Goal: Task Accomplishment & Management: Use online tool/utility

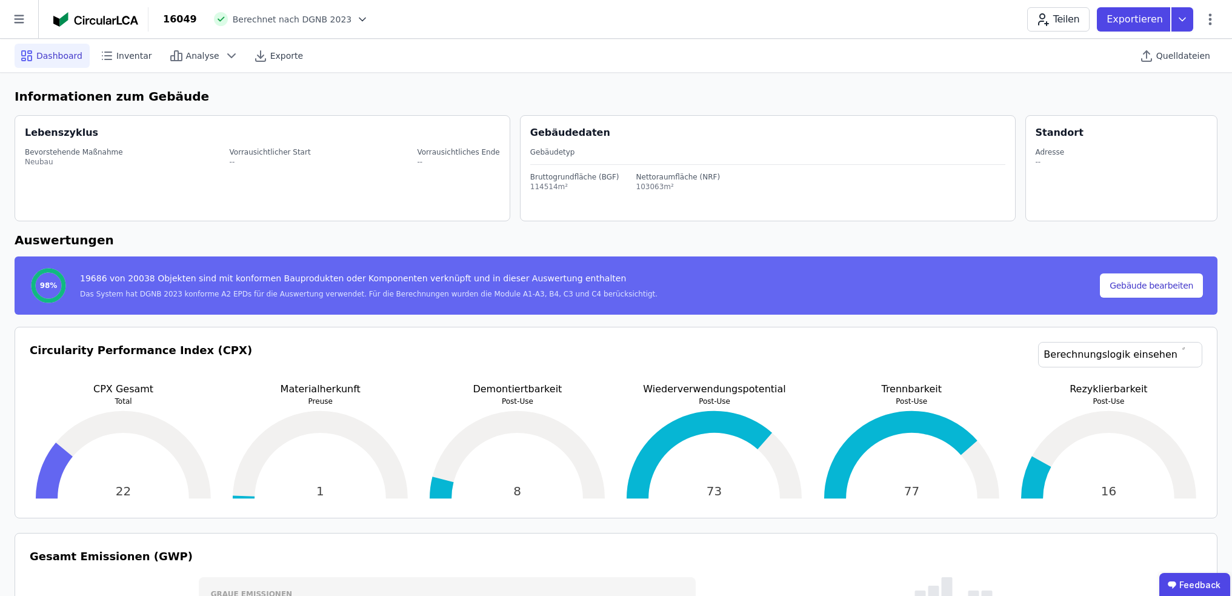
select select "**********"
select select "*"
click at [1179, 58] on span "Quelldateien" at bounding box center [1183, 56] width 54 height 12
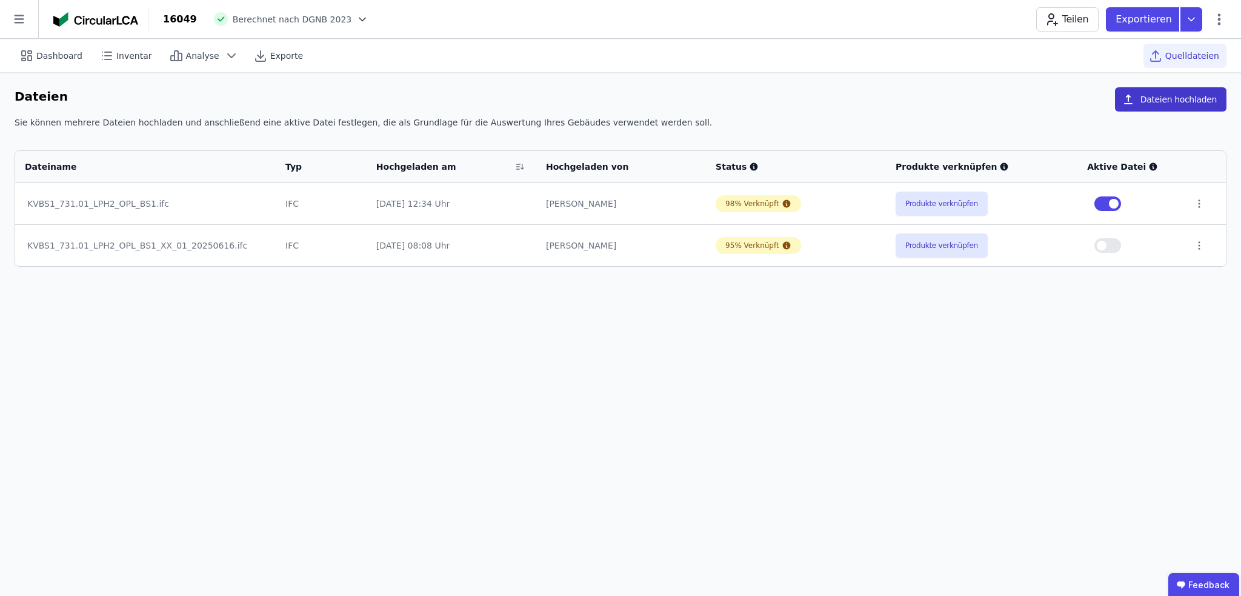
click at [1180, 97] on button "Dateien hochladen" at bounding box center [1171, 99] width 112 height 24
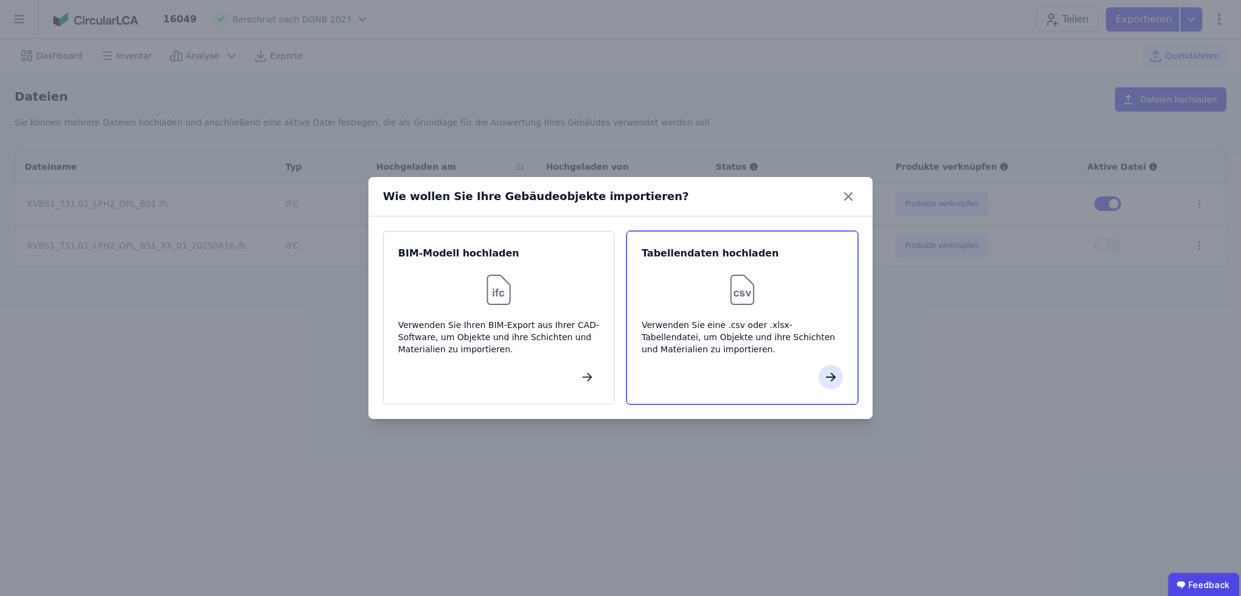
click at [827, 377] on icon "button" at bounding box center [831, 377] width 8 height 0
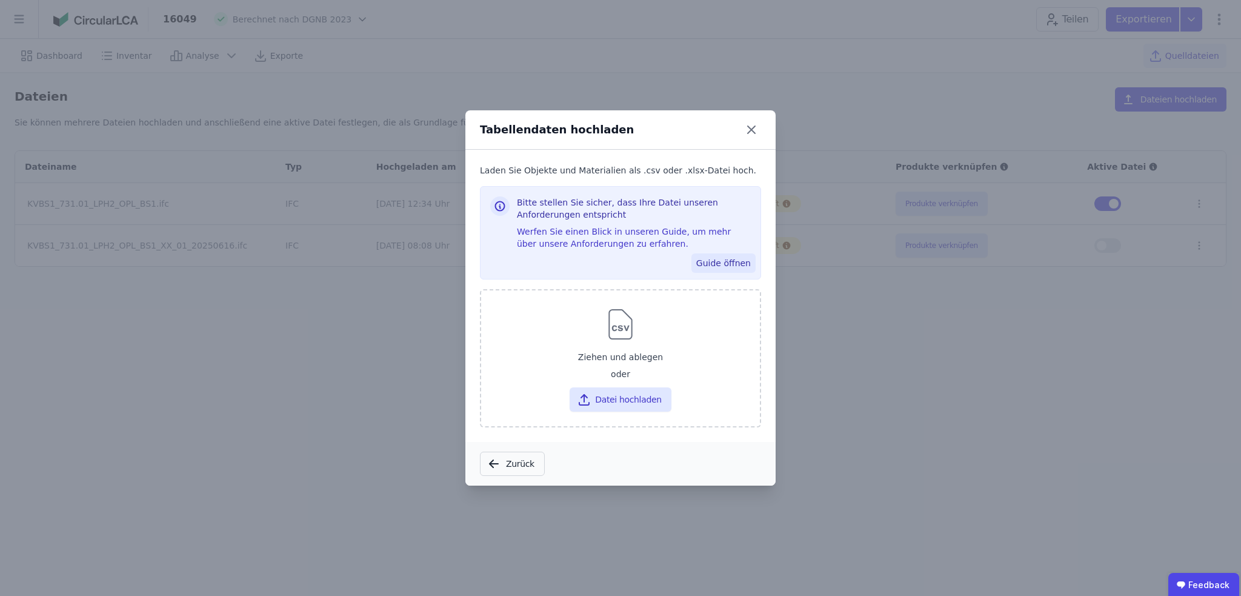
click at [743, 261] on button "Guide öffnen" at bounding box center [723, 262] width 64 height 19
click at [751, 127] on icon at bounding box center [751, 129] width 19 height 19
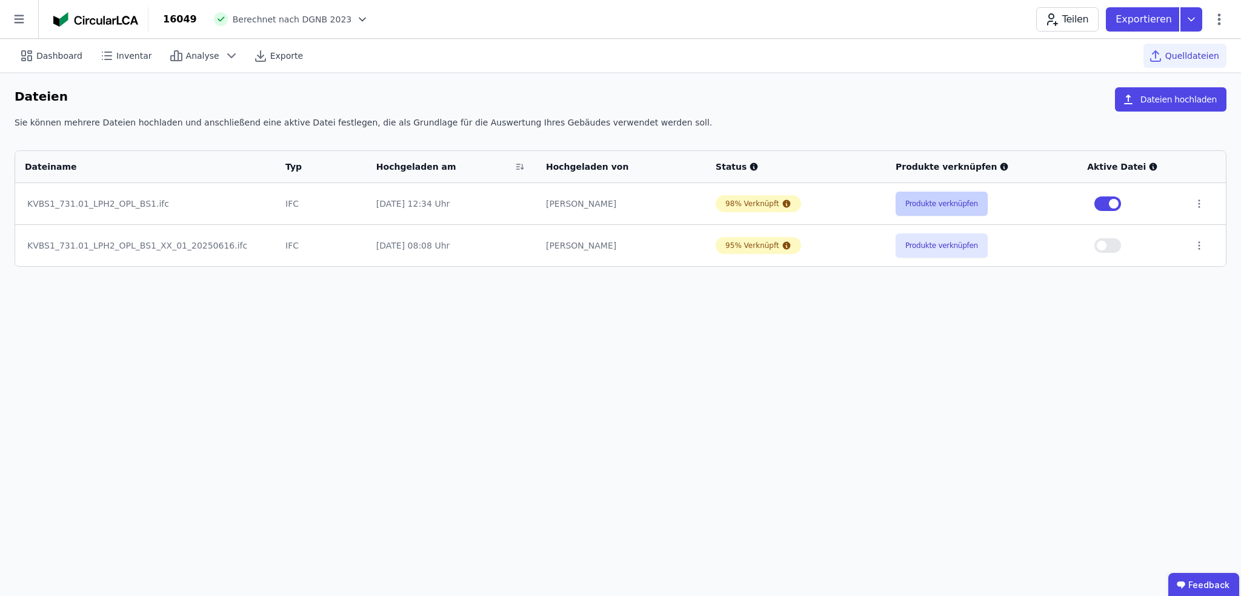
click at [933, 199] on button "Produkte verknüpfen" at bounding box center [942, 204] width 92 height 24
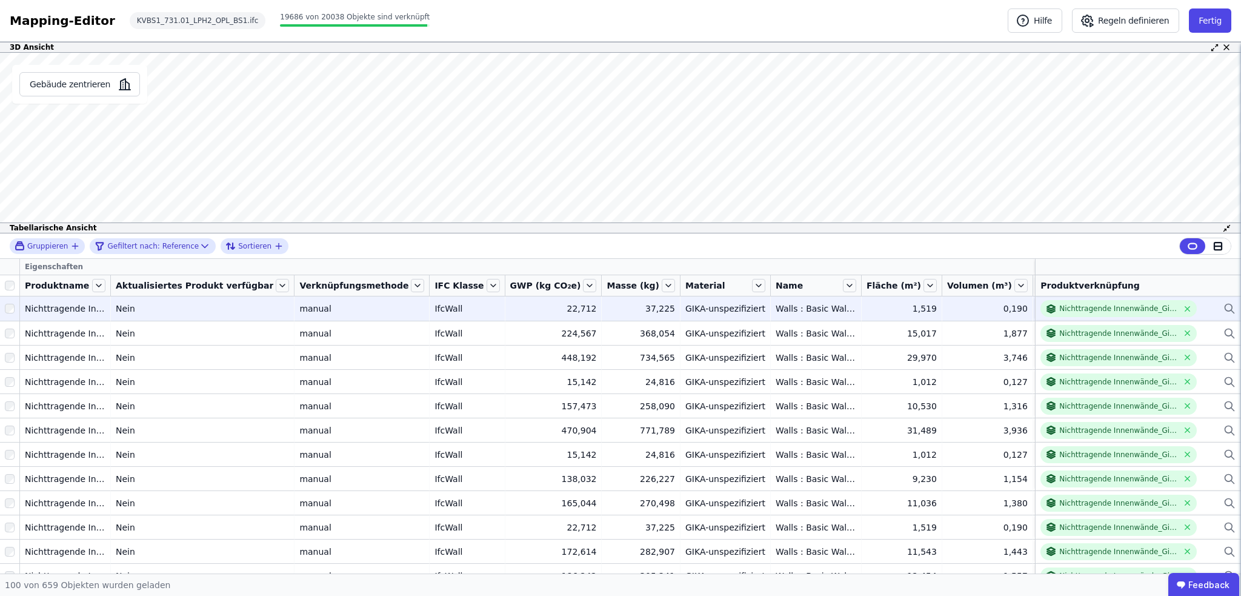
click at [1225, 304] on icon at bounding box center [1228, 307] width 7 height 7
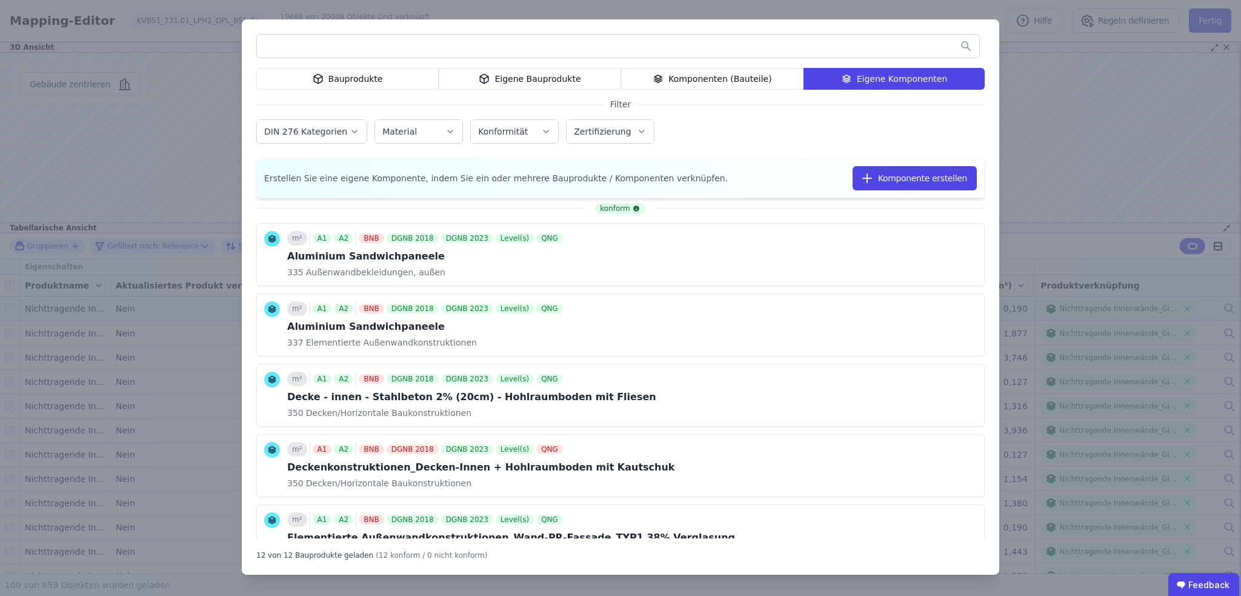
click at [531, 79] on div "Eigene Bauprodukte" at bounding box center [530, 79] width 182 height 22
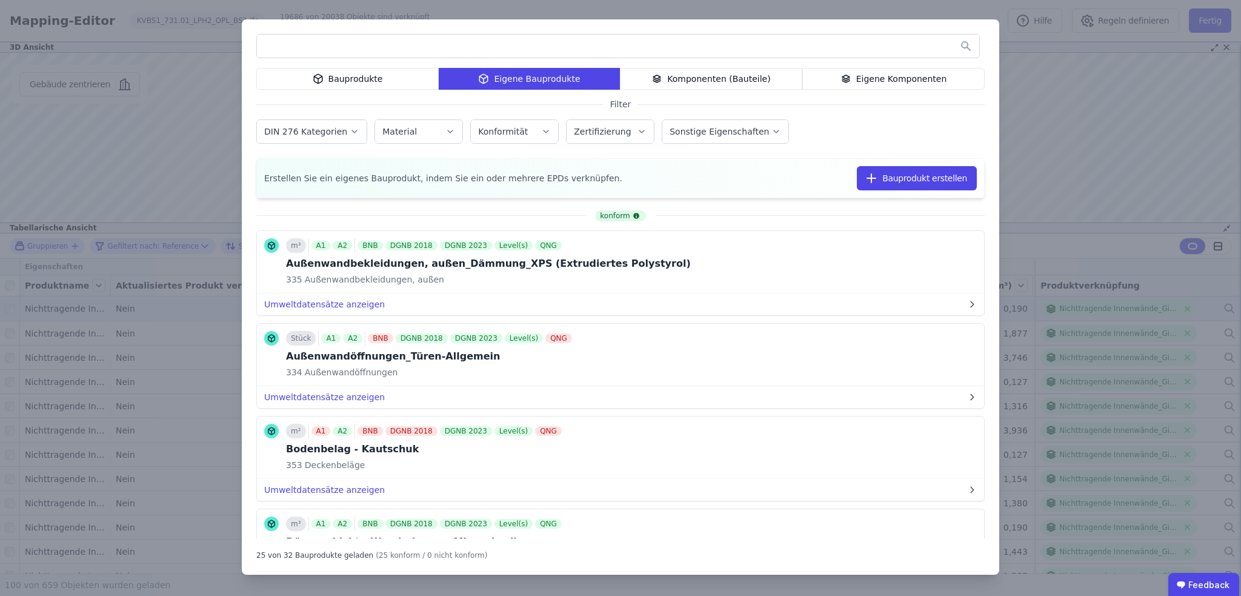
click at [378, 78] on div "Bauprodukte" at bounding box center [347, 79] width 182 height 22
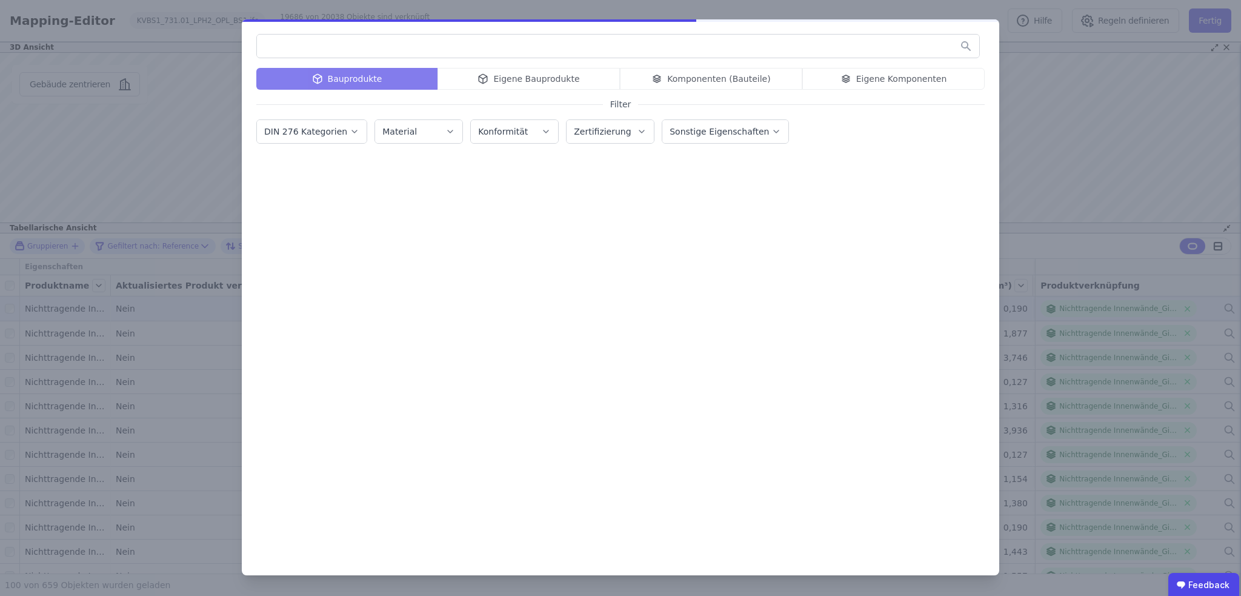
click at [334, 52] on input "text" at bounding box center [618, 46] width 722 height 22
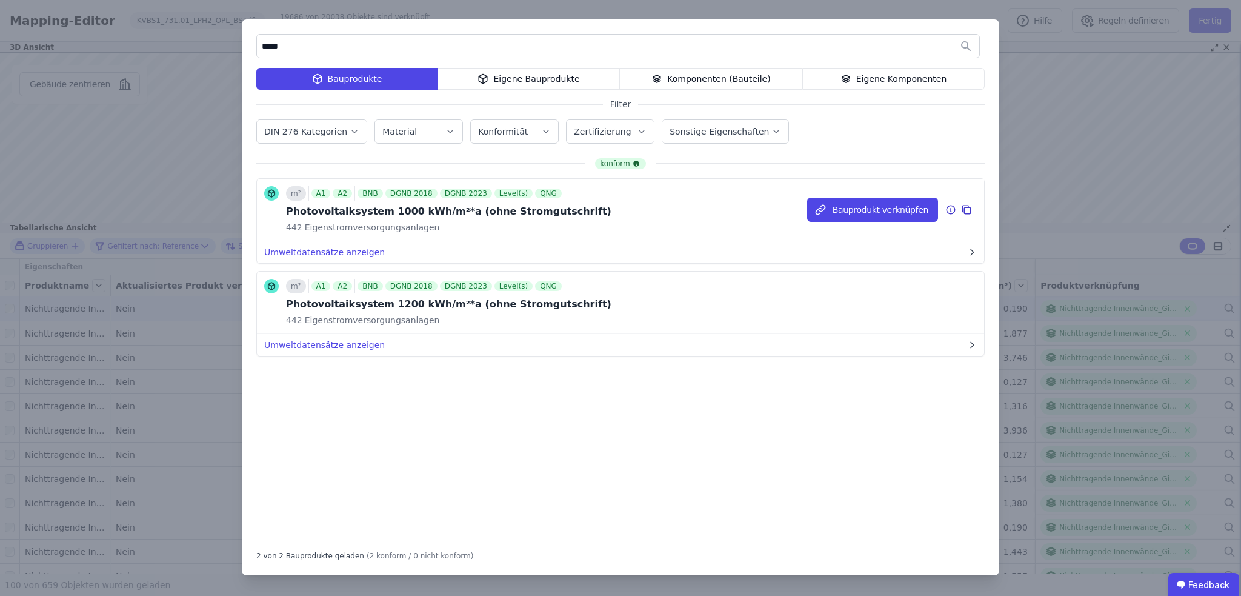
type input "*****"
click at [968, 212] on icon at bounding box center [966, 209] width 11 height 15
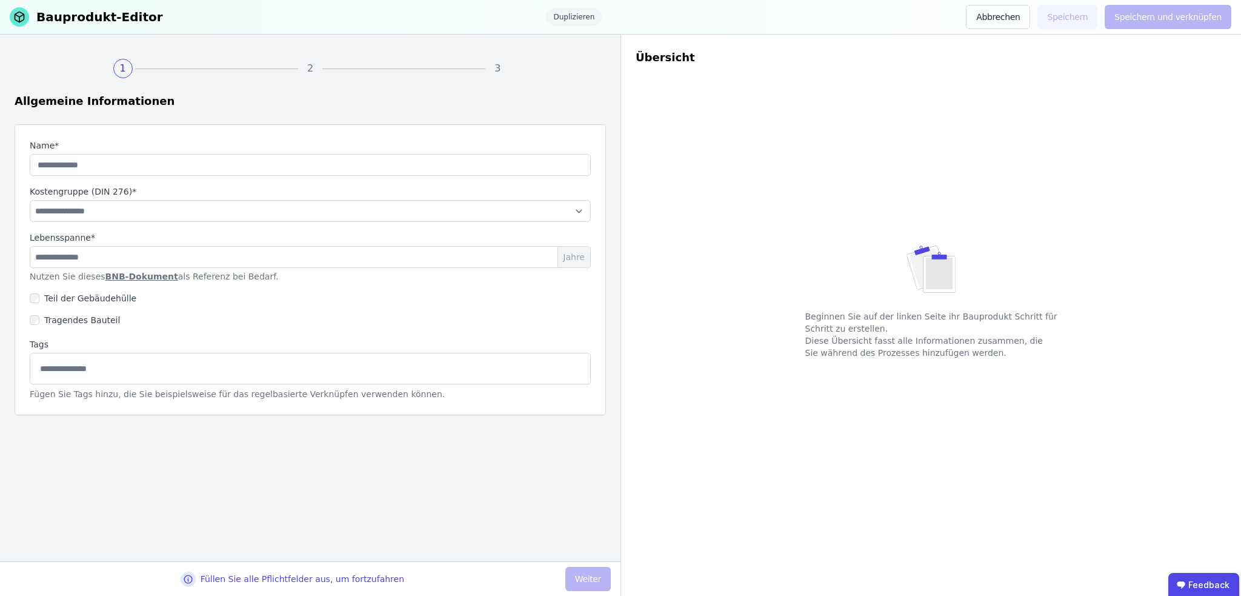
type input "**********"
select select "**********"
type input "**"
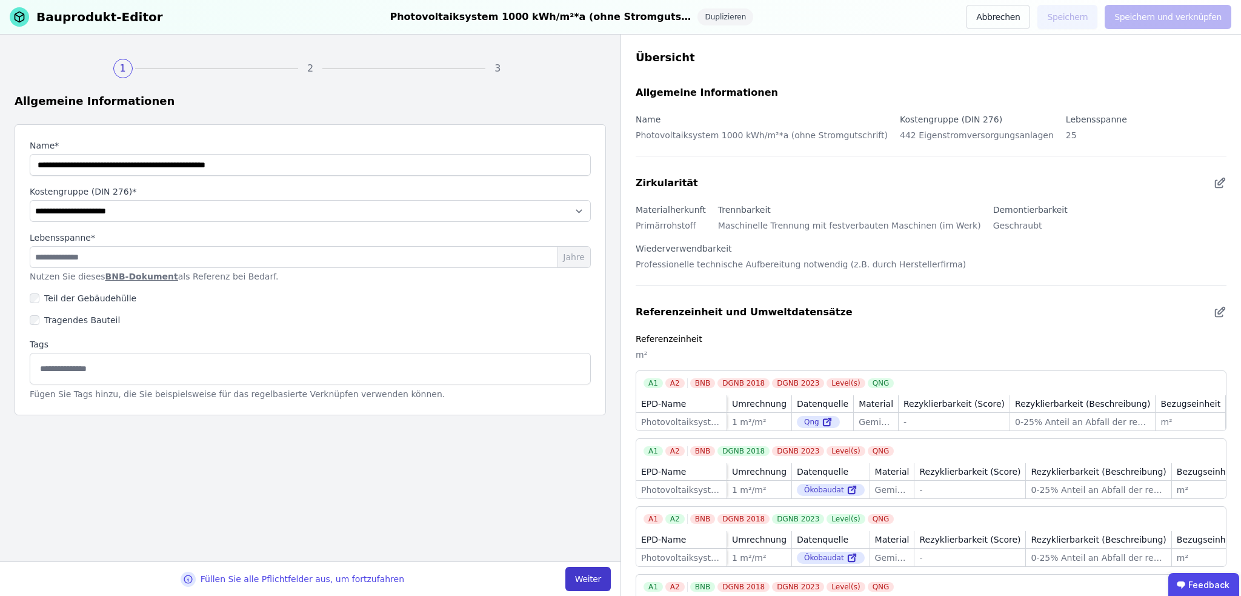
click at [587, 575] on button "Weiter" at bounding box center [587, 579] width 45 height 24
select select "**********"
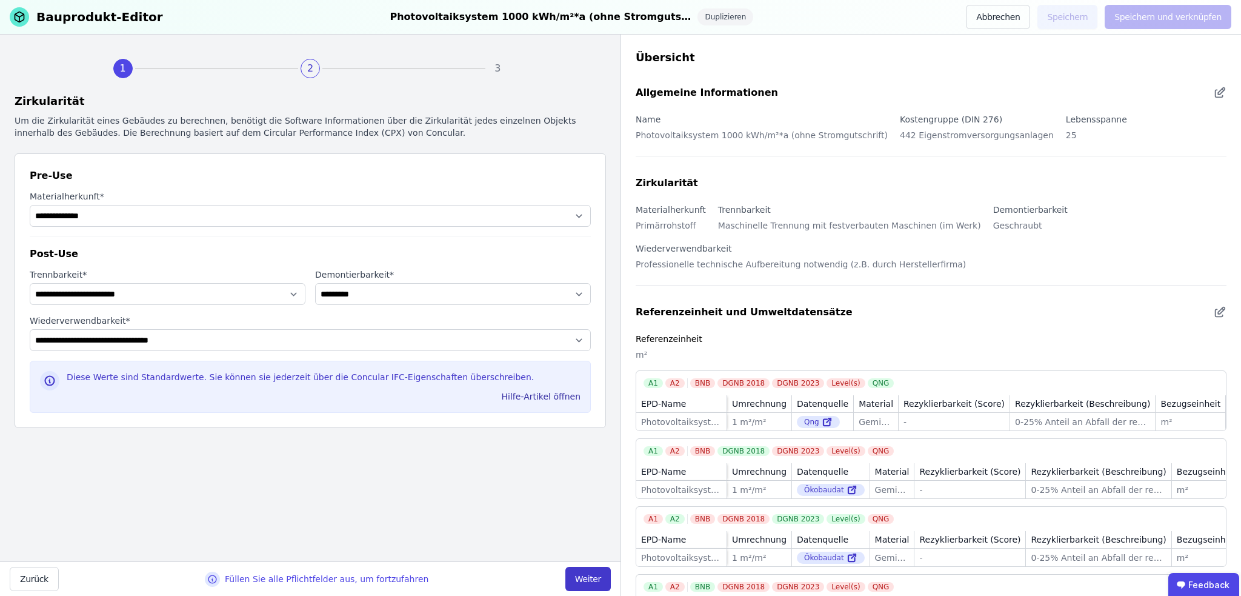
click at [588, 578] on button "Weiter" at bounding box center [587, 579] width 45 height 24
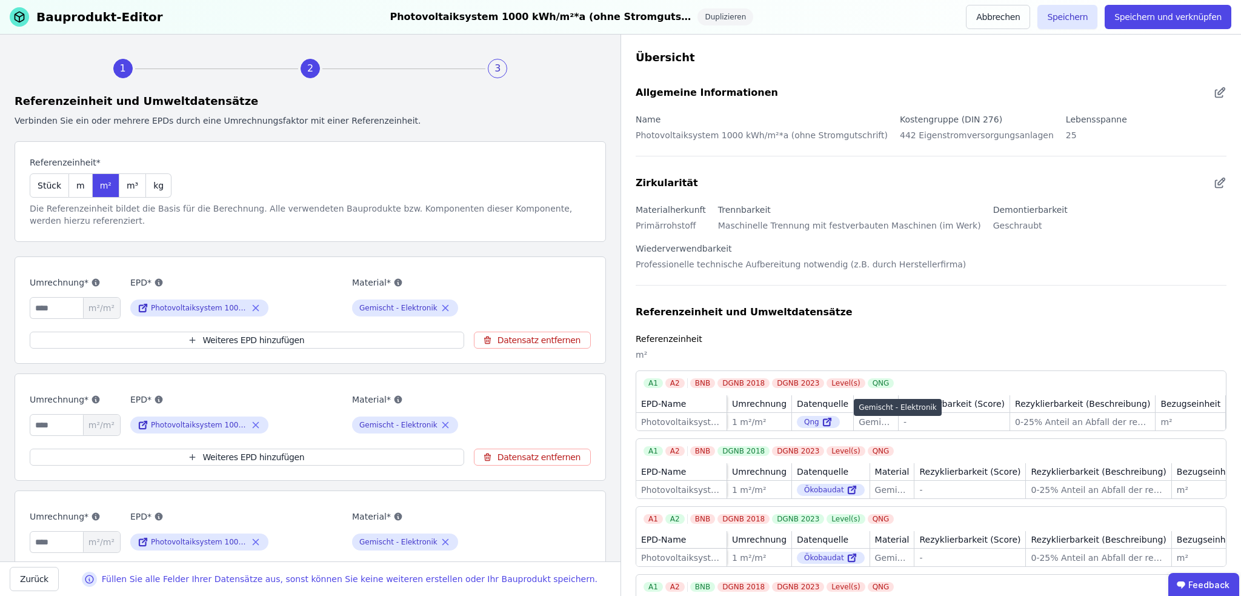
click at [866, 424] on div "Gemischt - Elektronik" at bounding box center [876, 422] width 35 height 12
click at [859, 422] on div "Gemischt - Elektronik" at bounding box center [876, 422] width 35 height 12
drag, startPoint x: 846, startPoint y: 420, endPoint x: 896, endPoint y: 424, distance: 49.9
click at [896, 424] on tr "Photovoltaiksystem 1000 kWh/m²*a (ohne Stromgutschrift) Photovoltaiksystem 1000…" at bounding box center [1047, 422] width 823 height 18
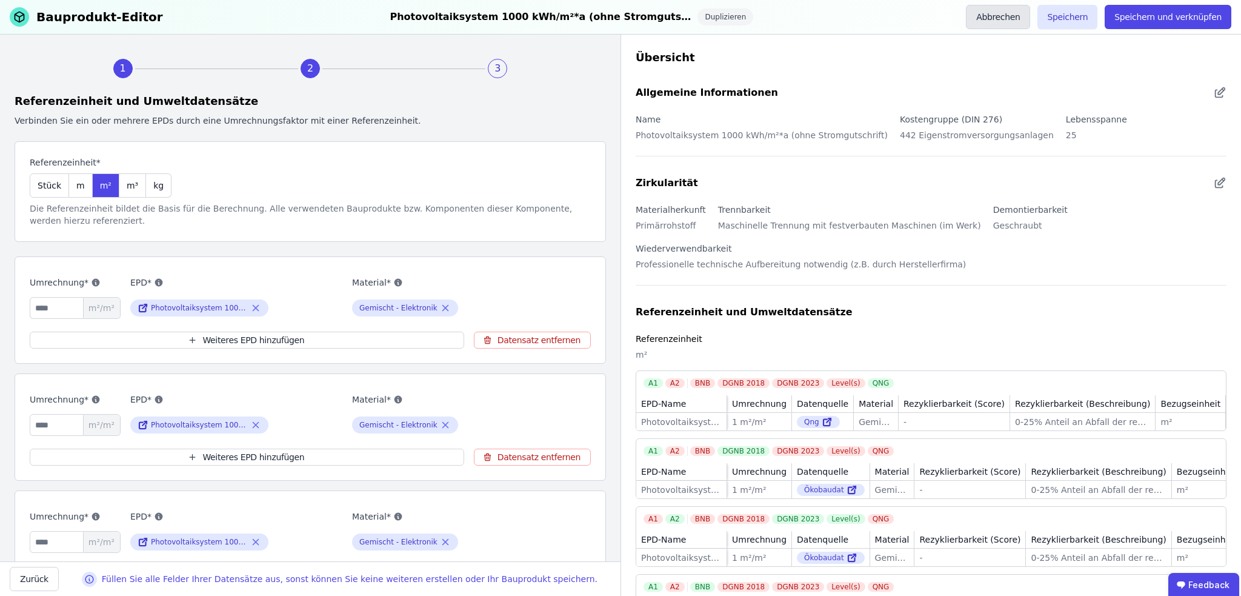
click at [1015, 12] on button "Abbrechen" at bounding box center [998, 17] width 64 height 24
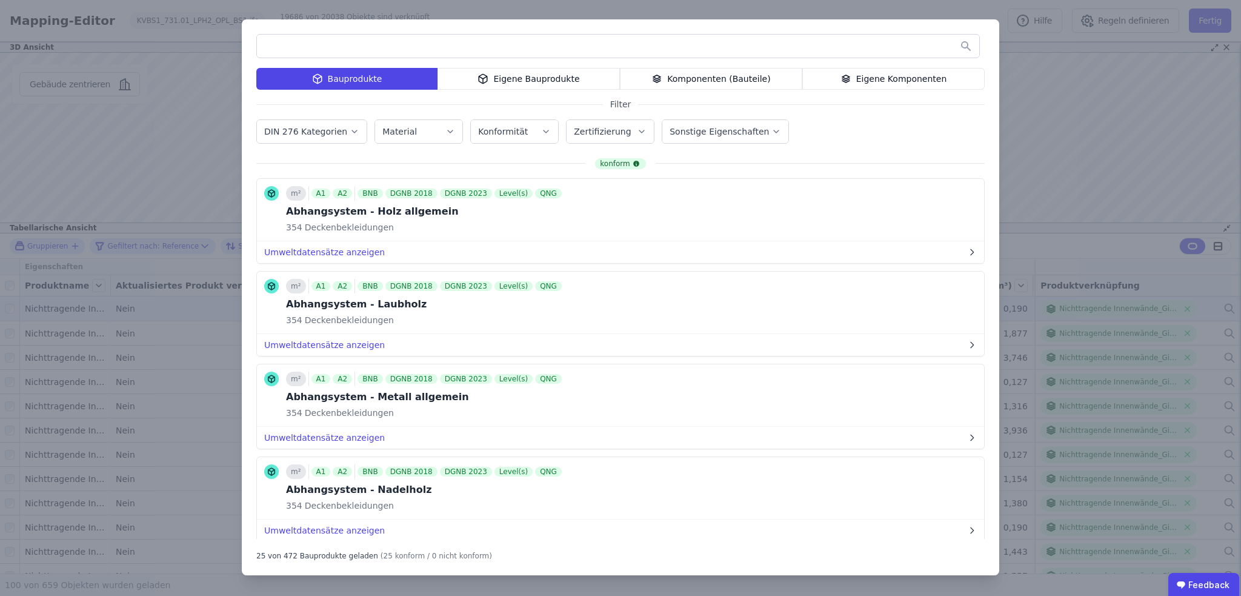
click at [1065, 99] on div "Bauprodukte Eigene Bauprodukte Komponenten (Bauteile) Eigene Komponenten Filter…" at bounding box center [620, 298] width 1241 height 596
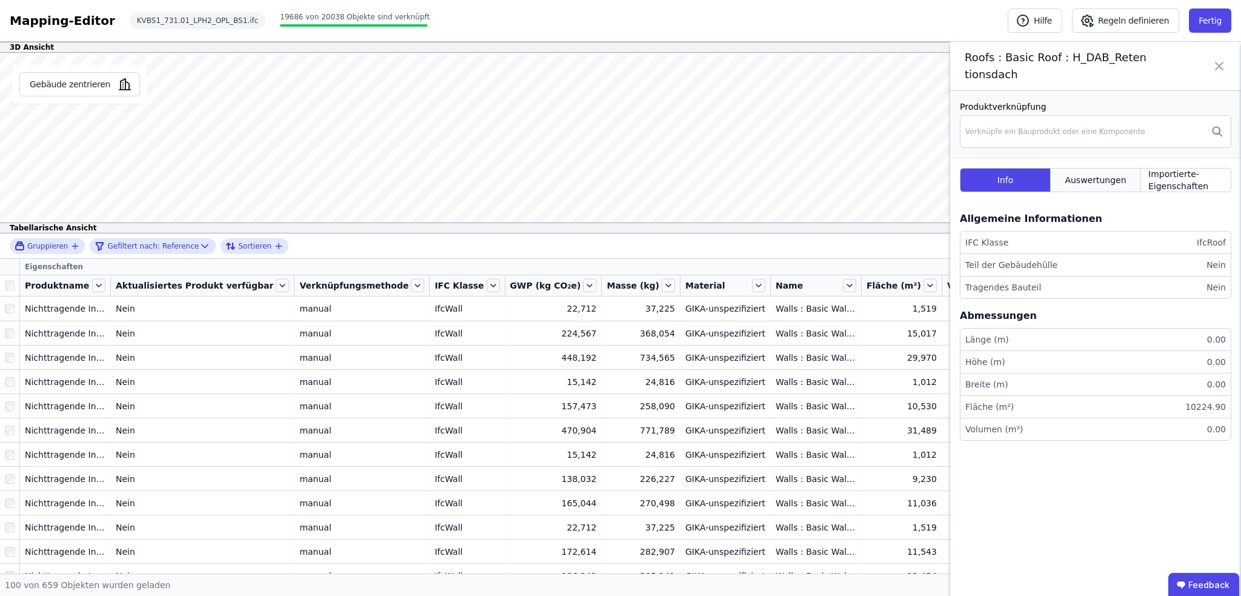
click at [1095, 179] on span "Auswertungen" at bounding box center [1095, 180] width 61 height 12
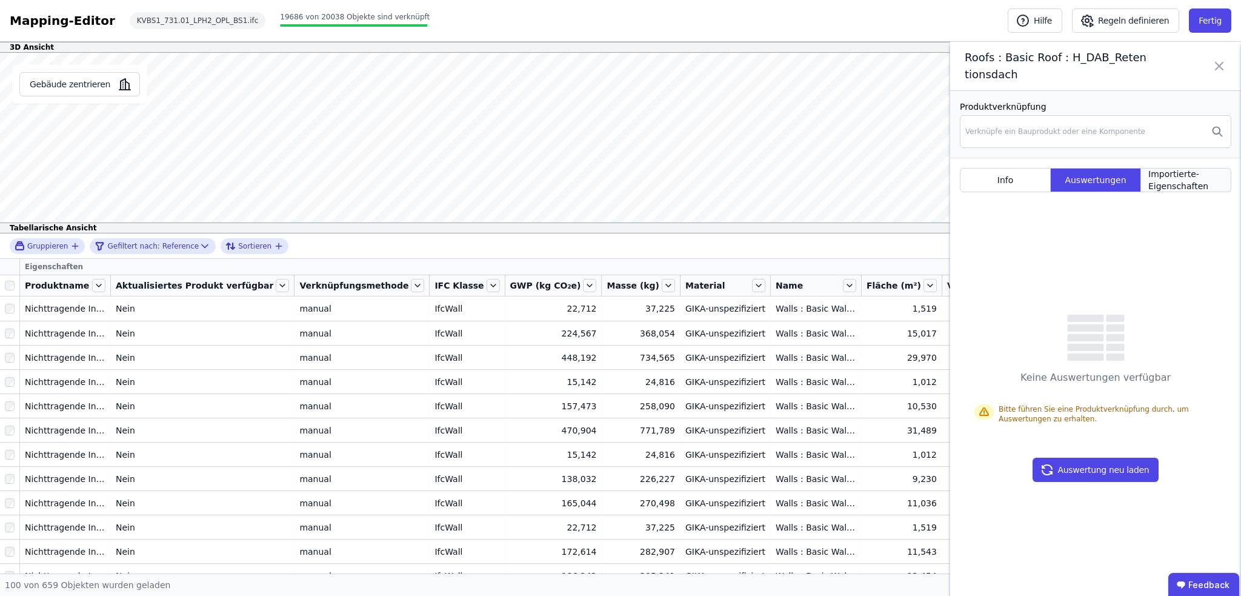
click at [1150, 179] on span "Importierte-Eigenschaften" at bounding box center [1185, 180] width 75 height 24
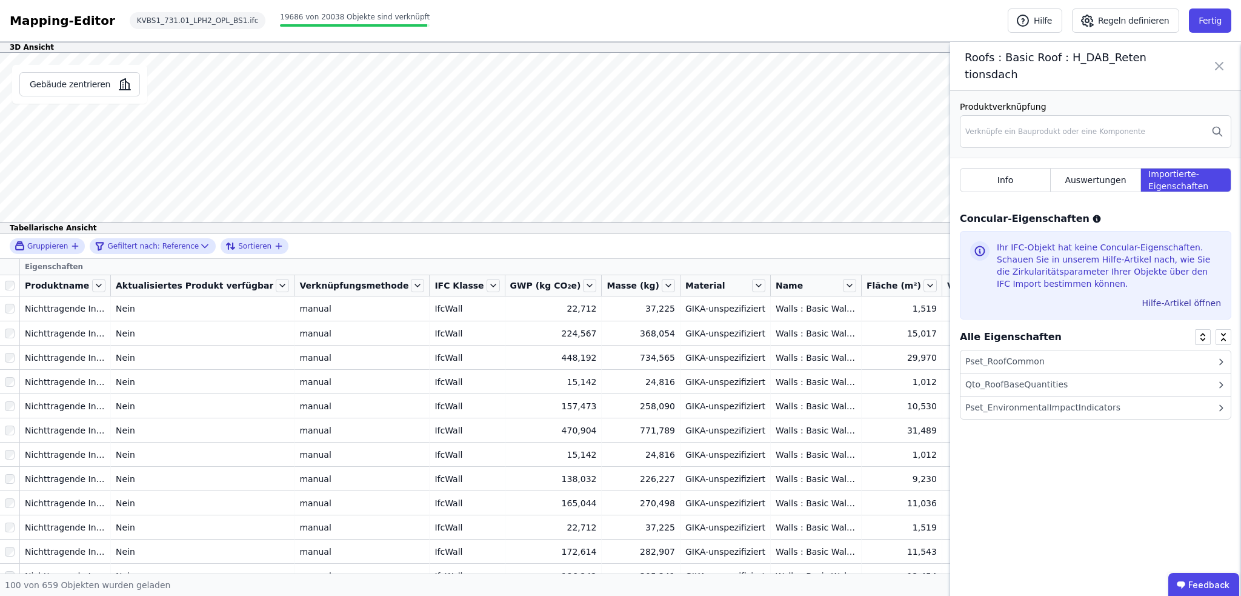
click at [1084, 386] on div "Qto_RoofBaseQuantities" at bounding box center [1096, 384] width 270 height 23
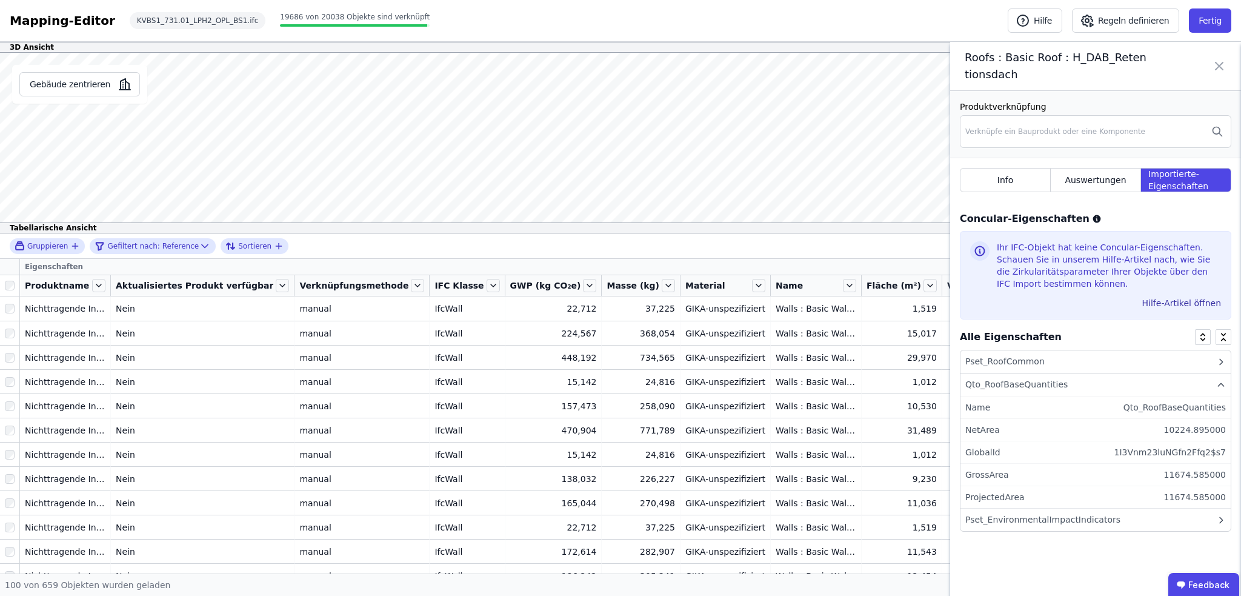
click at [1215, 65] on icon at bounding box center [1219, 66] width 15 height 34
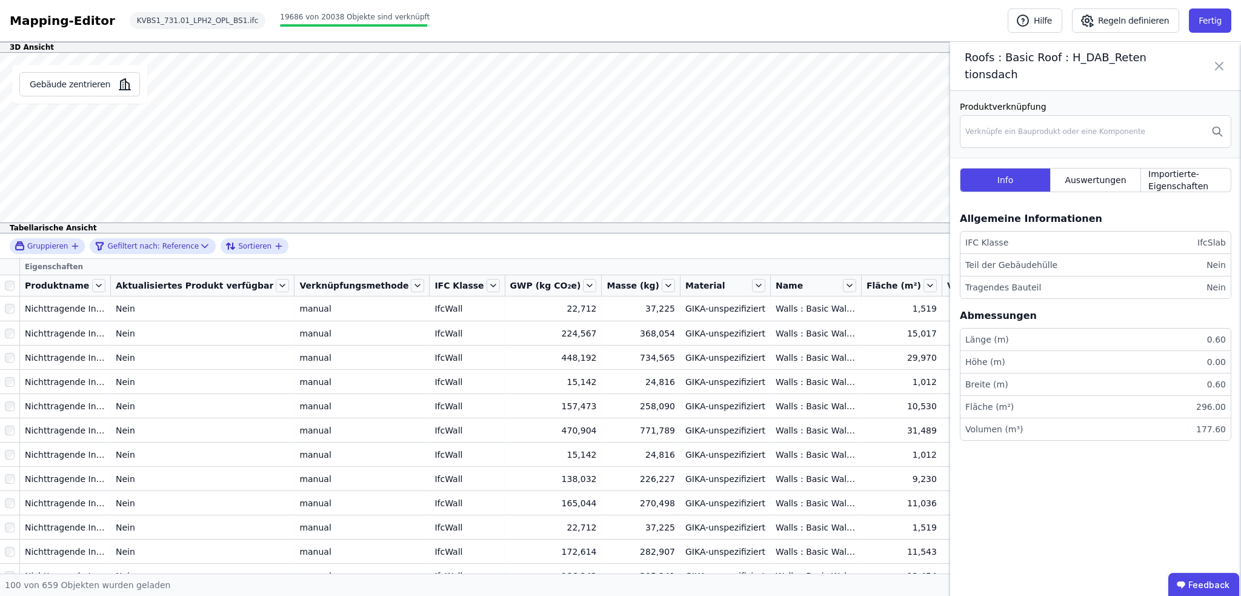
click at [1219, 65] on icon at bounding box center [1219, 65] width 7 height 7
click at [1218, 62] on icon at bounding box center [1219, 66] width 15 height 34
click at [1222, 62] on icon at bounding box center [1219, 65] width 7 height 7
click at [1216, 62] on icon at bounding box center [1219, 66] width 15 height 34
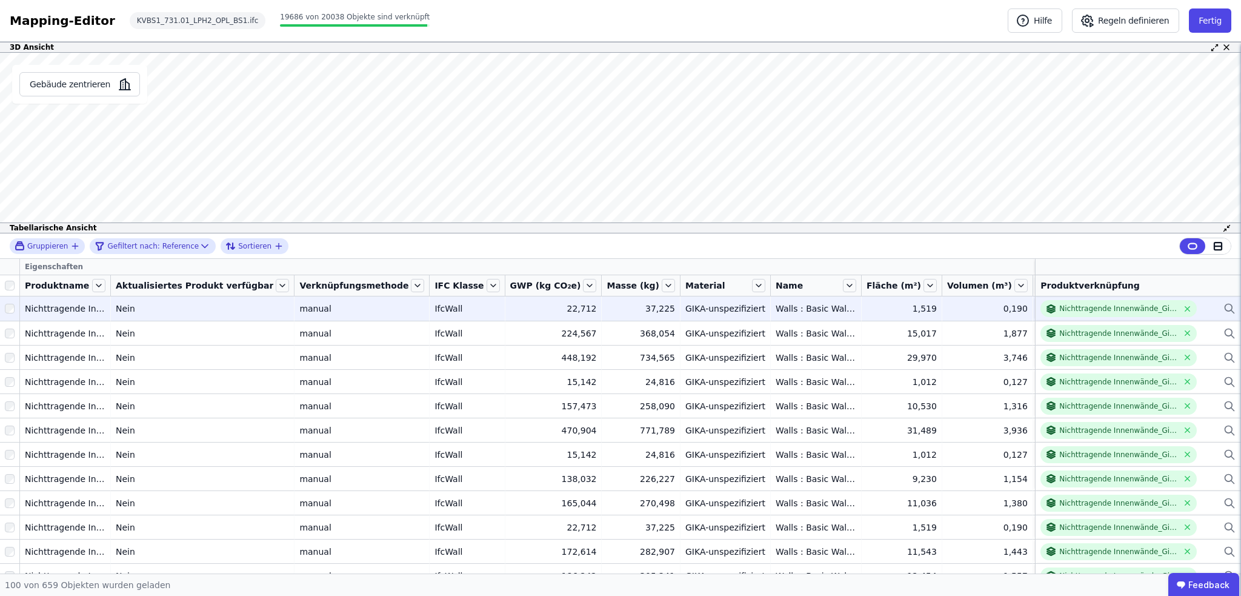
click at [1224, 307] on icon at bounding box center [1230, 308] width 12 height 15
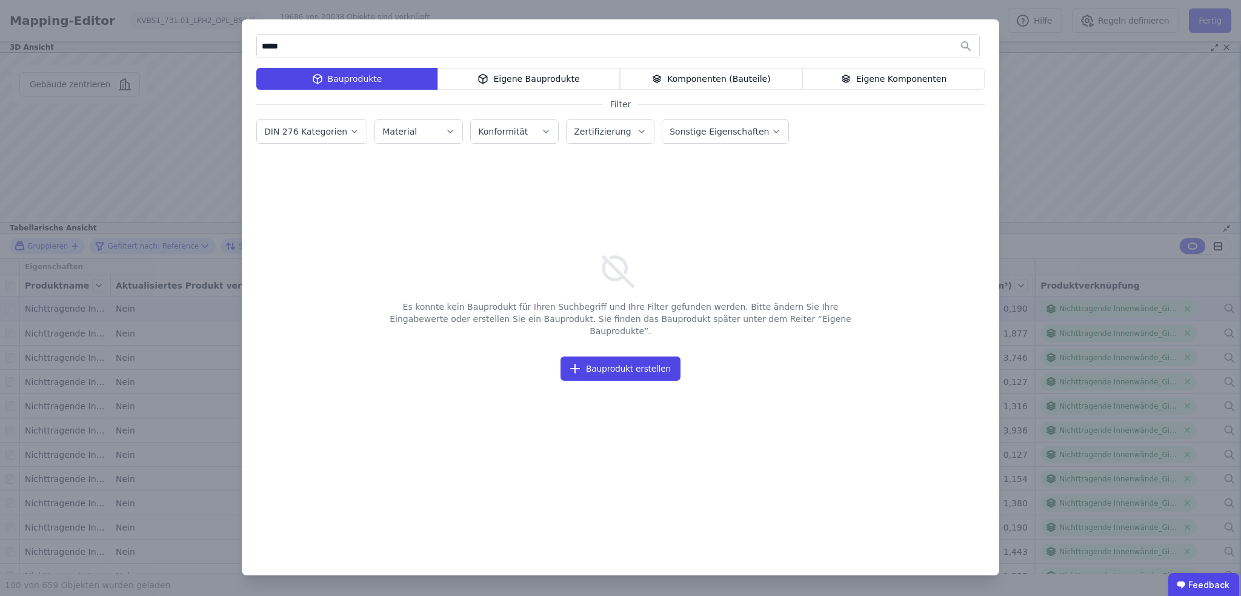
click at [495, 75] on div "Eigene Bauprodukte" at bounding box center [529, 79] width 182 height 22
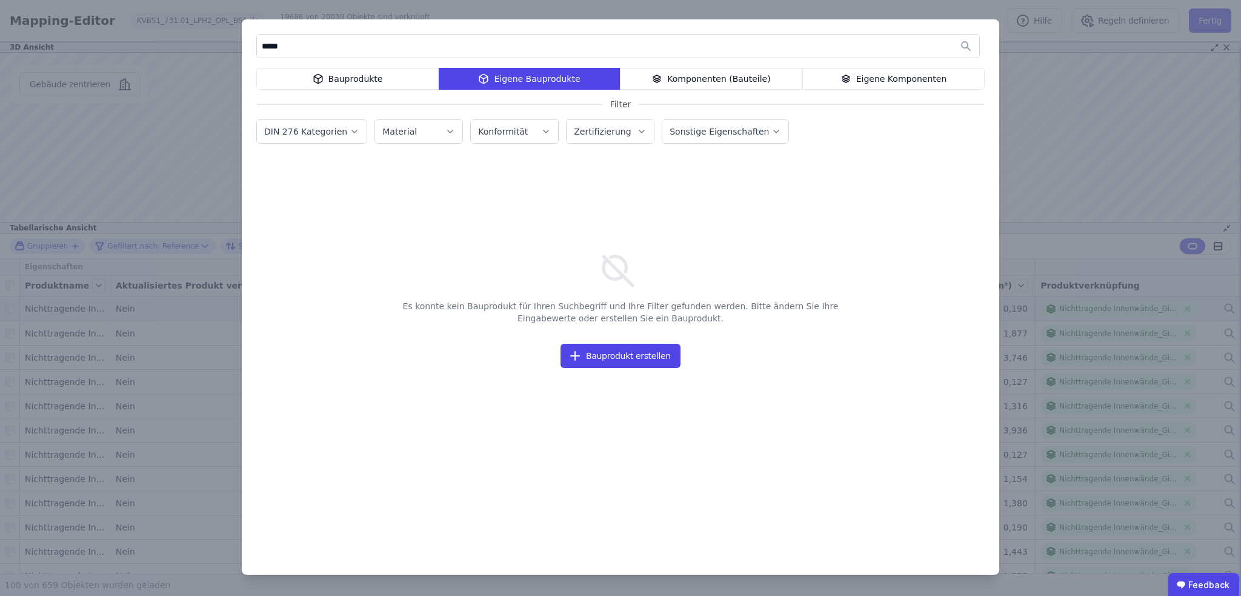
click at [331, 74] on div "Bauprodukte" at bounding box center [347, 79] width 182 height 22
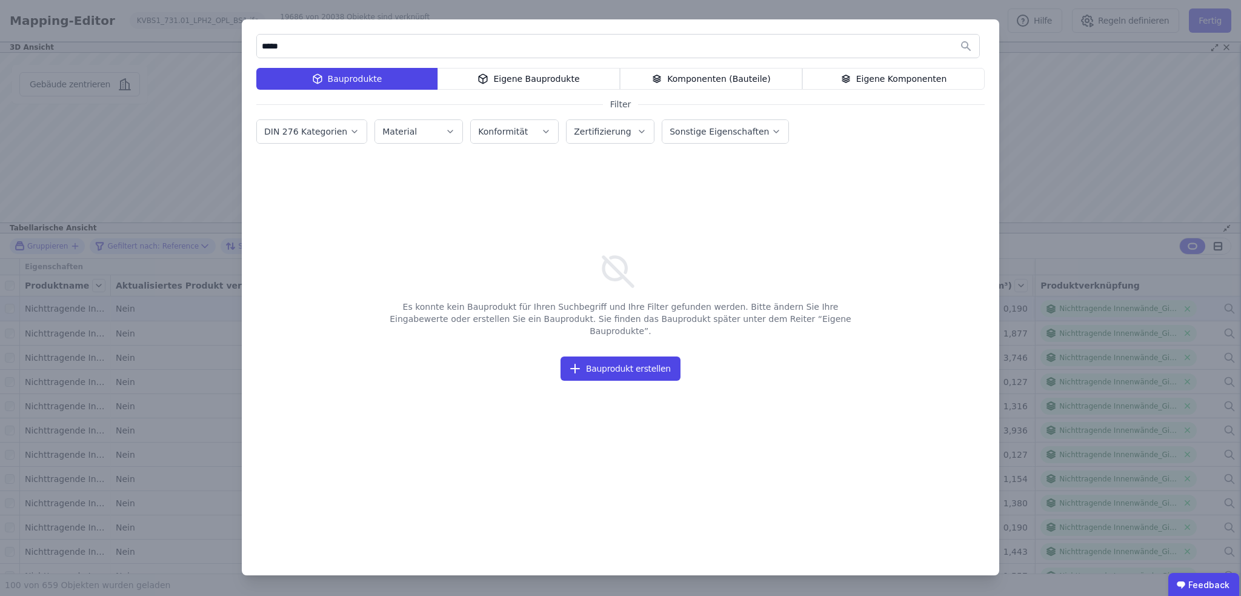
click at [264, 50] on input "*****" at bounding box center [618, 46] width 722 height 22
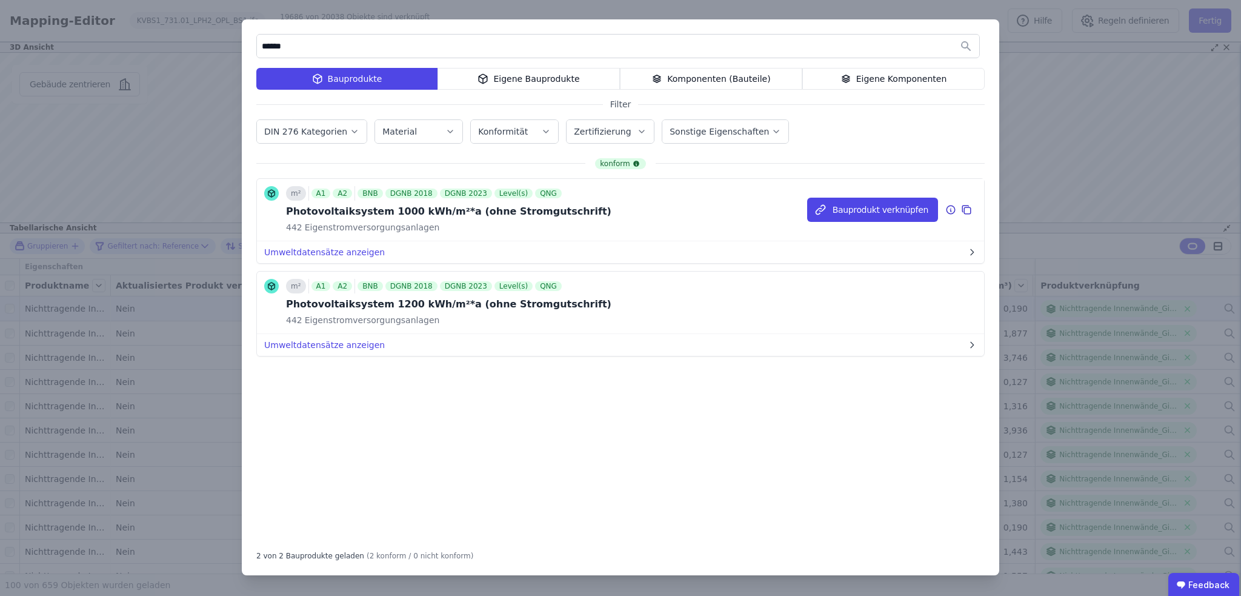
type input "******"
click at [964, 207] on icon at bounding box center [966, 209] width 11 height 15
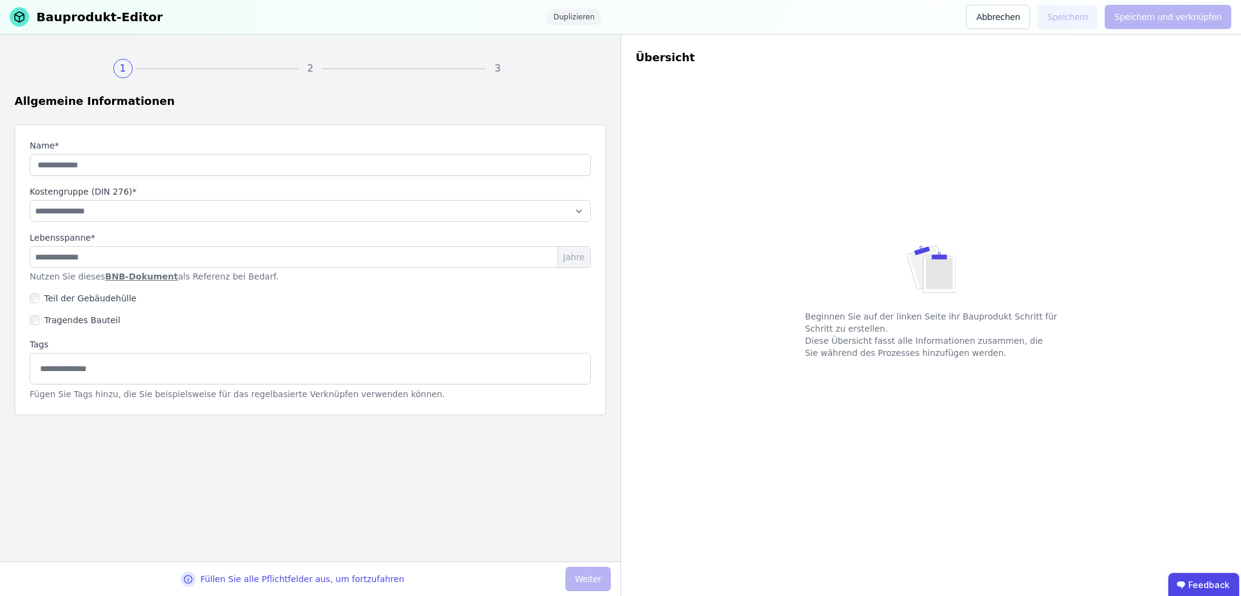
type input "**********"
select select "**********"
type input "**"
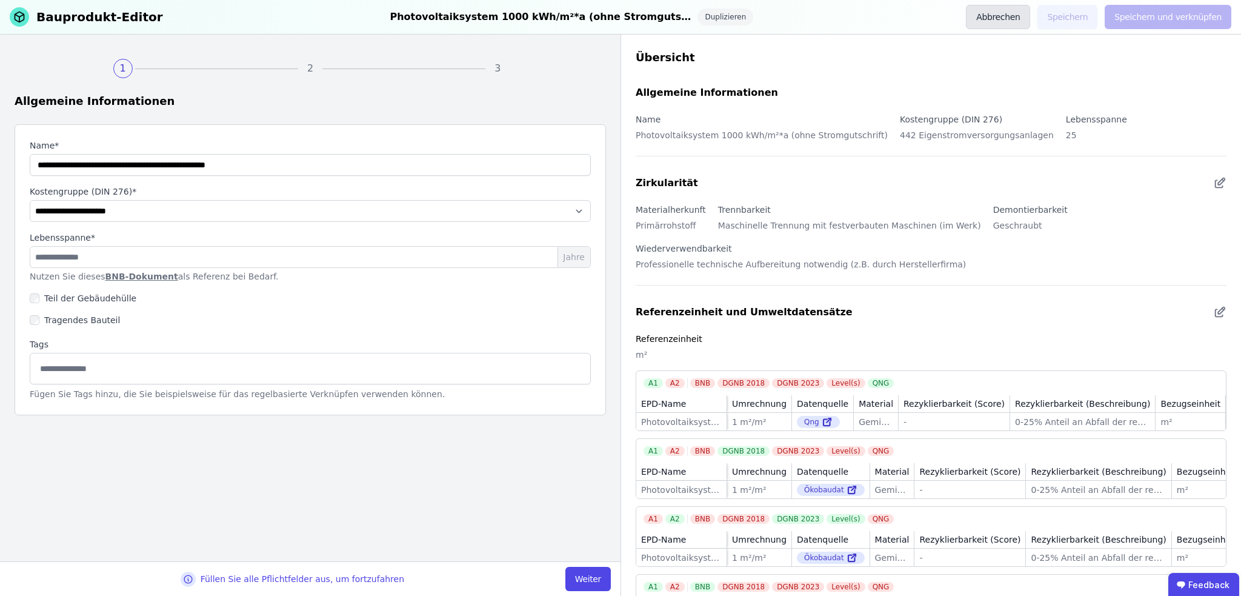
click at [1030, 18] on button "Abbrechen" at bounding box center [998, 17] width 64 height 24
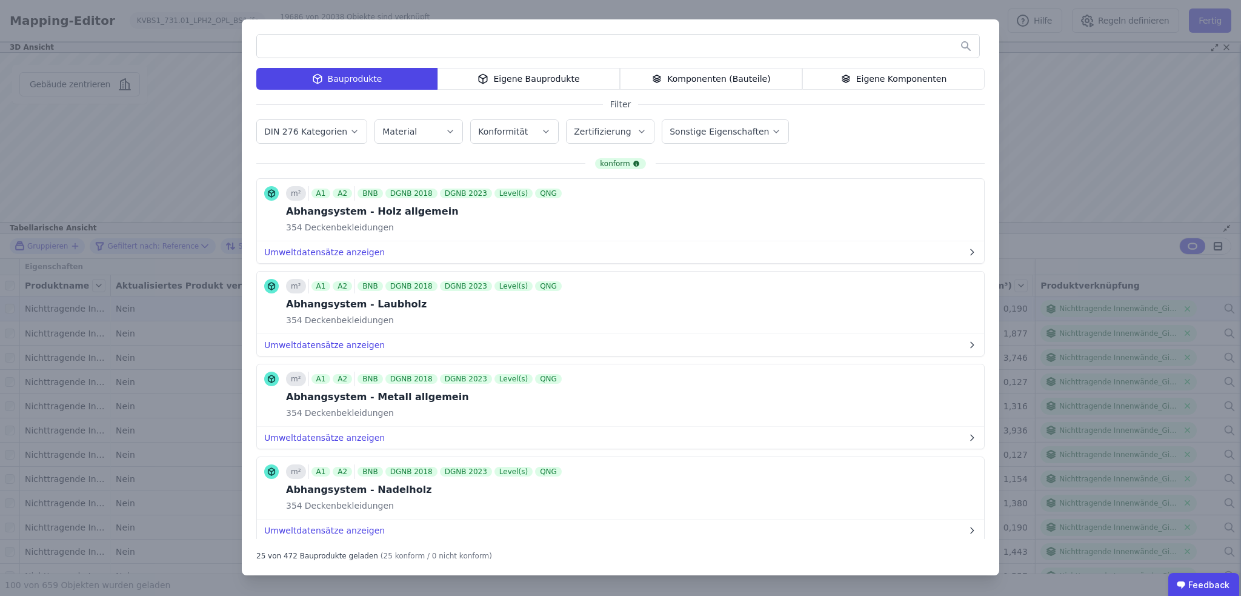
click at [1159, 113] on div "Bauprodukte Eigene Bauprodukte Komponenten (Bauteile) Eigene Komponenten Filter…" at bounding box center [620, 298] width 1241 height 596
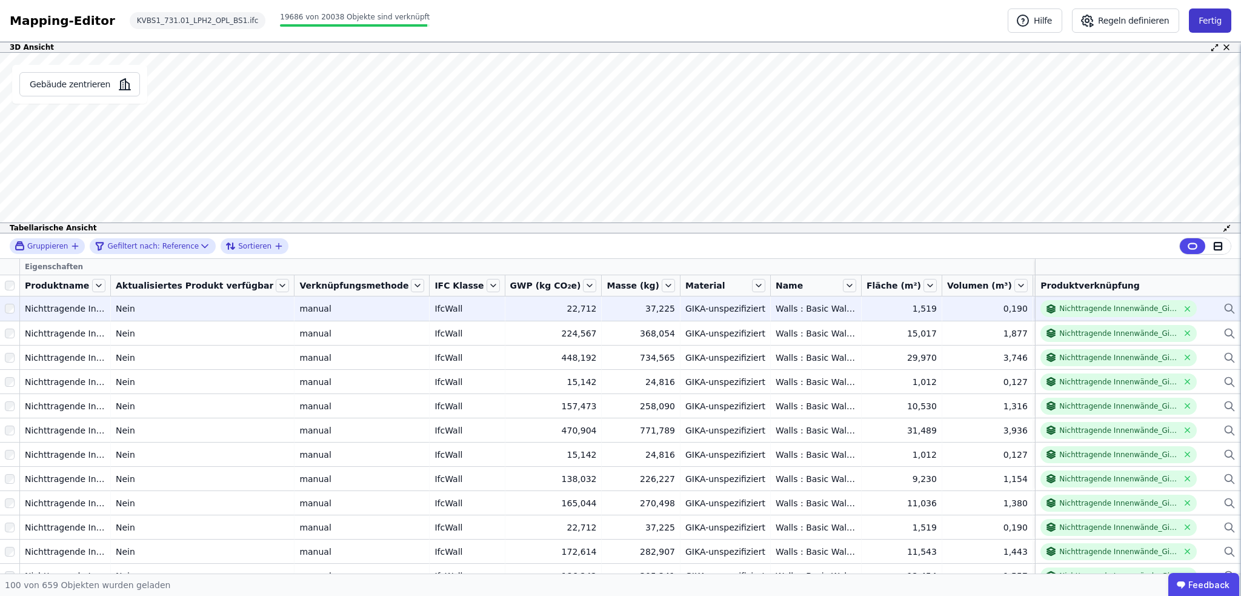
click at [1213, 16] on button "Fertig" at bounding box center [1210, 20] width 42 height 24
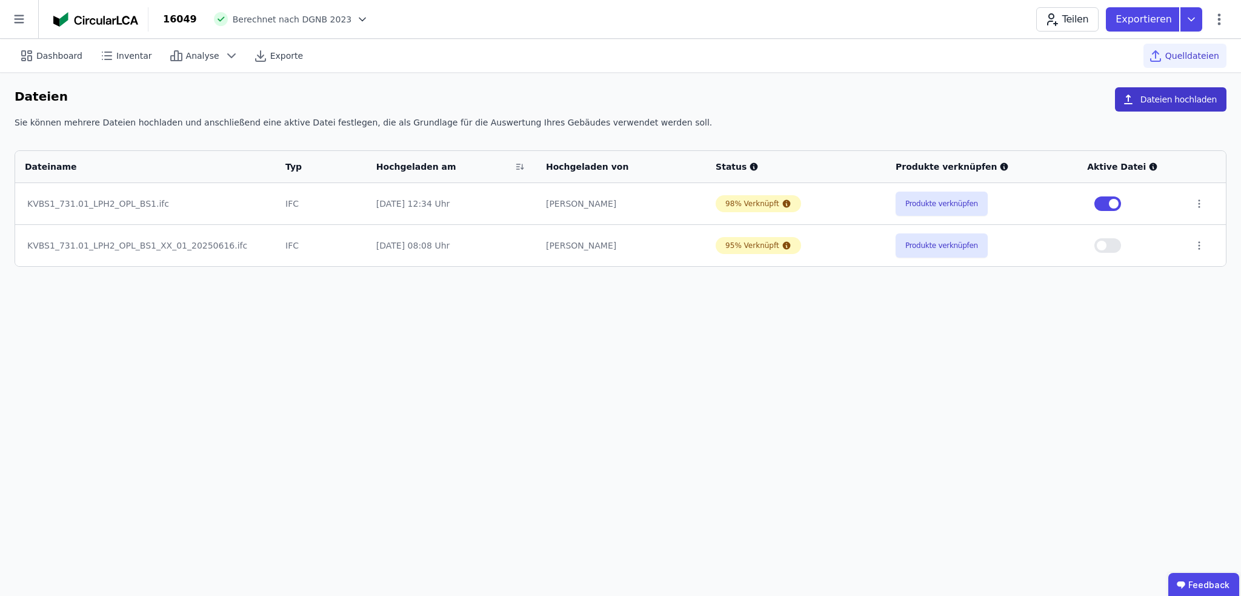
click at [1176, 98] on button "Dateien hochladen" at bounding box center [1171, 99] width 112 height 24
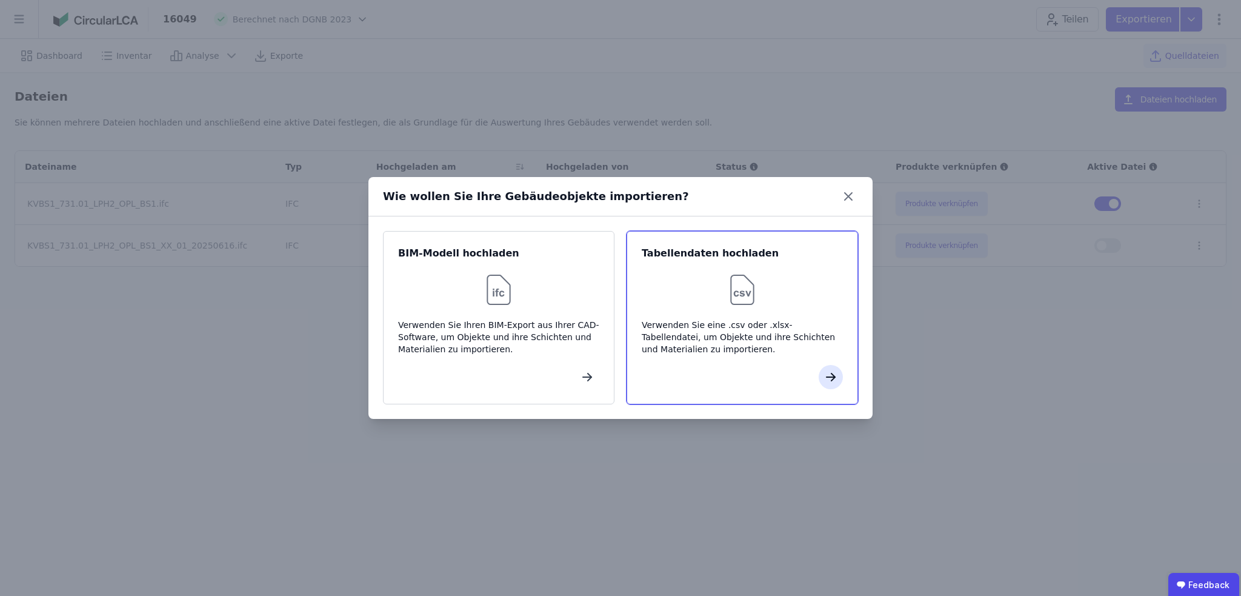
click at [824, 381] on icon "button" at bounding box center [831, 377] width 15 height 15
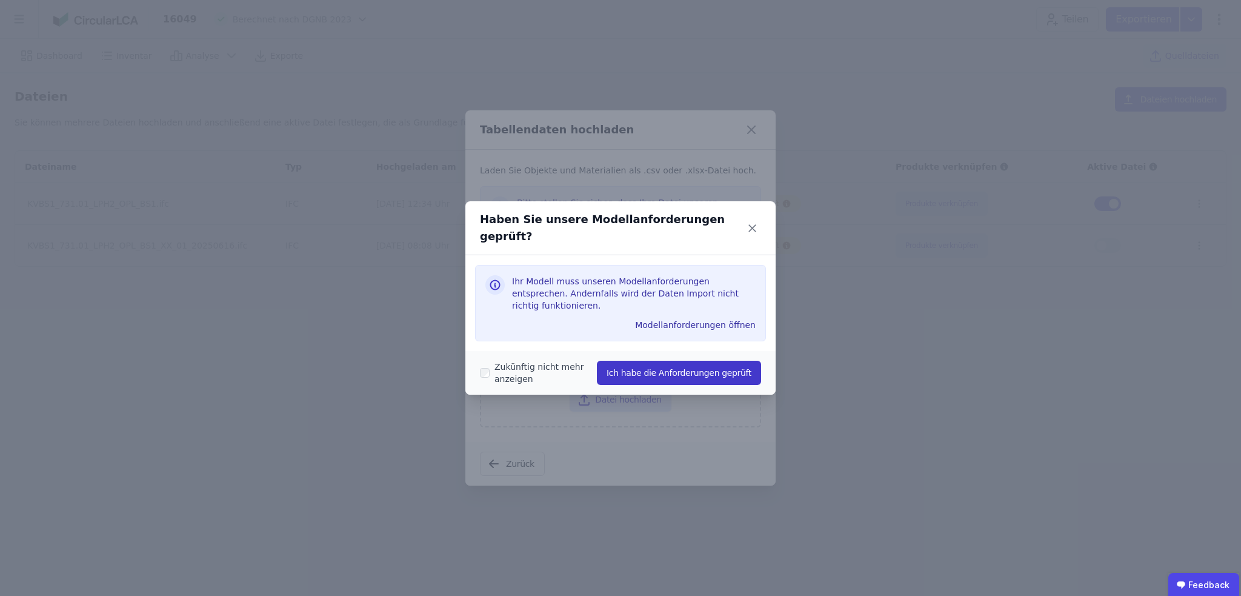
click at [650, 361] on button "Ich habe die Anforderungen geprüft" at bounding box center [679, 373] width 164 height 24
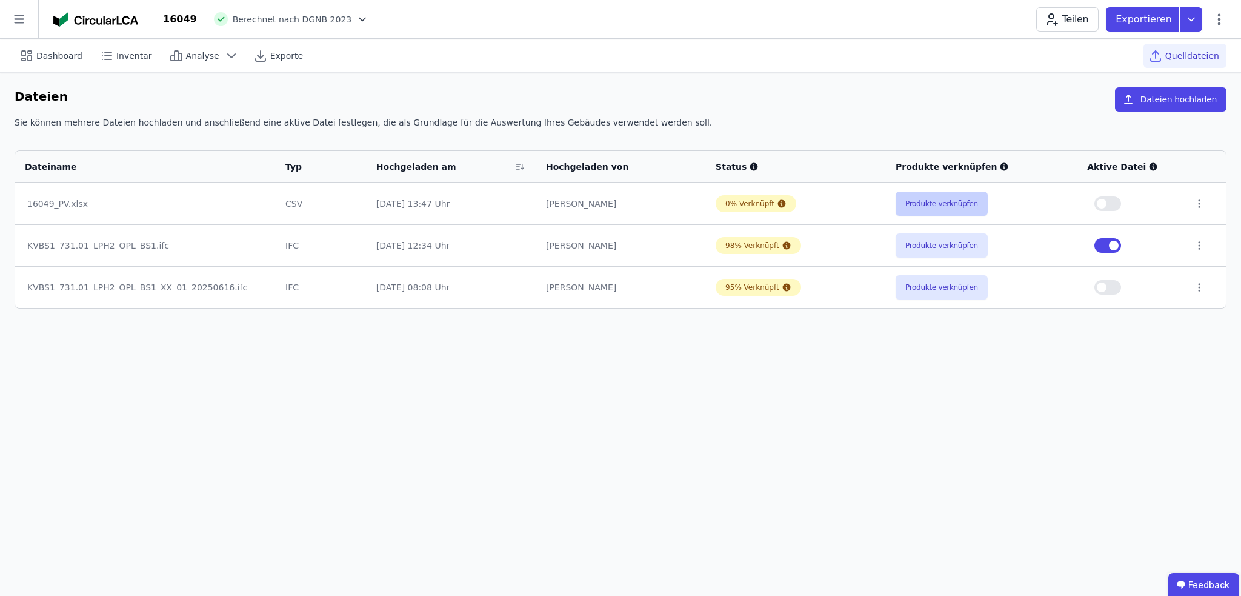
click at [936, 203] on button "Produkte verknüpfen" at bounding box center [942, 204] width 92 height 24
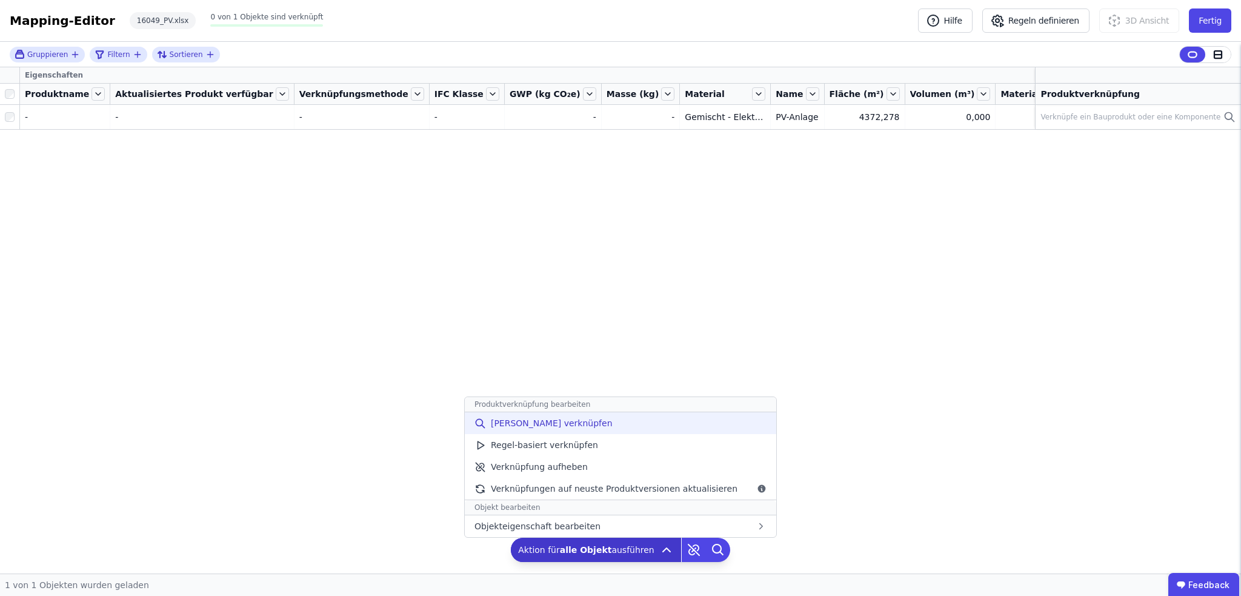
click at [516, 426] on span "[PERSON_NAME] verknüpfen" at bounding box center [552, 423] width 122 height 12
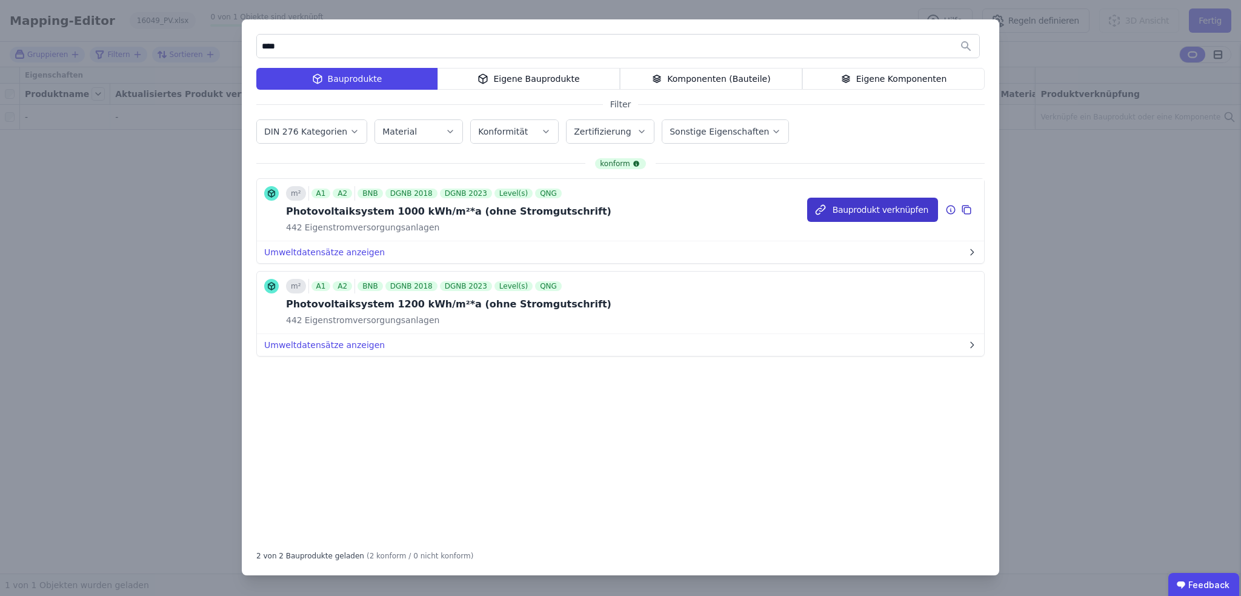
type input "****"
click at [858, 213] on button "Bauprodukt verknüpfen" at bounding box center [872, 210] width 131 height 24
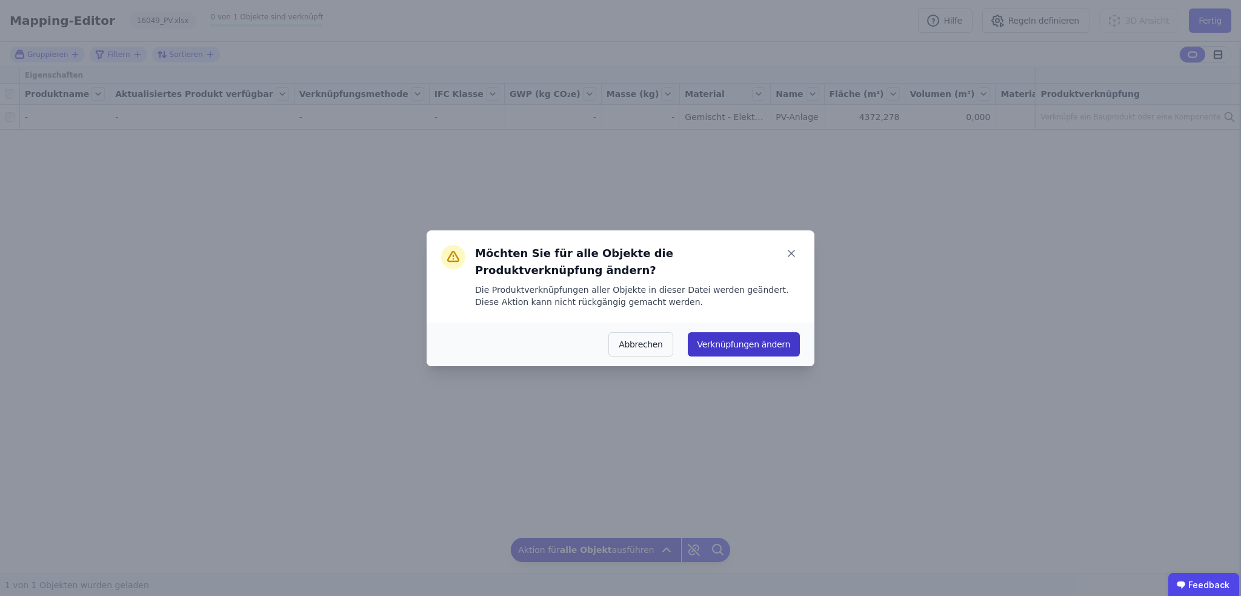
click at [771, 338] on button "Verknüpfungen ändern" at bounding box center [744, 344] width 112 height 24
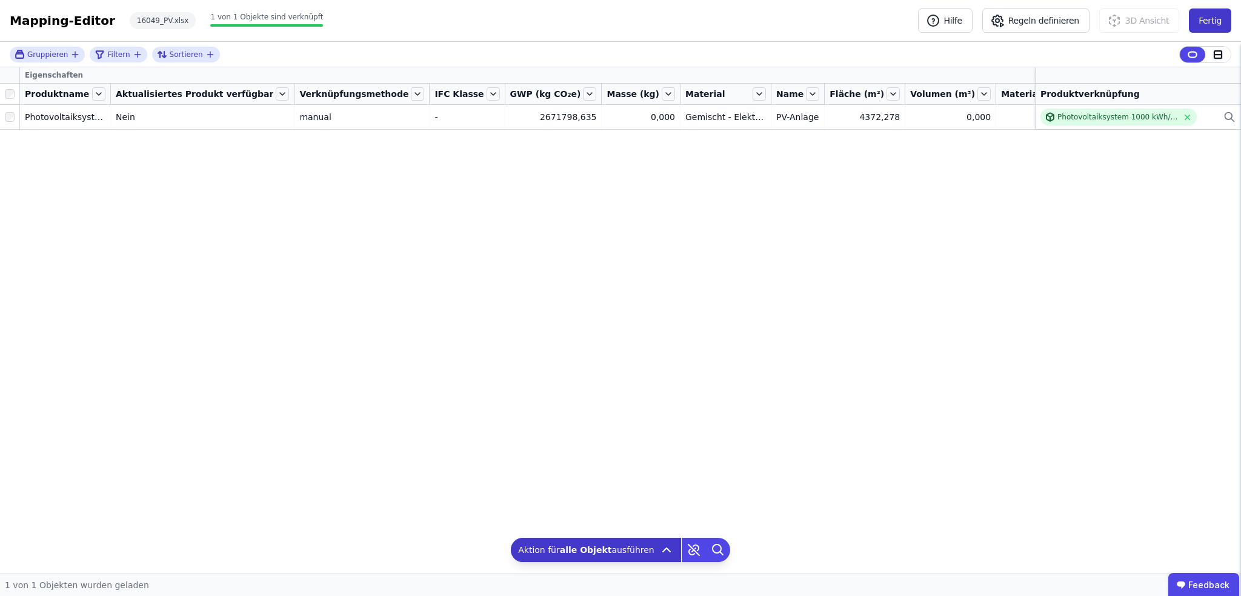
click at [1200, 15] on button "Fertig" at bounding box center [1210, 20] width 42 height 24
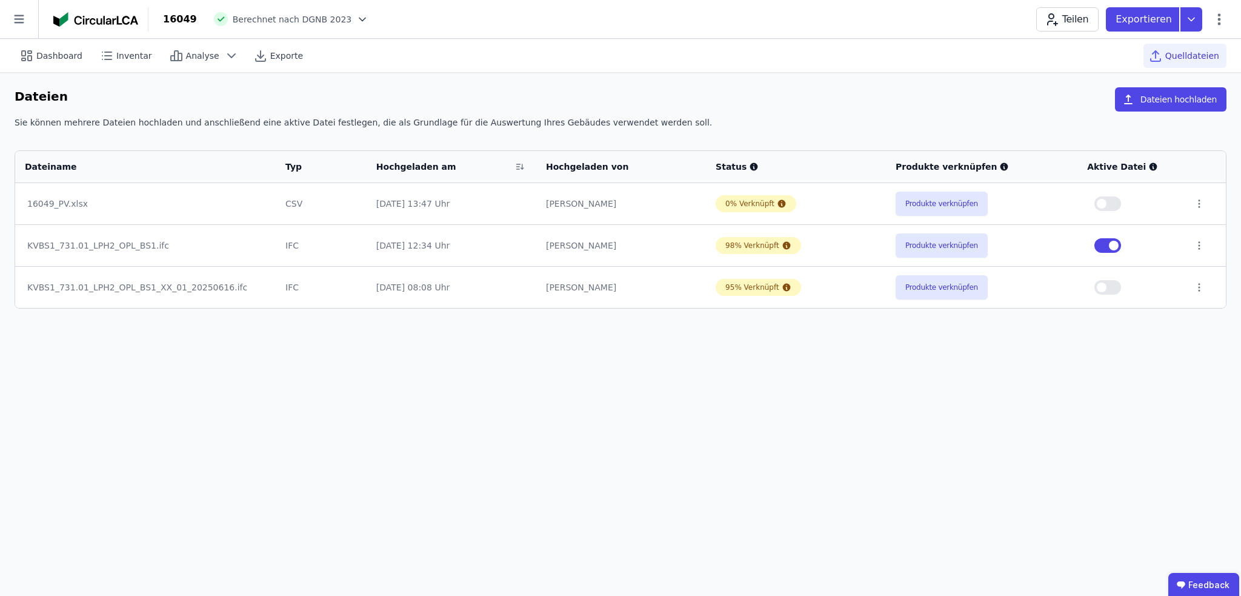
click at [1108, 203] on button "button" at bounding box center [1108, 203] width 27 height 15
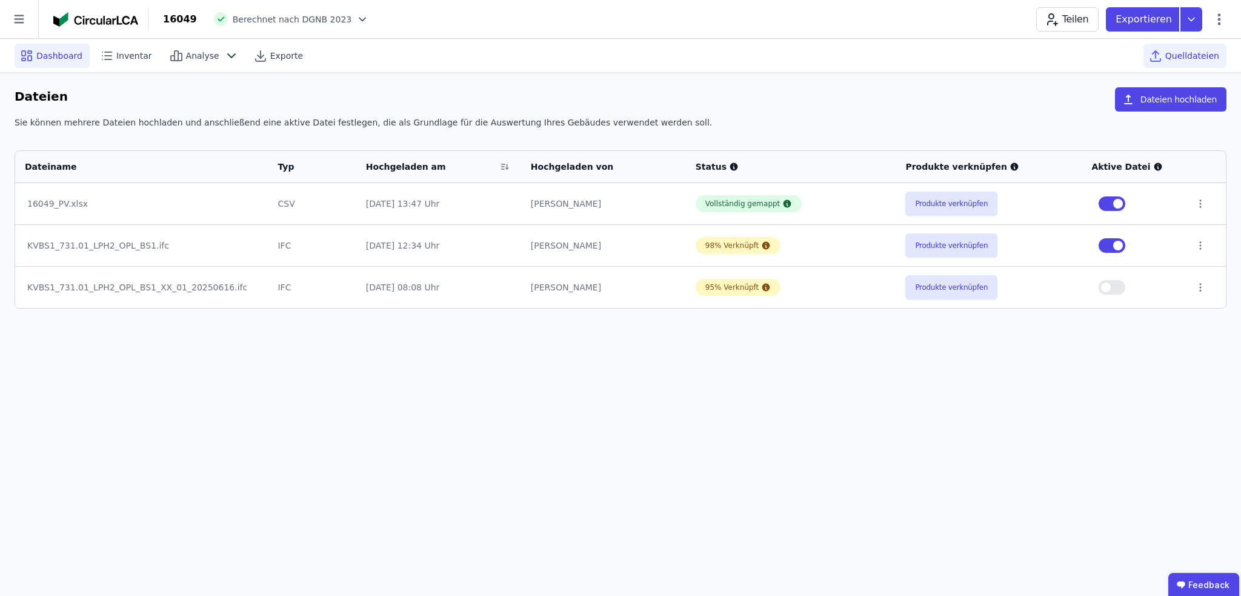
click at [52, 55] on span "Dashboard" at bounding box center [59, 56] width 46 height 12
select select "**********"
select select "*"
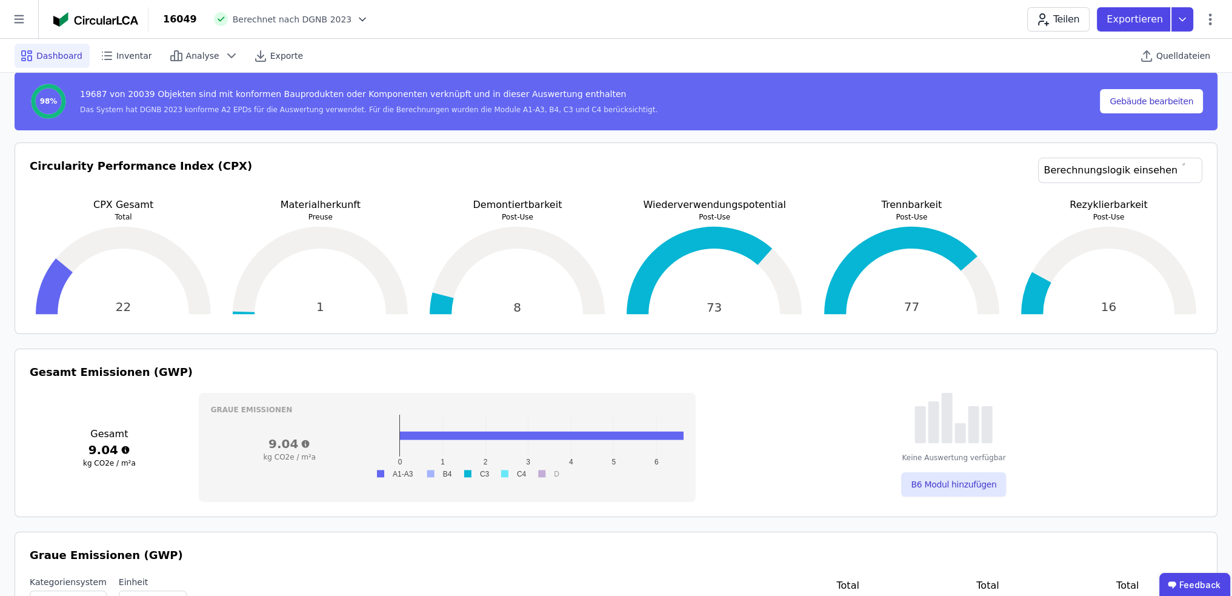
scroll to position [182, 0]
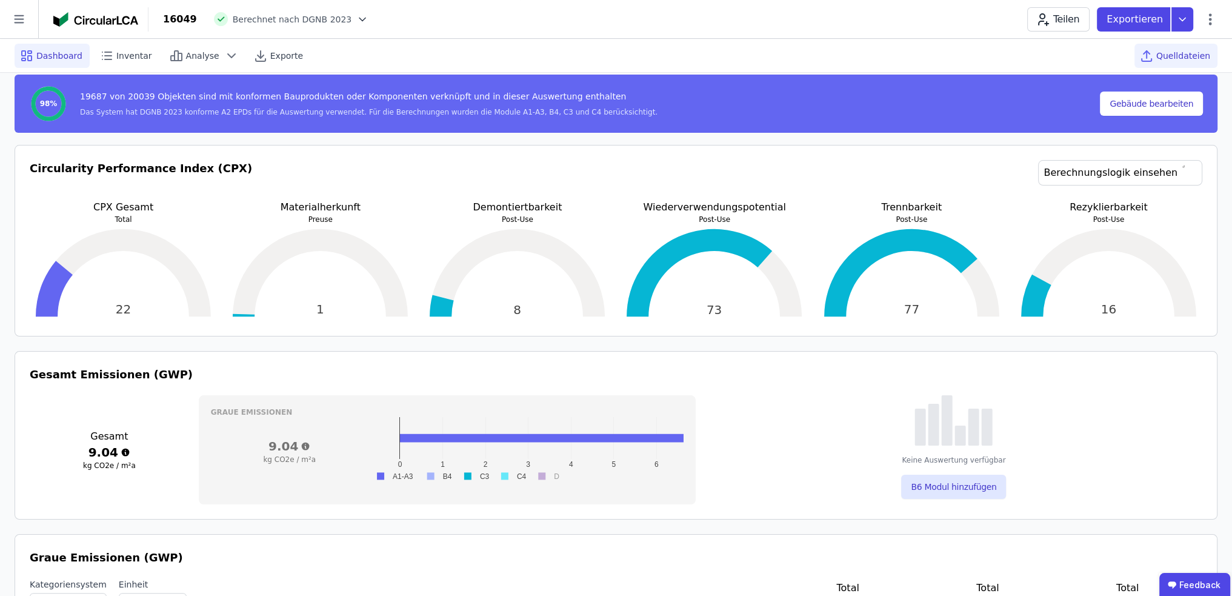
click at [1164, 58] on span "Quelldateien" at bounding box center [1183, 56] width 54 height 12
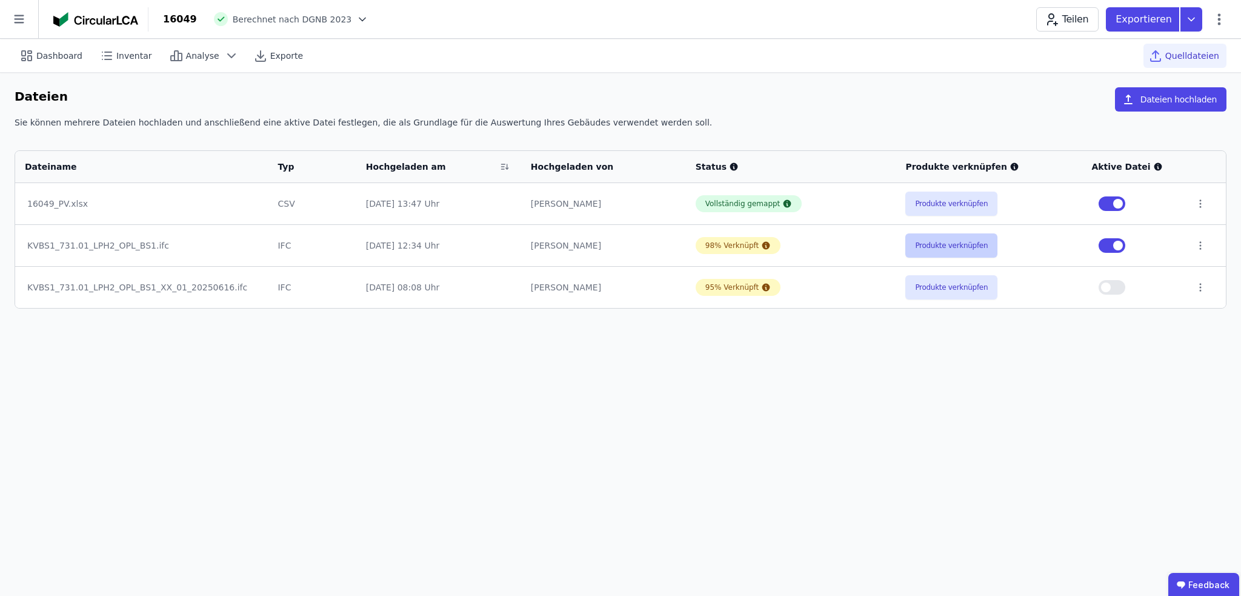
click at [953, 249] on button "Produkte verknüpfen" at bounding box center [951, 245] width 92 height 24
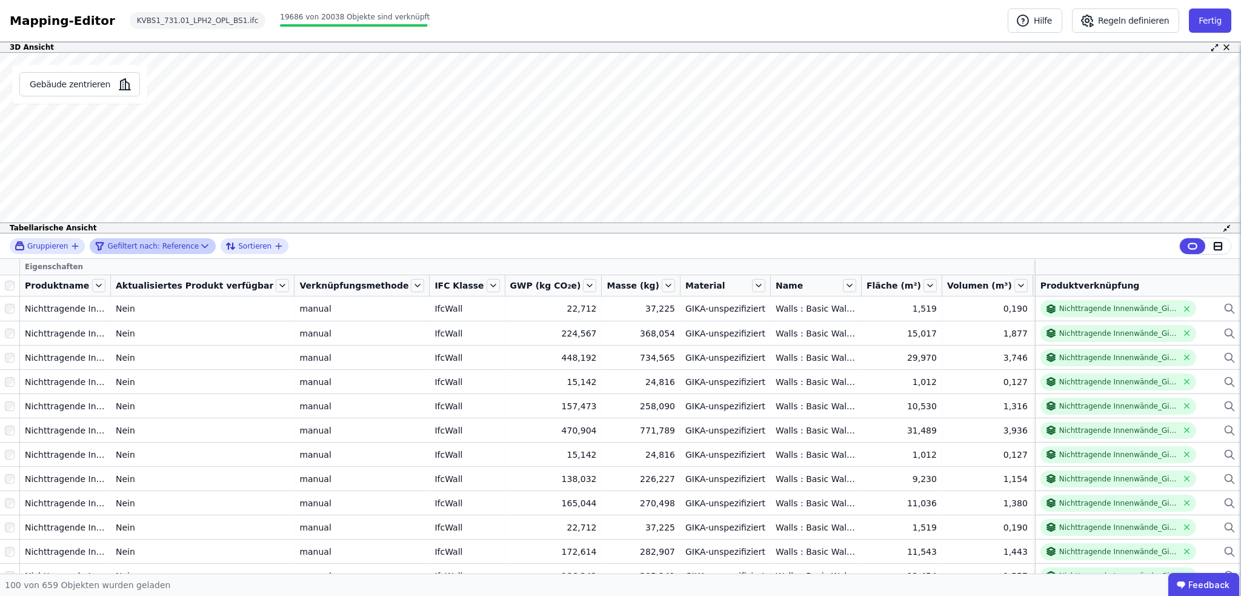
click at [199, 244] on icon at bounding box center [205, 246] width 12 height 12
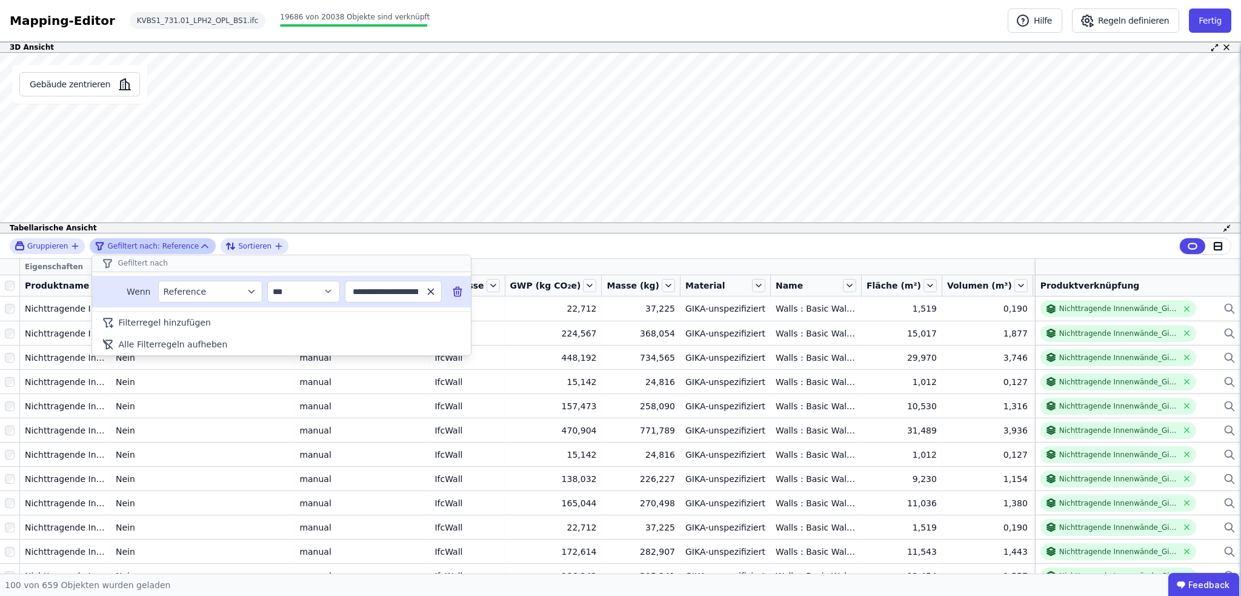
click at [433, 291] on icon "button" at bounding box center [430, 291] width 11 height 11
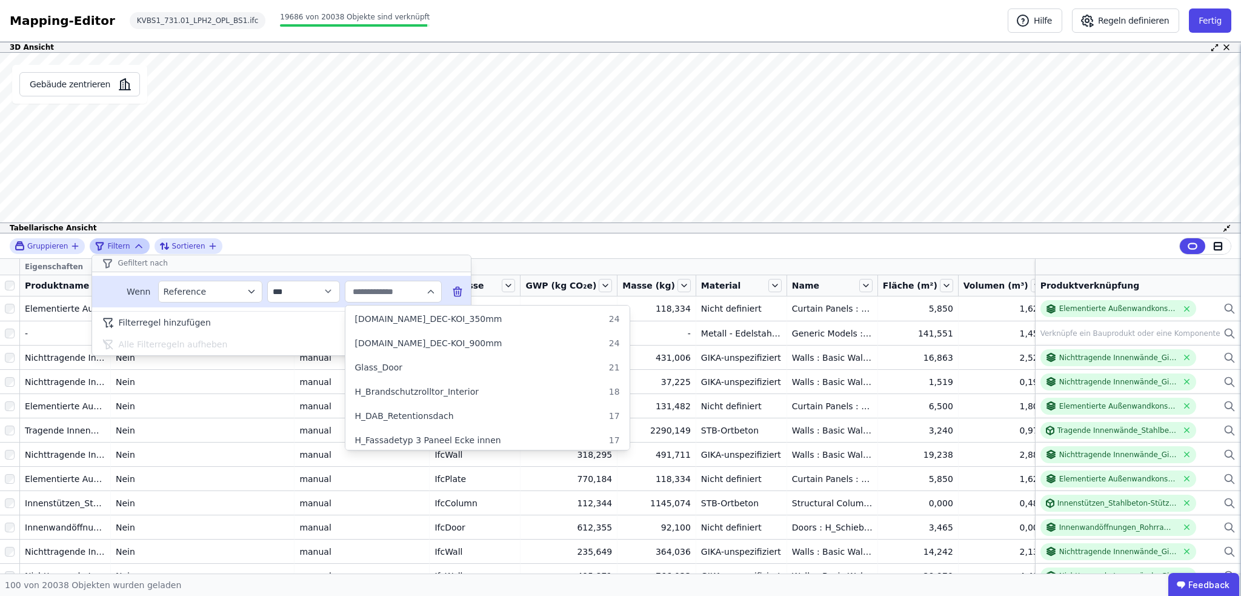
scroll to position [970, 0]
click at [451, 413] on div "H_DAB_Retentionsdach 17" at bounding box center [487, 414] width 265 height 12
type input "**********"
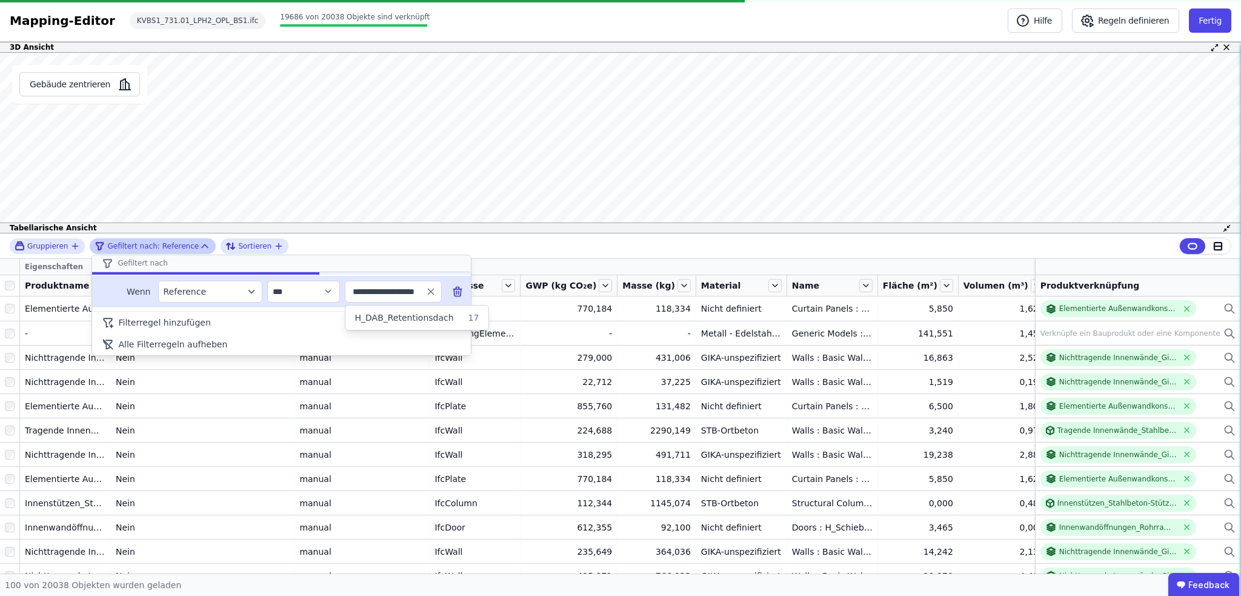
scroll to position [0, 0]
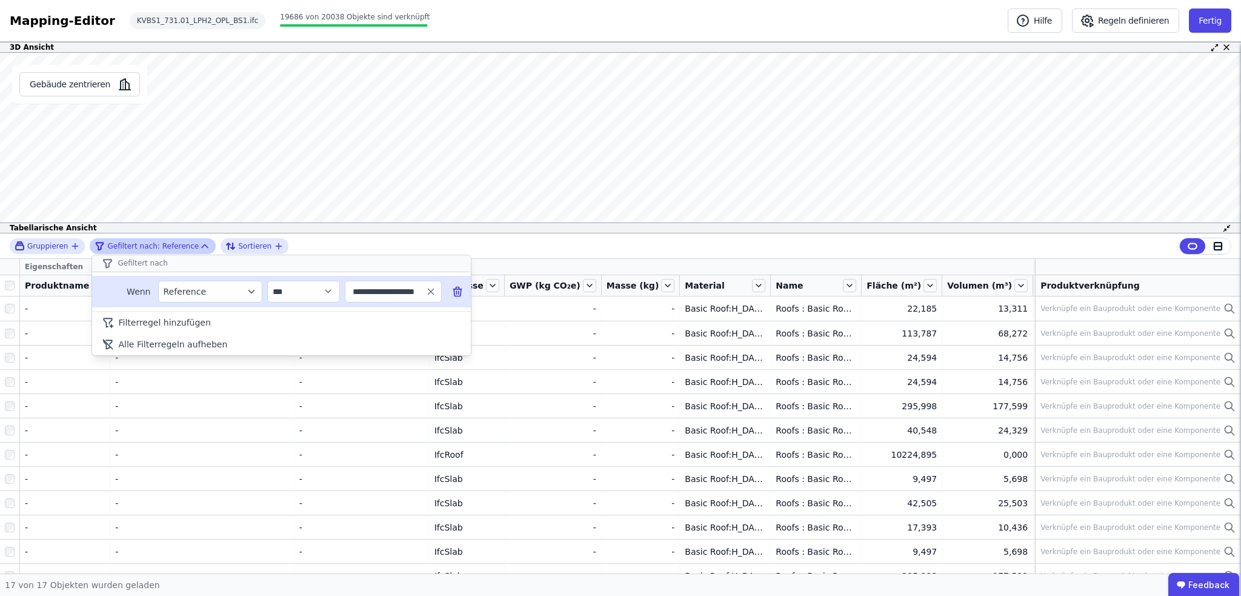
click at [723, 361] on div "**********" at bounding box center [620, 403] width 1241 height 340
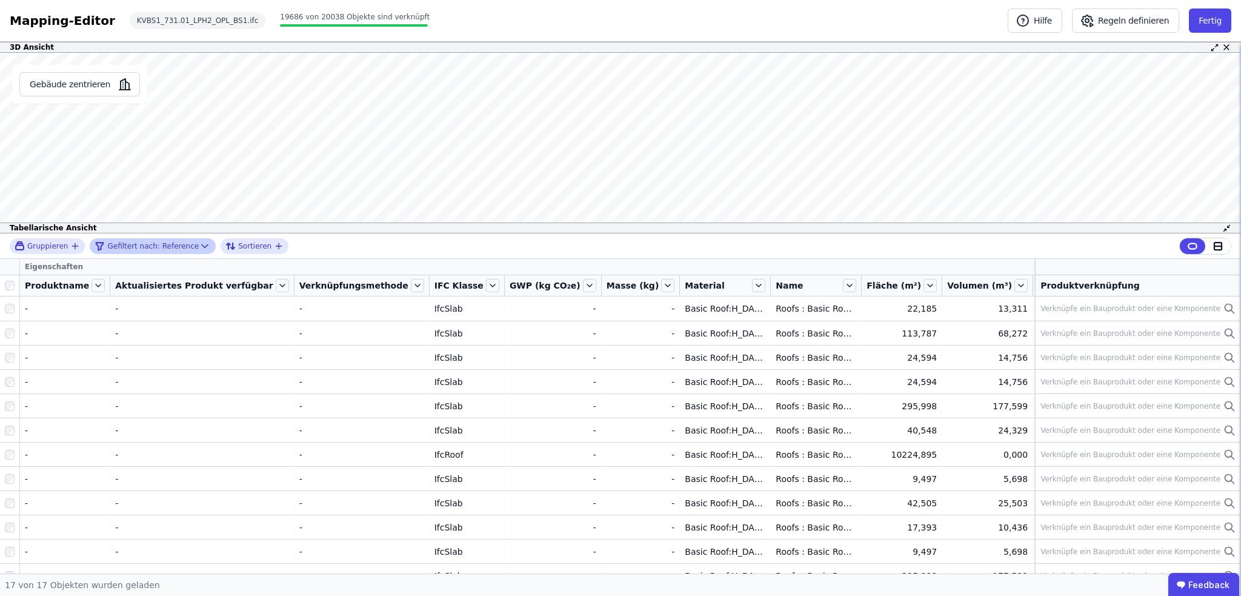
click at [199, 244] on icon at bounding box center [205, 246] width 12 height 12
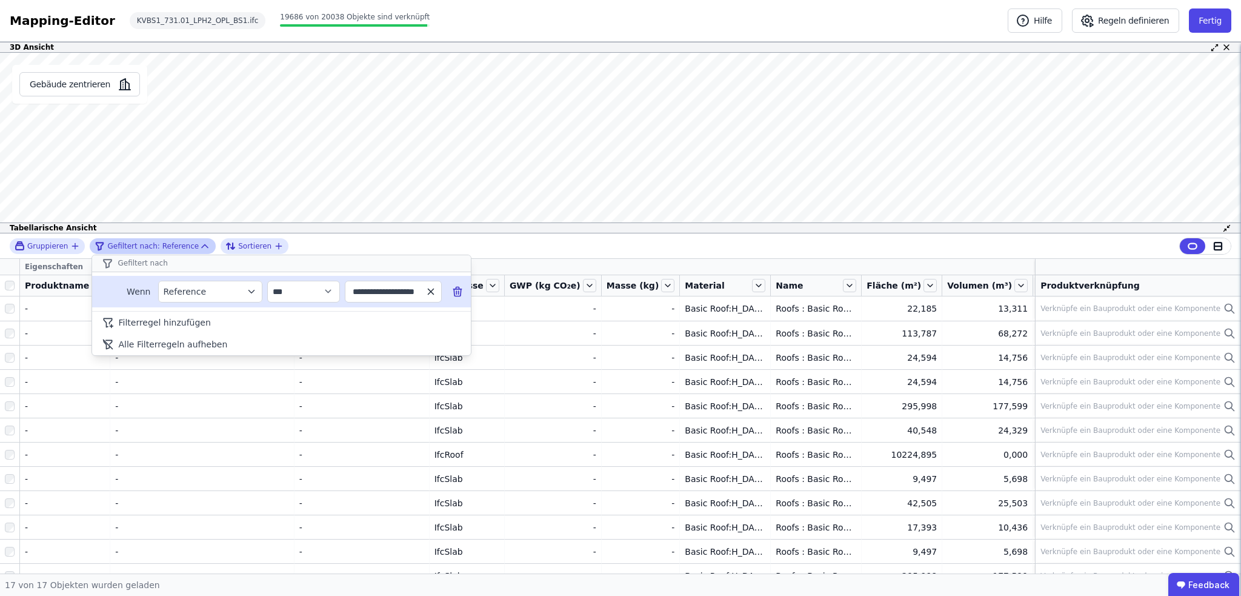
click at [427, 289] on icon "button" at bounding box center [430, 291] width 11 height 11
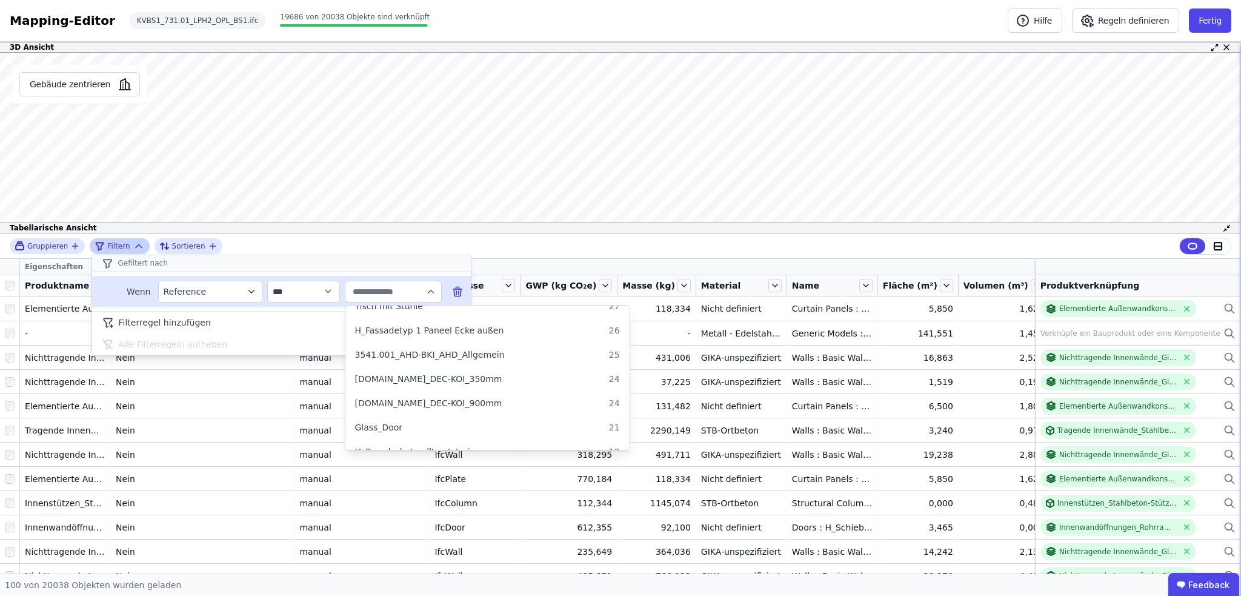
scroll to position [909, 0]
click at [459, 372] on div "3511.xxx_DEC-KOI_350mm 24" at bounding box center [487, 378] width 265 height 12
type input "**********"
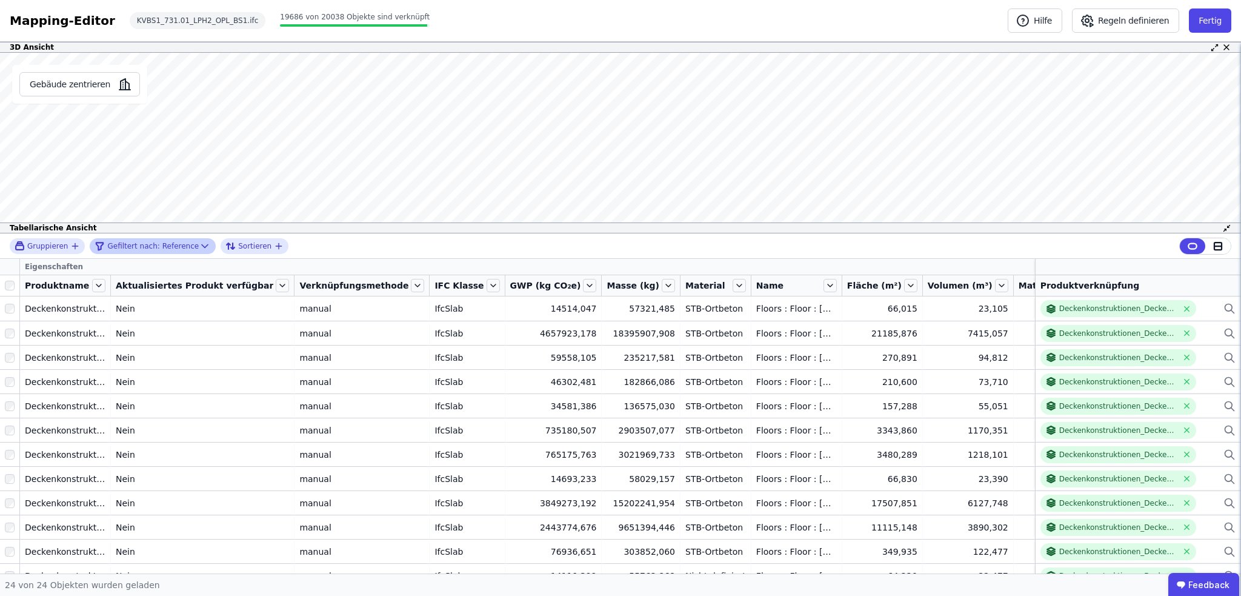
click at [5, 285] on div "Gruppieren Gefiltert nach: Reference Sortieren Eigenschaften Produktname Aktual…" at bounding box center [620, 403] width 1241 height 340
click at [199, 247] on icon at bounding box center [205, 246] width 12 height 12
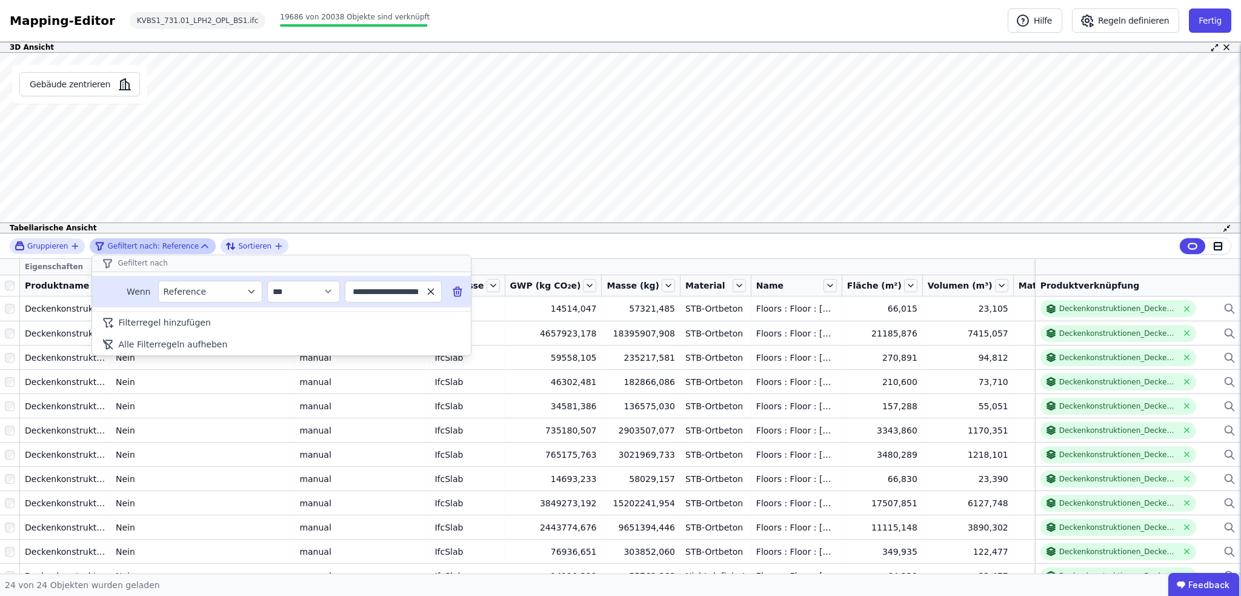
click at [427, 290] on icon "button" at bounding box center [430, 291] width 11 height 11
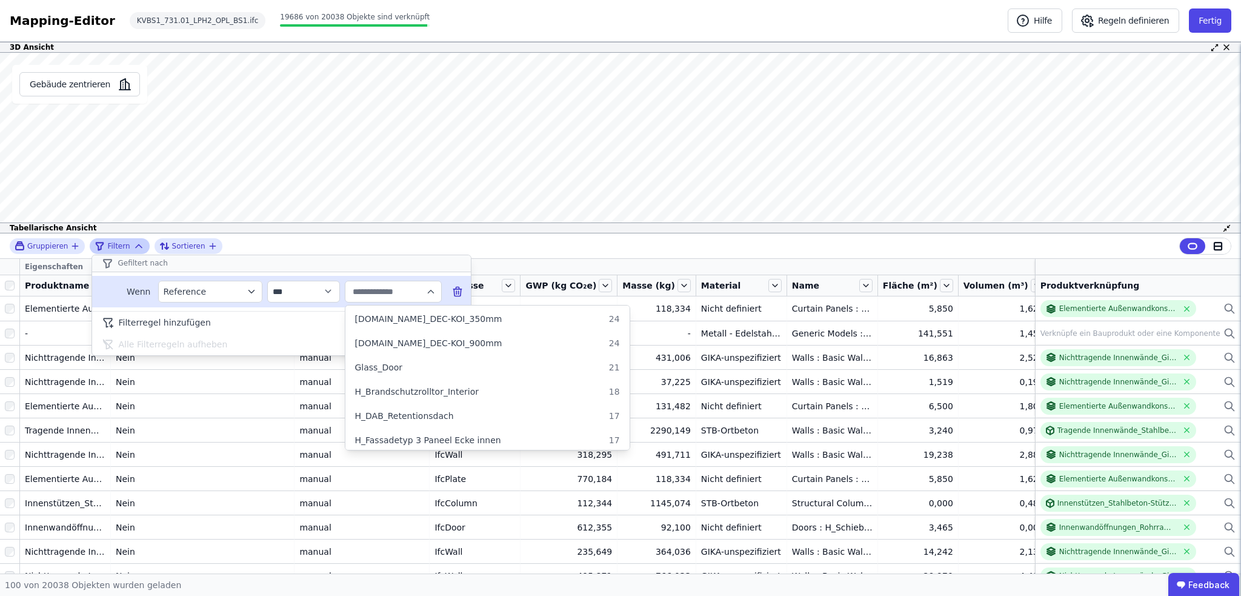
scroll to position [970, 0]
click at [422, 412] on span "H_DAB_Retentionsdach" at bounding box center [404, 414] width 99 height 12
type input "**********"
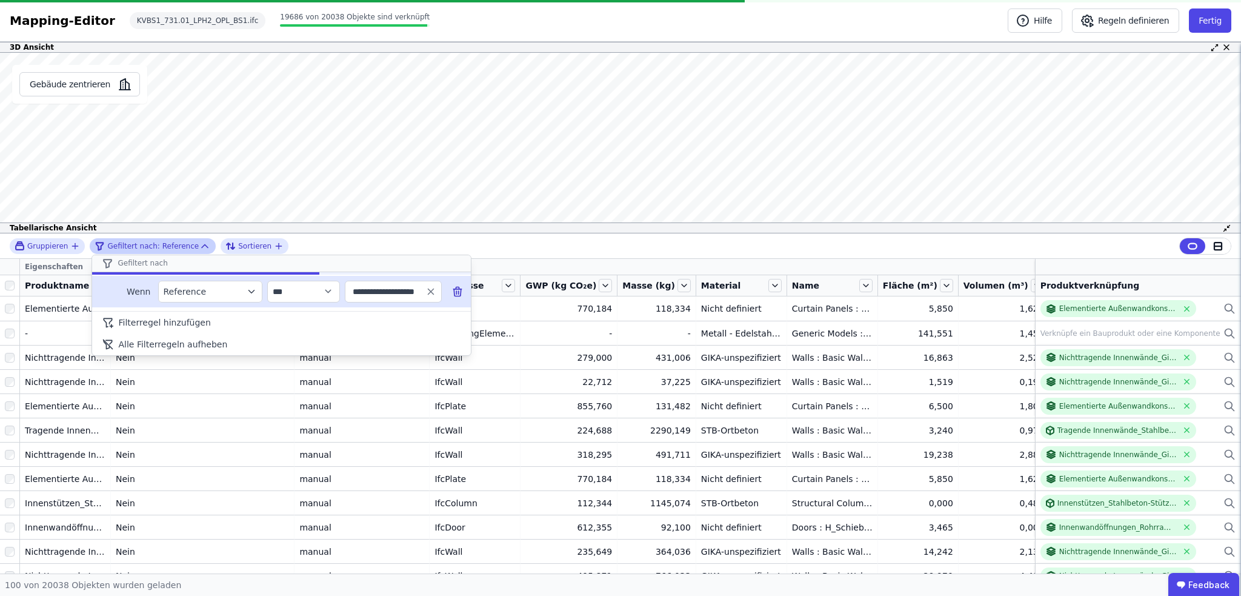
scroll to position [0, 0]
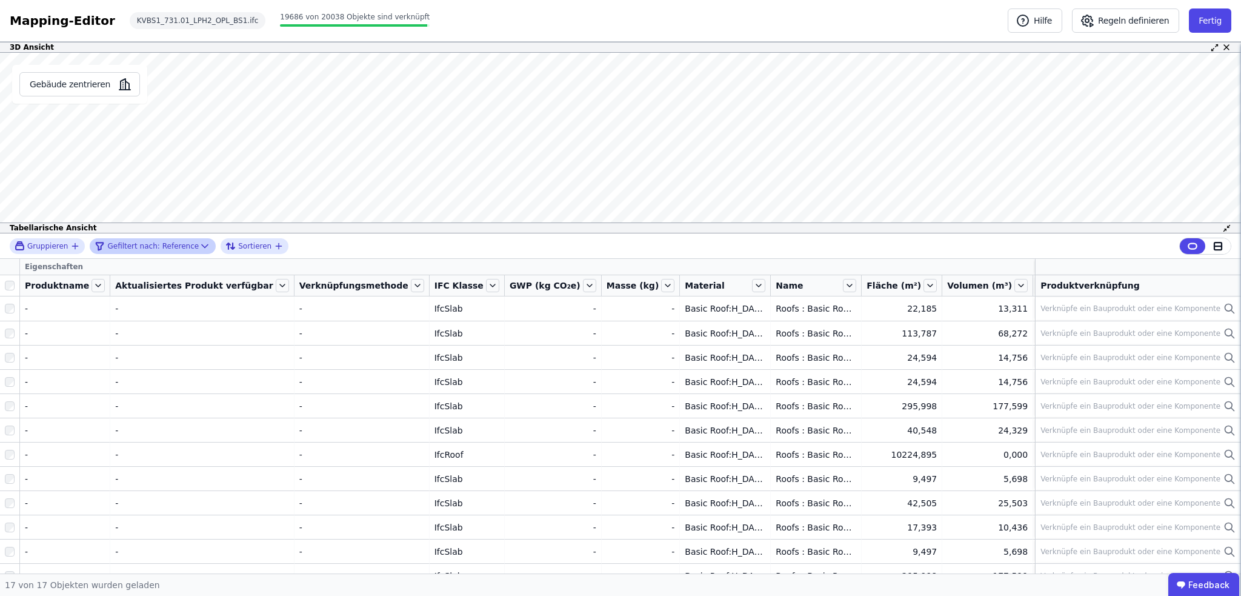
click at [12, 283] on div "Gruppieren Gefiltert nach: Reference Sortieren Eigenschaften Produktname Aktual…" at bounding box center [620, 403] width 1241 height 340
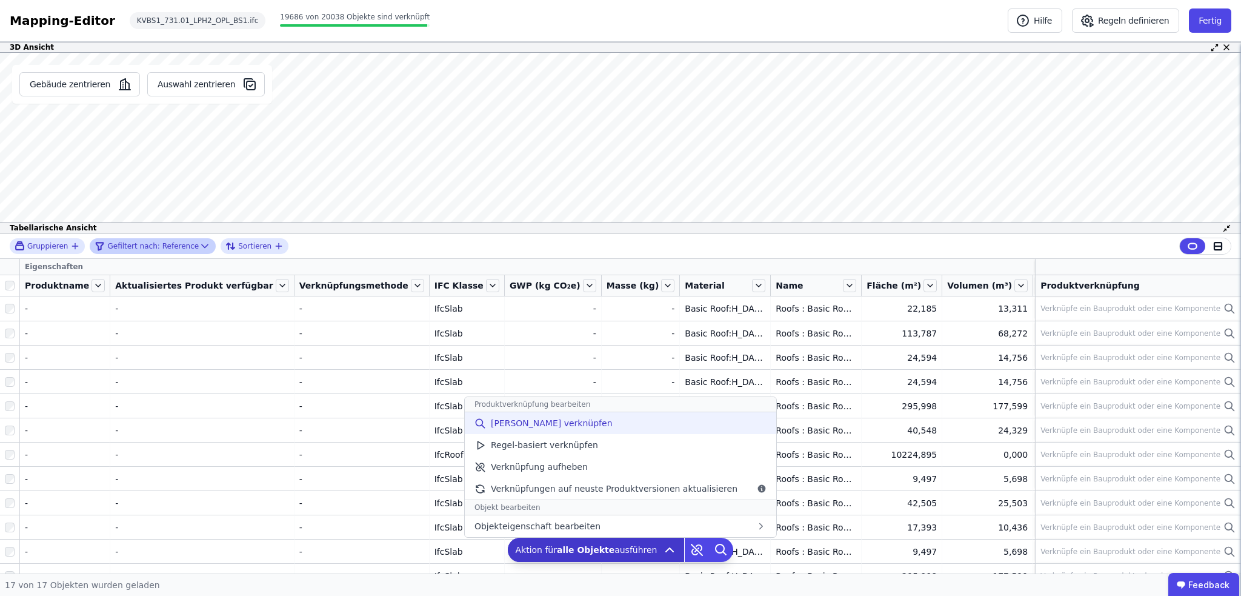
click at [540, 424] on span "[PERSON_NAME] verknüpfen" at bounding box center [552, 423] width 122 height 12
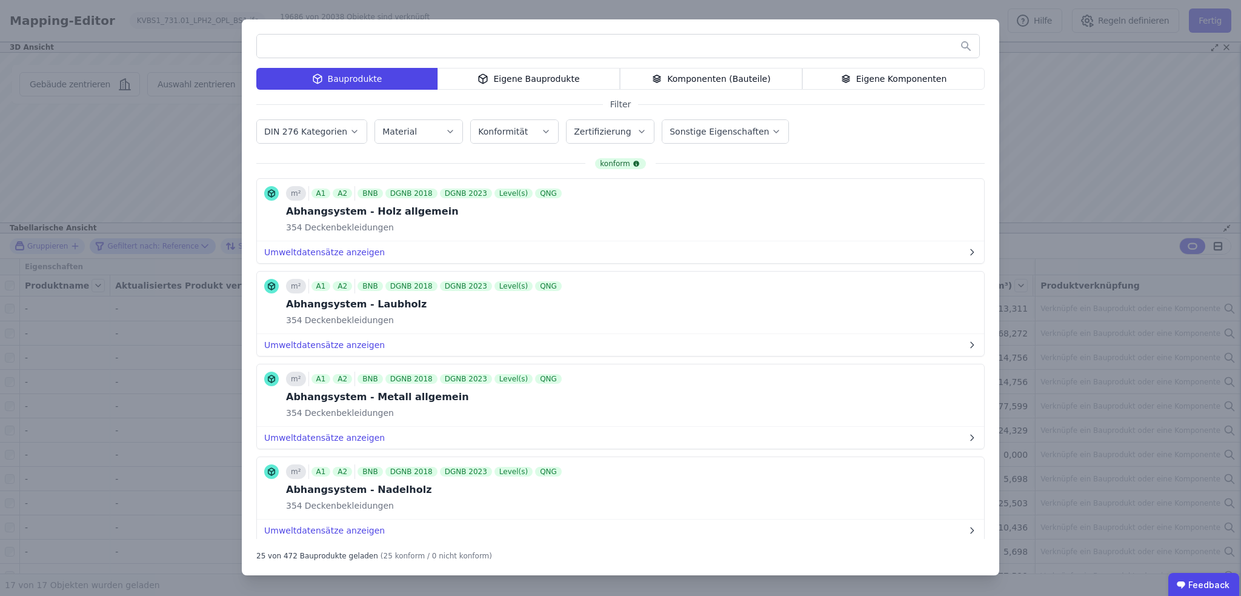
click at [867, 78] on div "Eigene Komponenten" at bounding box center [893, 79] width 182 height 22
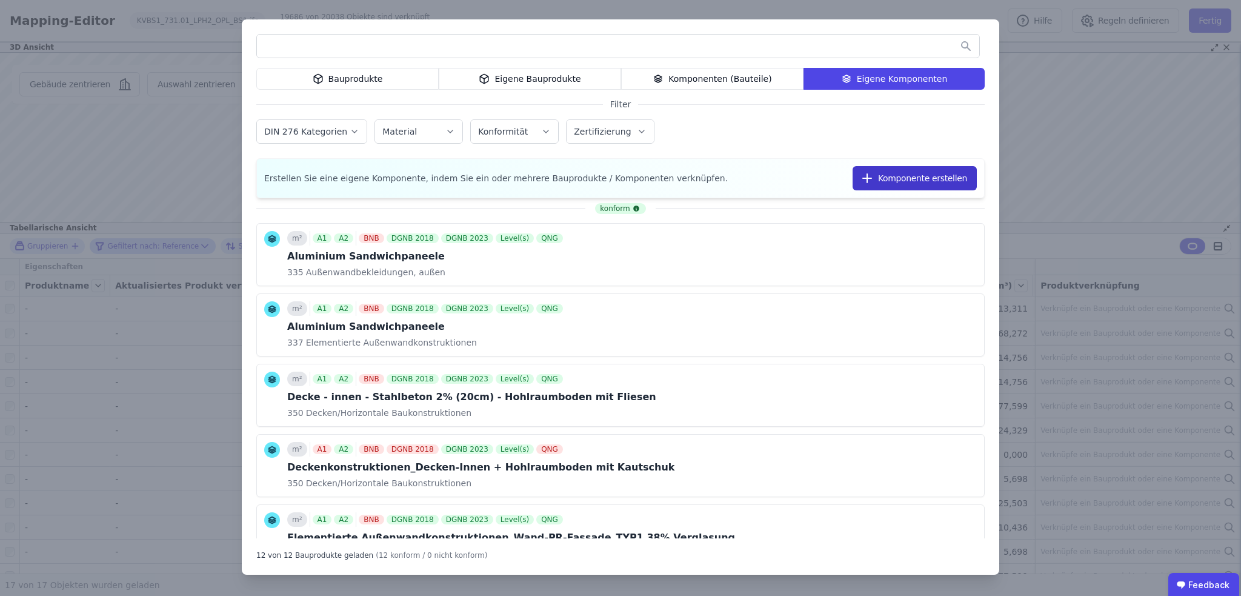
click at [886, 176] on button "Komponente erstellen" at bounding box center [915, 178] width 124 height 24
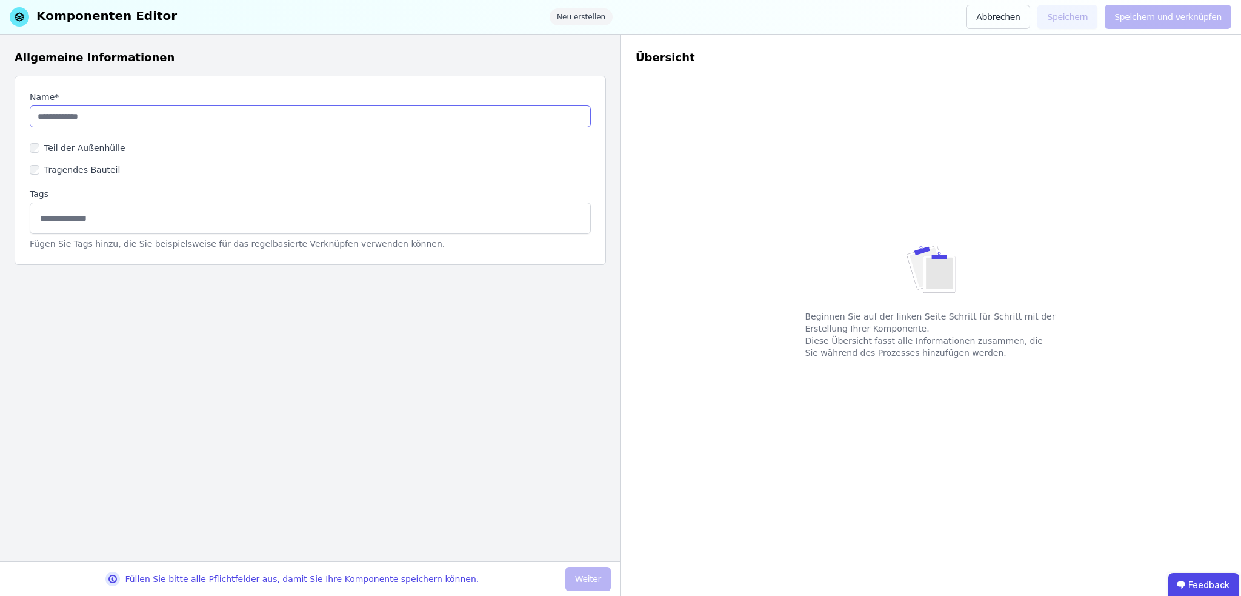
click at [84, 116] on input "string" at bounding box center [310, 116] width 561 height 22
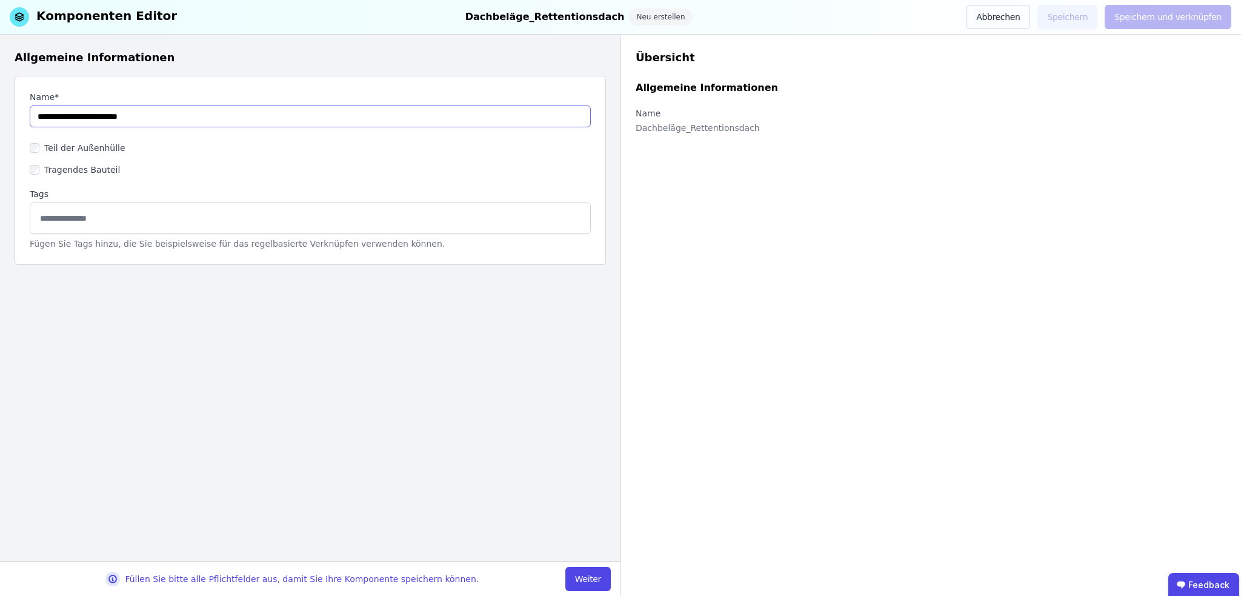
type input "**********"
click at [57, 220] on input at bounding box center [310, 217] width 545 height 19
type input "**********"
click at [592, 578] on button "Weiter" at bounding box center [587, 579] width 45 height 24
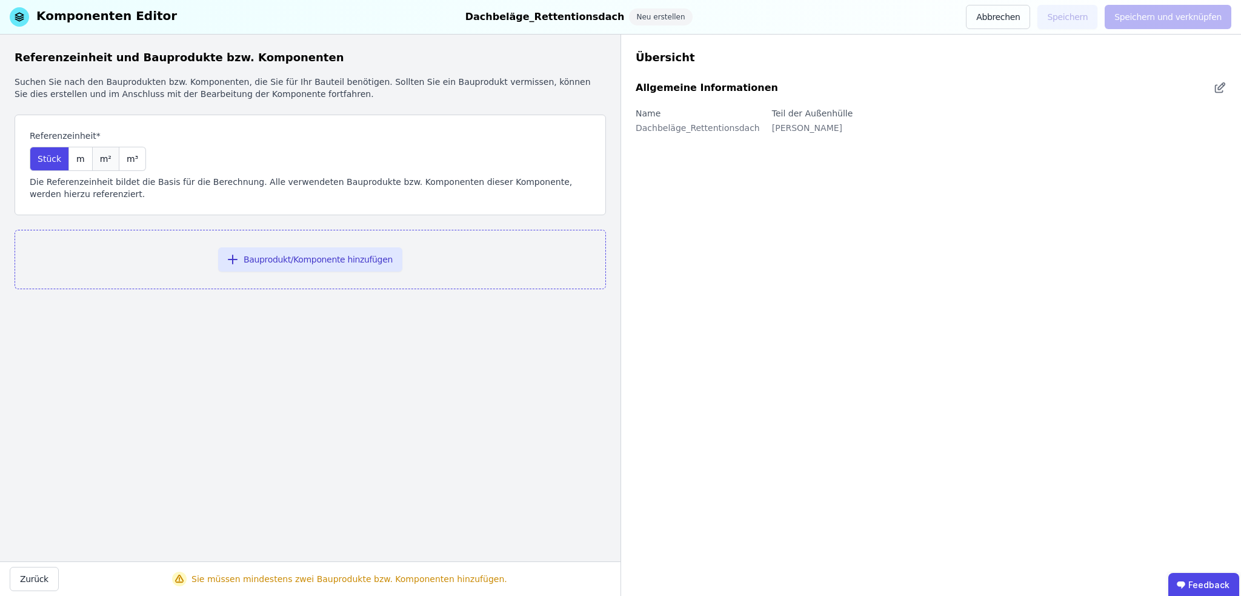
click at [103, 159] on span "m²" at bounding box center [106, 159] width 12 height 12
click at [318, 264] on button "Bauprodukt/Komponente hinzufügen" at bounding box center [310, 259] width 184 height 24
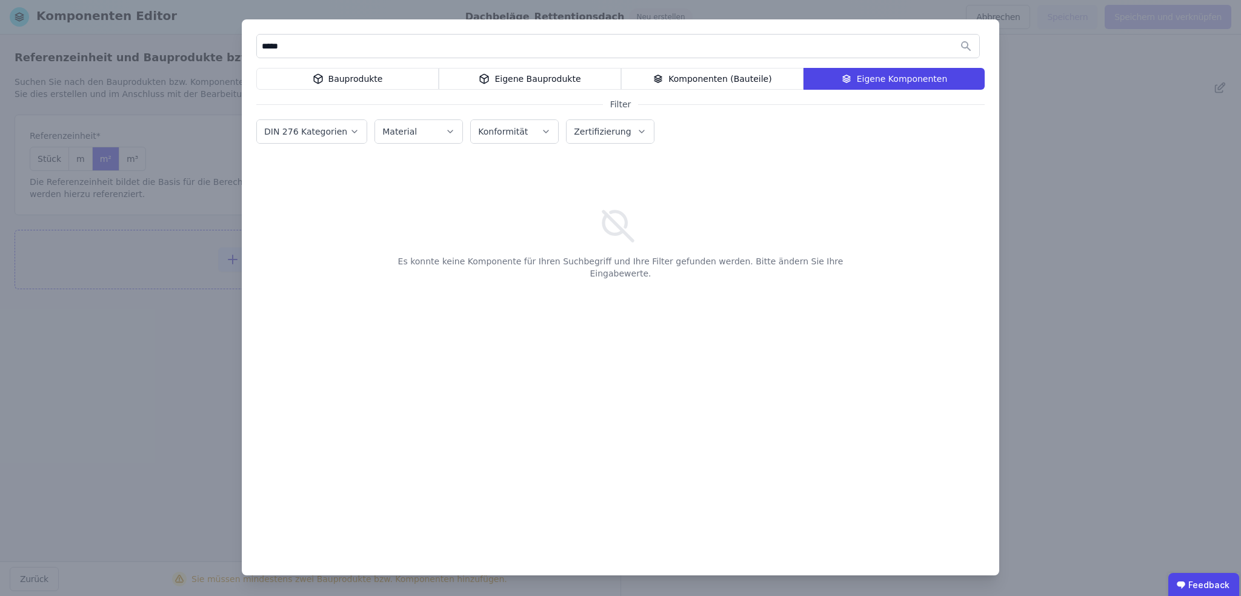
click at [383, 79] on div "Bauprodukte" at bounding box center [347, 79] width 182 height 22
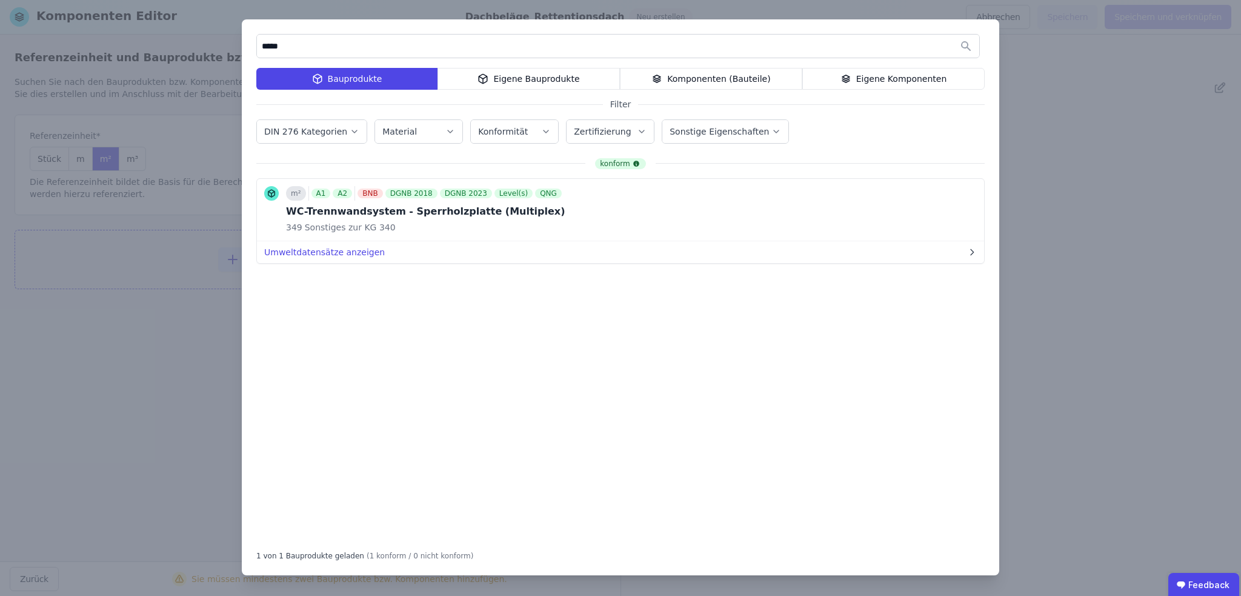
drag, startPoint x: 330, startPoint y: 50, endPoint x: 256, endPoint y: 50, distance: 73.9
click at [256, 50] on div "*****" at bounding box center [618, 46] width 724 height 24
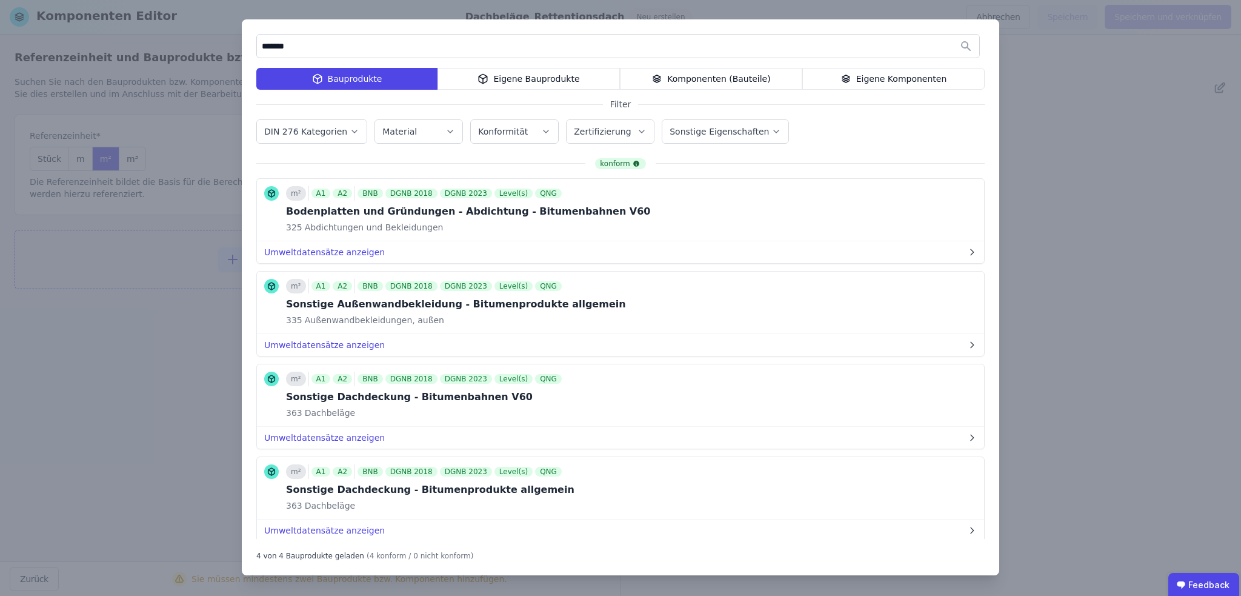
type input "*******"
click at [876, 395] on button "Bauprodukt hinzufügen" at bounding box center [873, 395] width 130 height 24
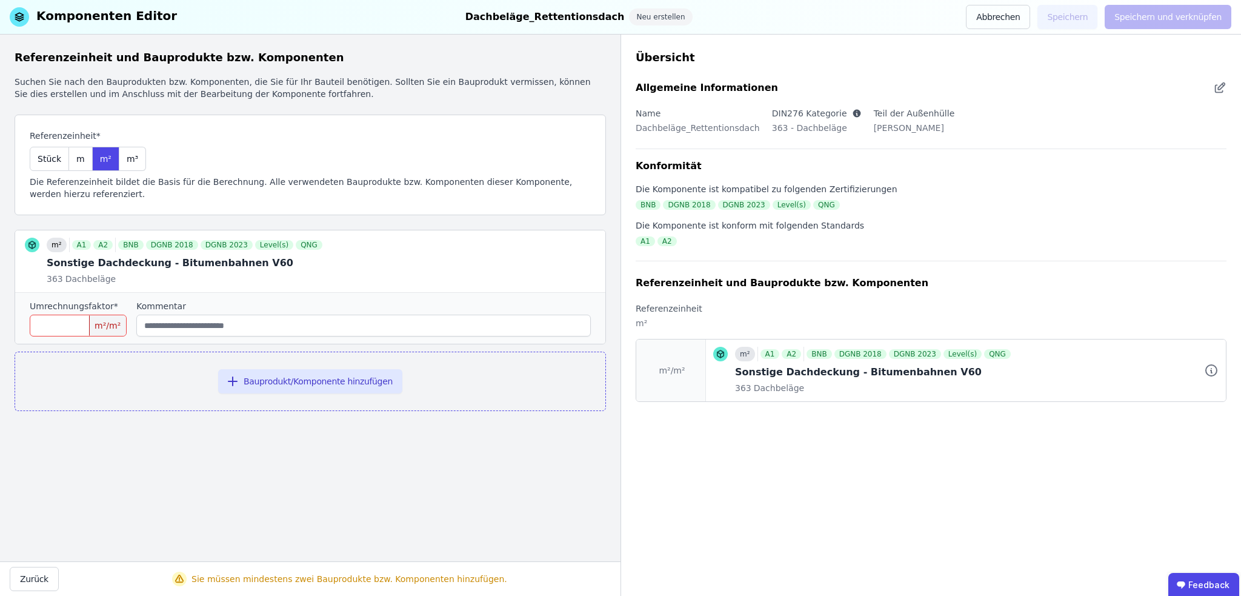
click at [45, 324] on input "number" at bounding box center [78, 326] width 97 height 22
type input "*"
click at [289, 378] on button "Bauprodukt/Komponente hinzufügen" at bounding box center [310, 381] width 184 height 24
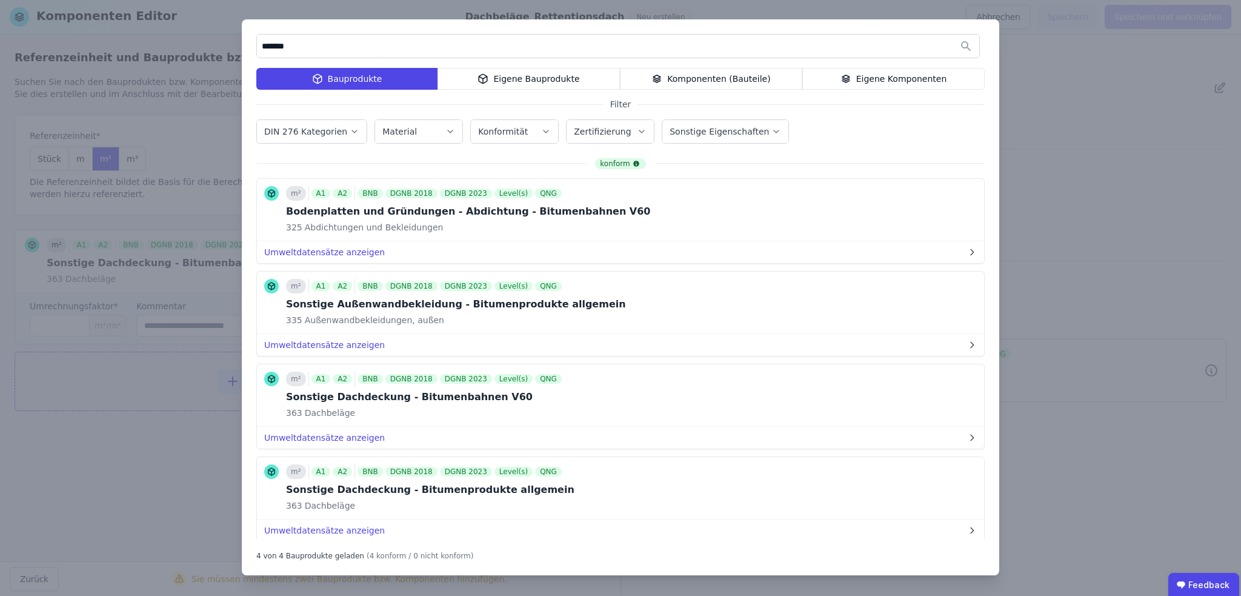
drag, startPoint x: 294, startPoint y: 47, endPoint x: 259, endPoint y: 45, distance: 34.6
click at [259, 45] on input "*******" at bounding box center [618, 46] width 722 height 22
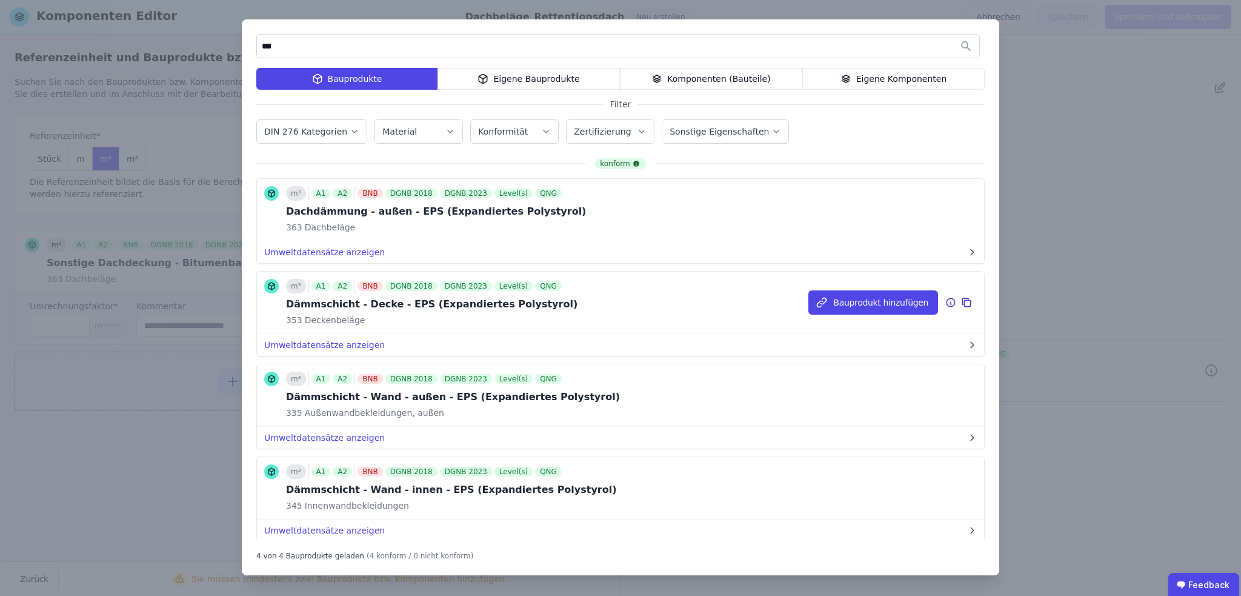
type input "***"
click at [961, 300] on icon at bounding box center [966, 302] width 11 height 15
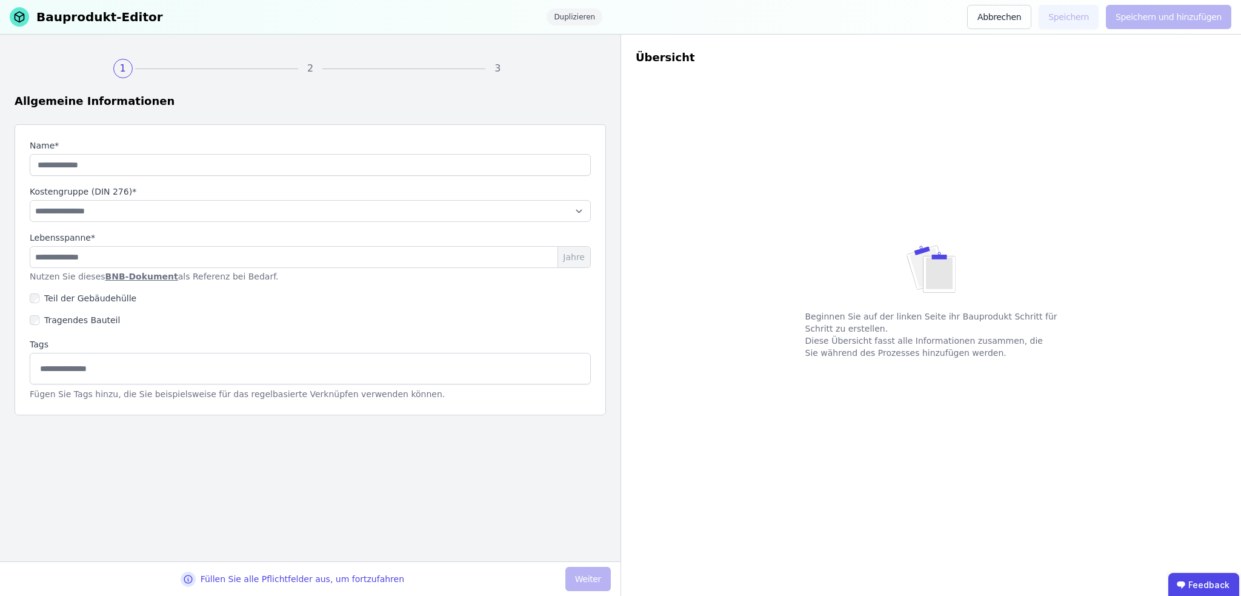
type input "**********"
select select "**********"
type input "**"
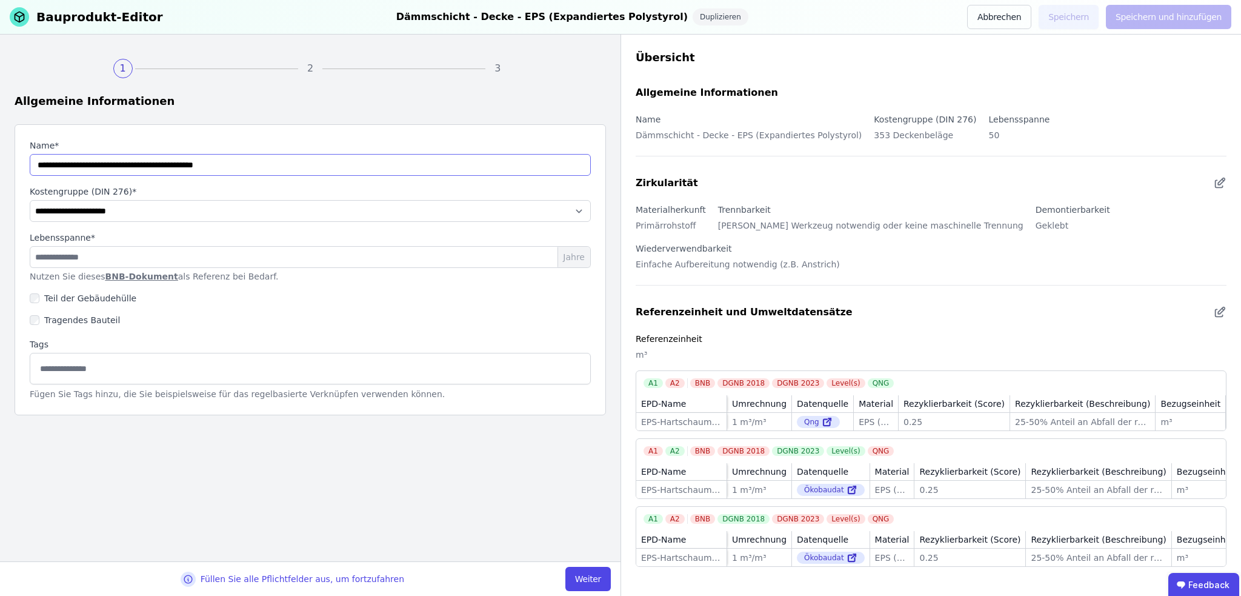
drag, startPoint x: 119, startPoint y: 167, endPoint x: 102, endPoint y: 167, distance: 17.6
click at [102, 167] on input "string" at bounding box center [310, 165] width 561 height 22
type input "**********"
click at [141, 207] on select "**********" at bounding box center [310, 211] width 561 height 22
select select "**********"
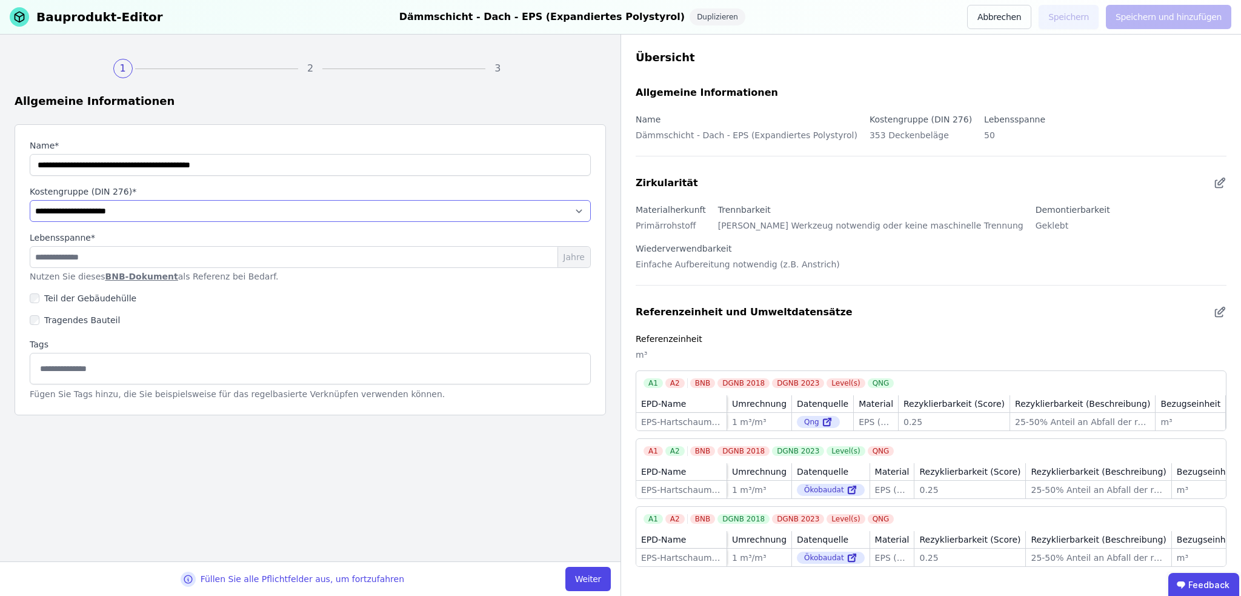
click at [30, 200] on select "**********" at bounding box center [310, 211] width 561 height 22
click at [596, 578] on button "Weiter" at bounding box center [587, 579] width 45 height 24
select select "**********"
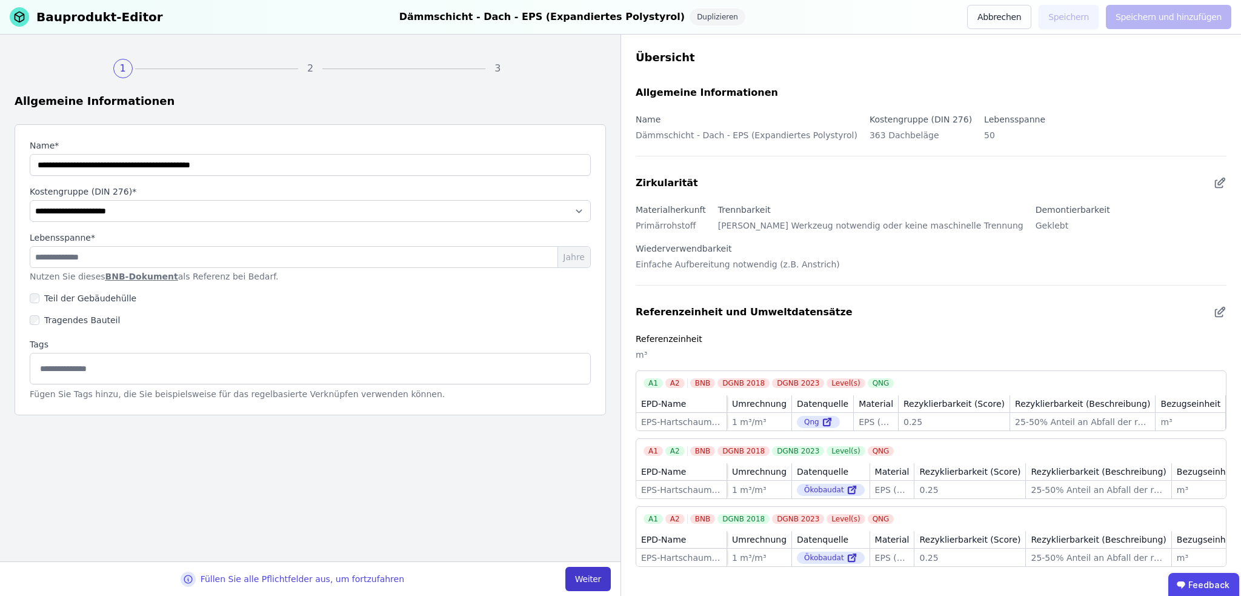
select select "**********"
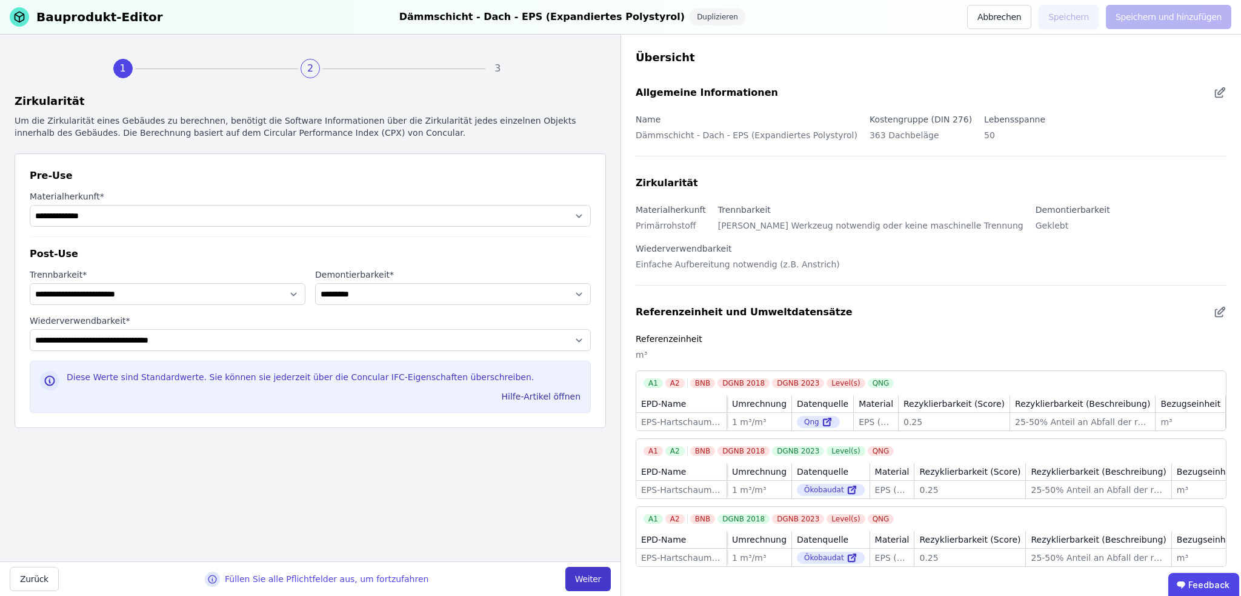
click at [596, 578] on button "Weiter" at bounding box center [587, 579] width 45 height 24
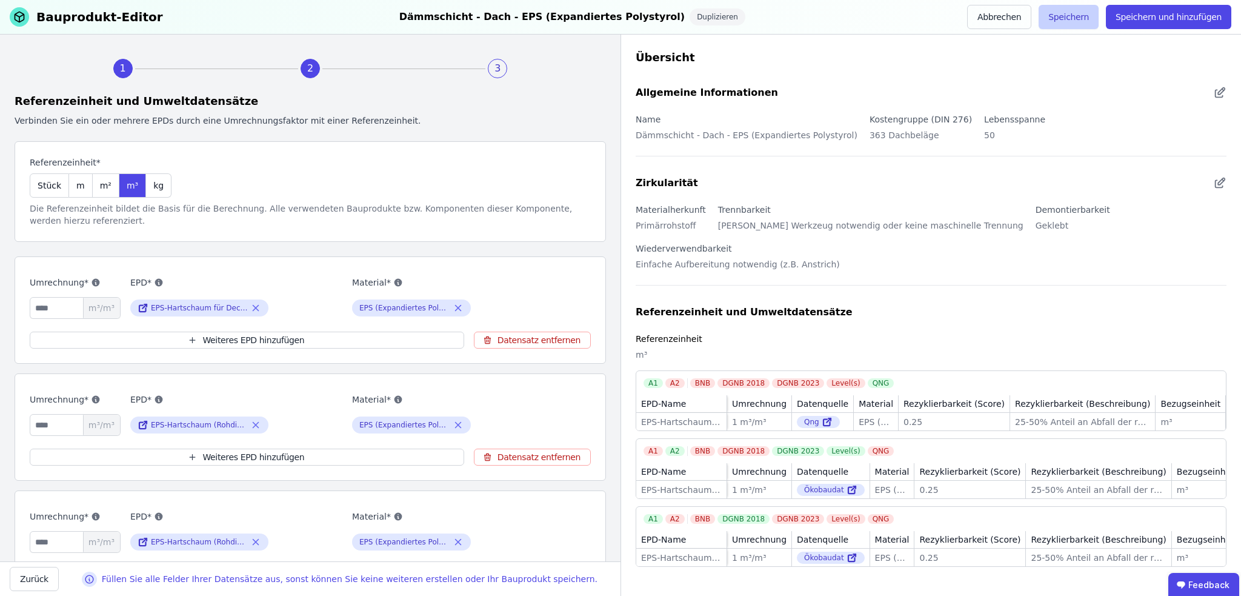
click at [1083, 19] on button "Speichern" at bounding box center [1069, 17] width 60 height 24
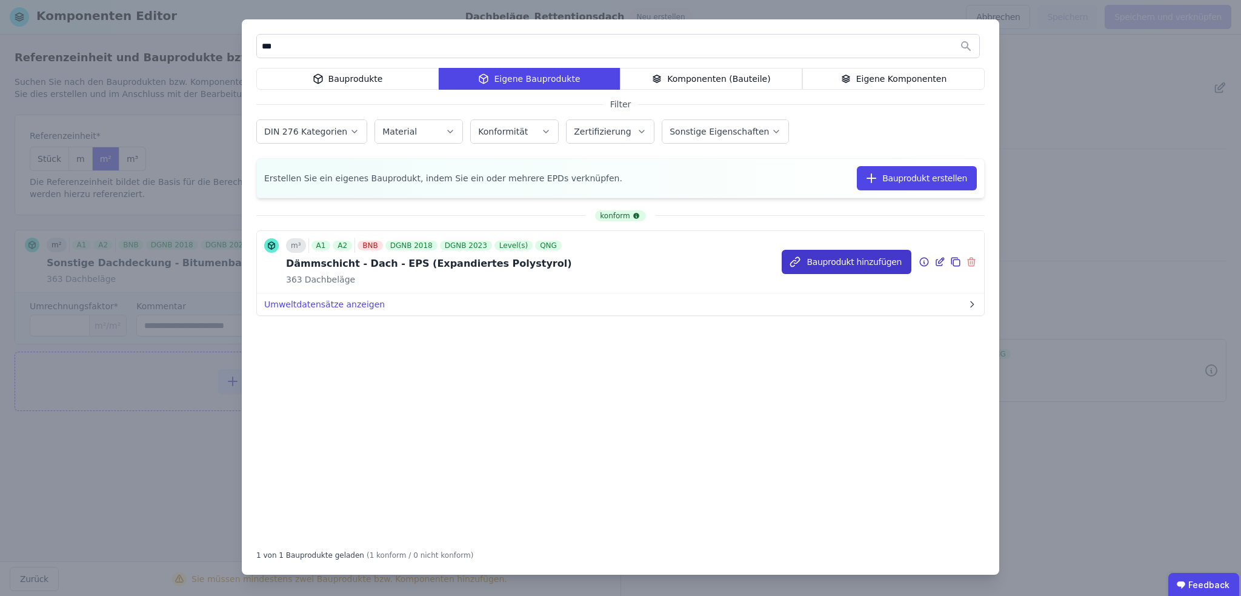
type input "***"
click at [849, 263] on button "Bauprodukt hinzufügen" at bounding box center [847, 262] width 130 height 24
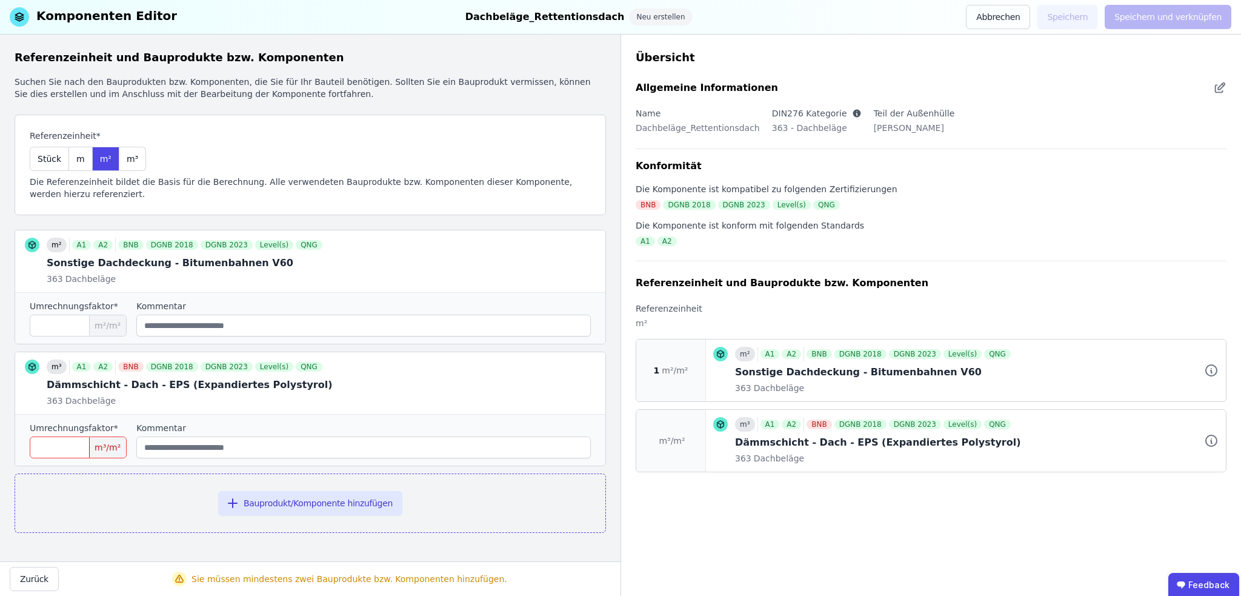
click at [45, 450] on input "number" at bounding box center [78, 447] width 97 height 22
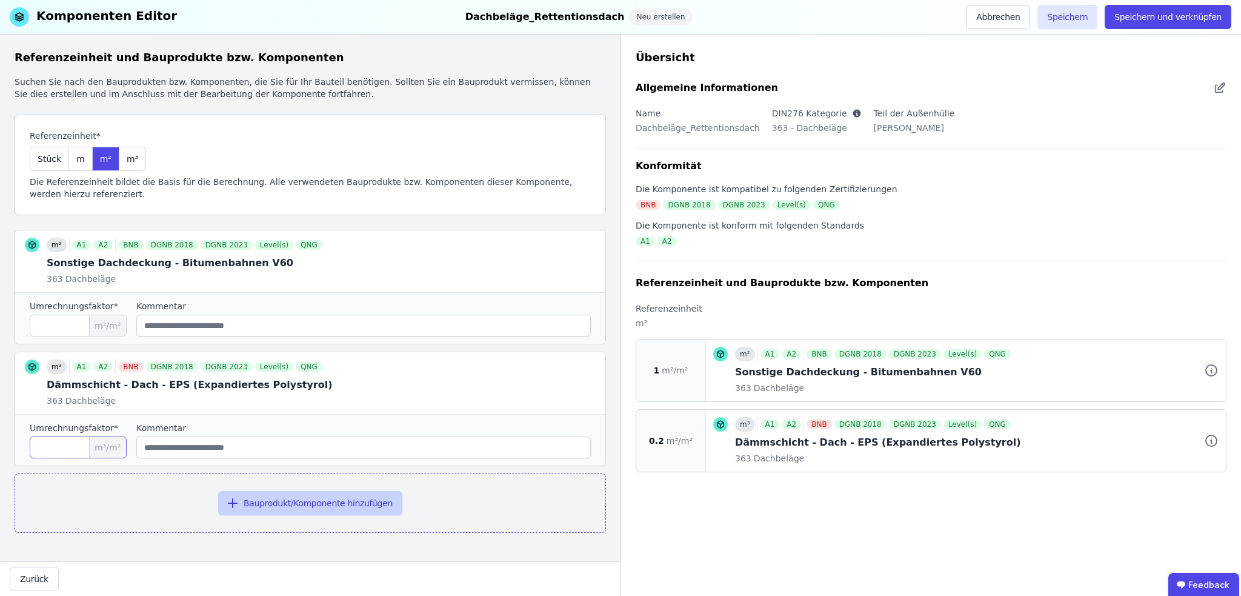
type input "***"
click at [296, 499] on button "Bauprodukt/Komponente hinzufügen" at bounding box center [310, 503] width 184 height 24
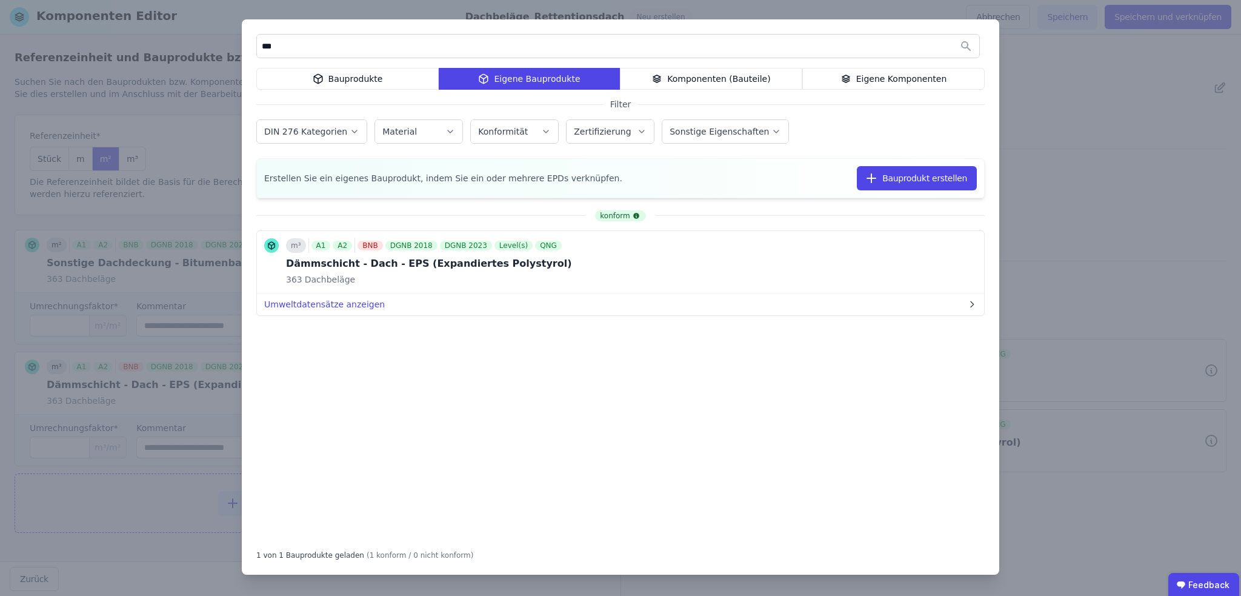
click at [339, 72] on div "Bauprodukte" at bounding box center [347, 79] width 182 height 22
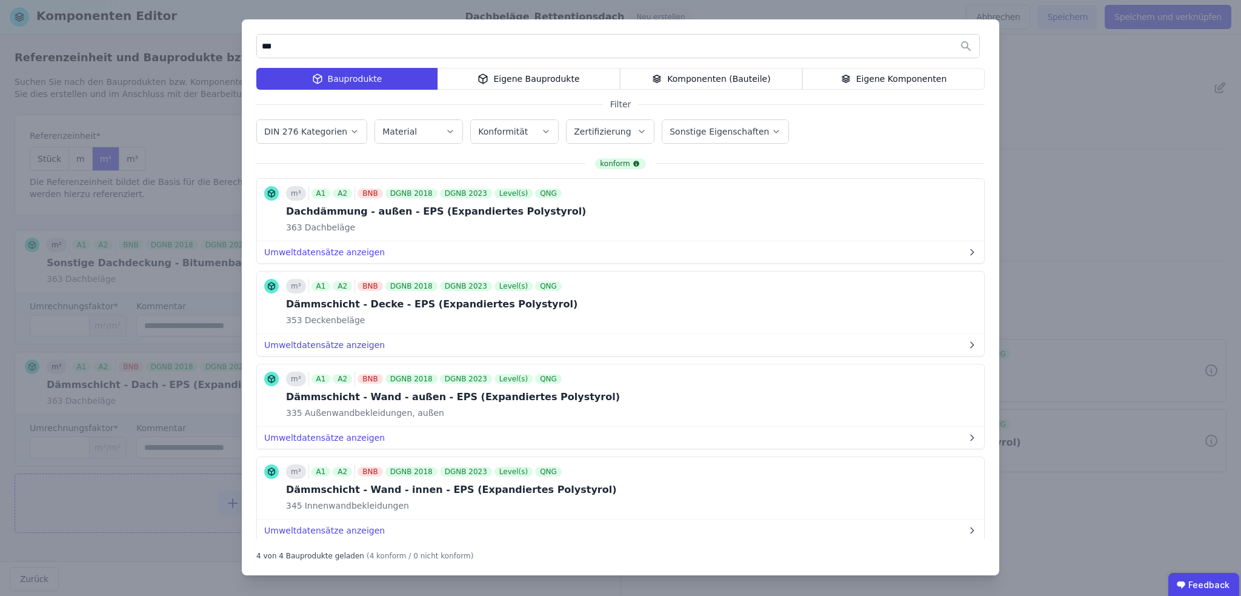
drag, startPoint x: 301, startPoint y: 50, endPoint x: 241, endPoint y: 50, distance: 59.4
click at [242, 50] on div "*** Bauprodukte Eigene Bauprodukte Komponenten (Bauteile) Eigene Komponenten Fi…" at bounding box center [621, 297] width 758 height 556
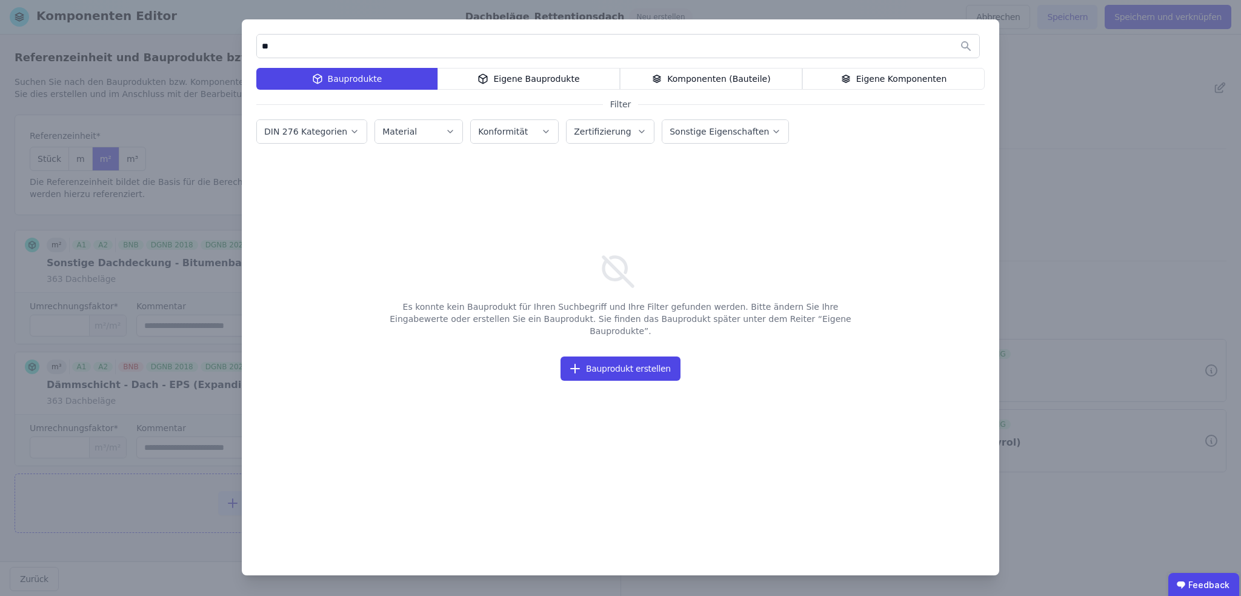
type input "*"
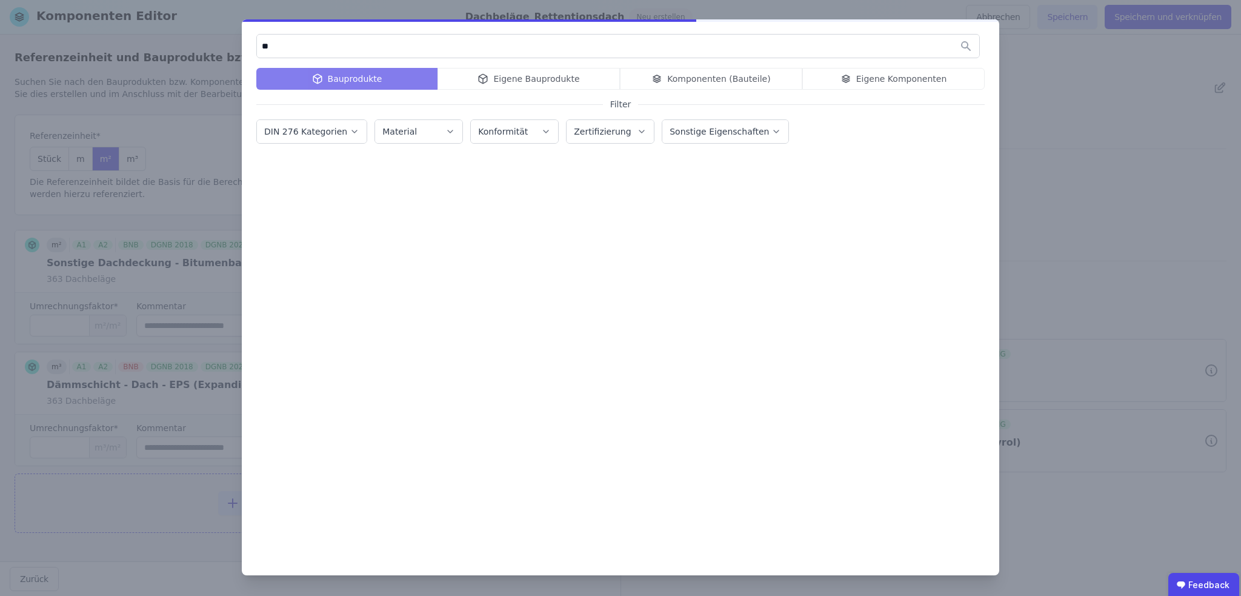
type input "*"
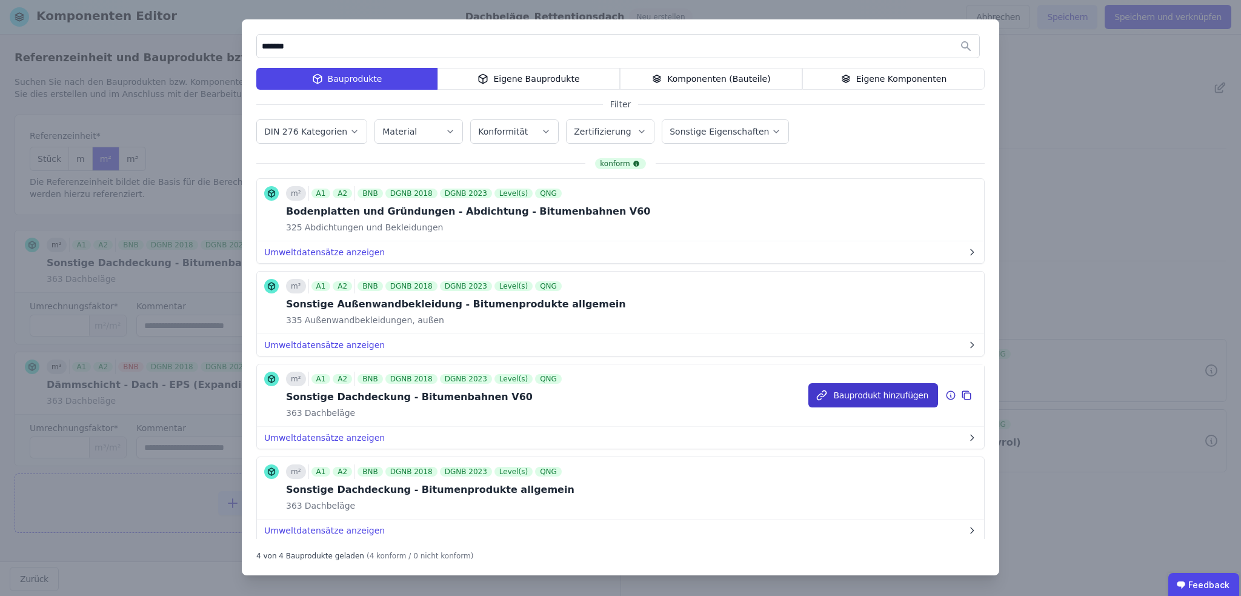
type input "*******"
click at [879, 396] on button "Bauprodukt hinzufügen" at bounding box center [873, 395] width 130 height 24
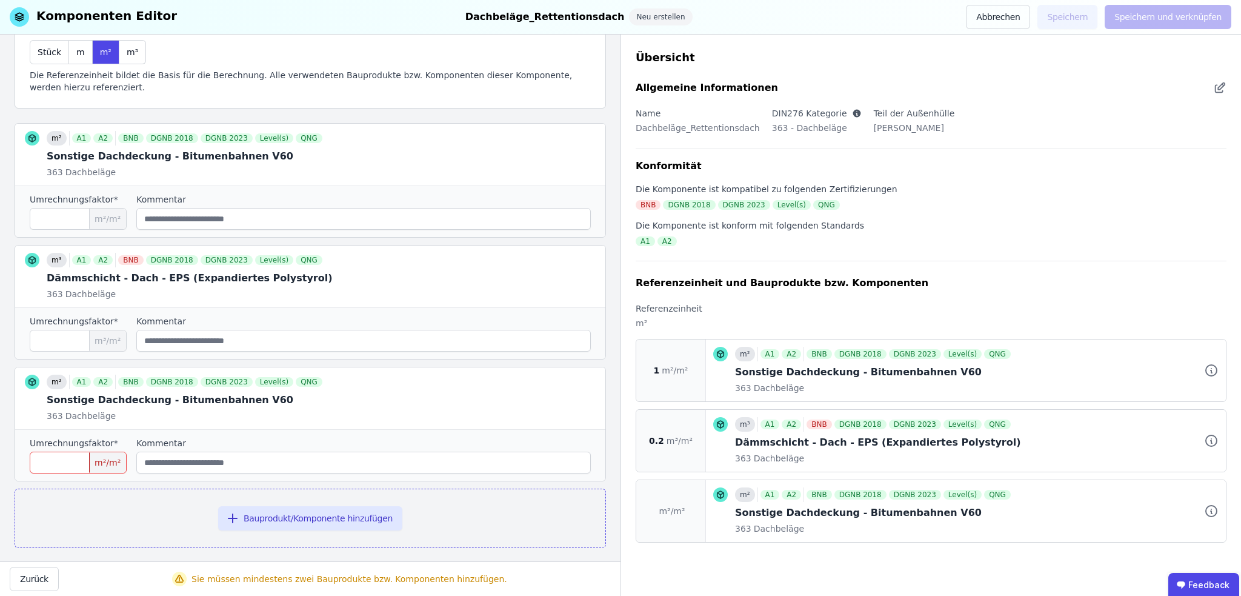
scroll to position [116, 0]
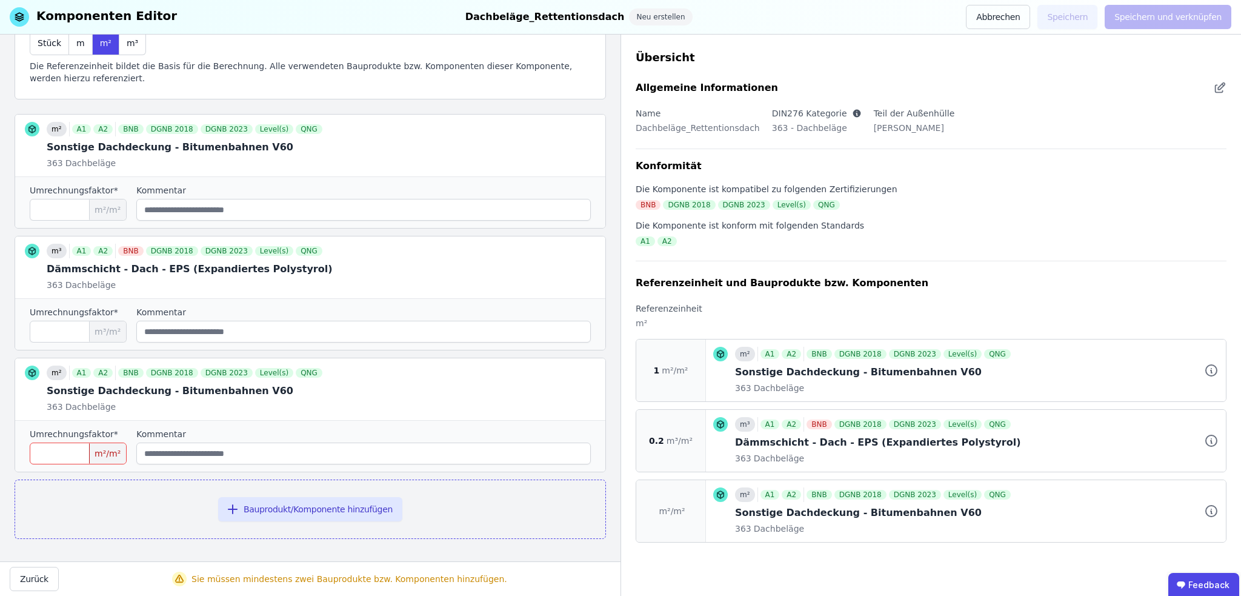
click at [84, 454] on input "number" at bounding box center [78, 453] width 97 height 22
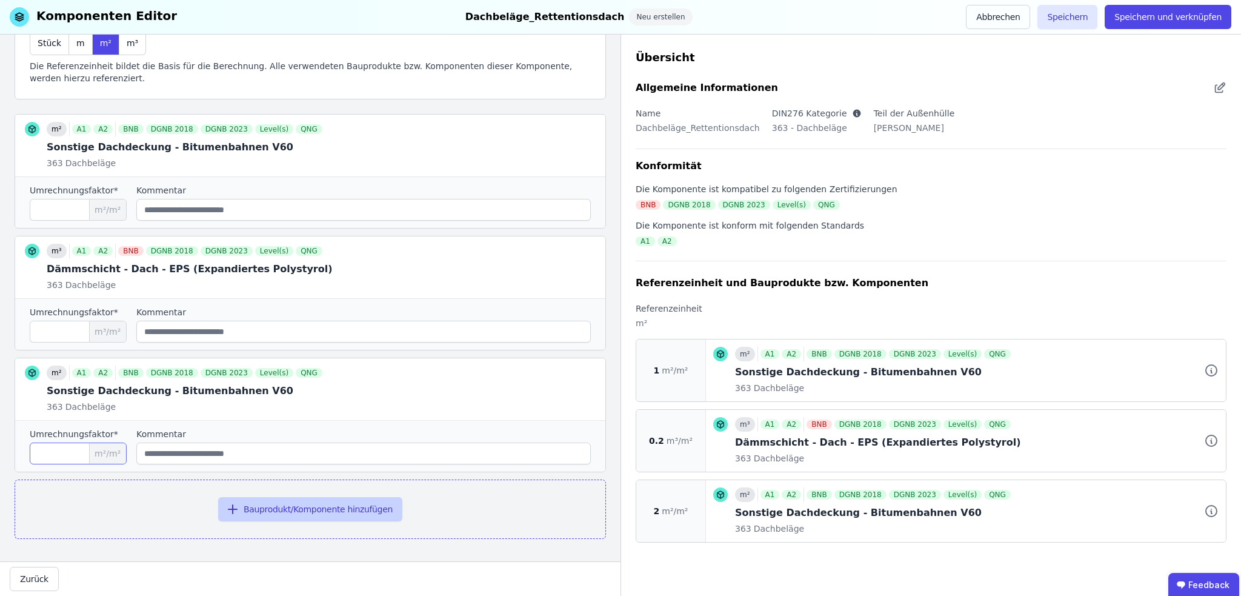
type input "*"
click at [319, 509] on button "Bauprodukt/Komponente hinzufügen" at bounding box center [310, 509] width 184 height 24
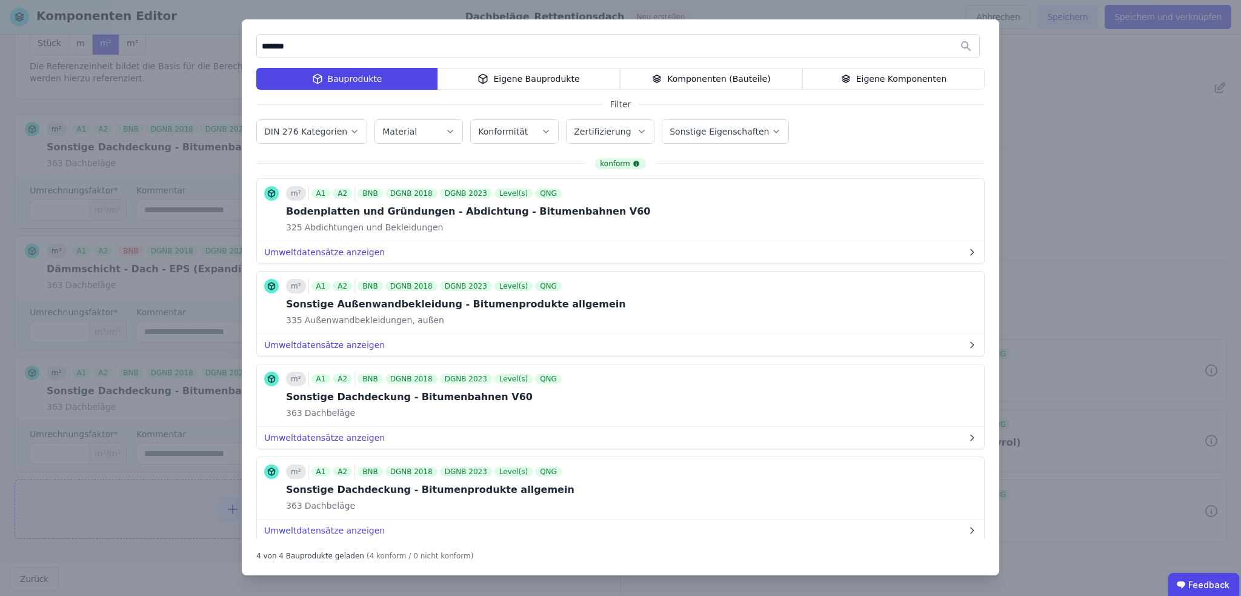
drag, startPoint x: 299, startPoint y: 47, endPoint x: 261, endPoint y: 47, distance: 38.2
click at [261, 47] on input "*******" at bounding box center [618, 46] width 722 height 22
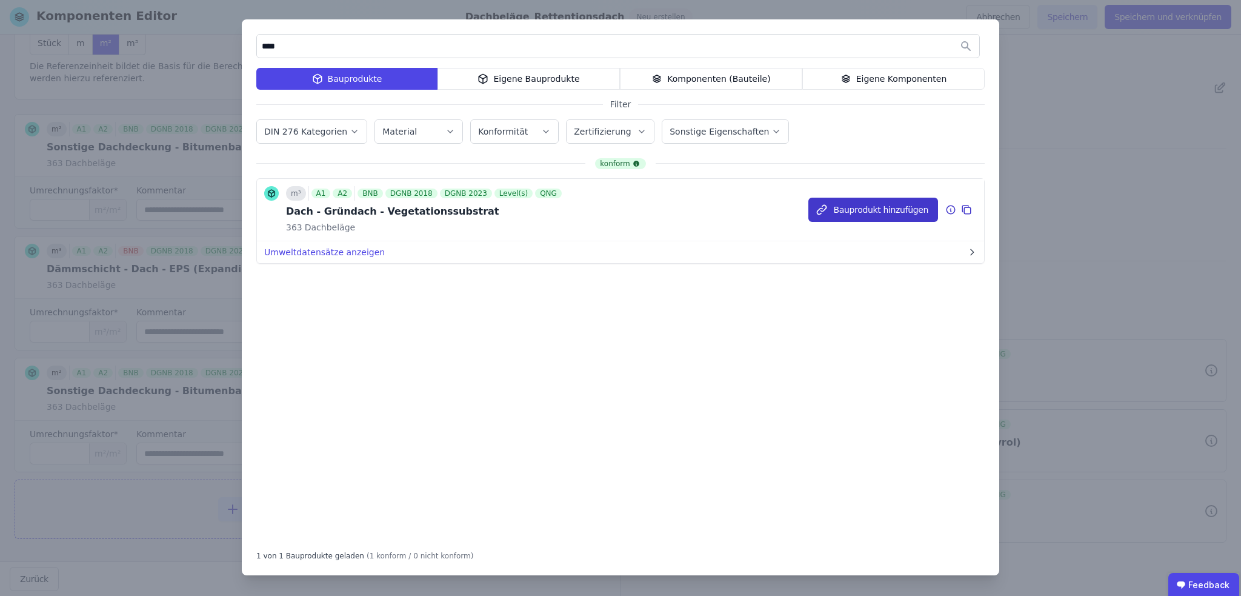
type input "****"
click at [909, 208] on button "Bauprodukt hinzufügen" at bounding box center [873, 210] width 130 height 24
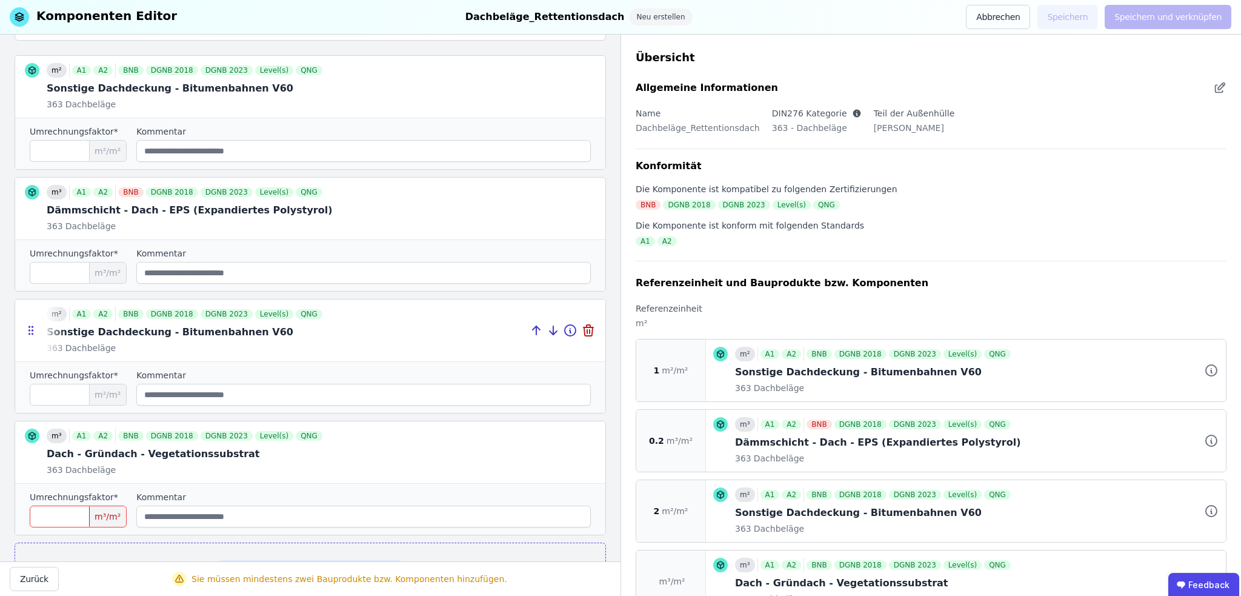
scroll to position [238, 0]
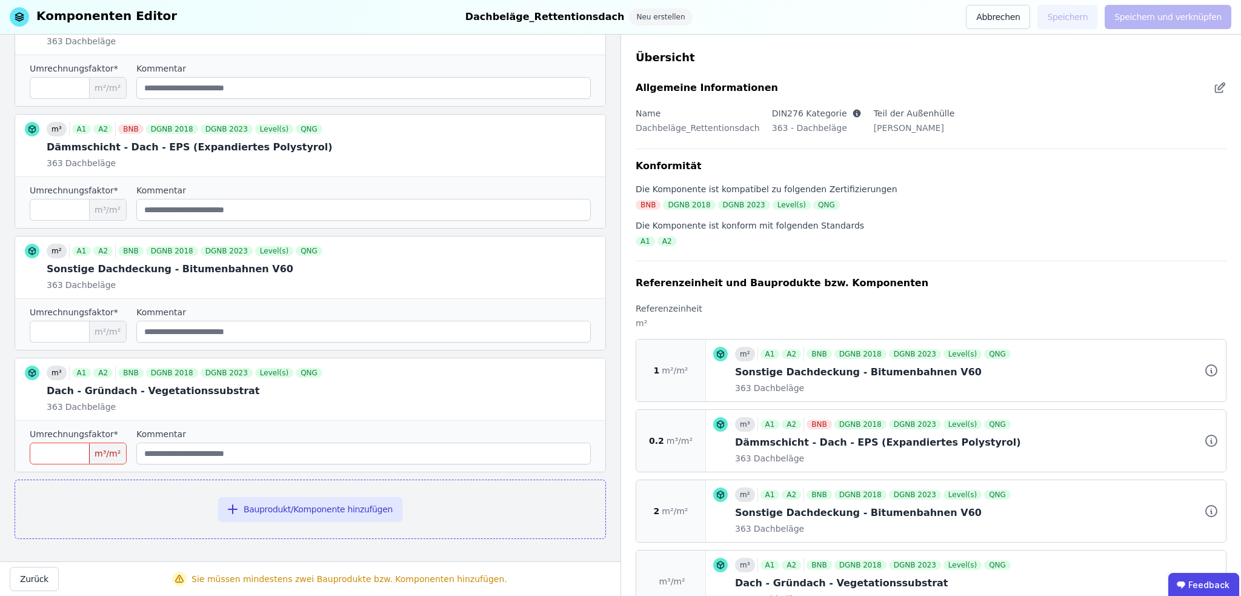
click at [84, 448] on input "number" at bounding box center [78, 453] width 97 height 22
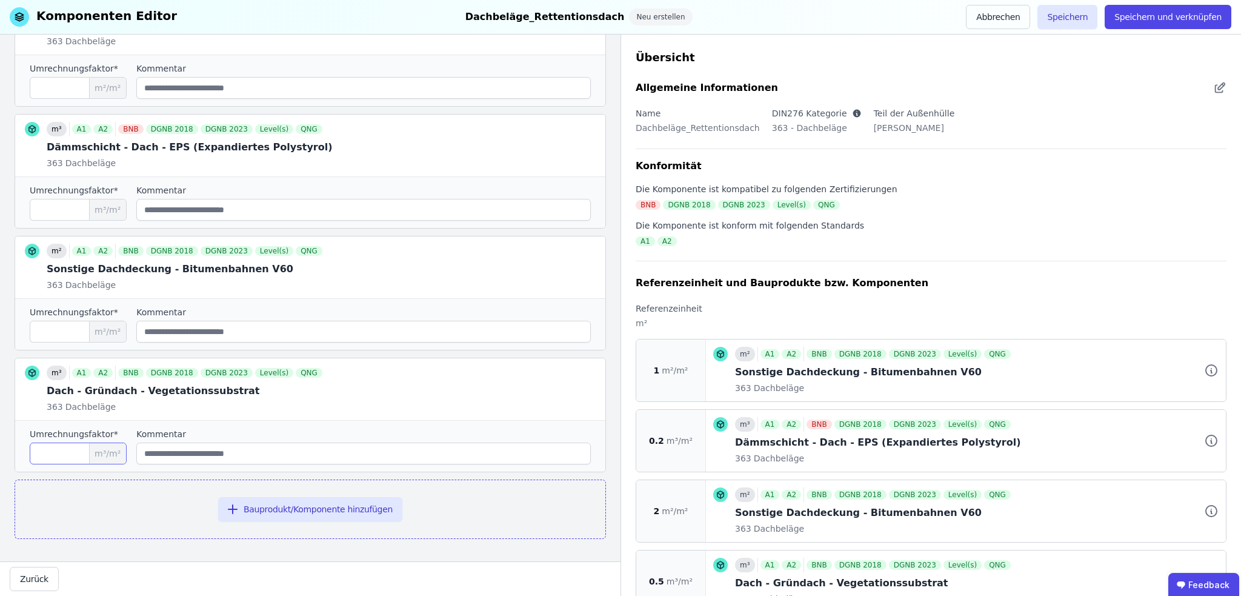
type input "***"
click at [285, 506] on button "Bauprodukt/Komponente hinzufügen" at bounding box center [310, 509] width 184 height 24
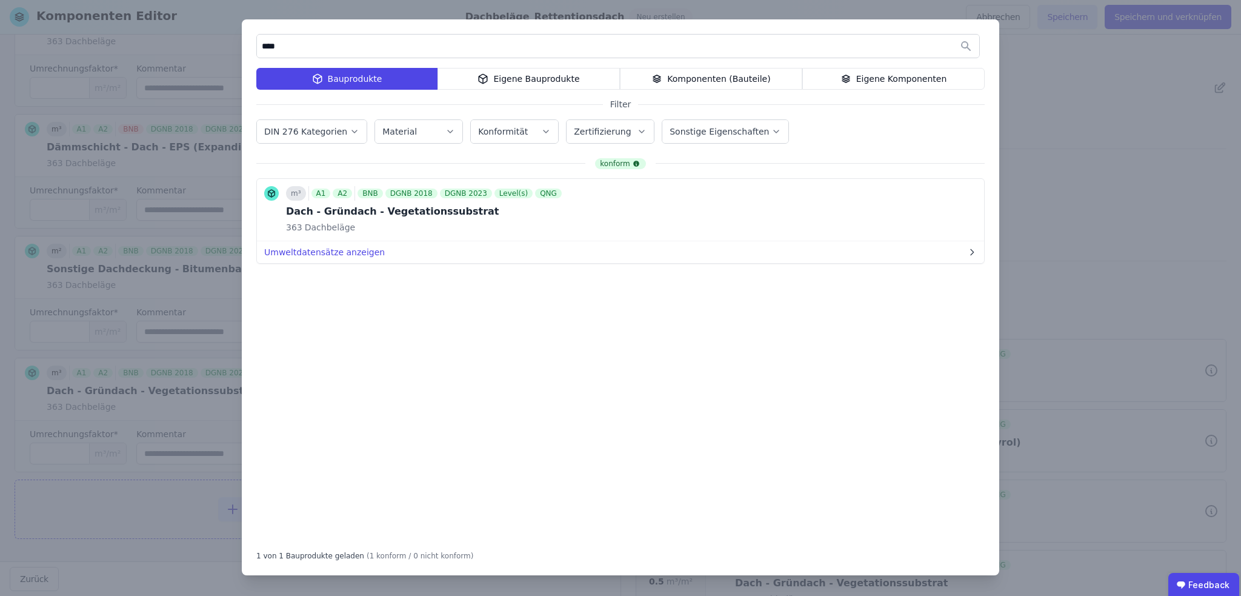
drag, startPoint x: 278, startPoint y: 47, endPoint x: 259, endPoint y: 45, distance: 18.8
click at [259, 45] on input "****" at bounding box center [618, 46] width 722 height 22
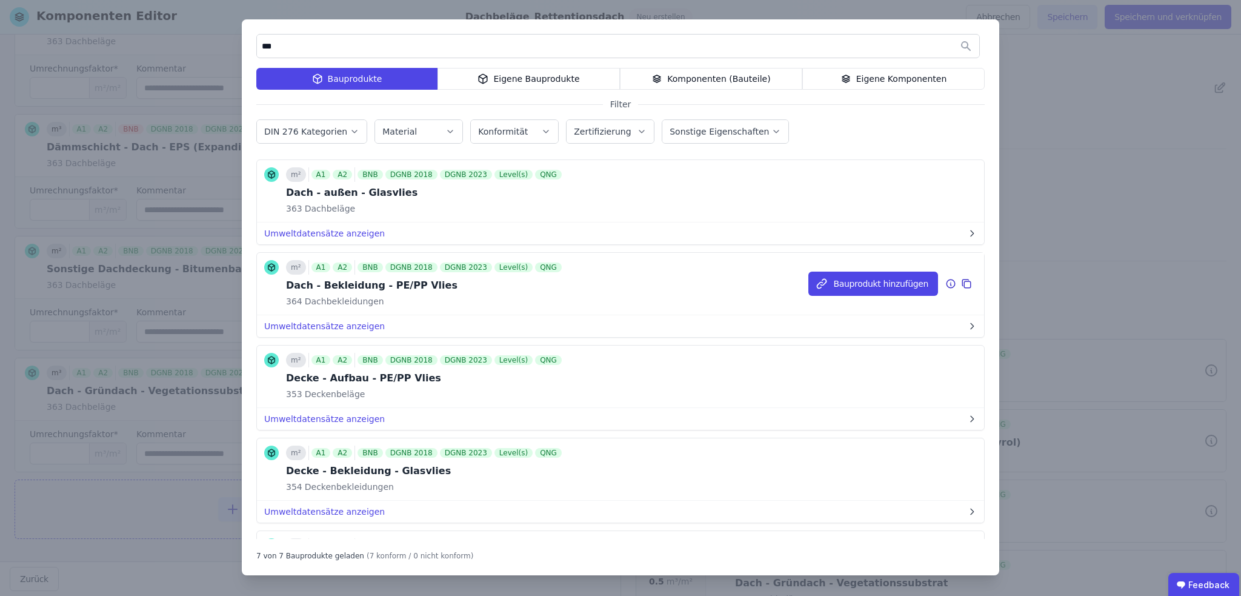
scroll to position [0, 0]
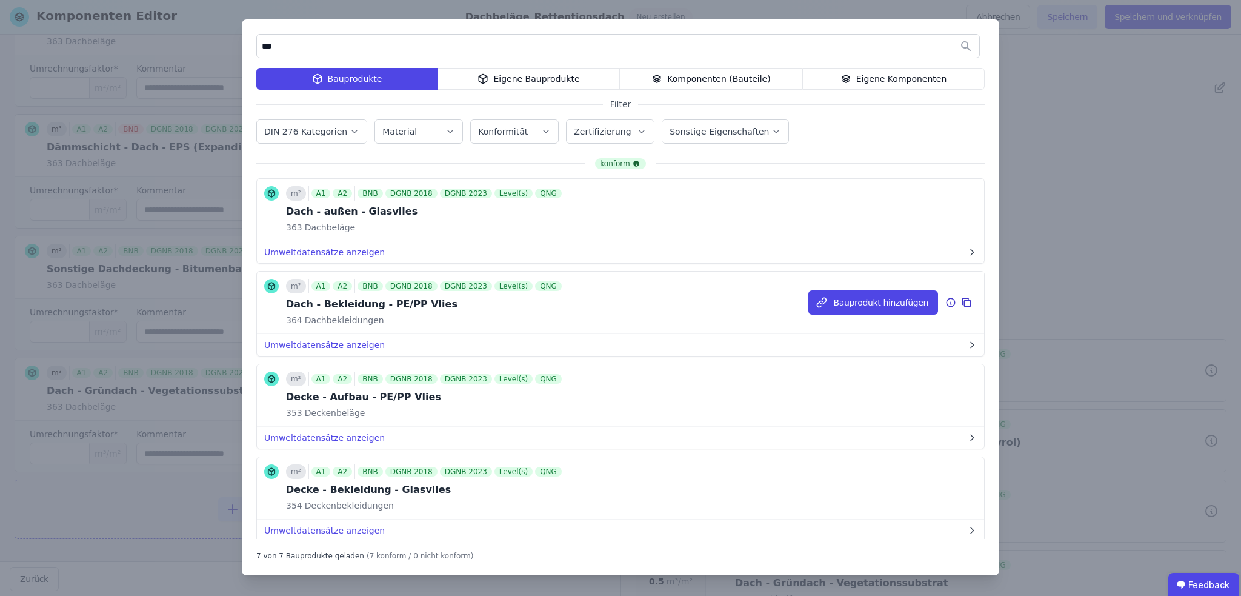
type input "***"
click at [961, 302] on icon at bounding box center [966, 302] width 11 height 15
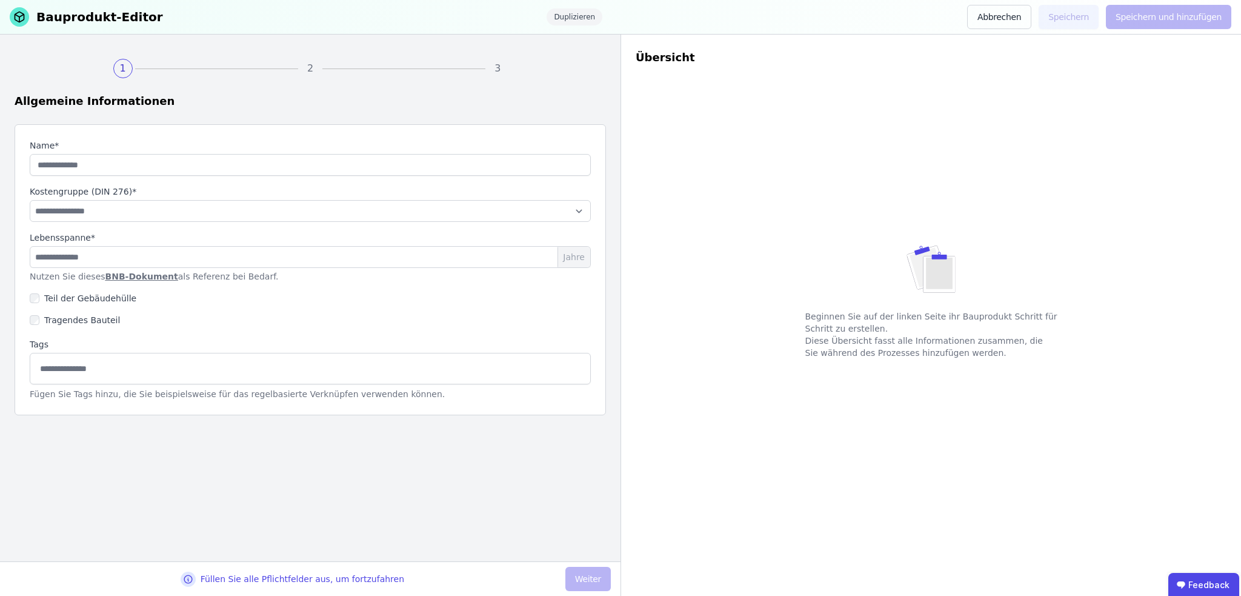
type input "**********"
select select "**********"
type input "**"
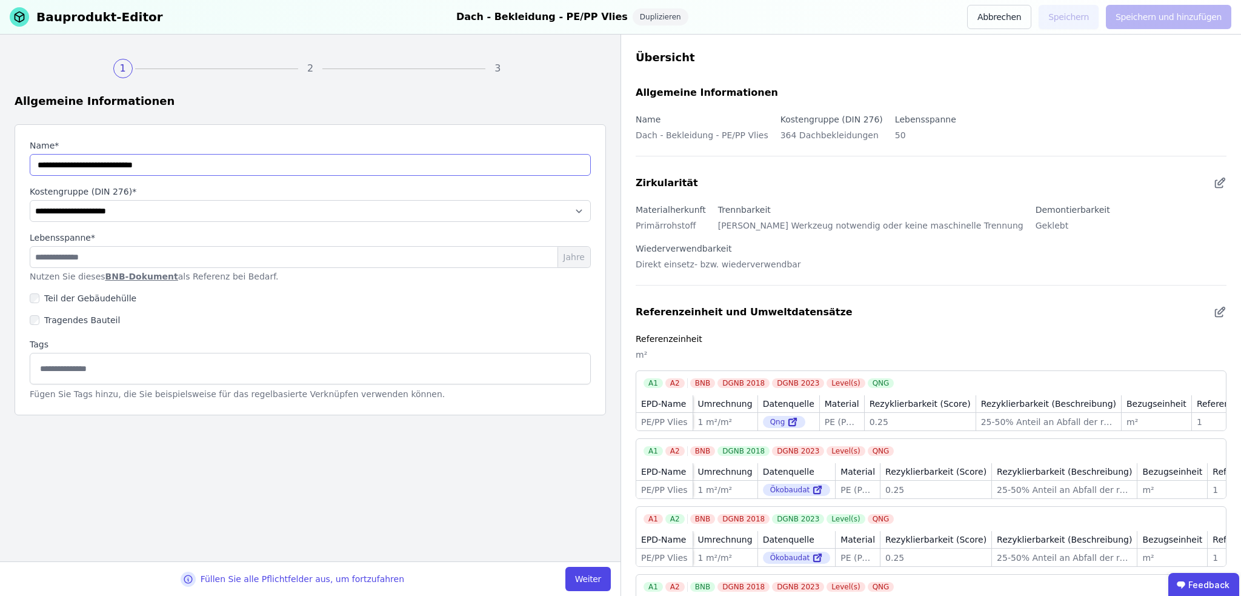
drag, startPoint x: 105, startPoint y: 164, endPoint x: 64, endPoint y: 166, distance: 40.6
click at [64, 166] on input "string" at bounding box center [310, 165] width 561 height 22
type input "**********"
click at [110, 209] on select "**********" at bounding box center [310, 211] width 561 height 22
select select "**********"
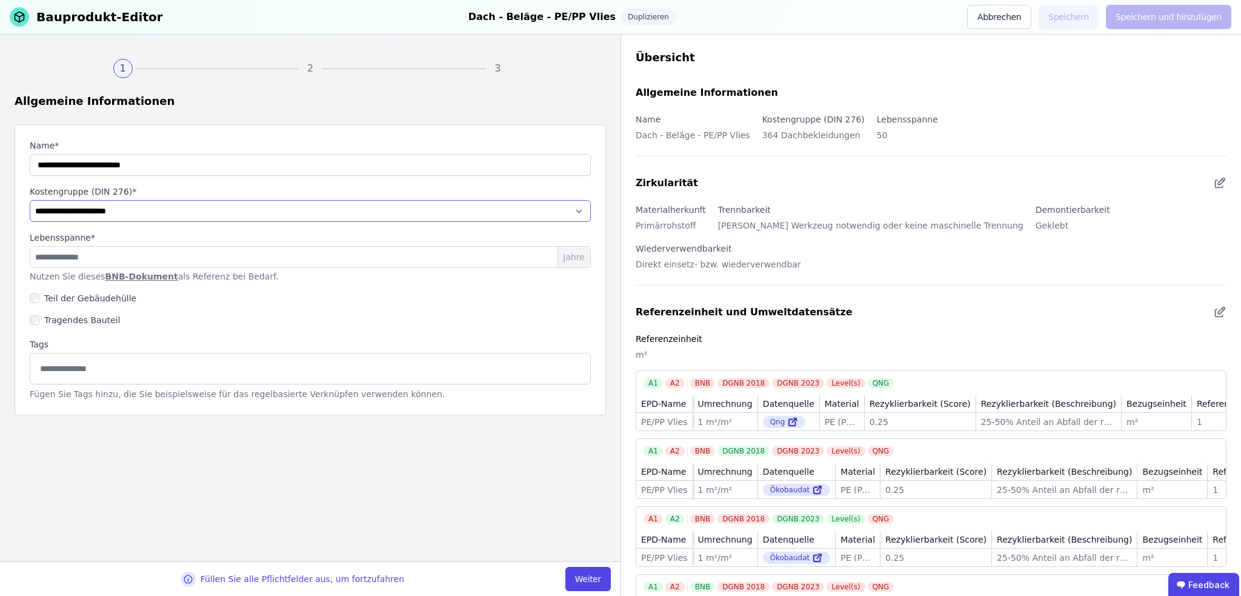
click at [30, 200] on select "**********" at bounding box center [310, 211] width 561 height 22
click at [594, 579] on button "Weiter" at bounding box center [587, 579] width 45 height 24
select select "**********"
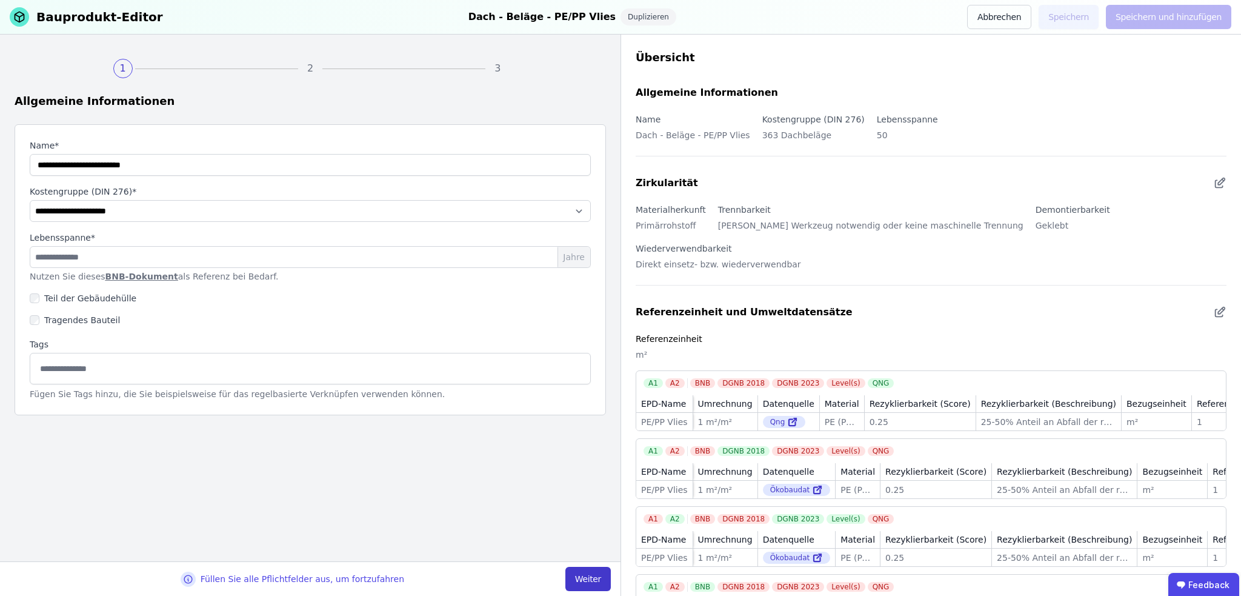
select select "**********"
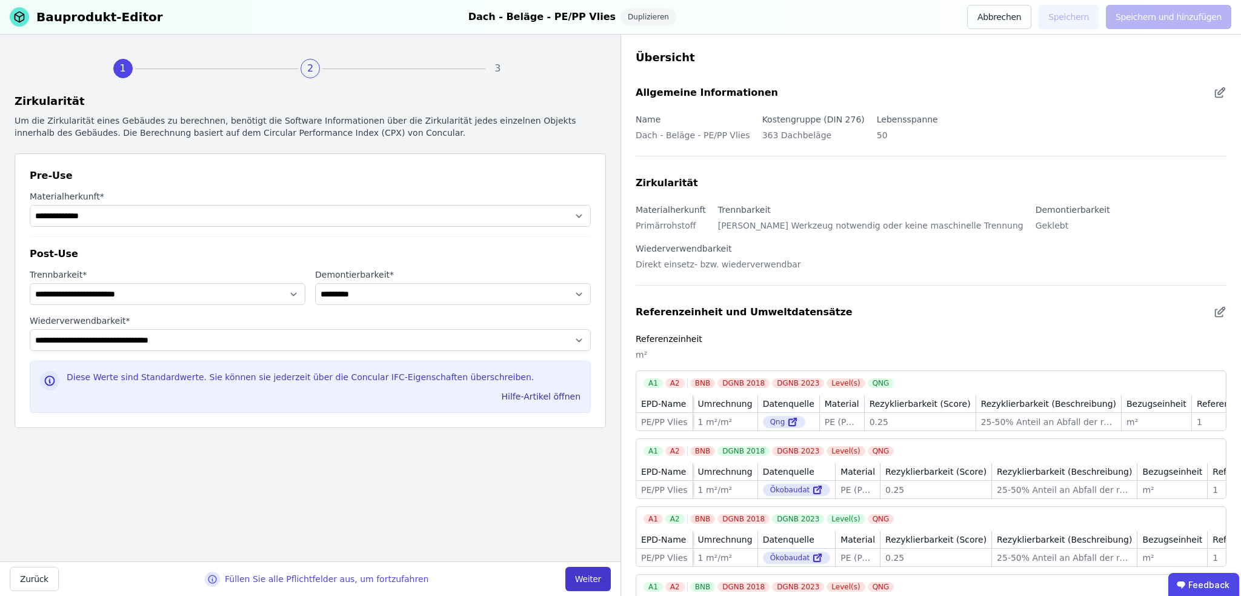
click at [594, 579] on button "Weiter" at bounding box center [587, 579] width 45 height 24
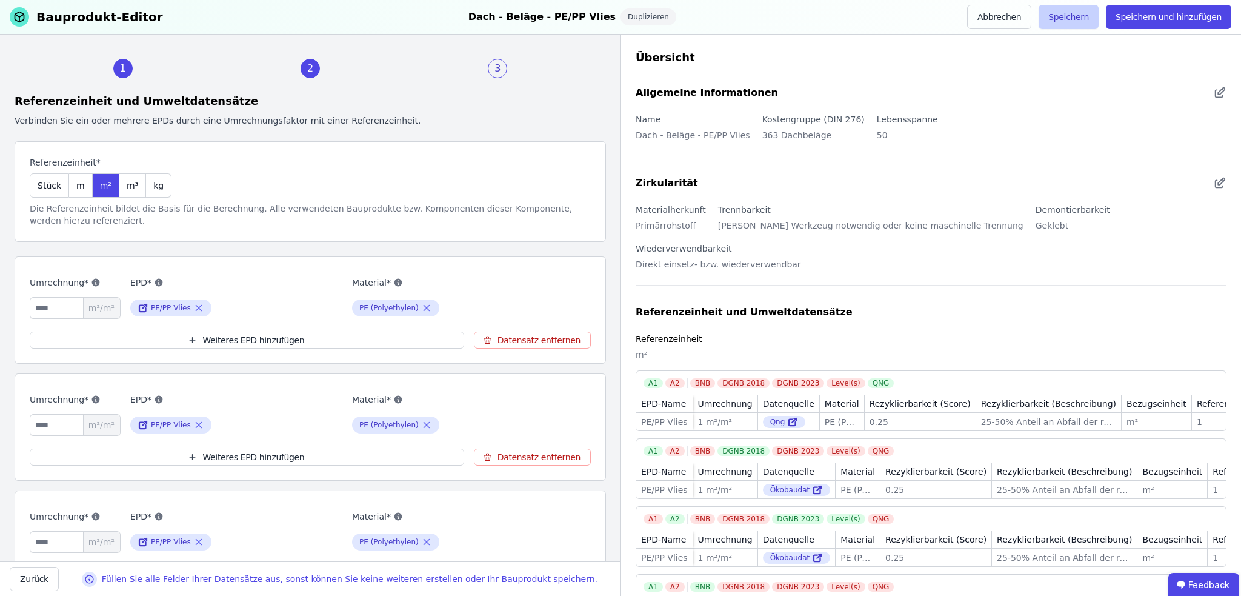
click at [1078, 16] on button "Speichern" at bounding box center [1069, 17] width 60 height 24
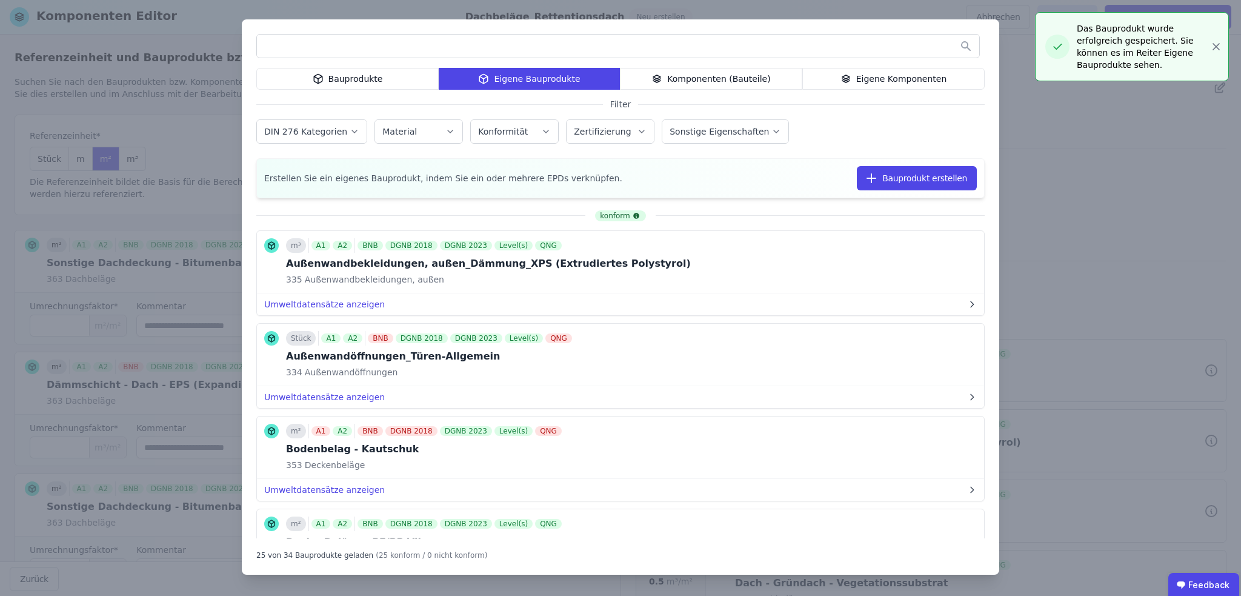
click at [287, 44] on input "text" at bounding box center [618, 46] width 722 height 22
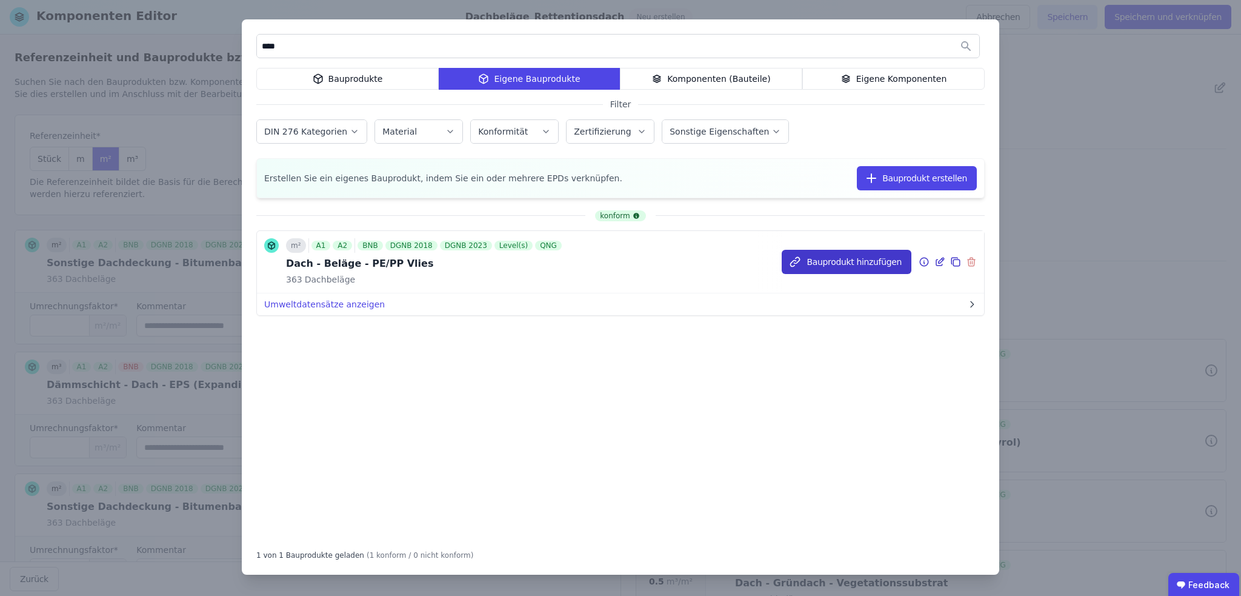
type input "****"
click at [852, 259] on button "Bauprodukt hinzufügen" at bounding box center [847, 262] width 130 height 24
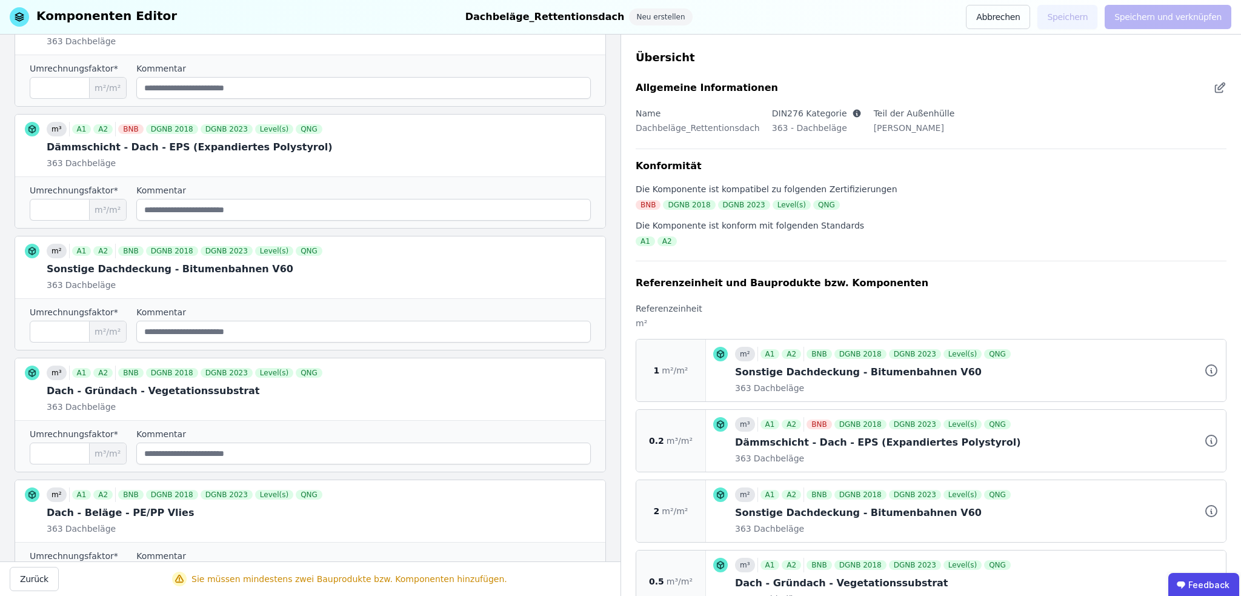
scroll to position [359, 0]
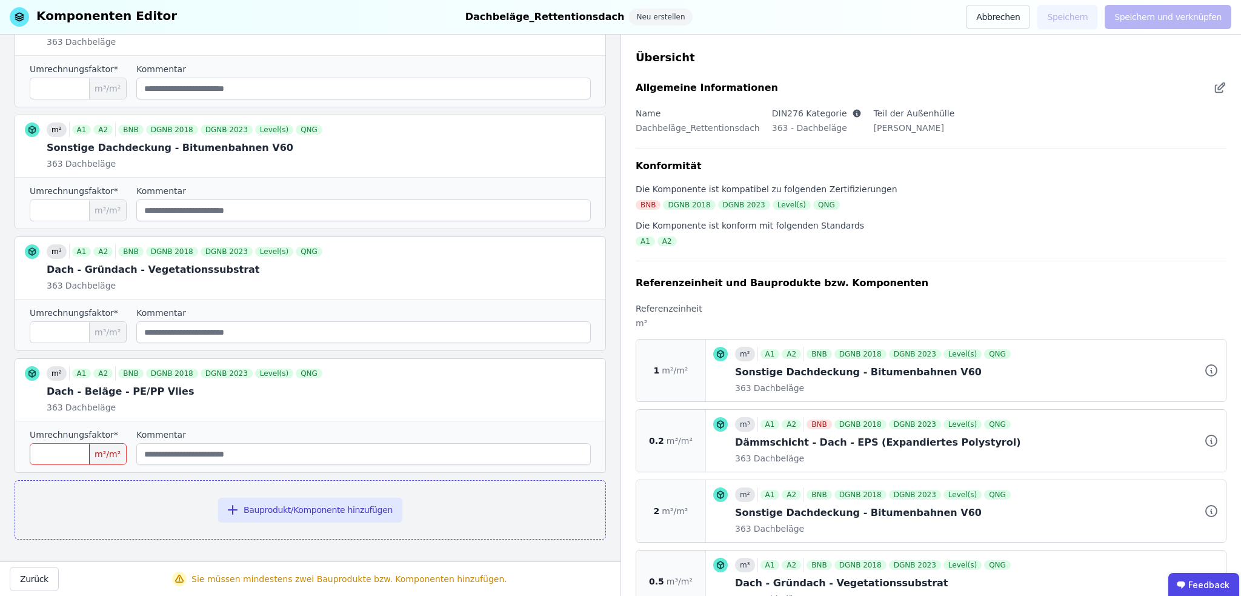
click at [95, 458] on input "number" at bounding box center [78, 454] width 97 height 22
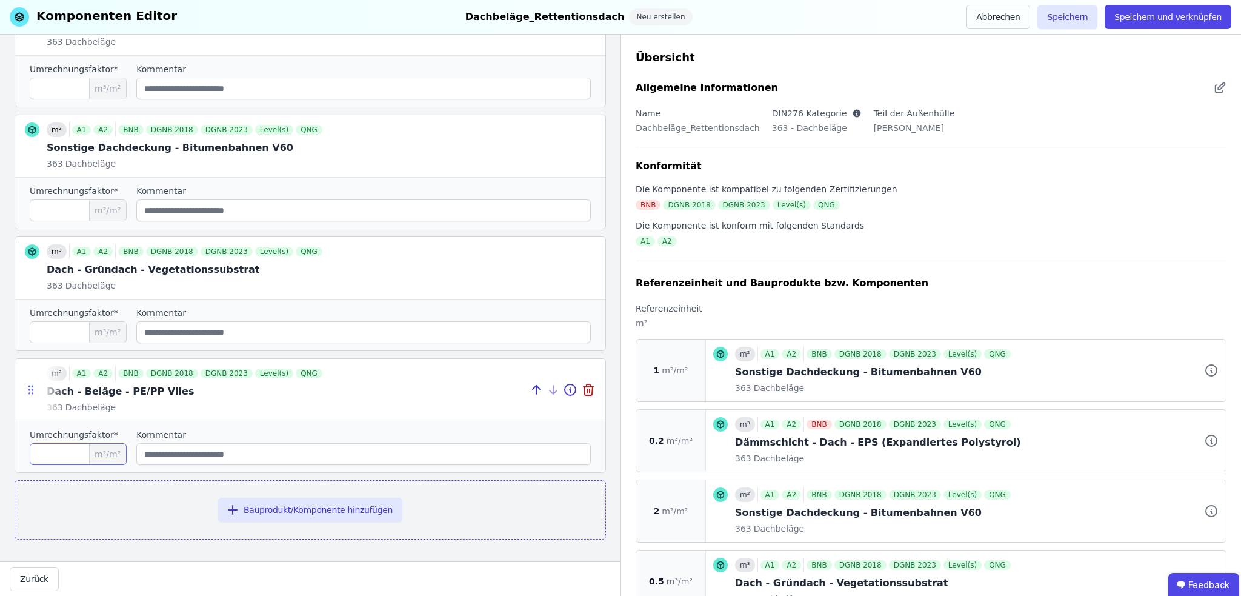
type input "*"
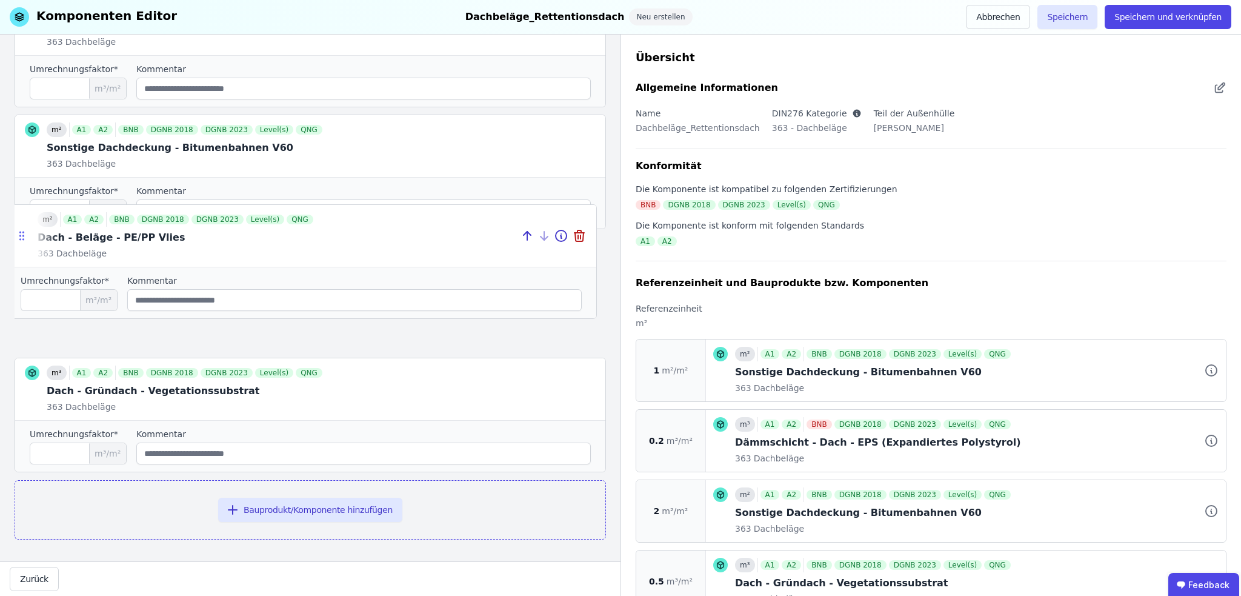
drag, startPoint x: 29, startPoint y: 391, endPoint x: 20, endPoint y: 237, distance: 154.2
click at [20, 239] on icon at bounding box center [20, 239] width 1 height 1
type input "*"
type input "***"
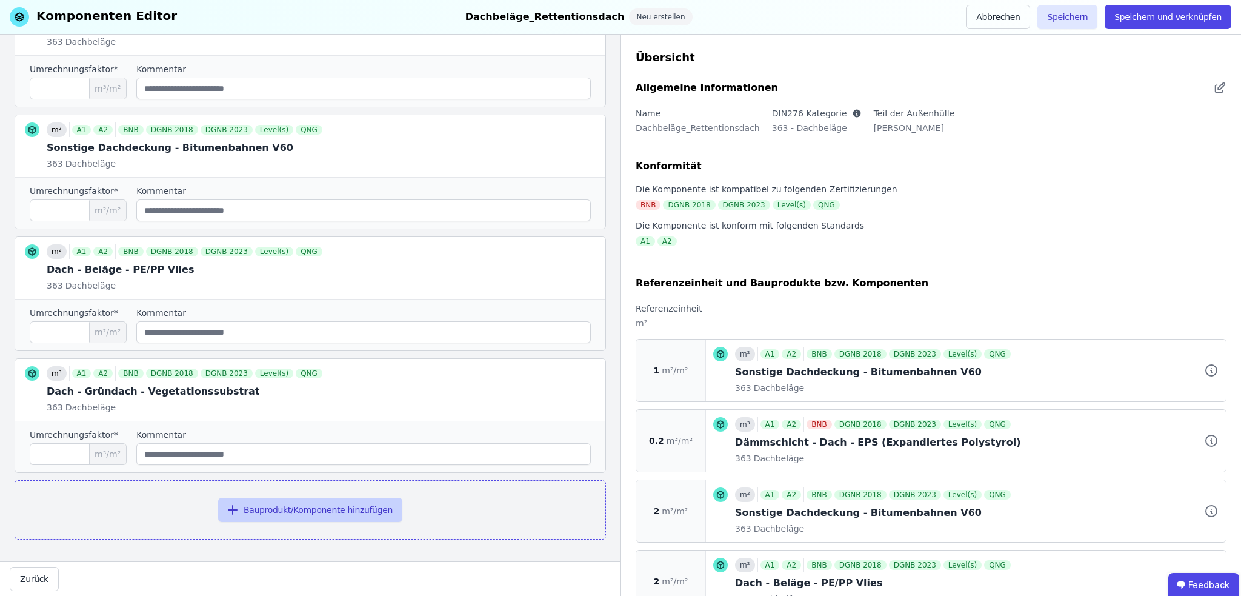
click at [319, 507] on button "Bauprodukt/Komponente hinzufügen" at bounding box center [310, 510] width 184 height 24
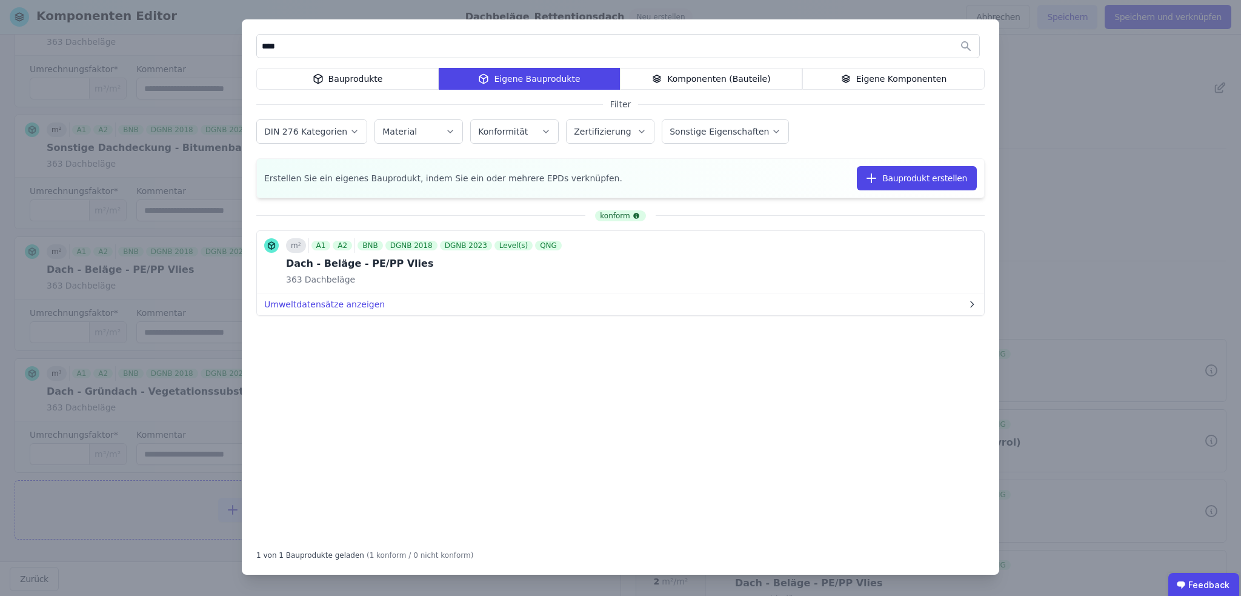
click at [321, 75] on icon at bounding box center [318, 79] width 11 height 15
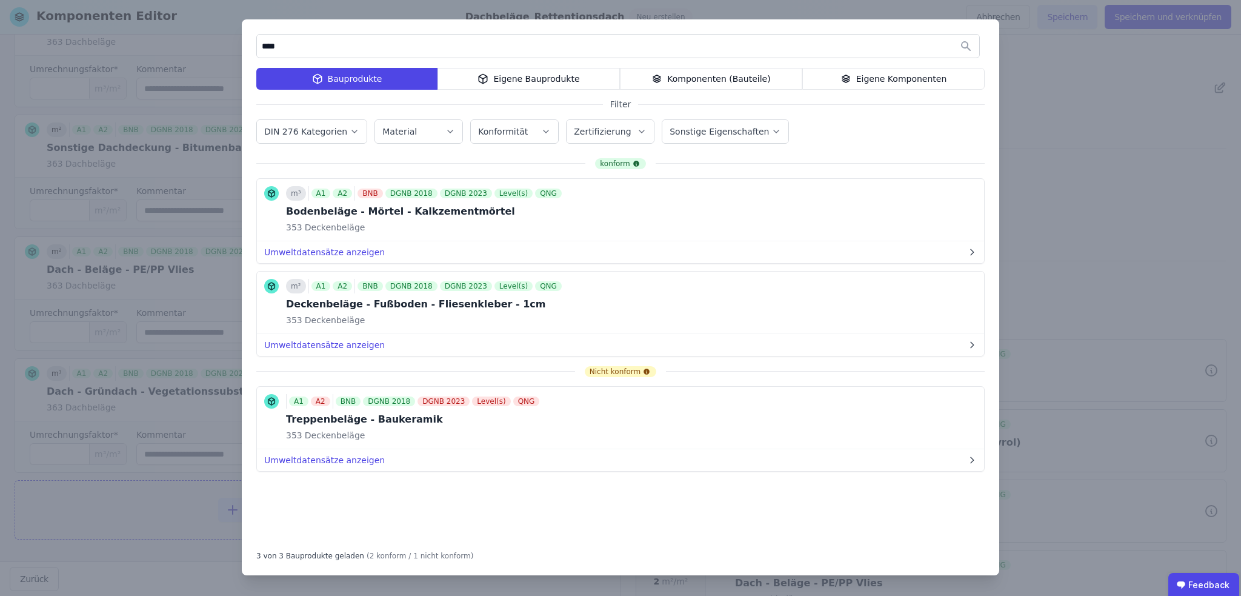
drag, startPoint x: 317, startPoint y: 50, endPoint x: 257, endPoint y: 49, distance: 60.0
click at [257, 49] on input "****" at bounding box center [618, 46] width 722 height 22
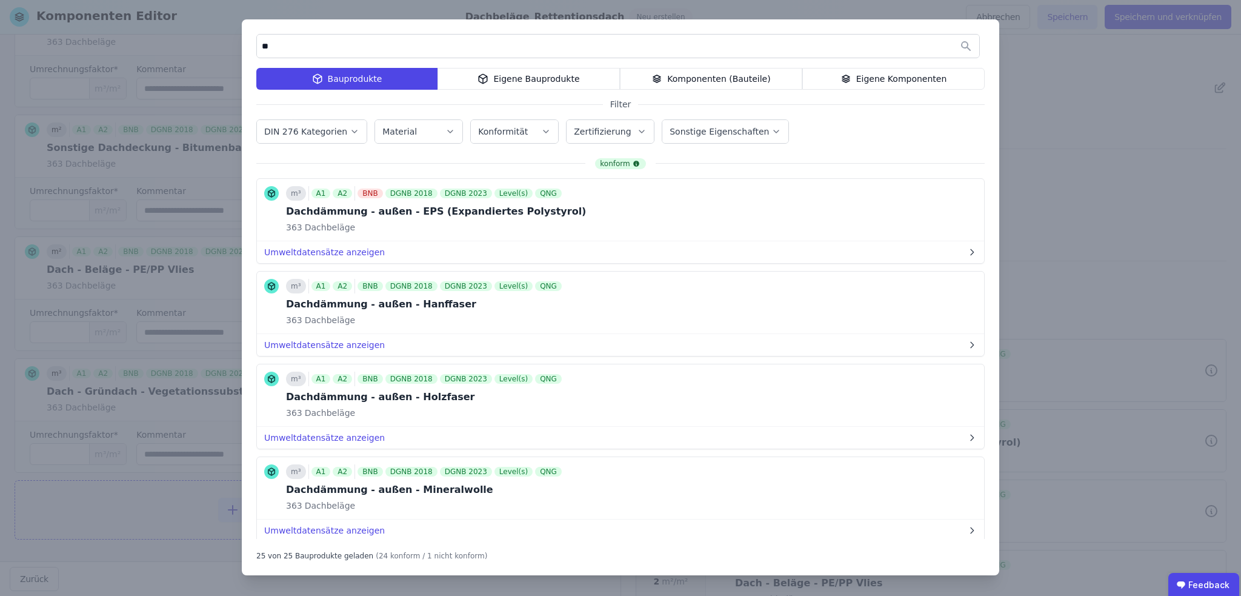
type input "*"
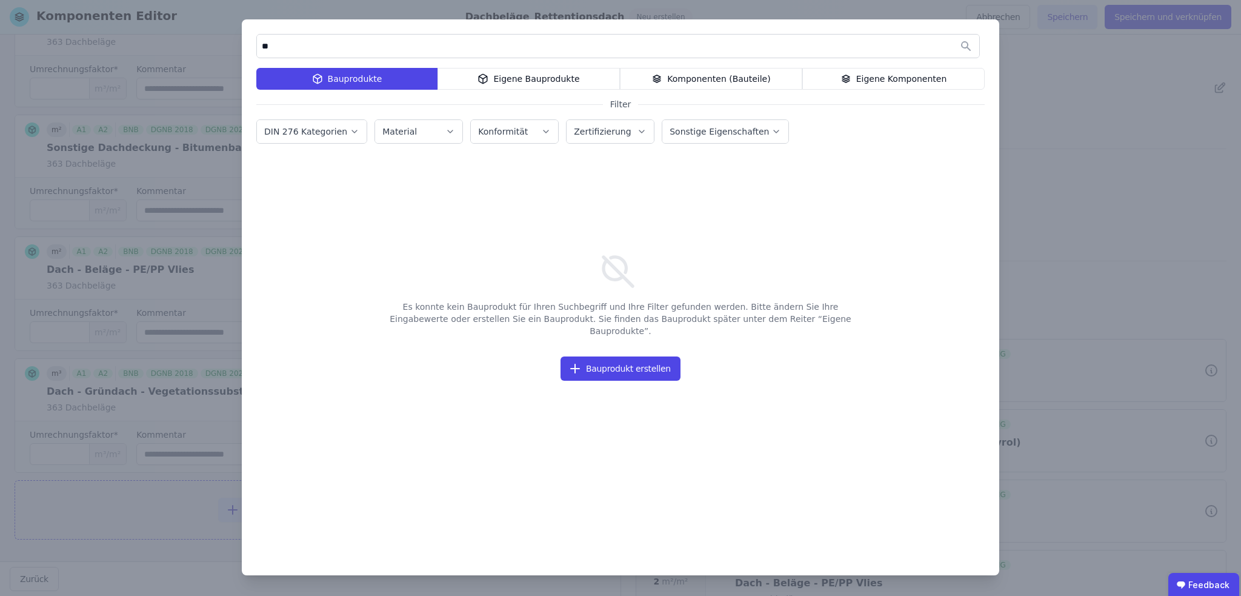
type input "*"
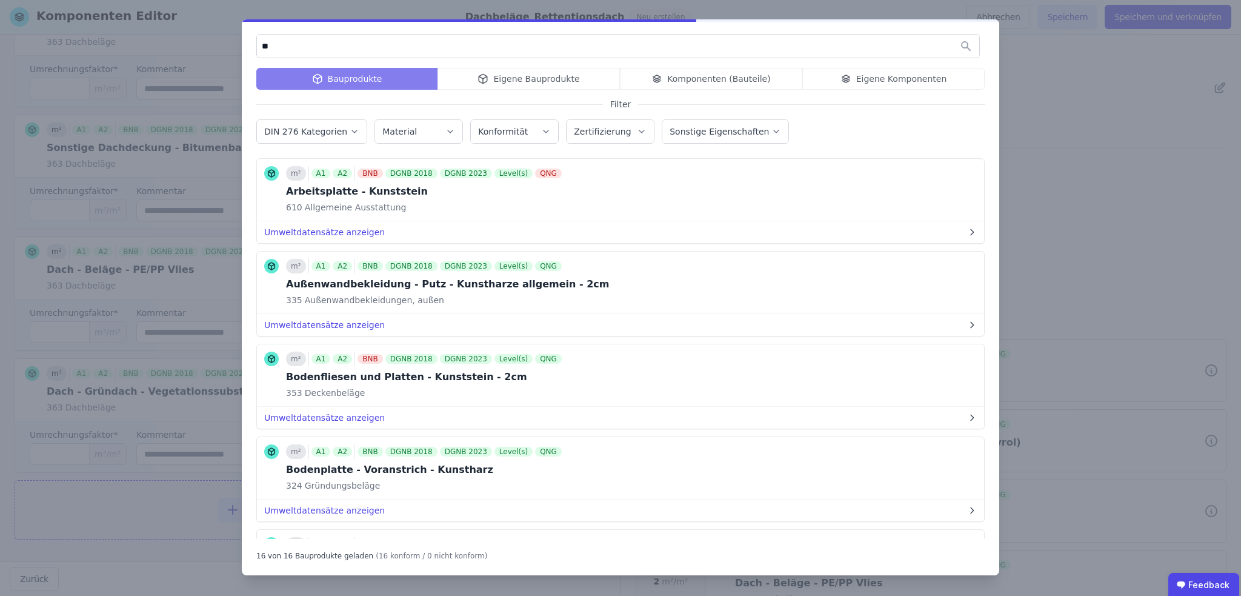
type input "*"
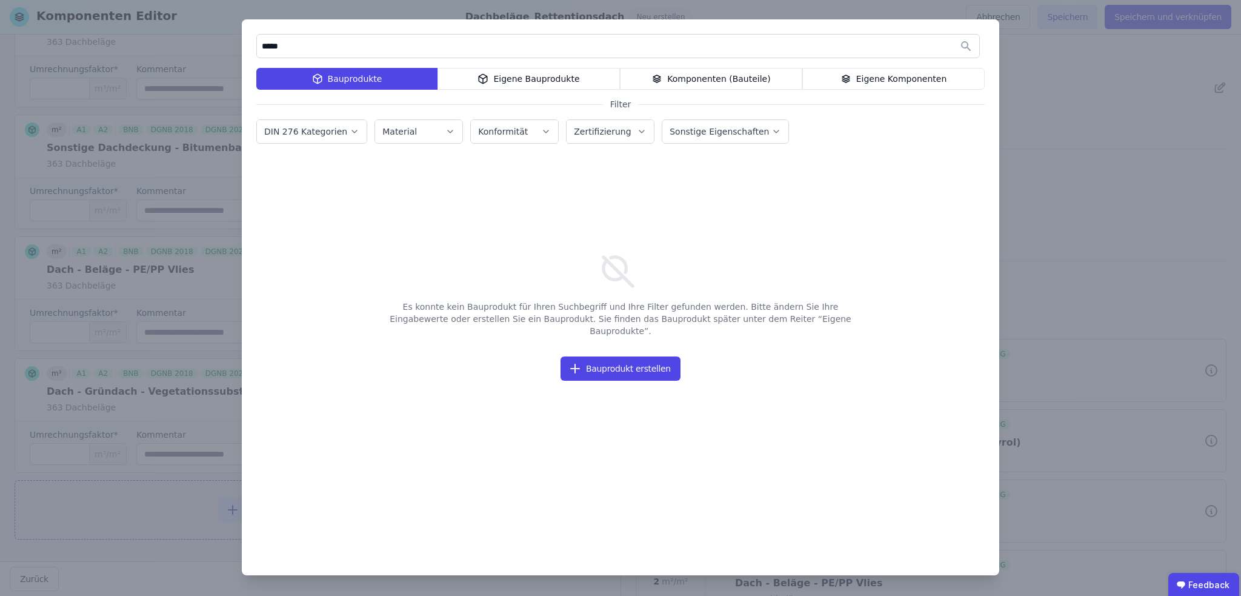
click at [767, 77] on div "Komponenten (Bauteile)" at bounding box center [711, 79] width 182 height 22
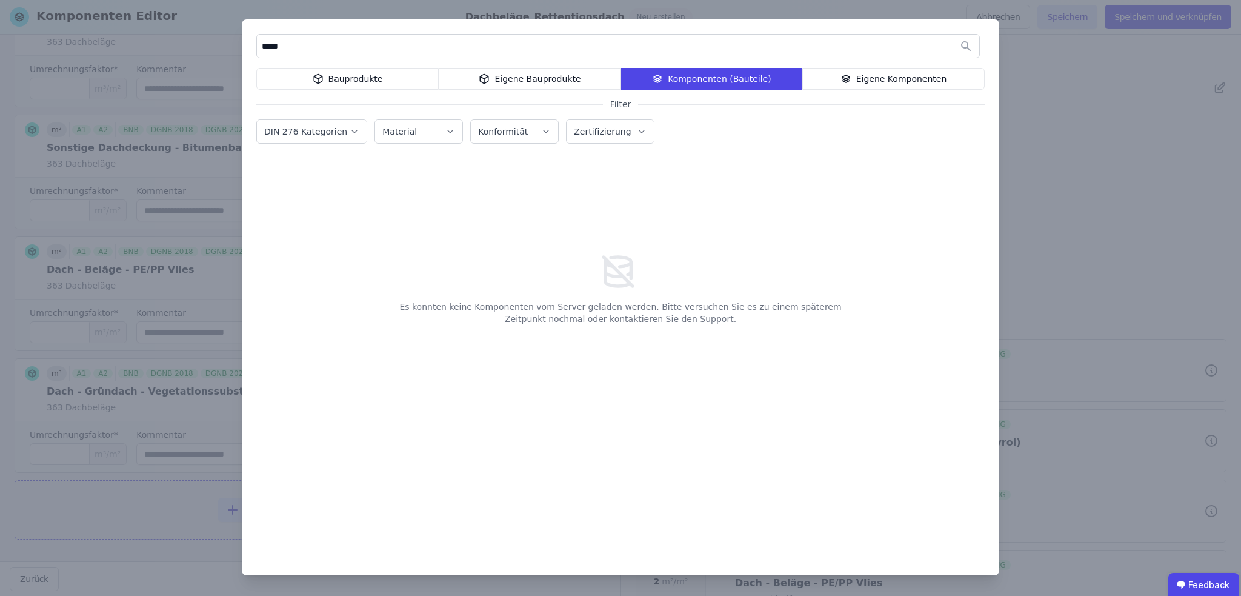
click at [358, 50] on input "*****" at bounding box center [618, 46] width 722 height 22
type input "*"
drag, startPoint x: 358, startPoint y: 50, endPoint x: 262, endPoint y: 48, distance: 95.8
click at [262, 48] on input "****" at bounding box center [618, 46] width 722 height 22
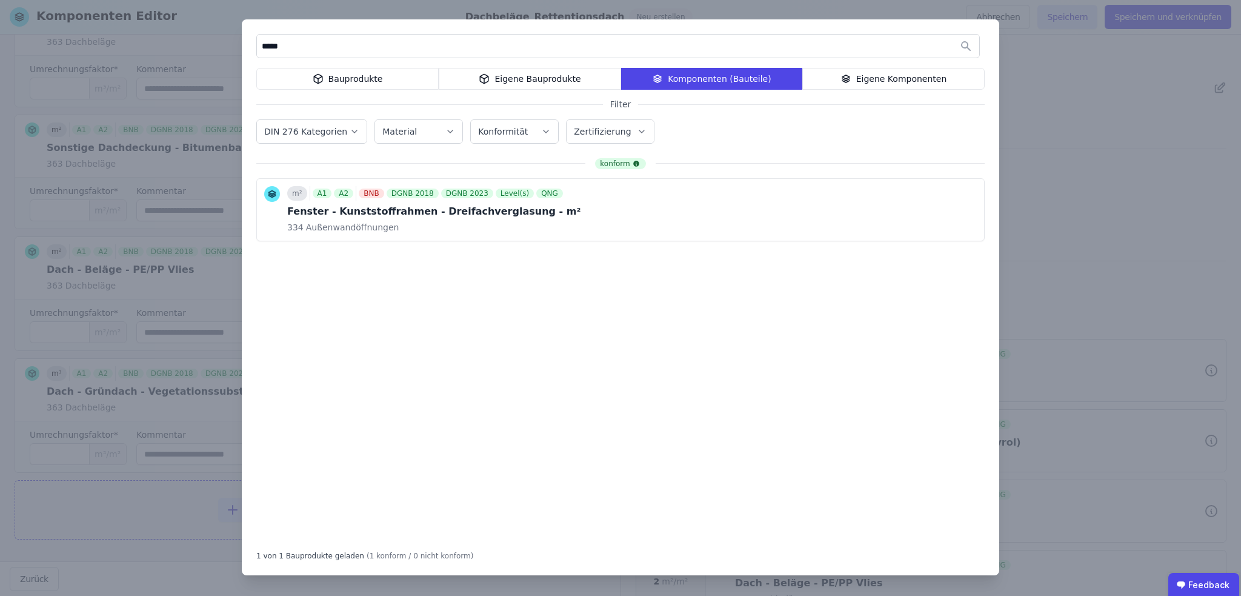
type input "*****"
click at [339, 83] on div "Bauprodukte" at bounding box center [347, 79] width 182 height 22
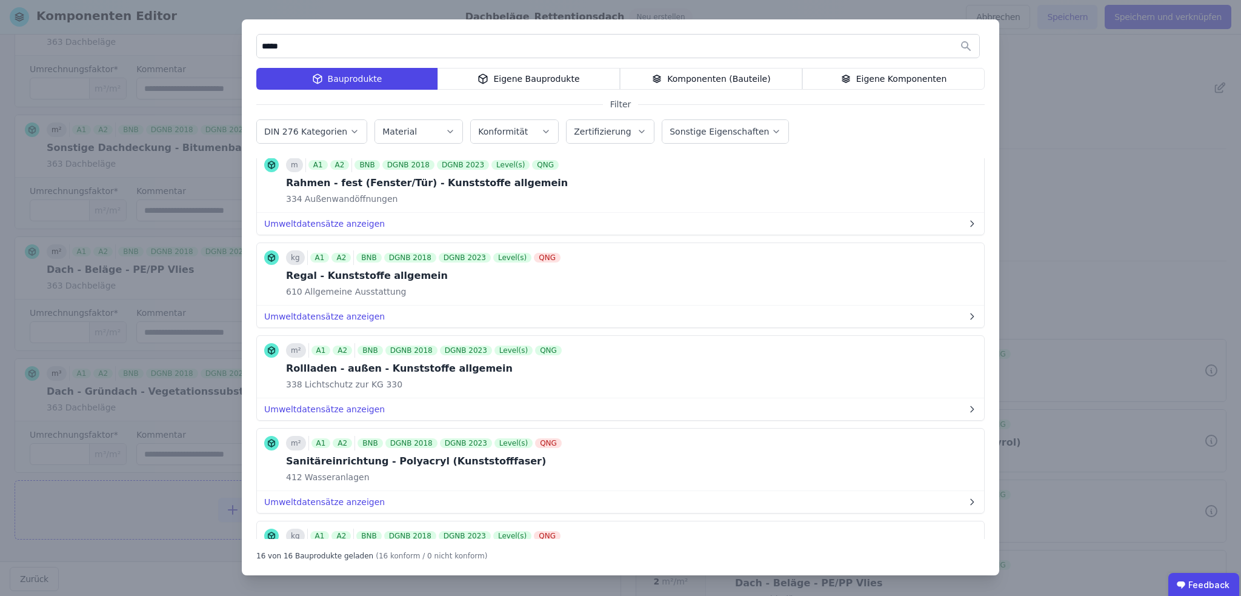
scroll to position [407, 0]
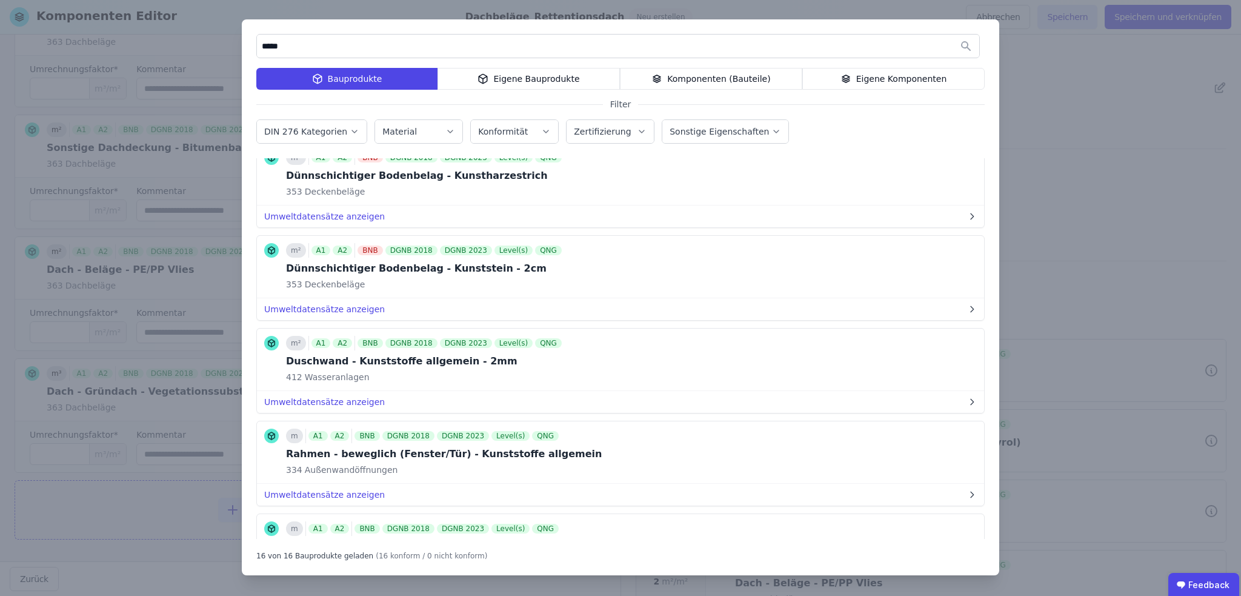
click at [350, 127] on icon "button" at bounding box center [355, 131] width 10 height 12
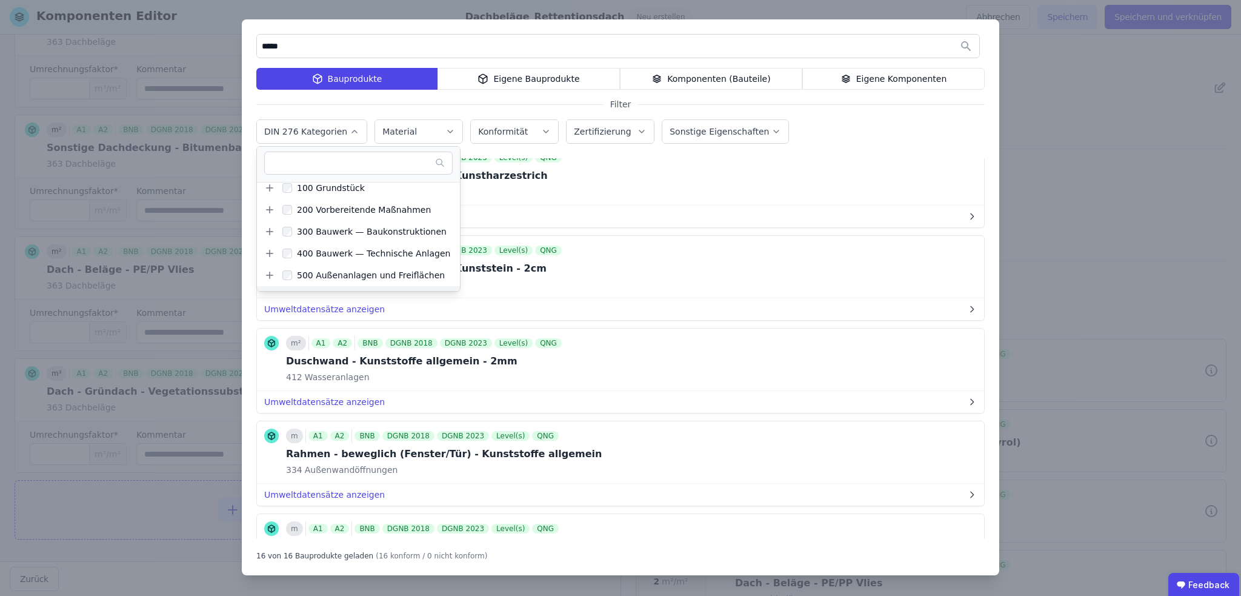
scroll to position [0, 0]
click at [265, 233] on icon at bounding box center [269, 237] width 11 height 11
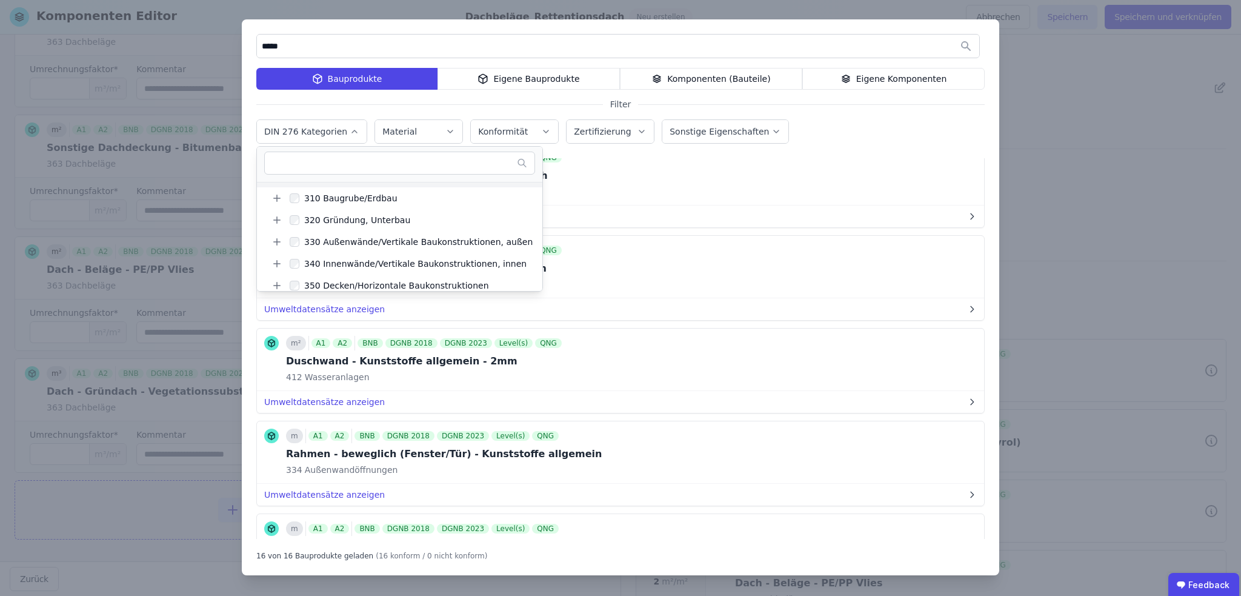
scroll to position [121, 0]
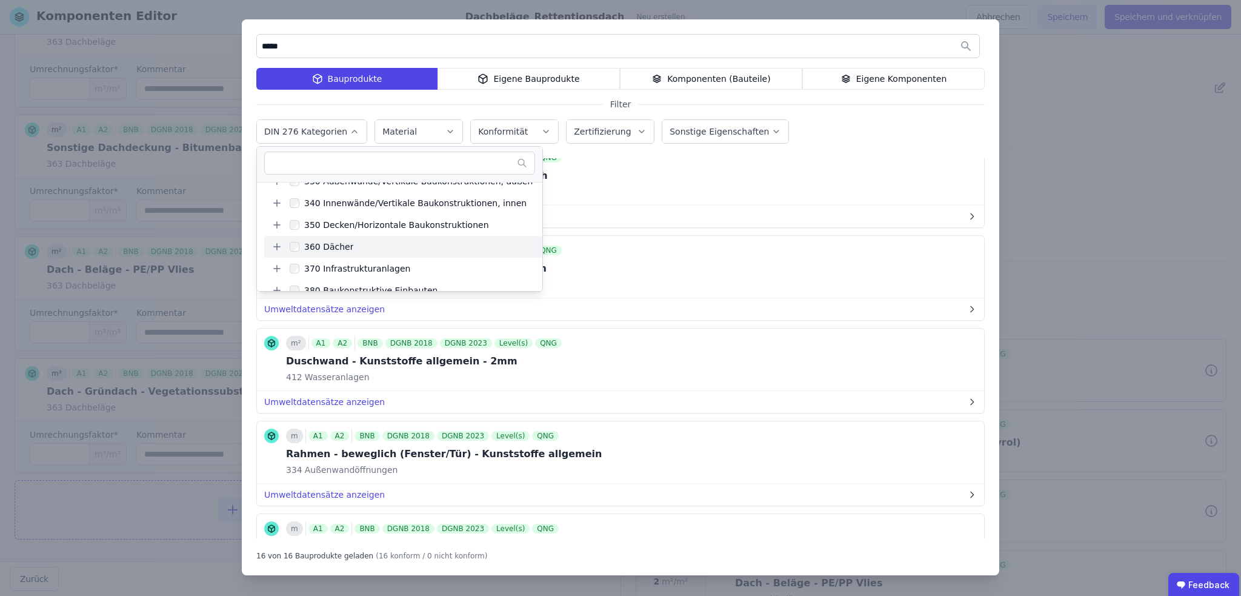
click at [276, 245] on icon at bounding box center [277, 246] width 11 height 11
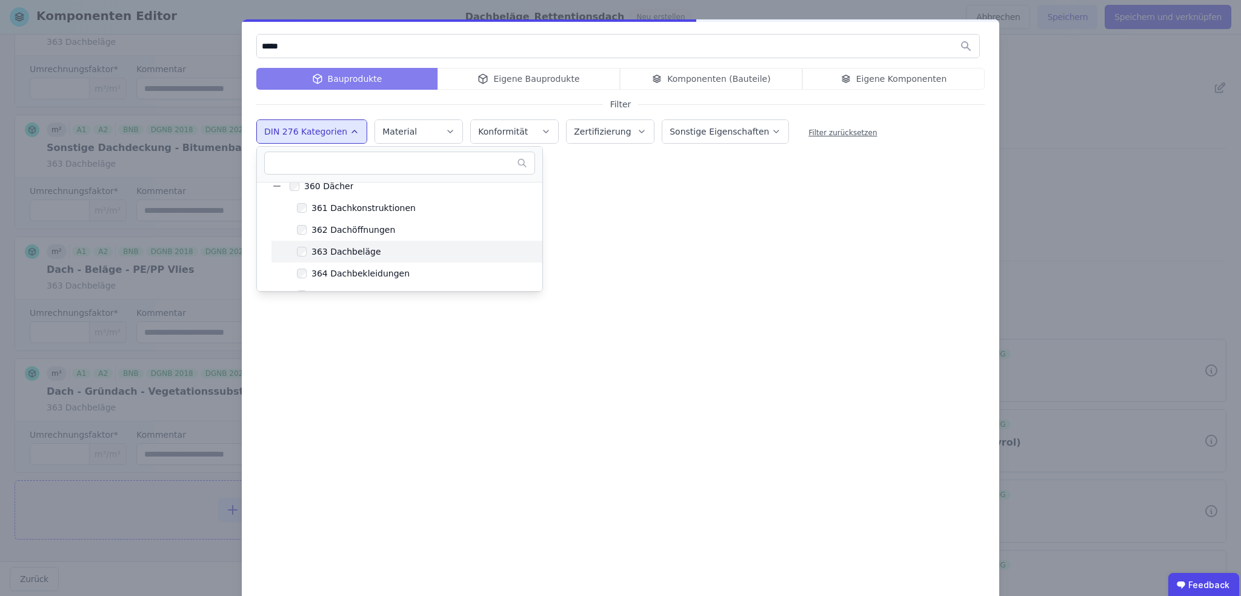
scroll to position [0, 0]
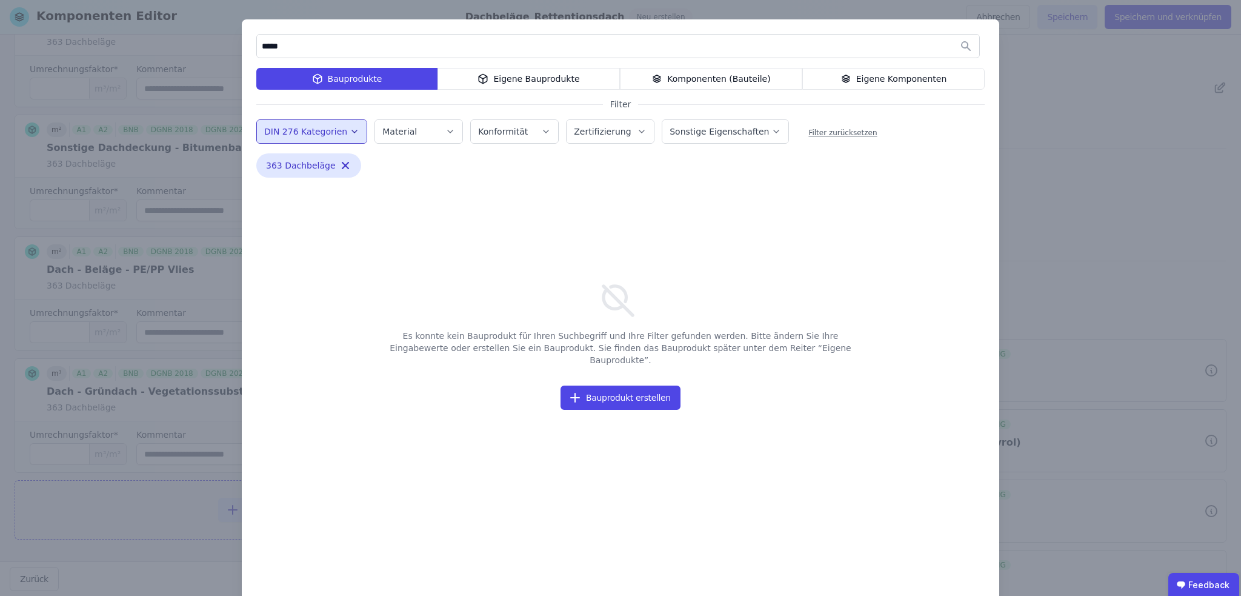
drag, startPoint x: 286, startPoint y: 49, endPoint x: 250, endPoint y: 48, distance: 36.4
click at [250, 48] on div "***** Bauprodukte Eigene Bauprodukte Komponenten (Bauteile) Eigene Komponenten …" at bounding box center [621, 311] width 758 height 585
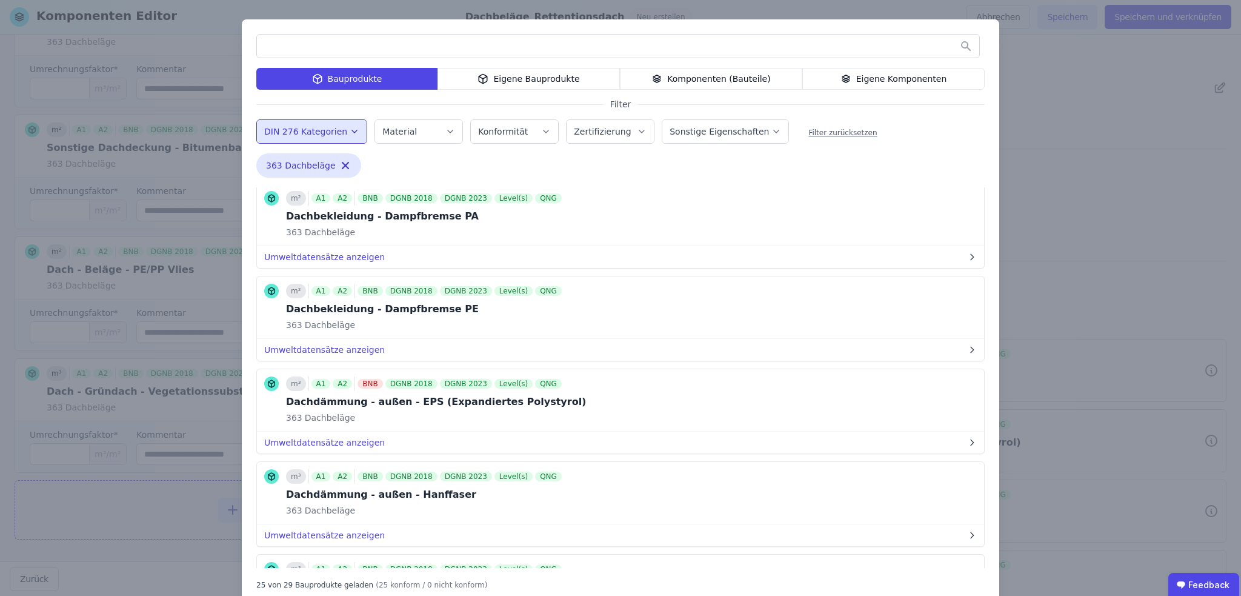
scroll to position [424, 0]
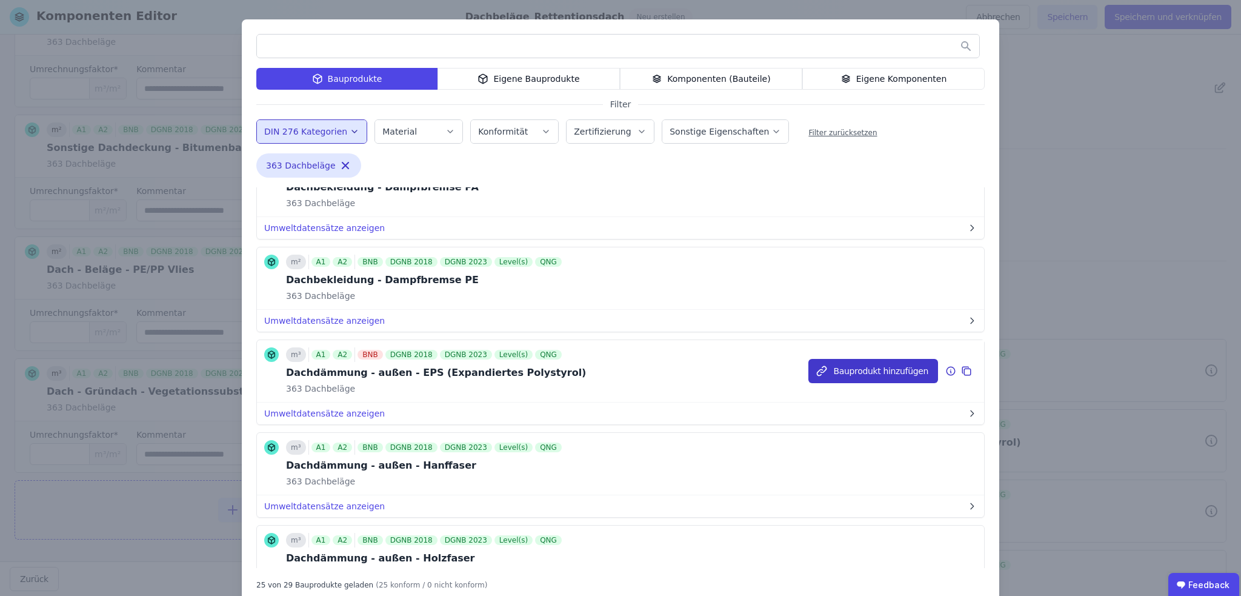
click at [882, 365] on button "Bauprodukt hinzufügen" at bounding box center [873, 371] width 130 height 24
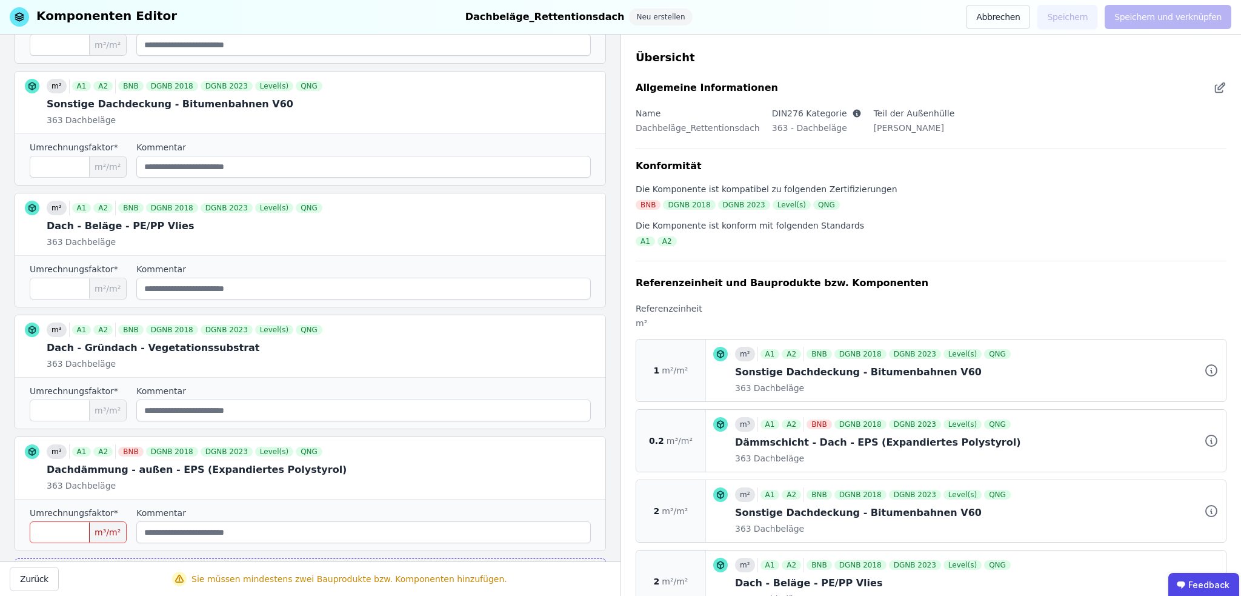
scroll to position [419, 0]
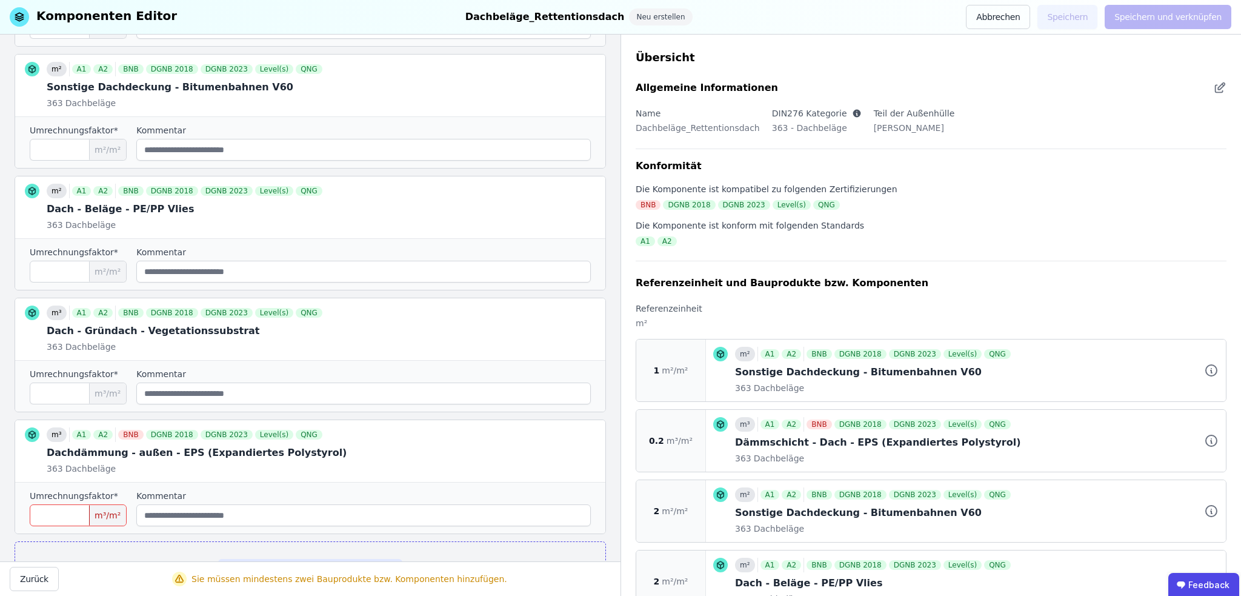
click at [68, 508] on input "number" at bounding box center [78, 515] width 97 height 22
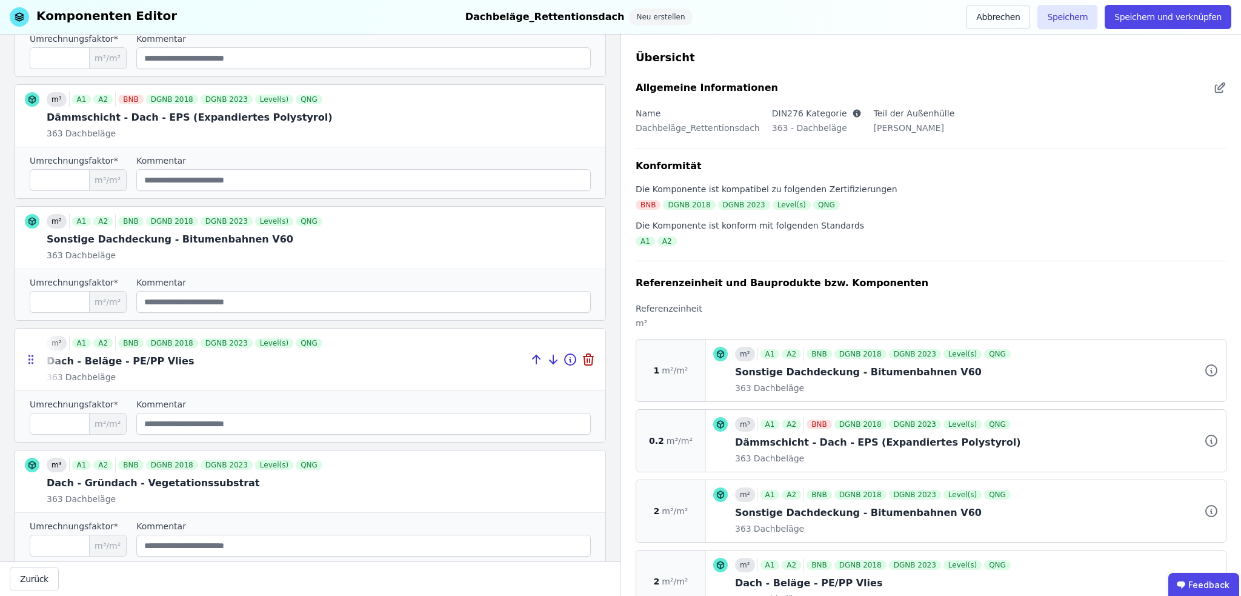
scroll to position [238, 0]
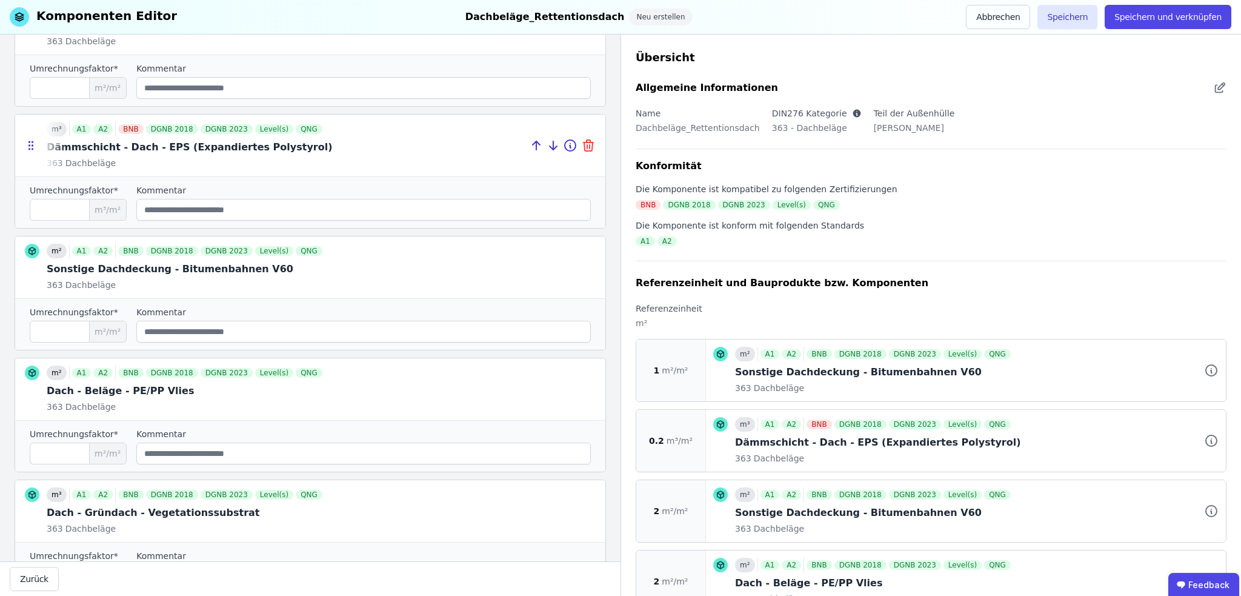
type input "****"
click at [590, 145] on icon at bounding box center [590, 147] width 0 height 4
type input "*"
type input "***"
type input "****"
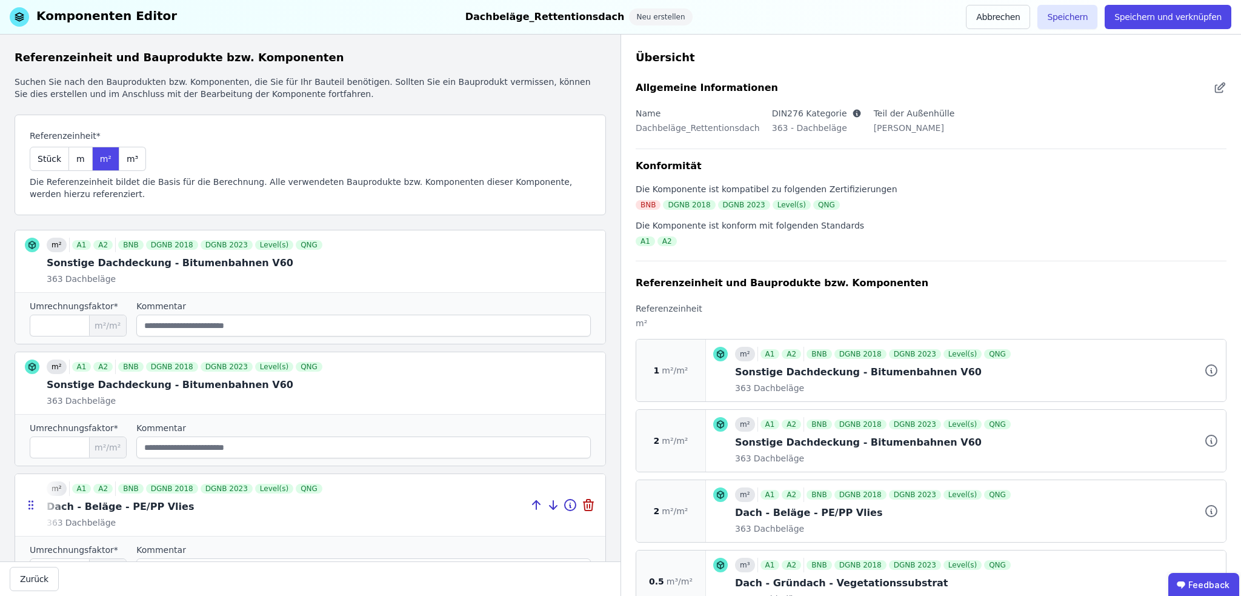
scroll to position [61, 0]
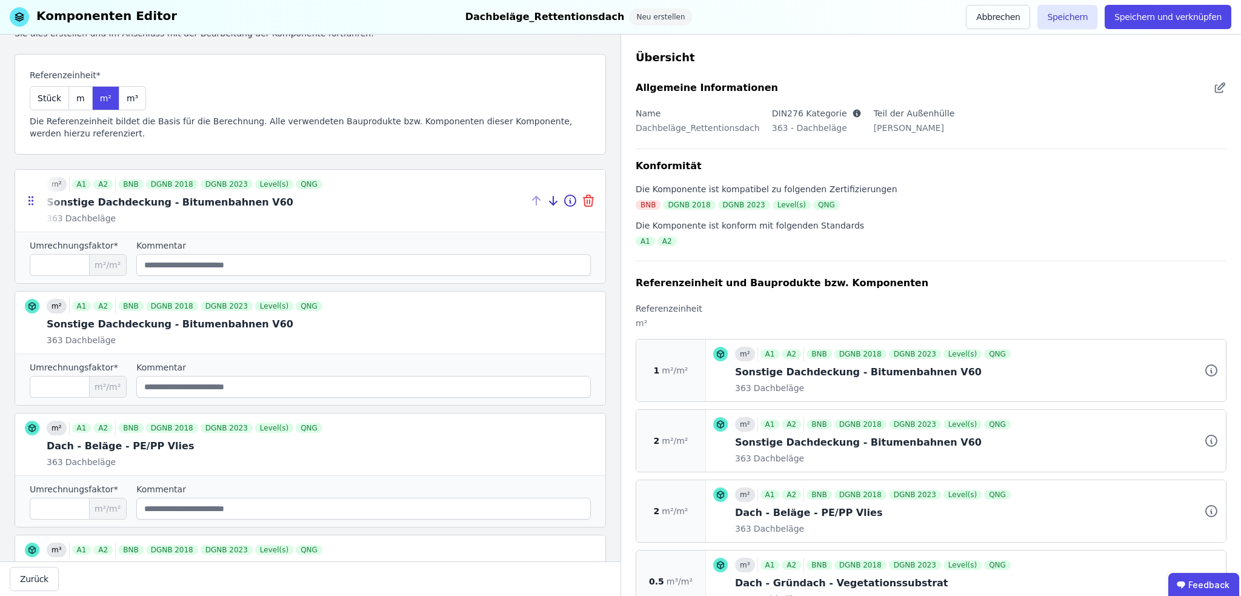
click at [582, 201] on icon at bounding box center [588, 200] width 15 height 15
type input "*"
type input "***"
type input "****"
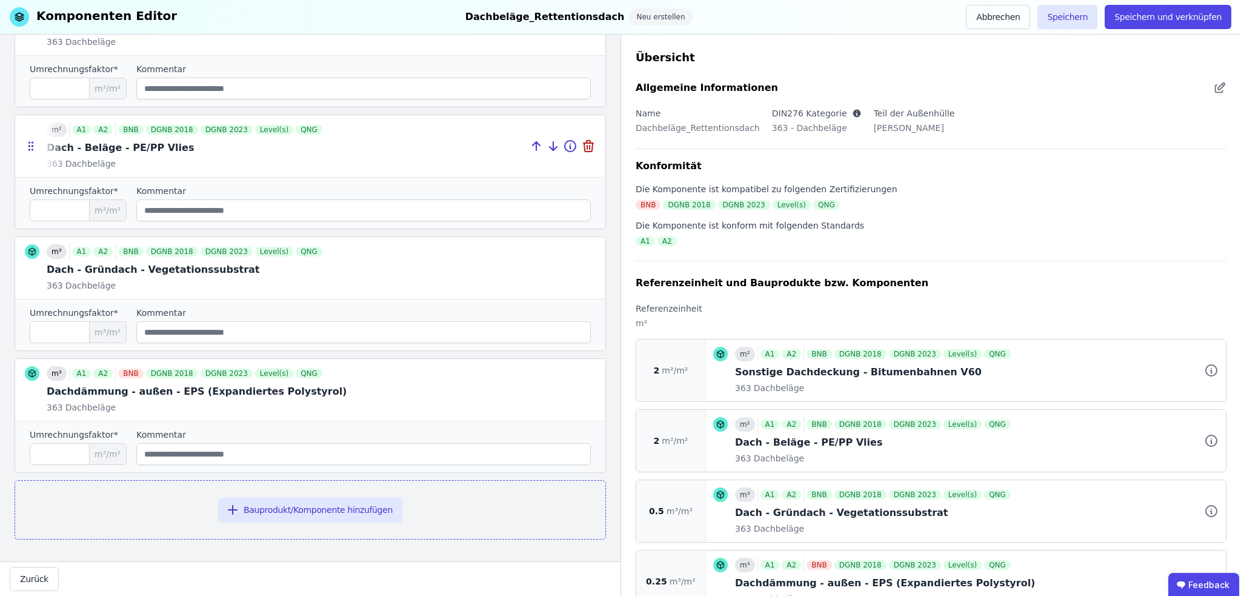
scroll to position [238, 0]
click at [270, 504] on button "Bauprodukt/Komponente hinzufügen" at bounding box center [310, 509] width 184 height 24
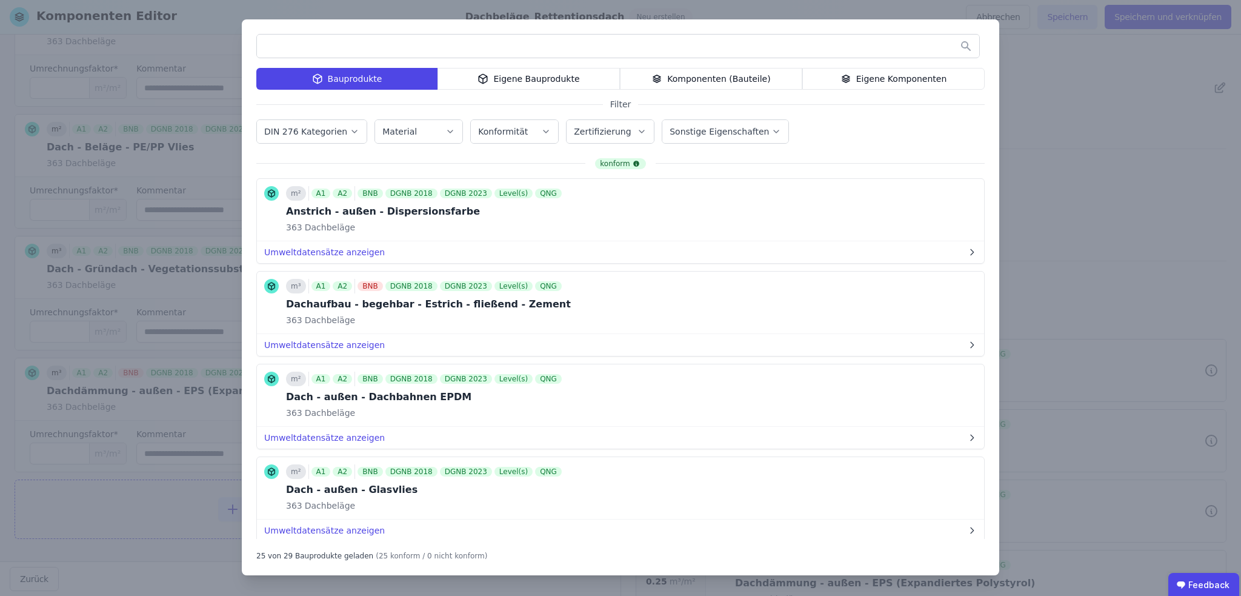
click at [350, 131] on icon "button" at bounding box center [355, 131] width 10 height 12
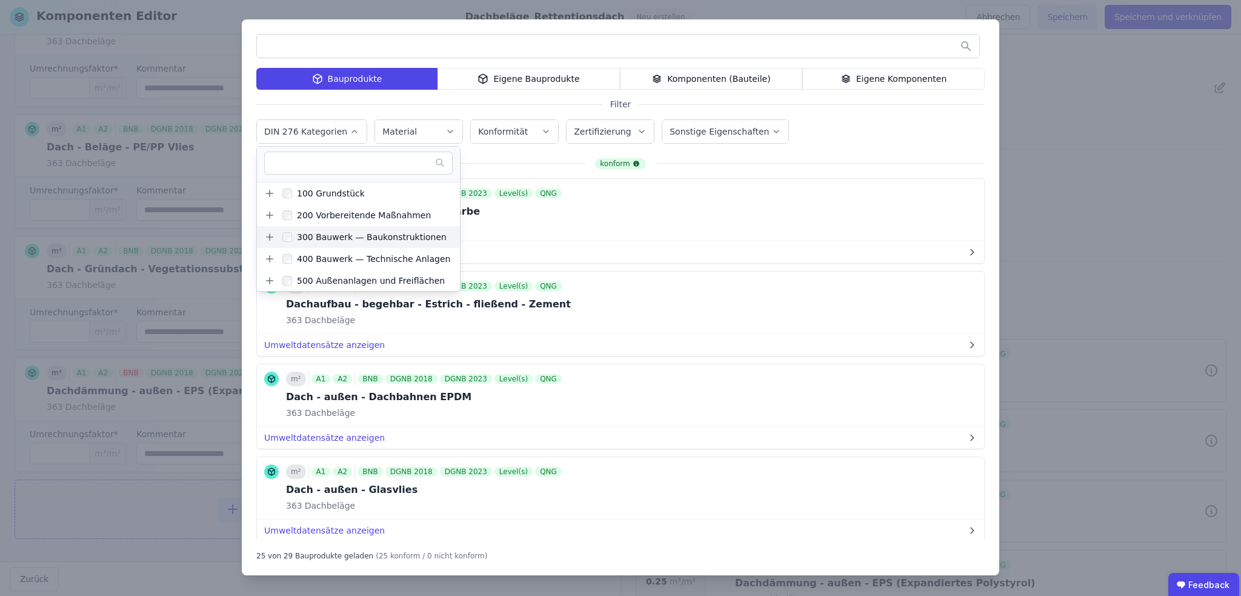
click at [273, 235] on icon at bounding box center [269, 237] width 11 height 11
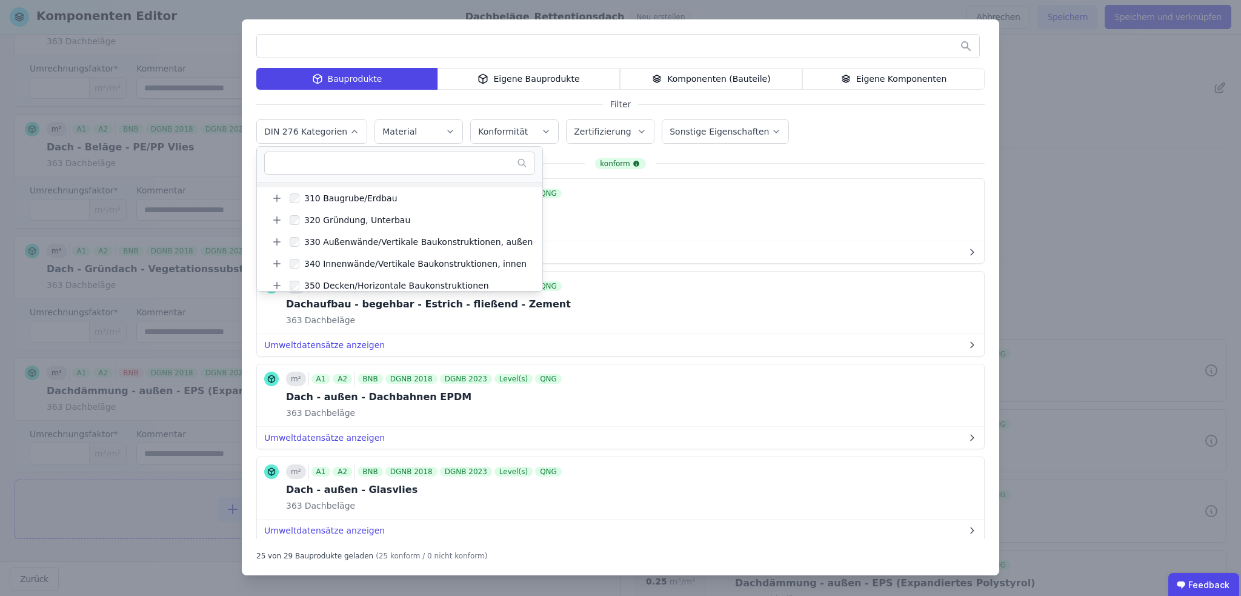
scroll to position [121, 0]
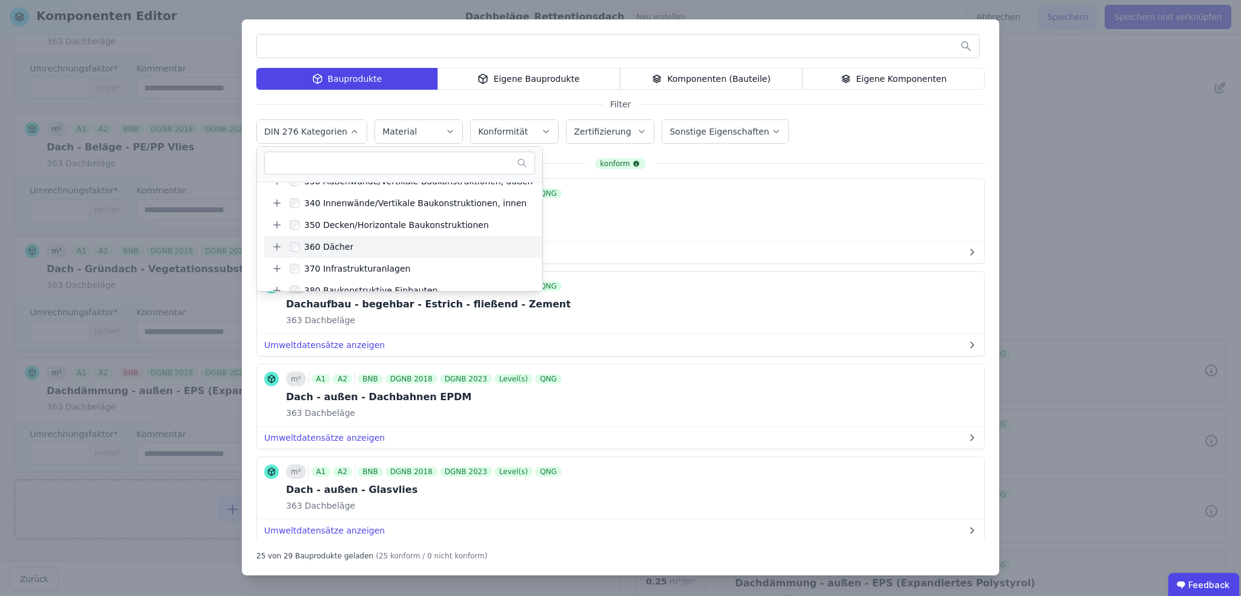
click at [274, 247] on icon at bounding box center [277, 246] width 11 height 11
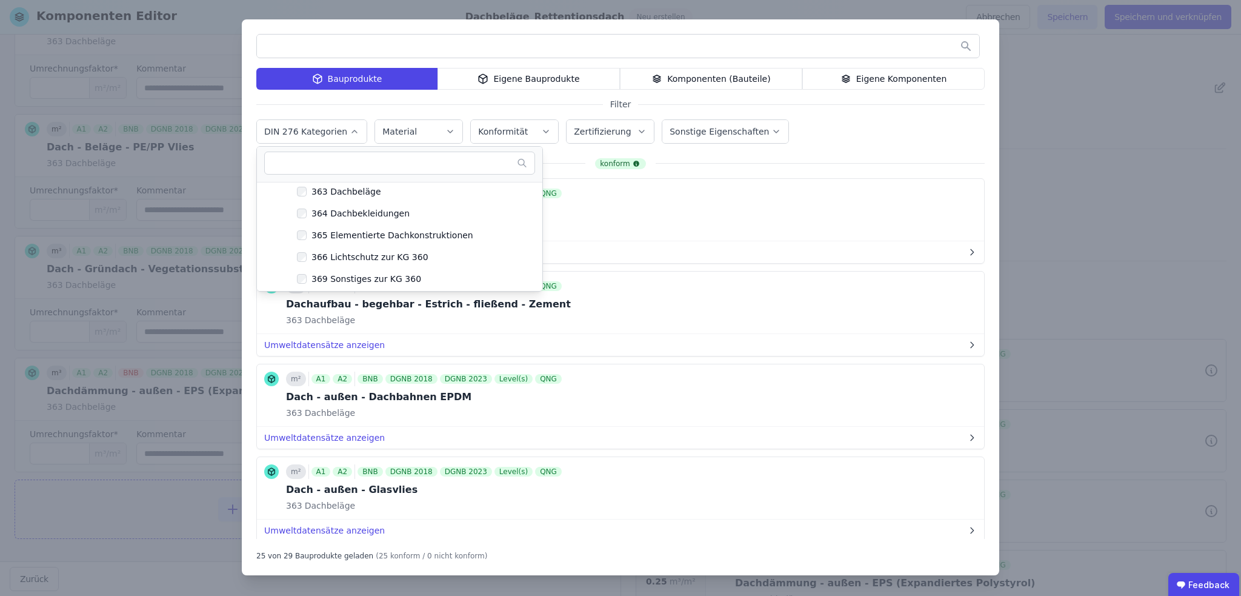
scroll to position [242, 0]
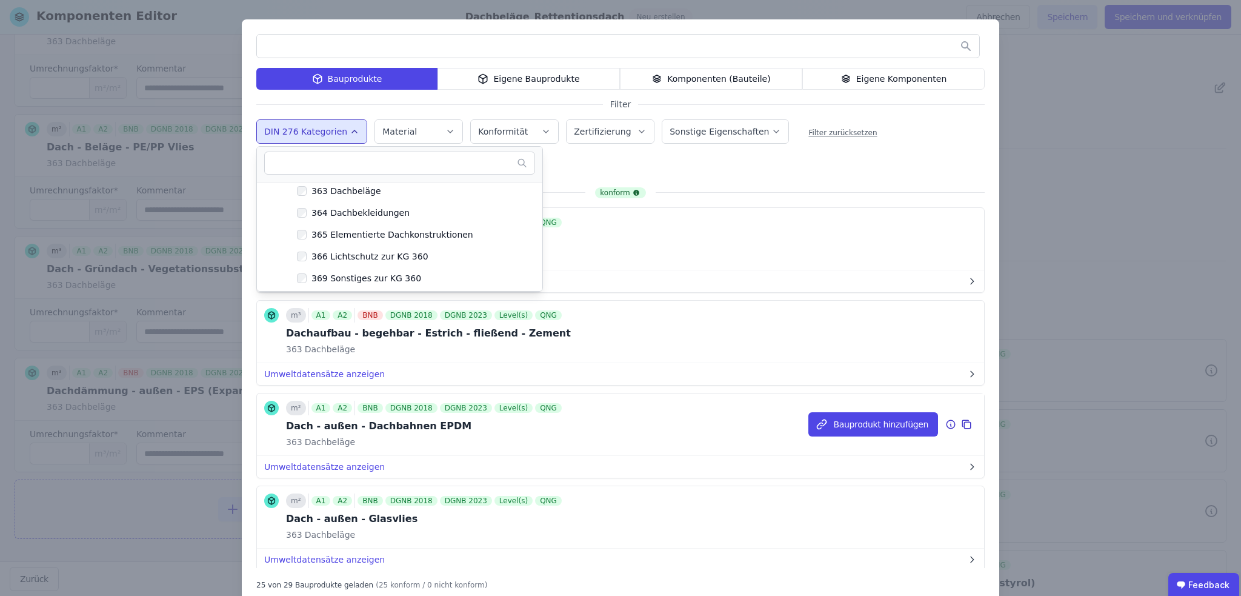
click at [508, 427] on div "Dach - außen - Dachbahnen EPDM" at bounding box center [425, 426] width 278 height 15
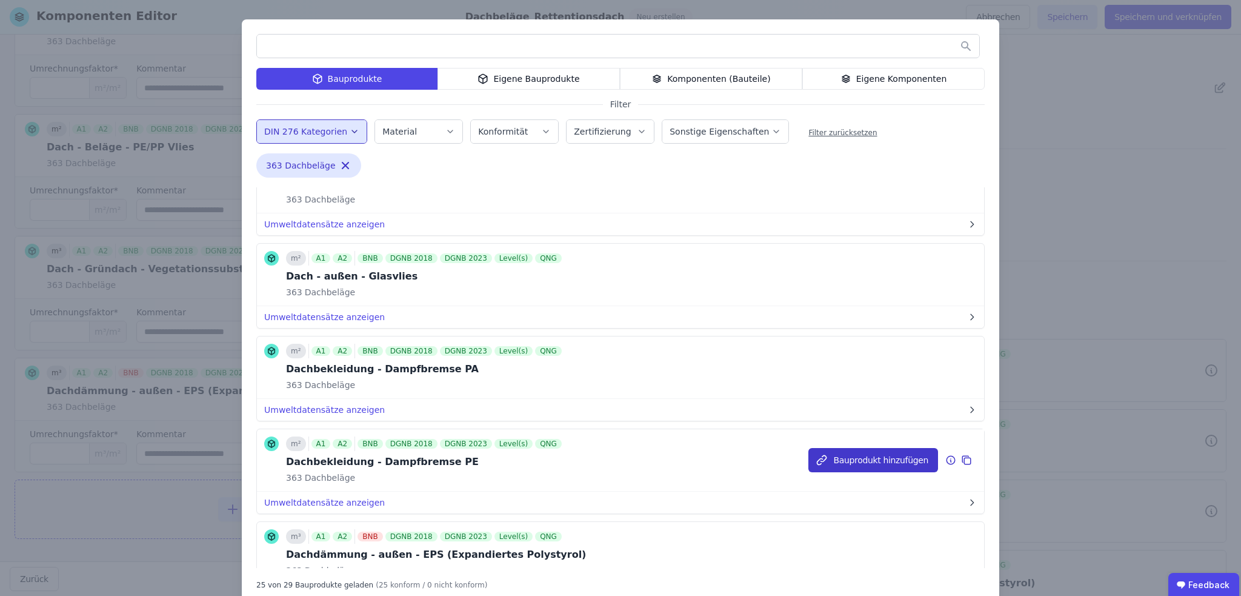
click at [875, 460] on button "Bauprodukt hinzufügen" at bounding box center [873, 460] width 130 height 24
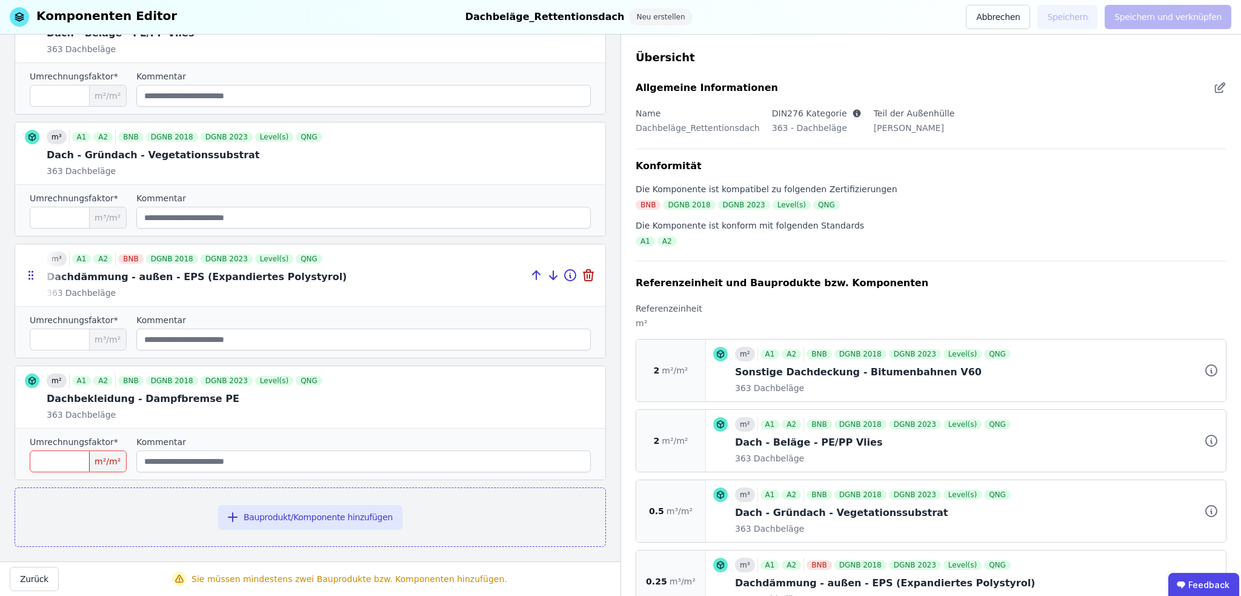
scroll to position [359, 0]
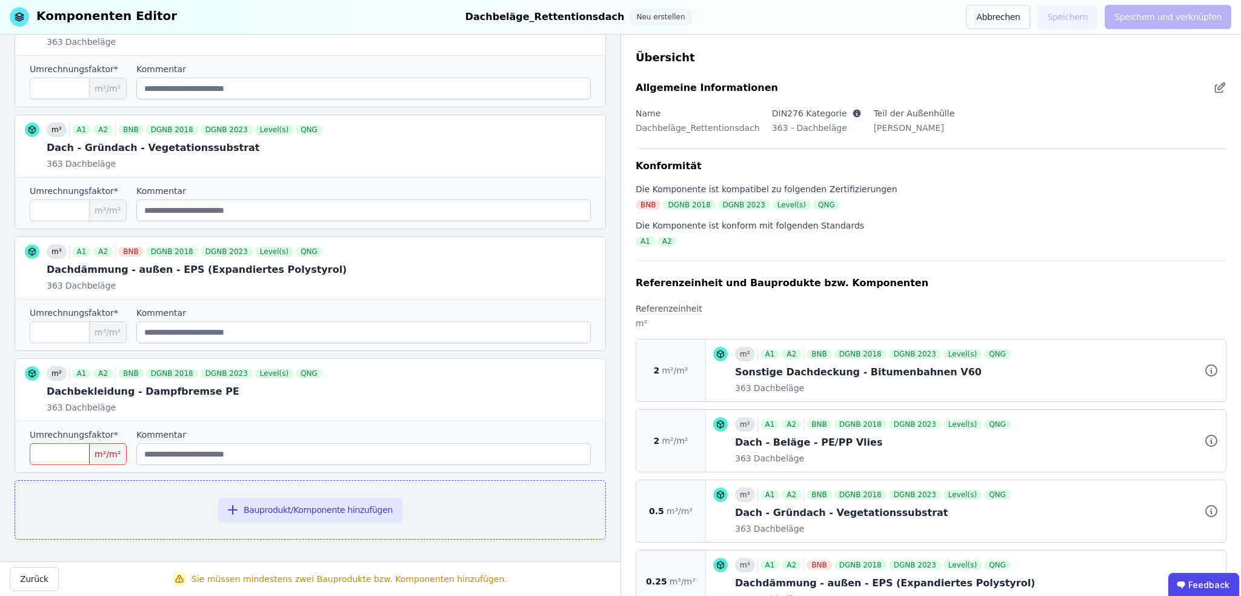
click at [42, 445] on input "number" at bounding box center [78, 454] width 97 height 22
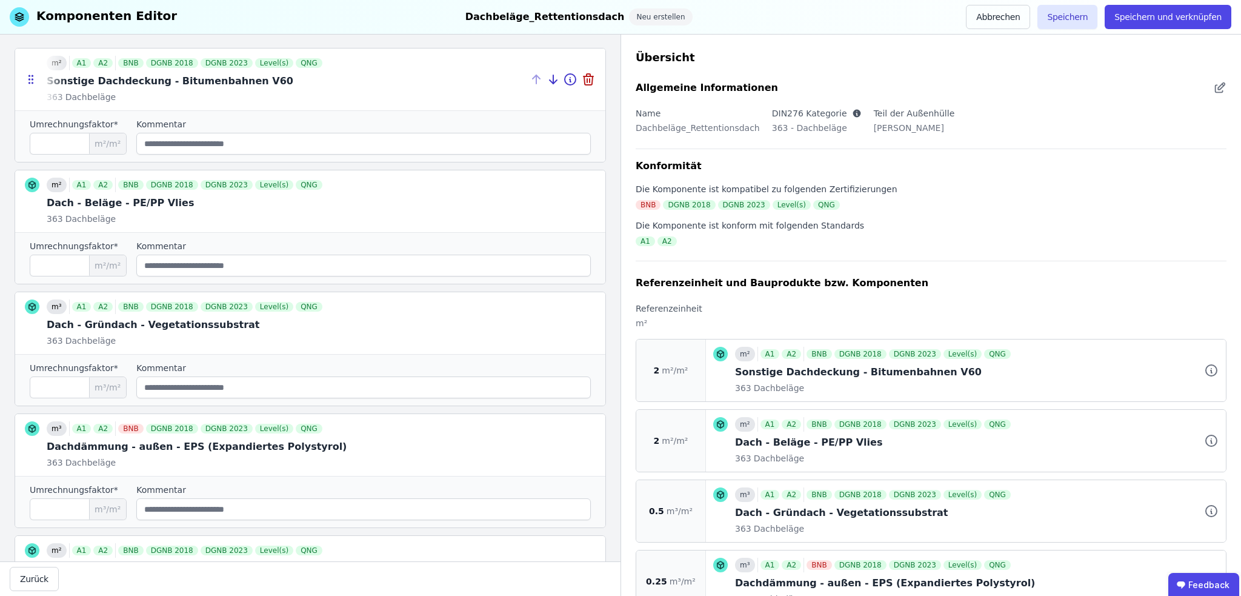
scroll to position [242, 0]
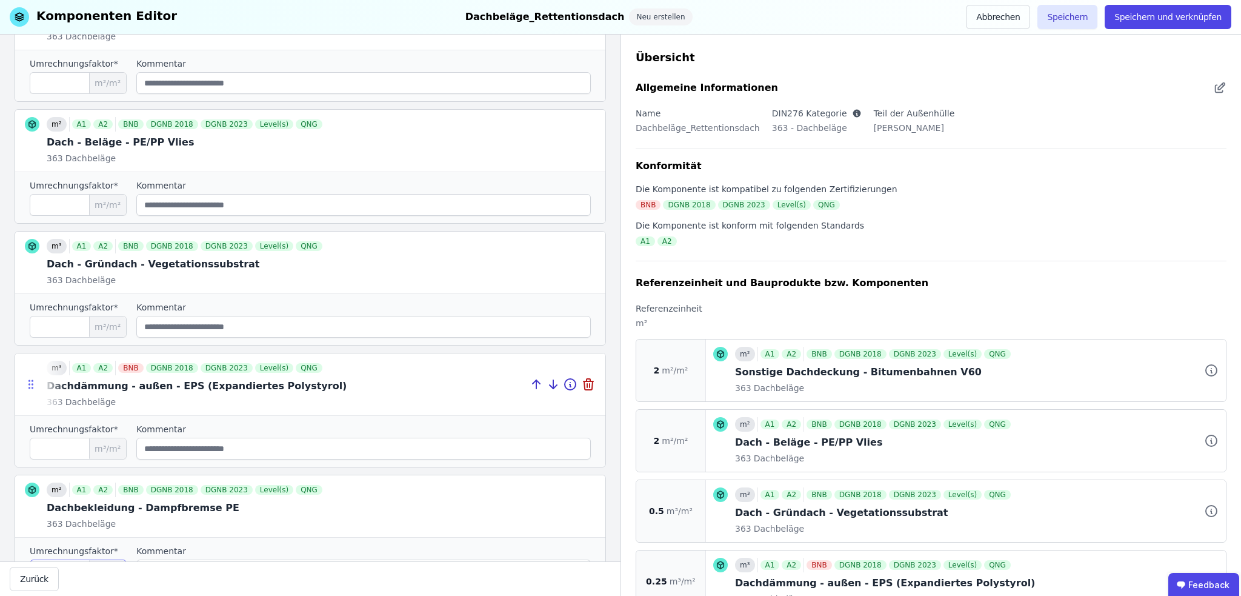
type input "*"
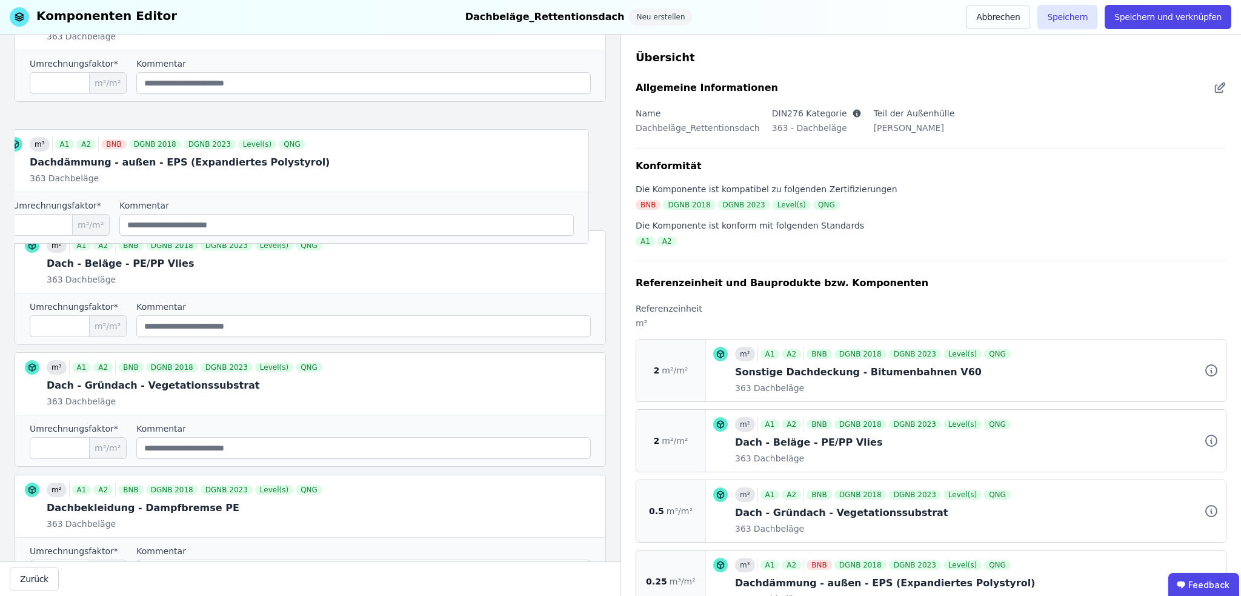
drag, startPoint x: 27, startPoint y: 385, endPoint x: 10, endPoint y: 161, distance: 224.3
click at [10, 161] on div "Referenzeinheit und Bauprodukte bzw. Komponenten Suchen Sie nach den Bauprodukt…" at bounding box center [310, 298] width 621 height 527
type input "****"
type input "*"
type input "***"
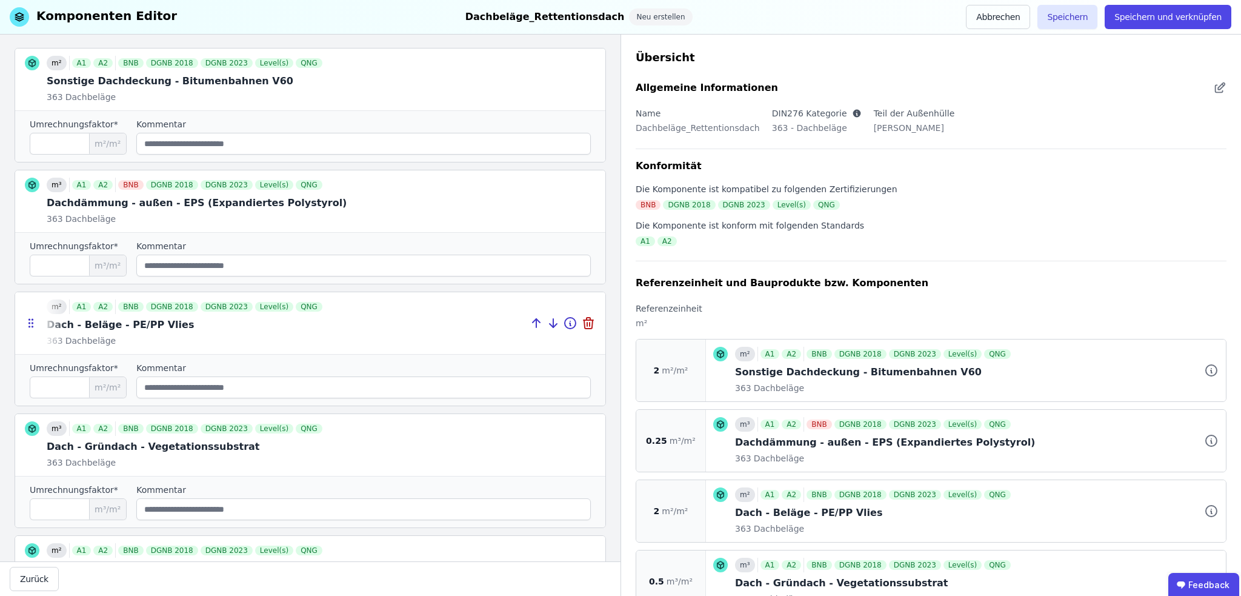
scroll to position [121, 0]
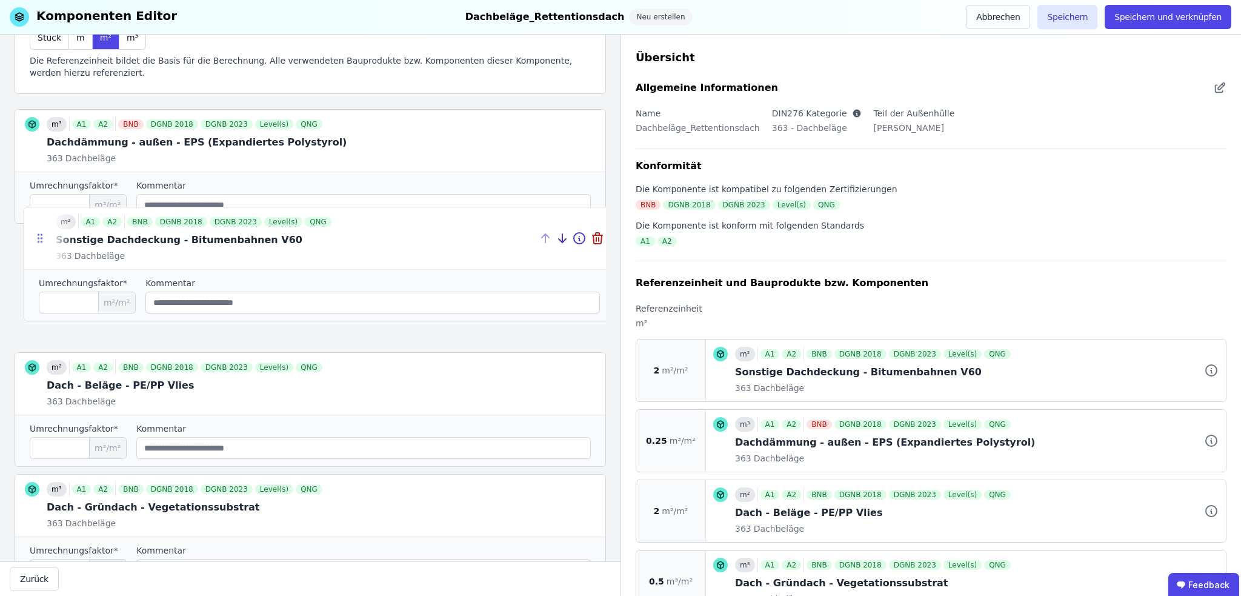
drag, startPoint x: 29, startPoint y: 136, endPoint x: 39, endPoint y: 256, distance: 120.4
click at [39, 235] on icon at bounding box center [38, 234] width 1 height 1
type input "****"
type input "*"
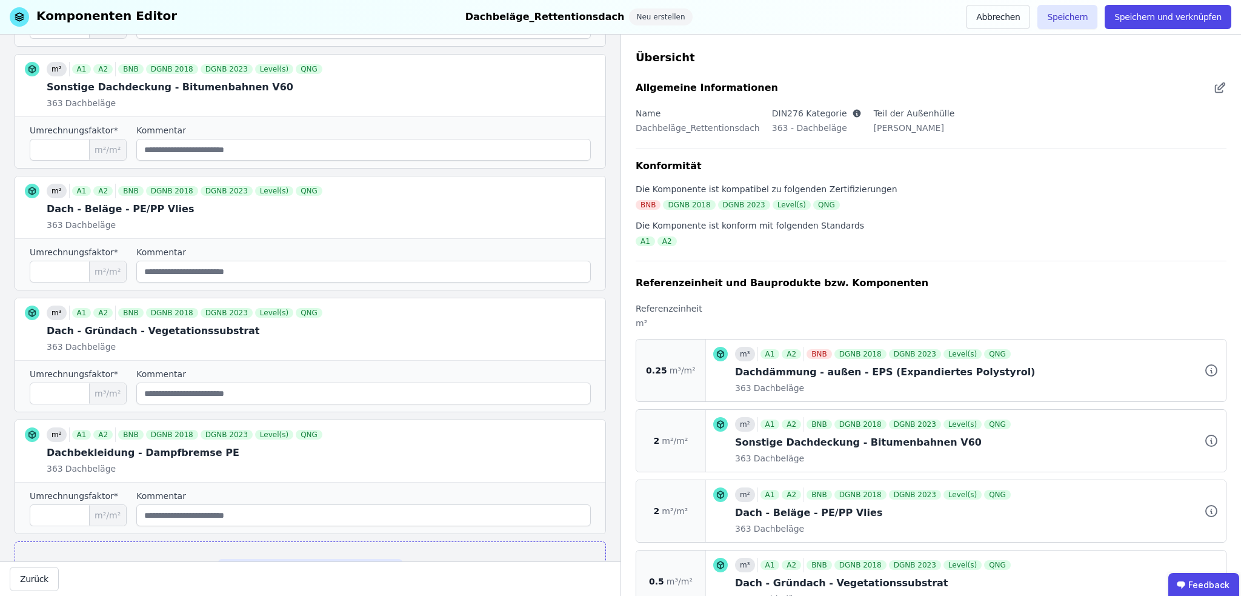
scroll to position [303, 0]
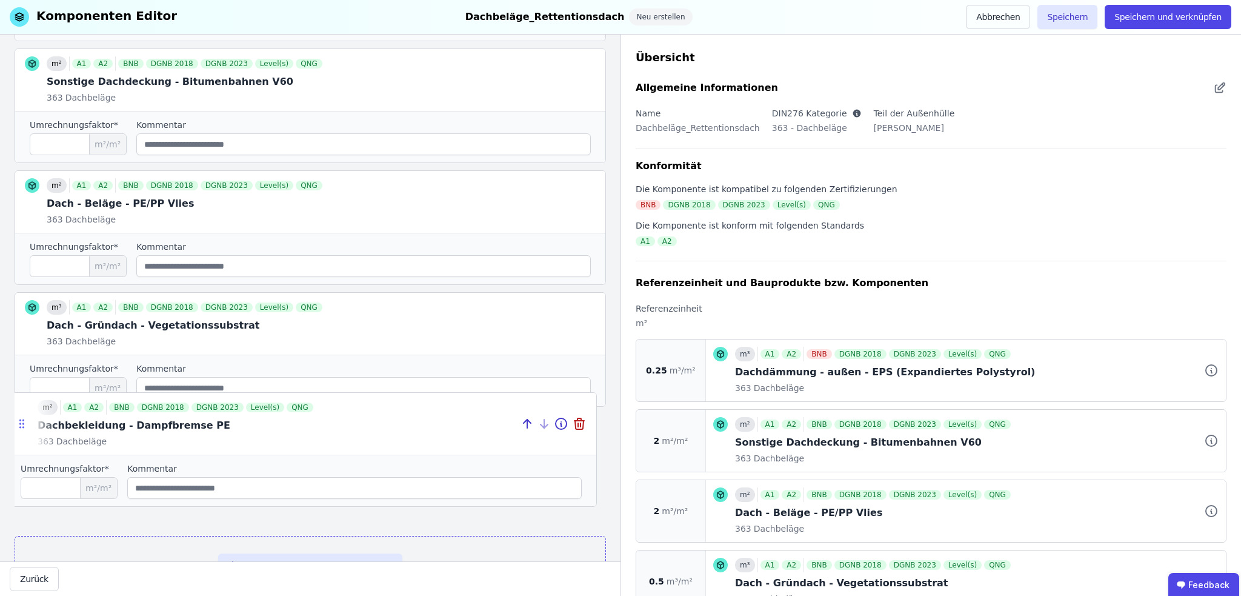
drag, startPoint x: 32, startPoint y: 448, endPoint x: 22, endPoint y: 427, distance: 23.9
click at [22, 427] on icon at bounding box center [22, 424] width 12 height 12
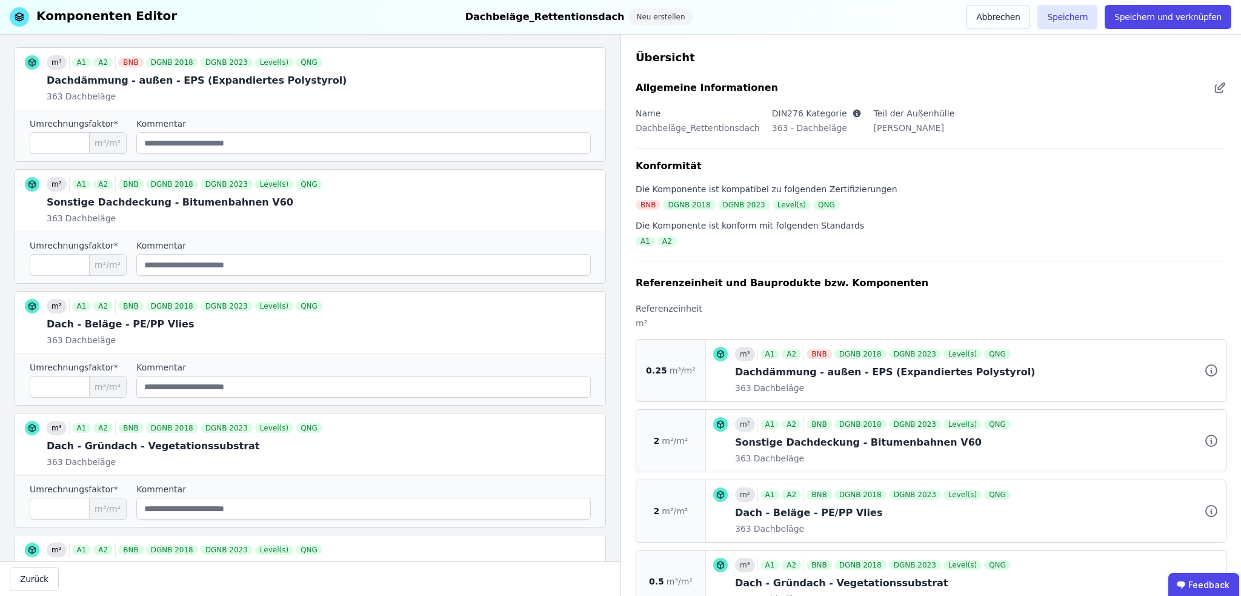
scroll to position [182, 0]
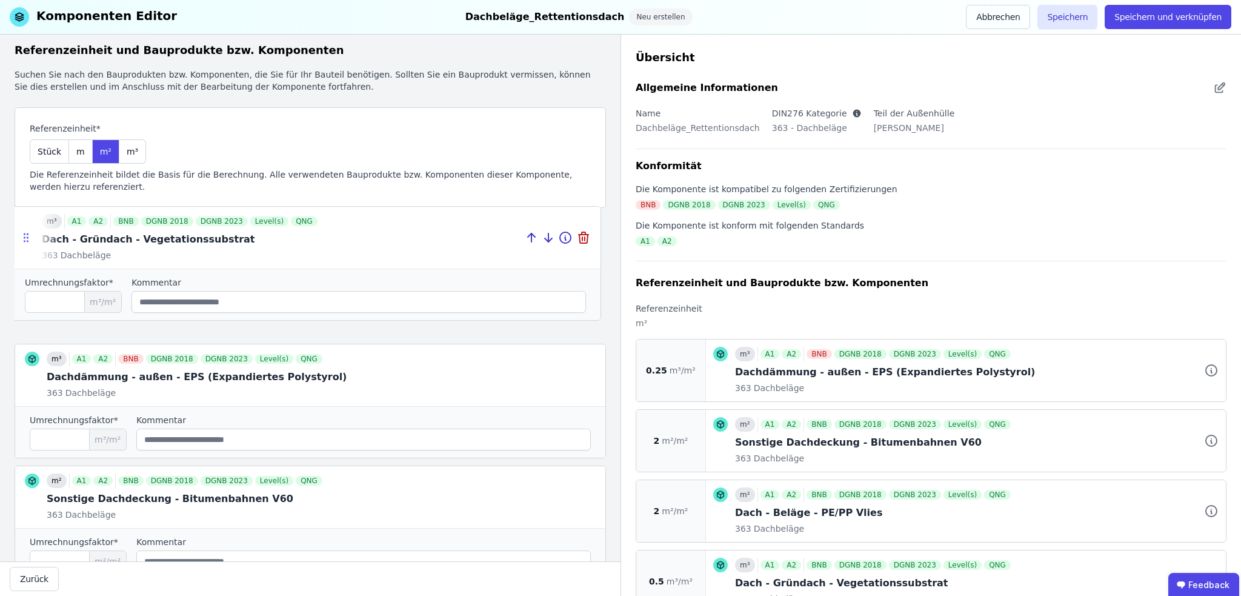
drag, startPoint x: 29, startPoint y: 448, endPoint x: 24, endPoint y: 240, distance: 207.9
click at [24, 240] on icon at bounding box center [26, 238] width 12 height 12
type input "***"
type input "****"
type input "*"
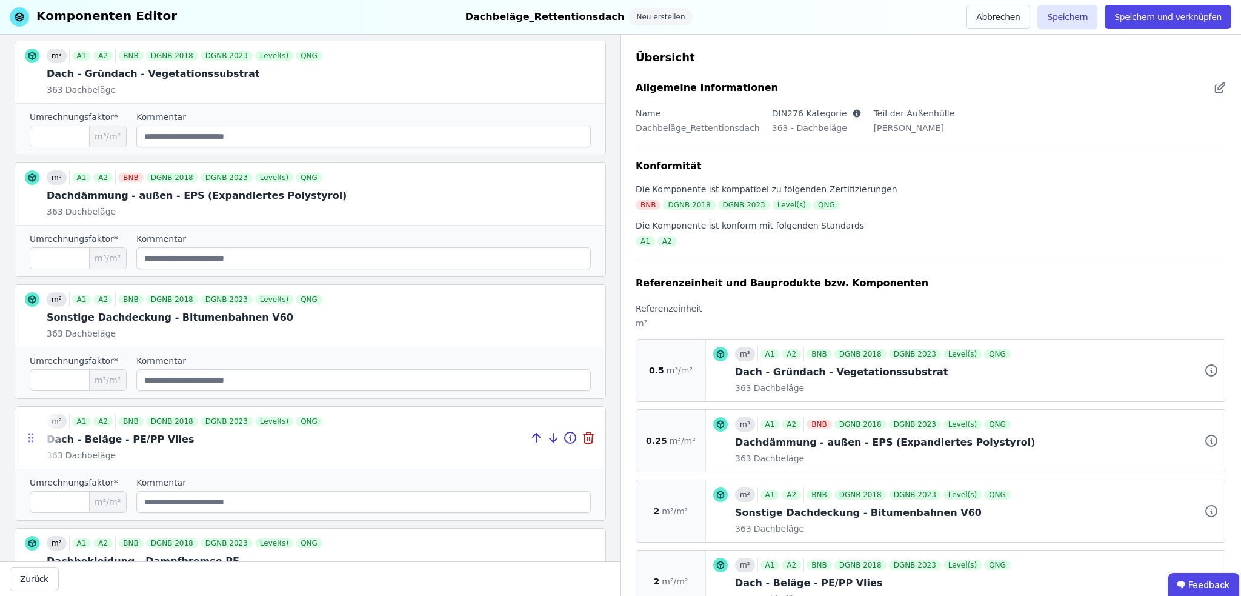
scroll to position [250, 0]
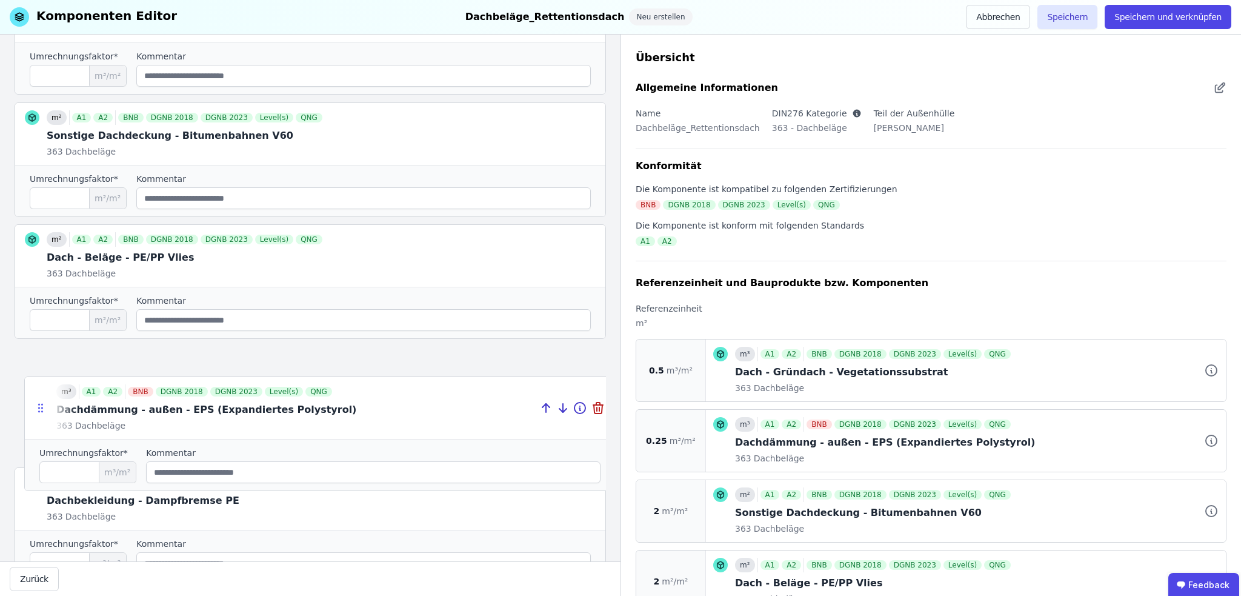
drag, startPoint x: 28, startPoint y: 133, endPoint x: 38, endPoint y: 408, distance: 274.7
click at [38, 408] on icon at bounding box center [41, 408] width 12 height 12
type input "*"
type input "****"
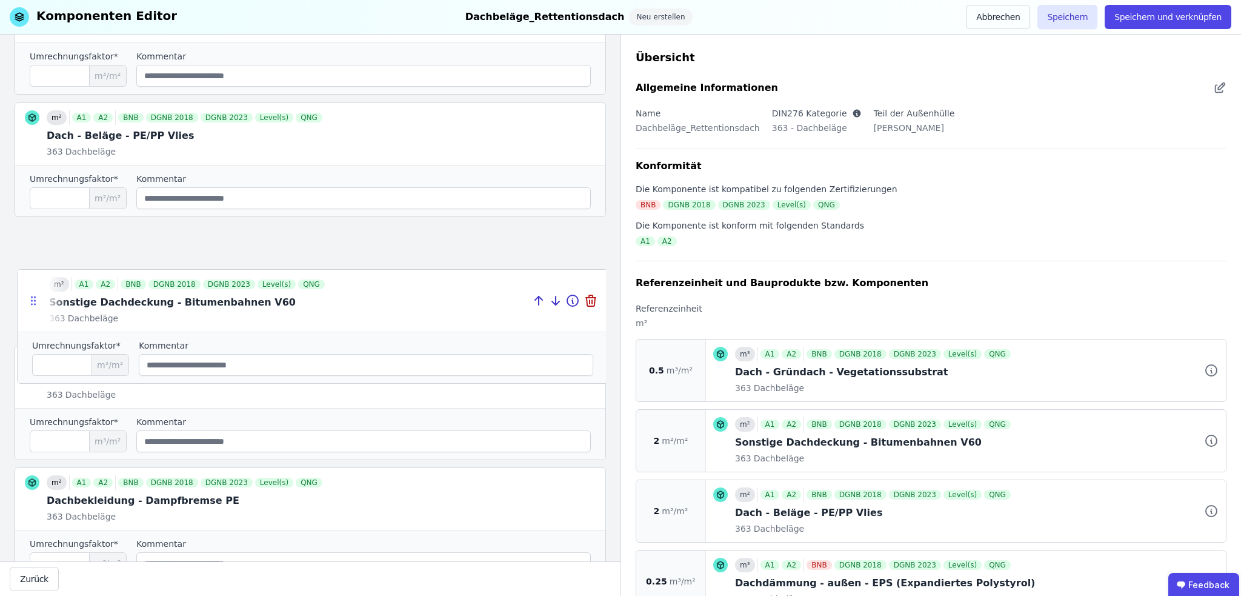
drag, startPoint x: 31, startPoint y: 132, endPoint x: 33, endPoint y: 299, distance: 167.3
click at [33, 299] on icon at bounding box center [33, 301] width 12 height 12
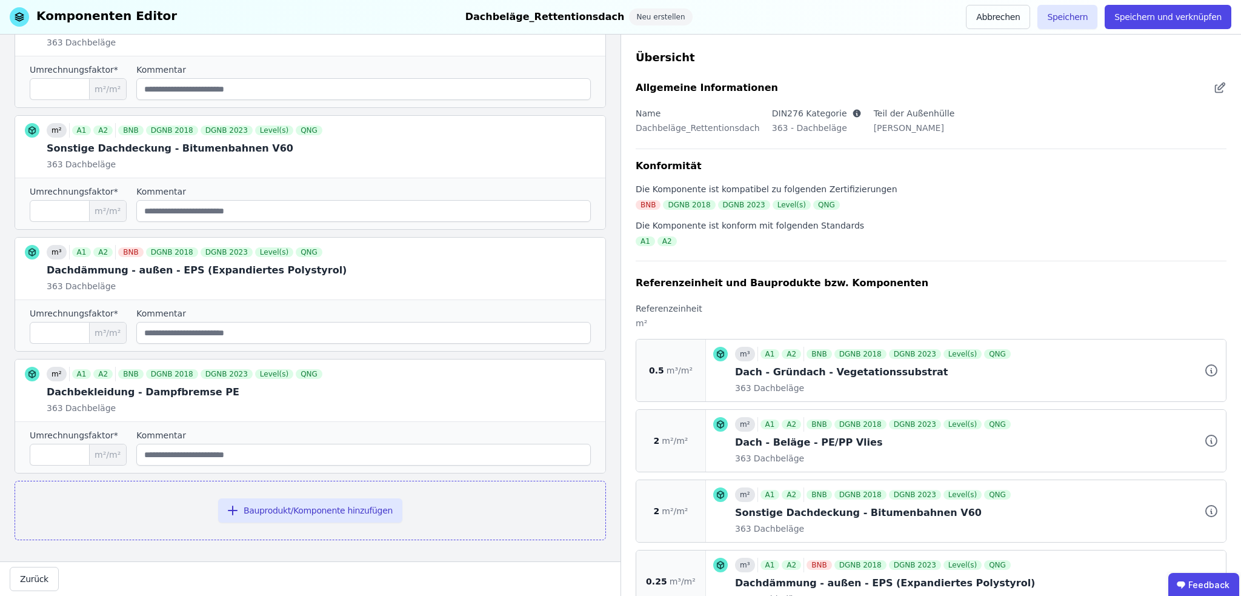
scroll to position [359, 0]
click at [278, 505] on button "Bauprodukt/Komponente hinzufügen" at bounding box center [310, 510] width 184 height 24
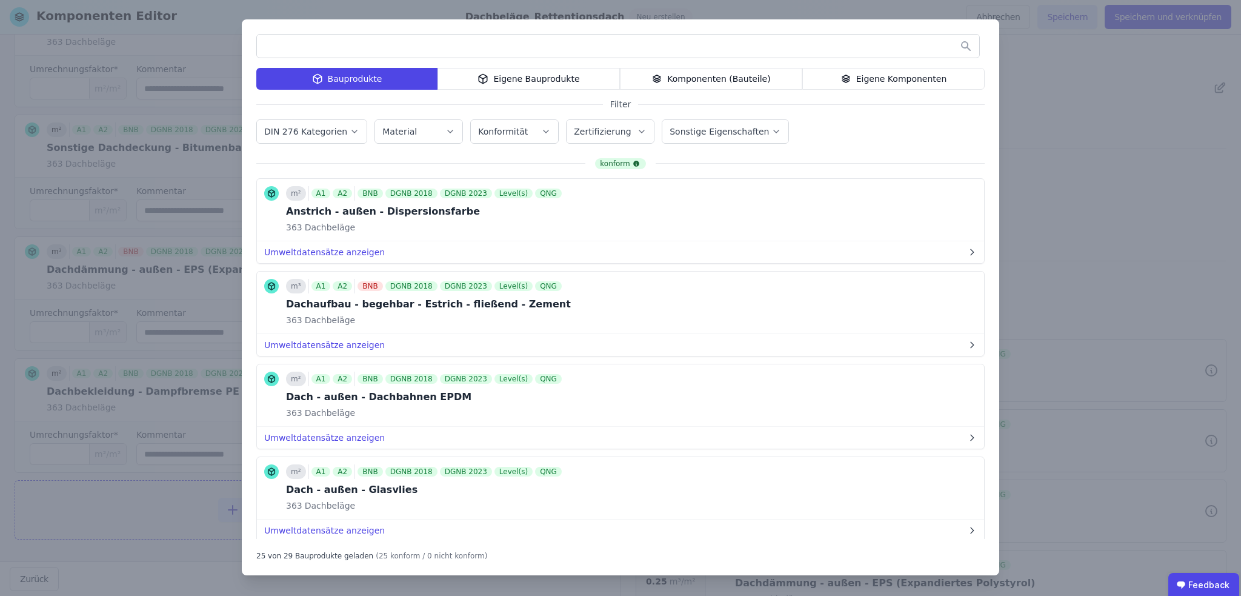
click at [333, 132] on label "DIN 276 Kategorien" at bounding box center [306, 132] width 85 height 10
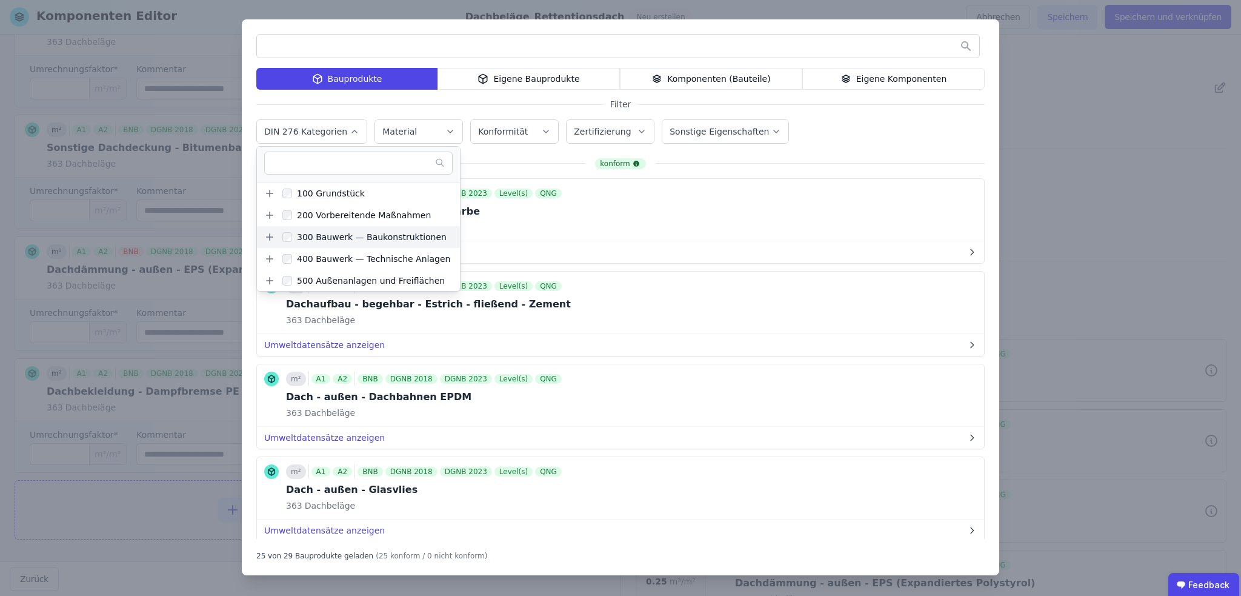
click at [270, 237] on icon at bounding box center [270, 237] width 7 height 0
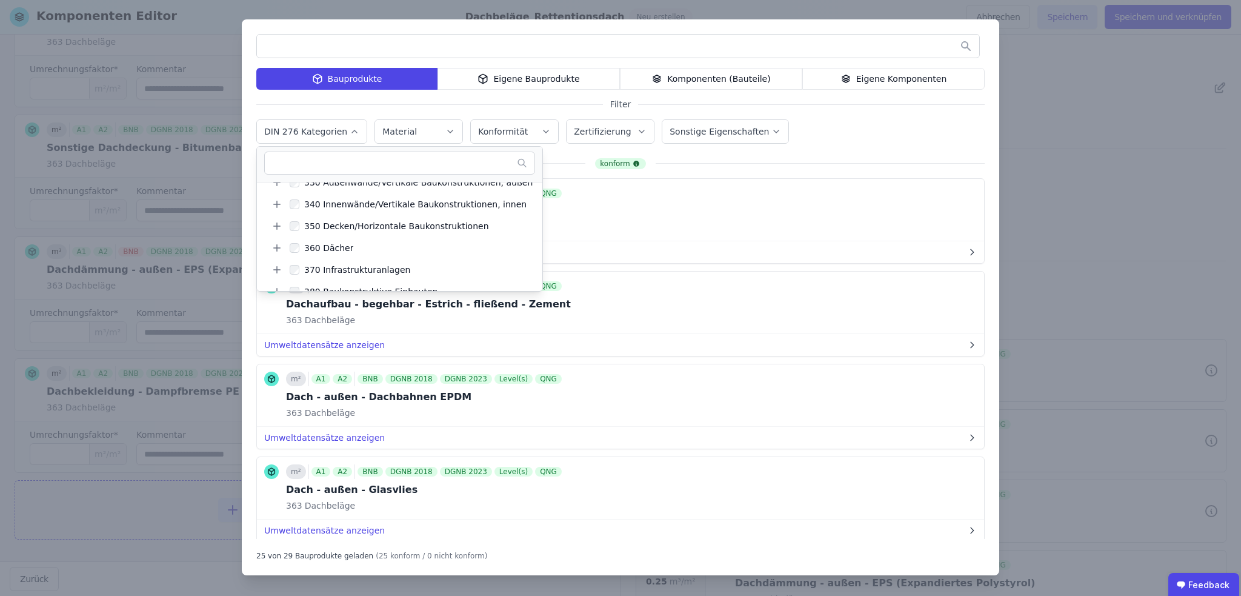
scroll to position [121, 0]
click at [276, 242] on icon at bounding box center [277, 246] width 11 height 11
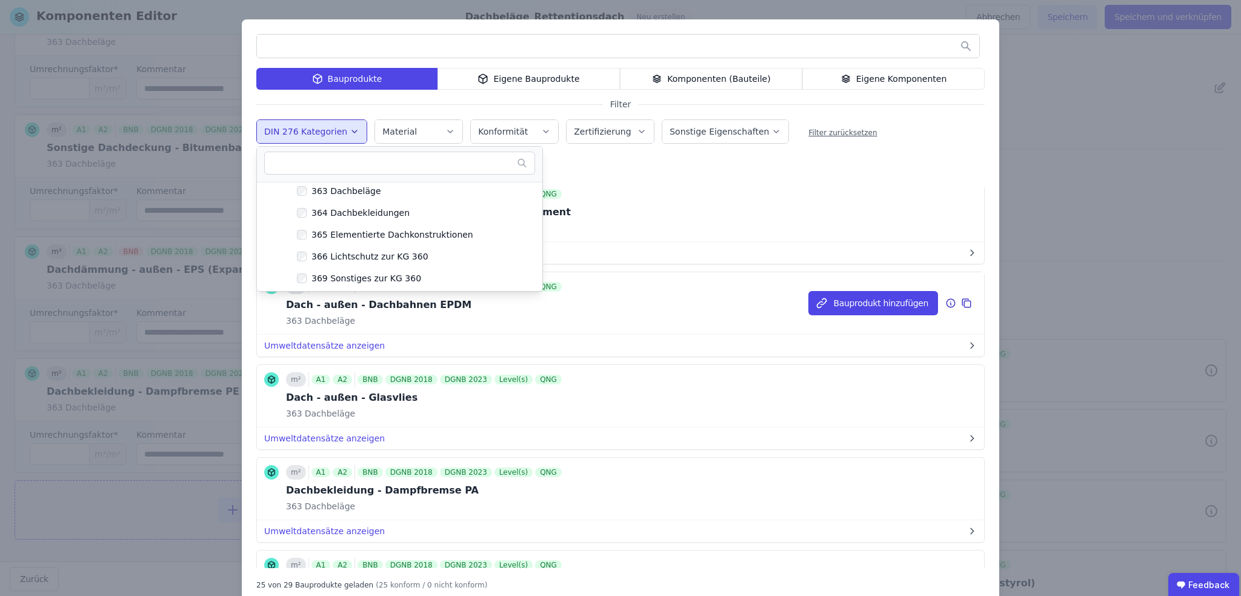
click at [642, 324] on div "m² A1 A2 BNB DGNB 2018 DGNB 2023 Level(s) QNG Dach - außen - Dachbahnen EPDM 36…" at bounding box center [620, 303] width 727 height 62
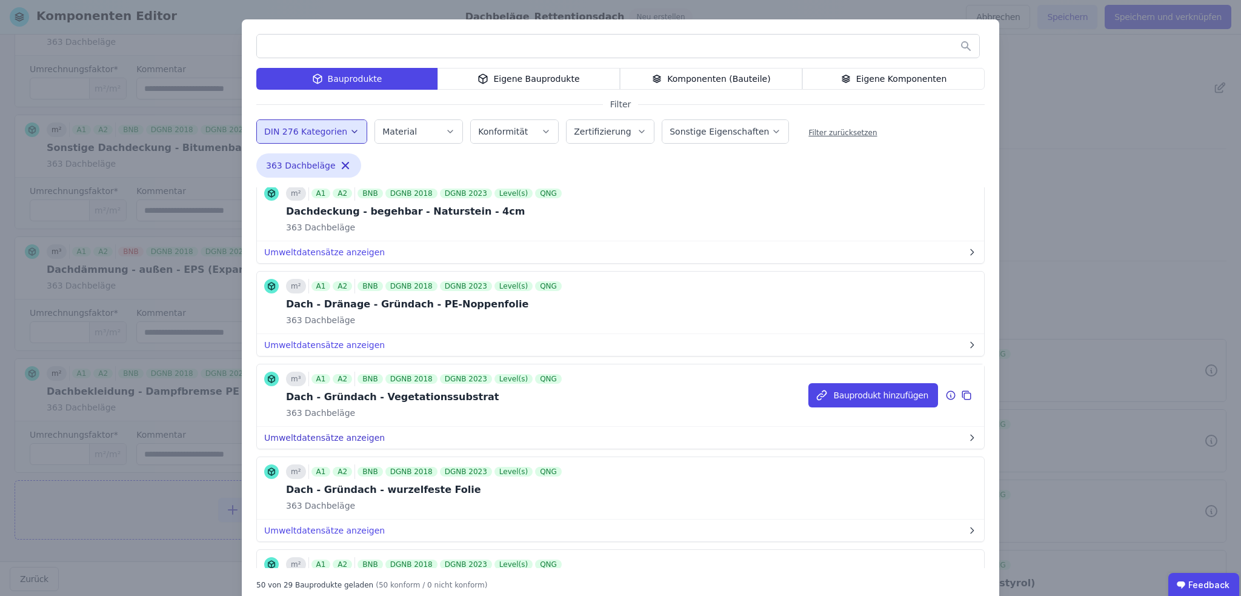
scroll to position [1117, 0]
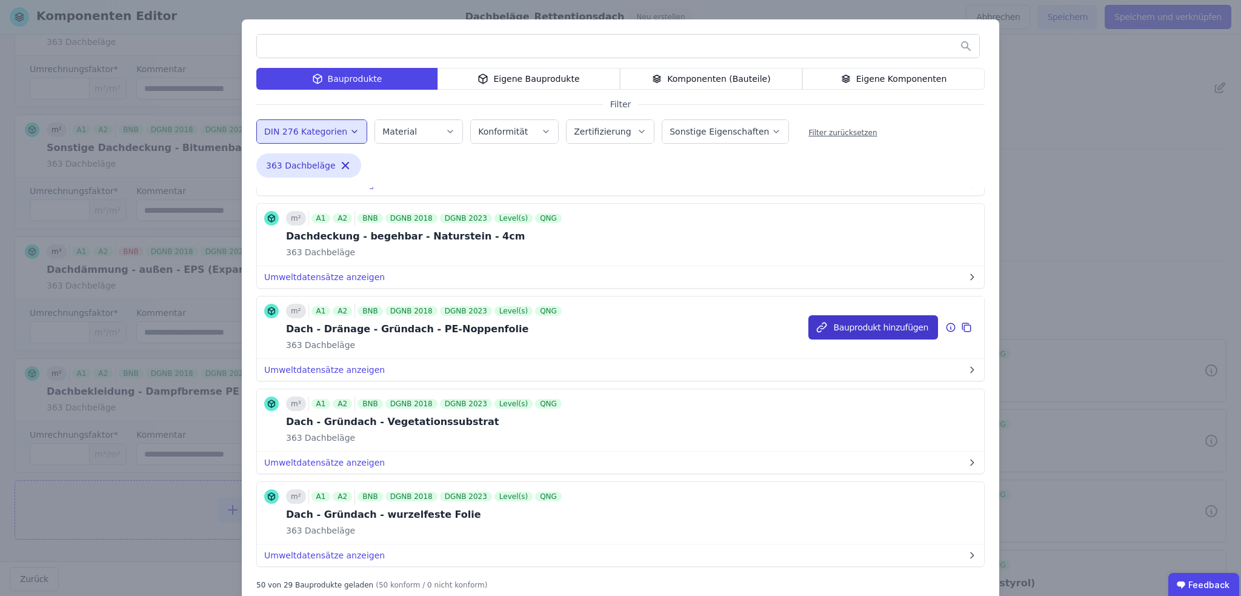
click at [870, 321] on button "Bauprodukt hinzufügen" at bounding box center [873, 327] width 130 height 24
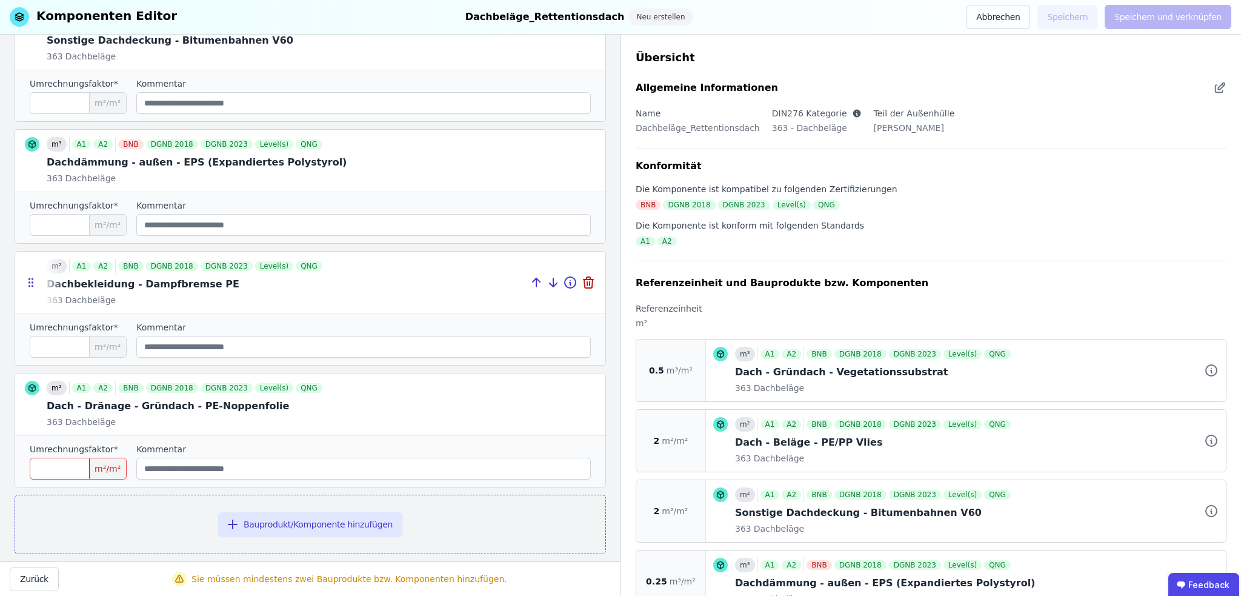
scroll to position [480, 0]
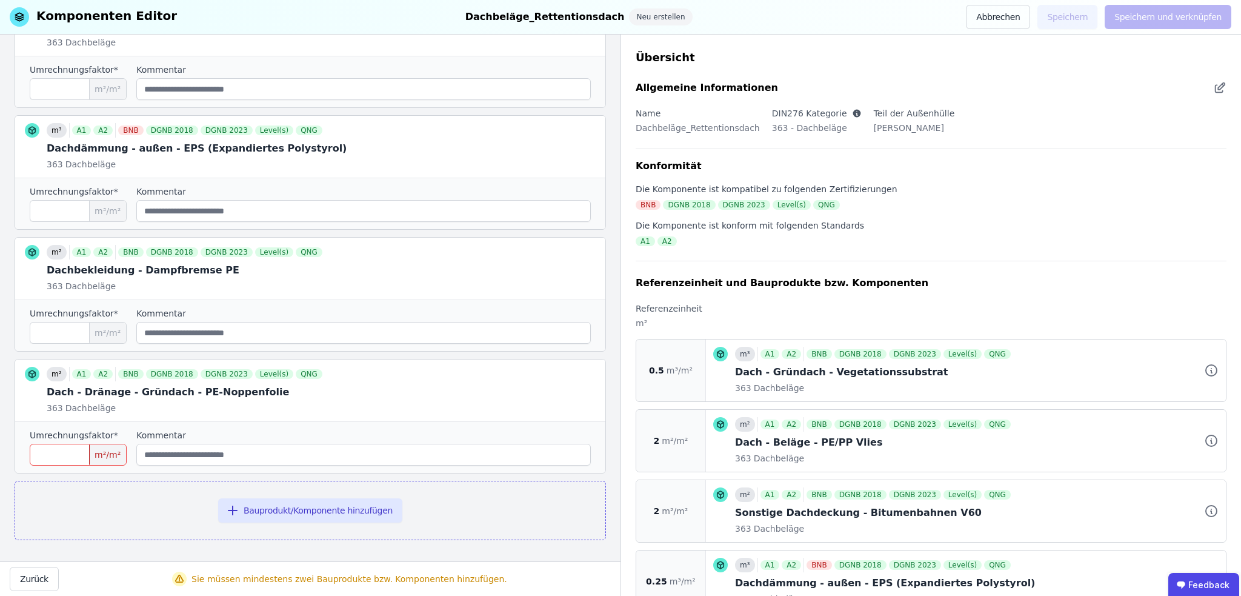
click at [55, 454] on input "number" at bounding box center [78, 455] width 97 height 22
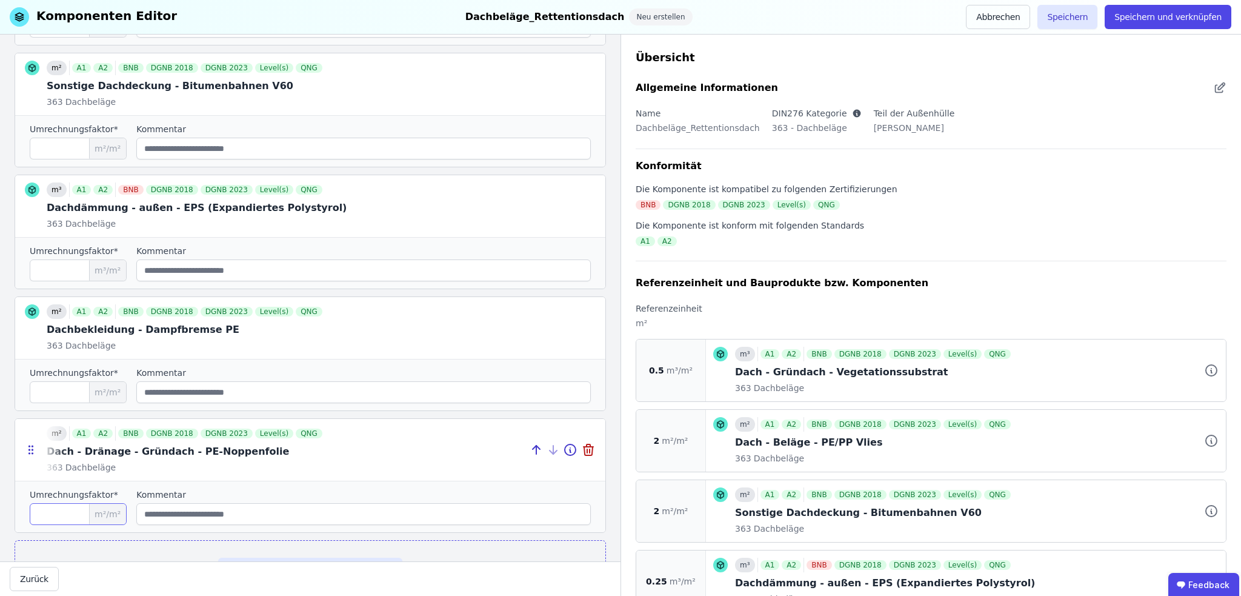
scroll to position [419, 0]
type input "*"
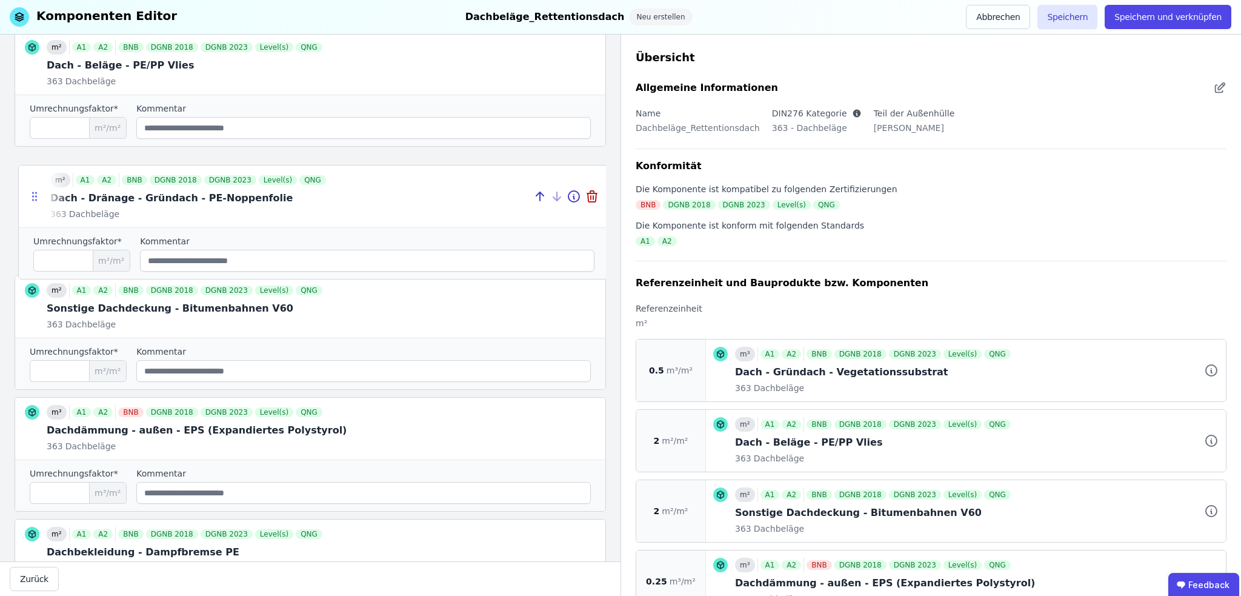
drag, startPoint x: 27, startPoint y: 447, endPoint x: 31, endPoint y: 86, distance: 360.6
click at [31, 190] on icon at bounding box center [34, 196] width 12 height 12
type input "*"
type input "****"
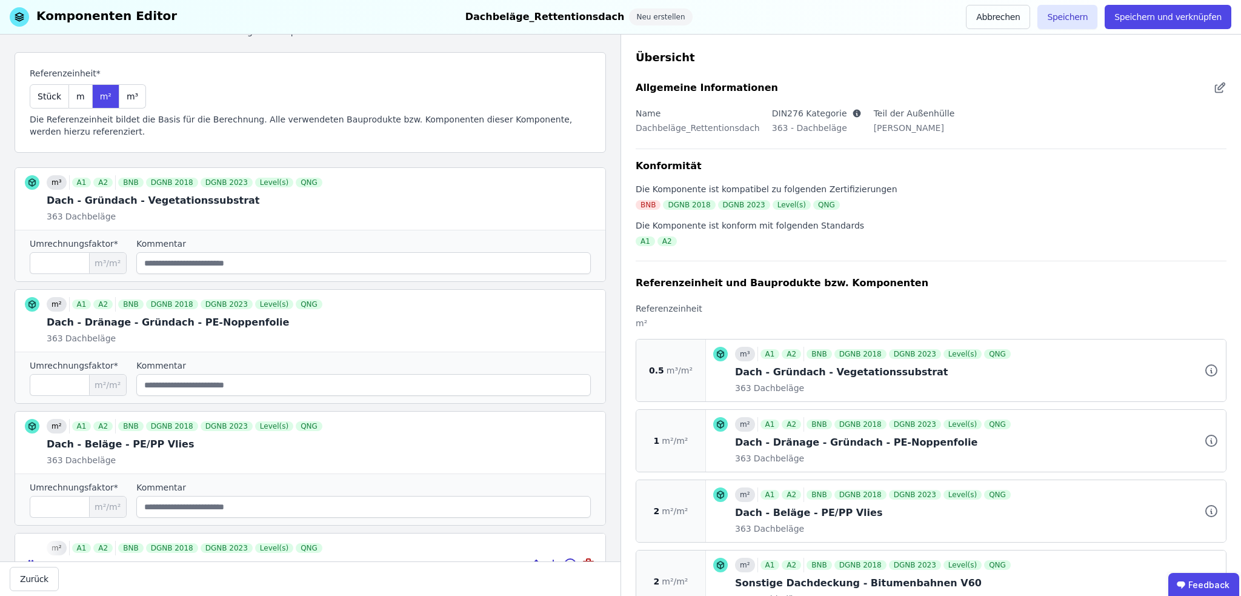
scroll to position [123, 0]
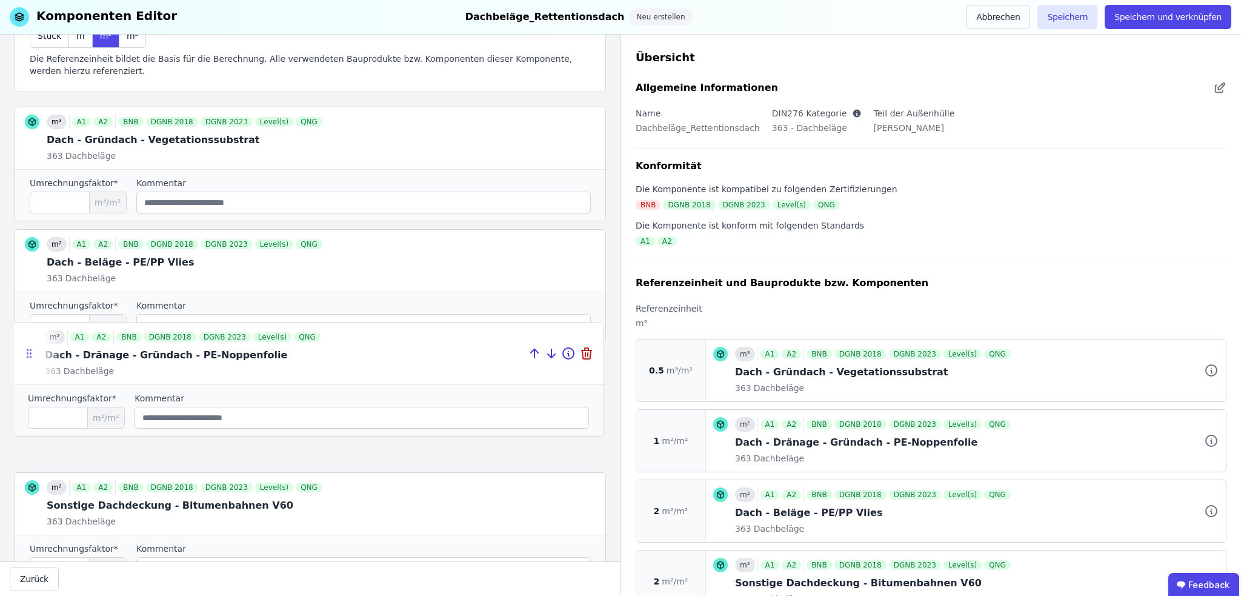
drag, startPoint x: 31, startPoint y: 263, endPoint x: 29, endPoint y: 356, distance: 93.3
click at [29, 356] on icon at bounding box center [29, 353] width 12 height 12
type input "*"
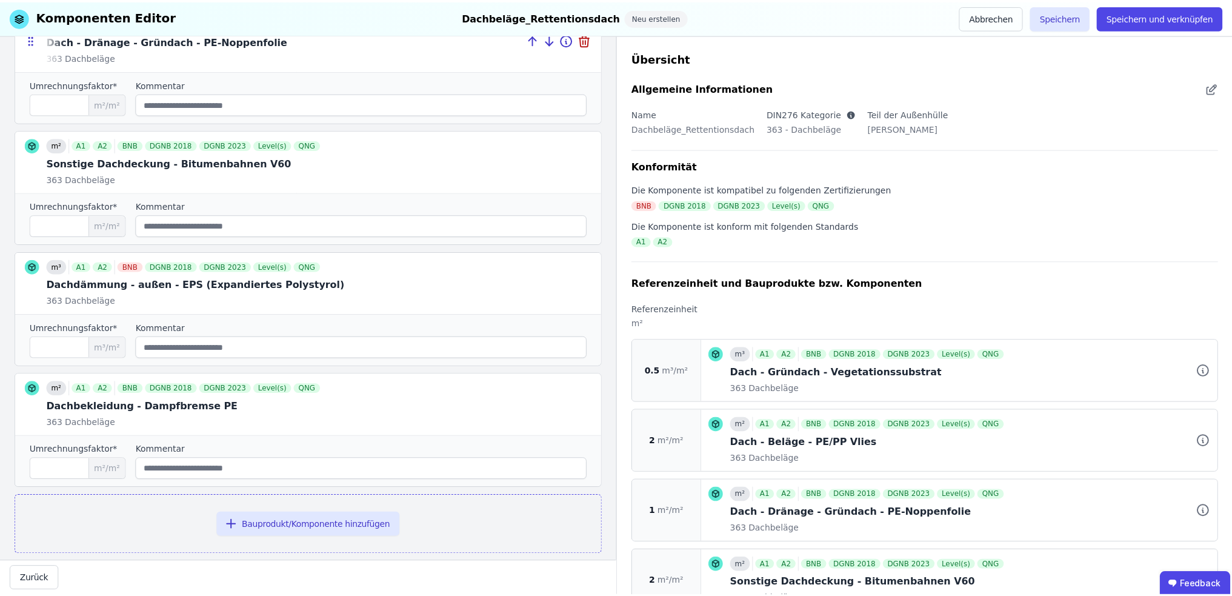
scroll to position [480, 0]
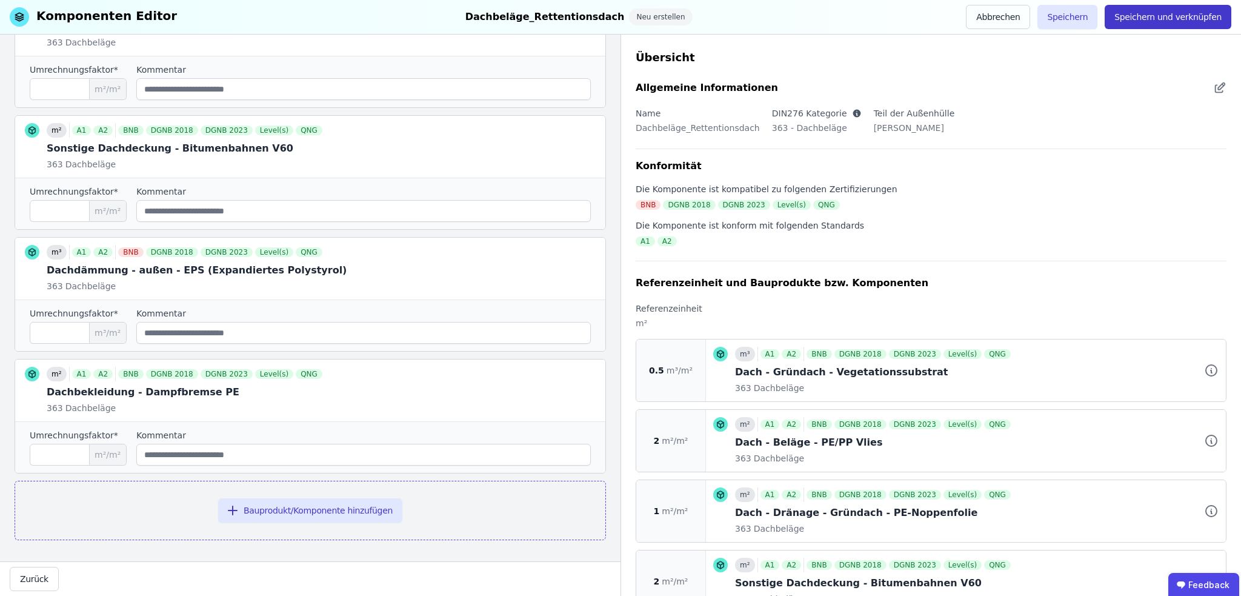
click at [1149, 16] on button "Speichern und verknüpfen" at bounding box center [1168, 17] width 127 height 24
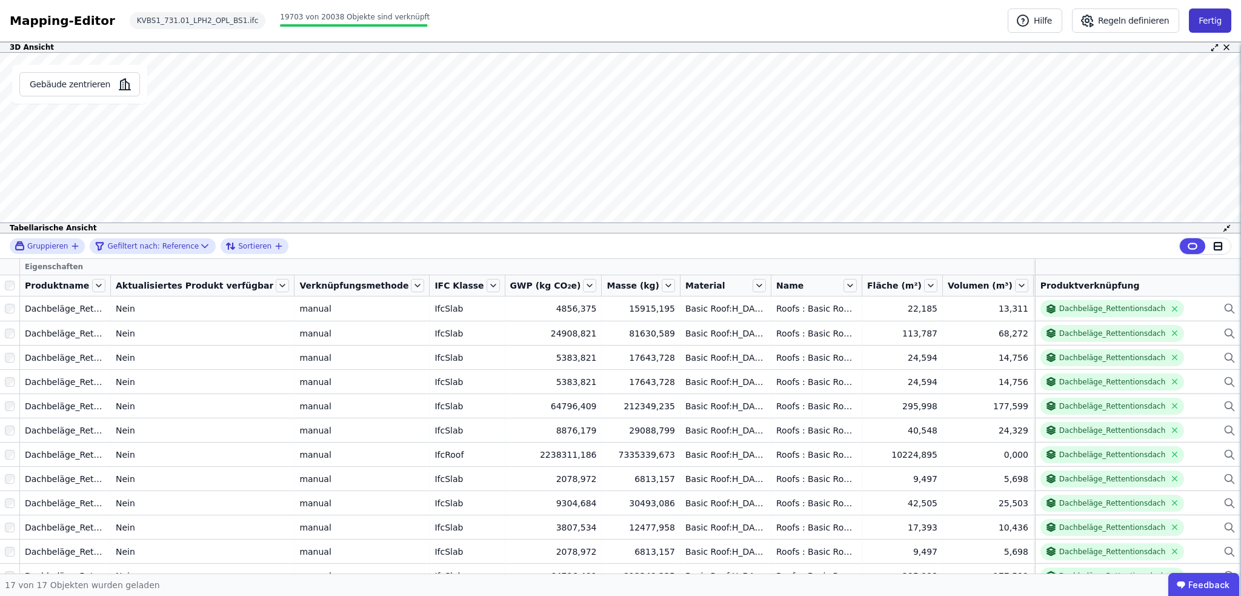
click at [1210, 16] on button "Fertig" at bounding box center [1210, 20] width 42 height 24
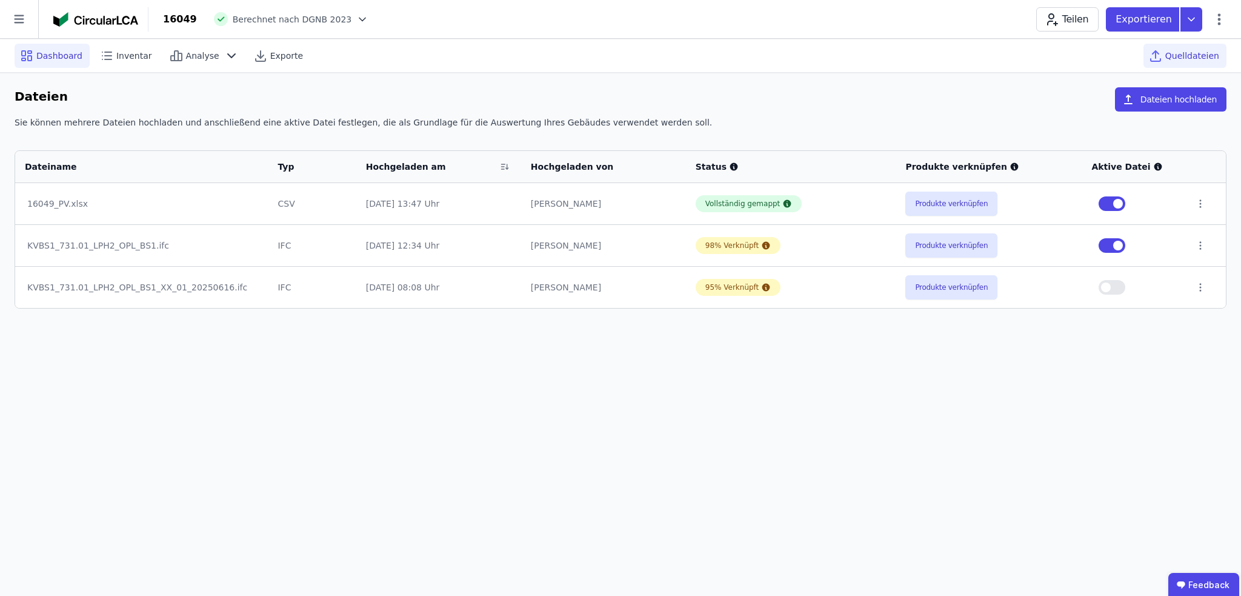
click at [56, 55] on span "Dashboard" at bounding box center [59, 56] width 46 height 12
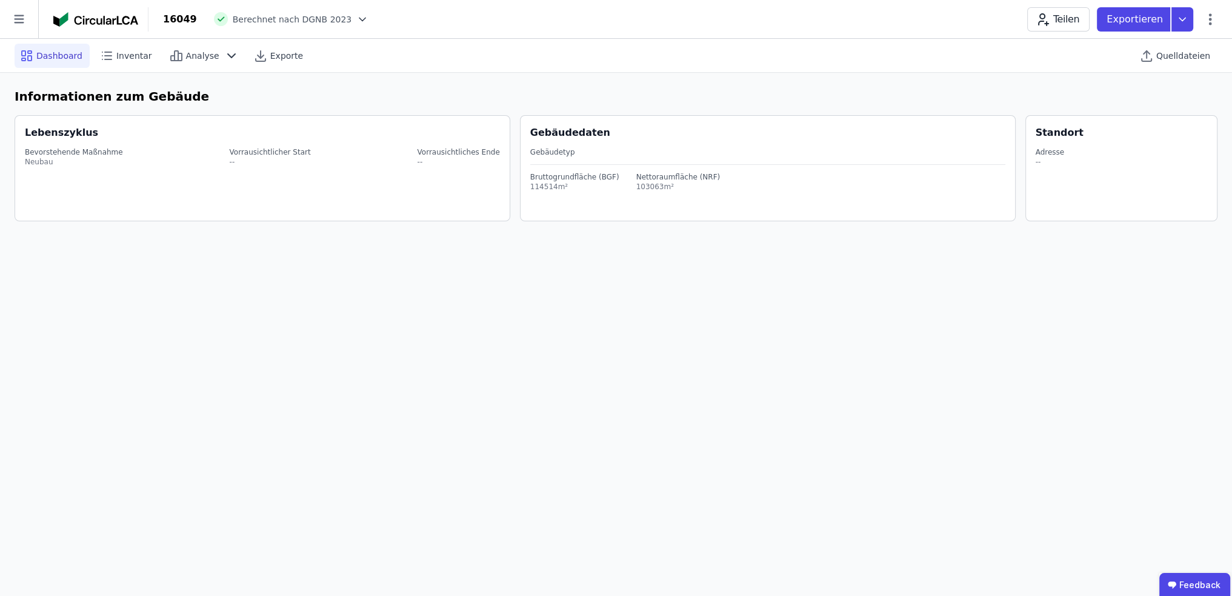
select select "**********"
select select "*"
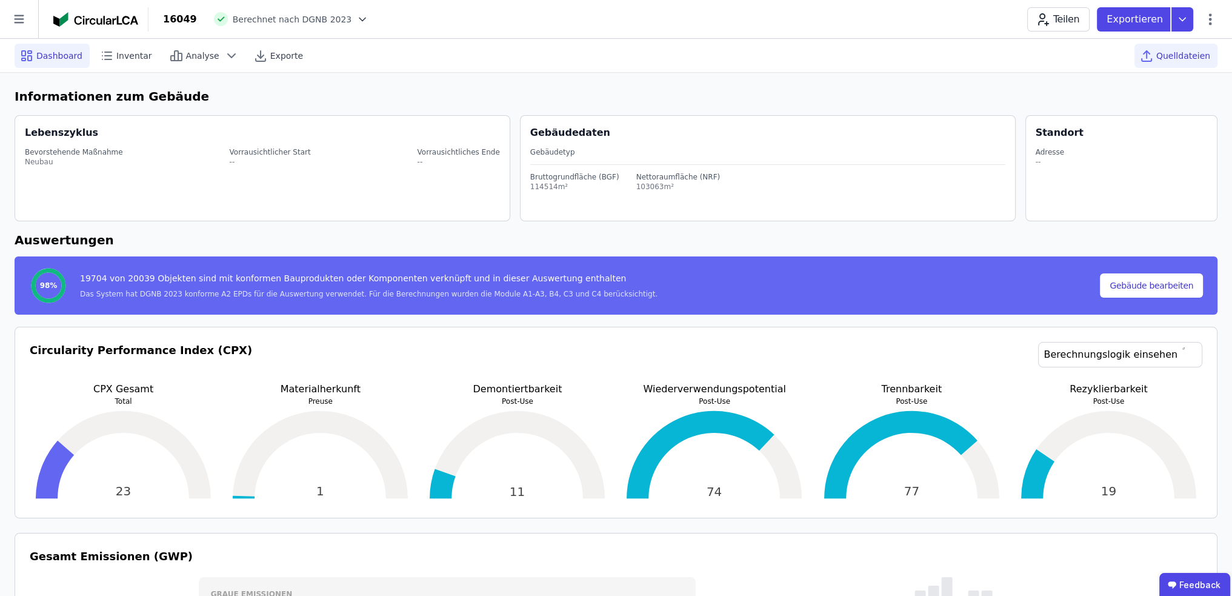
click at [1205, 50] on span "Quelldateien" at bounding box center [1183, 56] width 54 height 12
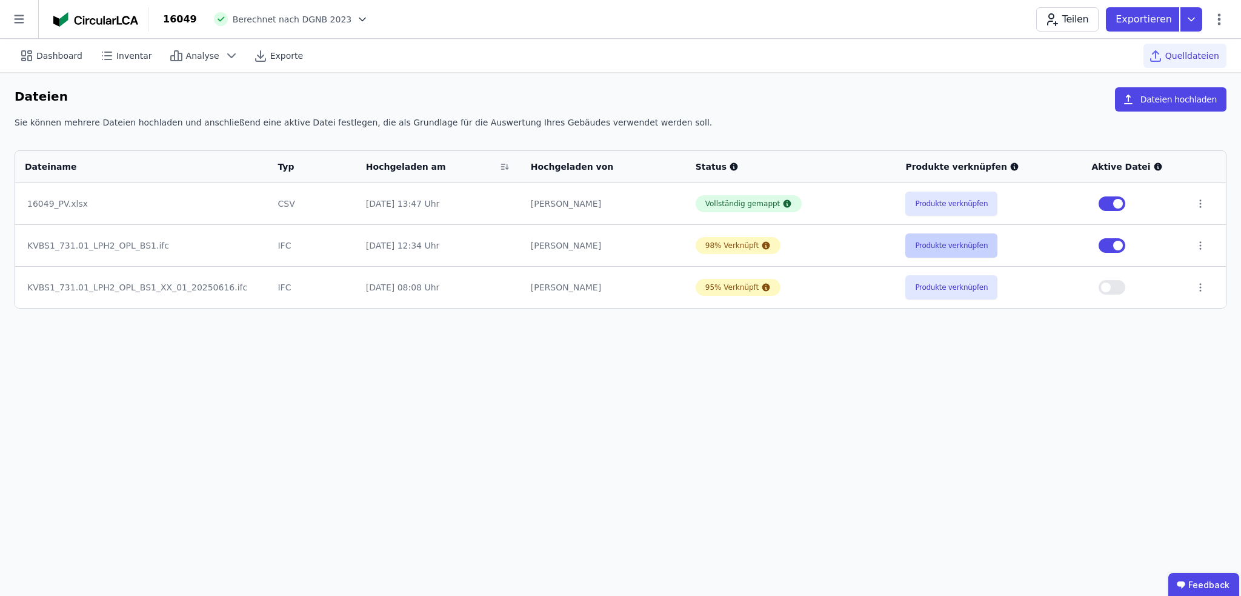
click at [933, 245] on button "Produkte verknüpfen" at bounding box center [951, 245] width 92 height 24
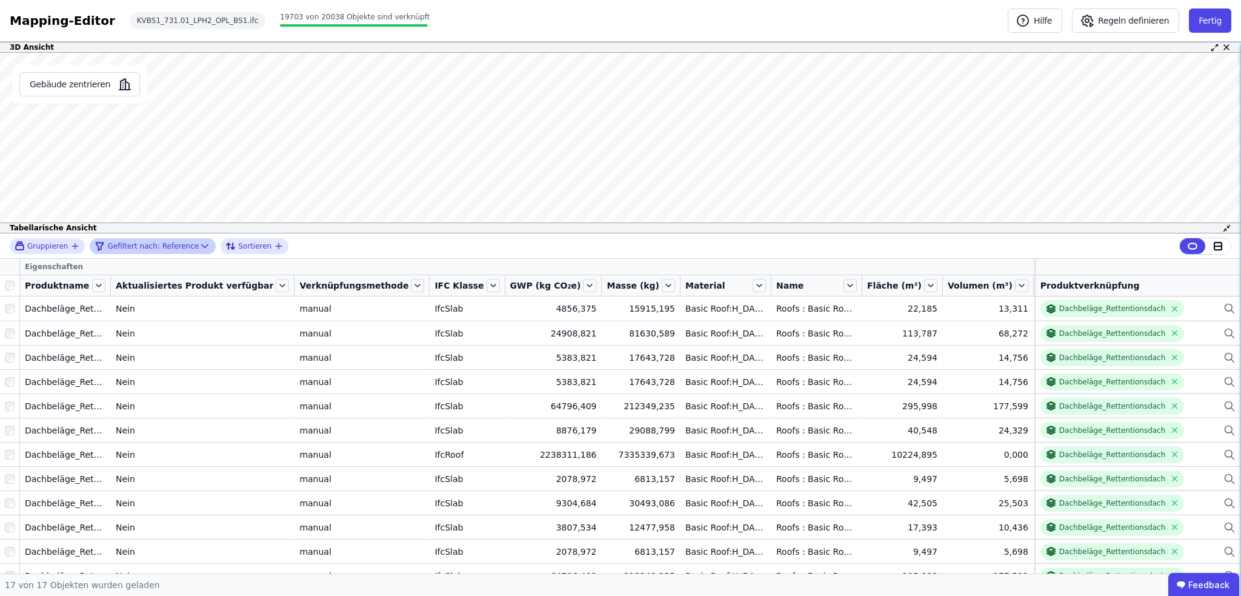
click at [169, 242] on div "Gefiltert nach: Reference" at bounding box center [147, 246] width 104 height 15
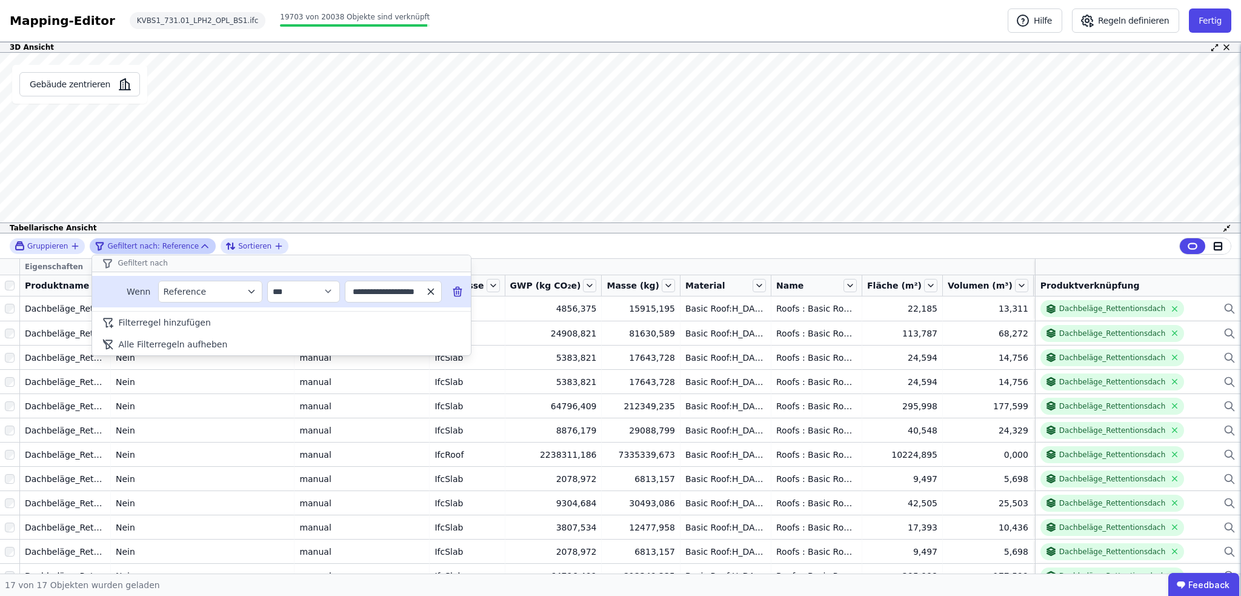
click at [435, 288] on icon "button" at bounding box center [430, 291] width 11 height 11
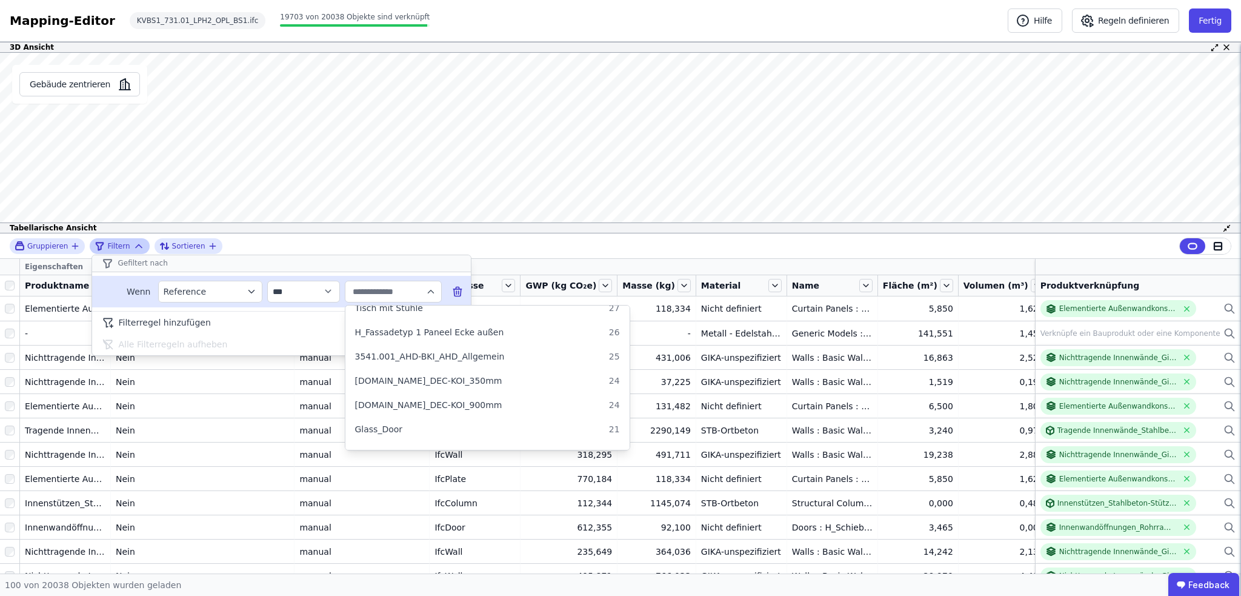
scroll to position [909, 0]
click at [430, 372] on span "3511.xxx_DEC-KOI_350mm" at bounding box center [428, 378] width 147 height 12
type input "**********"
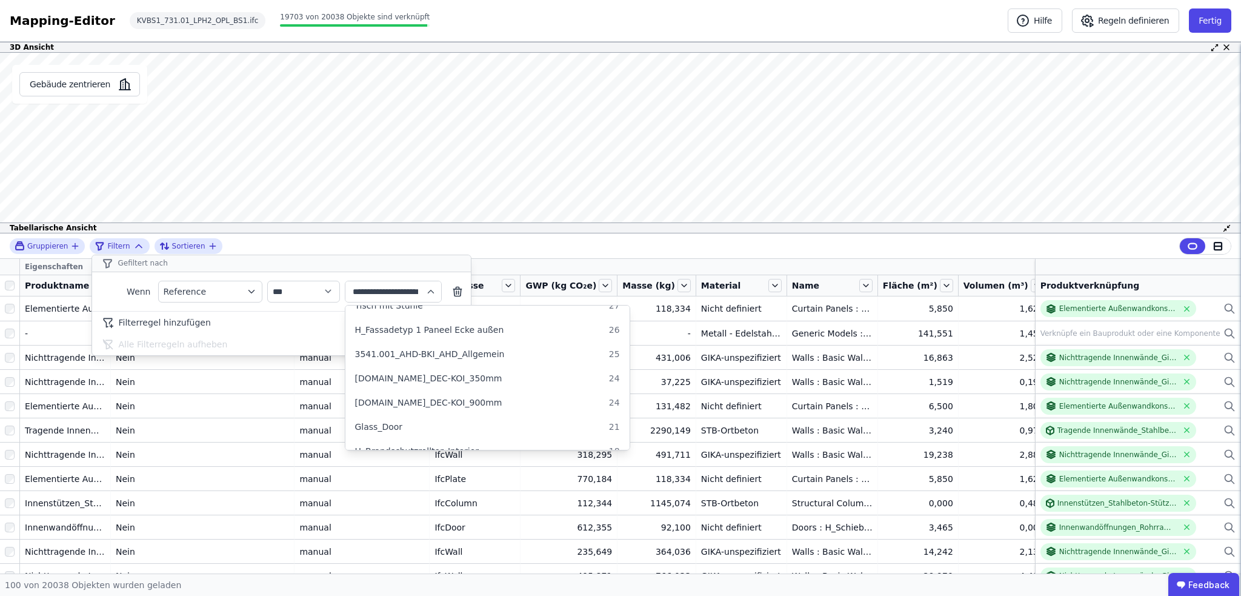
scroll to position [0, 0]
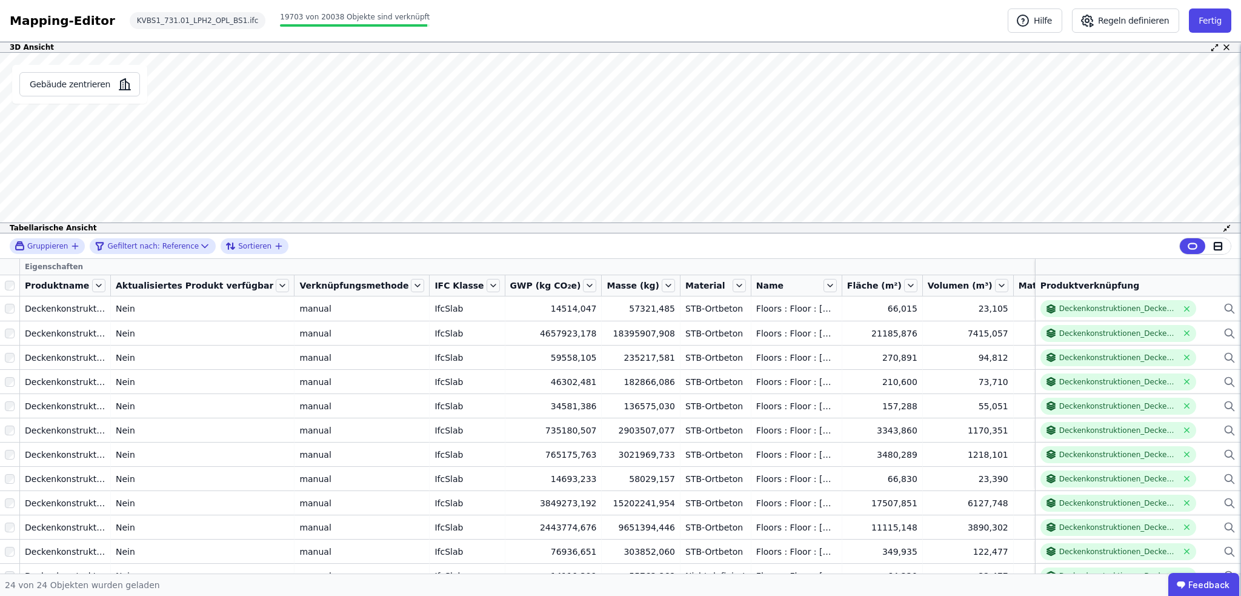
click at [12, 284] on div "Gruppieren Gefiltert nach: Reference Sortieren Eigenschaften Produktname Aktual…" at bounding box center [620, 403] width 1241 height 340
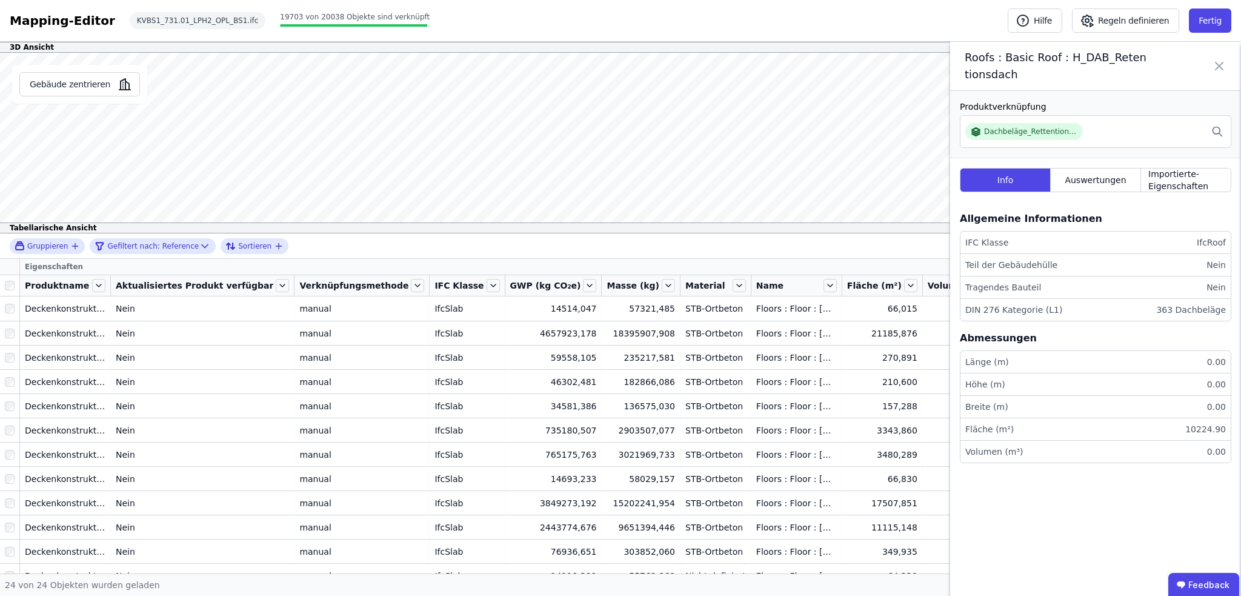
click at [1224, 65] on icon at bounding box center [1219, 66] width 15 height 34
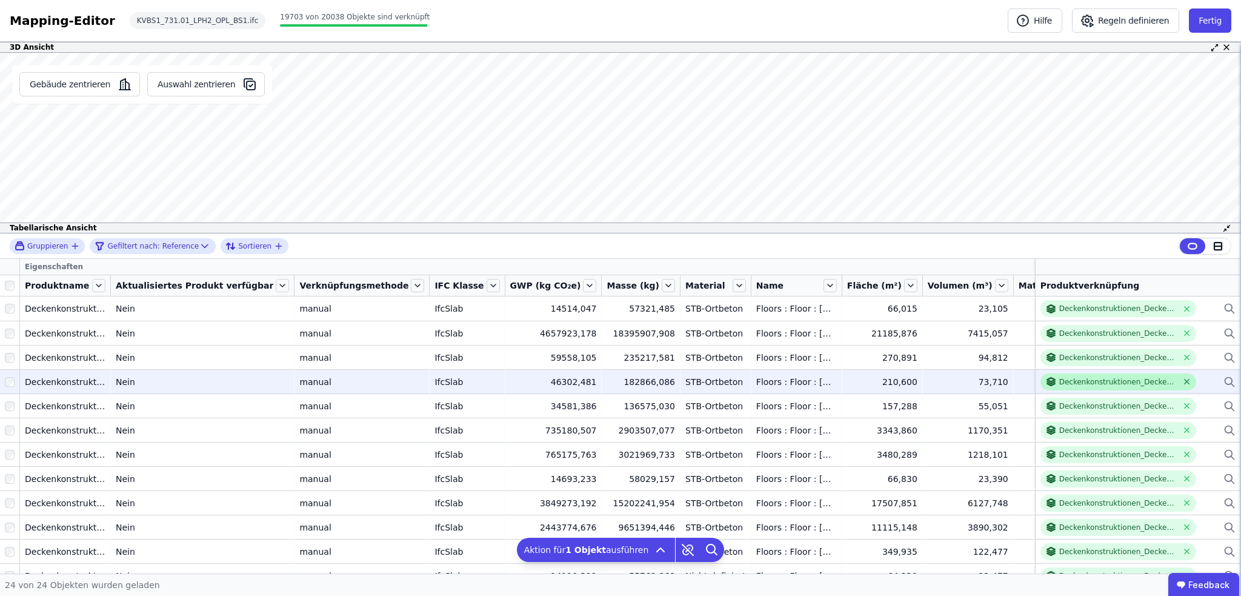
click at [1185, 379] on icon at bounding box center [1187, 381] width 5 height 5
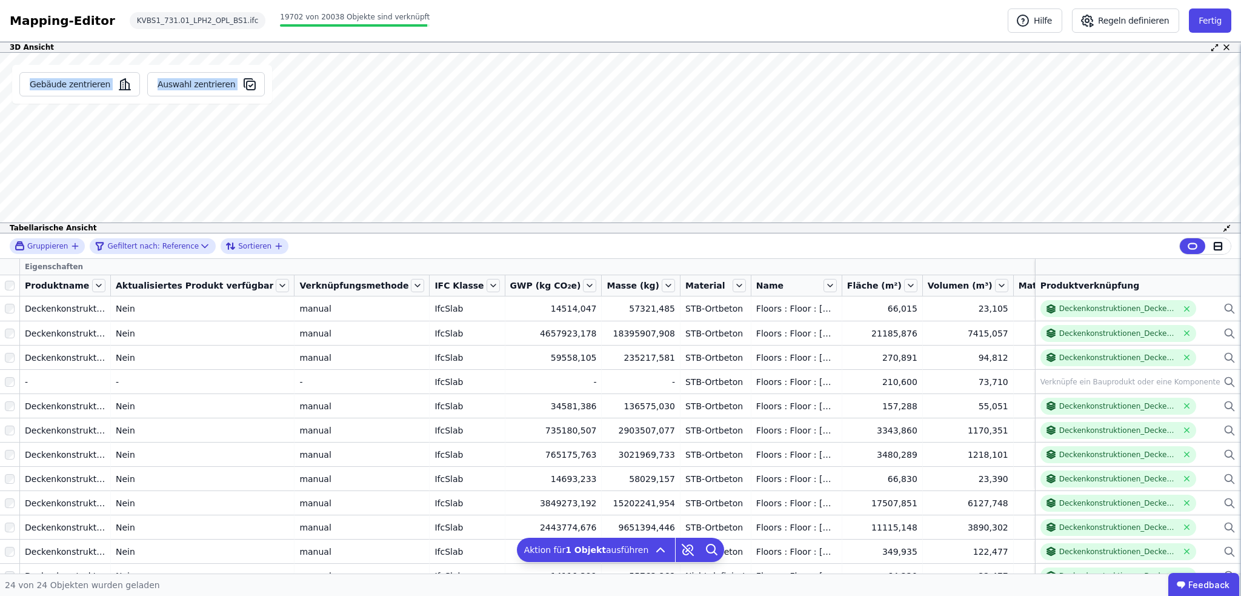
click at [269, 125] on div "Gebäude zentrieren Auswahl zentrieren Roofs : Basic Roof : H_DAB_Retentionsdach…" at bounding box center [620, 143] width 1241 height 181
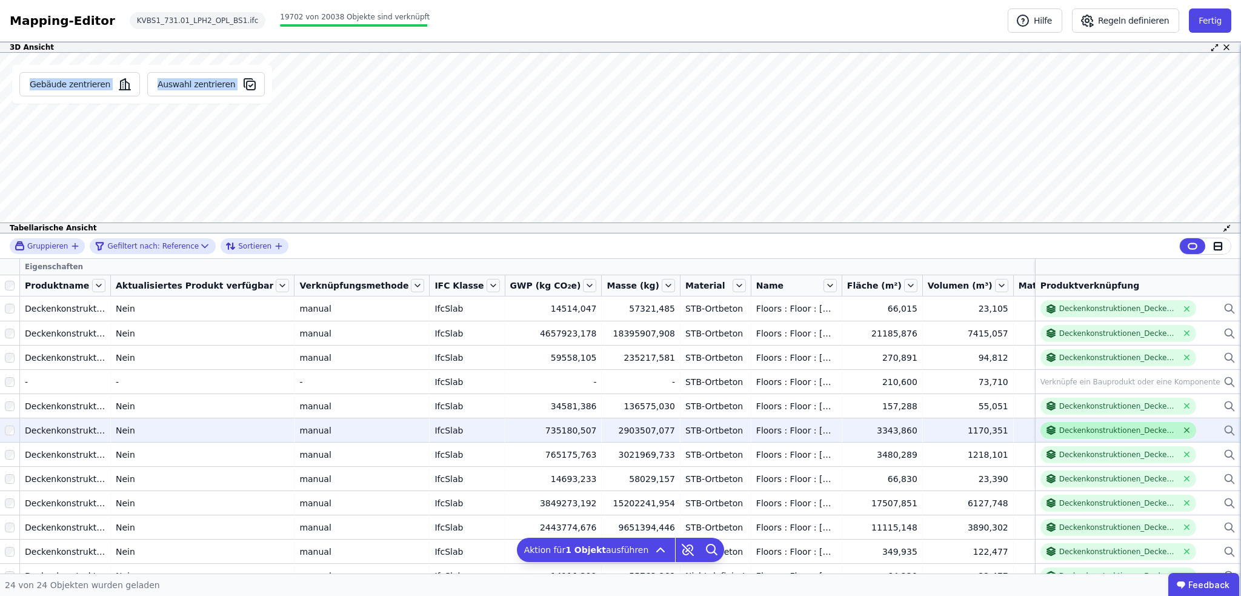
click at [1185, 431] on icon at bounding box center [1187, 430] width 5 height 5
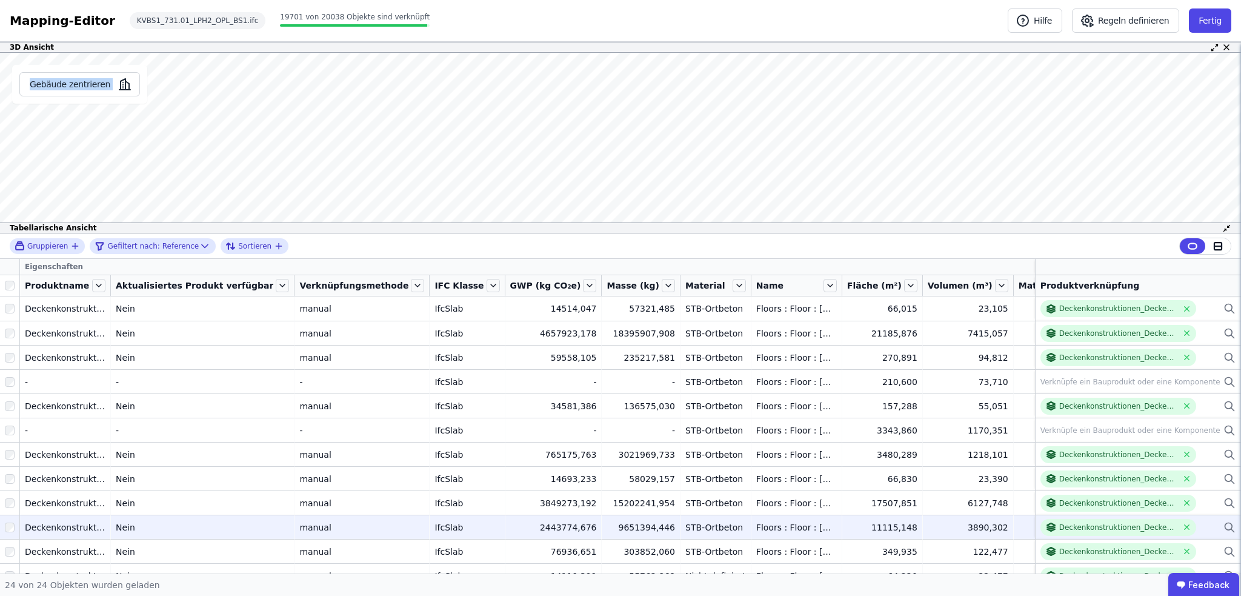
click at [1, 521] on div at bounding box center [9, 527] width 19 height 22
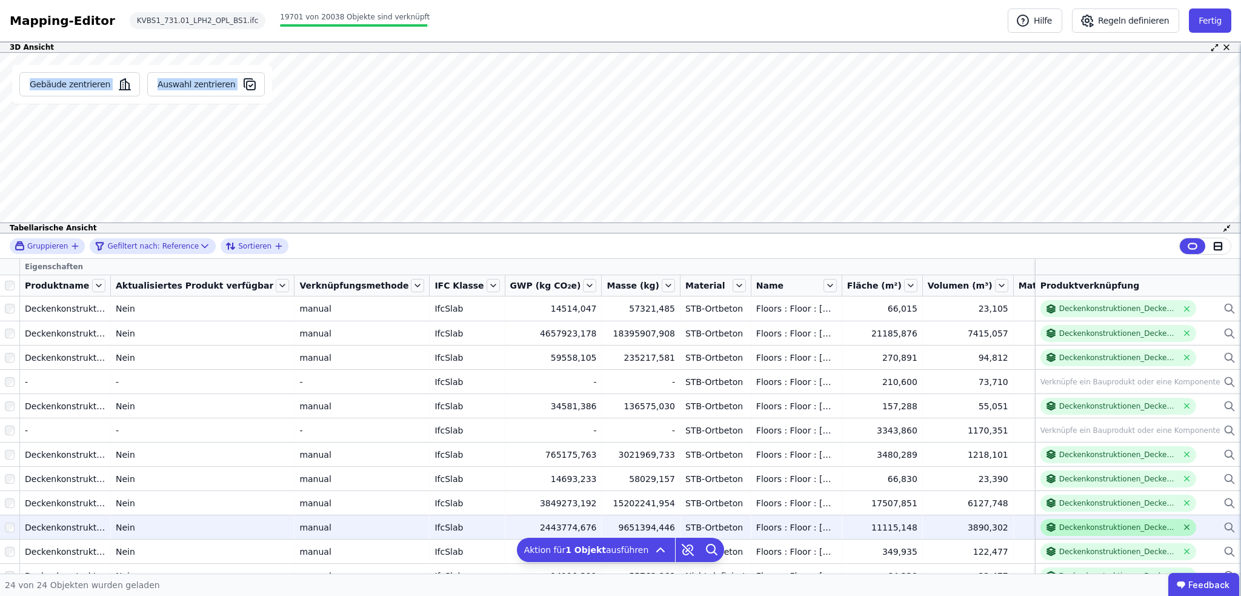
click at [1183, 525] on icon at bounding box center [1187, 526] width 9 height 9
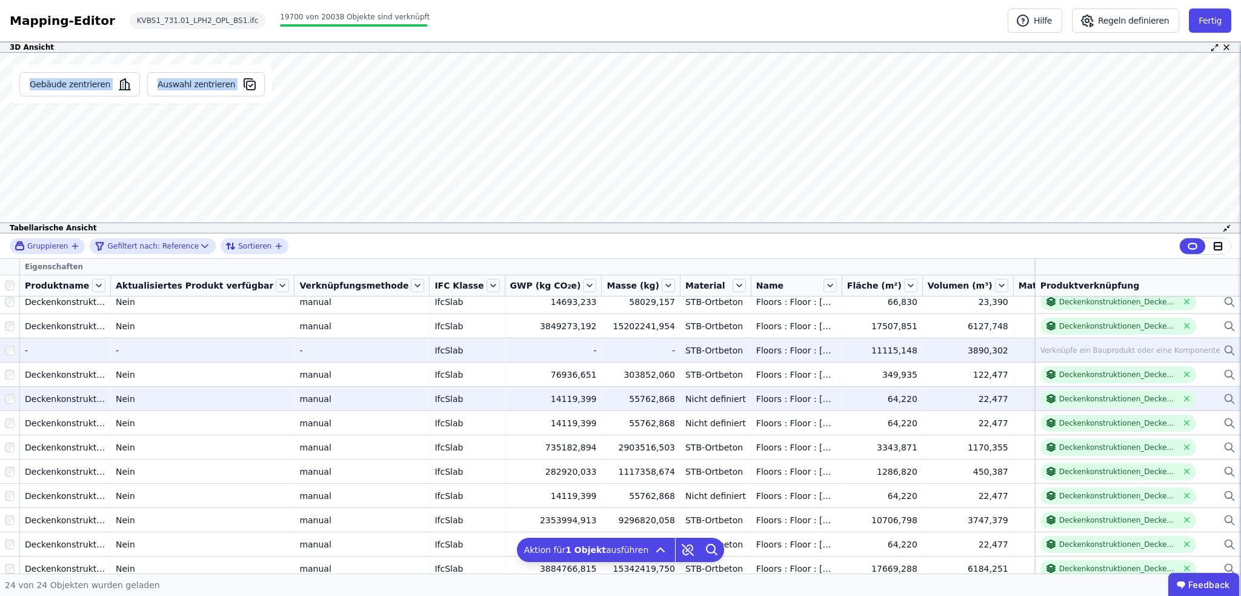
scroll to position [182, 0]
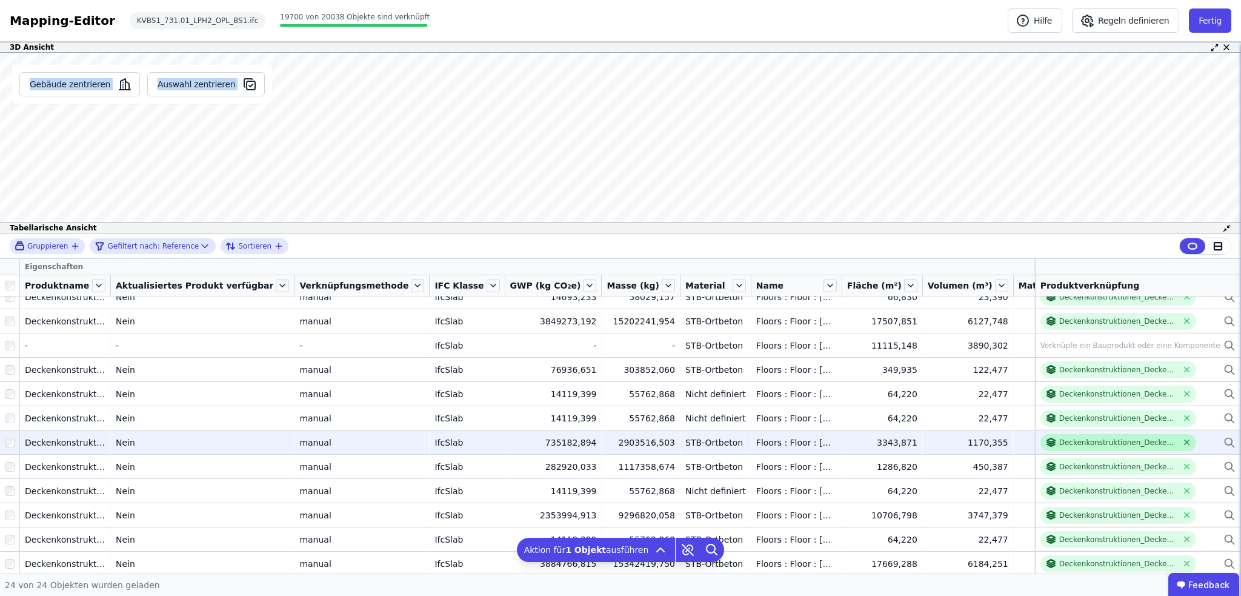
click at [1183, 439] on icon at bounding box center [1187, 442] width 9 height 9
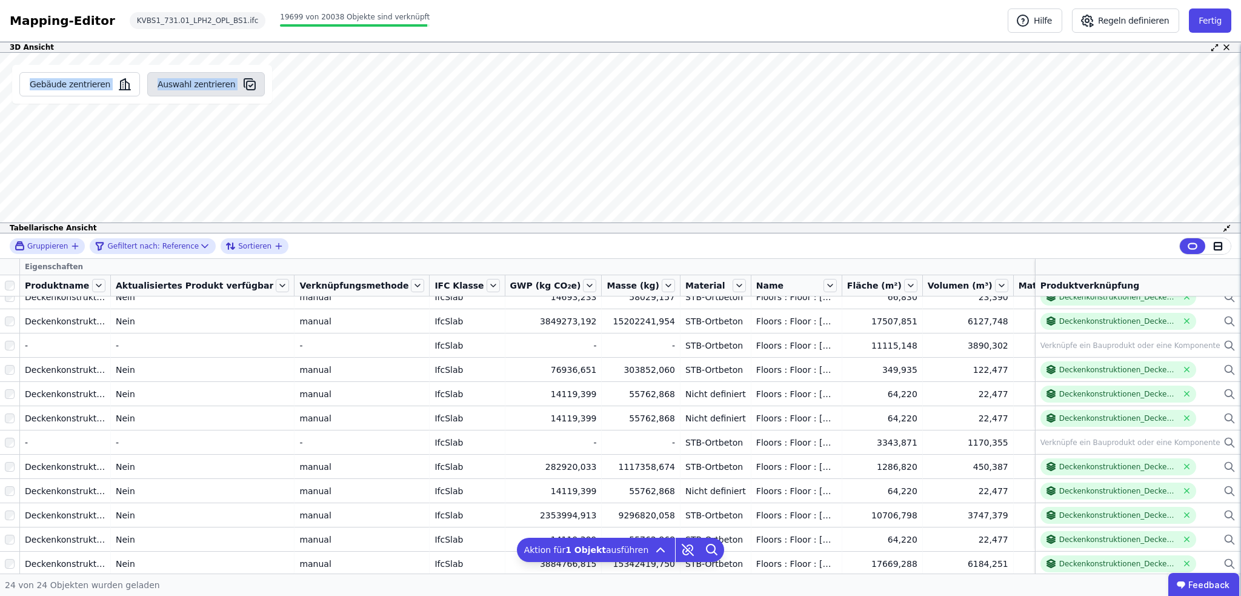
click at [167, 82] on button "Auswahl zentrieren" at bounding box center [206, 84] width 118 height 24
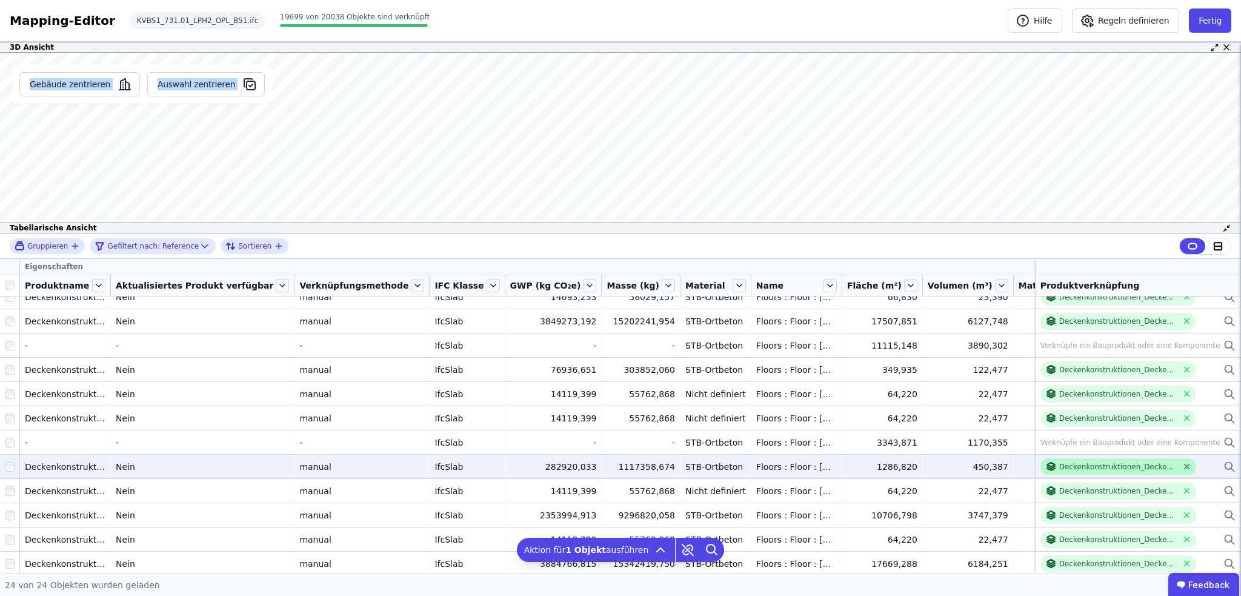
click at [1183, 467] on icon at bounding box center [1187, 466] width 9 height 9
click at [7, 459] on div at bounding box center [9, 467] width 19 height 22
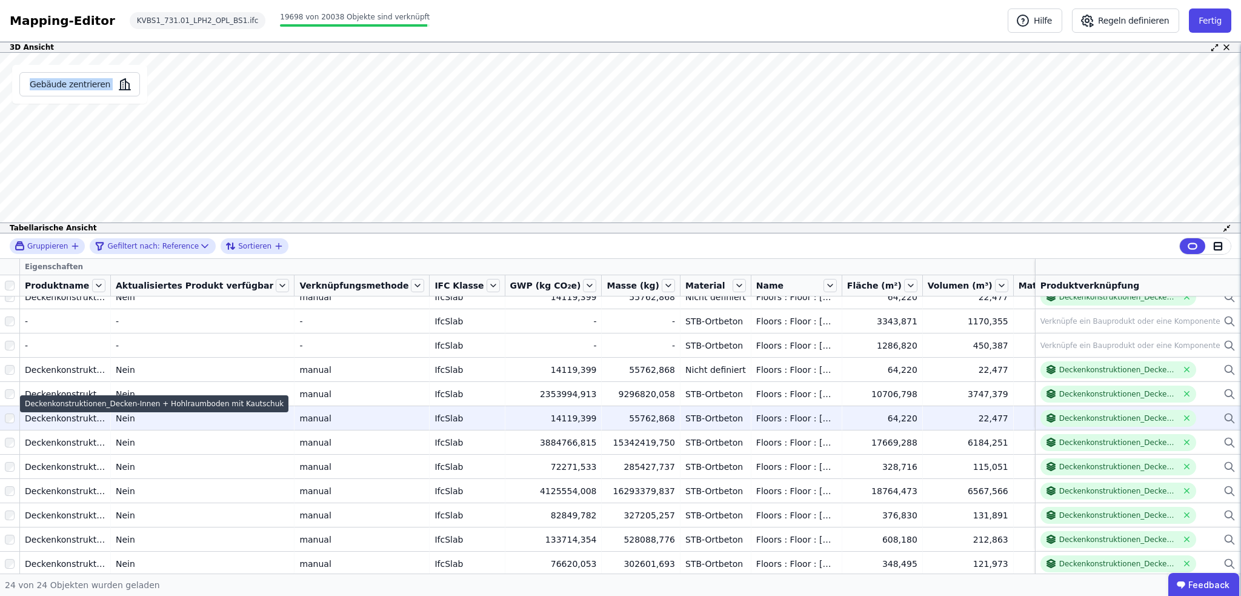
scroll to position [304, 0]
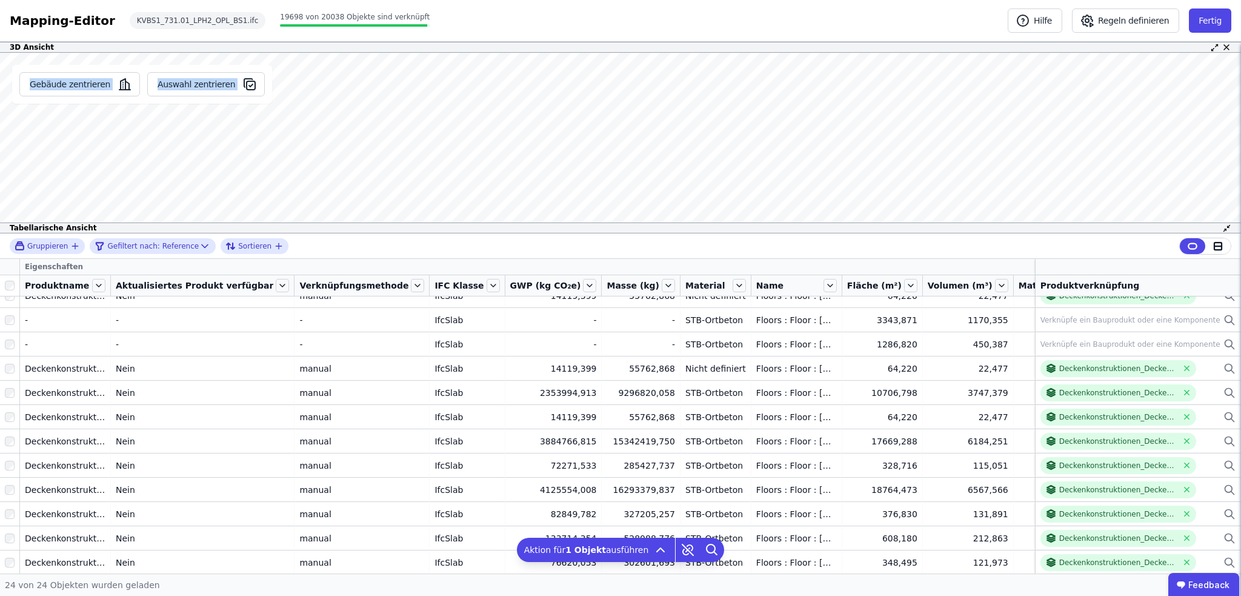
click at [236, 130] on div "Gebäude zentrieren Auswahl zentrieren Roofs : Basic Roof : H_DAB_Retentionsdach…" at bounding box center [620, 143] width 1241 height 181
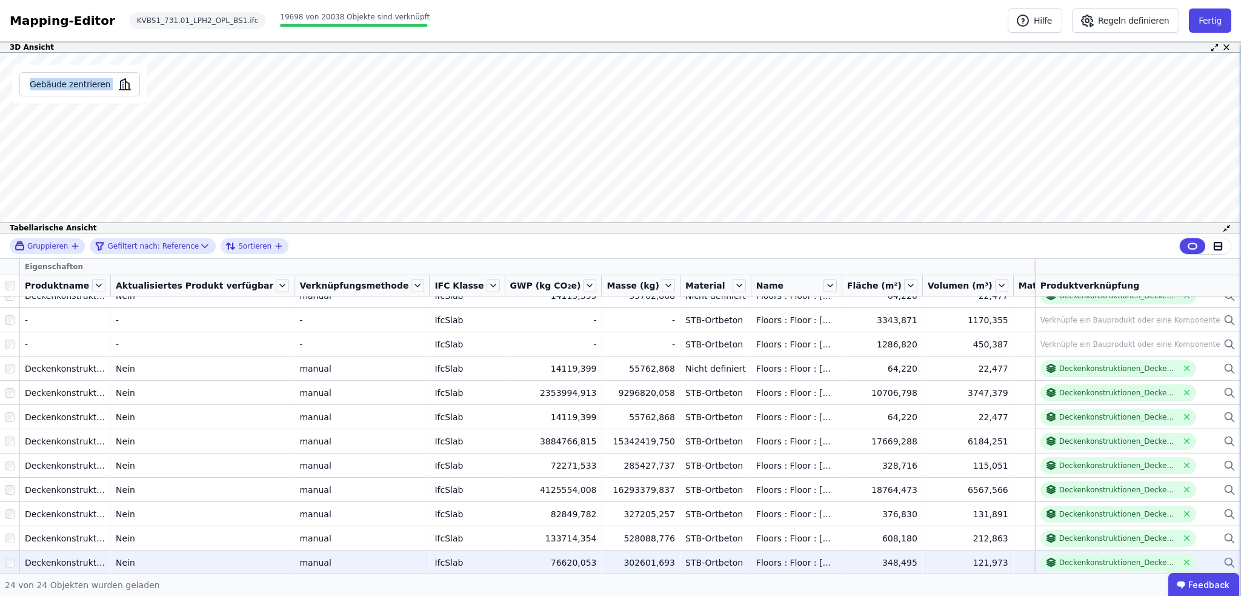
click at [15, 564] on div at bounding box center [9, 563] width 19 height 22
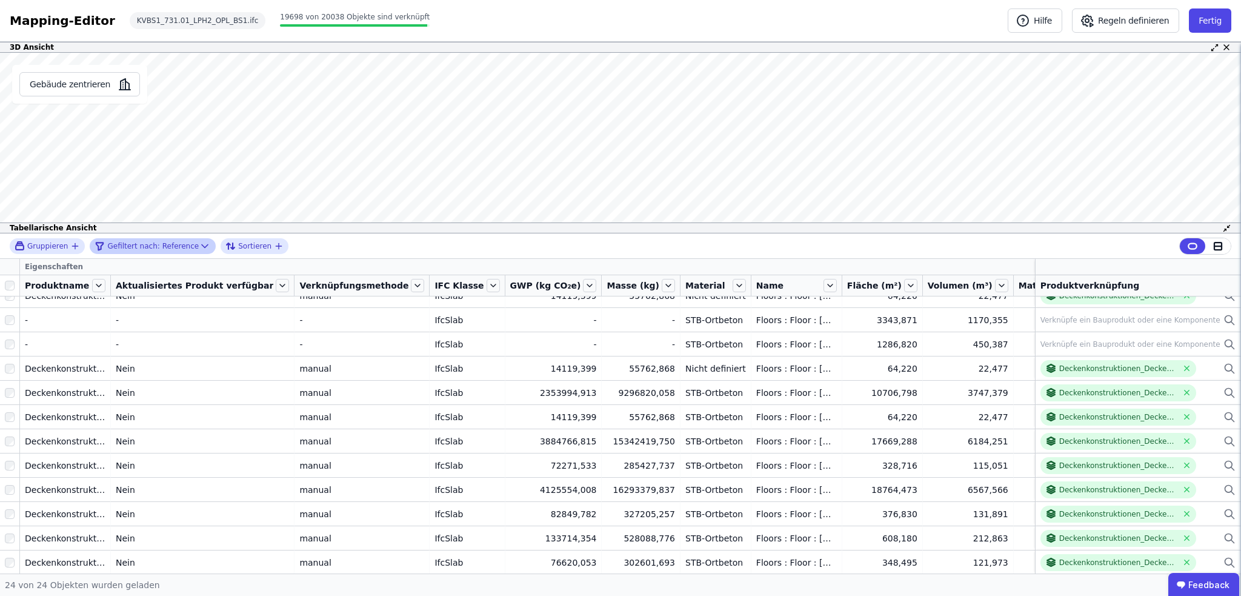
click at [202, 244] on icon at bounding box center [205, 245] width 6 height 3
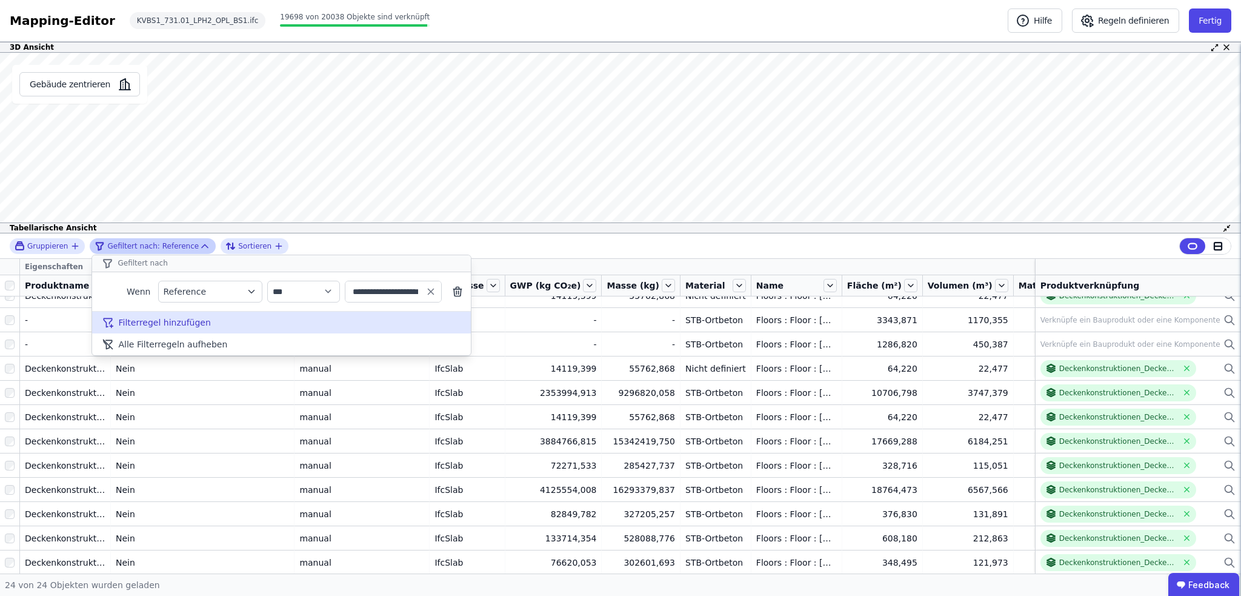
click at [109, 322] on icon at bounding box center [108, 322] width 12 height 12
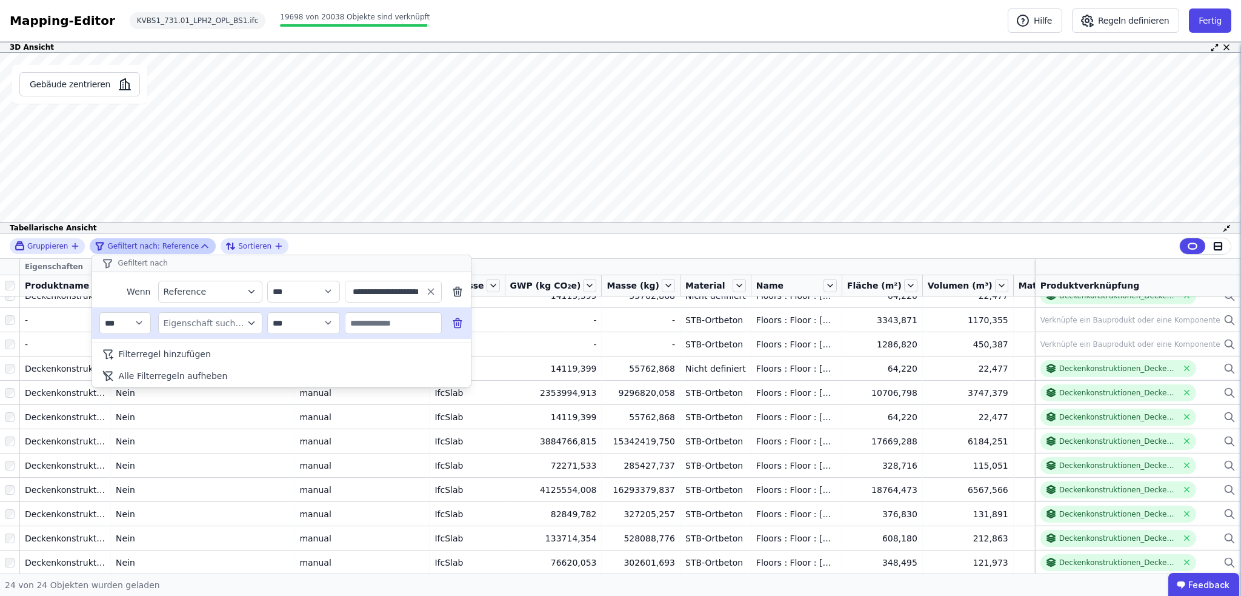
click at [236, 318] on div "Eigenschaft suchen" at bounding box center [204, 323] width 81 height 12
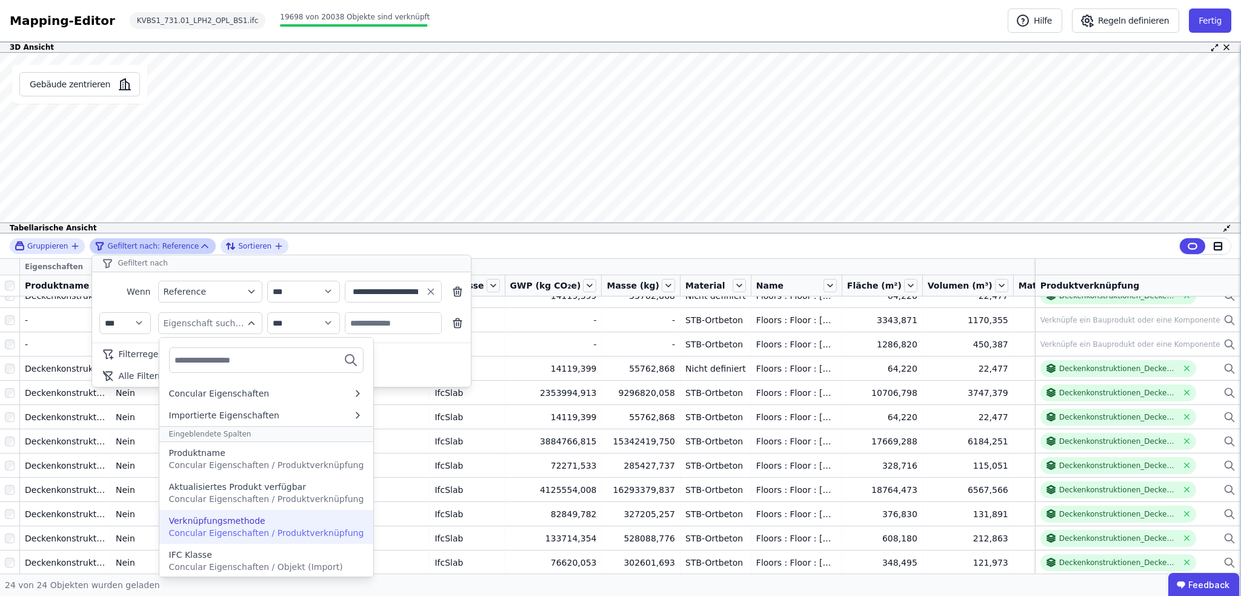
click at [248, 521] on div "Verknüpfungsmethode" at bounding box center [217, 521] width 96 height 12
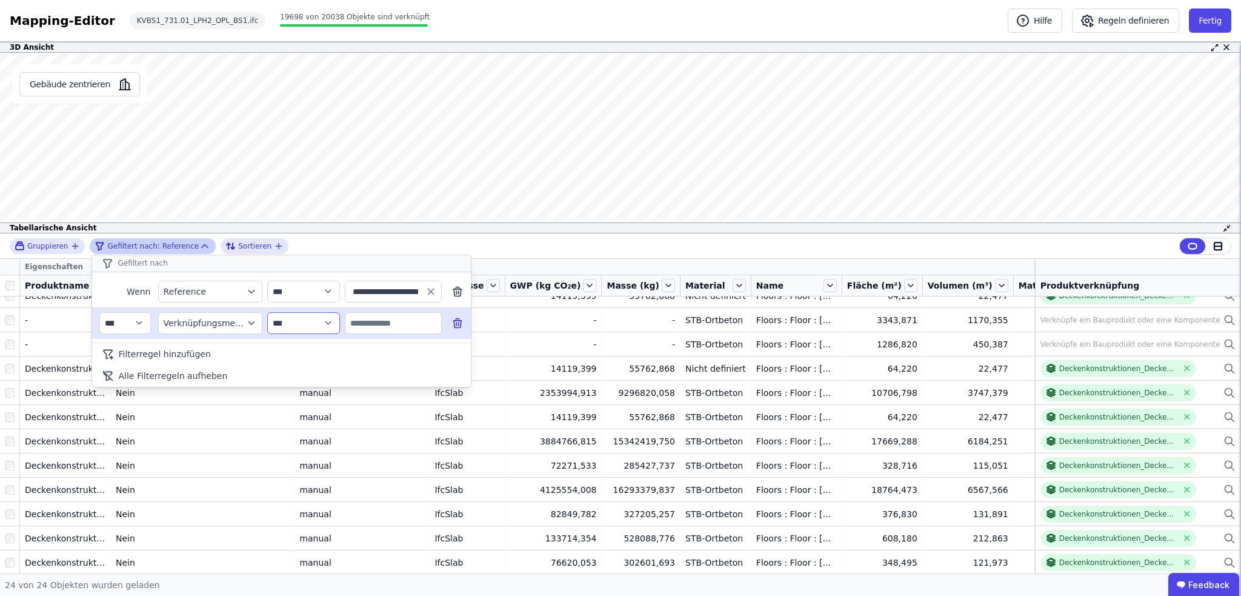
click at [322, 323] on select "**********" at bounding box center [303, 323] width 73 height 22
click at [267, 312] on select "**********" at bounding box center [303, 323] width 73 height 22
click at [421, 320] on input "text" at bounding box center [393, 323] width 96 height 22
click at [325, 325] on select "**********" at bounding box center [303, 323] width 73 height 22
select select "**"
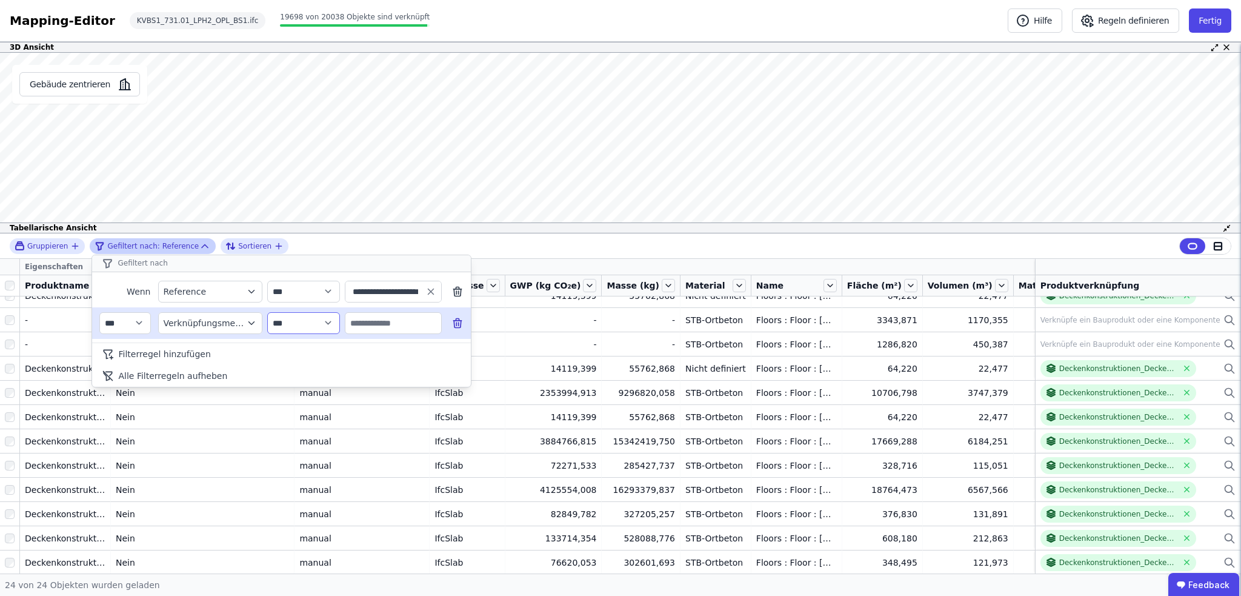
click at [267, 312] on select "**********" at bounding box center [303, 323] width 73 height 22
click at [247, 322] on icon "filter_by" at bounding box center [251, 323] width 11 height 11
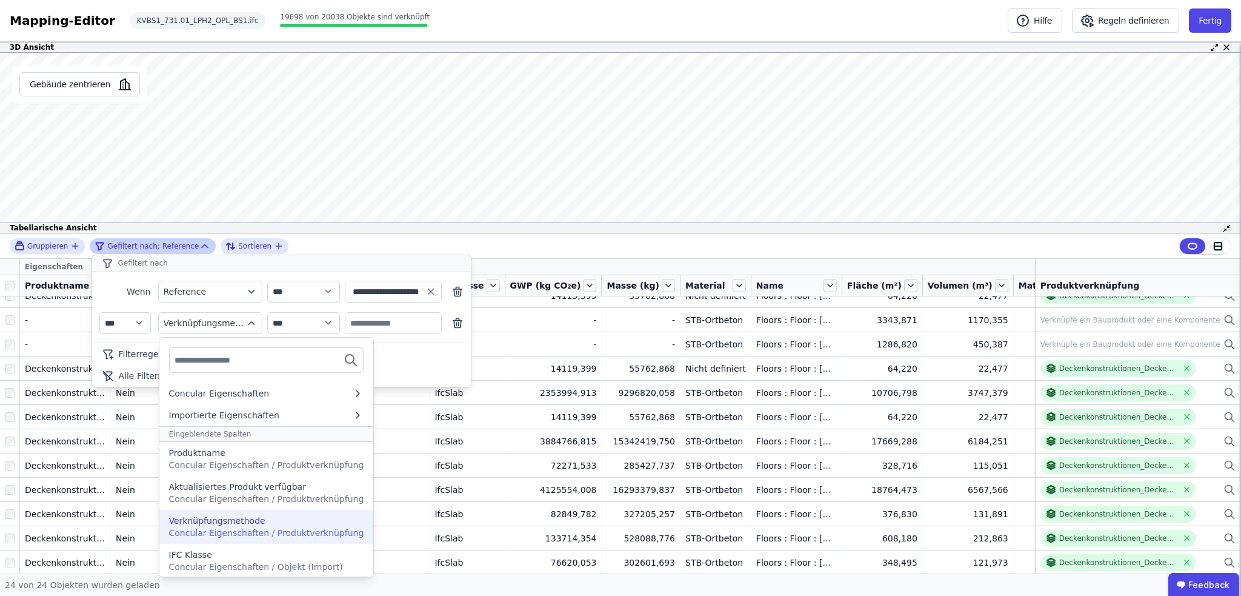
click at [261, 525] on div "Verknüpfungsmethode Concular Eigenschaften / Produktverknüpfung" at bounding box center [266, 527] width 195 height 24
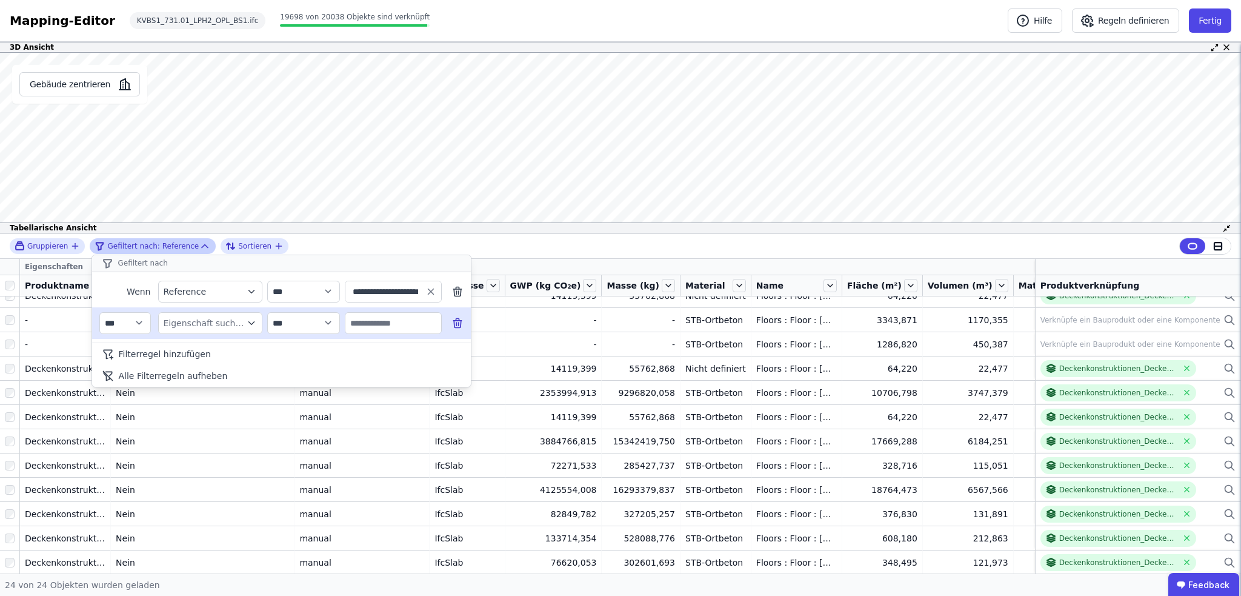
click at [250, 322] on icon "filter_by" at bounding box center [250, 322] width 5 height 3
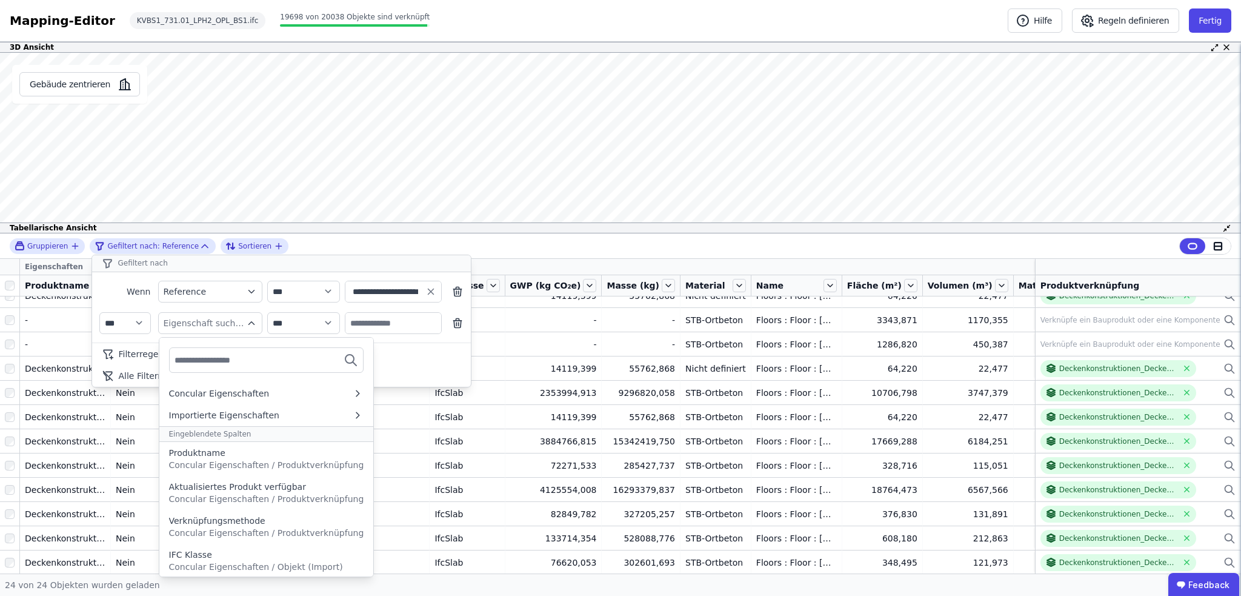
click at [235, 521] on div "Verknüpfungsmethode" at bounding box center [217, 521] width 96 height 12
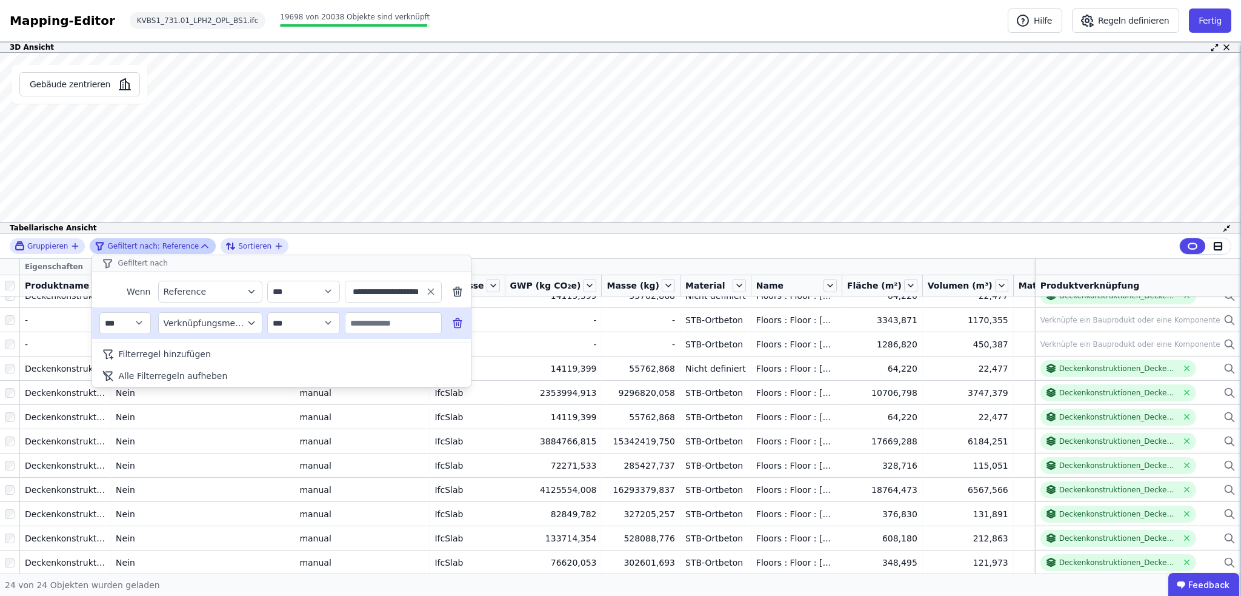
click at [376, 318] on input "text" at bounding box center [393, 323] width 96 height 22
type input "****"
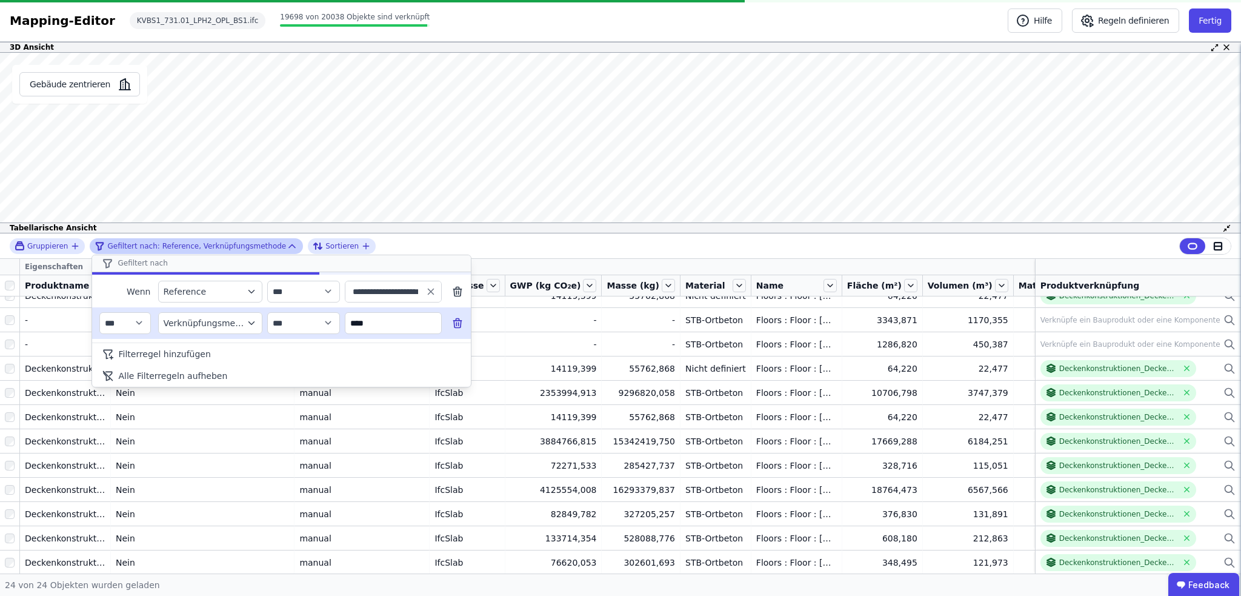
scroll to position [0, 0]
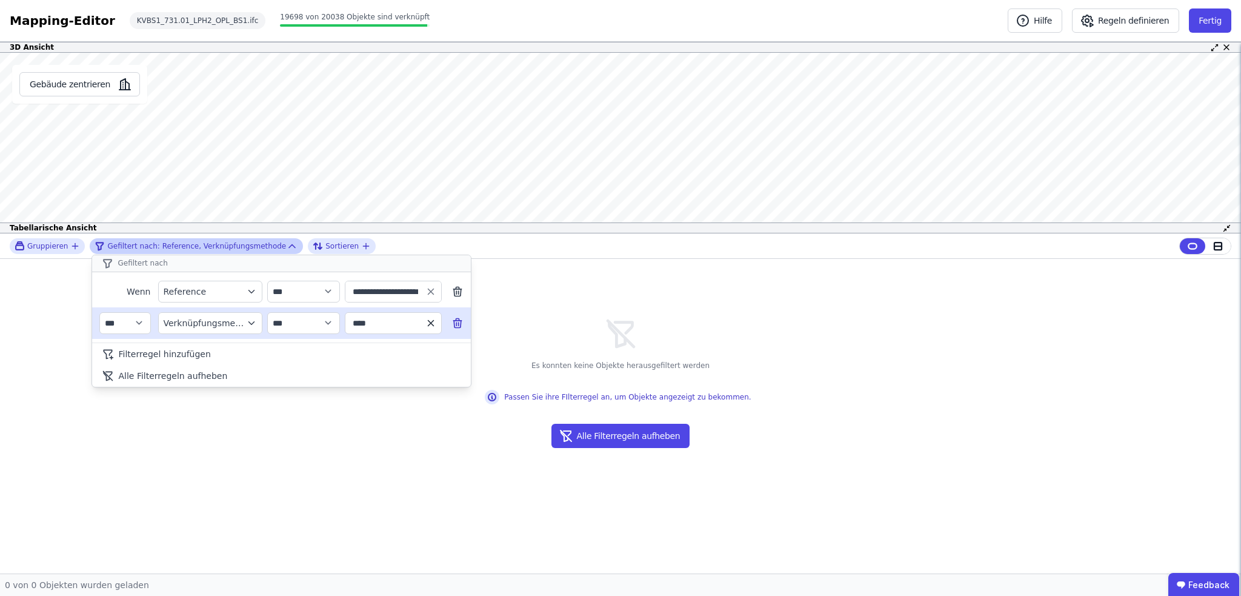
click at [430, 322] on icon "button" at bounding box center [430, 322] width 5 height 5
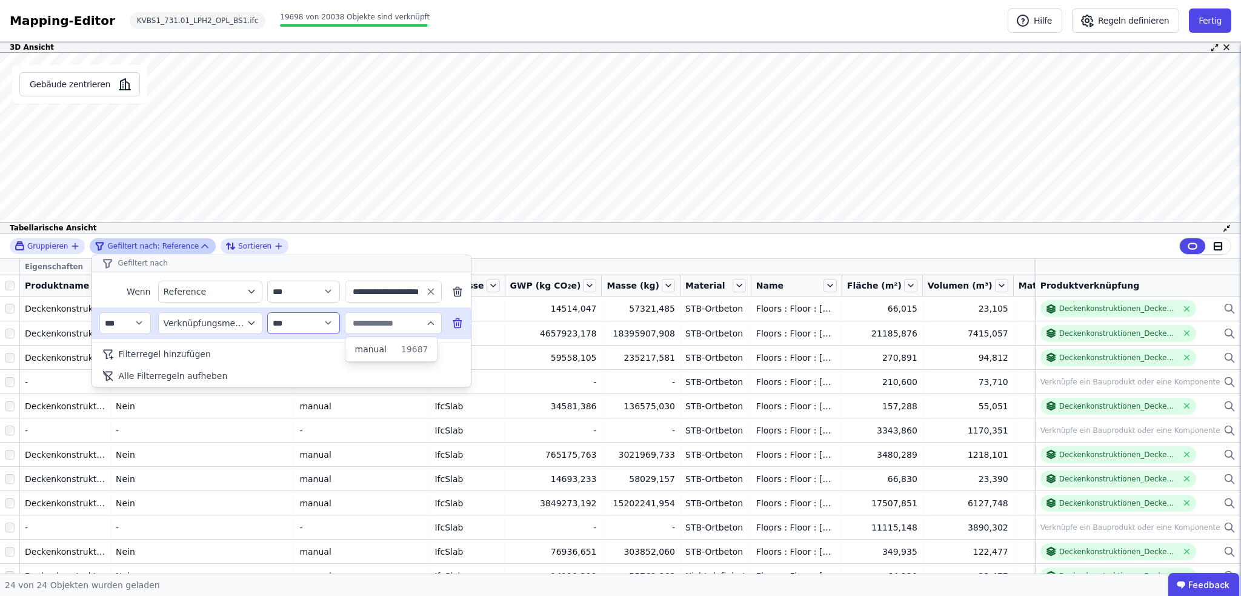
click at [321, 318] on select "**********" at bounding box center [303, 323] width 73 height 22
select select "******"
click at [267, 312] on select "**********" at bounding box center [303, 323] width 73 height 22
click at [430, 322] on icon "button" at bounding box center [430, 323] width 11 height 11
click at [403, 352] on span "19687" at bounding box center [414, 349] width 27 height 12
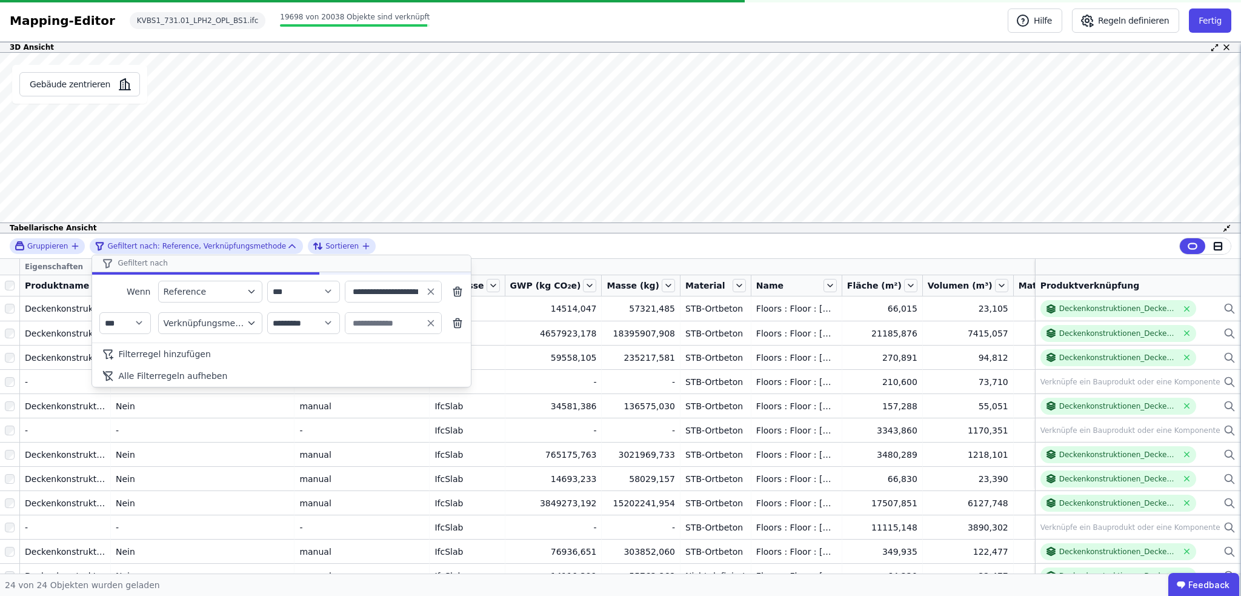
type input "******"
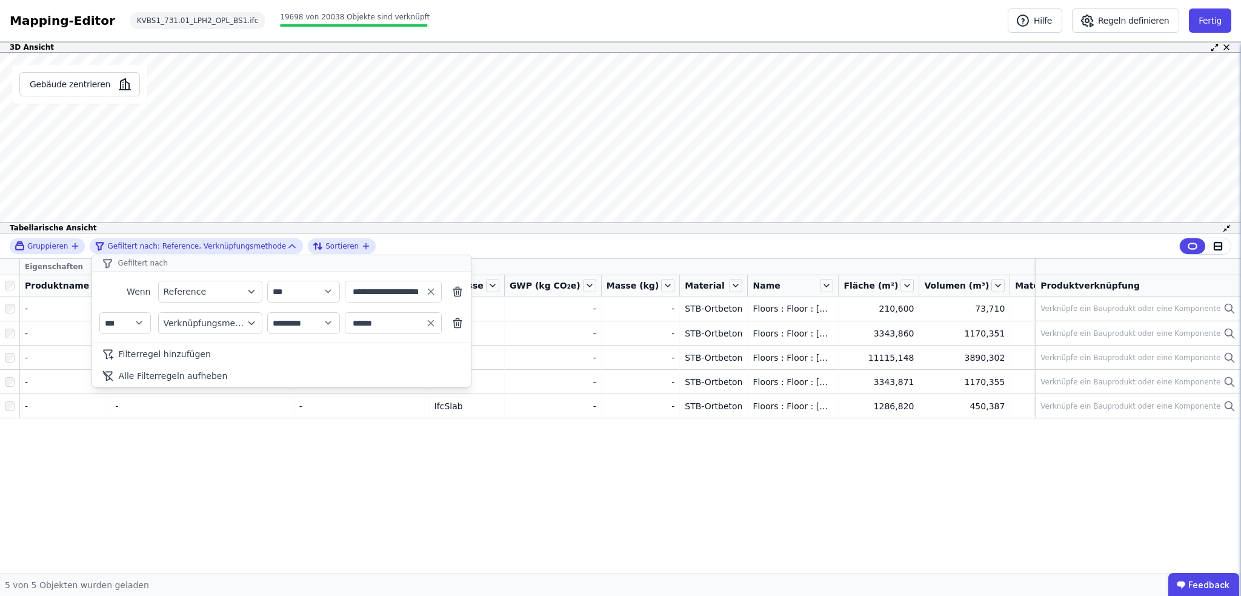
click at [11, 288] on div "**********" at bounding box center [620, 403] width 1241 height 340
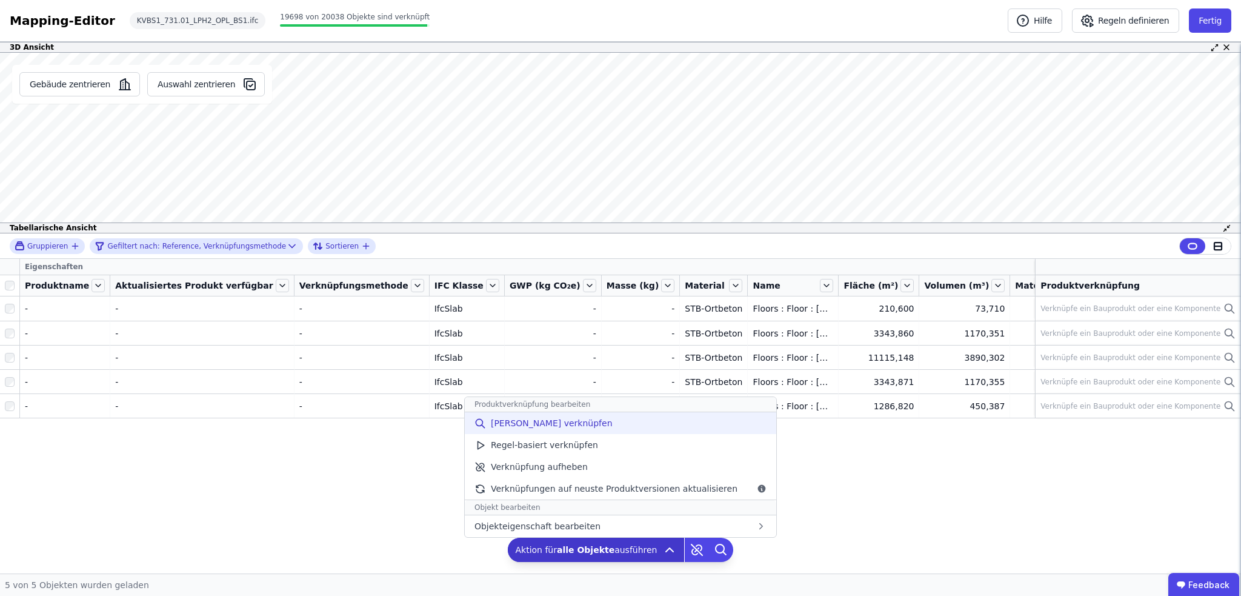
click at [567, 425] on span "Manuell verknüpfen" at bounding box center [552, 423] width 122 height 12
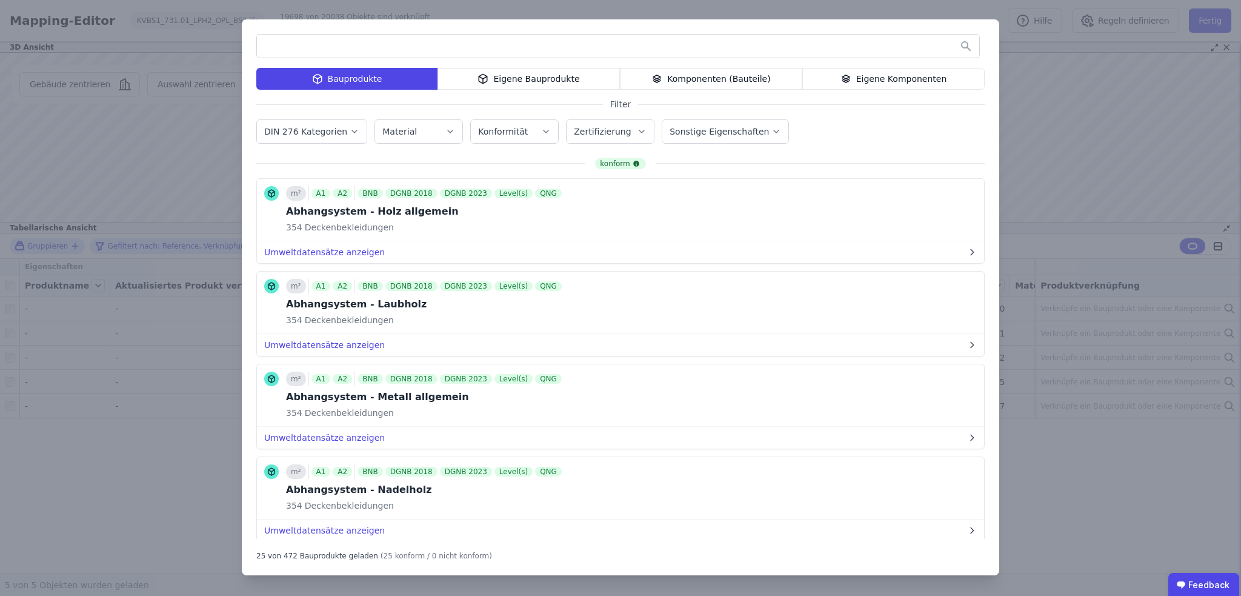
click at [519, 72] on div "Eigene Bauprodukte" at bounding box center [529, 79] width 182 height 22
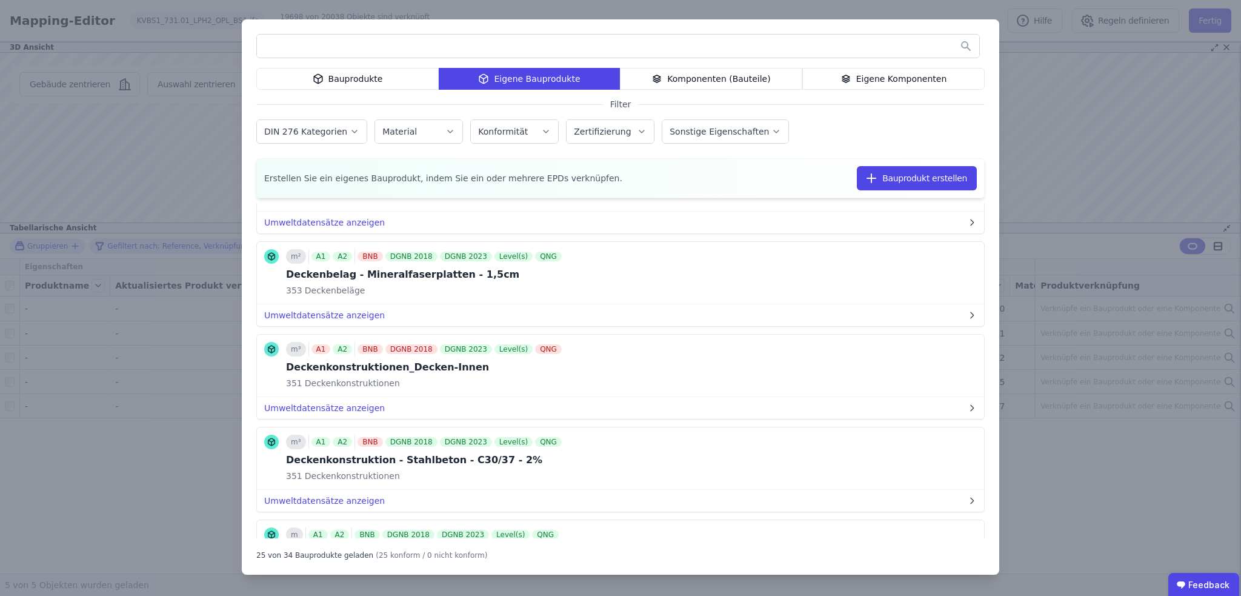
scroll to position [606, 0]
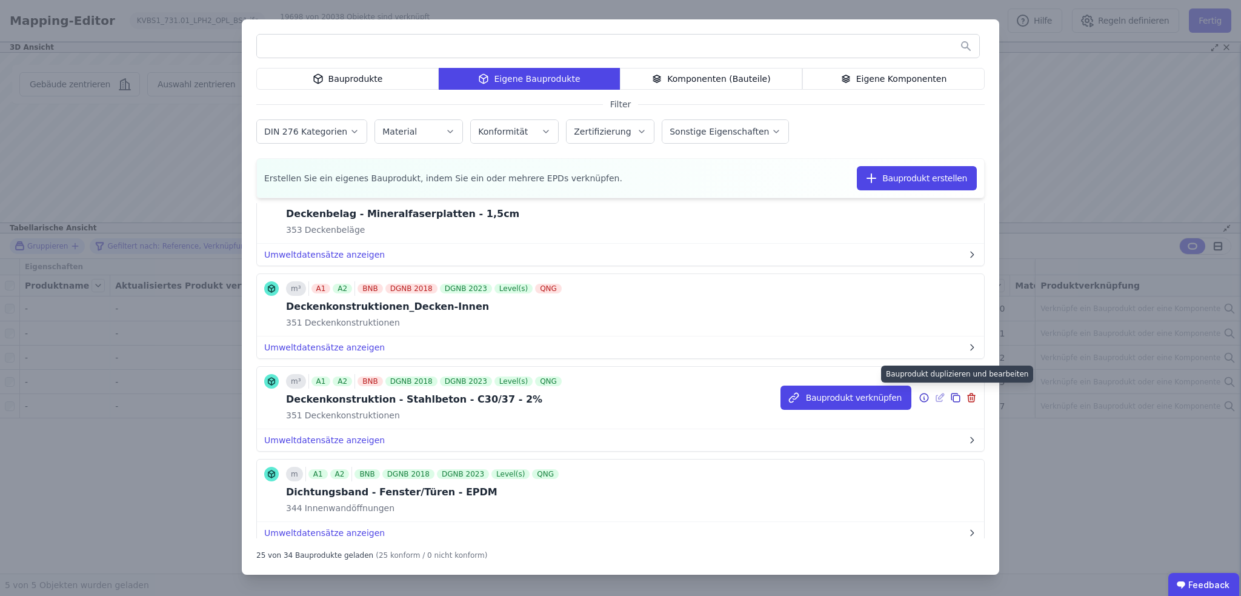
click at [950, 394] on icon at bounding box center [955, 397] width 11 height 15
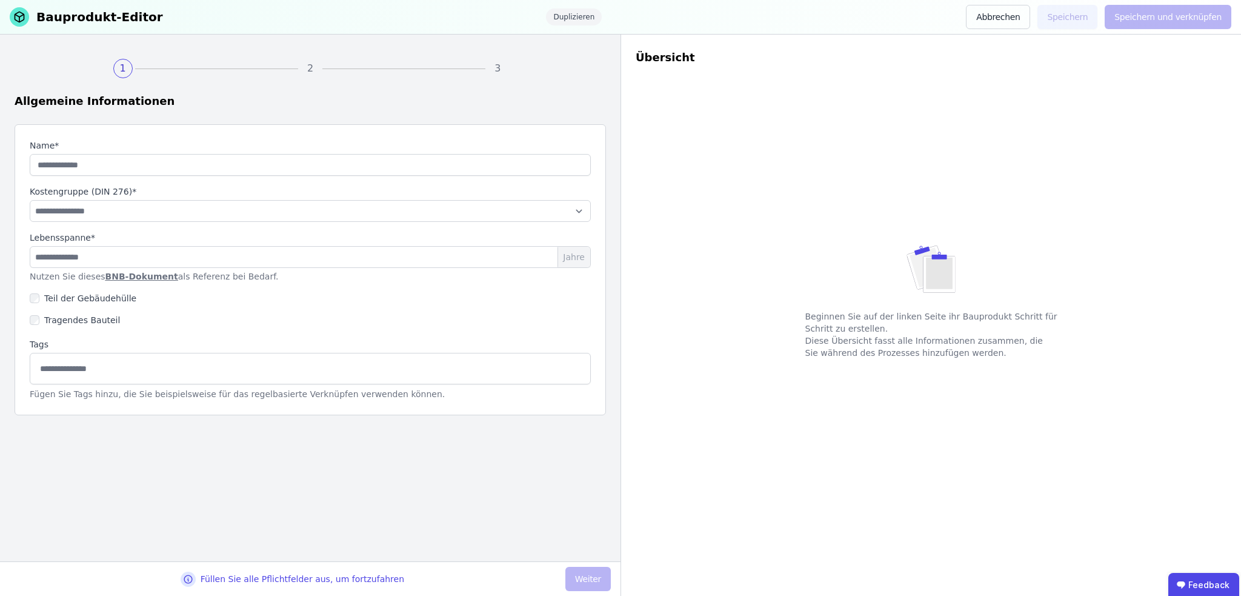
type input "**********"
select select "**********"
type input "**"
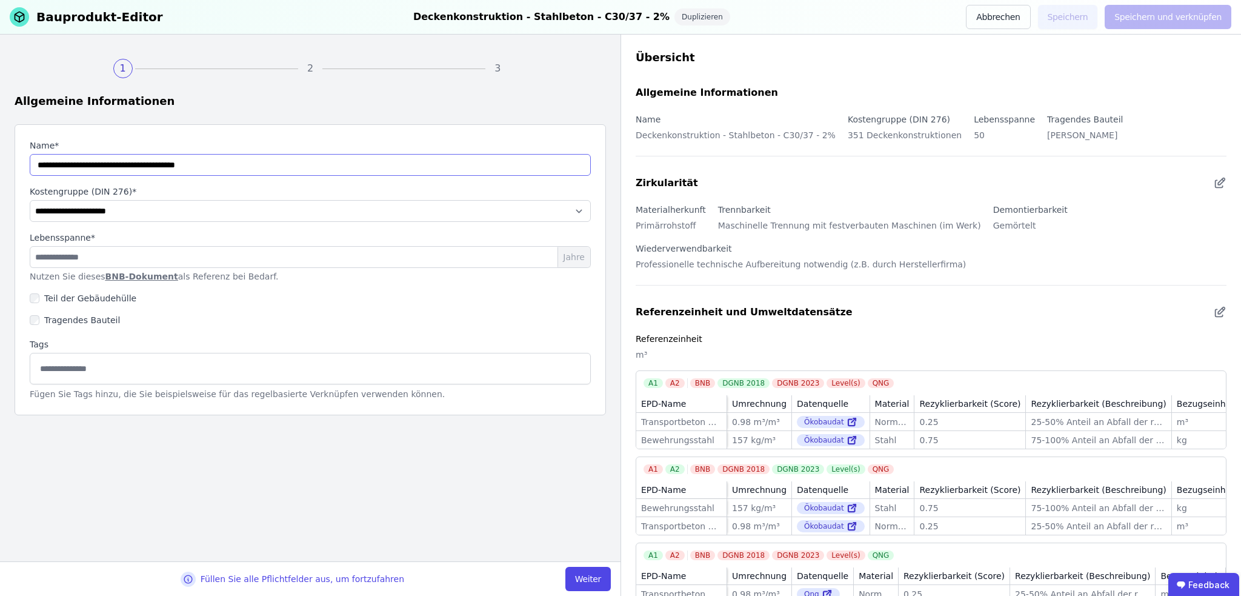
drag, startPoint x: 64, startPoint y: 165, endPoint x: 35, endPoint y: 166, distance: 28.5
click at [35, 166] on input "string" at bounding box center [310, 165] width 561 height 22
type input "**********"
click at [82, 203] on select "**********" at bounding box center [310, 211] width 561 height 22
select select "**********"
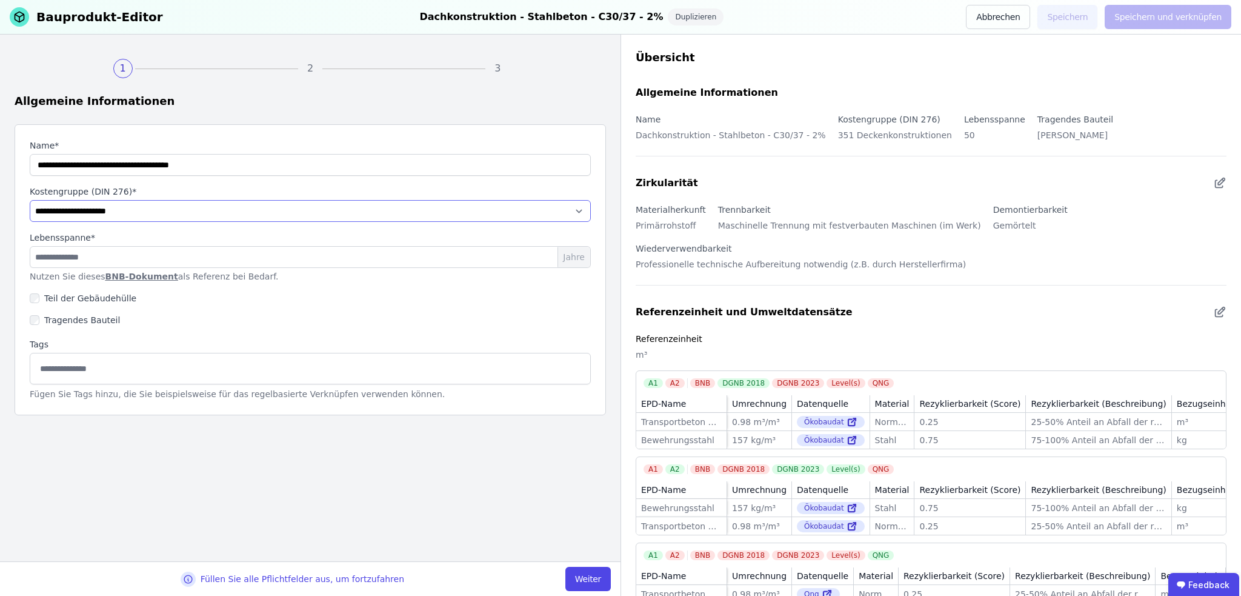
click at [30, 200] on select "**********" at bounding box center [310, 211] width 561 height 22
click at [587, 580] on button "Weiter" at bounding box center [587, 579] width 45 height 24
select select "**********"
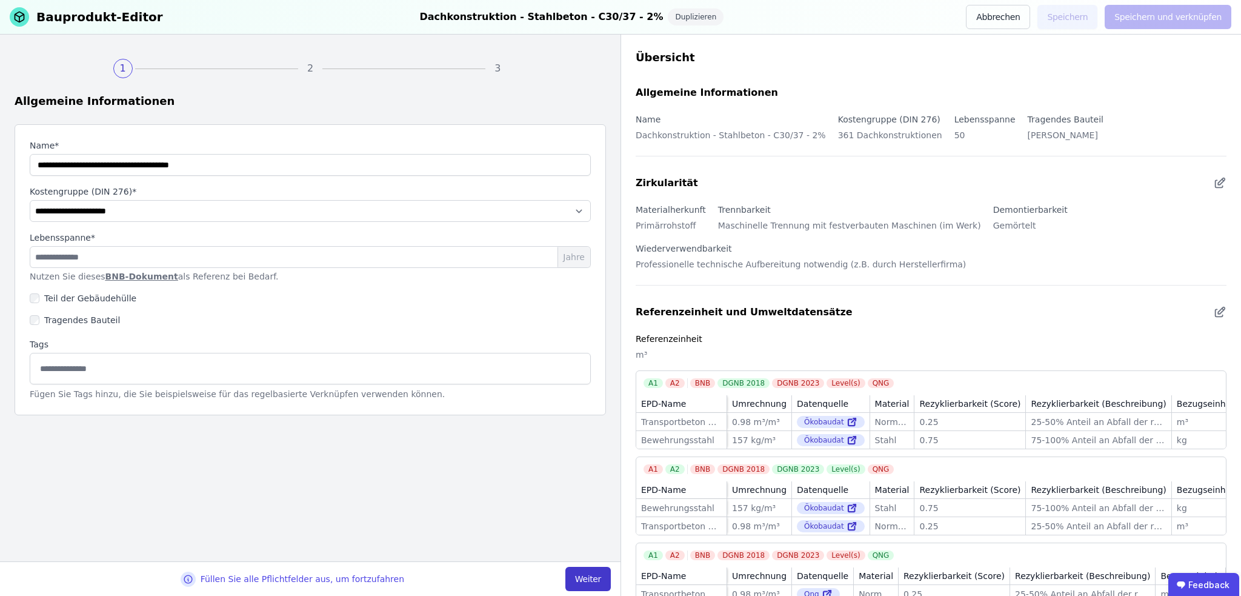
select select "**********"
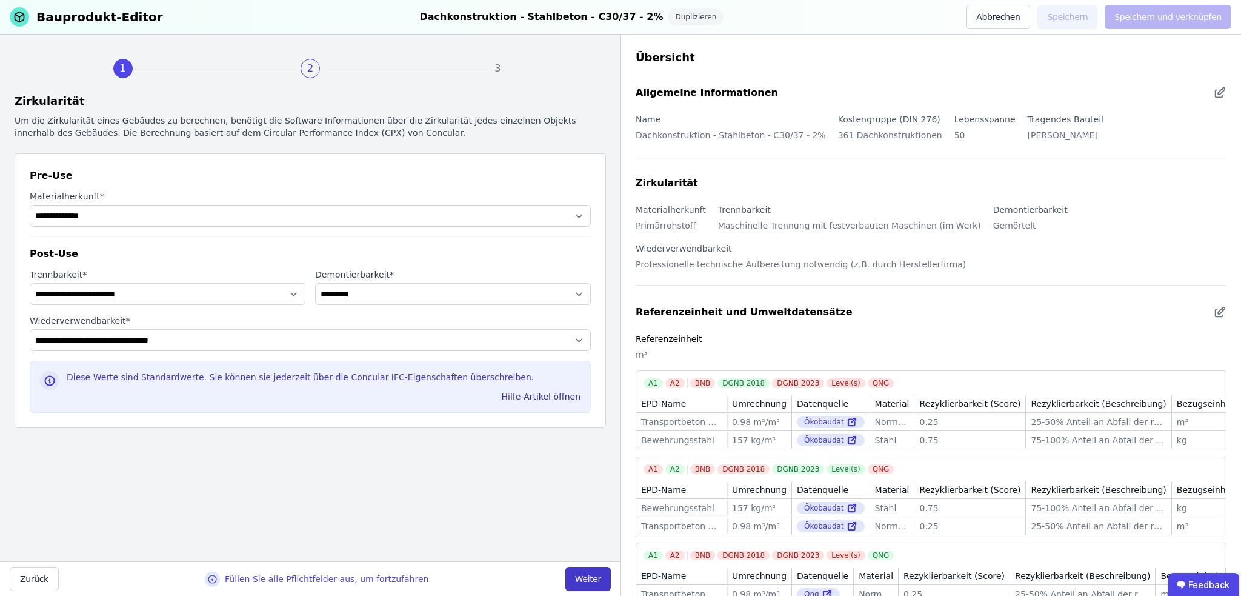
click at [587, 580] on button "Weiter" at bounding box center [587, 579] width 45 height 24
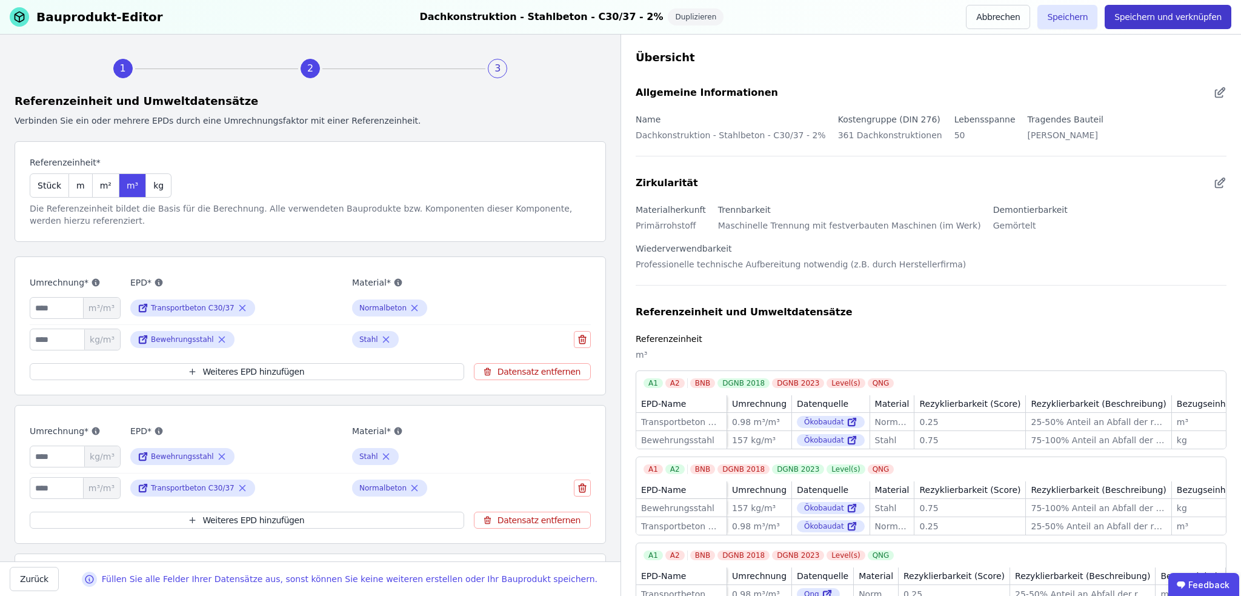
click at [1168, 19] on button "Speichern und verknüpfen" at bounding box center [1168, 17] width 127 height 24
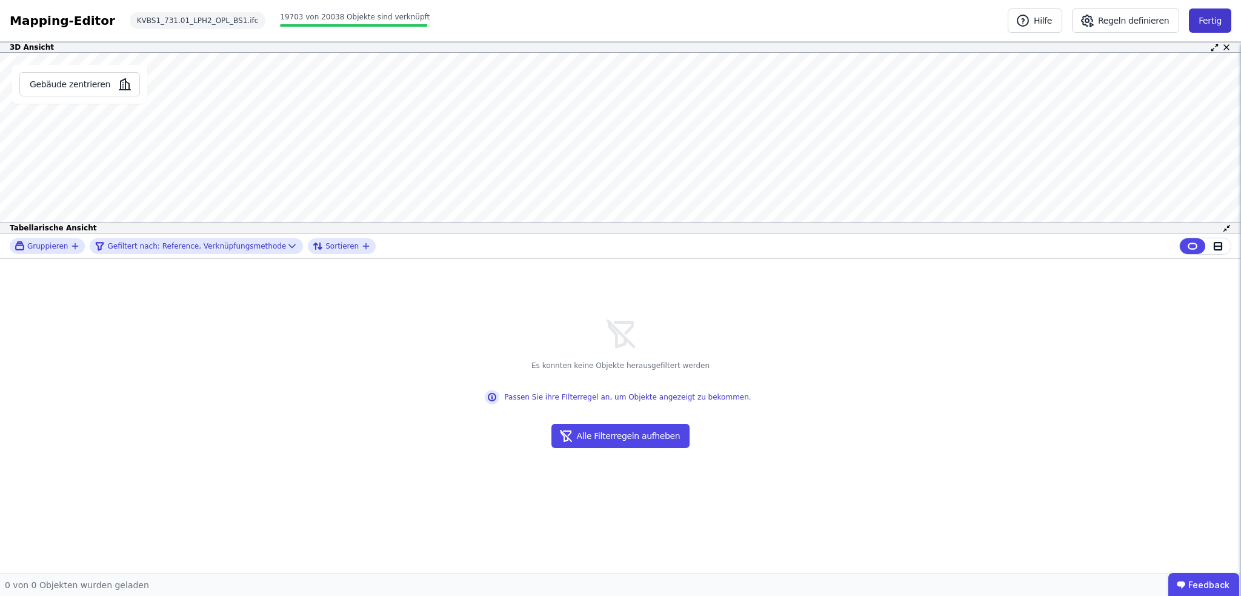
click at [1209, 22] on button "Fertig" at bounding box center [1210, 20] width 42 height 24
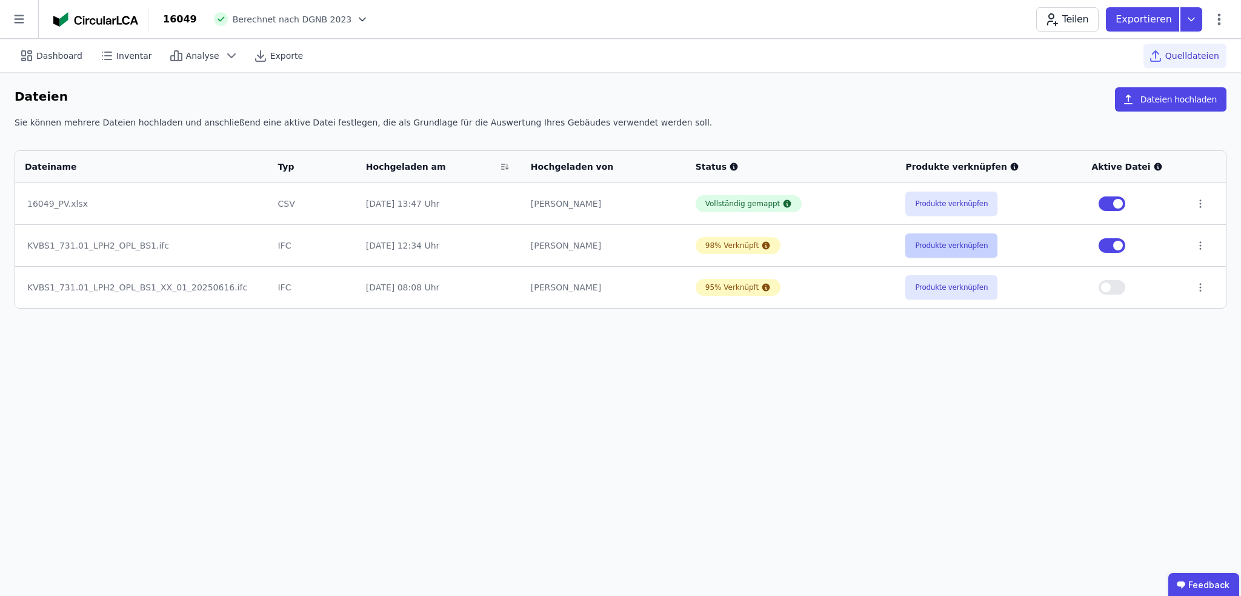
click at [945, 244] on button "Produkte verknüpfen" at bounding box center [951, 245] width 92 height 24
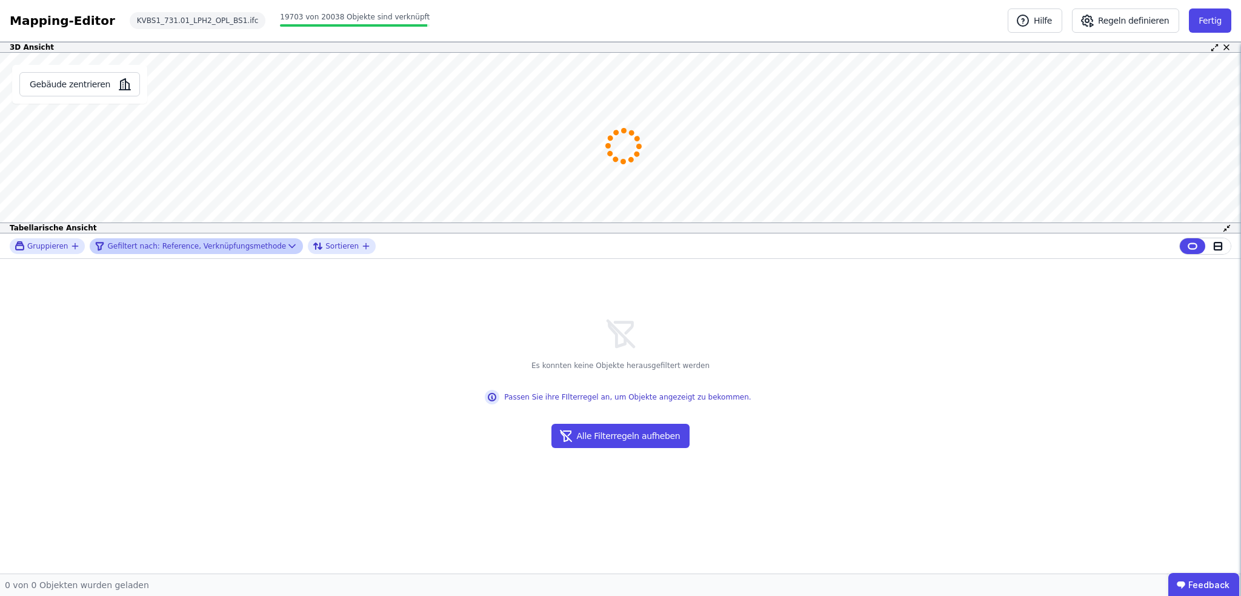
click at [289, 246] on icon at bounding box center [292, 245] width 6 height 3
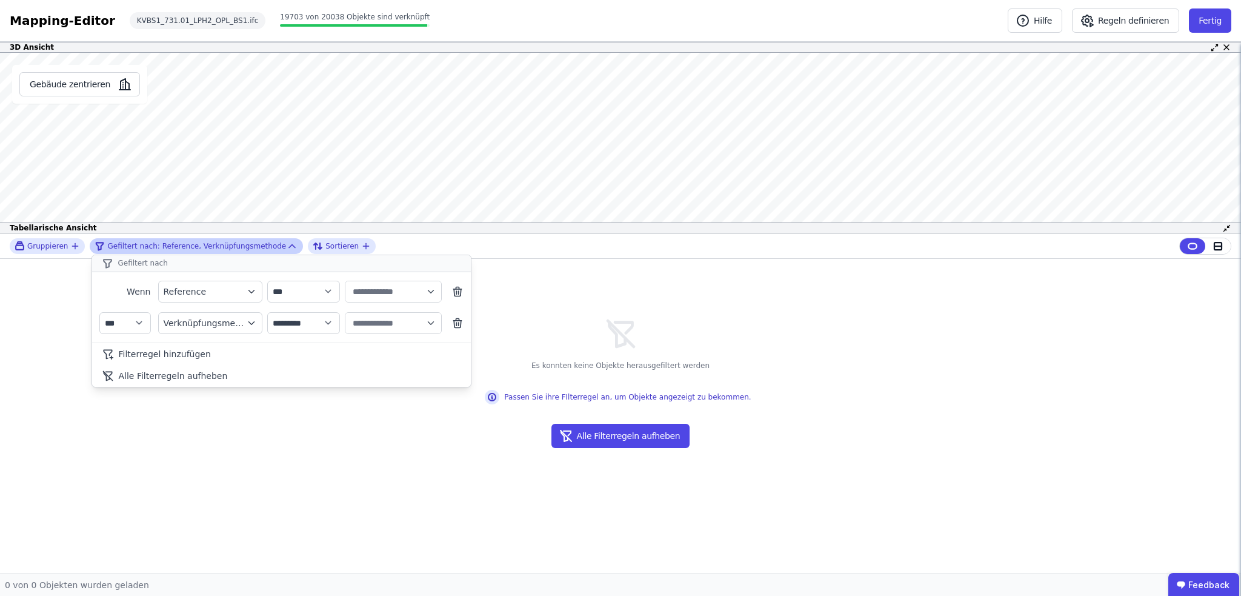
click at [286, 244] on icon at bounding box center [292, 246] width 12 height 12
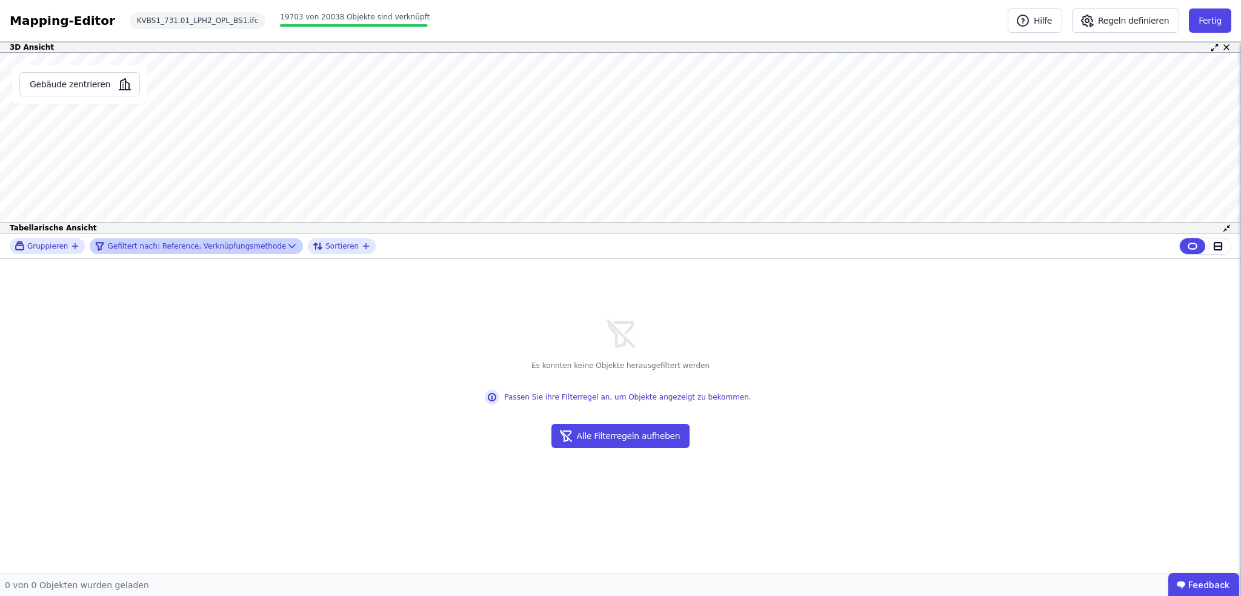
click at [286, 247] on icon at bounding box center [292, 246] width 12 height 12
select select "******"
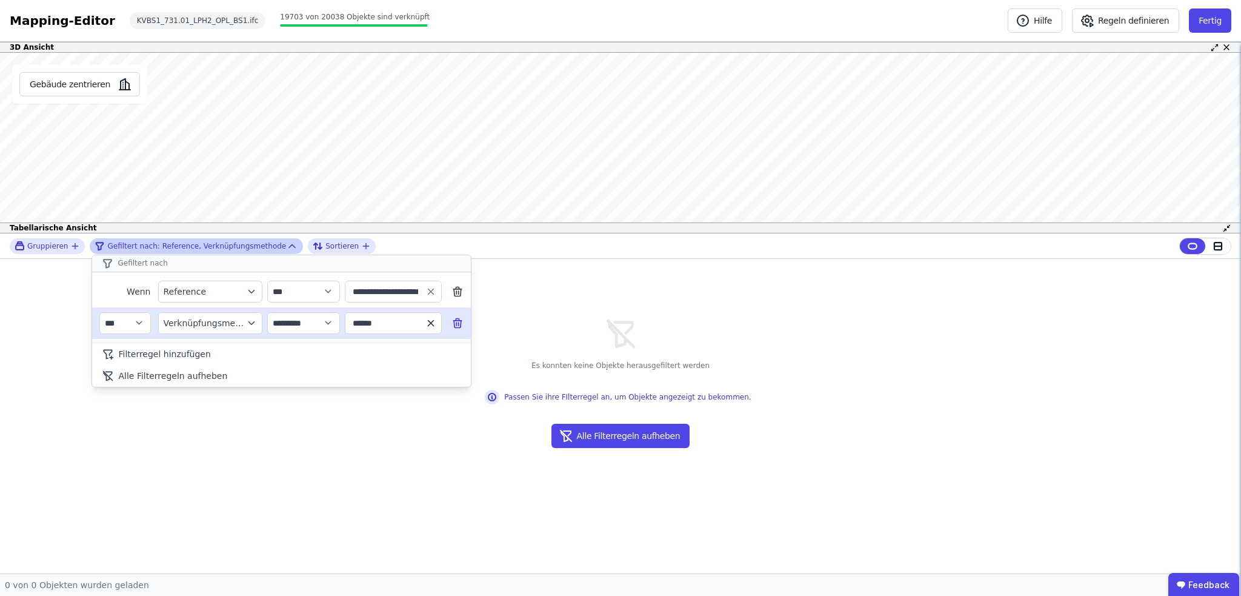
click at [432, 322] on icon "button" at bounding box center [430, 323] width 11 height 11
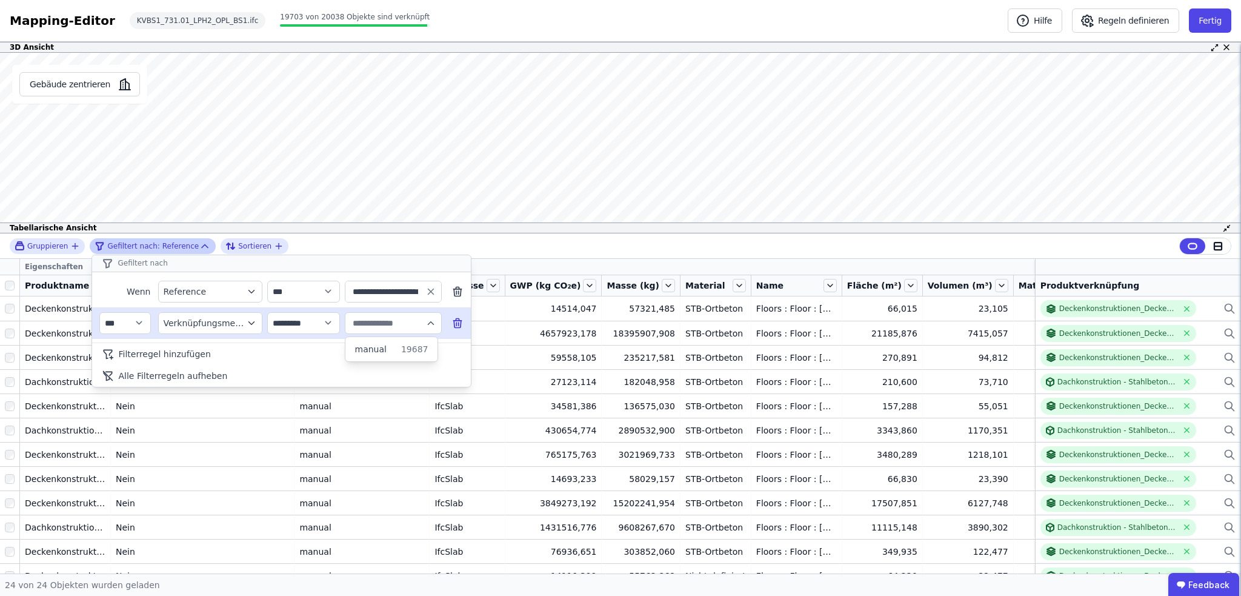
click at [10, 284] on div "**********" at bounding box center [620, 403] width 1241 height 340
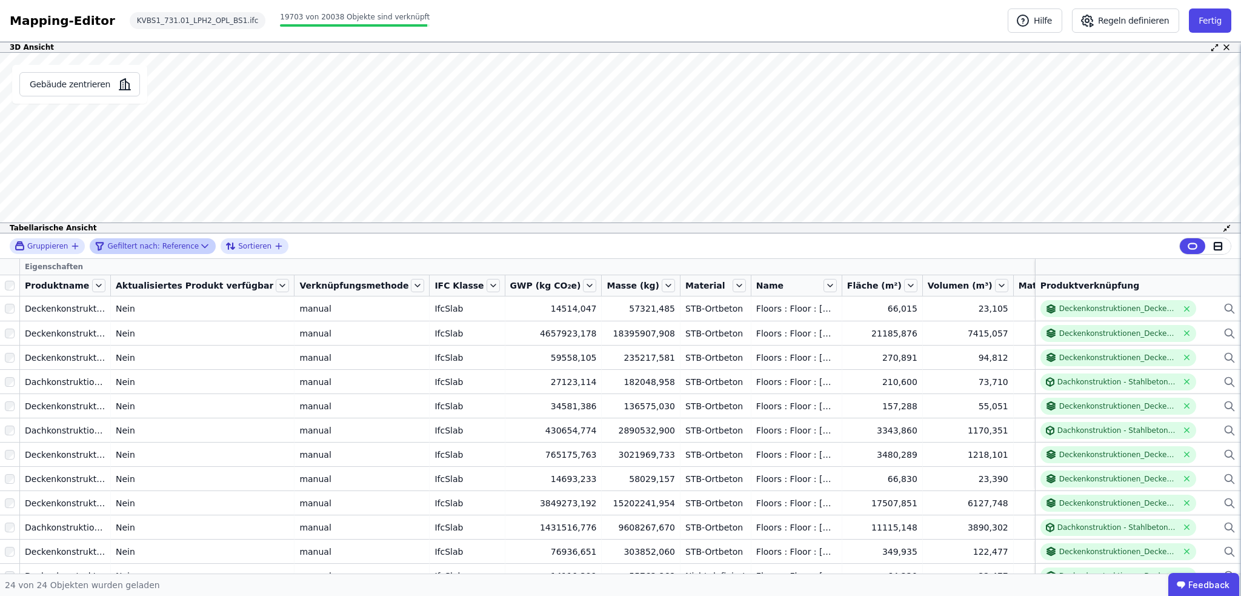
click at [199, 243] on icon at bounding box center [205, 246] width 12 height 12
select select "******"
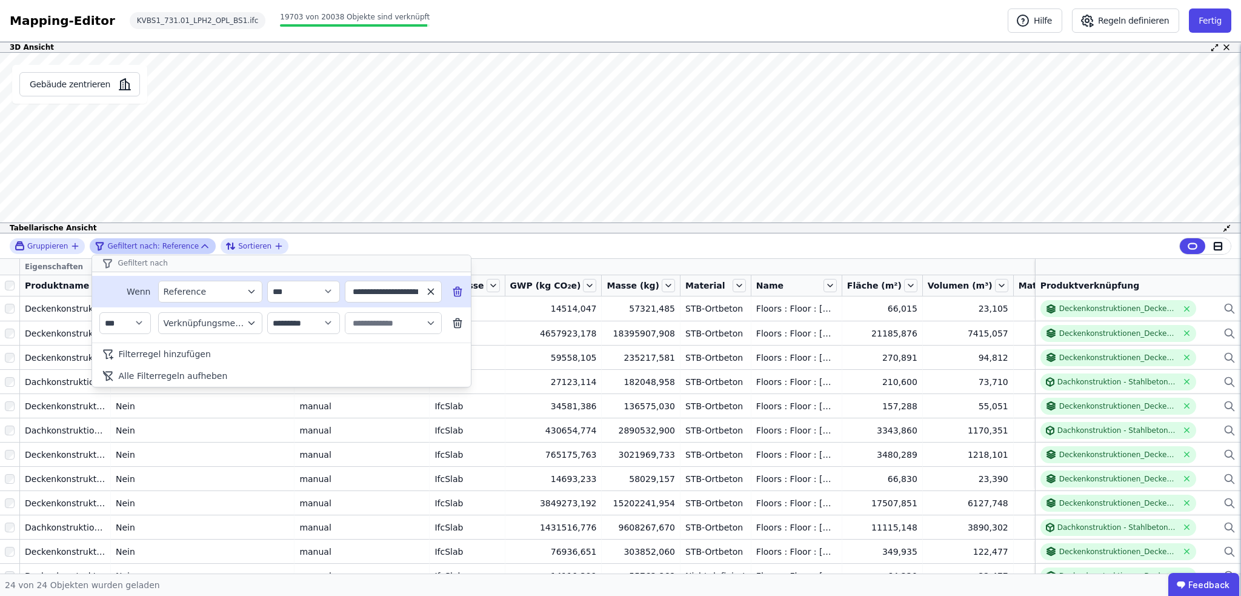
click at [432, 288] on icon "button" at bounding box center [430, 291] width 11 height 11
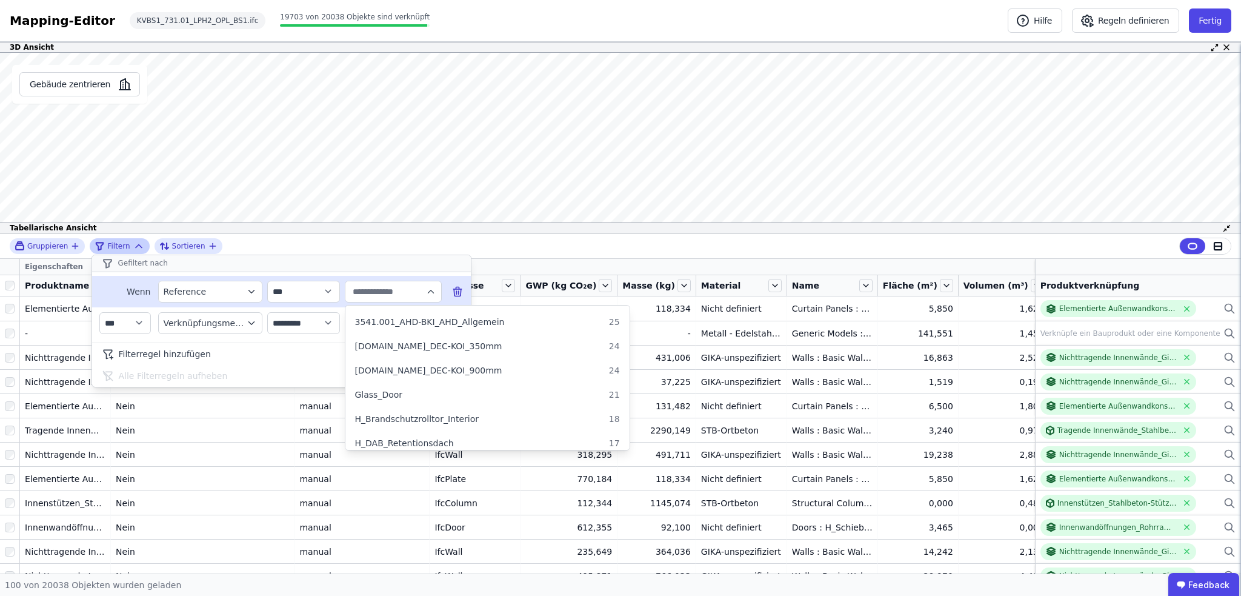
scroll to position [970, 0]
click at [444, 345] on span "3511.xxx_DEC-KOI_900mm" at bounding box center [428, 342] width 147 height 12
type input "**********"
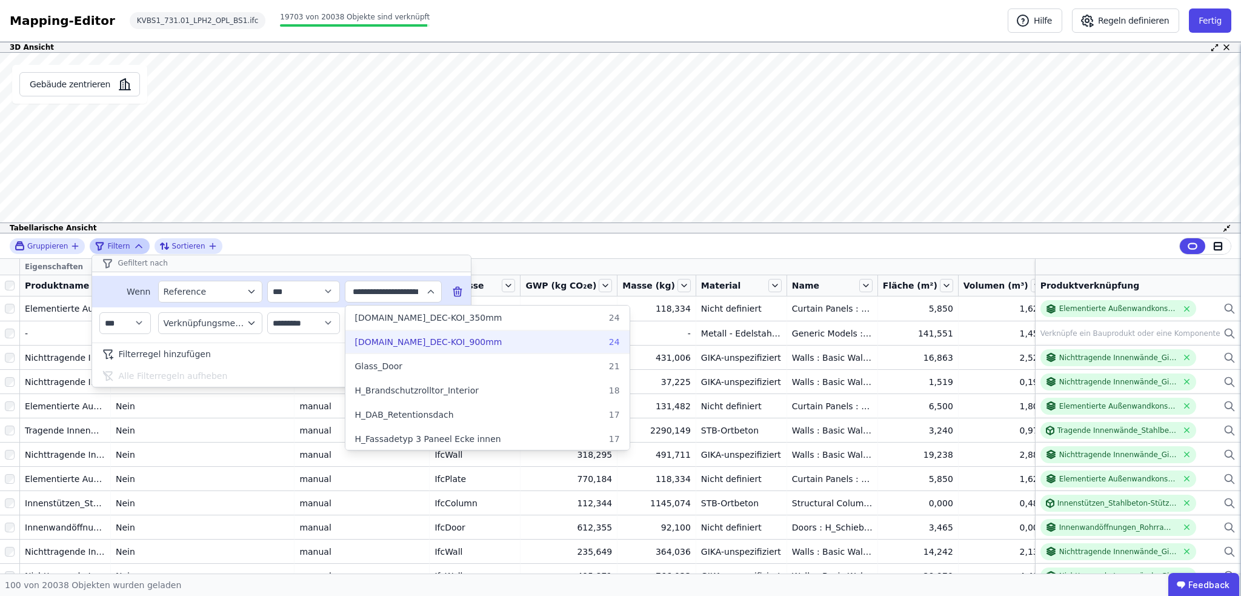
scroll to position [0, 0]
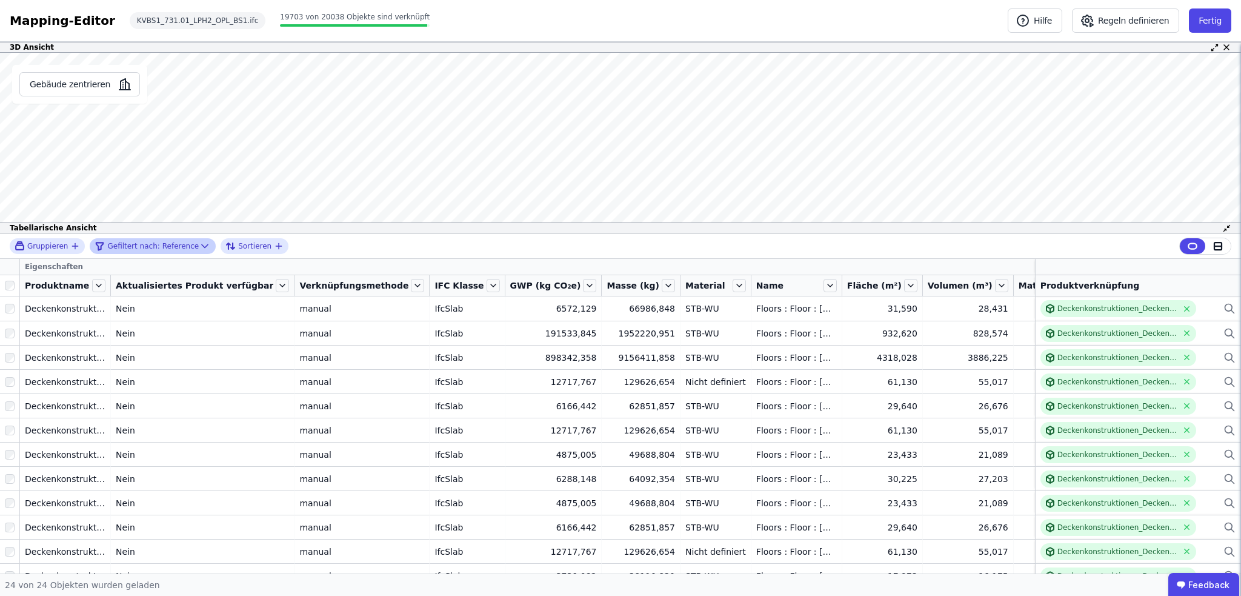
click at [7, 287] on div "Gruppieren Gefiltert nach: Reference Sortieren Eigenschaften Produktname Aktual…" at bounding box center [620, 403] width 1241 height 340
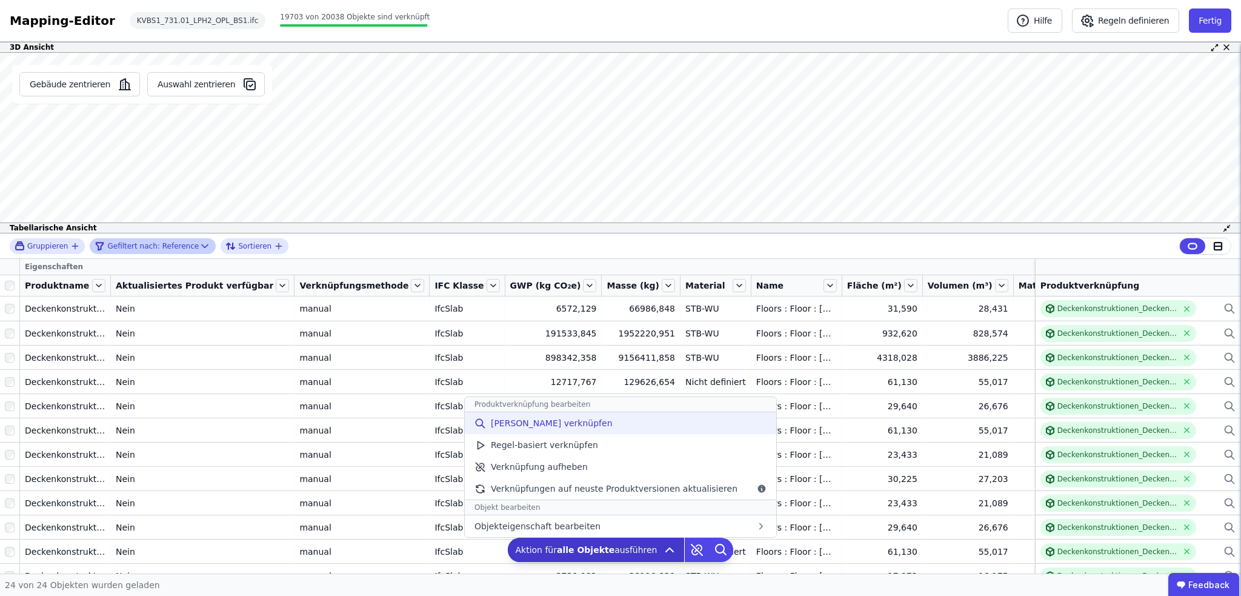
click at [550, 428] on span "Manuell verknüpfen" at bounding box center [552, 423] width 122 height 12
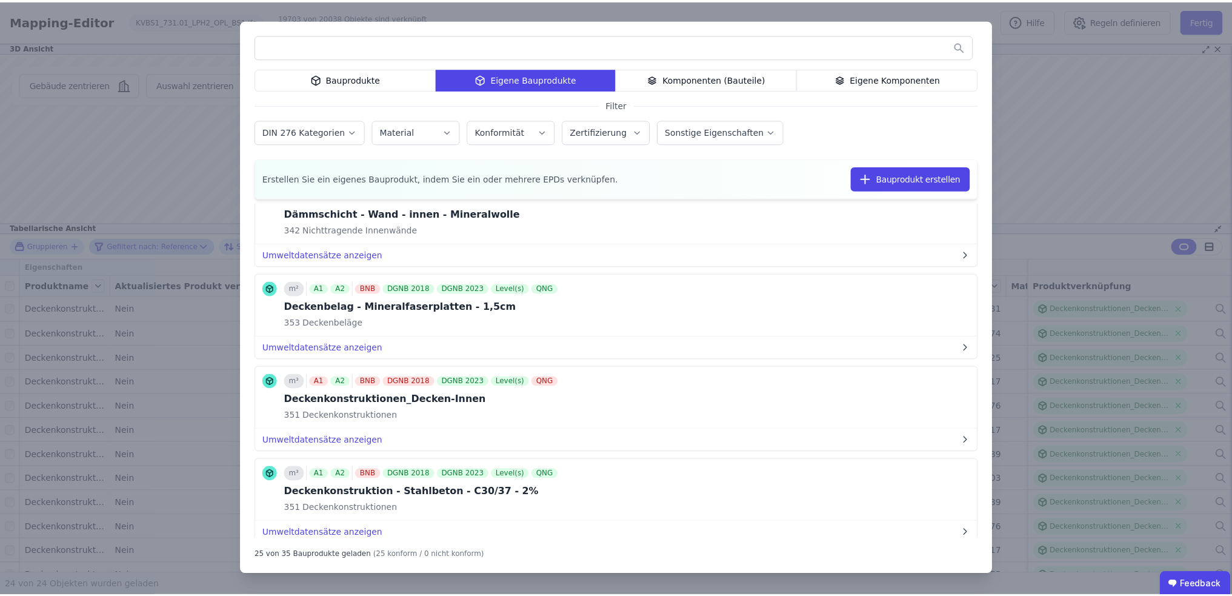
scroll to position [667, 0]
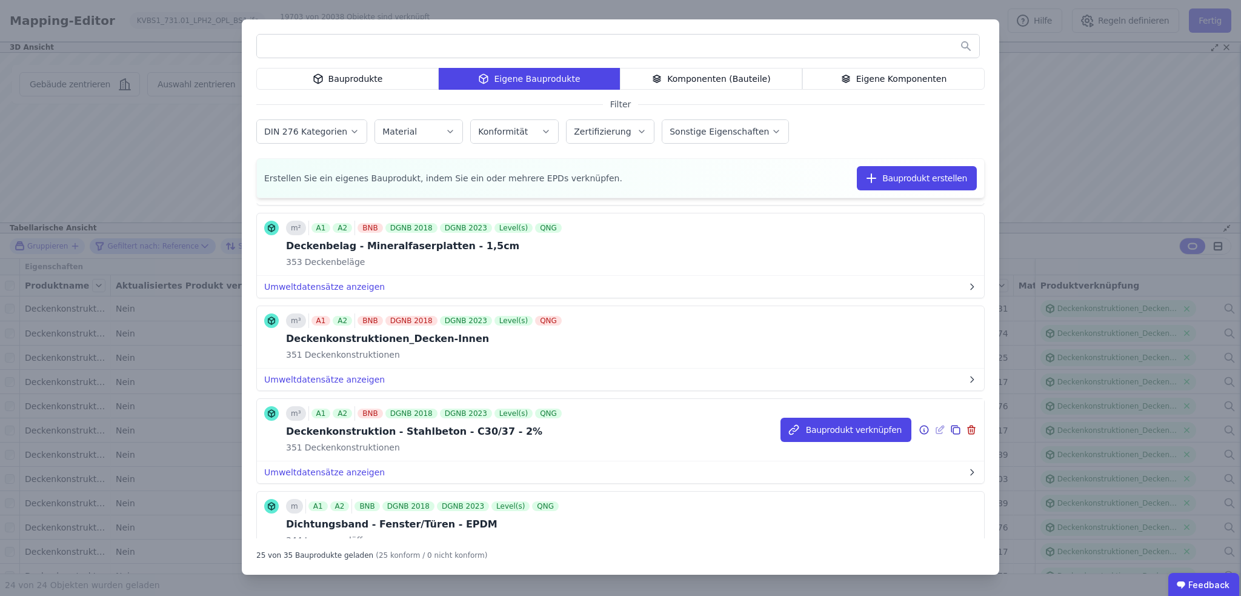
click at [950, 425] on icon at bounding box center [955, 429] width 11 height 15
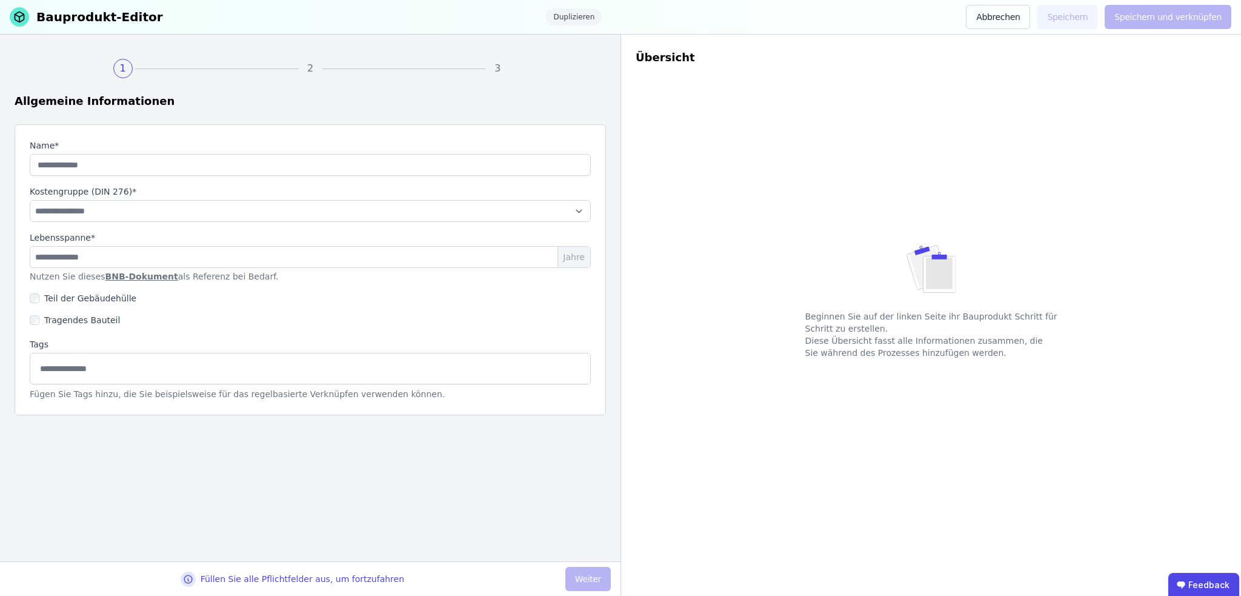
type input "**********"
select select "**********"
type input "**"
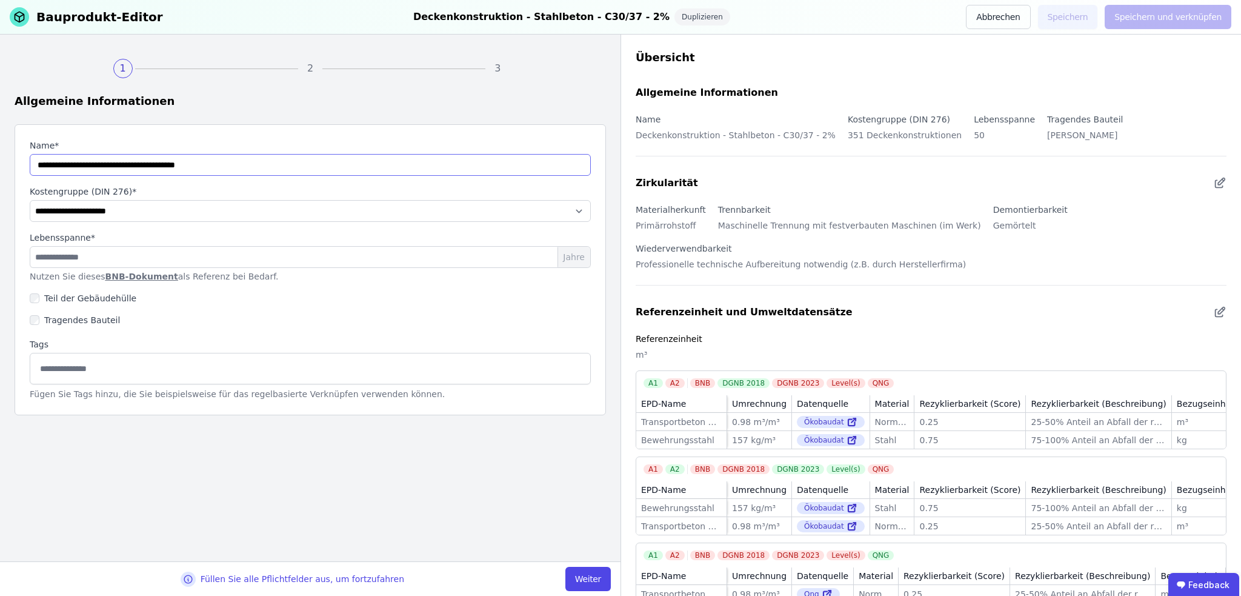
drag, startPoint x: 112, startPoint y: 163, endPoint x: 13, endPoint y: 167, distance: 98.2
click at [13, 167] on div "**********" at bounding box center [310, 298] width 621 height 527
paste input "**********"
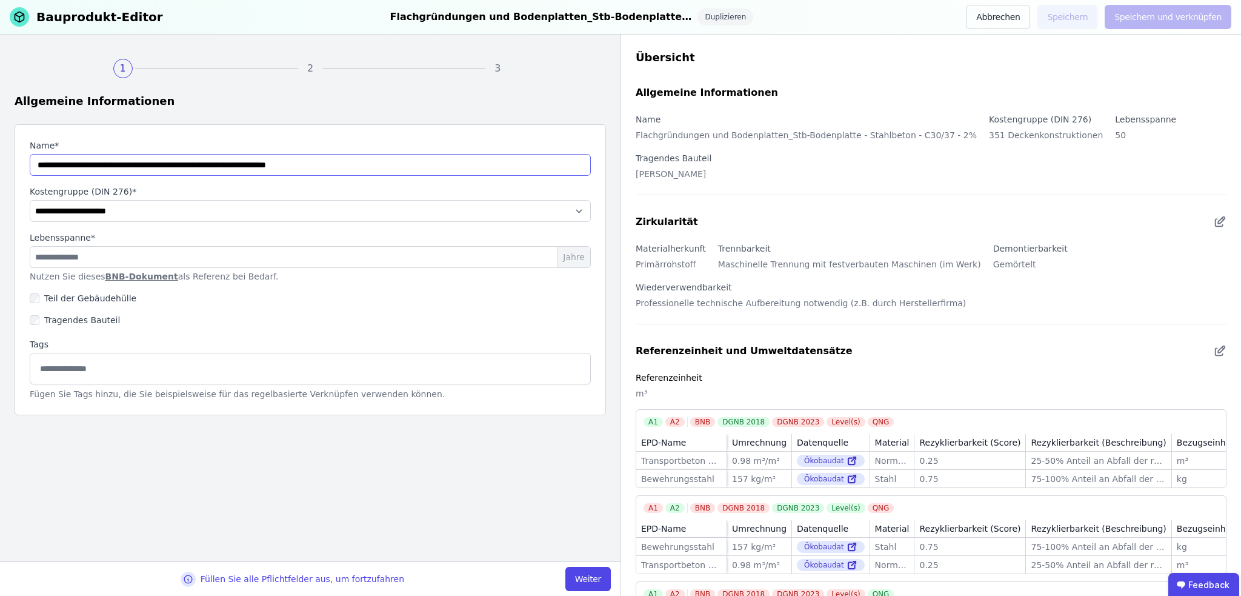
type input "**********"
click at [243, 206] on select "**********" at bounding box center [310, 211] width 561 height 22
select select "**********"
click at [30, 200] on select "**********" at bounding box center [310, 211] width 561 height 22
click at [587, 573] on button "Weiter" at bounding box center [587, 579] width 45 height 24
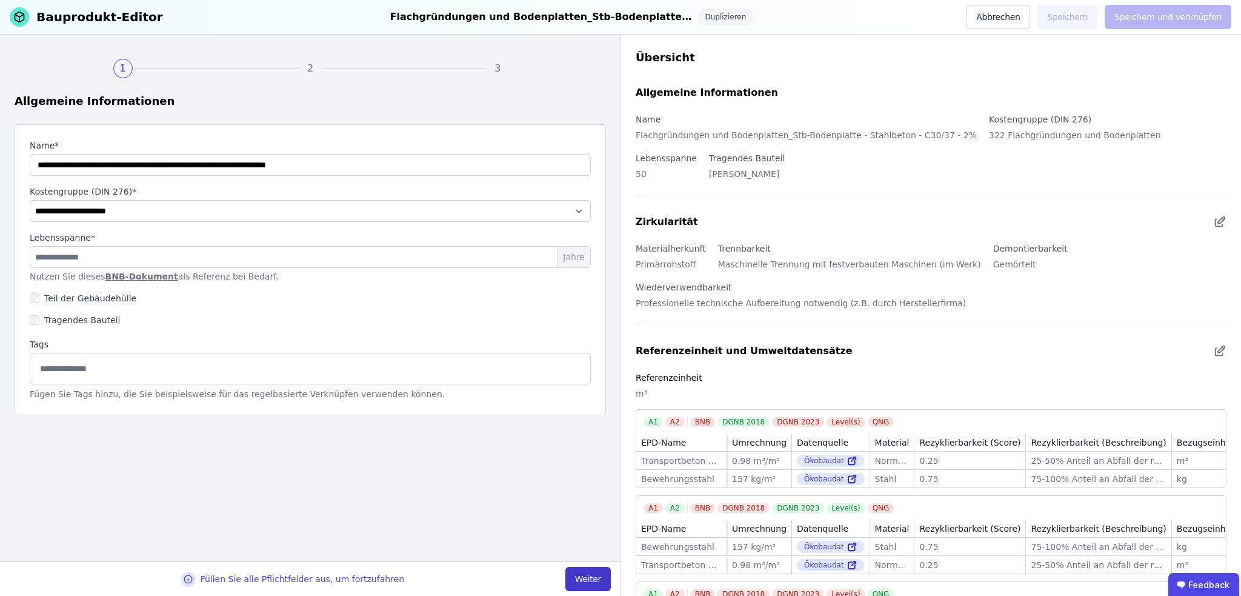
select select "**********"
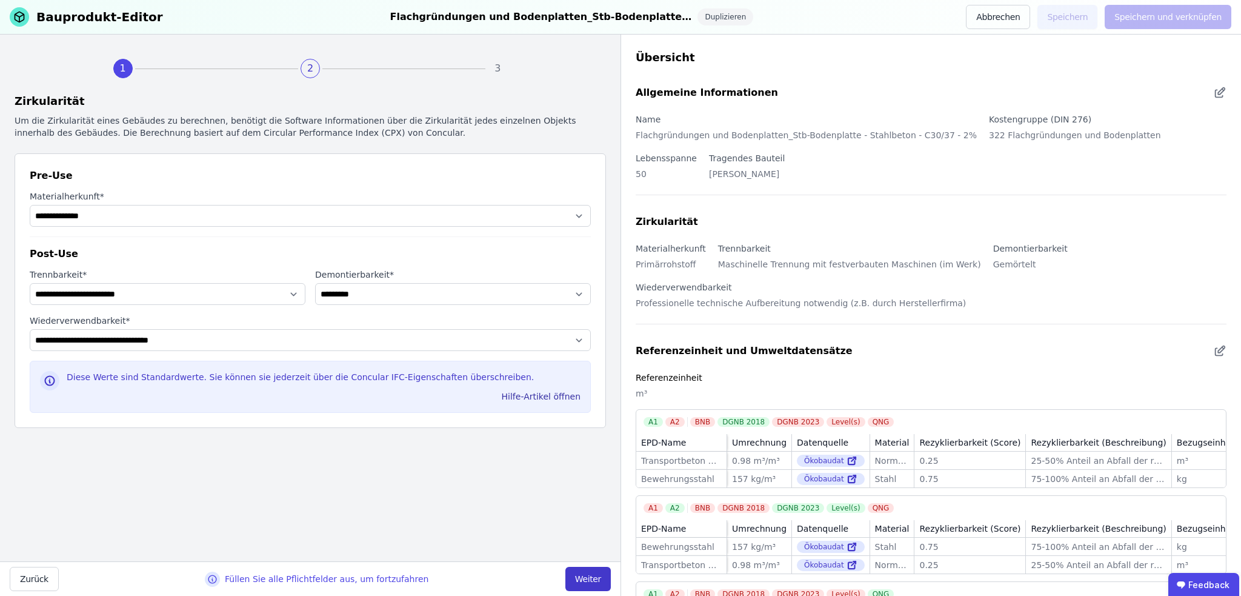
click at [587, 573] on button "Weiter" at bounding box center [587, 579] width 45 height 24
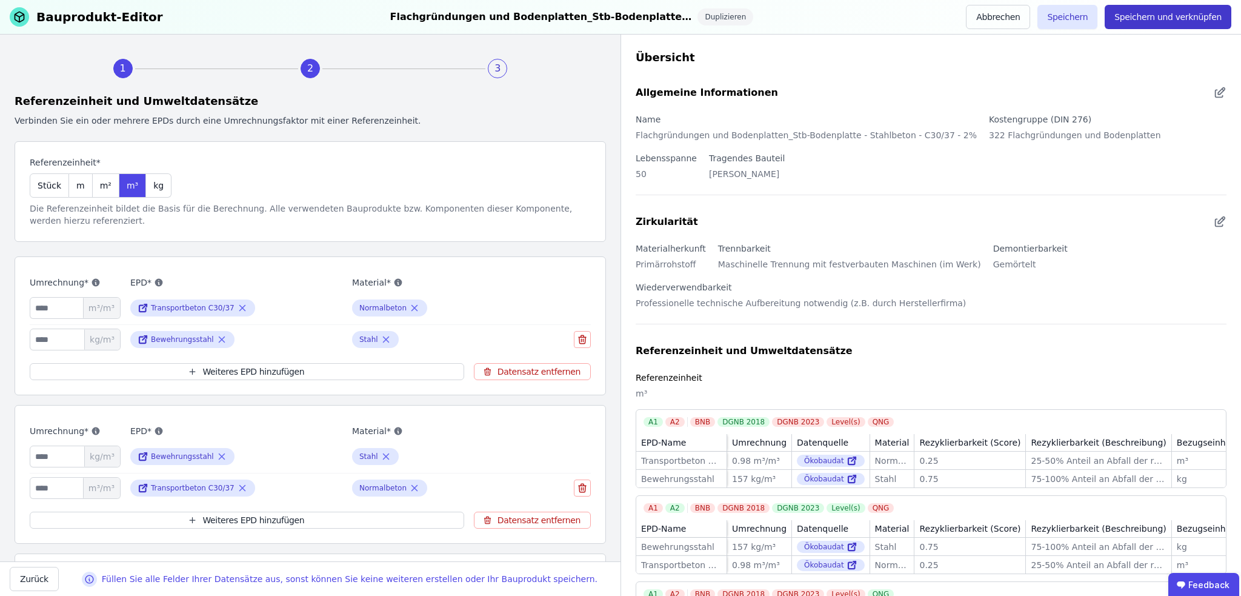
click at [1159, 17] on button "Speichern und verknüpfen" at bounding box center [1168, 17] width 127 height 24
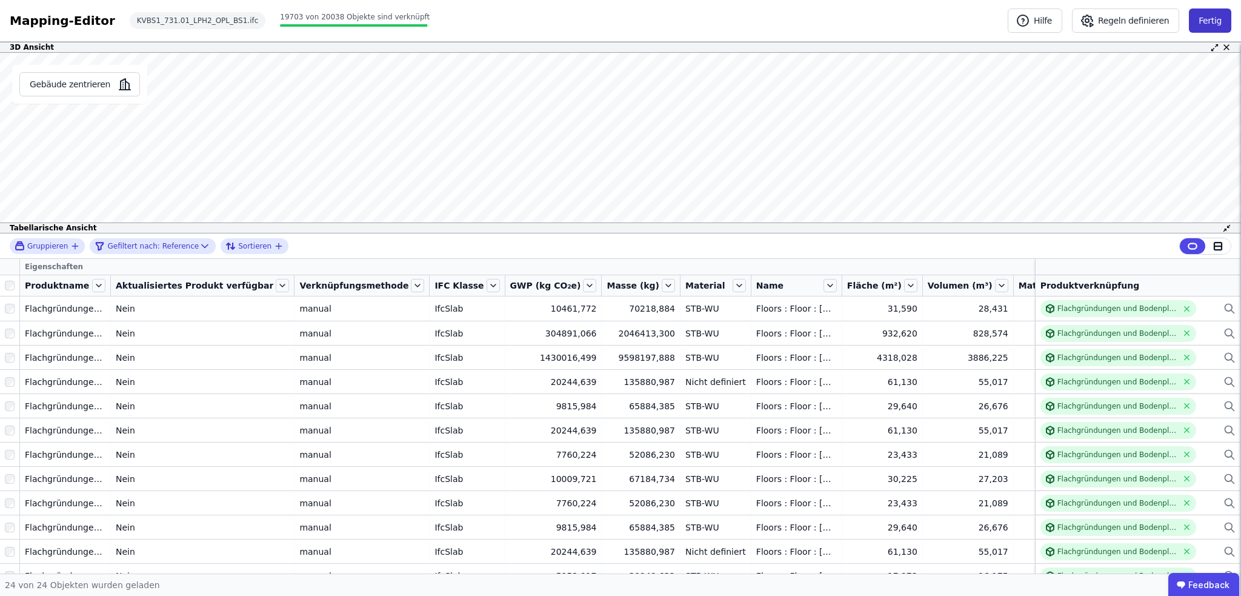
click at [1215, 22] on button "Fertig" at bounding box center [1210, 20] width 42 height 24
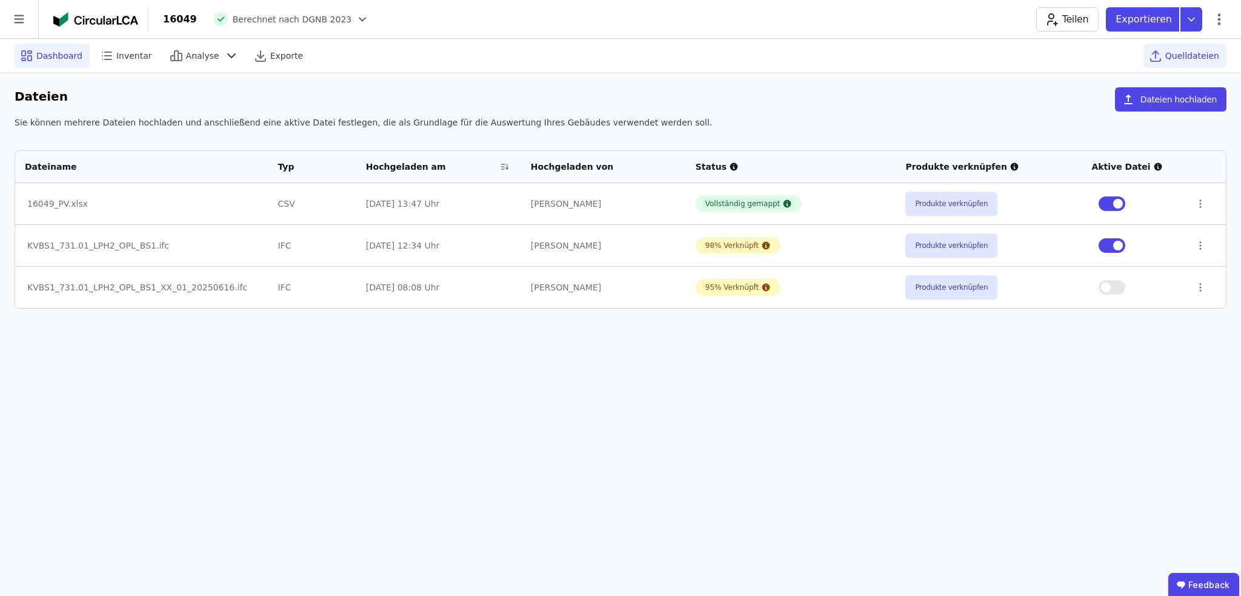
click at [44, 53] on span "Dashboard" at bounding box center [59, 56] width 46 height 12
select select "**********"
select select "*"
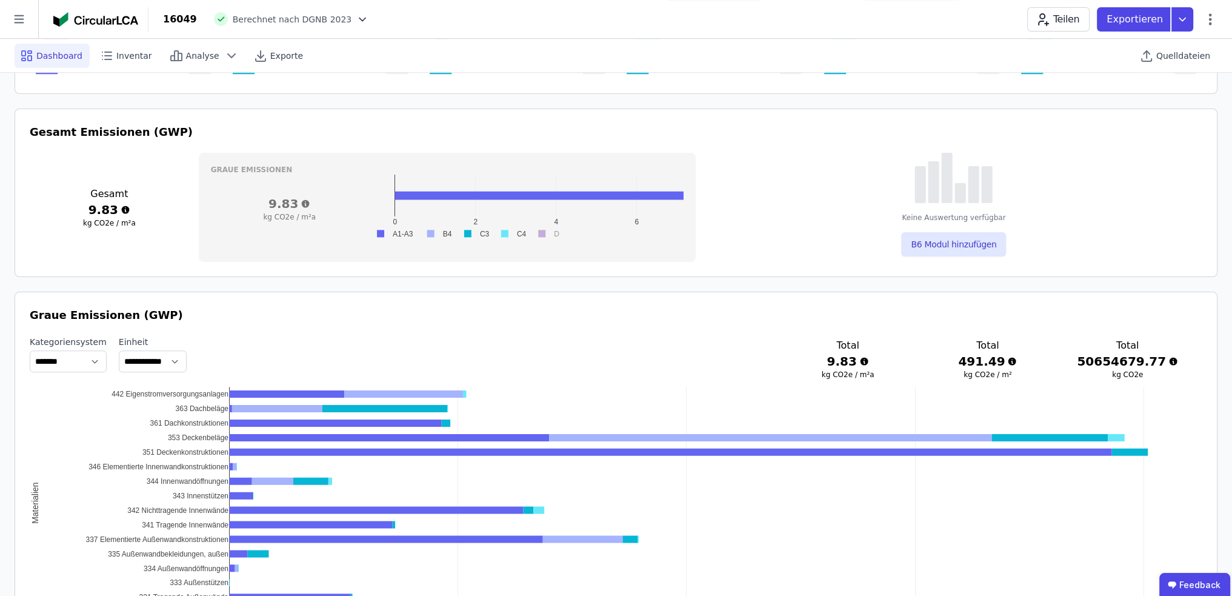
scroll to position [485, 0]
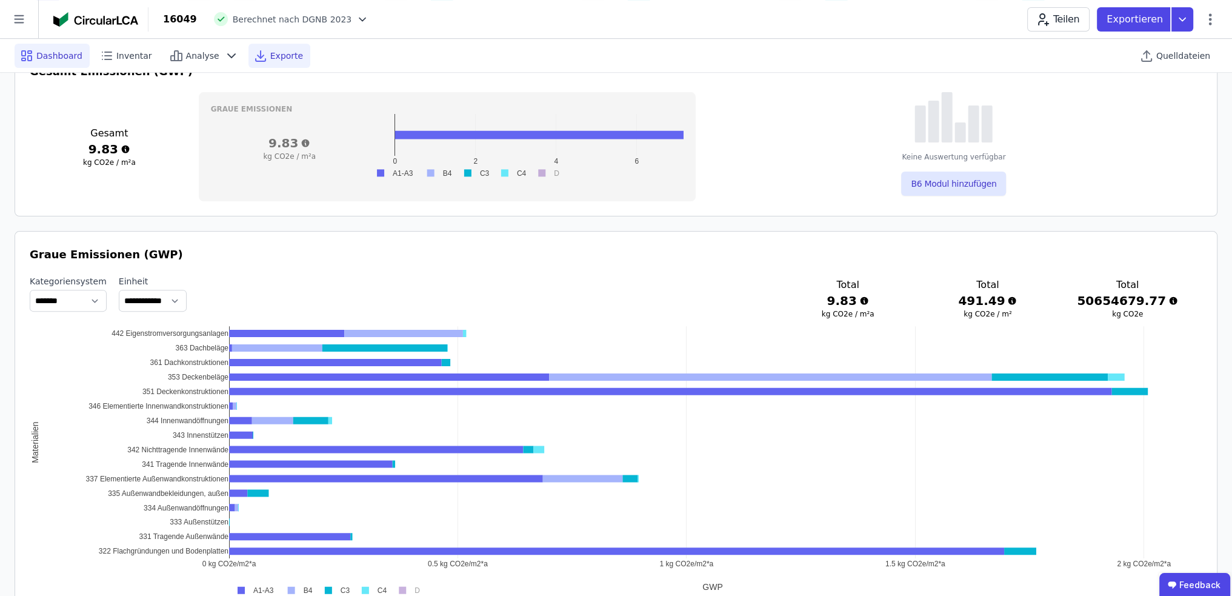
click at [256, 52] on icon at bounding box center [260, 55] width 15 height 15
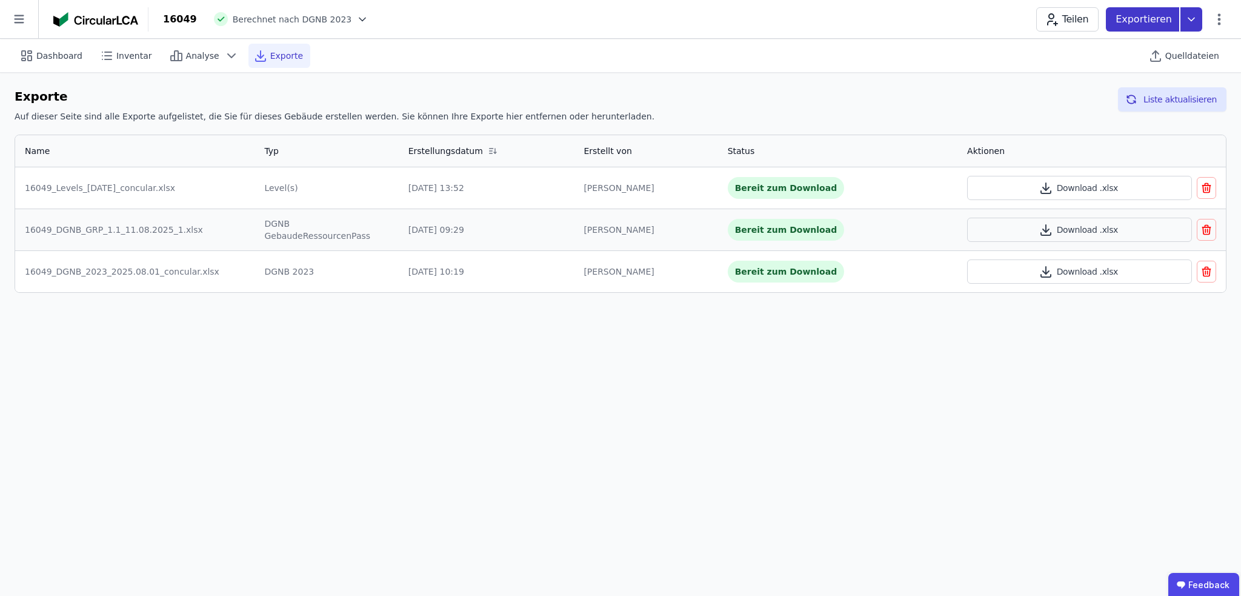
click at [1193, 18] on icon at bounding box center [1191, 19] width 6 height 3
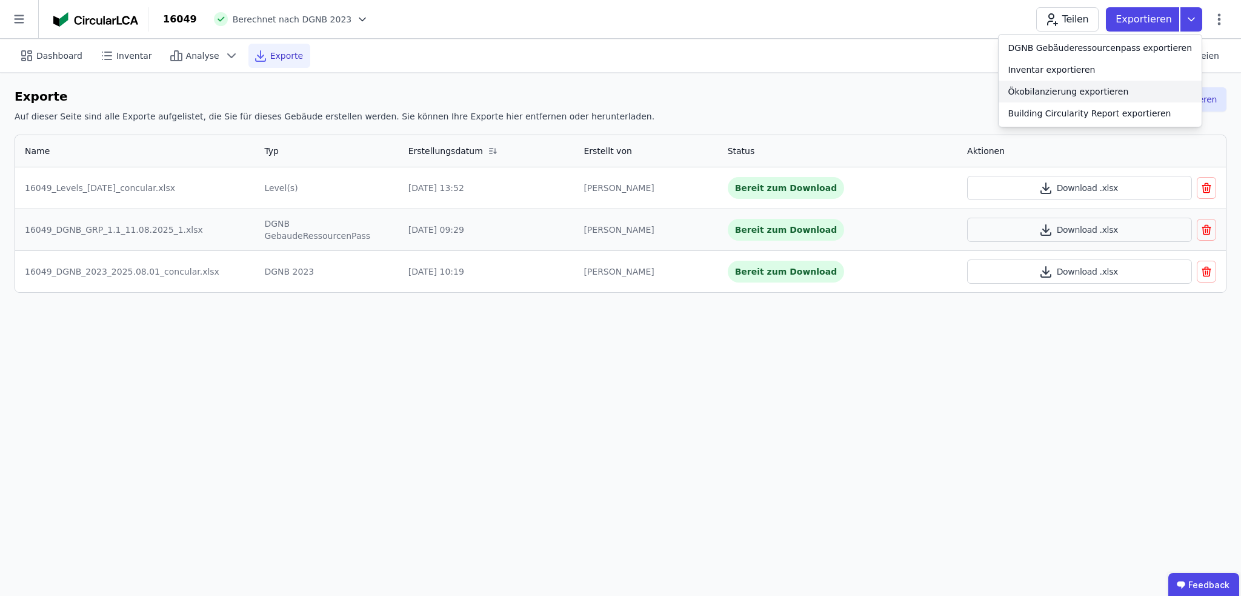
click at [1122, 94] on div "Ökobilanzierung exportieren" at bounding box center [1068, 91] width 121 height 12
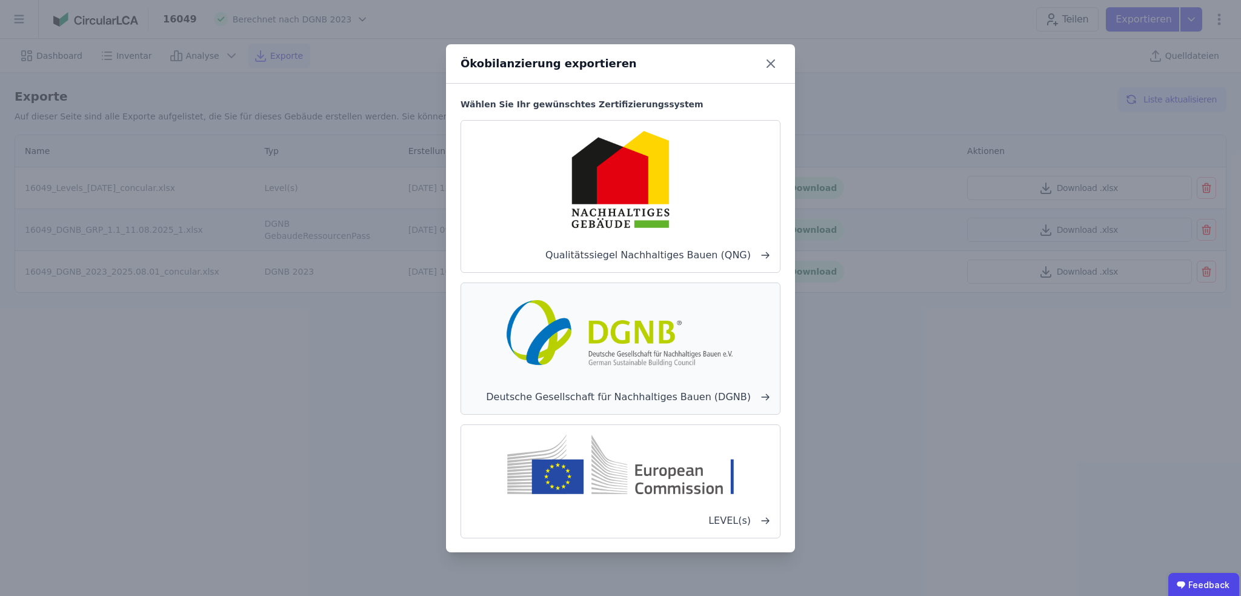
click at [736, 348] on img at bounding box center [620, 332] width 239 height 78
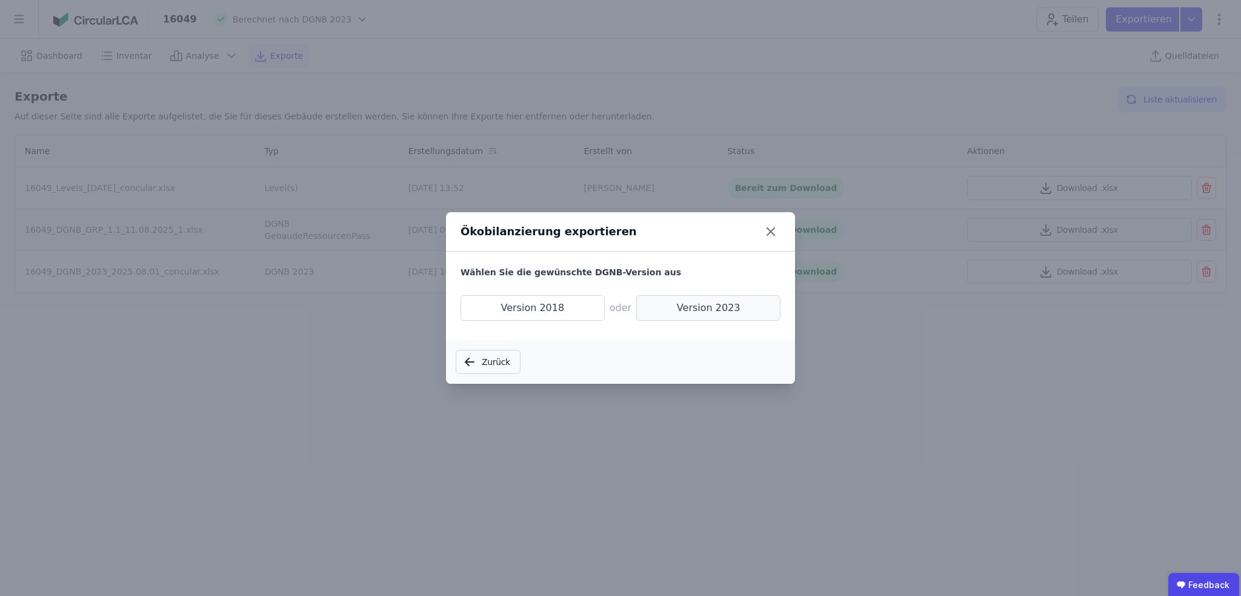
click at [693, 312] on span "Version 2023" at bounding box center [708, 307] width 144 height 25
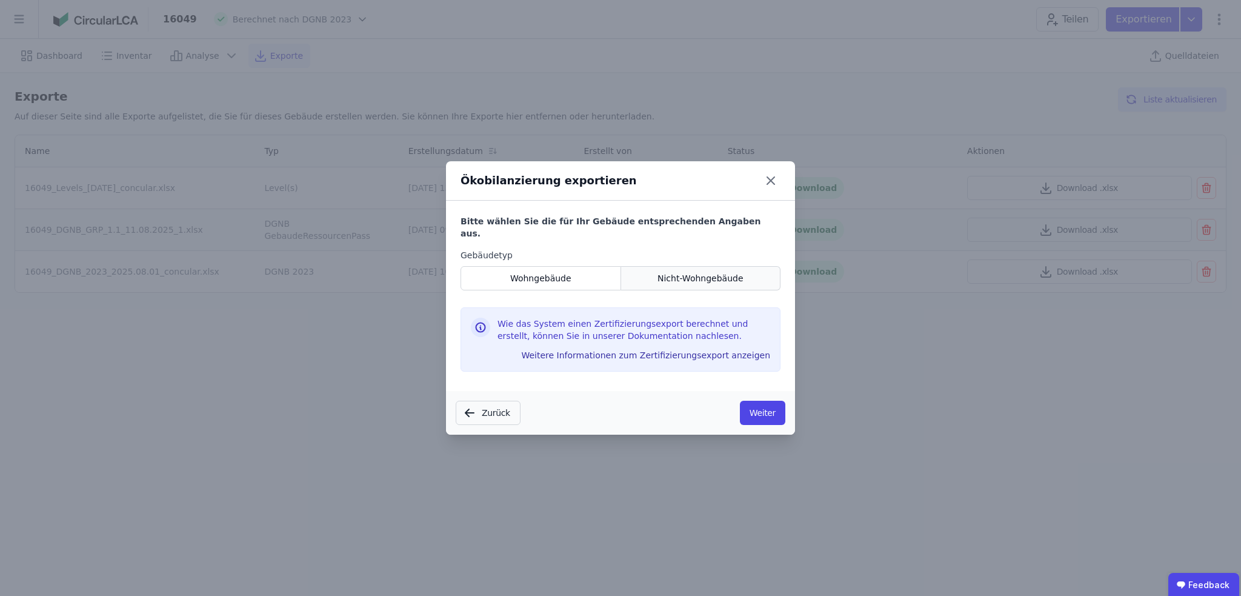
click at [681, 272] on span "Nicht-Wohngebäude" at bounding box center [701, 278] width 86 height 12
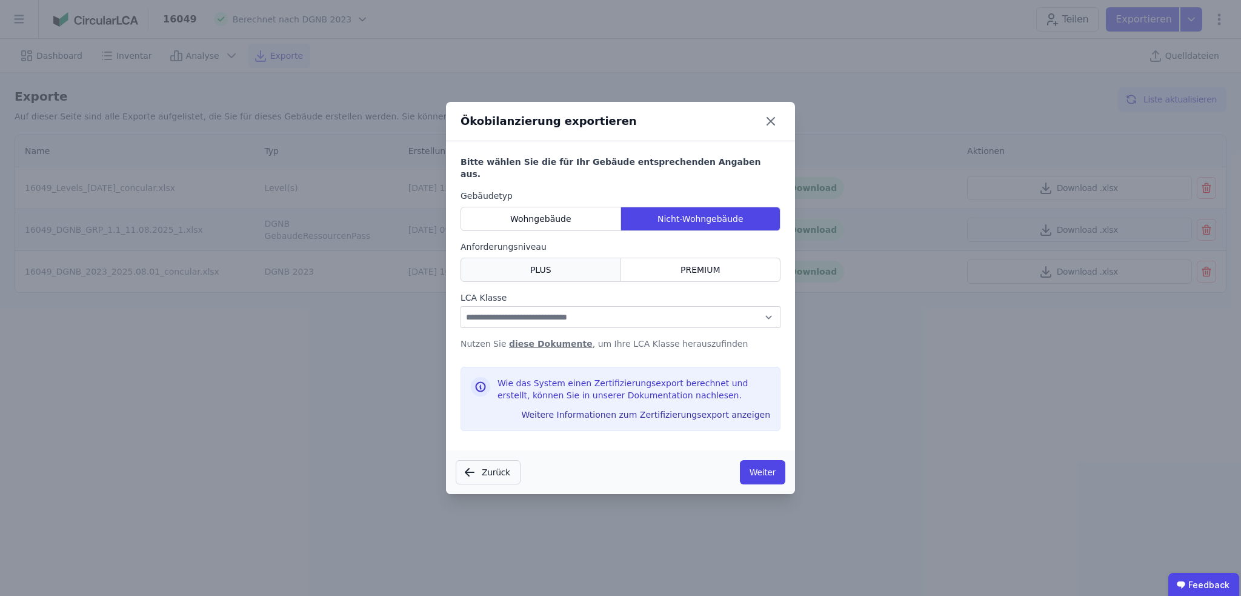
click at [566, 262] on div "PLUS" at bounding box center [541, 270] width 161 height 24
click at [593, 313] on select "**********" at bounding box center [621, 317] width 320 height 22
select select "*"
click at [461, 306] on select "**********" at bounding box center [621, 317] width 320 height 22
click at [545, 339] on link "diese Dokumente" at bounding box center [551, 344] width 84 height 10
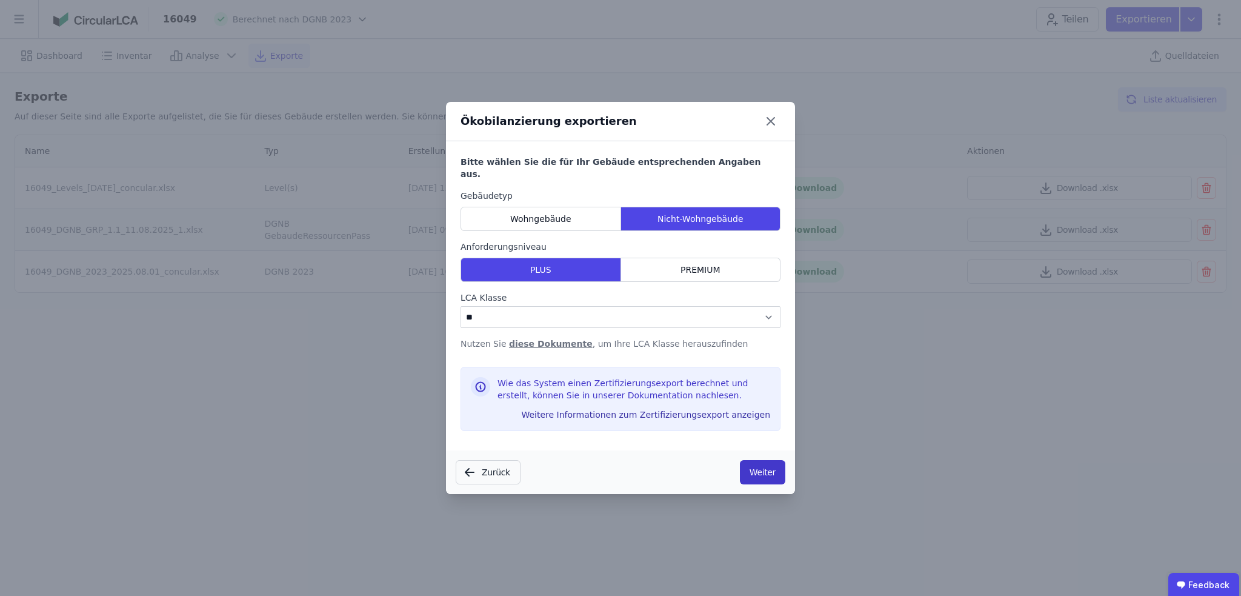
click at [761, 467] on button "Weiter" at bounding box center [762, 472] width 45 height 24
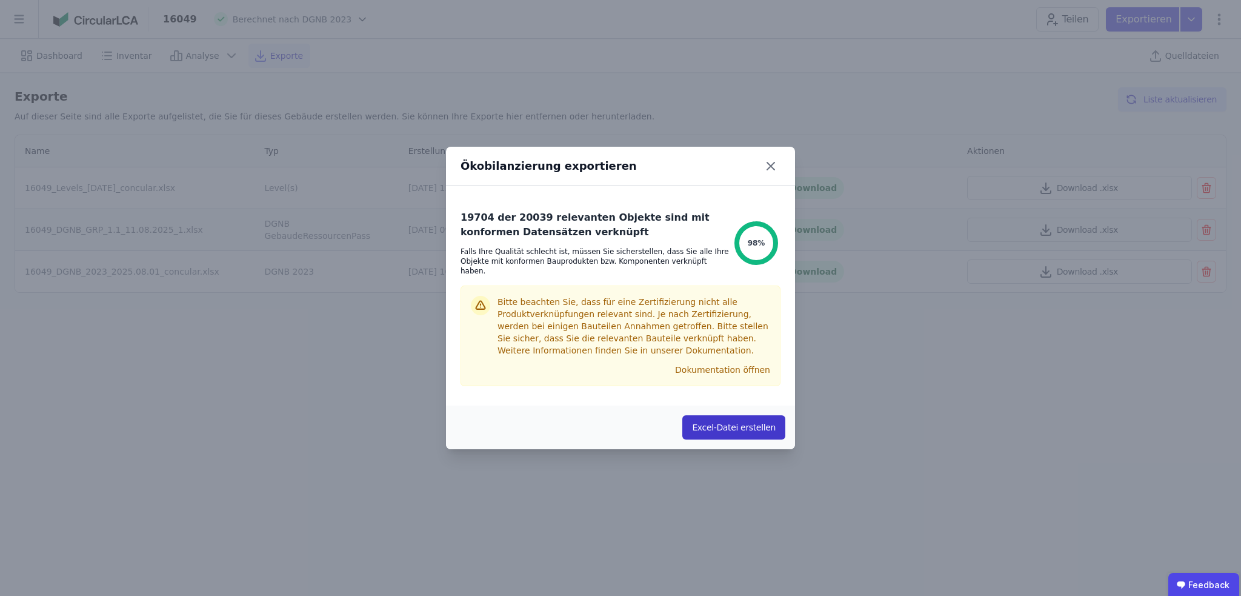
click at [735, 426] on button "Excel-Datei erstellen" at bounding box center [733, 427] width 103 height 24
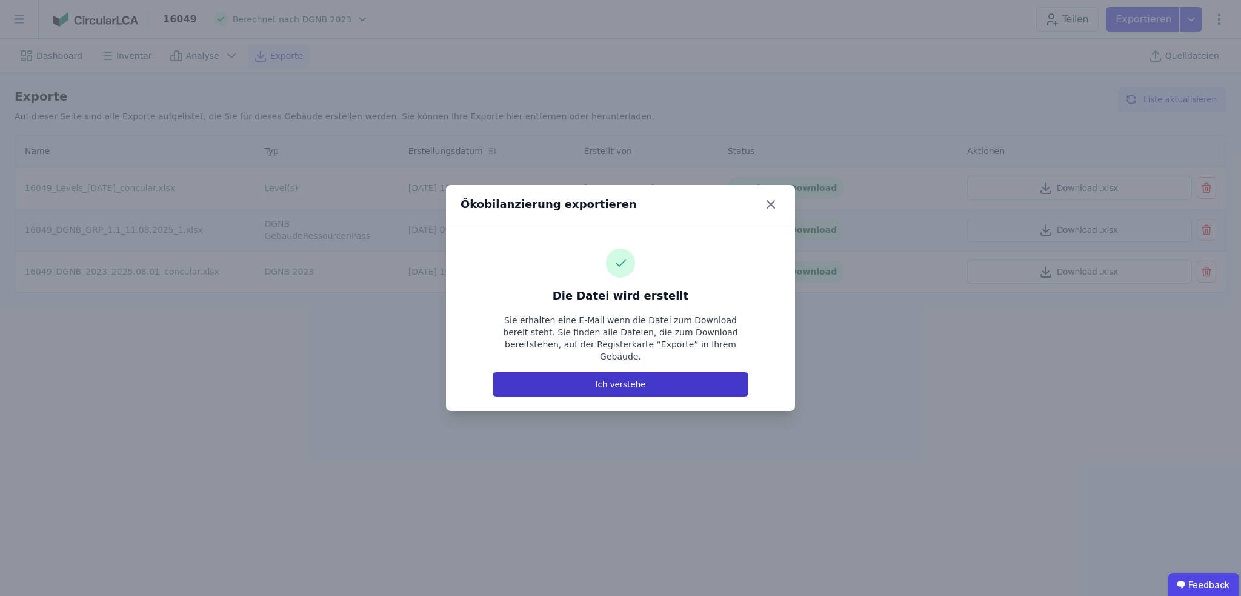
click at [653, 372] on button "Ich verstehe" at bounding box center [621, 384] width 256 height 24
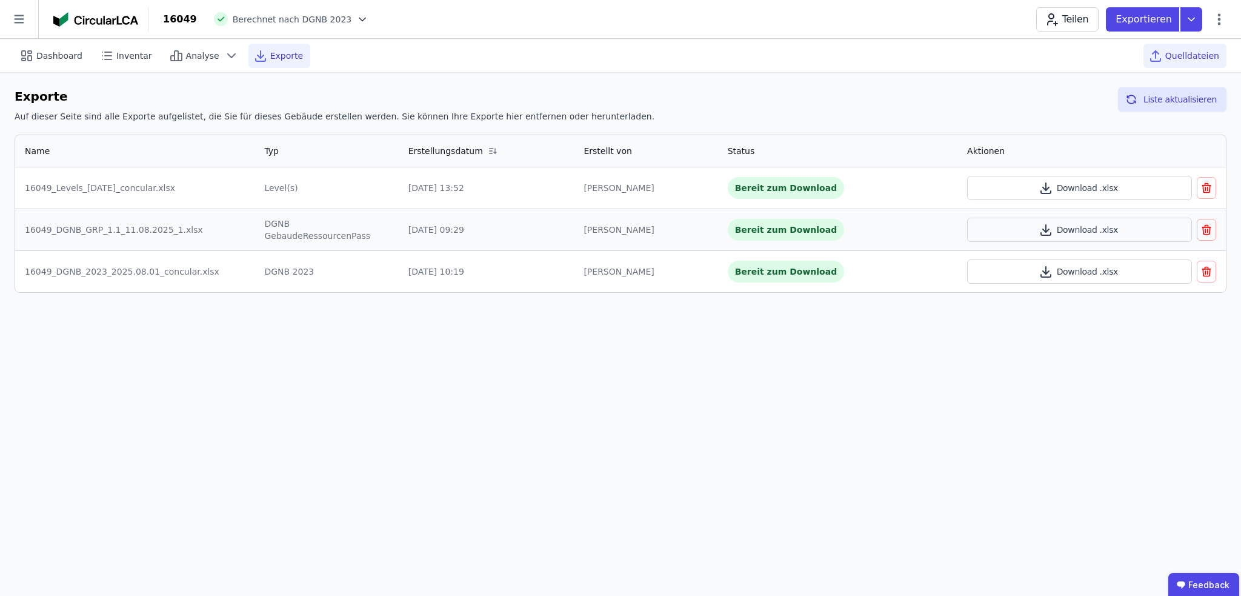
click at [1185, 57] on span "Quelldateien" at bounding box center [1192, 56] width 54 height 12
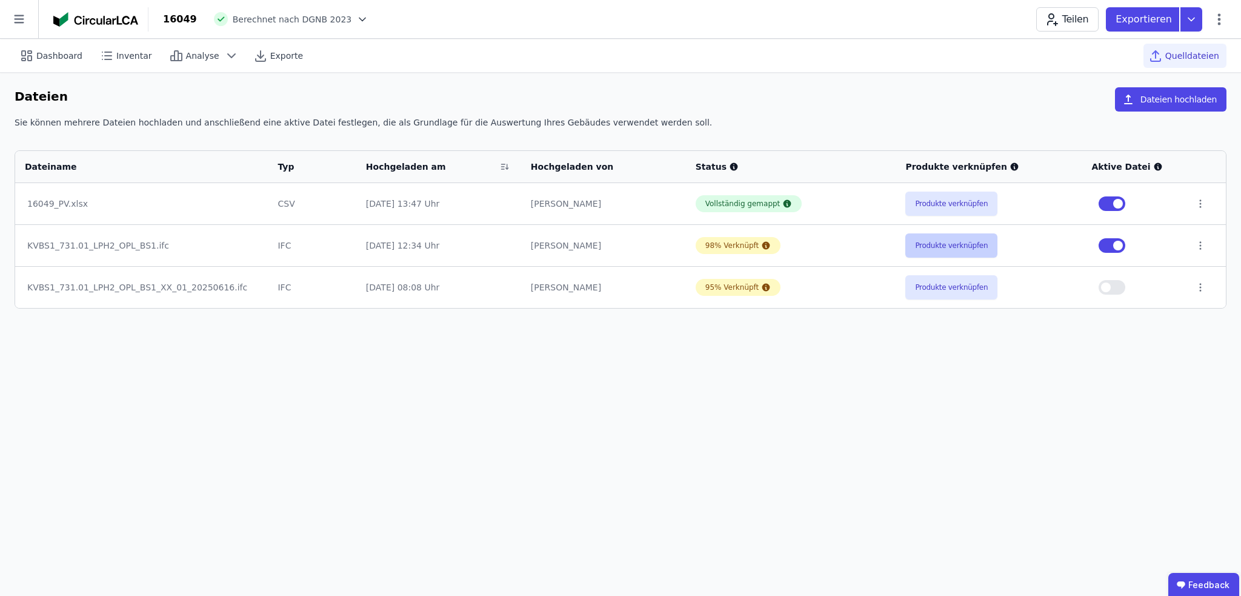
click at [965, 238] on button "Produkte verknüpfen" at bounding box center [951, 245] width 92 height 24
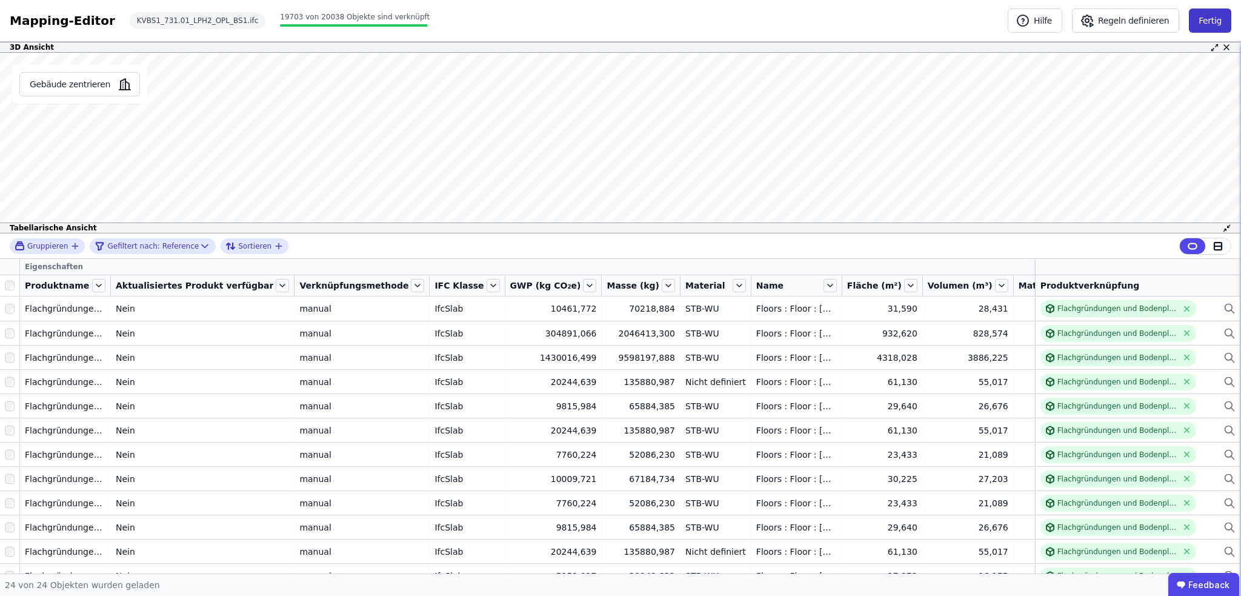
click at [1215, 26] on button "Fertig" at bounding box center [1210, 20] width 42 height 24
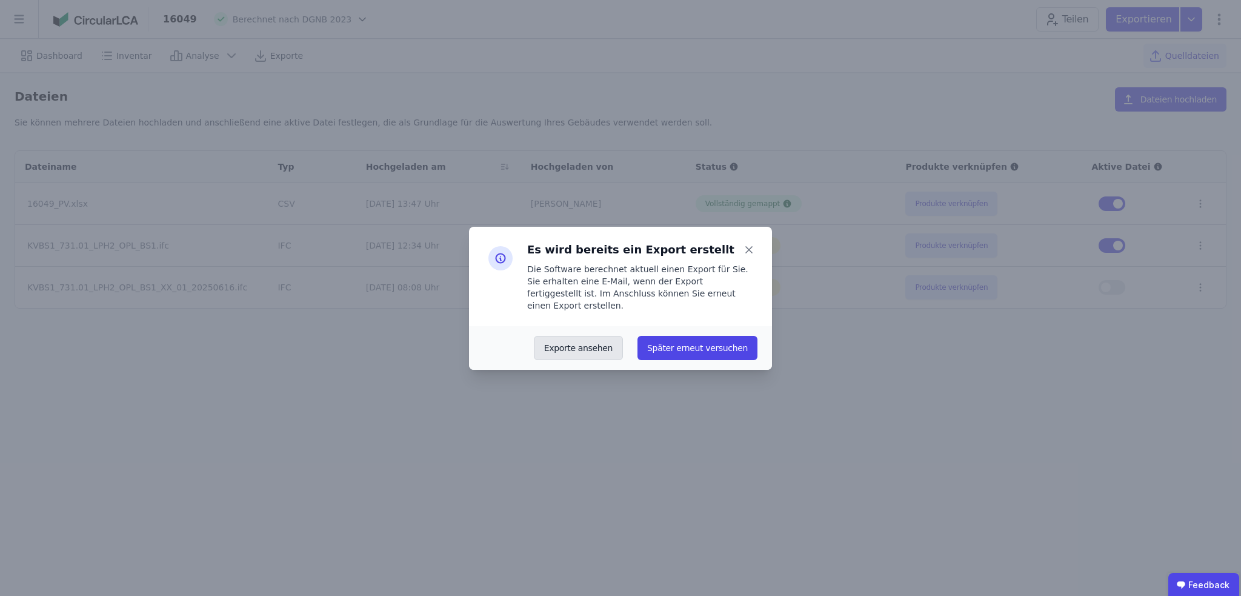
click at [604, 348] on button "Exporte ansehen" at bounding box center [578, 348] width 89 height 24
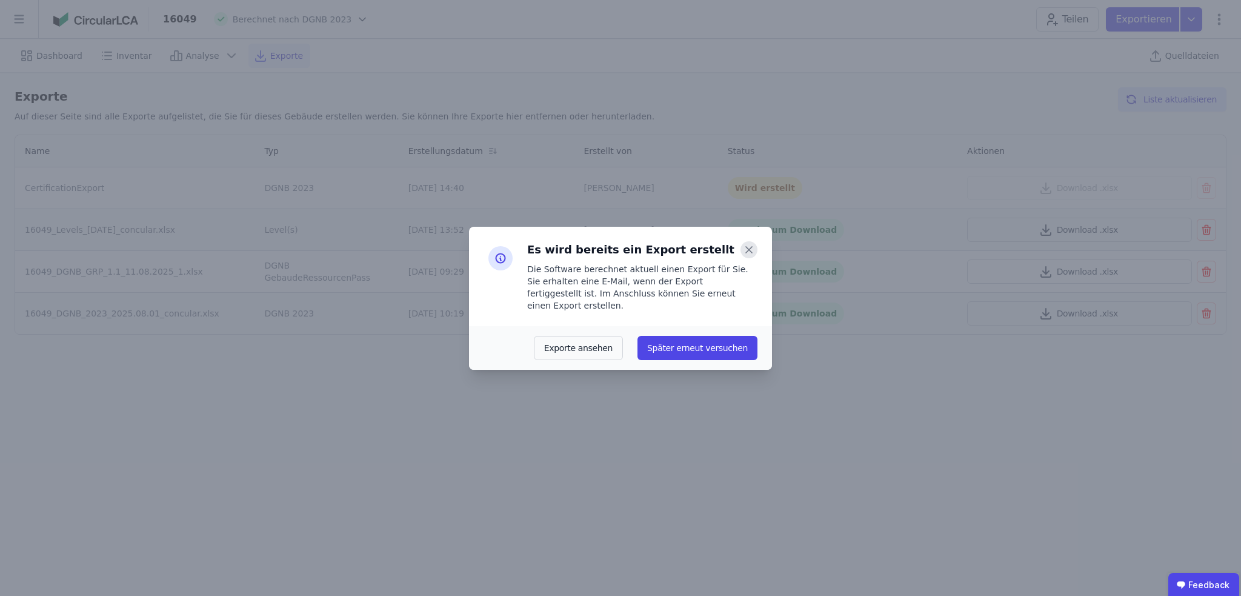
click at [751, 253] on icon at bounding box center [749, 250] width 6 height 6
click at [699, 342] on button "Später erneut versuchen" at bounding box center [698, 348] width 120 height 24
click at [750, 253] on icon at bounding box center [749, 250] width 6 height 6
click at [616, 340] on button "Exporte ansehen" at bounding box center [578, 348] width 89 height 24
click at [749, 253] on icon at bounding box center [749, 250] width 6 height 6
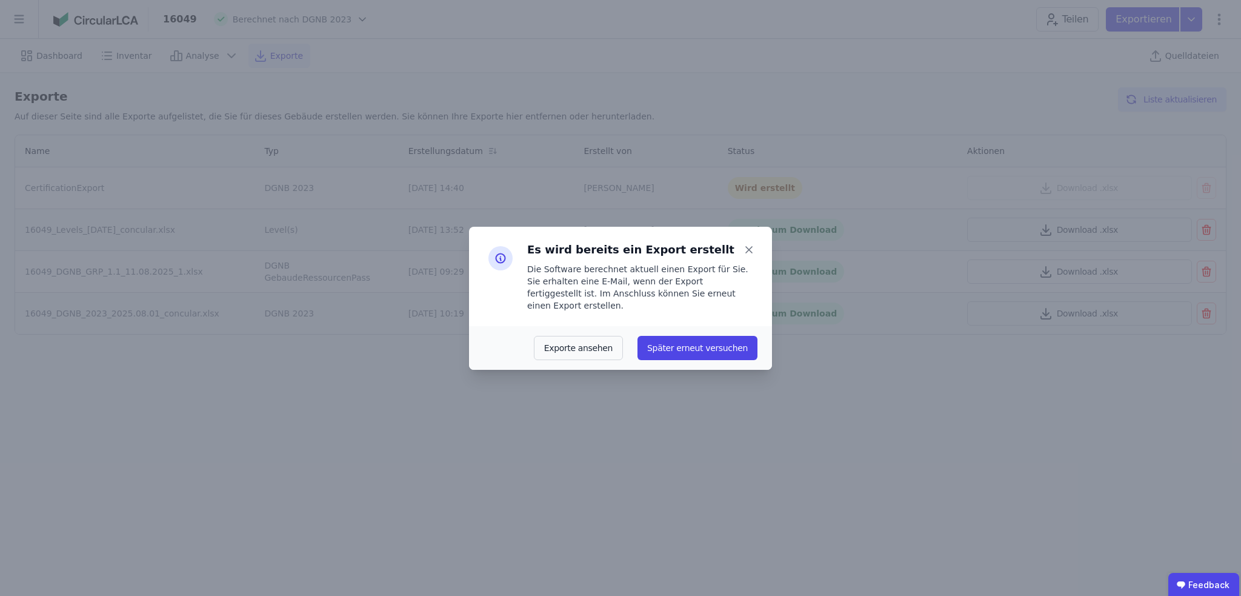
click at [933, 401] on div "Es wird bereits ein Export erstellt Die Software berechnet aktuell einen Export…" at bounding box center [620, 298] width 1241 height 596
click at [585, 341] on button "Exporte ansehen" at bounding box center [578, 348] width 89 height 24
click at [880, 433] on div "Es wird bereits ein Export erstellt Die Software berechnet aktuell einen Export…" at bounding box center [620, 298] width 1241 height 596
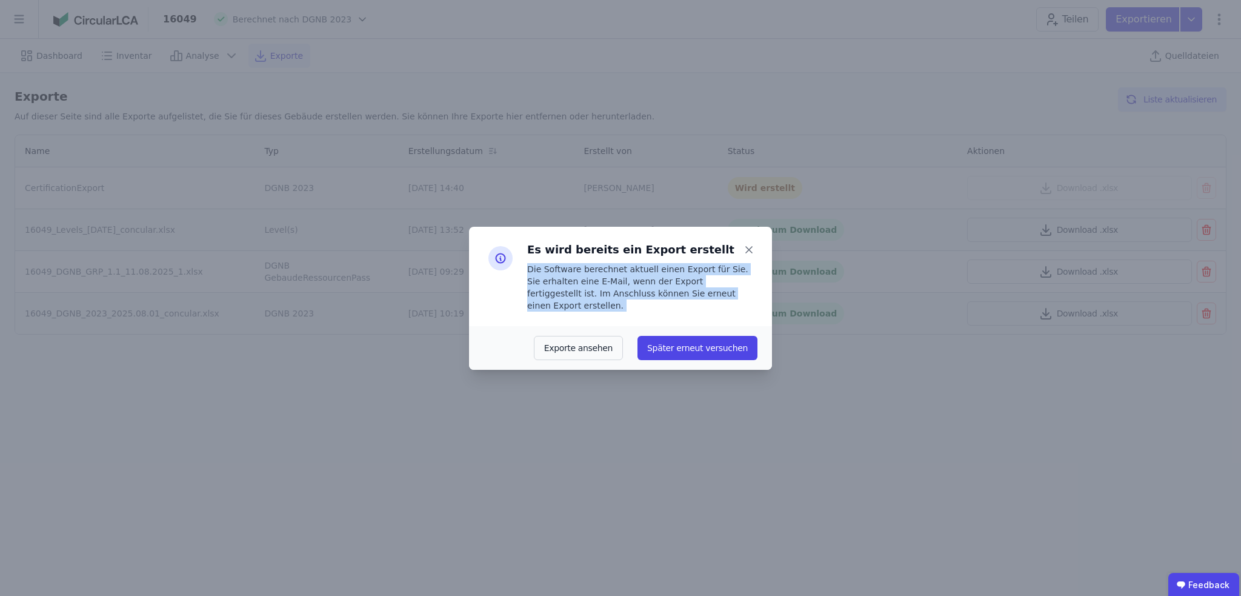
click at [880, 433] on div "Es wird bereits ein Export erstellt Die Software berechnet aktuell einen Export…" at bounding box center [620, 298] width 1241 height 596
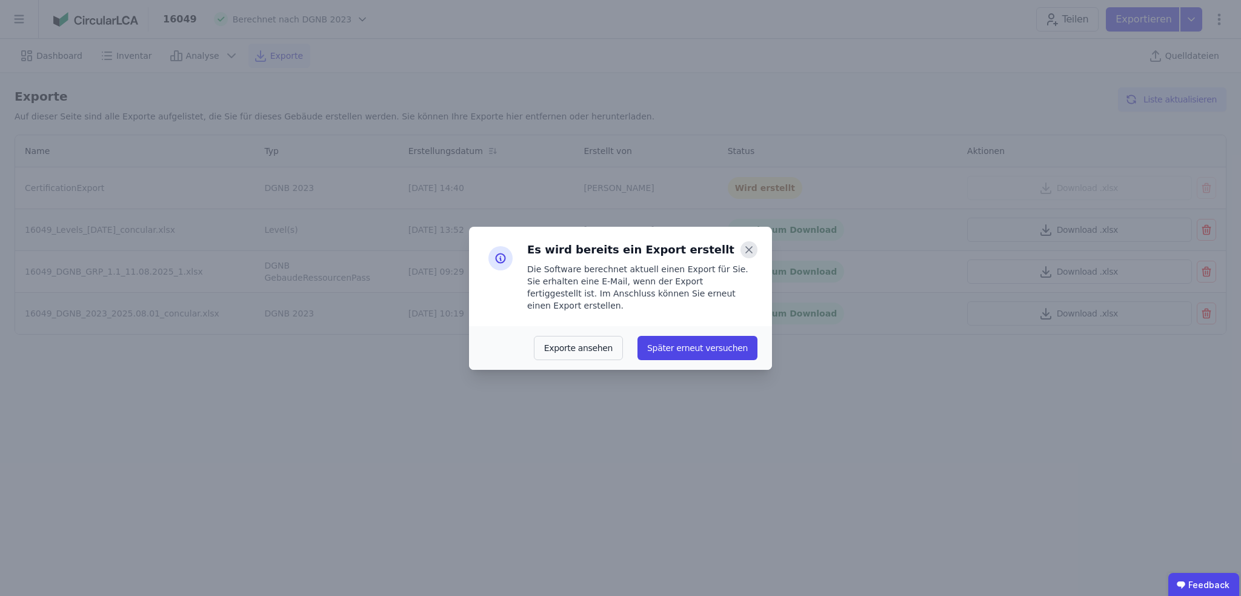
click at [750, 253] on icon at bounding box center [749, 250] width 6 height 6
click at [712, 341] on button "Später erneut versuchen" at bounding box center [698, 348] width 120 height 24
click at [710, 342] on button "Später erneut versuchen" at bounding box center [698, 348] width 120 height 24
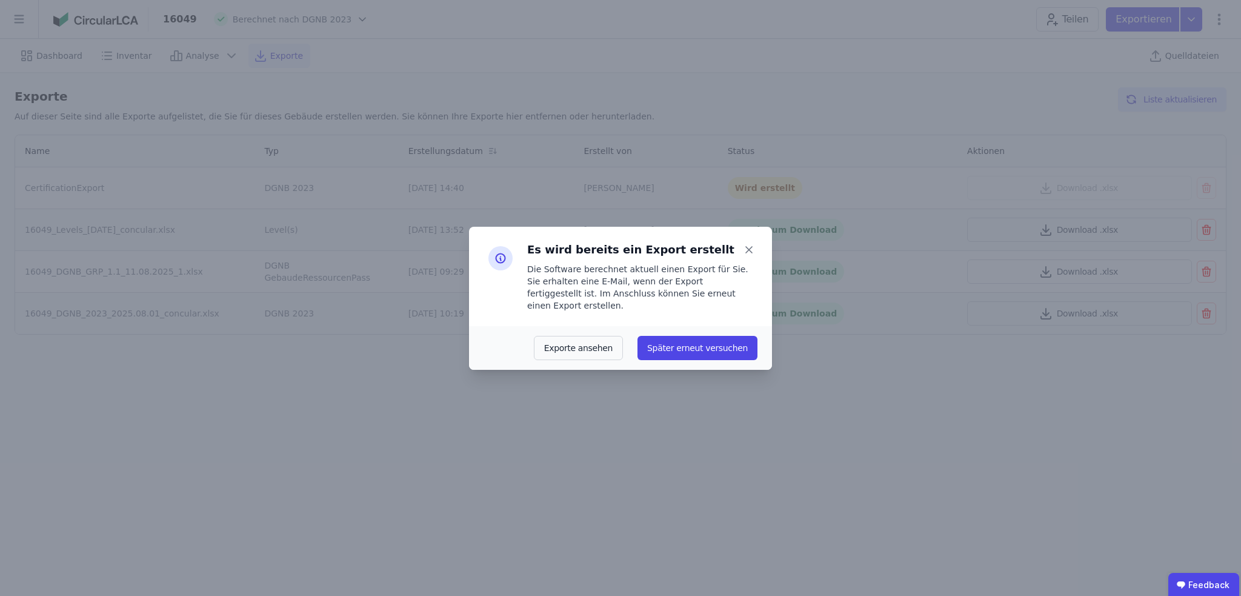
click at [976, 416] on div "Es wird bereits ein Export erstellt Die Software berechnet aktuell einen Export…" at bounding box center [620, 298] width 1241 height 596
click at [722, 347] on button "Später erneut versuchen" at bounding box center [698, 348] width 120 height 24
click at [722, 346] on button "Später erneut versuchen" at bounding box center [698, 348] width 120 height 24
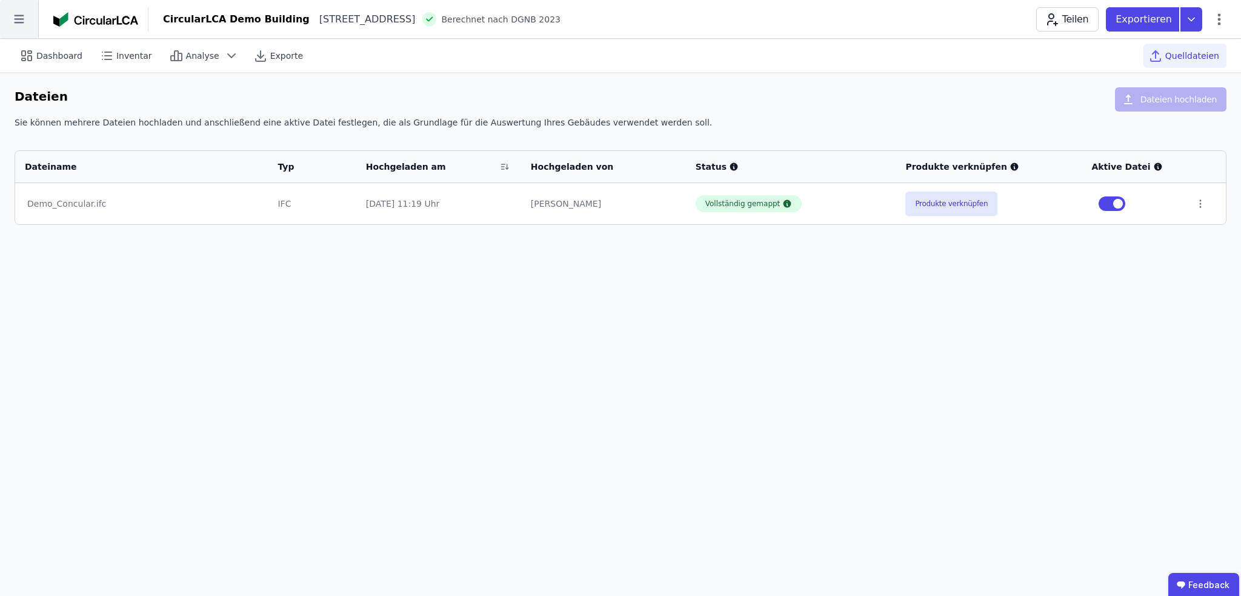
click at [8, 21] on icon at bounding box center [19, 19] width 38 height 38
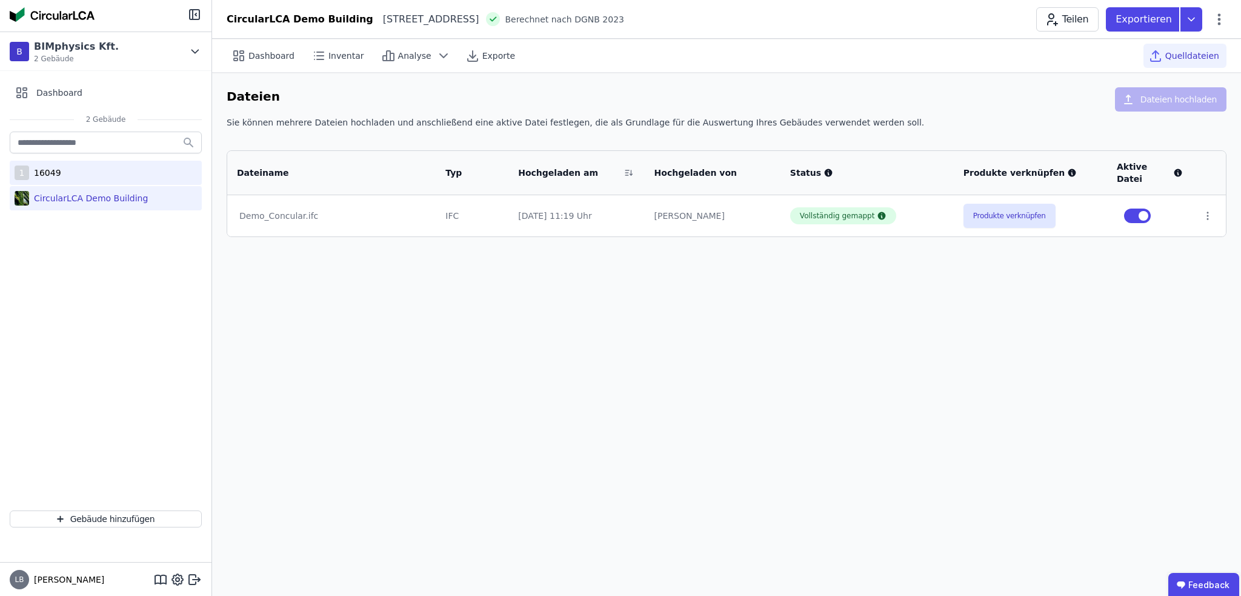
click at [66, 178] on div "1 16049" at bounding box center [106, 173] width 192 height 24
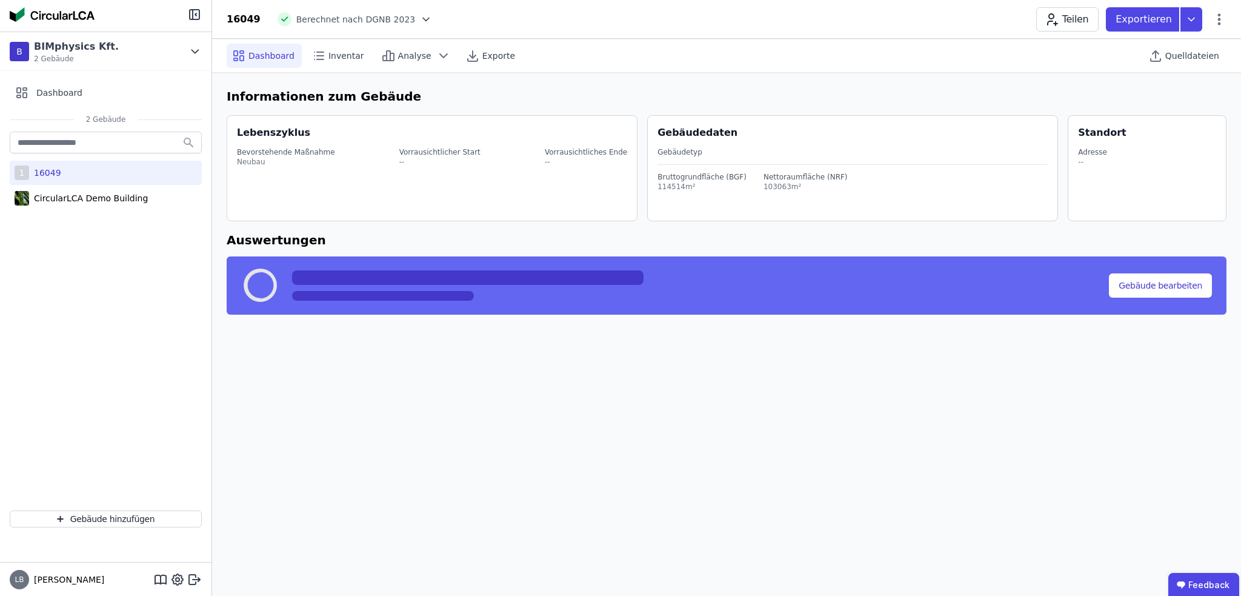
select select "*"
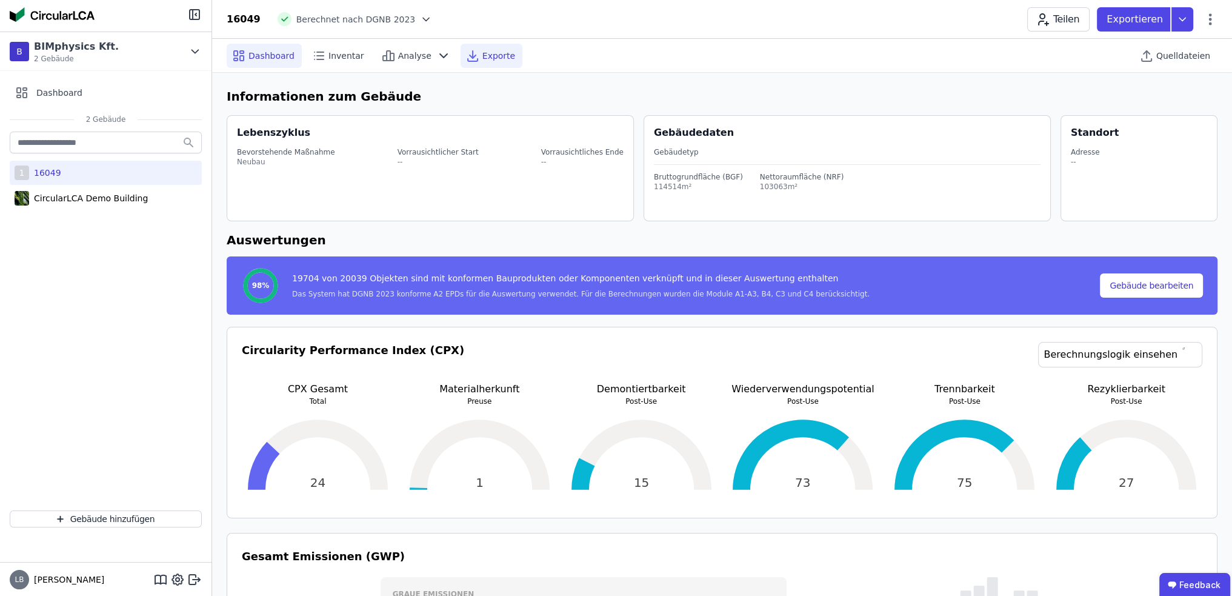
click at [467, 55] on icon at bounding box center [472, 55] width 15 height 15
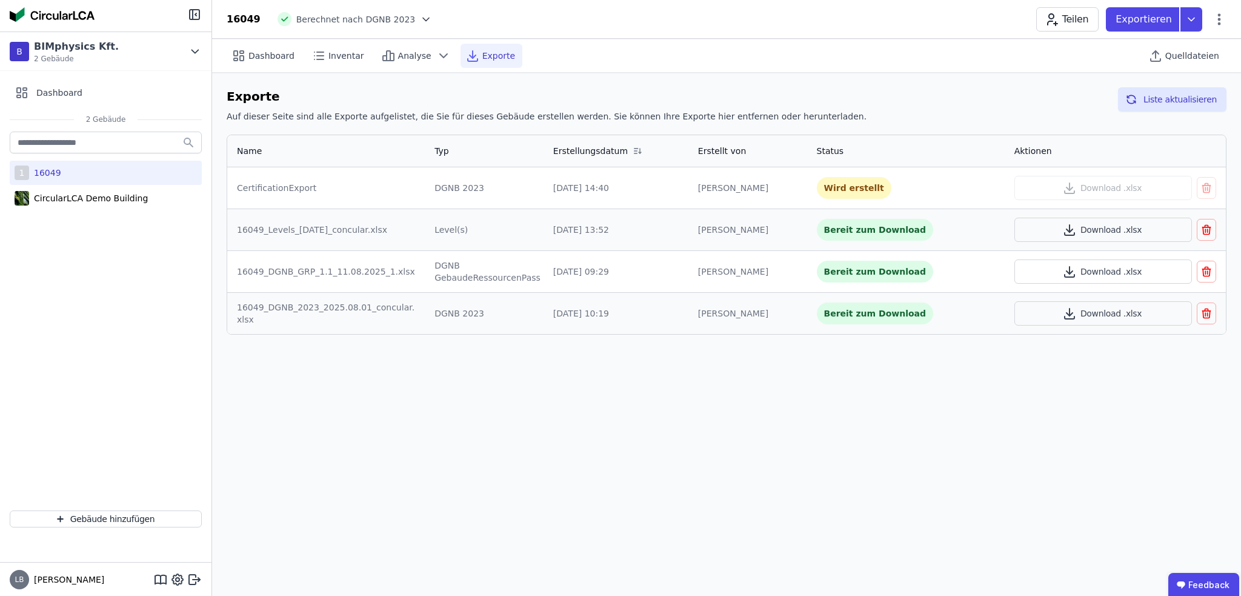
click at [1214, 228] on button "button" at bounding box center [1206, 230] width 19 height 22
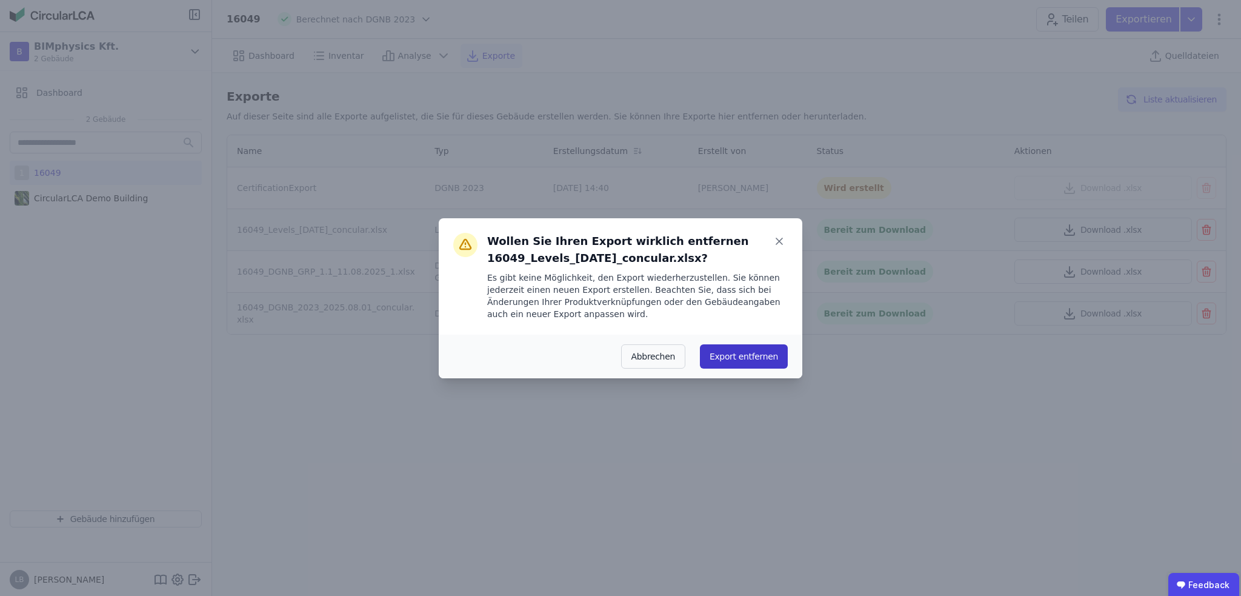
click at [756, 352] on button "Export entfernen" at bounding box center [744, 356] width 88 height 24
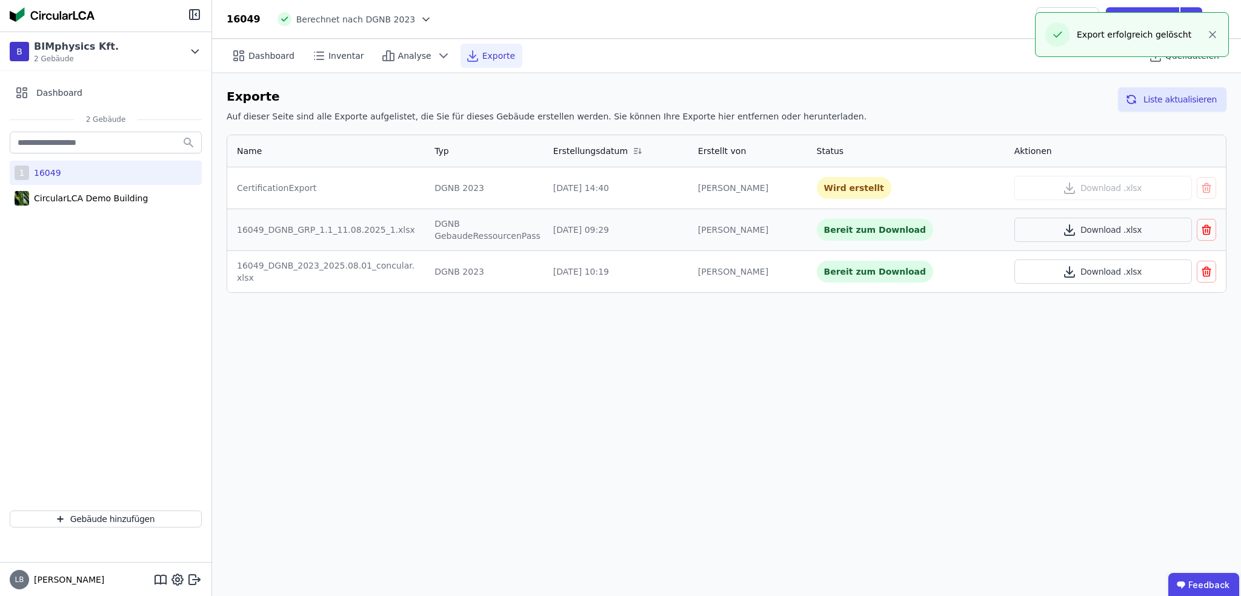
click at [1210, 232] on icon "button" at bounding box center [1206, 230] width 7 height 7
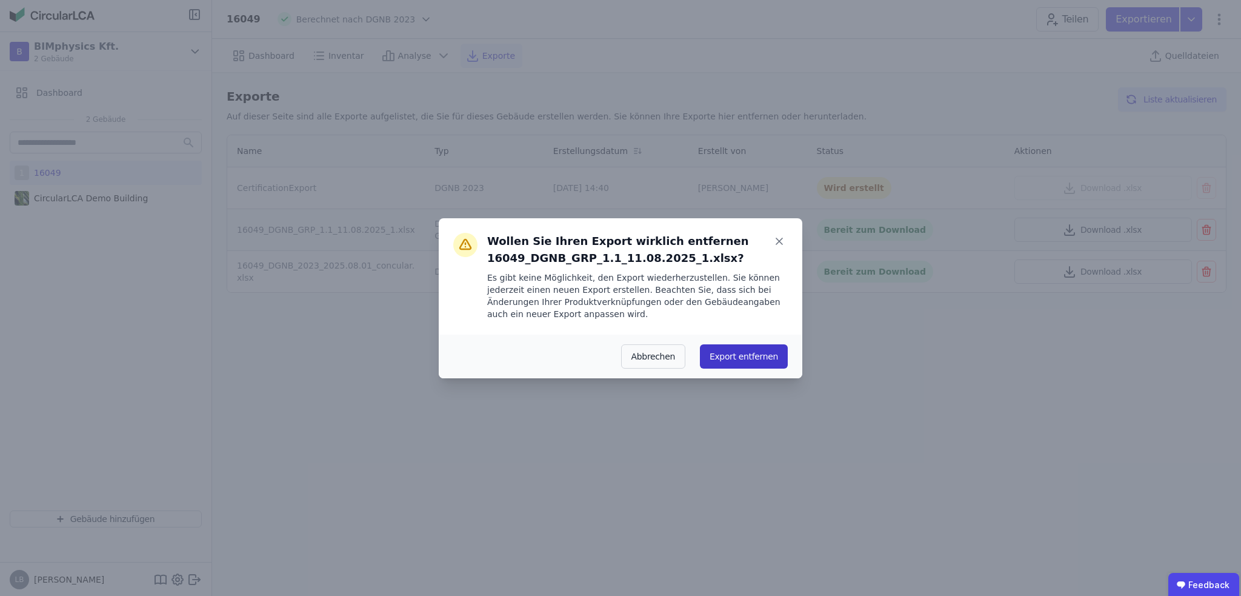
click at [733, 362] on button "Export entfernen" at bounding box center [744, 356] width 88 height 24
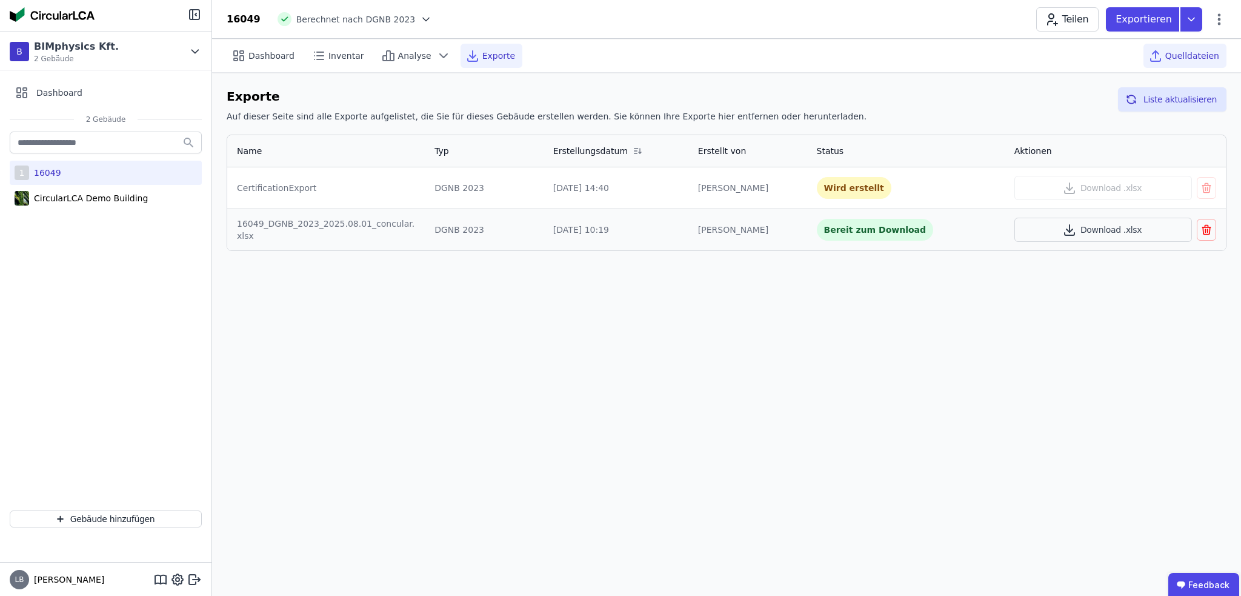
click at [1215, 50] on span "Quelldateien" at bounding box center [1192, 56] width 54 height 12
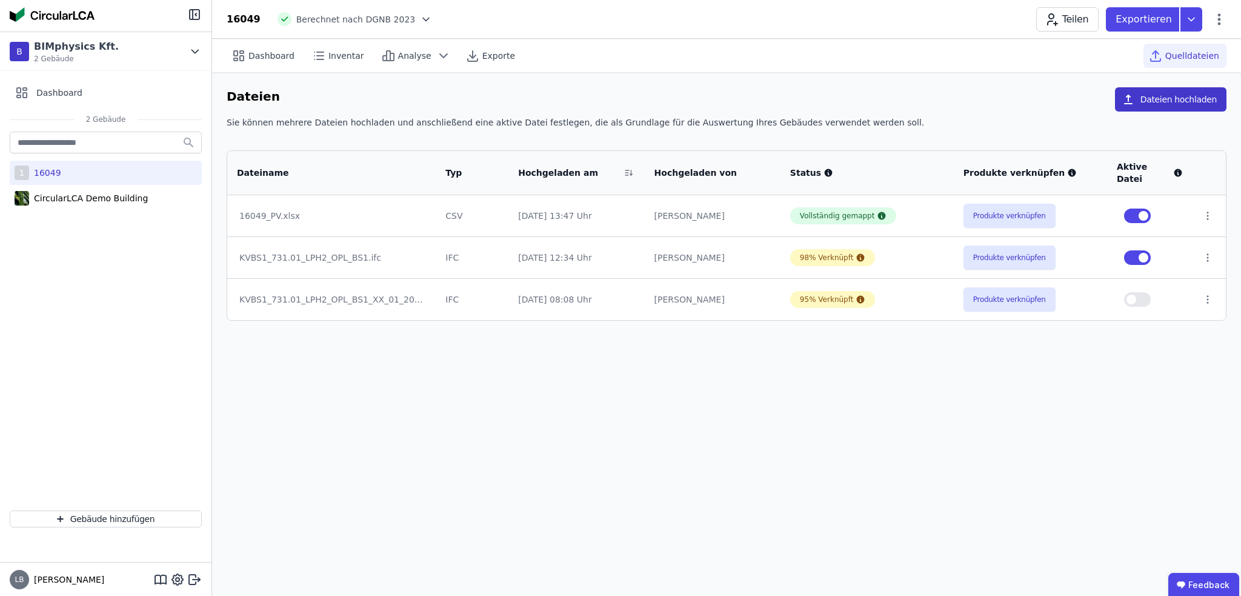
click at [1183, 95] on button "Dateien hochladen" at bounding box center [1171, 99] width 112 height 24
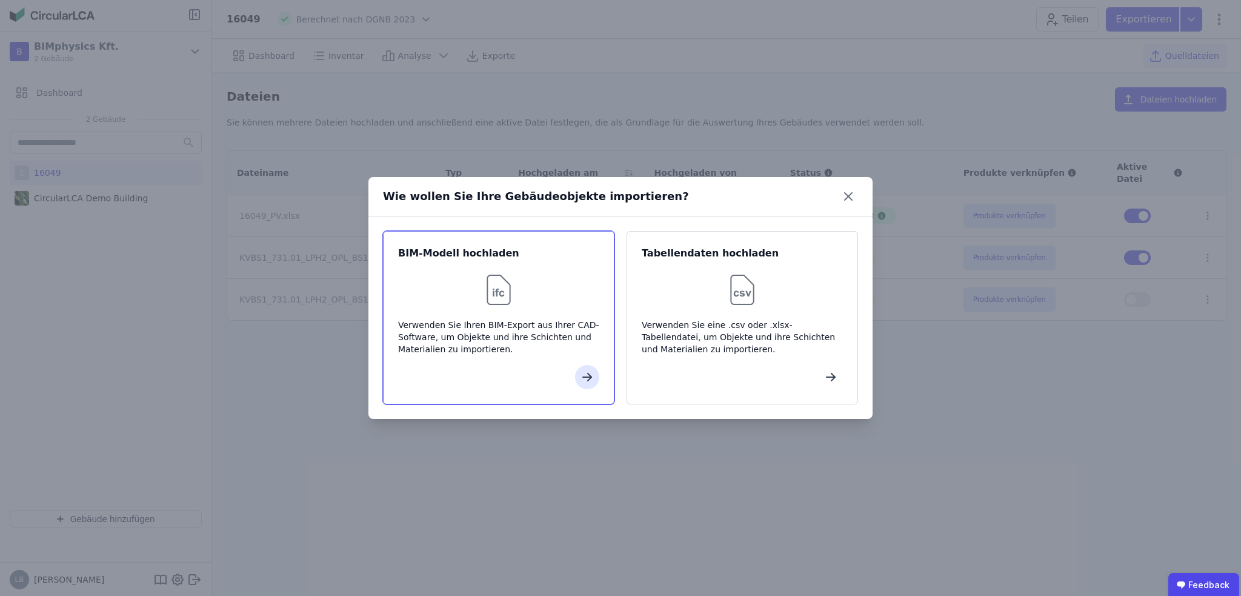
click at [575, 381] on div at bounding box center [498, 377] width 201 height 24
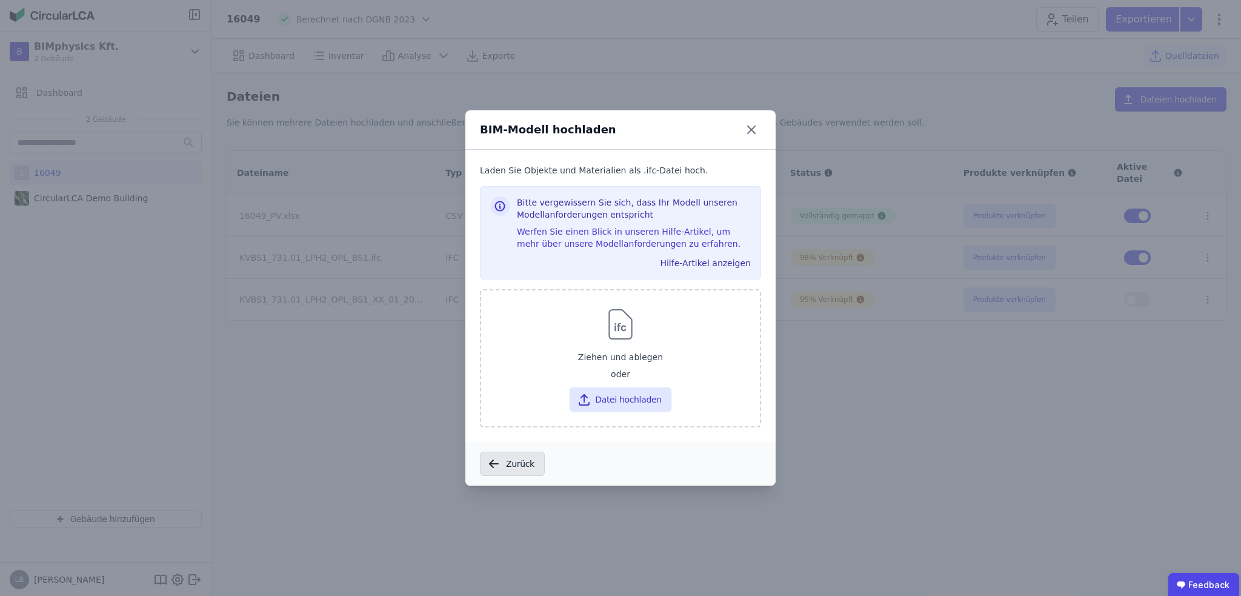
click at [512, 465] on button "Zurück" at bounding box center [512, 464] width 65 height 24
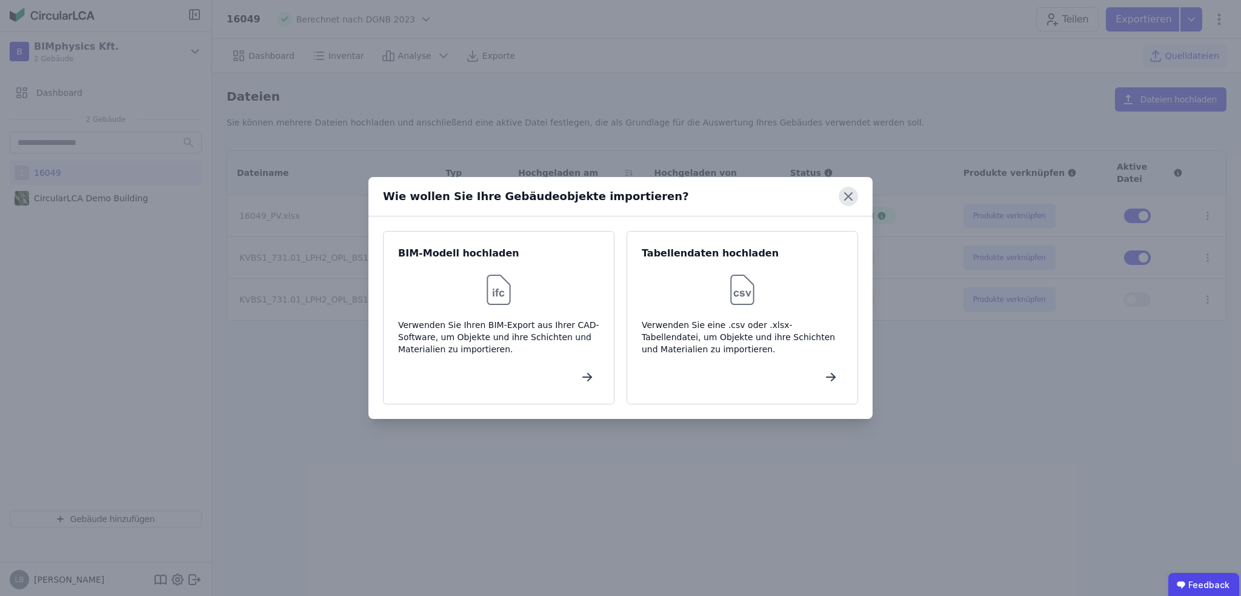
click at [845, 195] on icon at bounding box center [848, 196] width 19 height 19
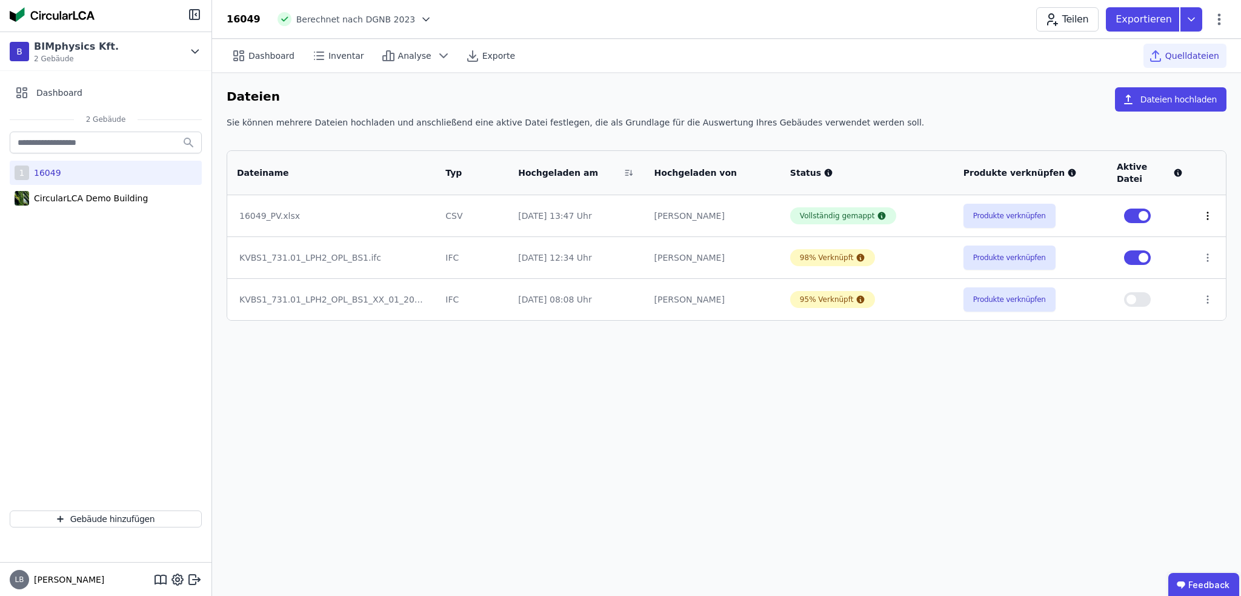
click at [1207, 210] on icon at bounding box center [1207, 215] width 11 height 11
click at [1077, 427] on div "Dashboard Inventar Analyse Exporte Quelldateien Dateien Dateien hochladen Sie k…" at bounding box center [726, 317] width 1029 height 557
click at [1192, 104] on button "Dateien hochladen" at bounding box center [1171, 99] width 112 height 24
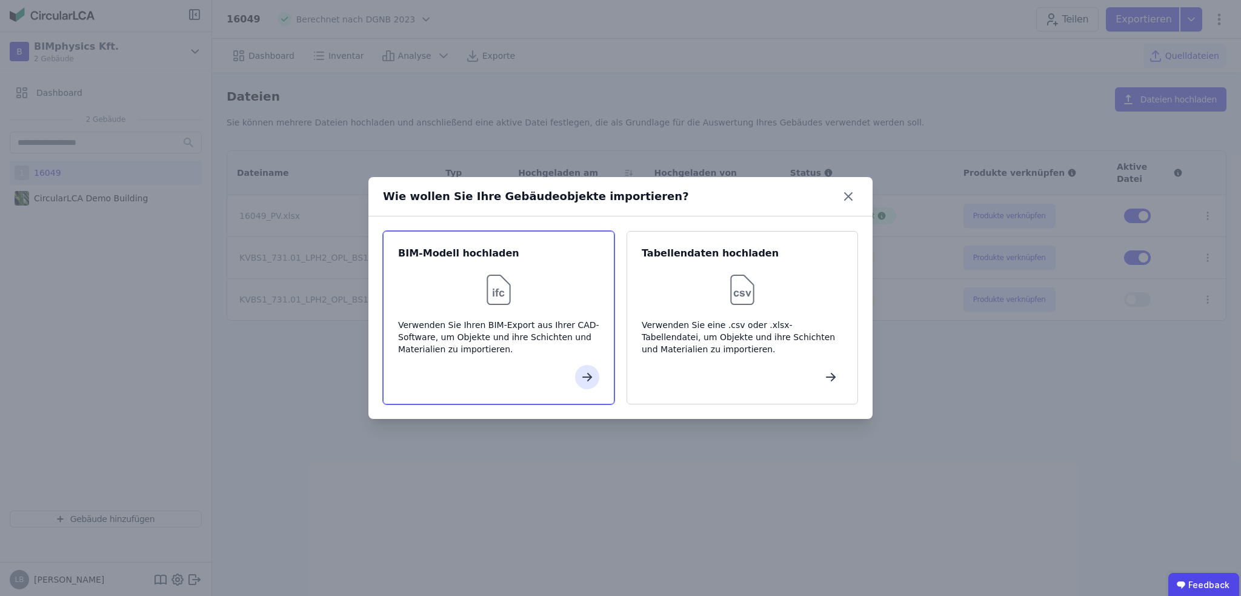
click at [552, 372] on div at bounding box center [498, 377] width 201 height 24
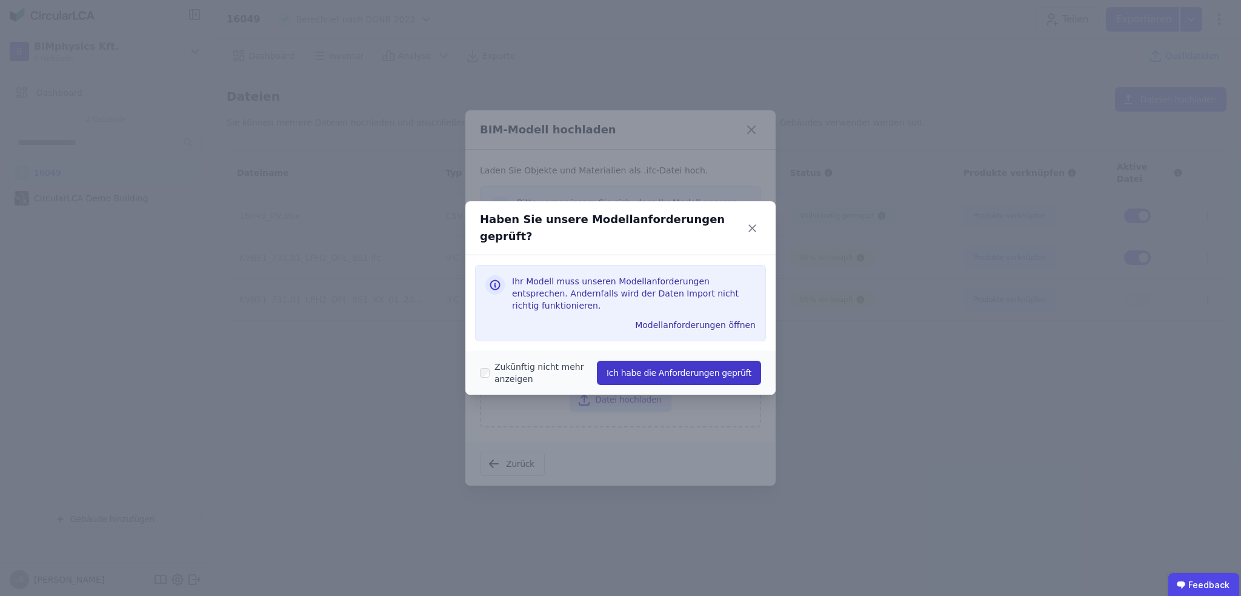
click at [684, 364] on button "Ich habe die Anforderungen geprüft" at bounding box center [679, 373] width 164 height 24
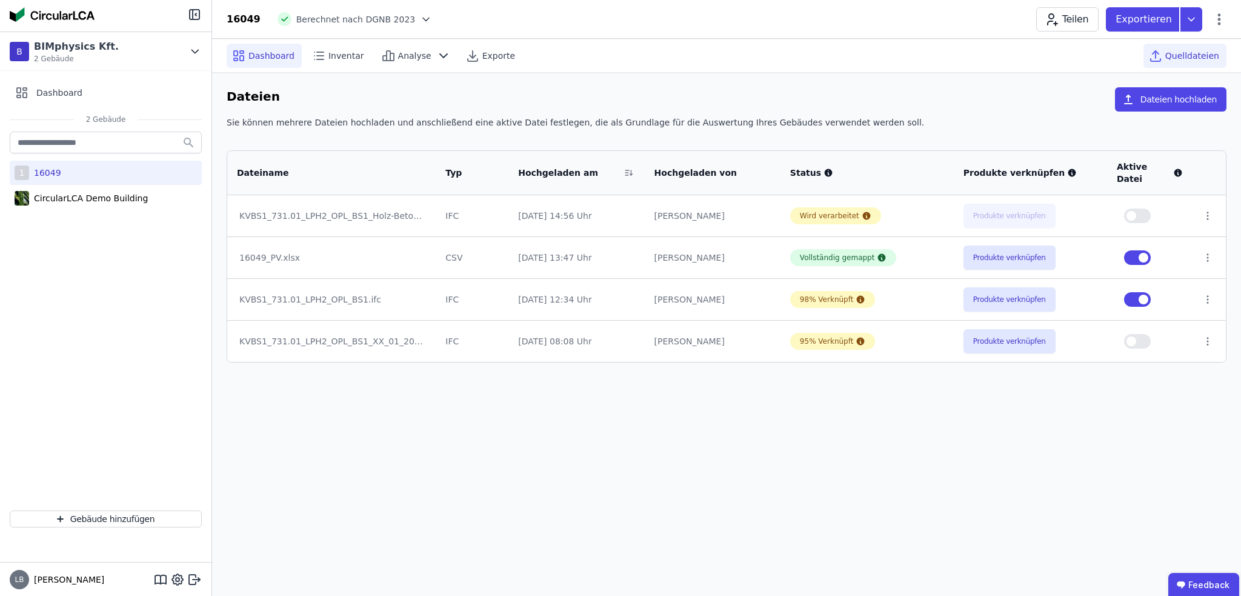
click at [255, 56] on span "Dashboard" at bounding box center [271, 56] width 46 height 12
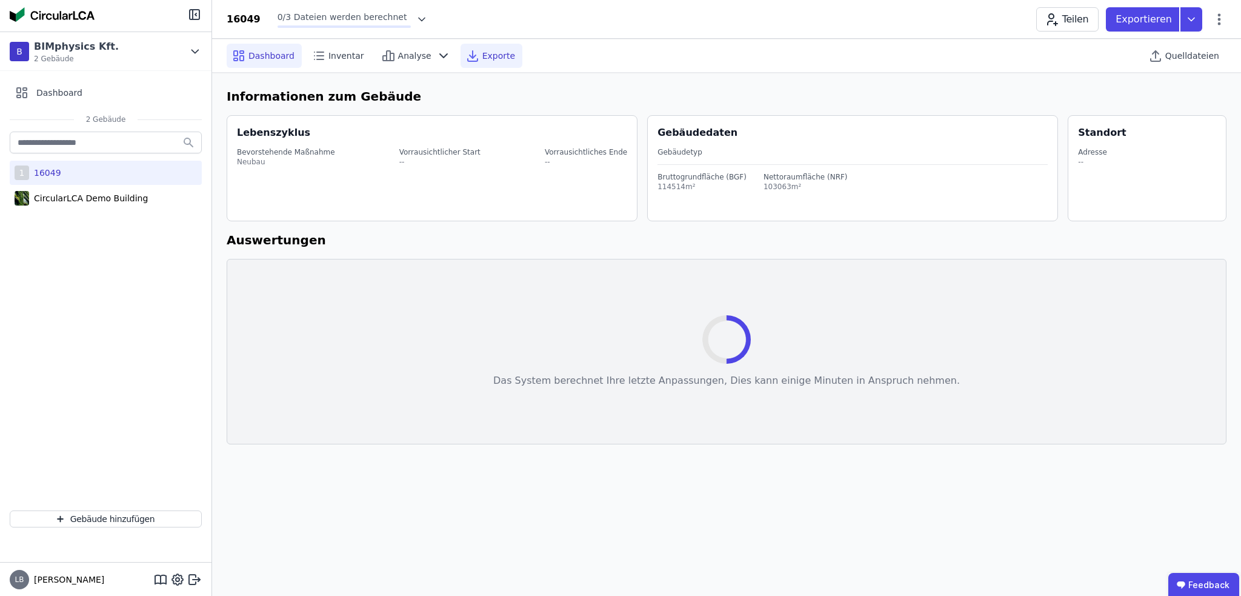
click at [482, 56] on span "Exporte" at bounding box center [498, 56] width 33 height 12
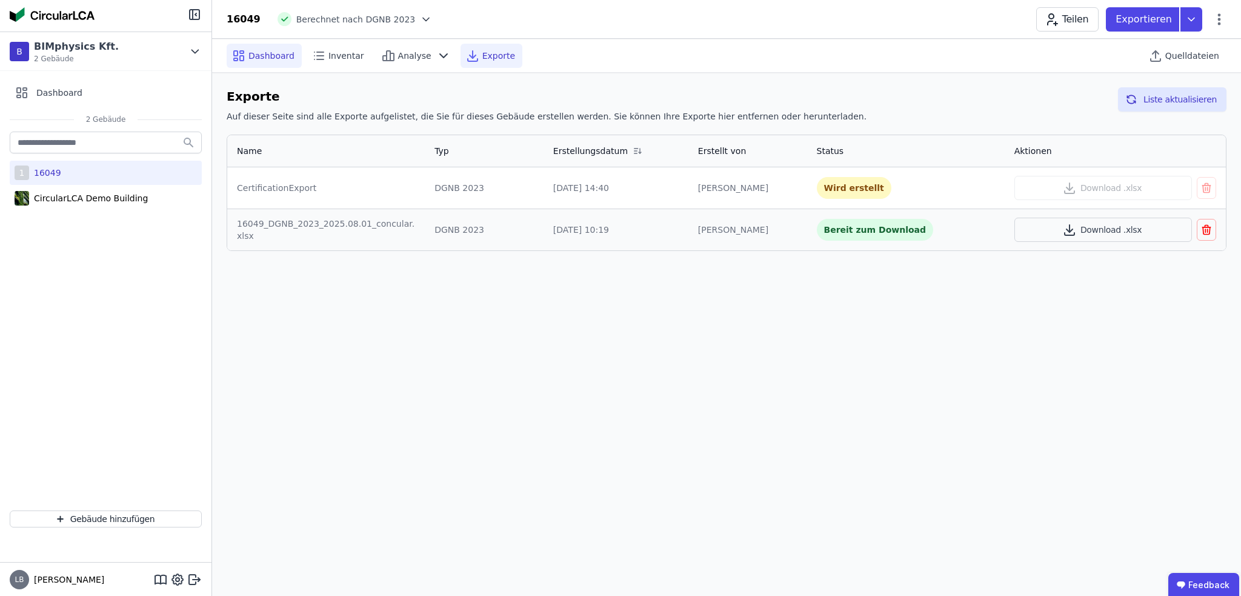
click at [245, 56] on icon at bounding box center [239, 55] width 15 height 15
select select "*"
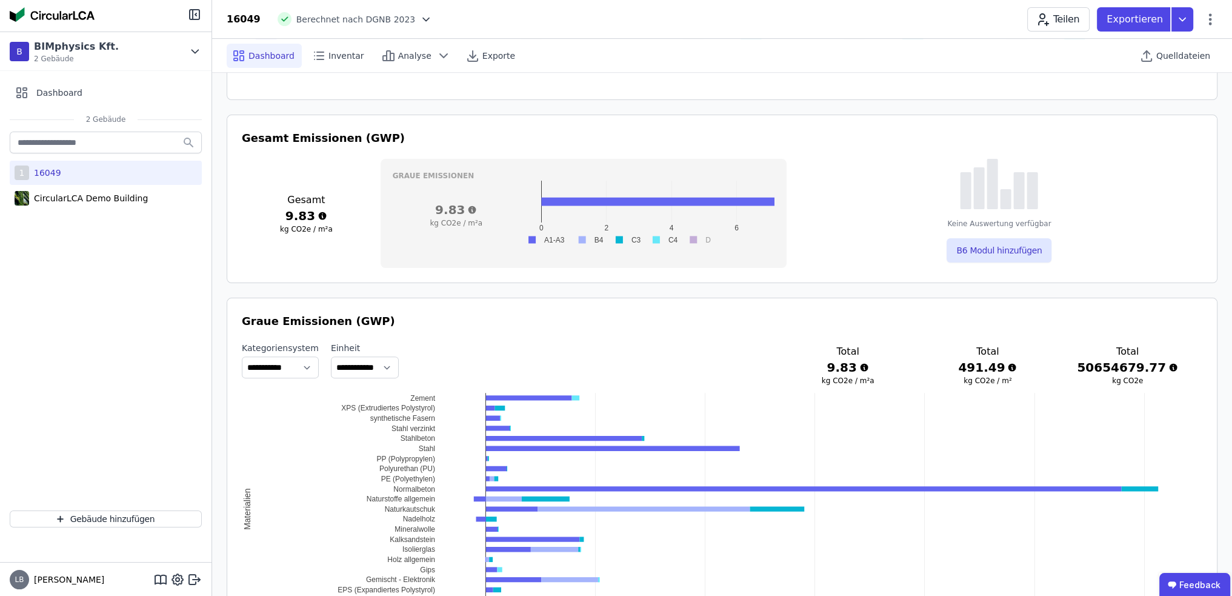
scroll to position [424, 0]
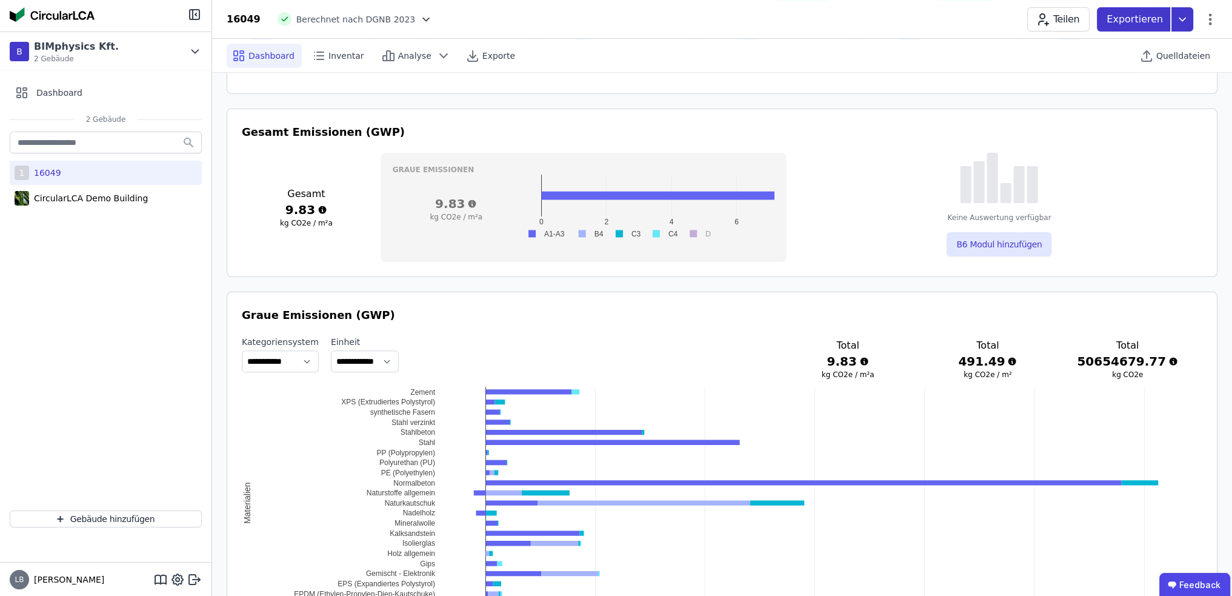
click at [1157, 24] on p "Exportieren" at bounding box center [1136, 19] width 59 height 15
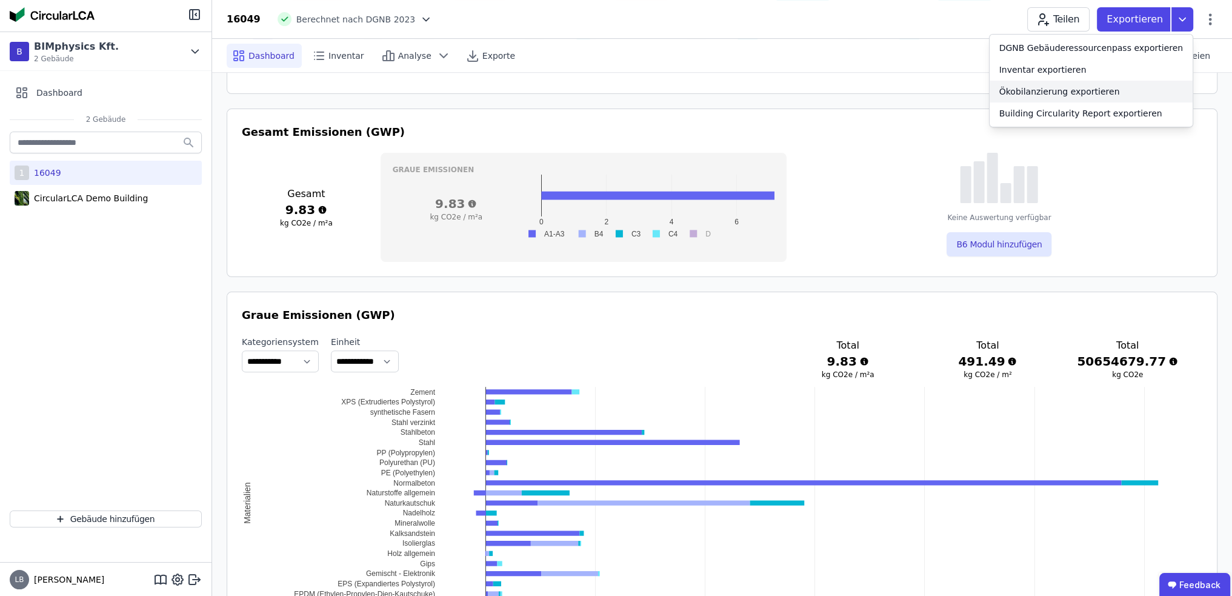
click at [1071, 93] on div "Ökobilanzierung exportieren" at bounding box center [1059, 91] width 121 height 12
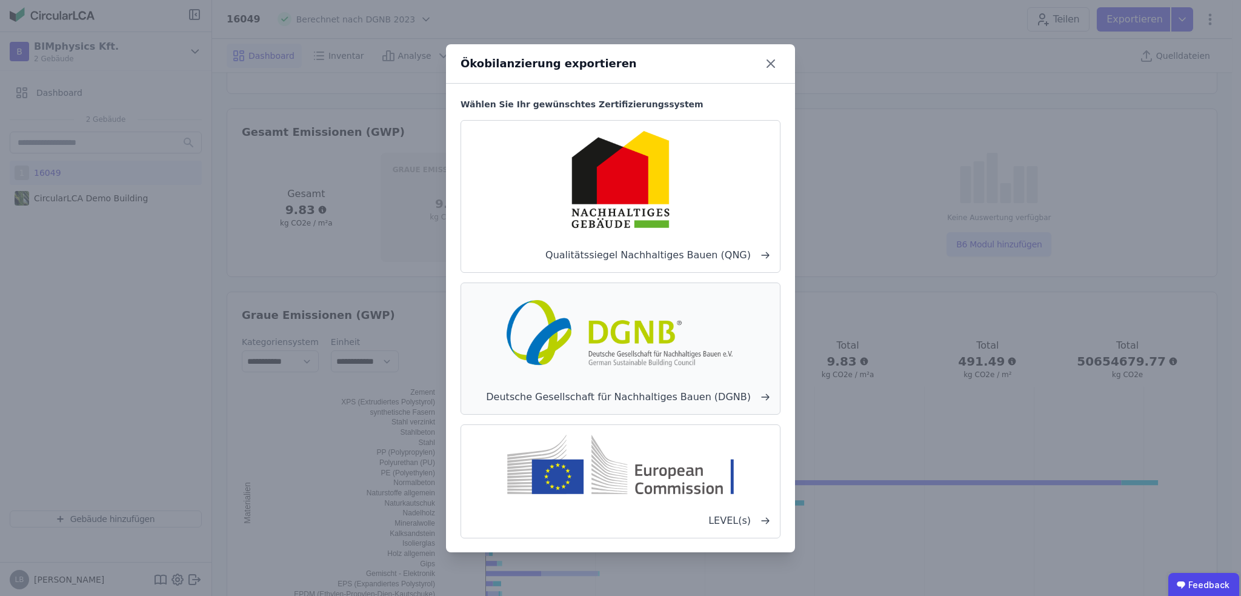
click at [742, 393] on span "Deutsche Gesellschaft für Nachhaltiges Bauen (DGNB)" at bounding box center [620, 397] width 299 height 15
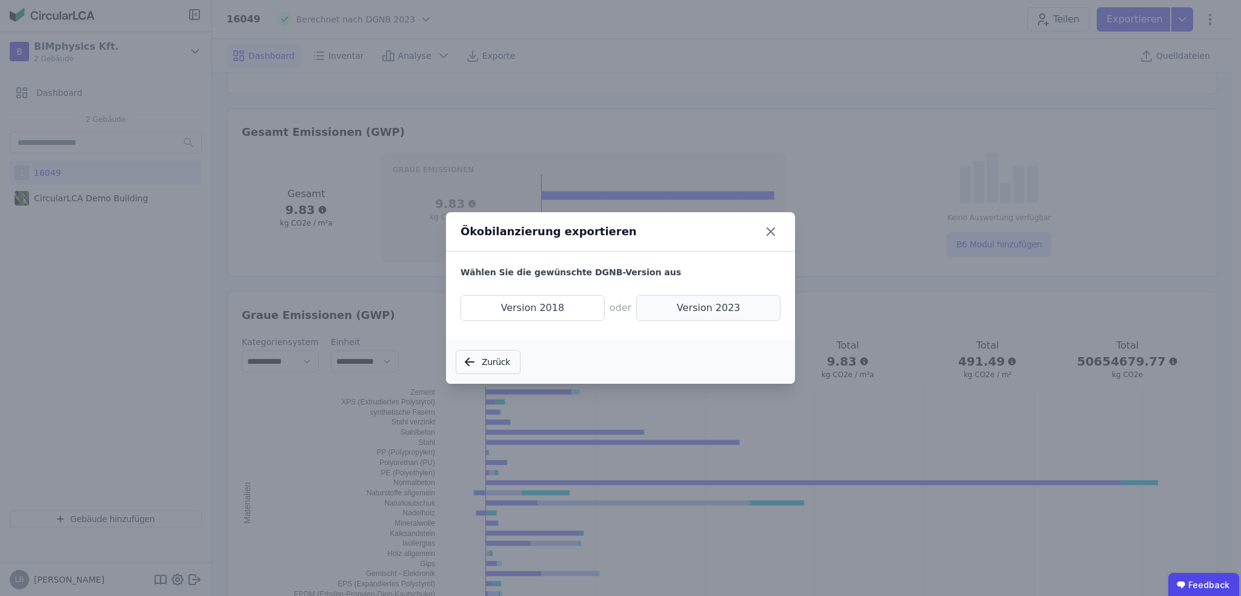
click at [689, 298] on span "Version 2023" at bounding box center [708, 307] width 144 height 25
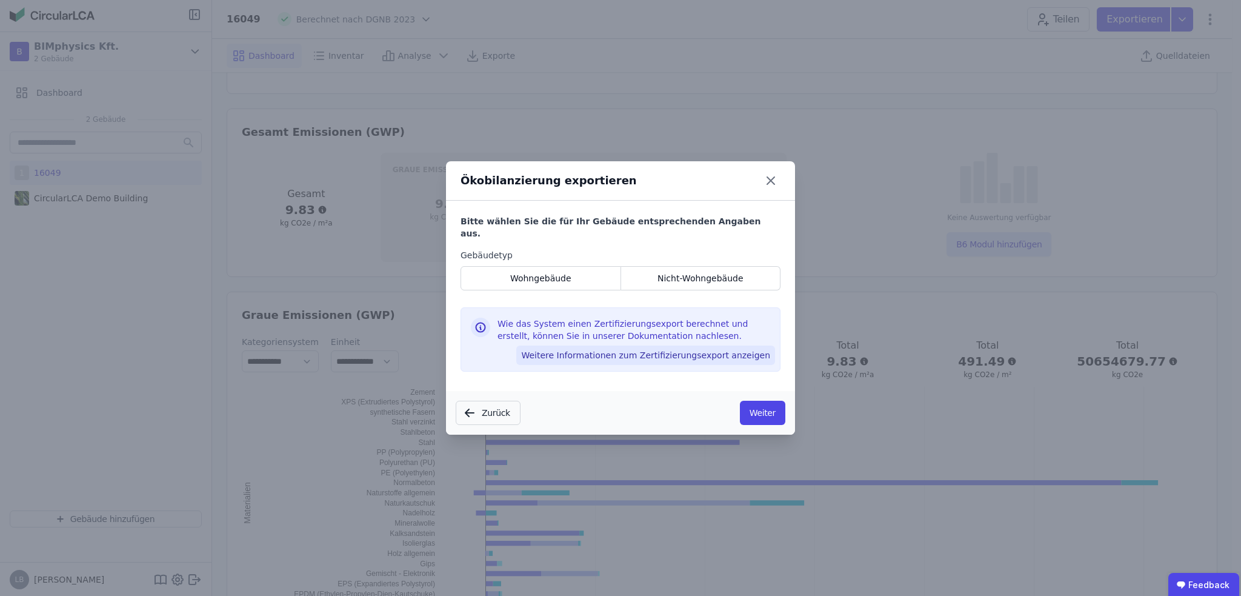
click at [652, 349] on button "Weitere Informationen zum Zertifizierungsexport anzeigen" at bounding box center [645, 354] width 259 height 19
click at [708, 272] on span "Nicht-Wohngebäude" at bounding box center [701, 278] width 86 height 12
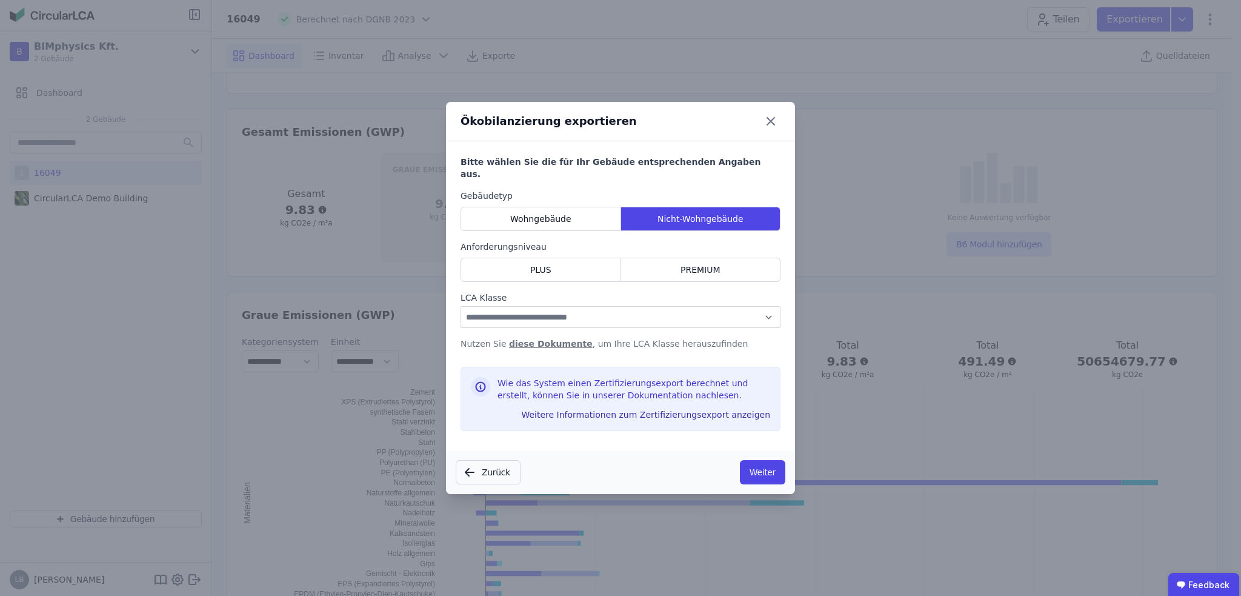
click at [521, 339] on link "diese Dokumente" at bounding box center [551, 344] width 84 height 10
click at [768, 125] on icon at bounding box center [770, 121] width 7 height 7
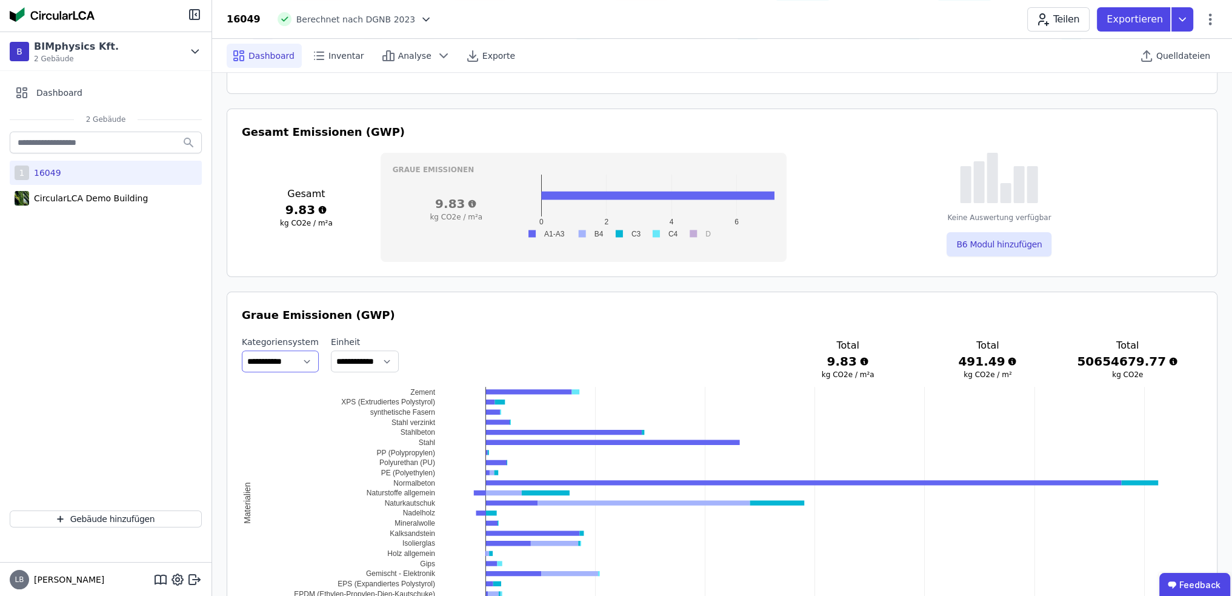
click at [305, 360] on select "**********" at bounding box center [280, 361] width 77 height 22
select select "**********"
click at [242, 350] on select "**********" at bounding box center [280, 361] width 77 height 22
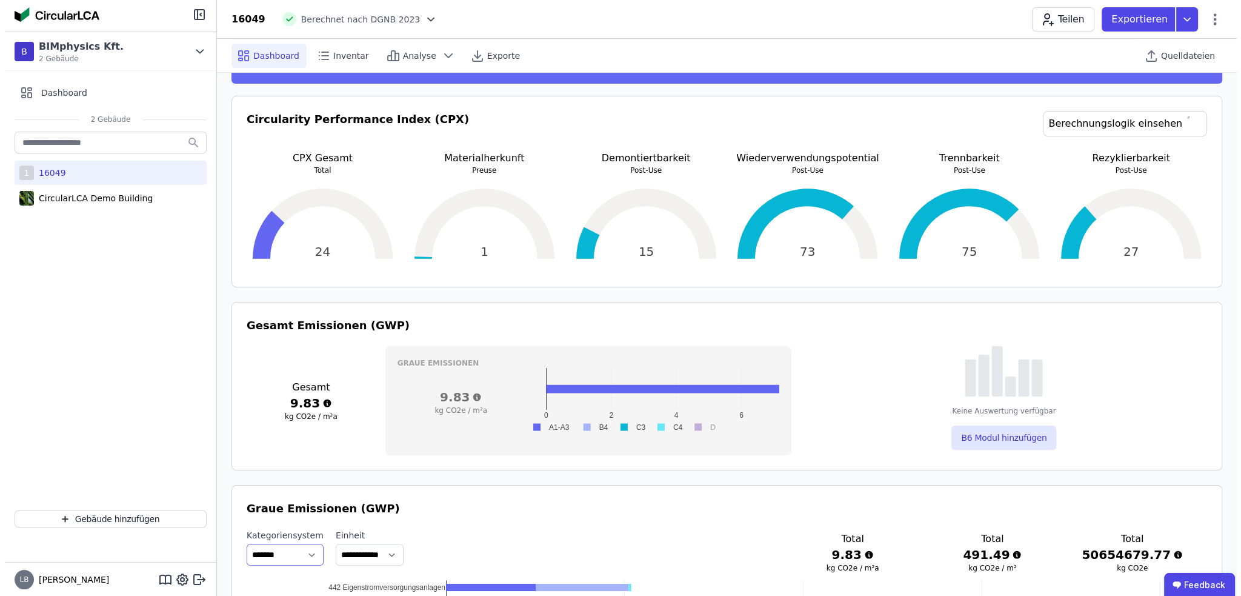
scroll to position [0, 0]
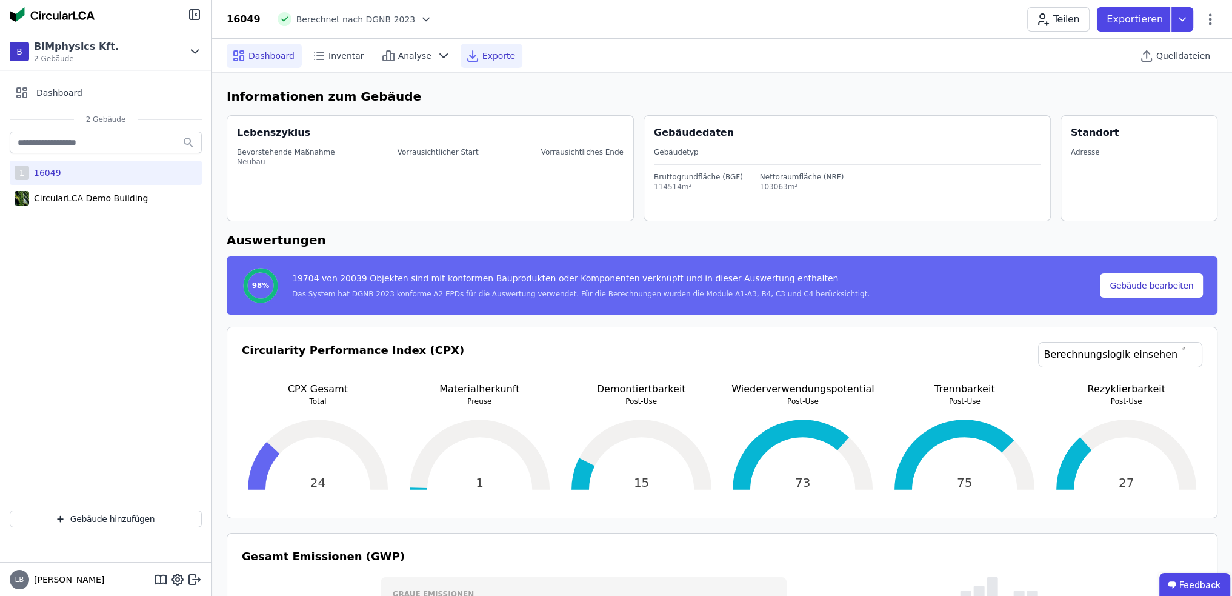
click at [482, 52] on span "Exporte" at bounding box center [498, 56] width 33 height 12
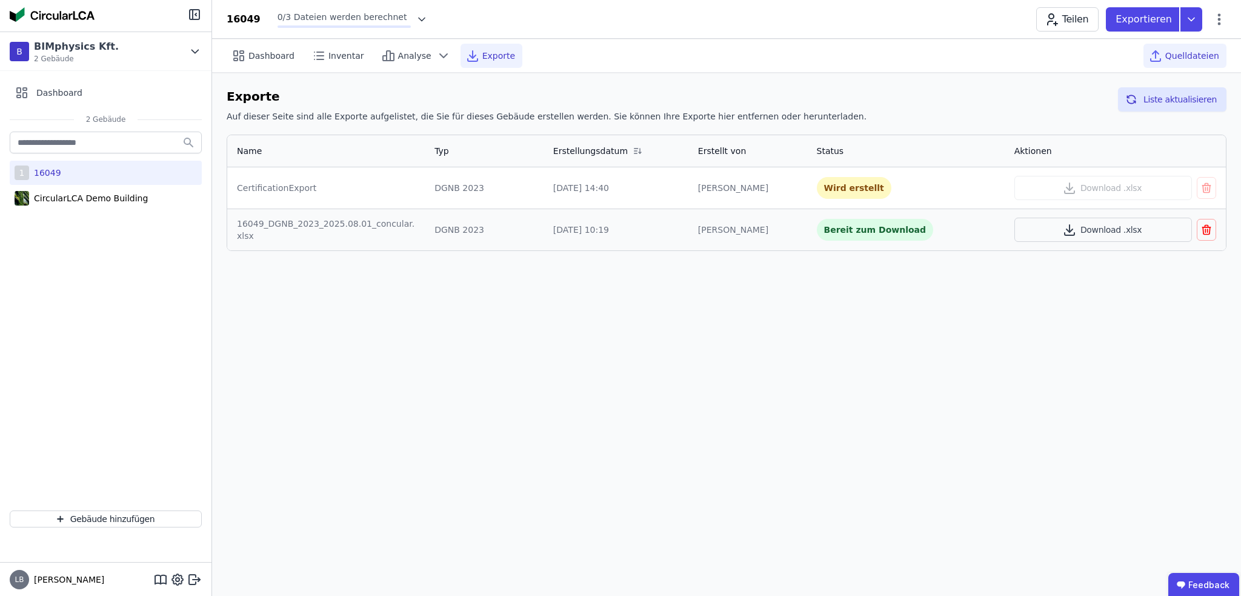
click at [1196, 58] on span "Quelldateien" at bounding box center [1192, 56] width 54 height 12
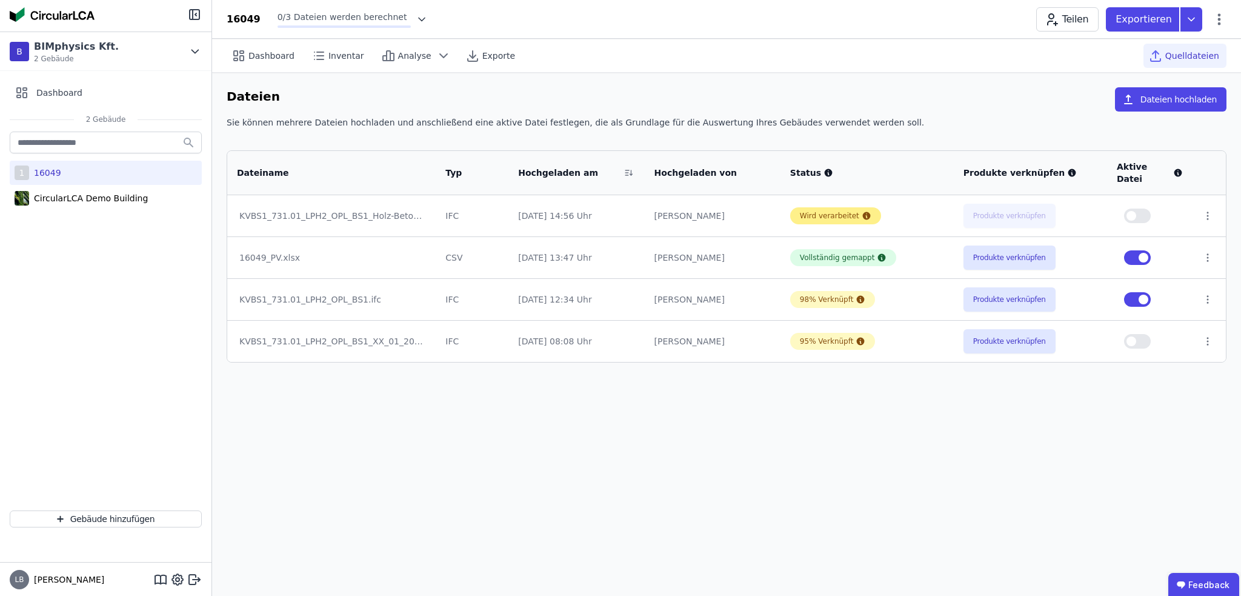
click at [841, 211] on div "Wird verarbeitet" at bounding box center [829, 216] width 59 height 10
click at [835, 407] on div "Dashboard Inventar Analyse Exporte Quelldateien Dateien Dateien hochladen Sie k…" at bounding box center [726, 317] width 1029 height 557
click at [482, 58] on span "Exporte" at bounding box center [498, 56] width 33 height 12
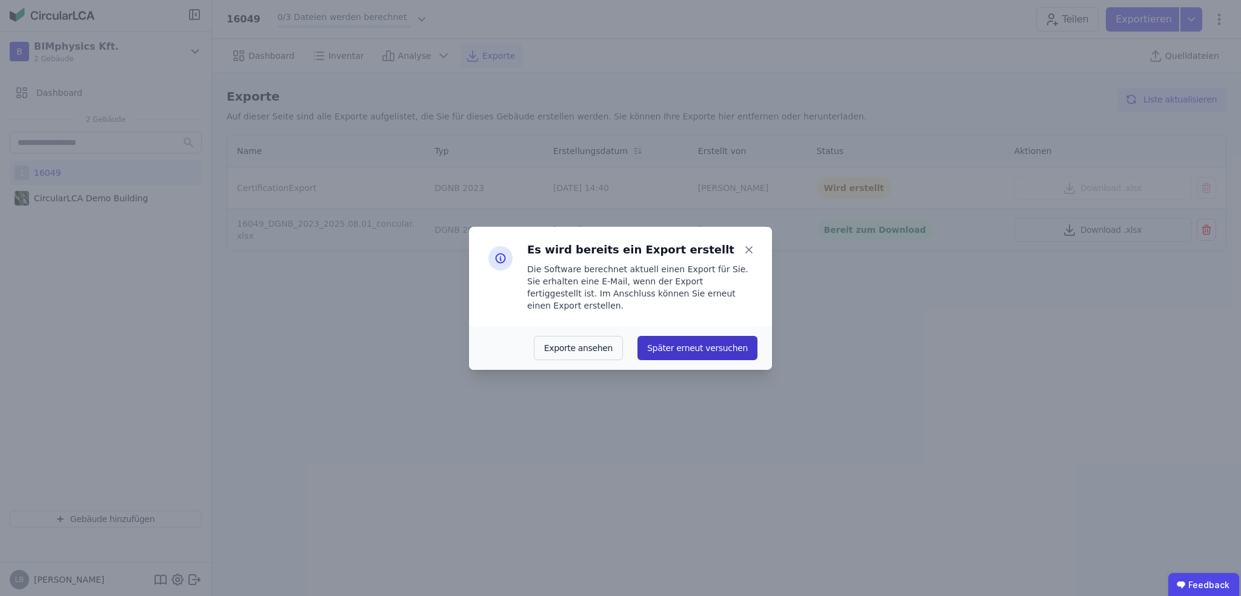
click at [719, 344] on button "Später erneut versuchen" at bounding box center [698, 348] width 120 height 24
click at [747, 253] on icon at bounding box center [749, 250] width 6 height 6
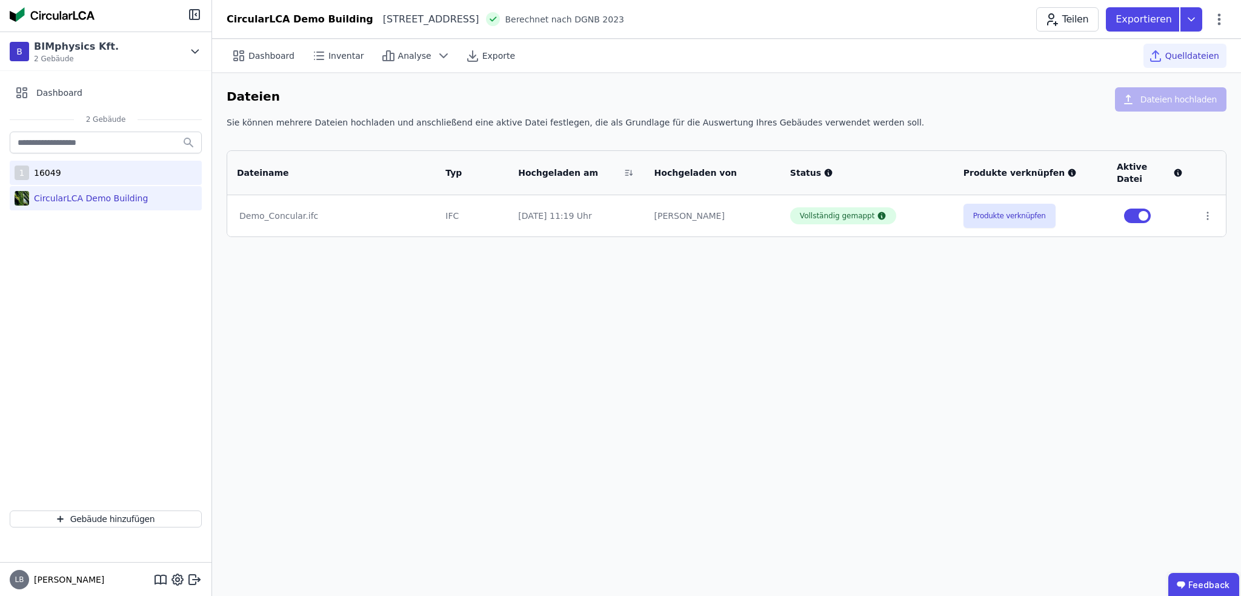
click at [52, 169] on div "16049" at bounding box center [45, 173] width 32 height 12
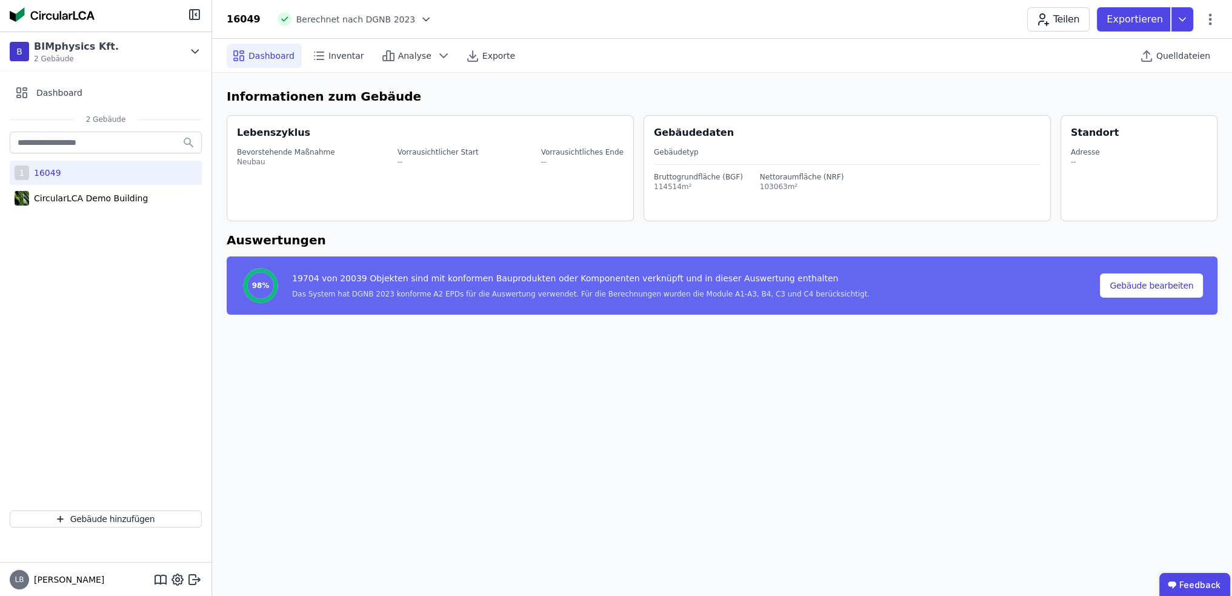
select select "*"
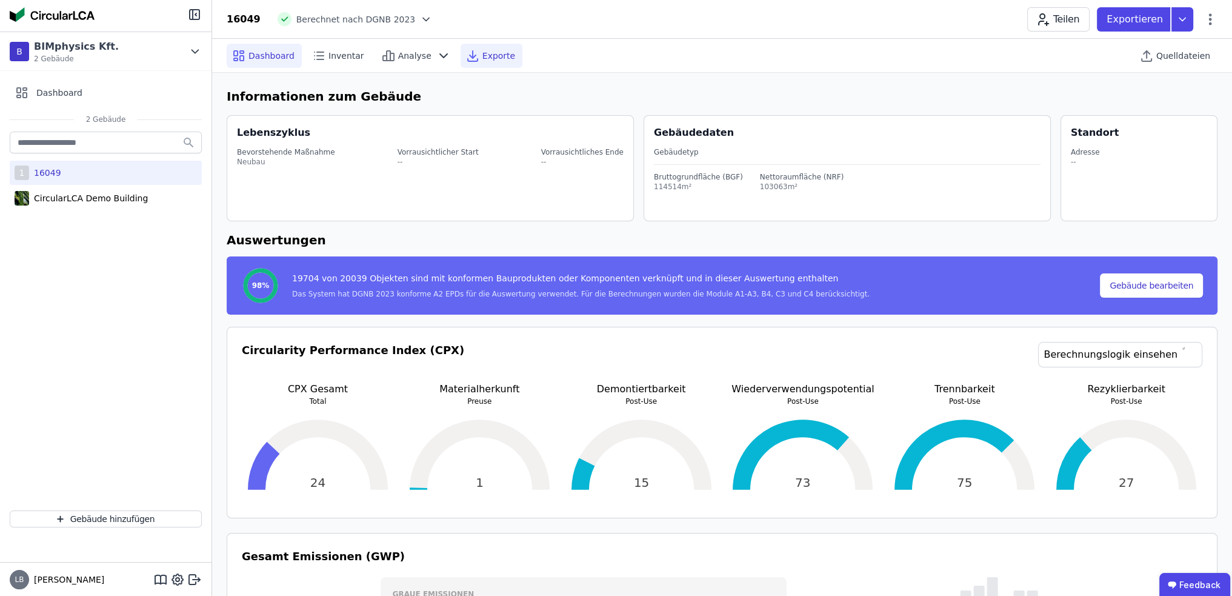
click at [482, 55] on span "Exporte" at bounding box center [498, 56] width 33 height 12
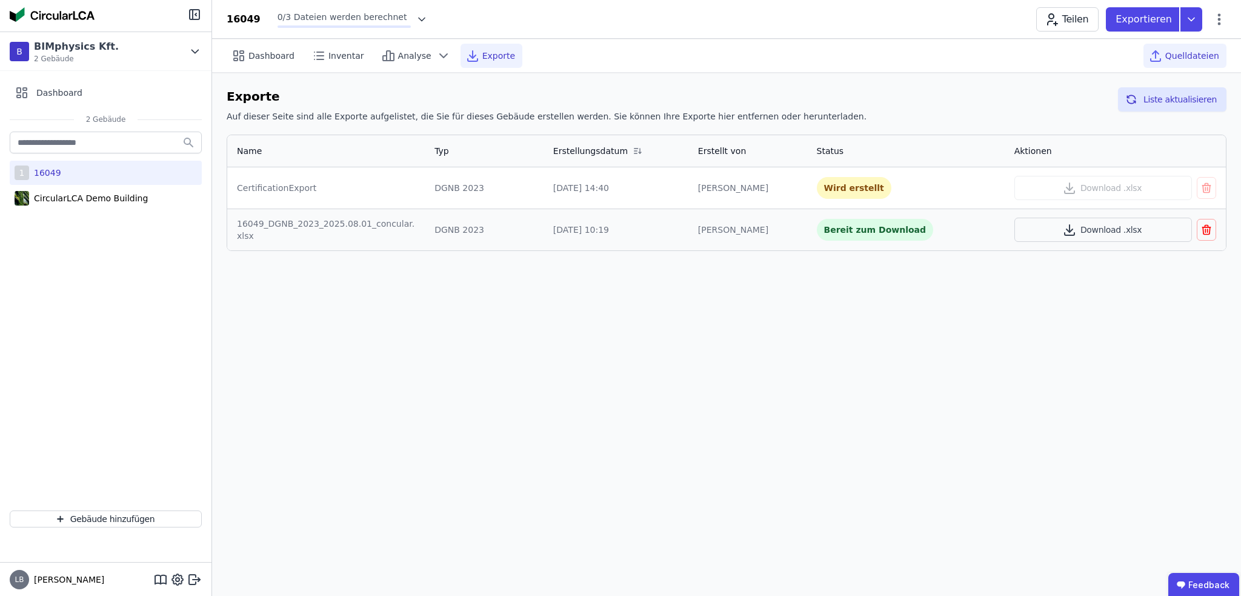
click at [1205, 55] on span "Quelldateien" at bounding box center [1192, 56] width 54 height 12
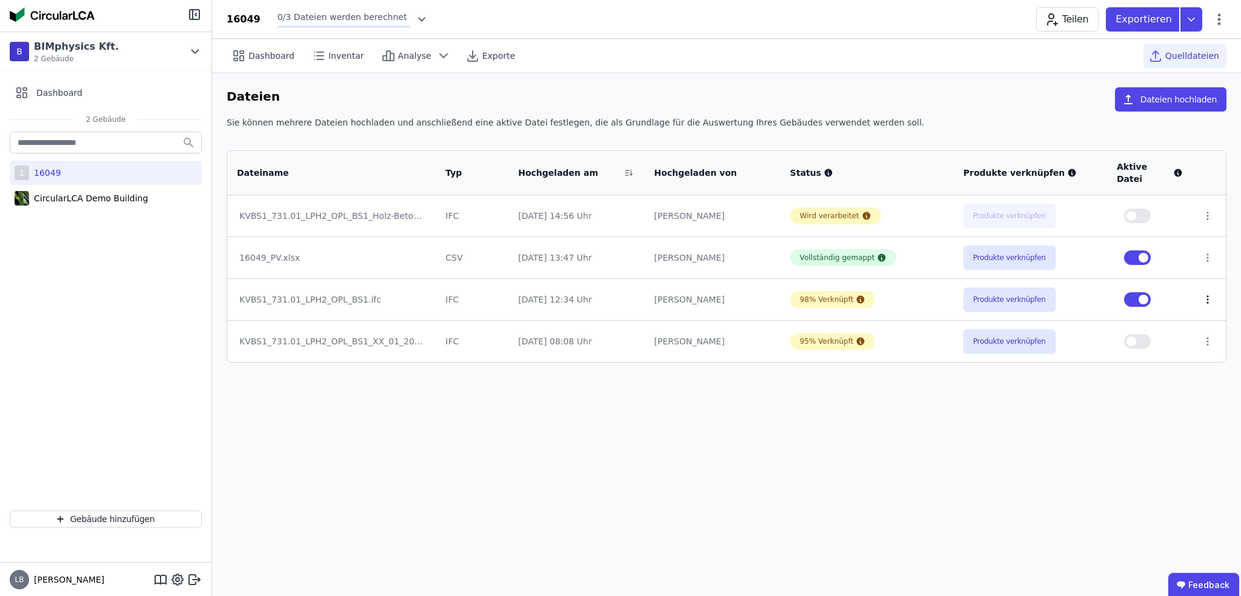
click at [1203, 294] on icon at bounding box center [1207, 299] width 11 height 11
click at [1162, 407] on div "Dashboard Inventar Analyse Exporte Quelldateien Dateien Dateien hochladen Sie k…" at bounding box center [726, 317] width 1029 height 557
click at [1188, 55] on span "Quelldateien" at bounding box center [1192, 56] width 54 height 12
click at [1176, 55] on span "Quelldateien" at bounding box center [1192, 56] width 54 height 12
click at [1008, 287] on button "Produkte verknüpfen" at bounding box center [1010, 299] width 92 height 24
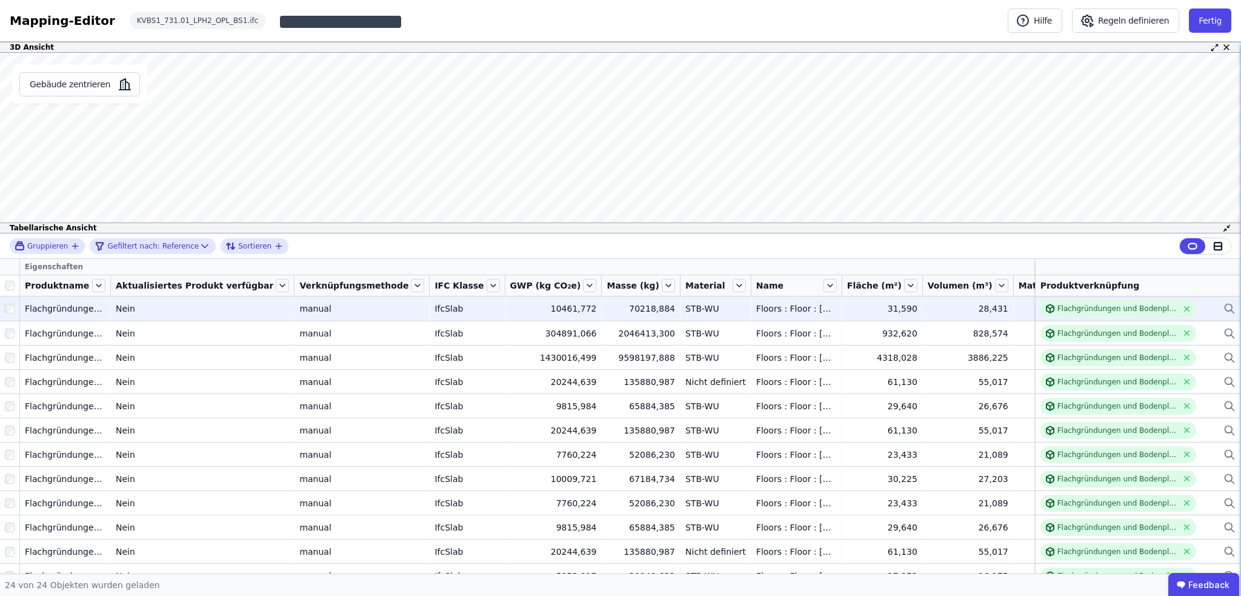
click at [1224, 307] on icon at bounding box center [1230, 308] width 12 height 15
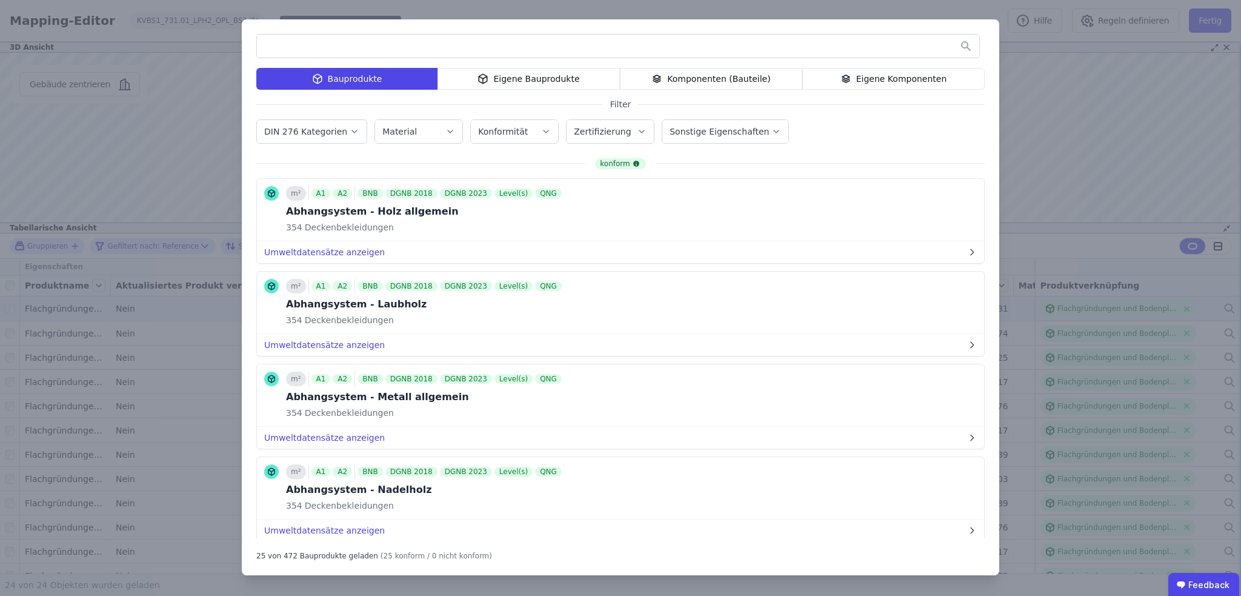
click at [278, 41] on input "text" at bounding box center [618, 46] width 722 height 22
click at [350, 133] on icon "button" at bounding box center [355, 131] width 10 height 12
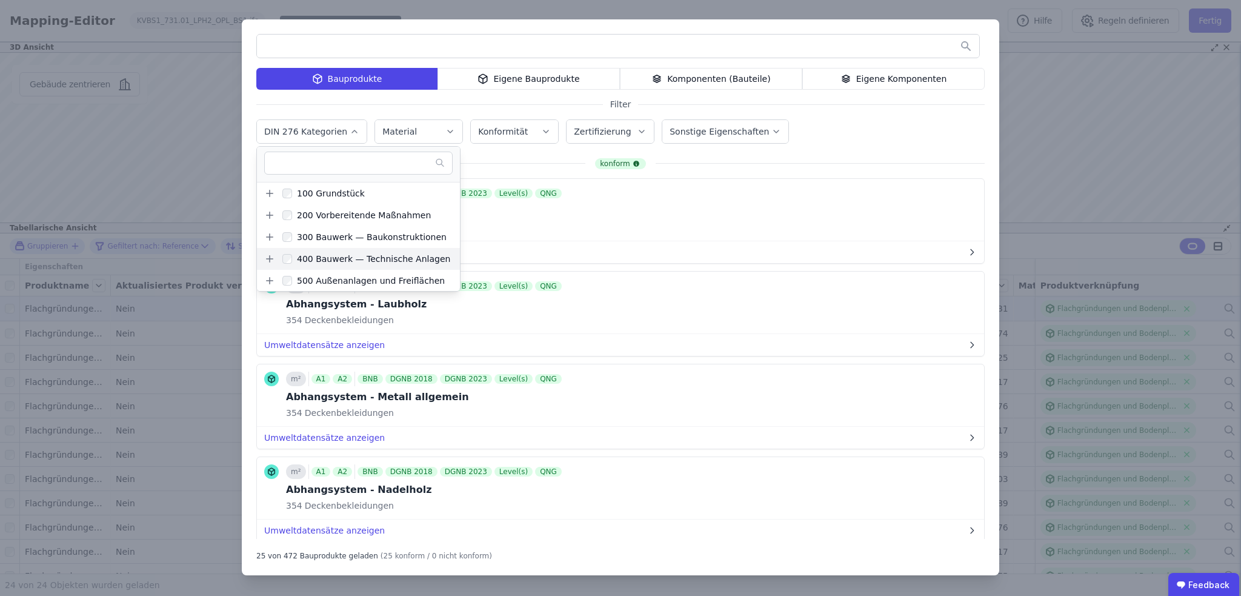
click at [272, 257] on icon at bounding box center [269, 258] width 11 height 11
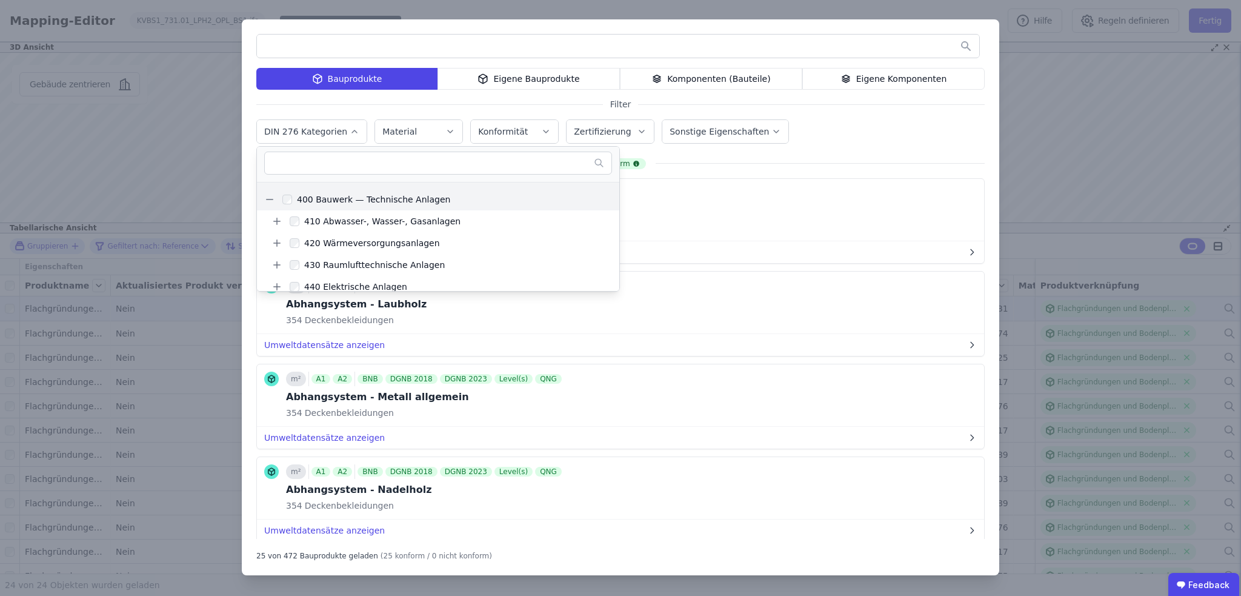
scroll to position [61, 0]
click at [277, 264] on icon at bounding box center [277, 264] width 0 height 7
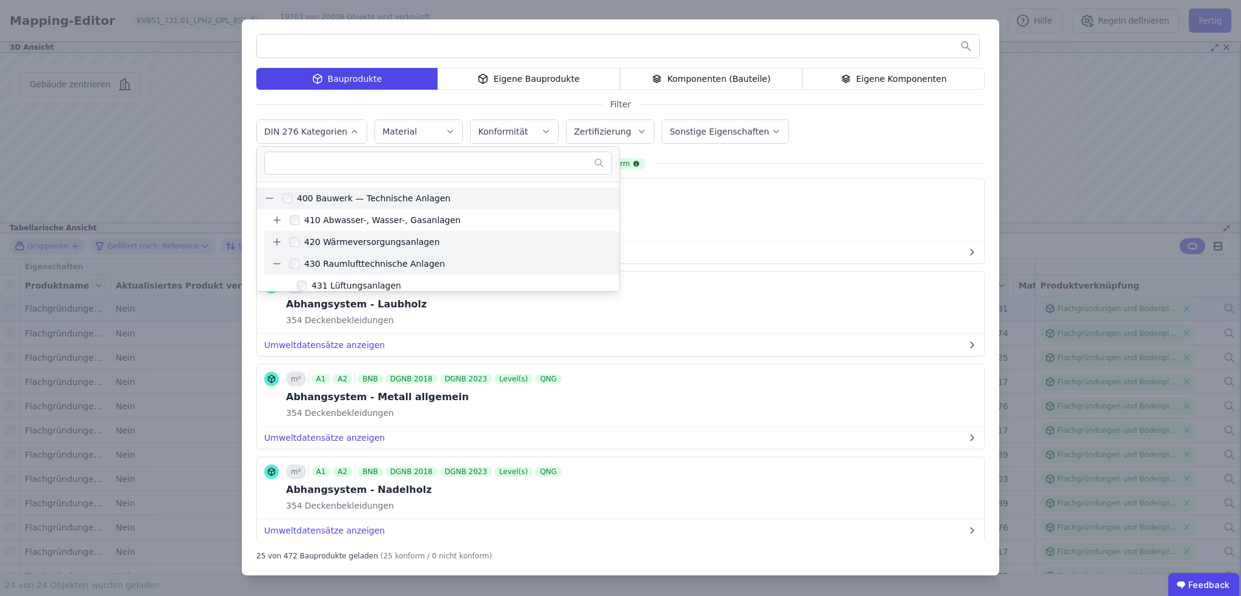
scroll to position [121, 0]
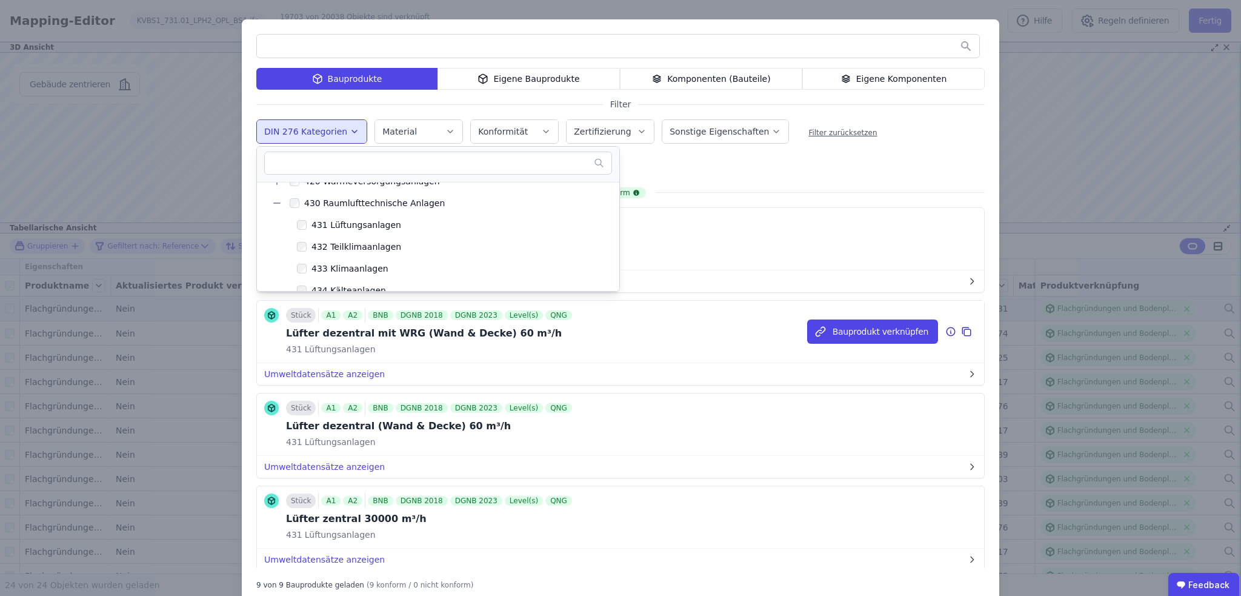
click at [679, 336] on div "Stück A1 A2 BNB DGNB 2018 DGNB 2023 Level(s) QNG Lüfter dezentral mit WRG (Wand…" at bounding box center [620, 332] width 727 height 62
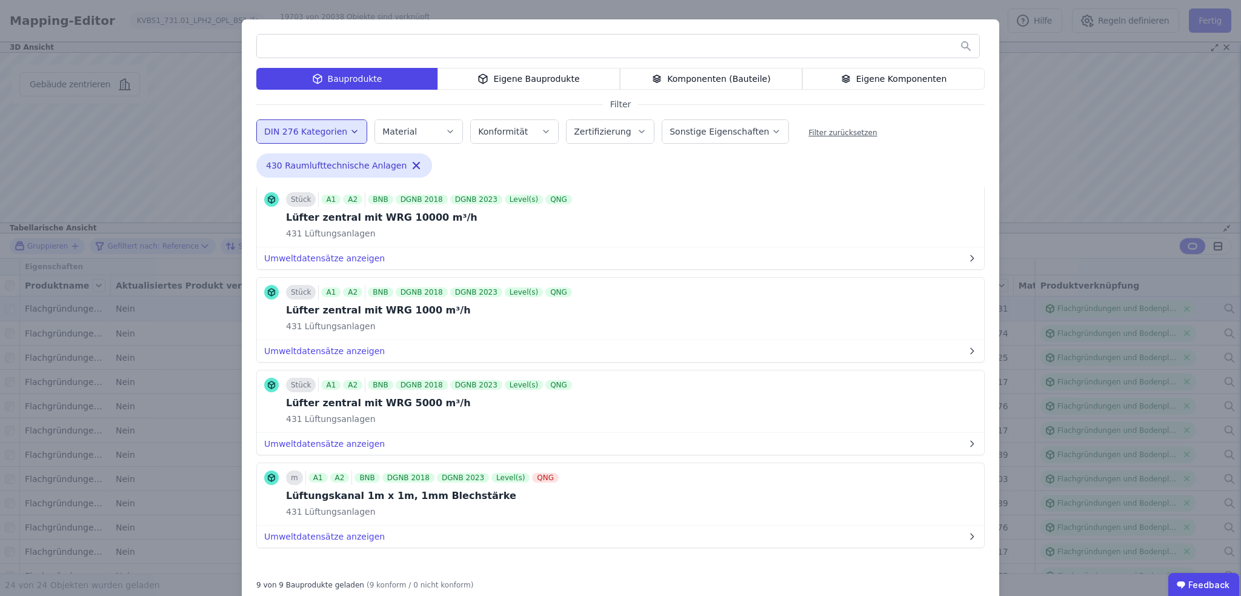
scroll to position [487, 0]
click at [945, 212] on icon at bounding box center [950, 215] width 11 height 15
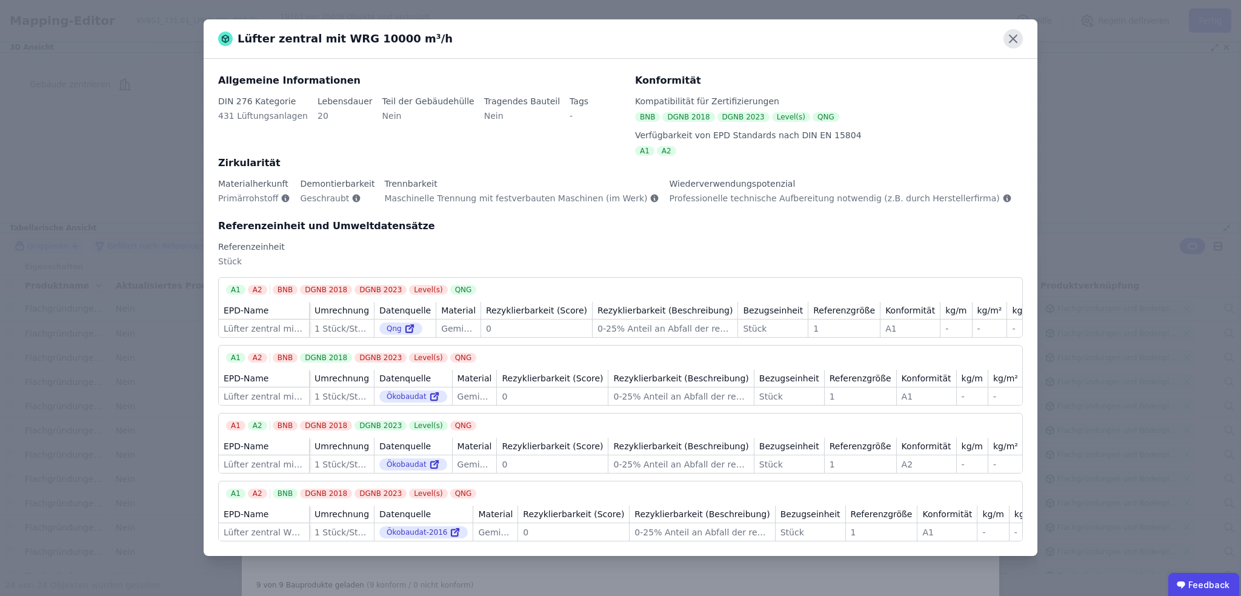
click at [1008, 40] on icon at bounding box center [1013, 38] width 19 height 19
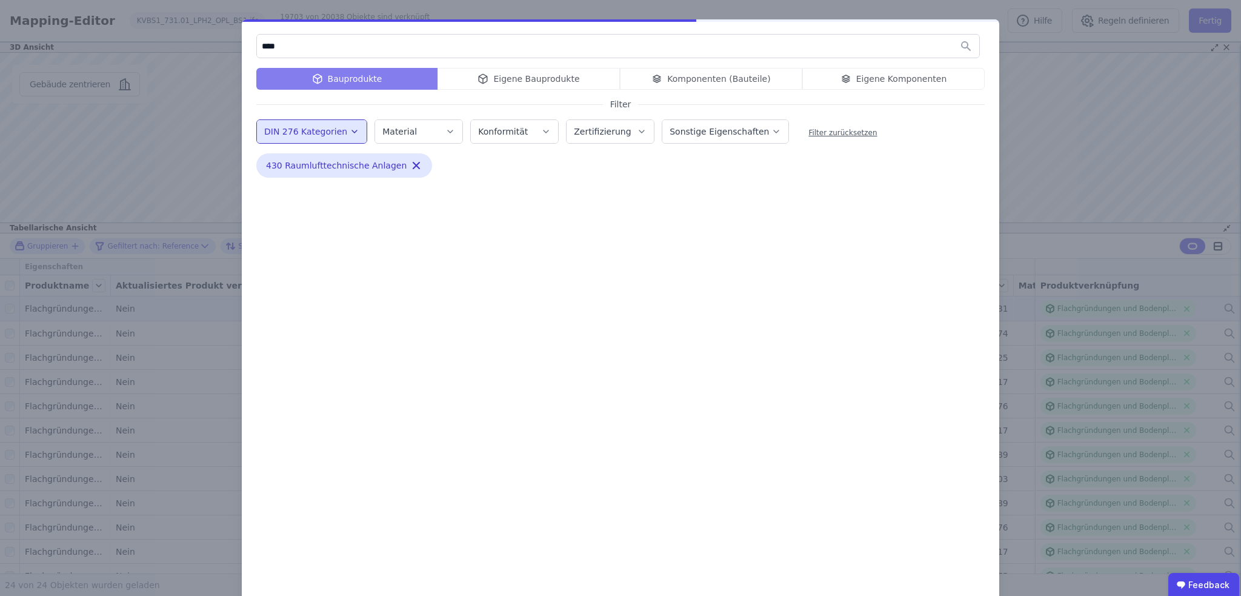
scroll to position [0, 0]
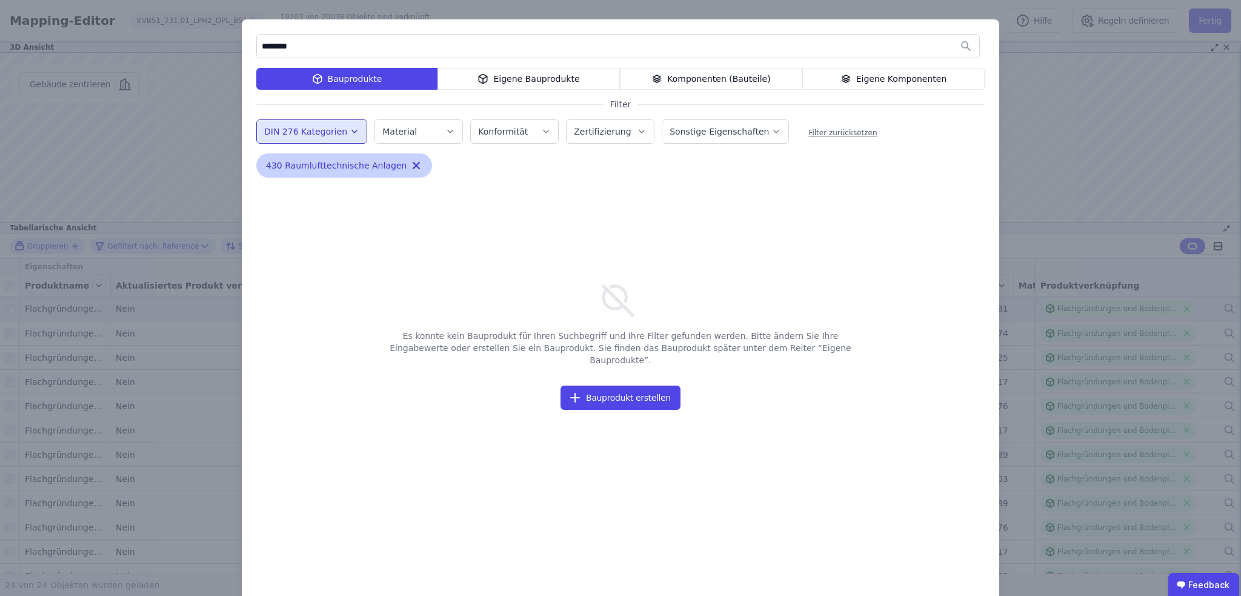
type input "********"
click at [410, 162] on icon "button" at bounding box center [416, 165] width 12 height 12
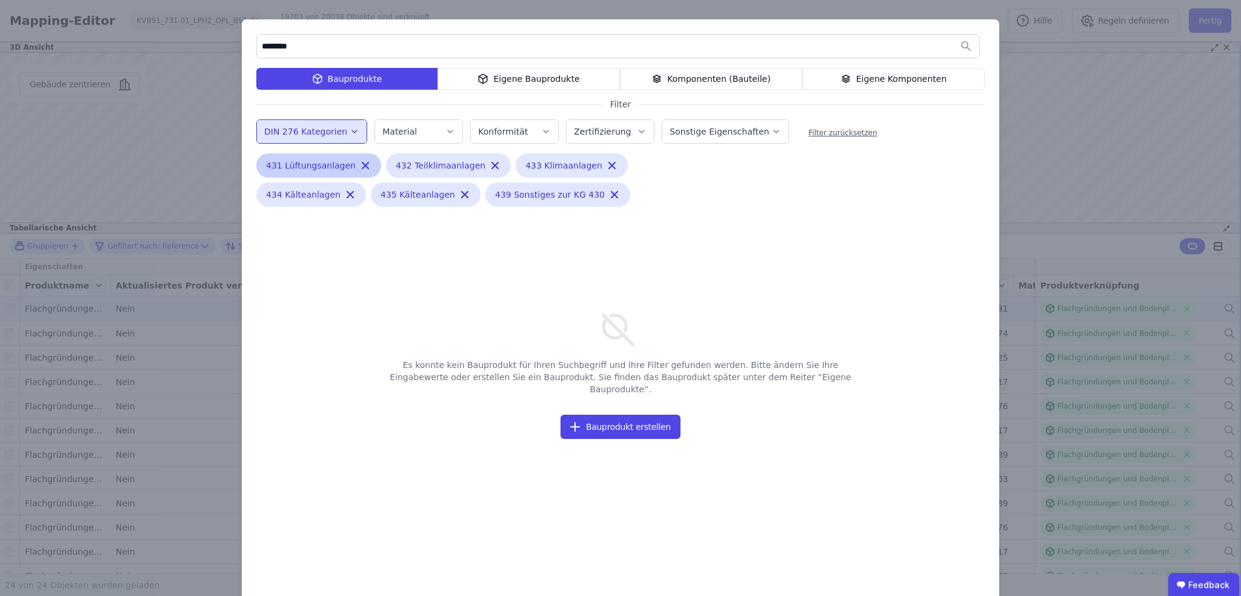
click at [359, 164] on icon "button" at bounding box center [365, 165] width 12 height 12
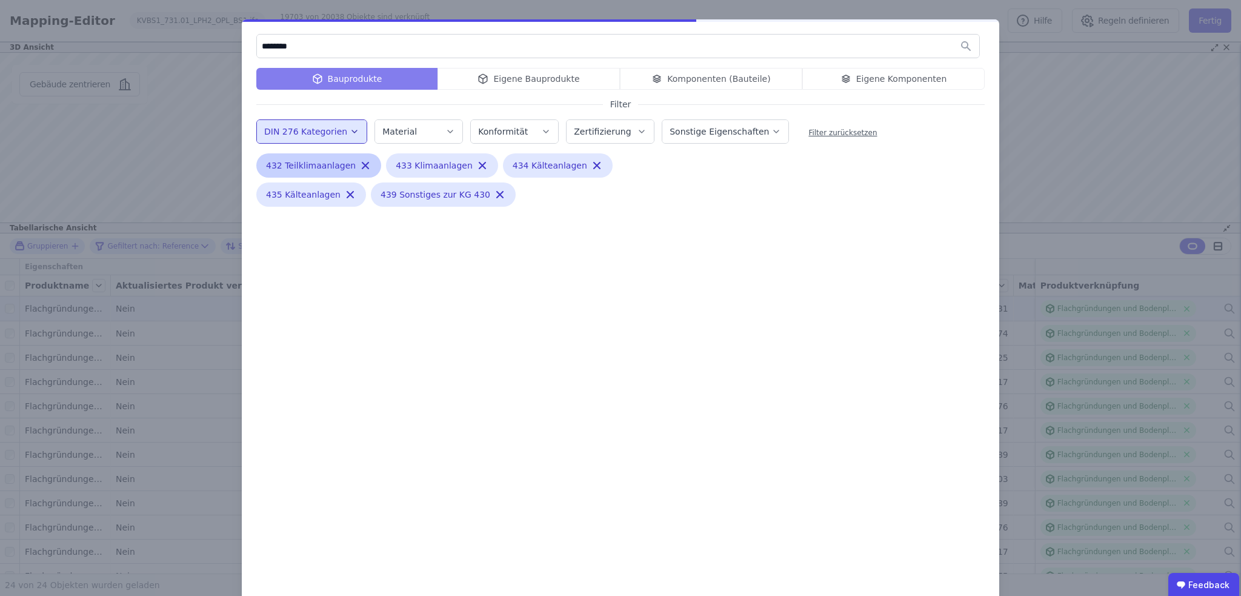
click at [359, 164] on icon "button" at bounding box center [365, 165] width 12 height 12
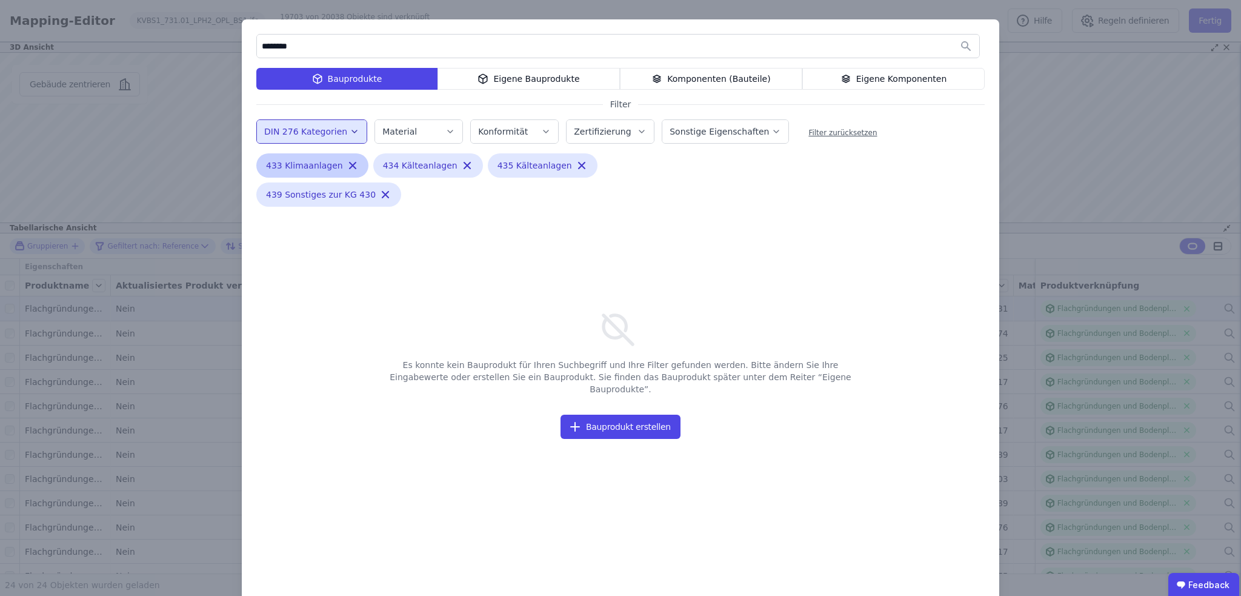
click at [350, 164] on icon "button" at bounding box center [353, 165] width 6 height 6
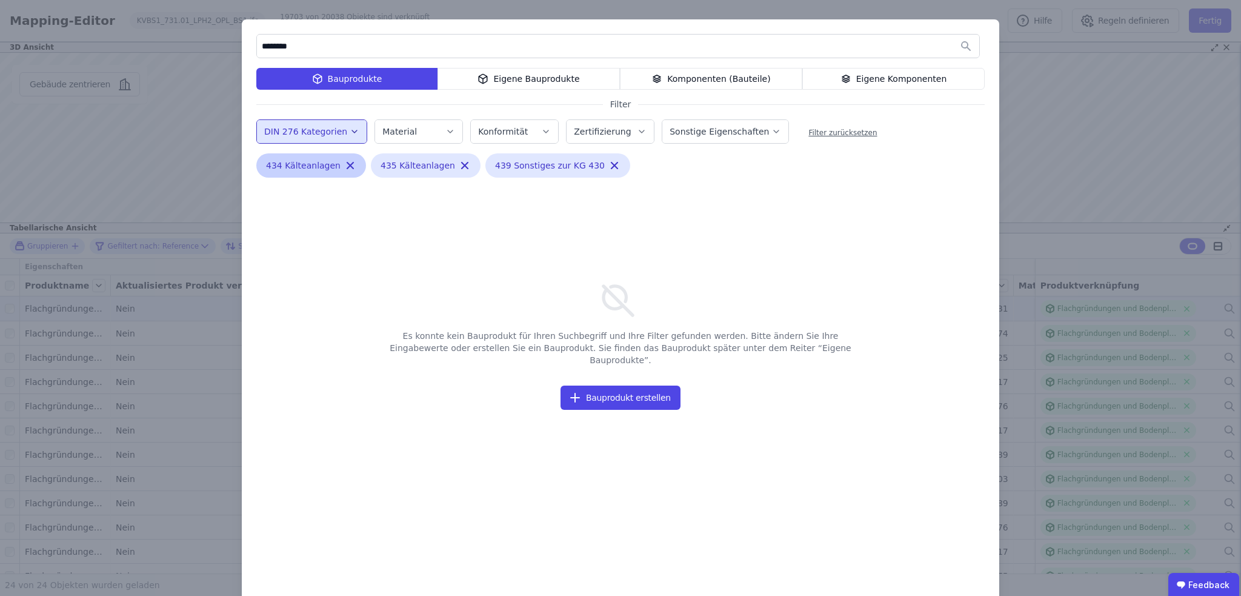
click at [347, 164] on icon "button" at bounding box center [350, 165] width 6 height 6
click at [344, 164] on icon "button" at bounding box center [350, 165] width 12 height 12
click at [382, 162] on icon "button" at bounding box center [385, 165] width 6 height 6
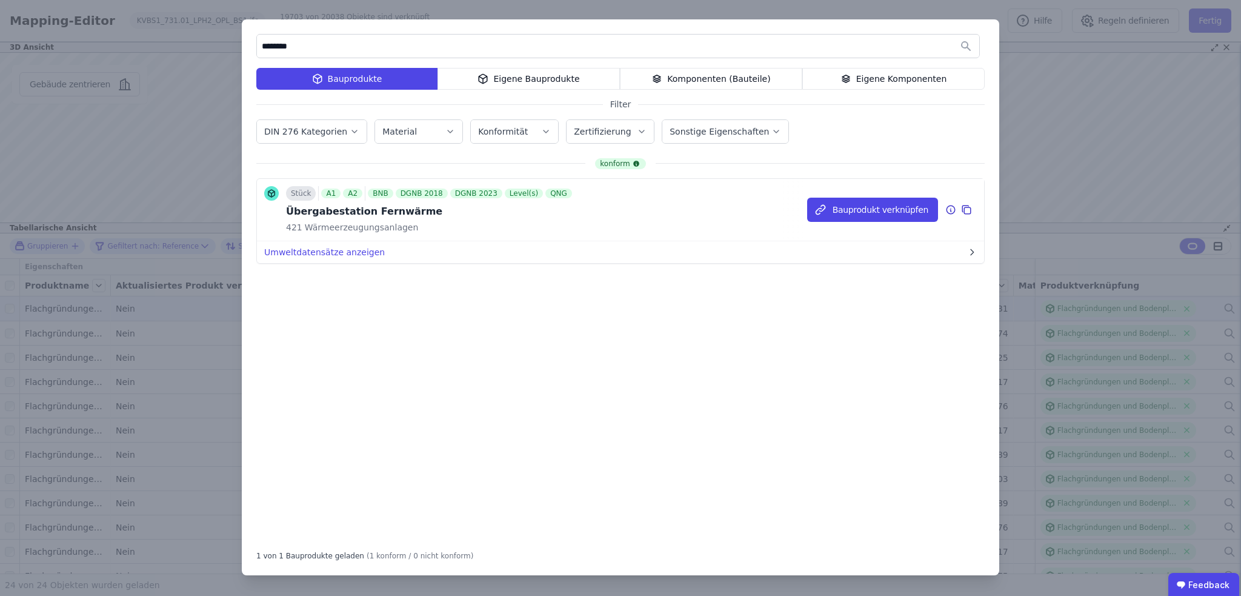
click at [946, 208] on icon at bounding box center [950, 209] width 11 height 15
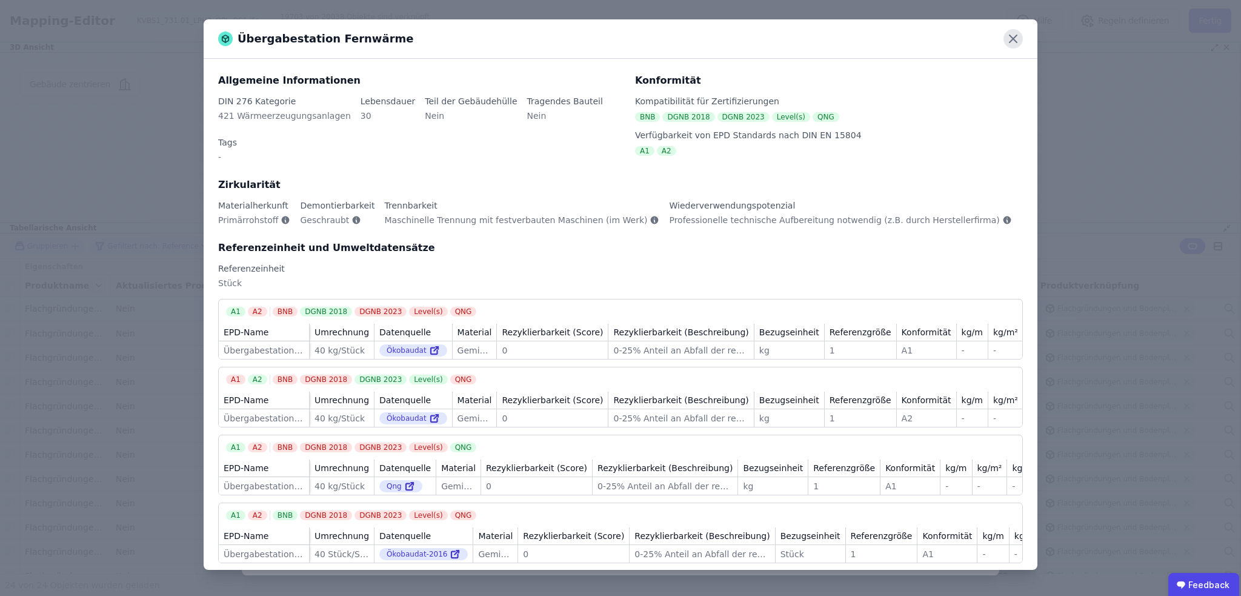
click at [1015, 35] on icon at bounding box center [1013, 38] width 19 height 19
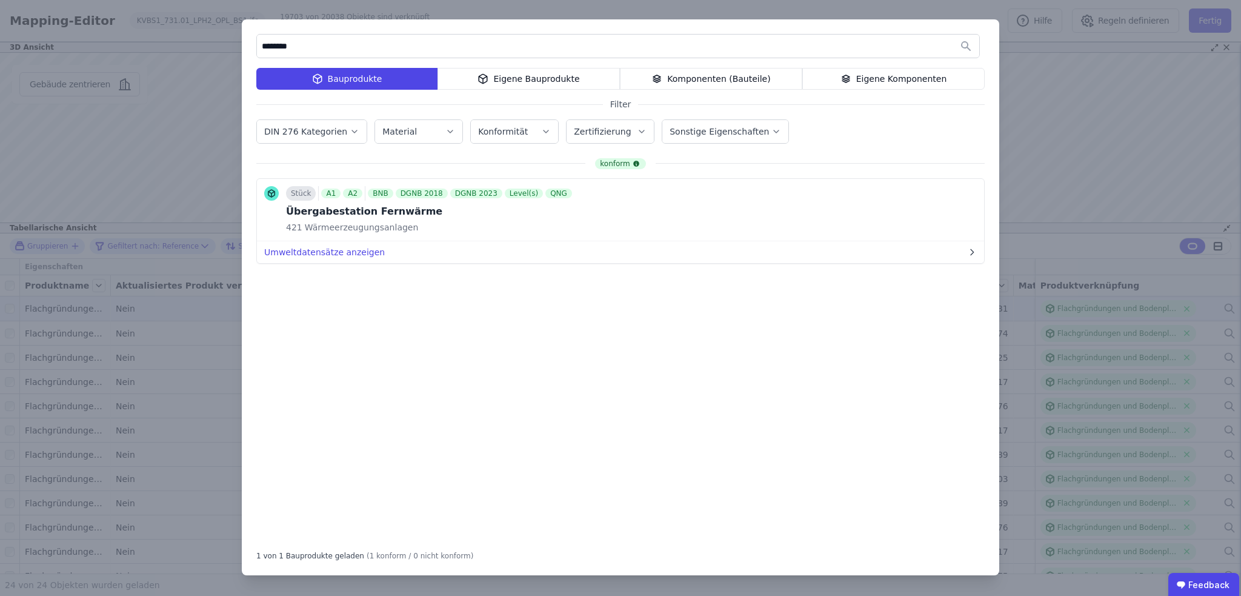
click at [1069, 203] on div "******** Bauprodukte Eigene Bauprodukte Komponenten (Bauteile) Eigene Komponent…" at bounding box center [620, 298] width 1241 height 596
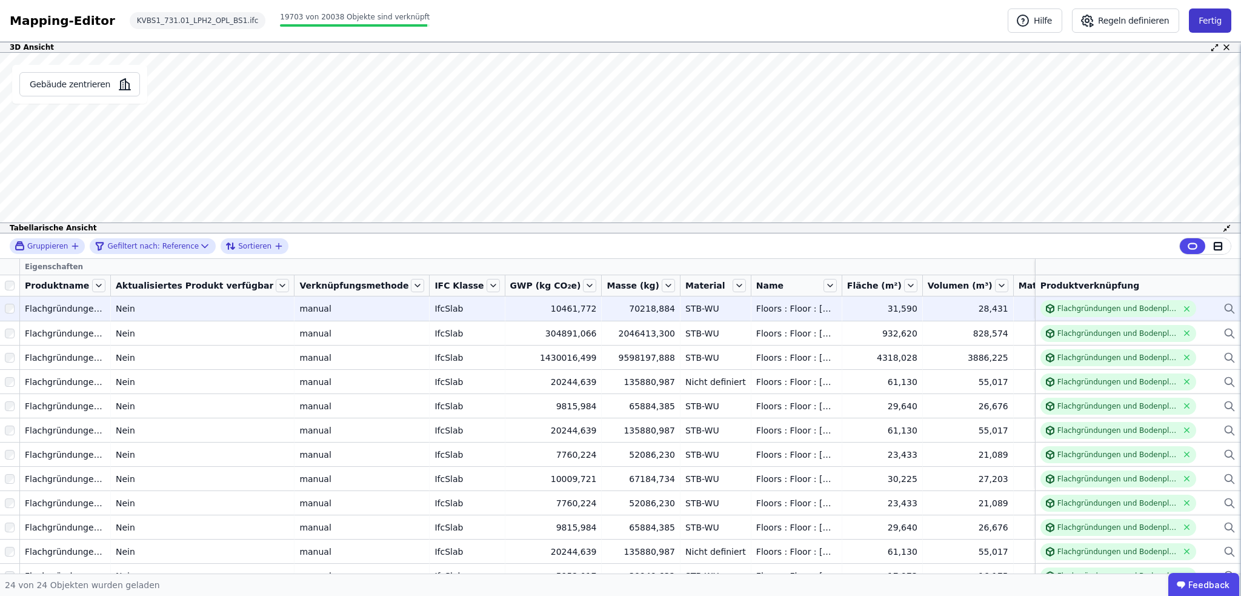
click at [1213, 25] on button "Fertig" at bounding box center [1210, 20] width 42 height 24
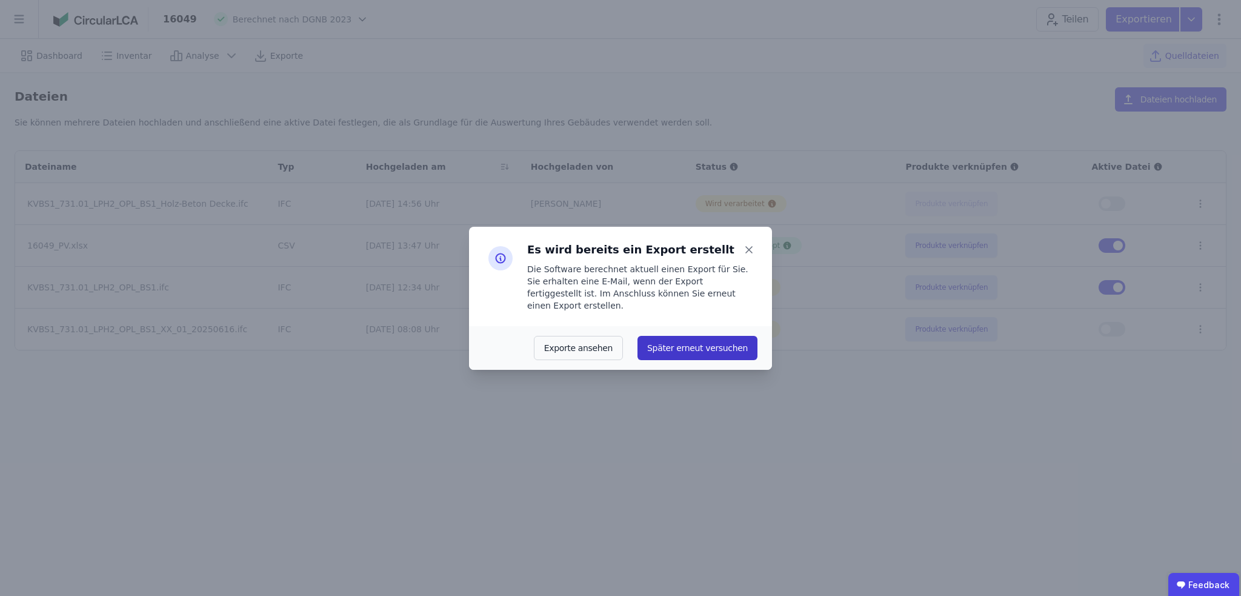
click at [731, 336] on button "Später erneut versuchen" at bounding box center [698, 348] width 120 height 24
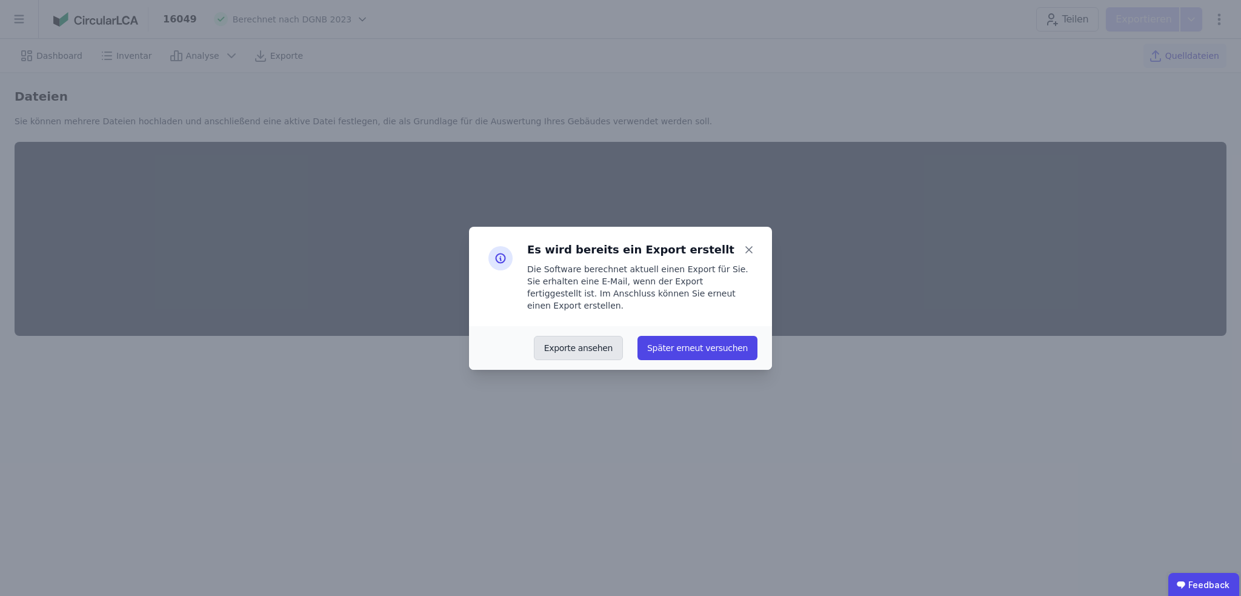
click at [585, 341] on button "Exporte ansehen" at bounding box center [578, 348] width 89 height 24
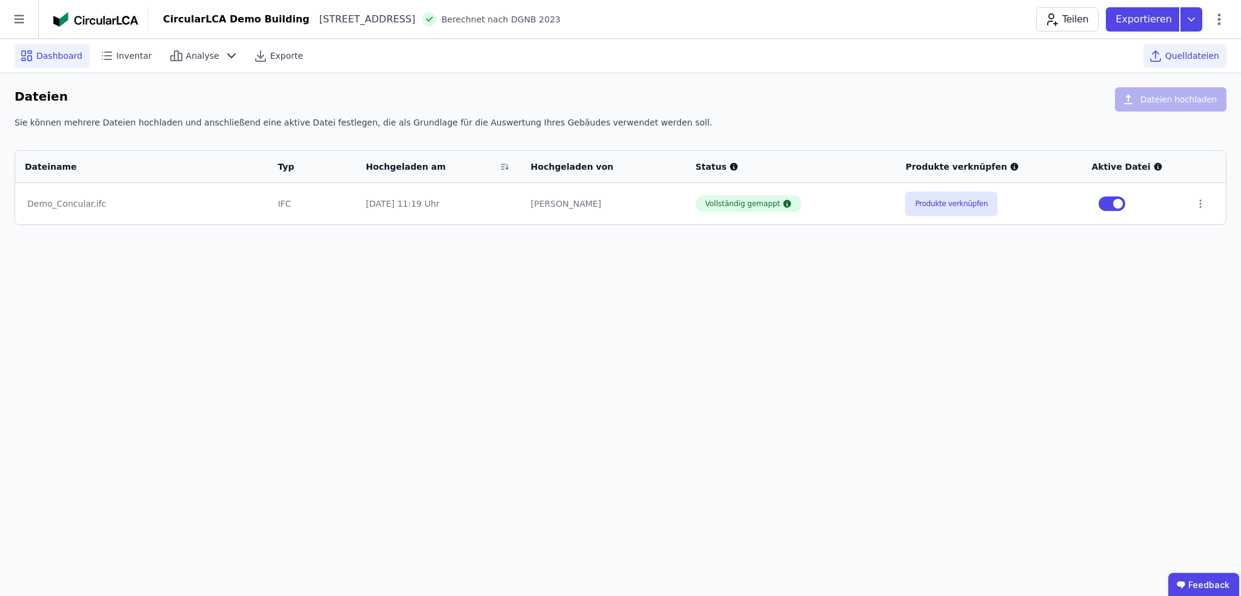
click at [36, 53] on span "Dashboard" at bounding box center [59, 56] width 46 height 12
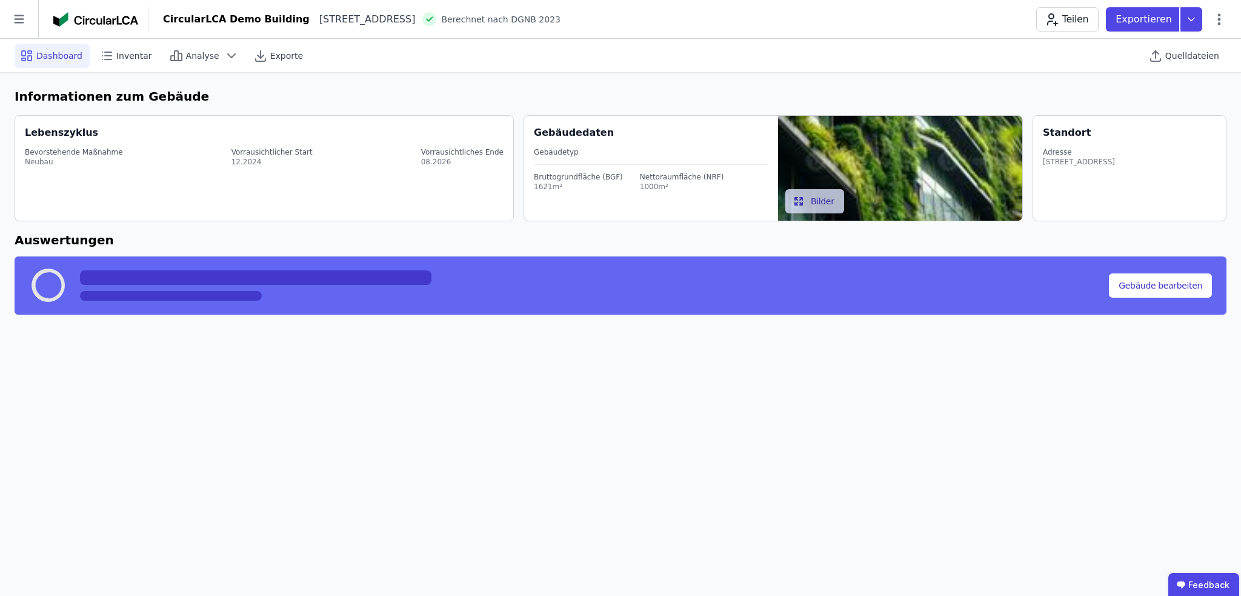
select select "*"
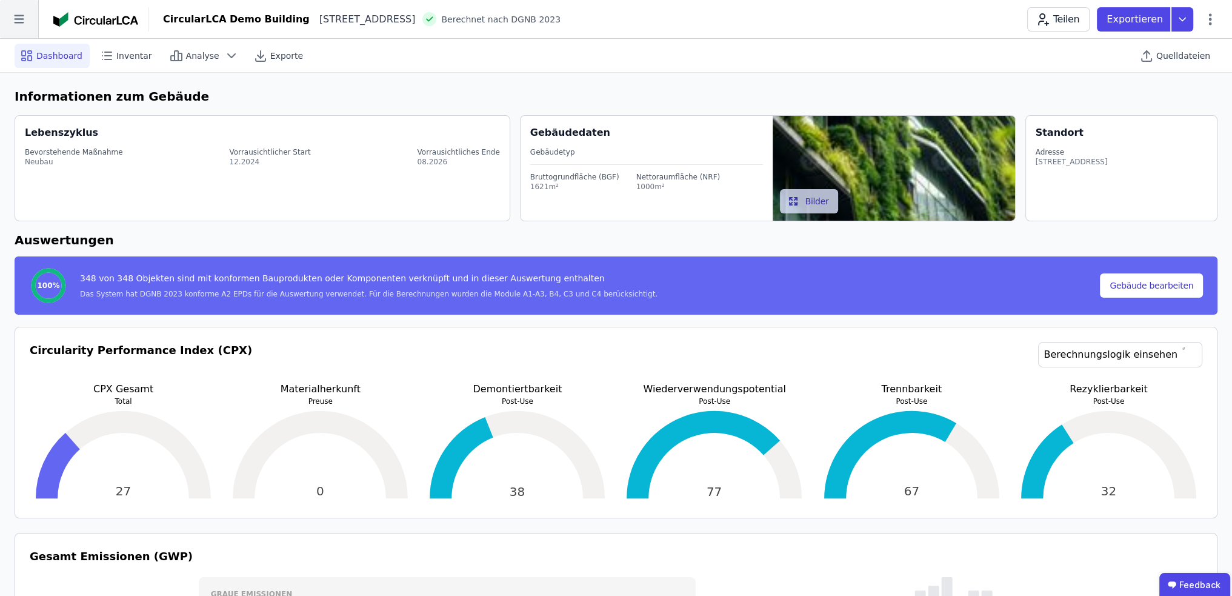
click at [5, 9] on icon at bounding box center [19, 19] width 38 height 38
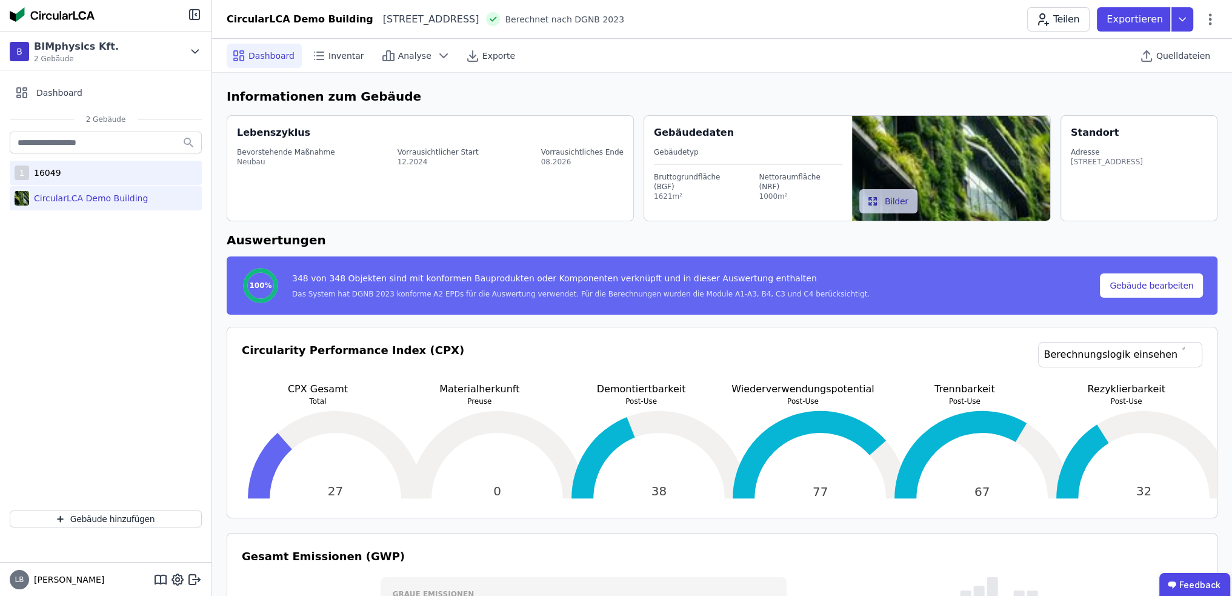
click at [42, 168] on div "16049" at bounding box center [45, 173] width 32 height 12
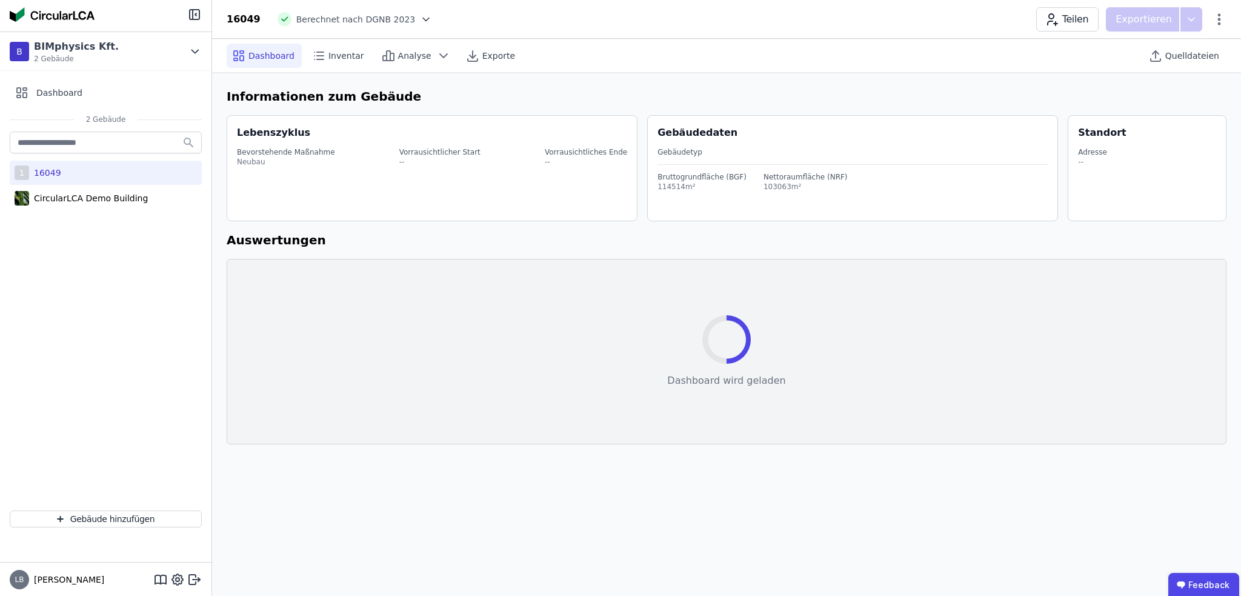
select select "*"
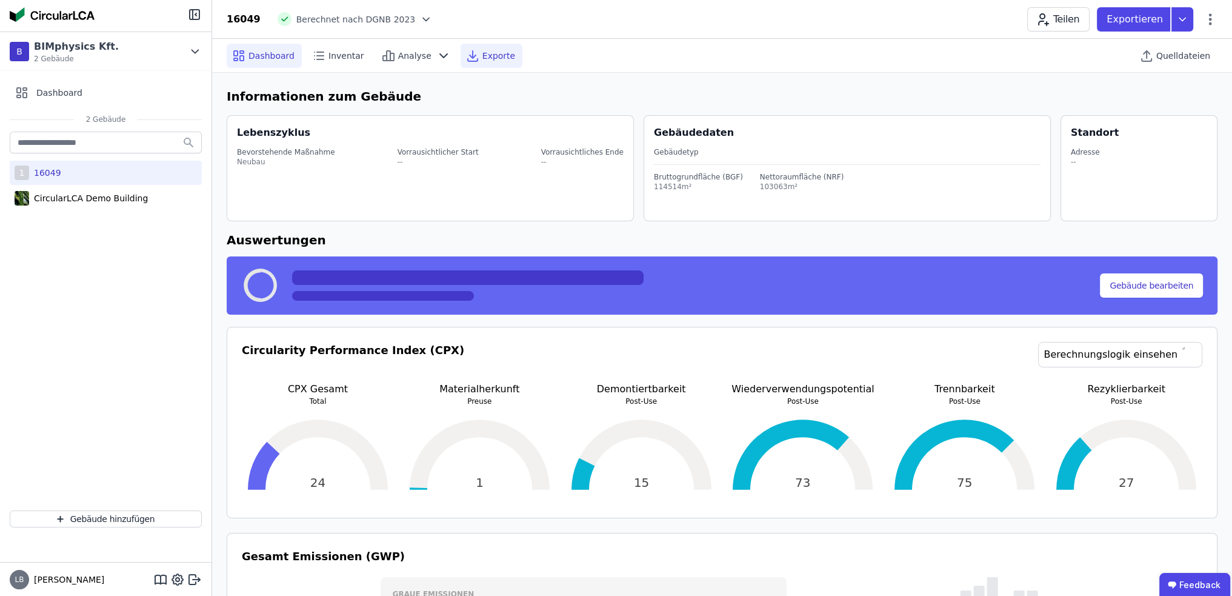
click at [482, 54] on span "Exporte" at bounding box center [498, 56] width 33 height 12
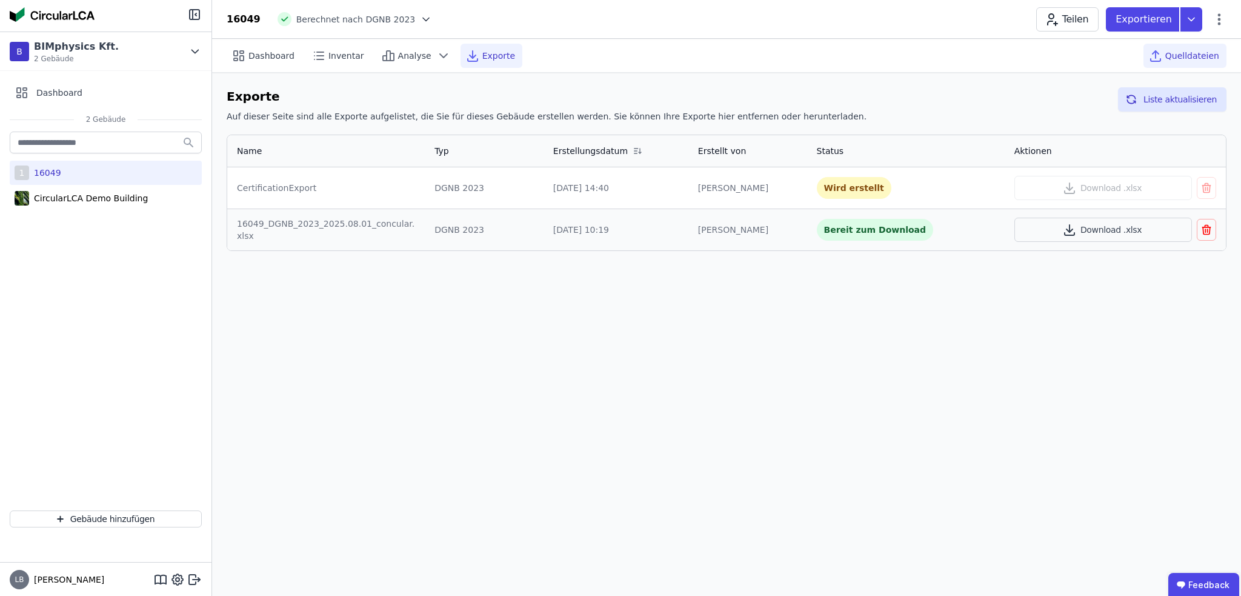
click at [775, 52] on span "Quelldateien" at bounding box center [1192, 56] width 54 height 12
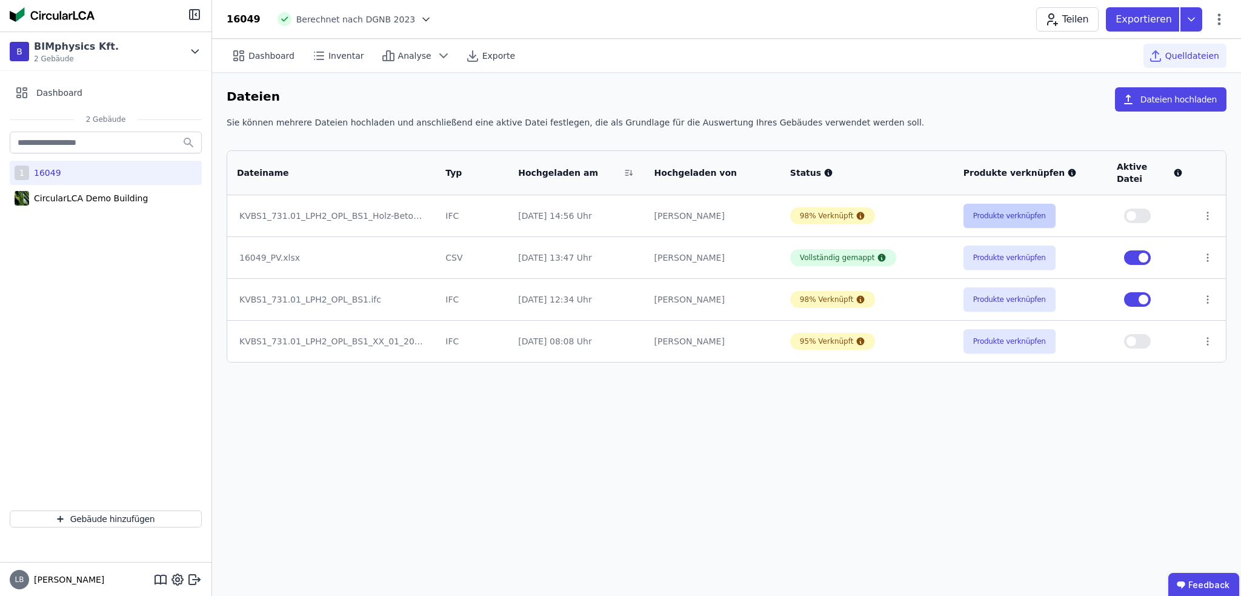
click at [775, 204] on button "Produkte verknüpfen" at bounding box center [1010, 216] width 92 height 24
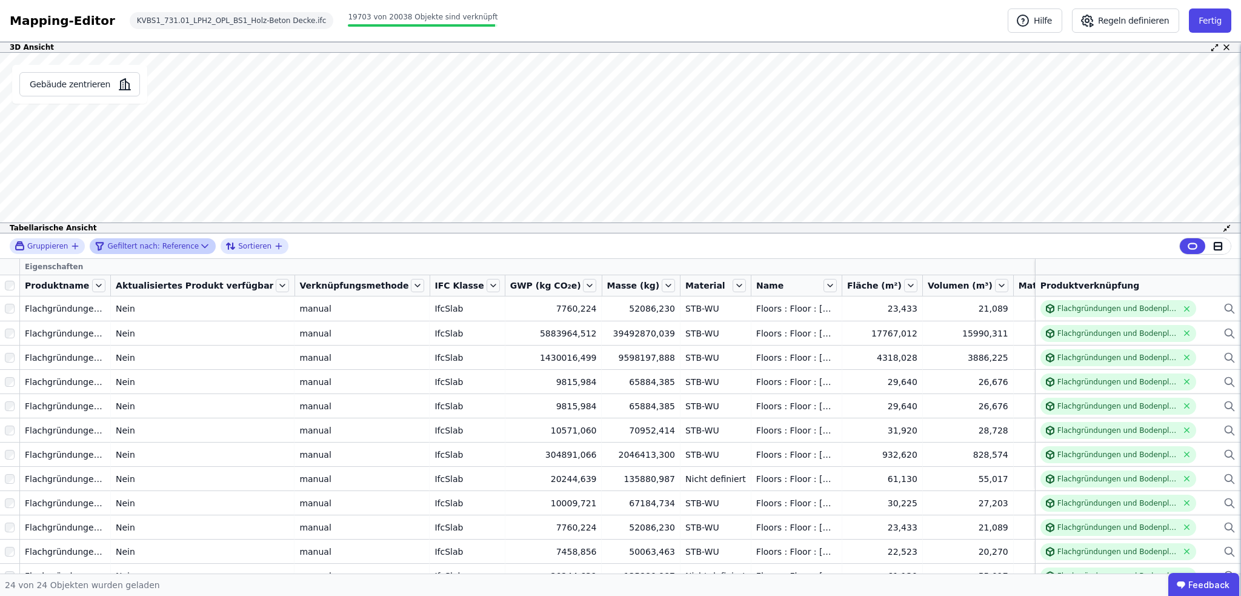
click at [199, 251] on icon at bounding box center [205, 246] width 12 height 12
select select "******"
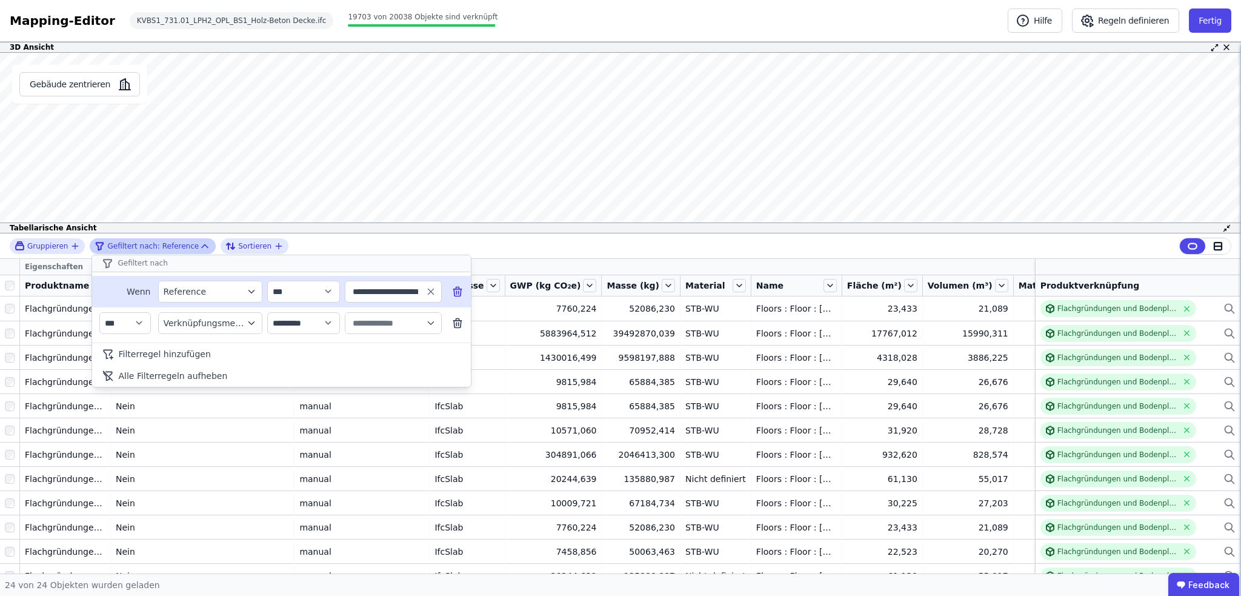
click at [414, 291] on input "**********" at bounding box center [387, 292] width 75 height 22
type input "**********"
click at [429, 292] on icon "button" at bounding box center [430, 290] width 5 height 5
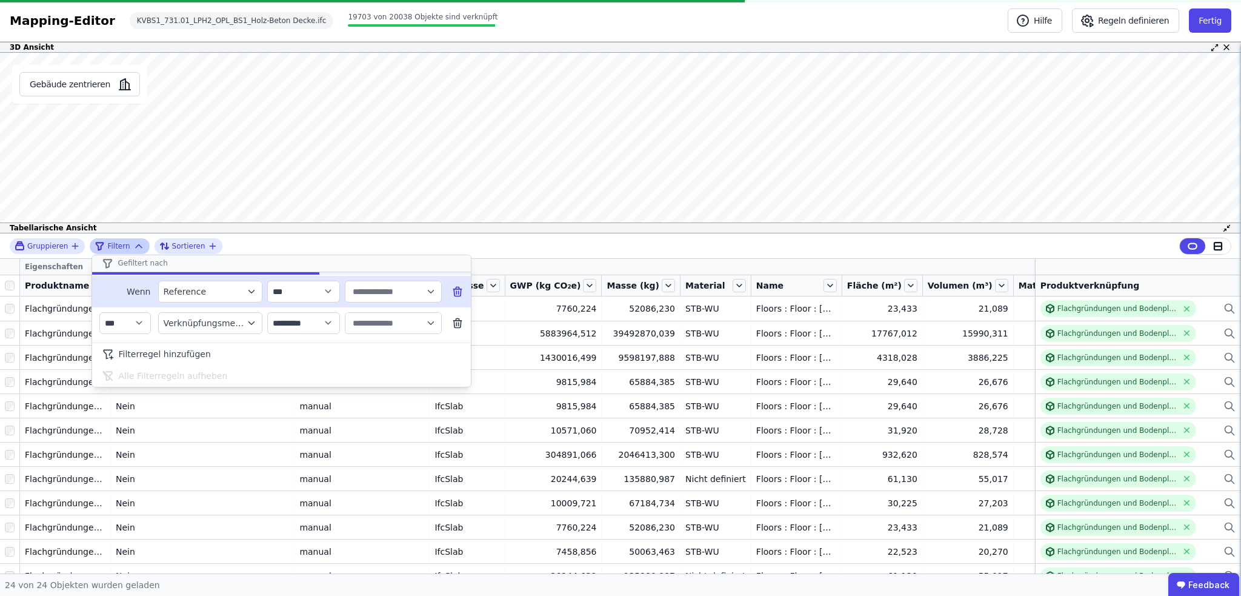
click at [430, 291] on icon "button" at bounding box center [430, 291] width 11 height 11
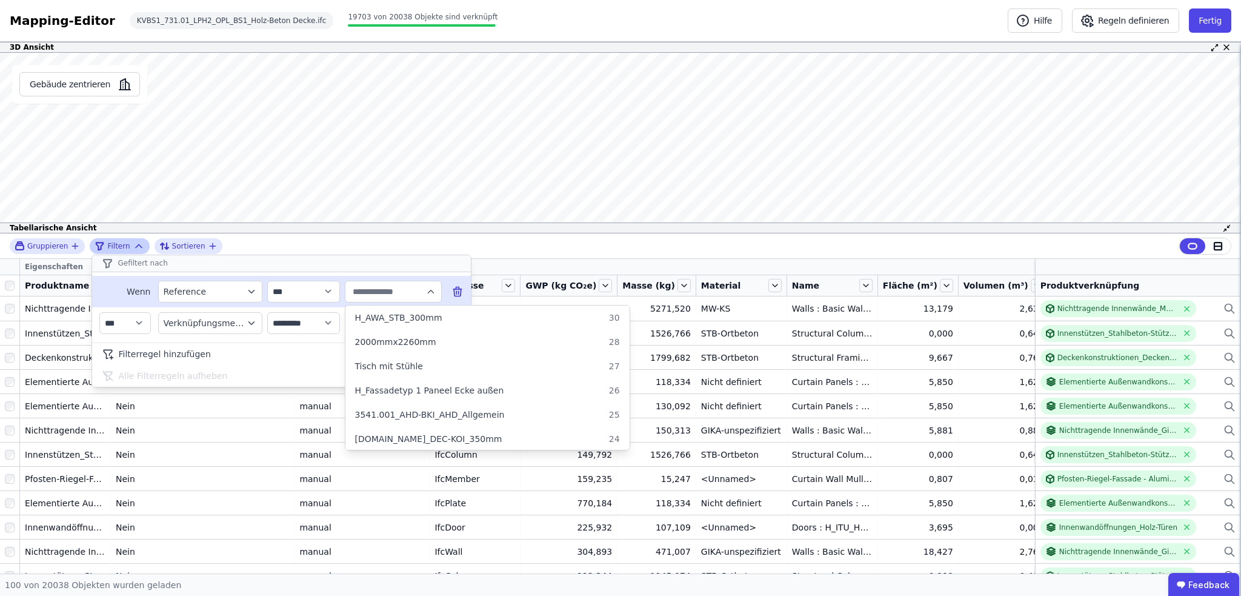
scroll to position [909, 0]
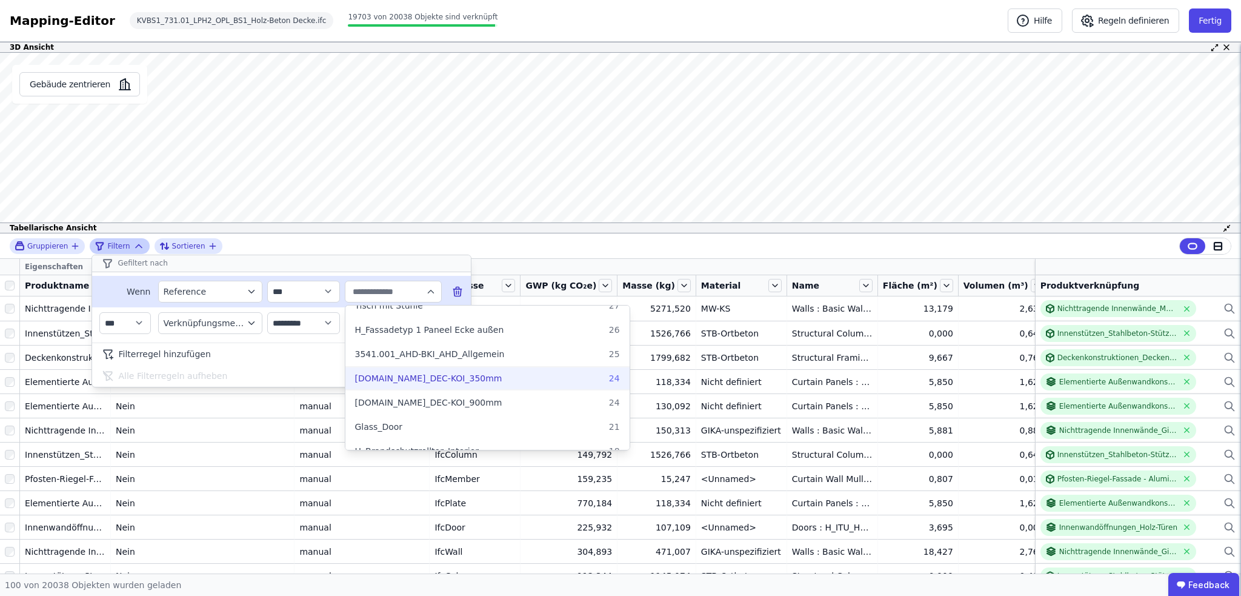
click at [493, 380] on div "3511.xxx_DEC-KOI_350mm 24" at bounding box center [487, 378] width 265 height 12
type input "**********"
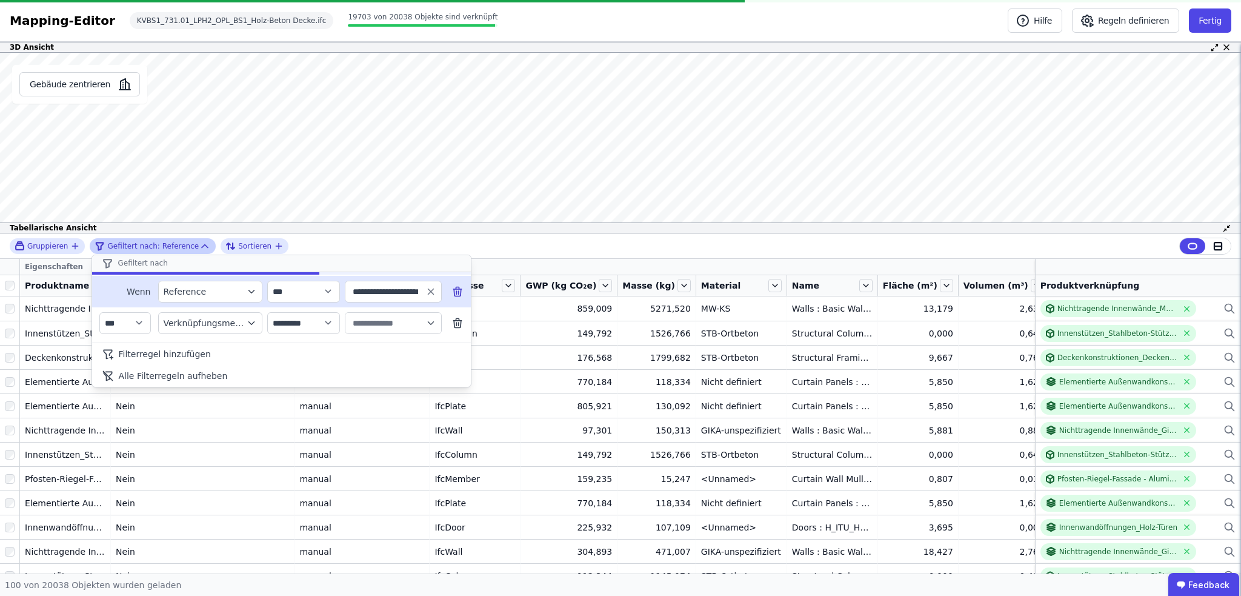
scroll to position [0, 0]
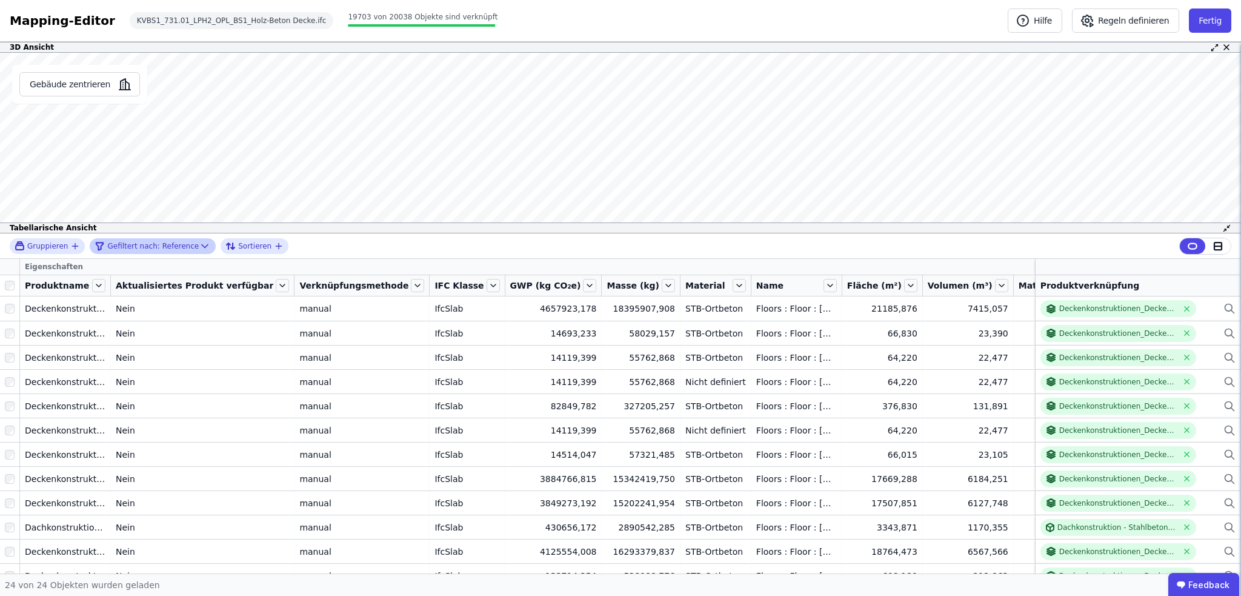
click at [10, 285] on div "Gruppieren Gefiltert nach: Reference Sortieren Eigenschaften Produktname Aktual…" at bounding box center [620, 403] width 1241 height 340
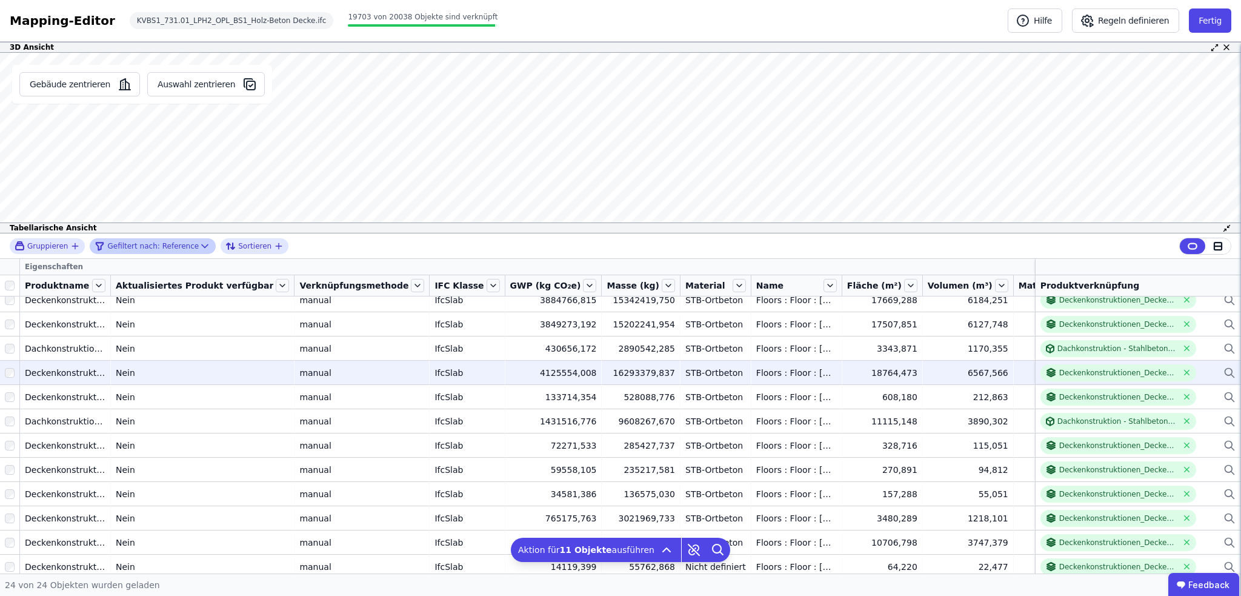
scroll to position [182, 0]
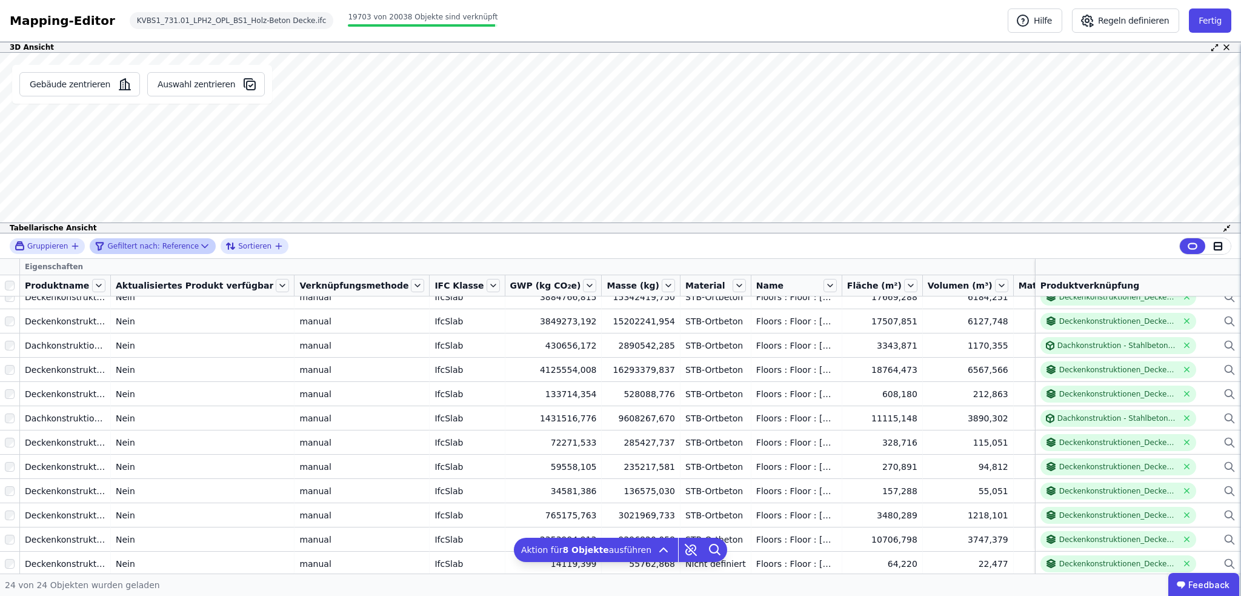
drag, startPoint x: 213, startPoint y: 165, endPoint x: 215, endPoint y: 188, distance: 22.5
click at [215, 188] on div "Gebäude zentrieren Auswahl zentrieren" at bounding box center [142, 143] width 284 height 181
drag, startPoint x: 250, startPoint y: 150, endPoint x: 252, endPoint y: 170, distance: 20.1
click at [252, 170] on div "Gebäude zentrieren Auswahl zentrieren" at bounding box center [142, 143] width 284 height 181
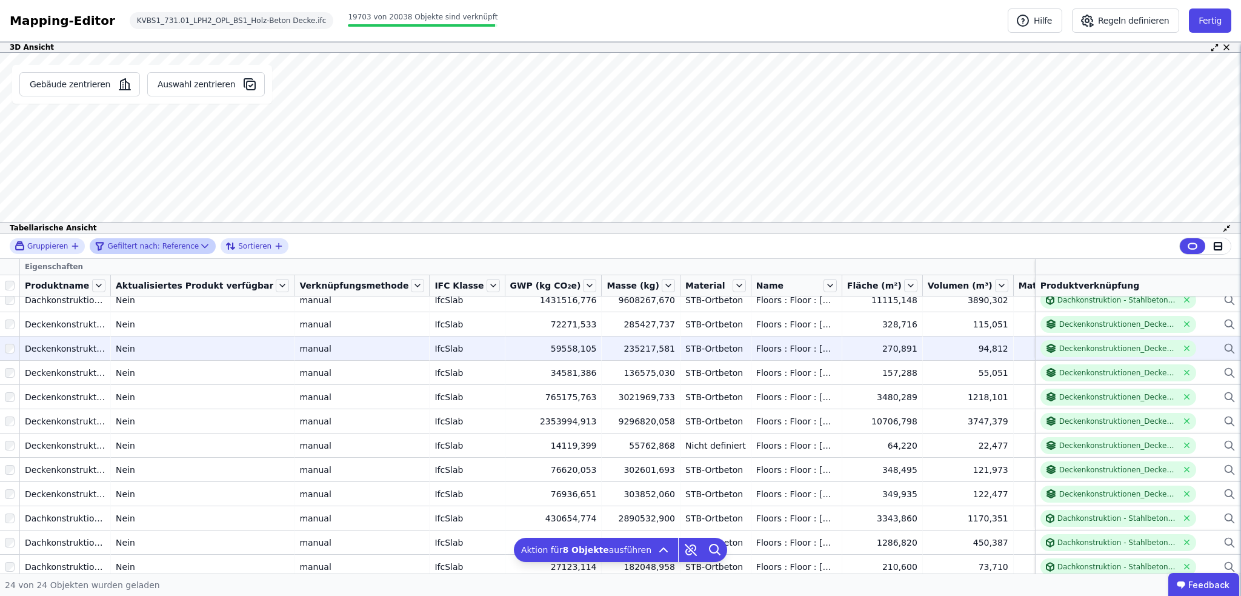
scroll to position [303, 0]
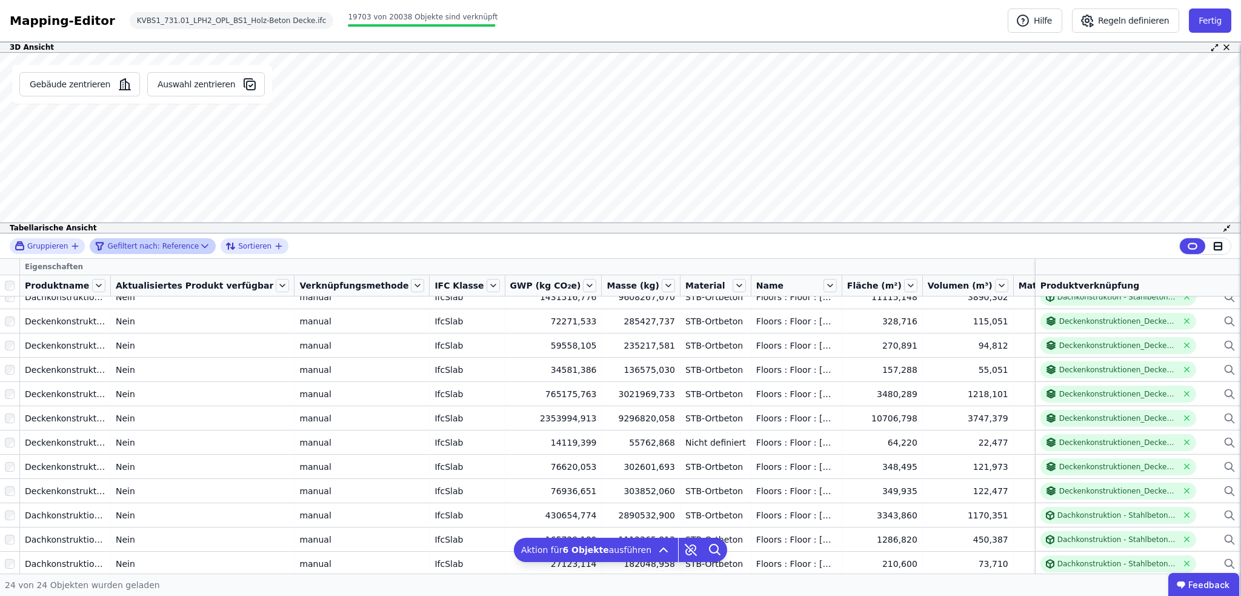
click at [428, 228] on div "3D Ansicht Gebäude zentrieren Auswahl zentrieren Es sind keine Objektdaten verf…" at bounding box center [620, 308] width 1241 height 532
drag, startPoint x: 244, startPoint y: 202, endPoint x: 245, endPoint y: 184, distance: 18.2
click at [245, 184] on div "Gebäude zentrieren Auswahl zentrieren" at bounding box center [142, 143] width 284 height 181
drag, startPoint x: 245, startPoint y: 158, endPoint x: 247, endPoint y: 144, distance: 14.1
click at [247, 144] on div "Gebäude zentrieren Auswahl zentrieren" at bounding box center [142, 143] width 284 height 181
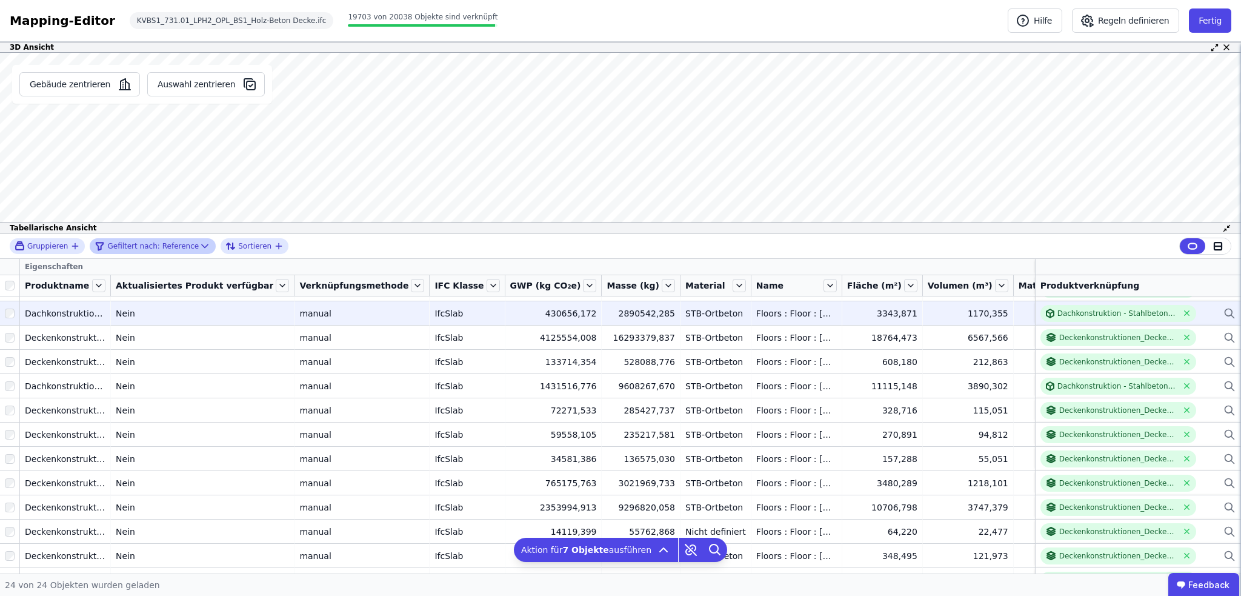
scroll to position [242, 0]
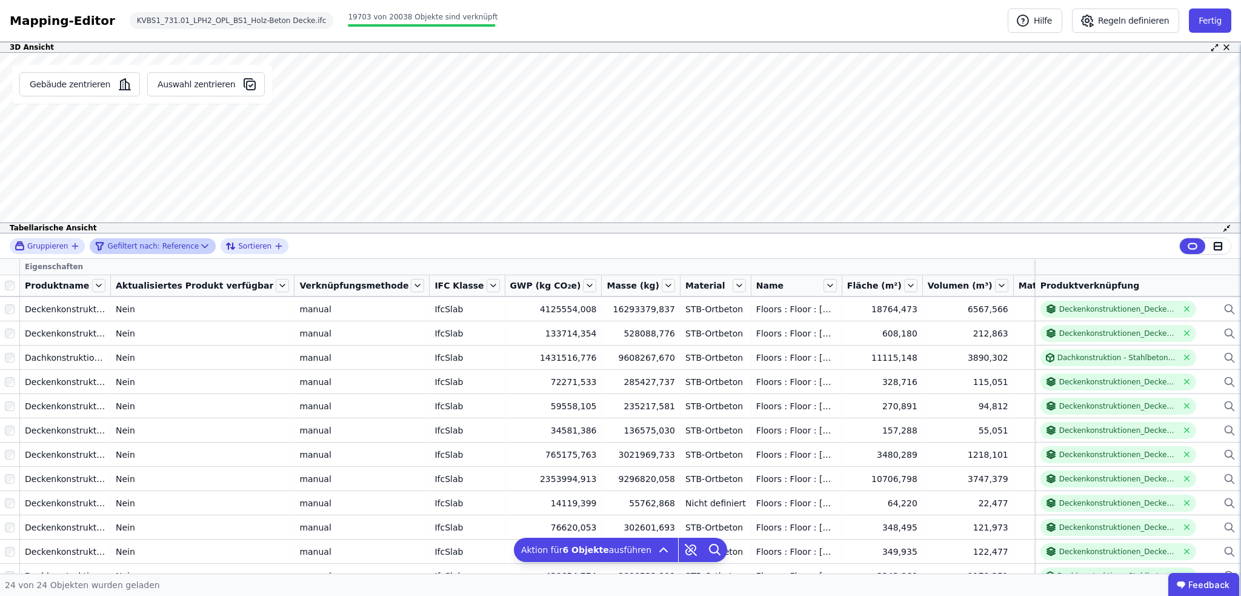
drag, startPoint x: 233, startPoint y: 155, endPoint x: 233, endPoint y: 165, distance: 9.7
click at [233, 165] on div "Gebäude zentrieren Auswahl zentrieren" at bounding box center [142, 143] width 284 height 181
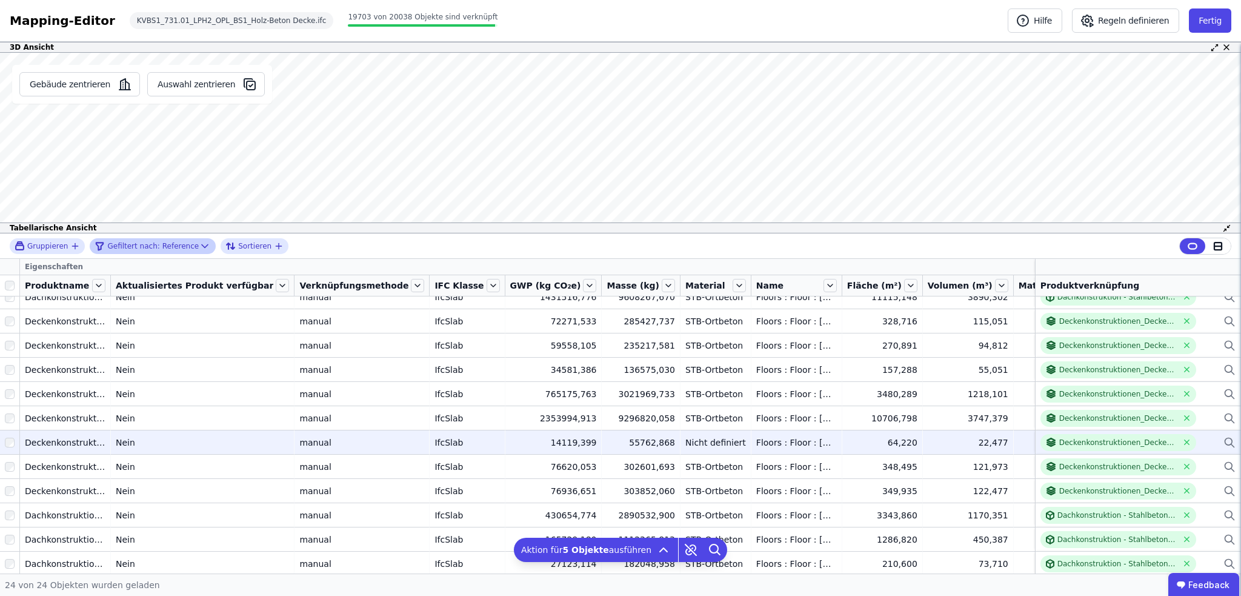
scroll to position [304, 0]
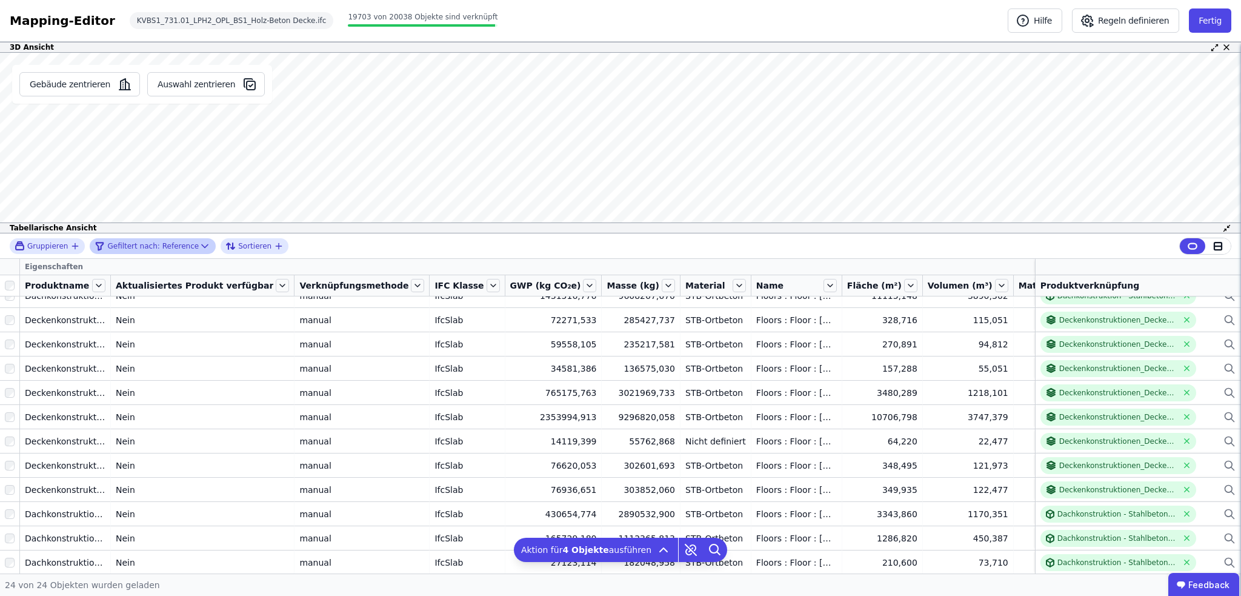
drag, startPoint x: 212, startPoint y: 202, endPoint x: 251, endPoint y: 168, distance: 51.9
click at [251, 168] on div "Gebäude zentrieren Auswahl zentrieren" at bounding box center [142, 143] width 284 height 181
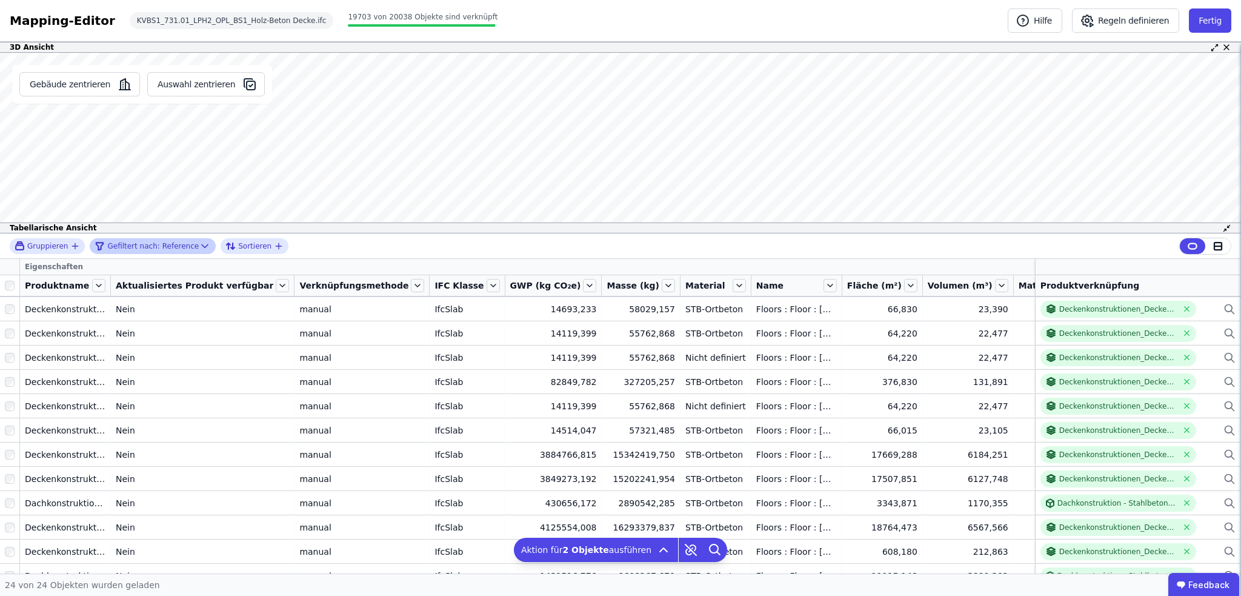
scroll to position [0, 0]
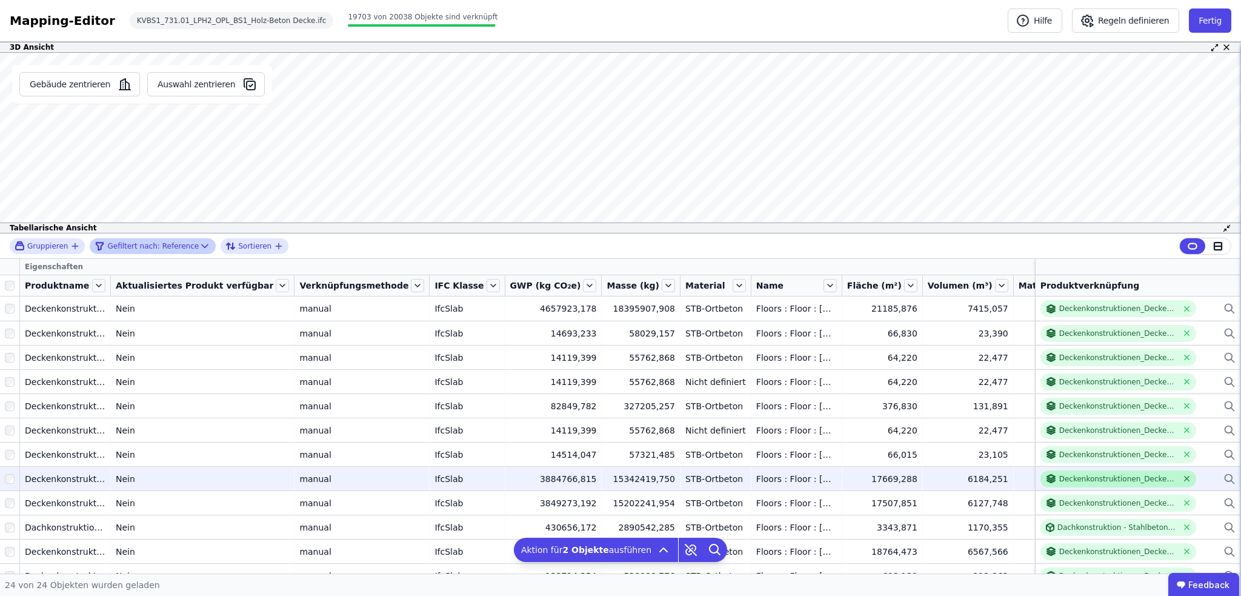
click at [775, 382] on icon at bounding box center [1187, 478] width 9 height 9
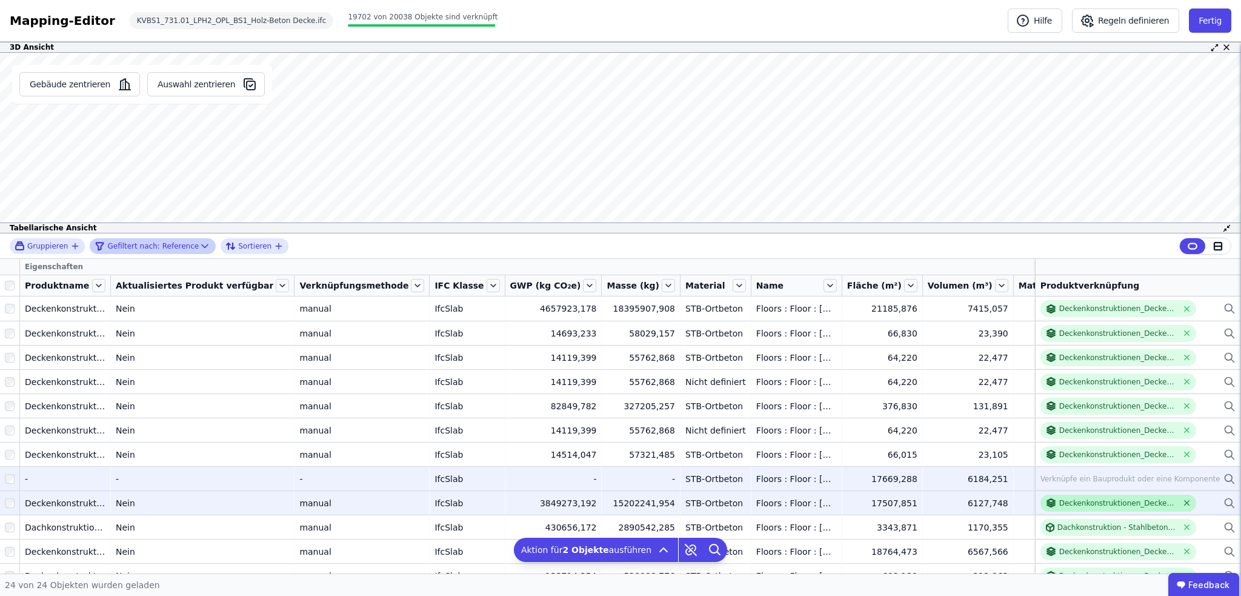
click at [775, 382] on icon at bounding box center [1187, 502] width 9 height 9
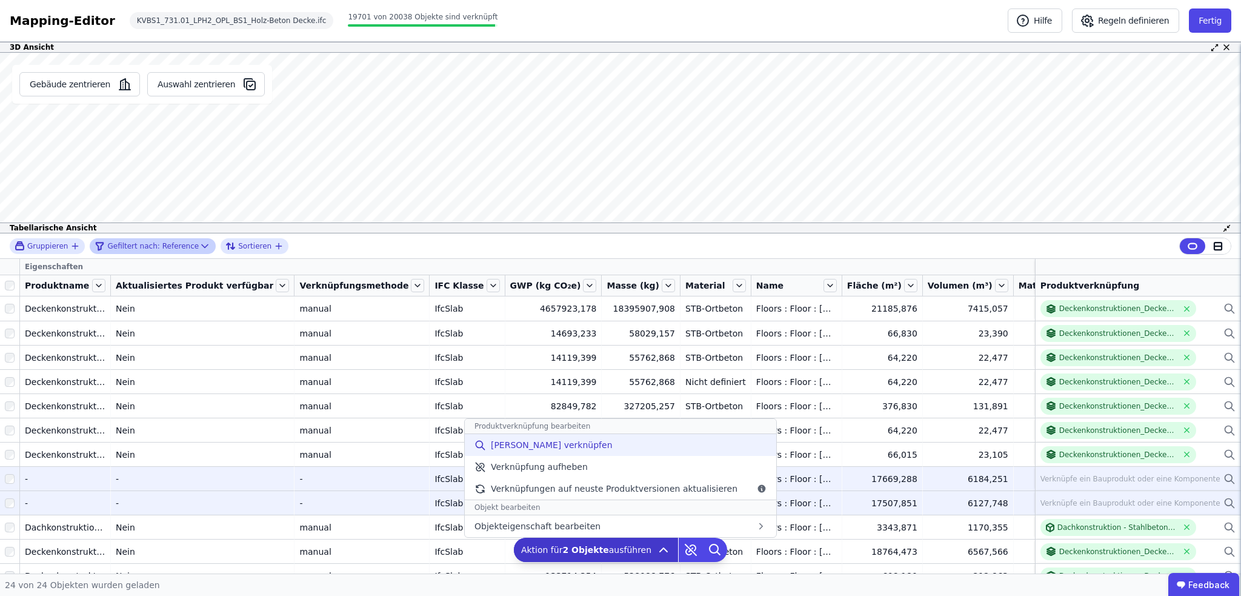
click at [567, 382] on span "[PERSON_NAME] verknüpfen" at bounding box center [552, 445] width 122 height 12
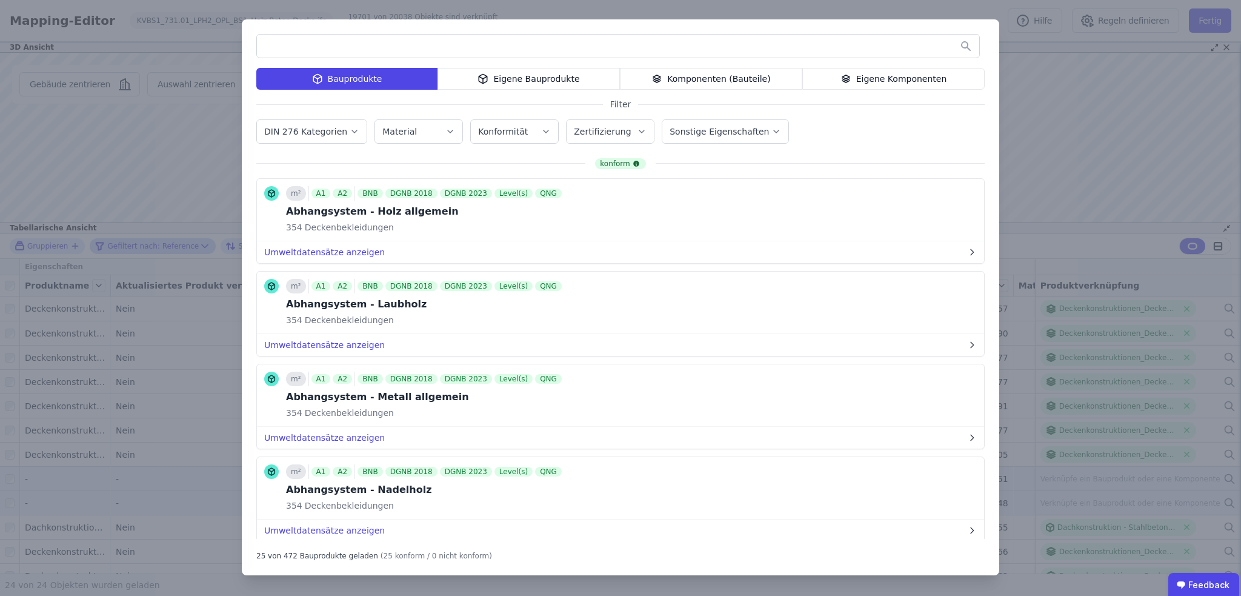
click at [284, 36] on input "text" at bounding box center [618, 46] width 722 height 22
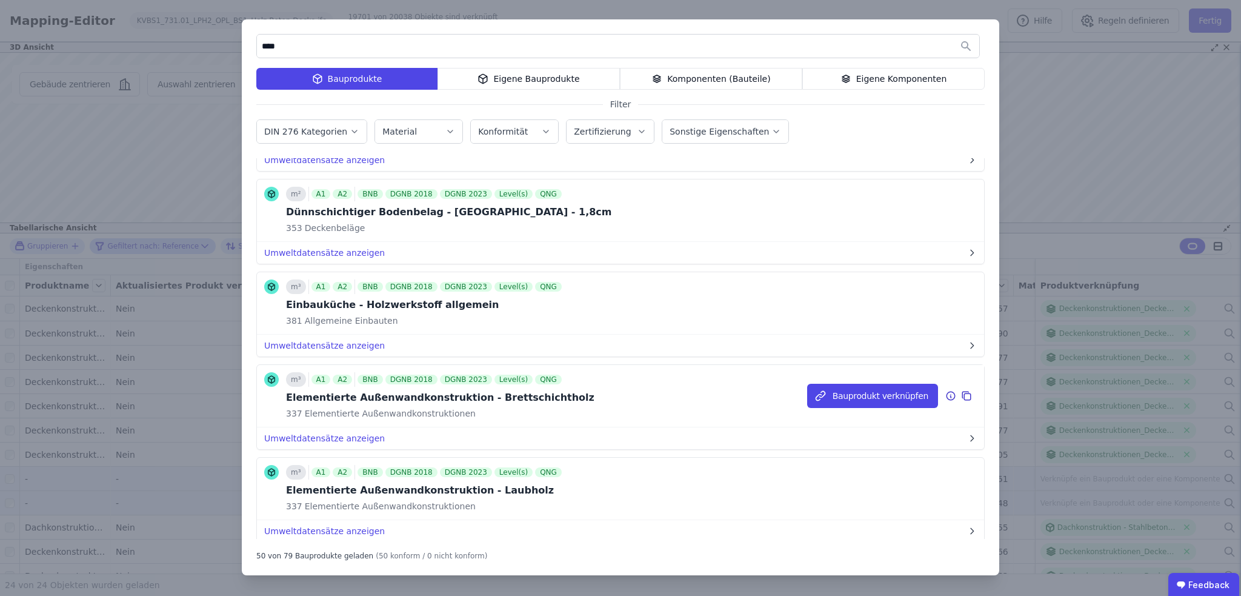
scroll to position [4208, 0]
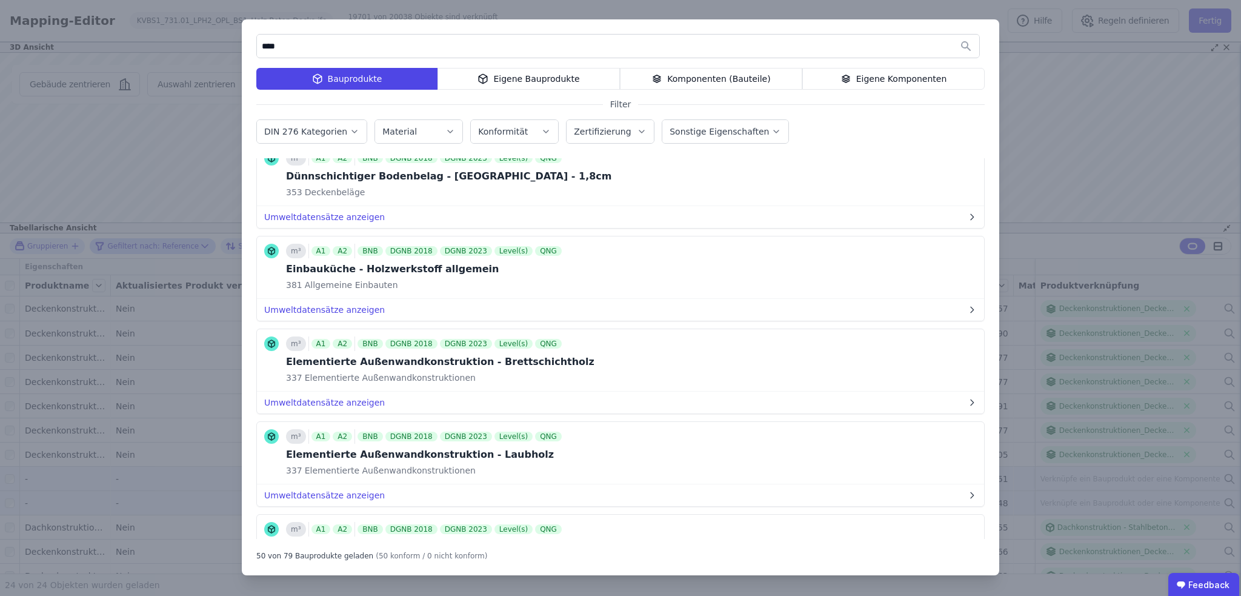
type input "****"
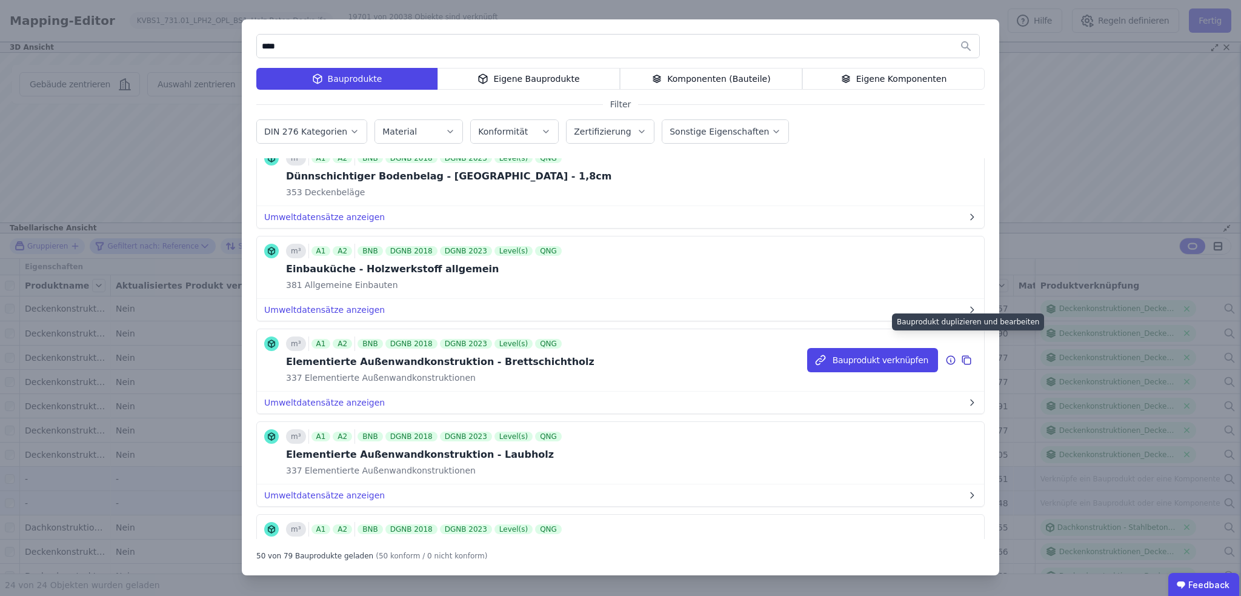
click at [775, 353] on icon at bounding box center [966, 360] width 11 height 15
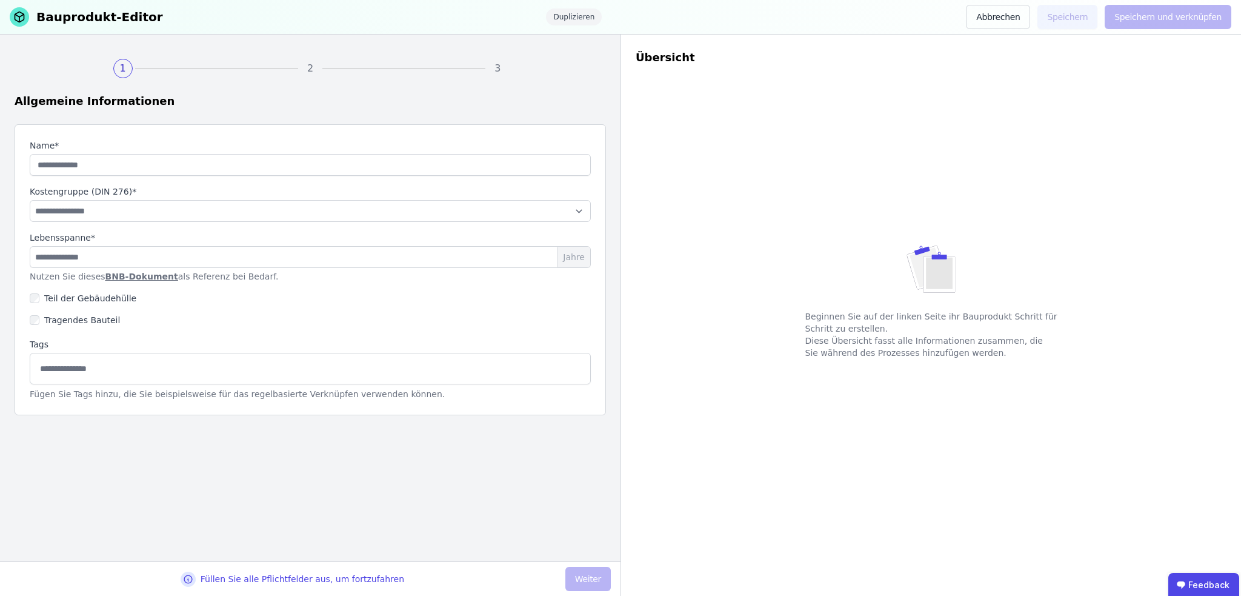
type input "**********"
select select "**********"
type input "**"
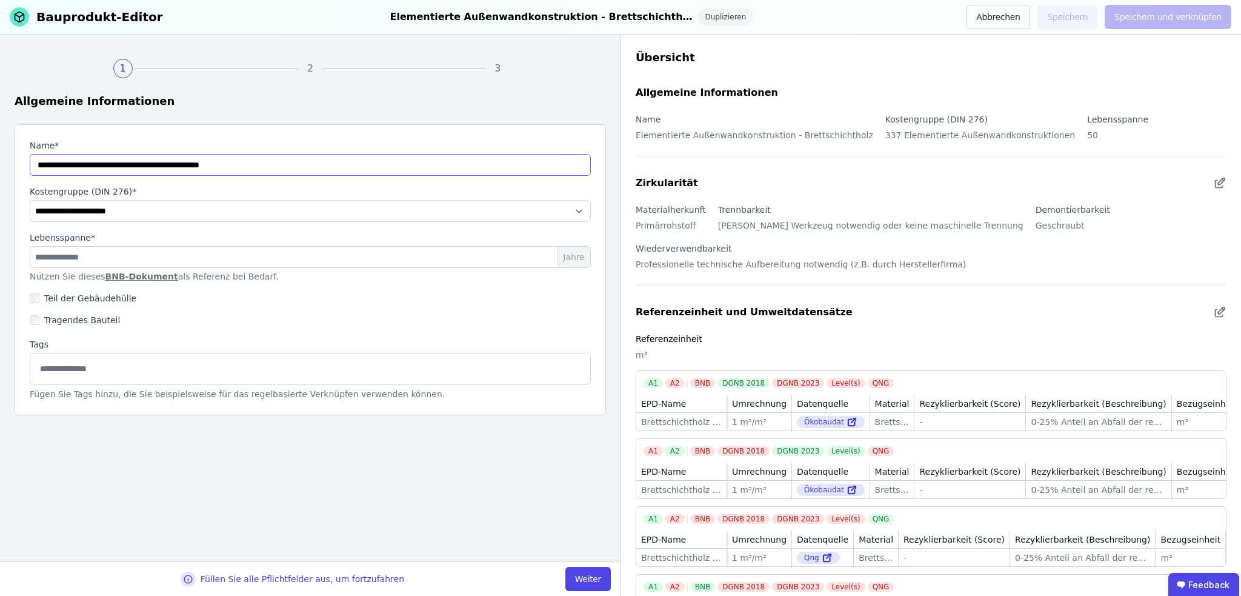
click at [287, 170] on input "string" at bounding box center [310, 165] width 561 height 22
drag, startPoint x: 186, startPoint y: 164, endPoint x: 27, endPoint y: 169, distance: 159.5
click at [27, 169] on div "**********" at bounding box center [311, 269] width 592 height 291
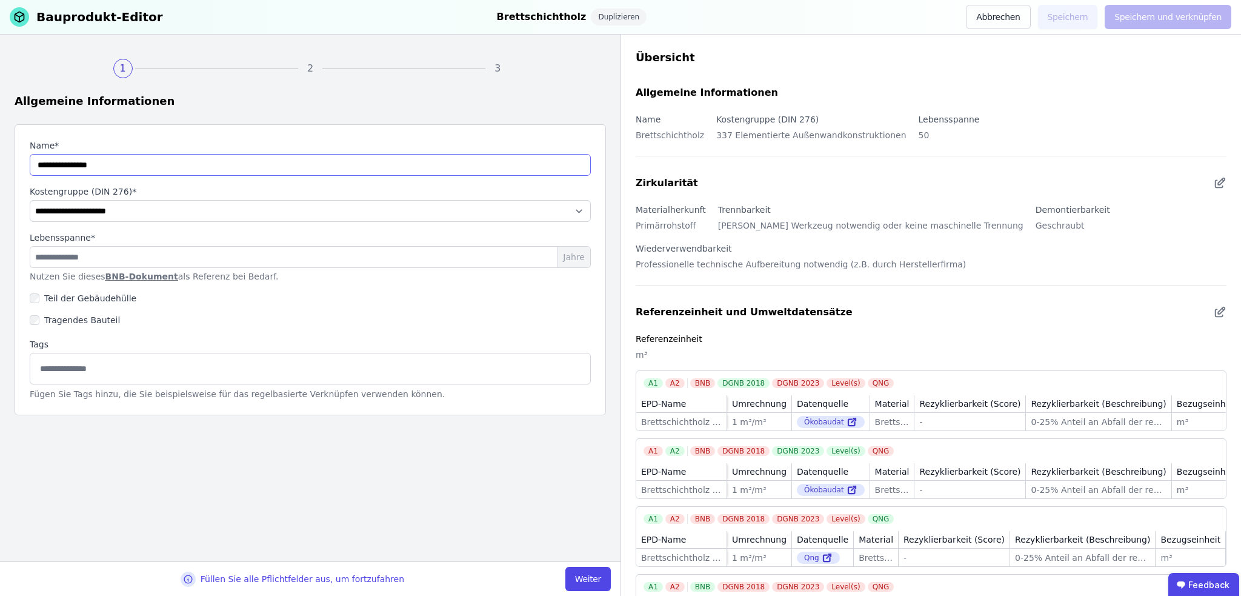
type input "**********"
click at [228, 209] on select "**********" at bounding box center [310, 211] width 561 height 22
select select "**********"
click at [30, 200] on select "**********" at bounding box center [310, 211] width 561 height 22
click at [94, 368] on input at bounding box center [310, 367] width 545 height 19
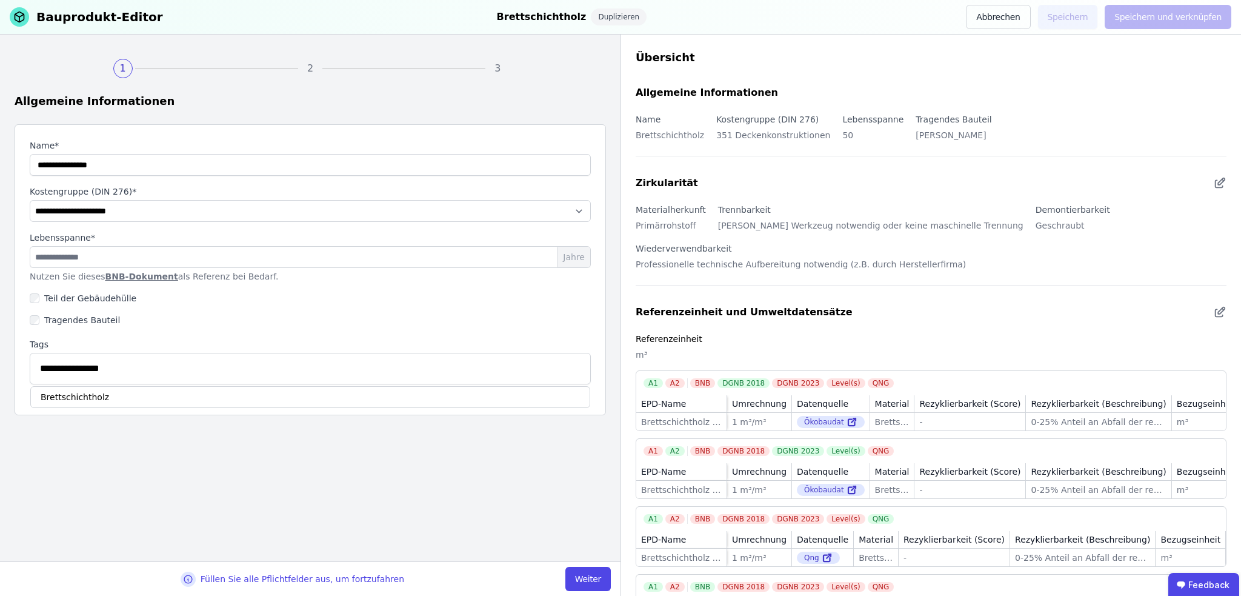
type input "**********"
drag, startPoint x: 92, startPoint y: 401, endPoint x: 116, endPoint y: 414, distance: 27.4
click at [92, 382] on div "Brettschichtholz" at bounding box center [310, 397] width 560 height 22
click at [584, 382] on button "Weiter" at bounding box center [587, 579] width 45 height 24
select select "**********"
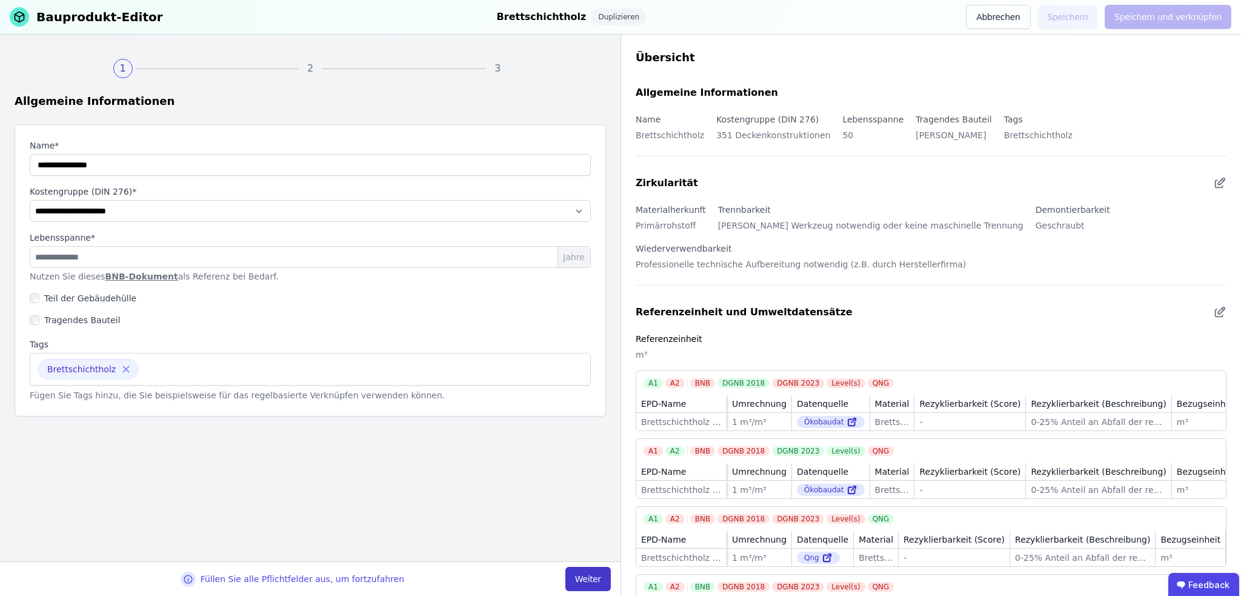
select select "**********"
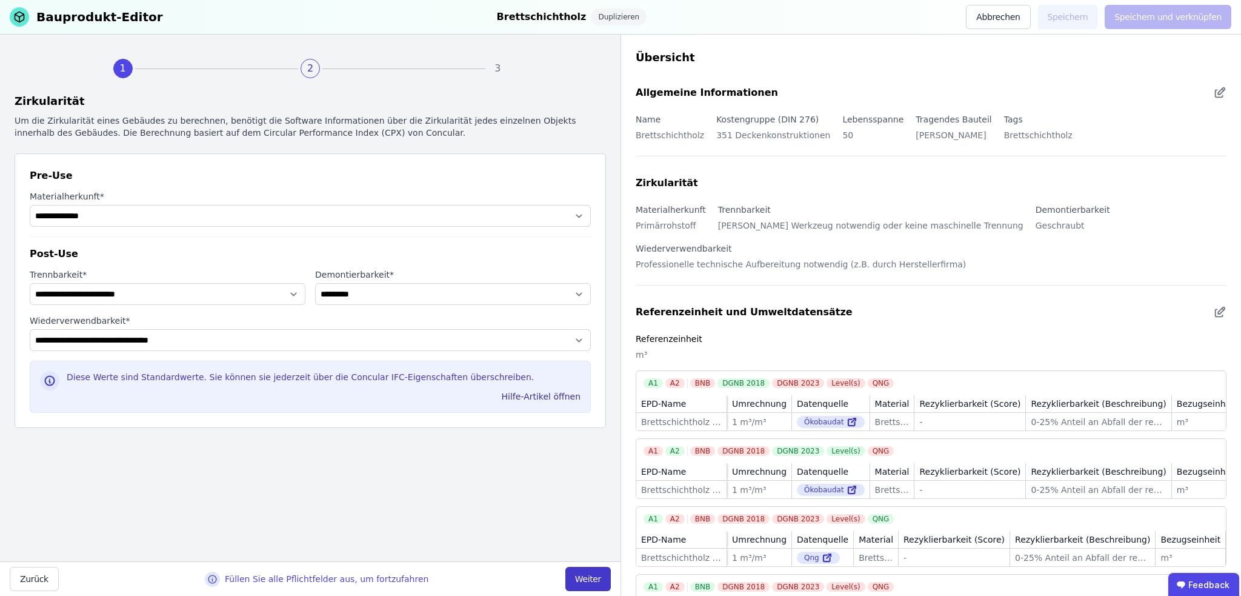
click at [586, 382] on button "Weiter" at bounding box center [587, 579] width 45 height 24
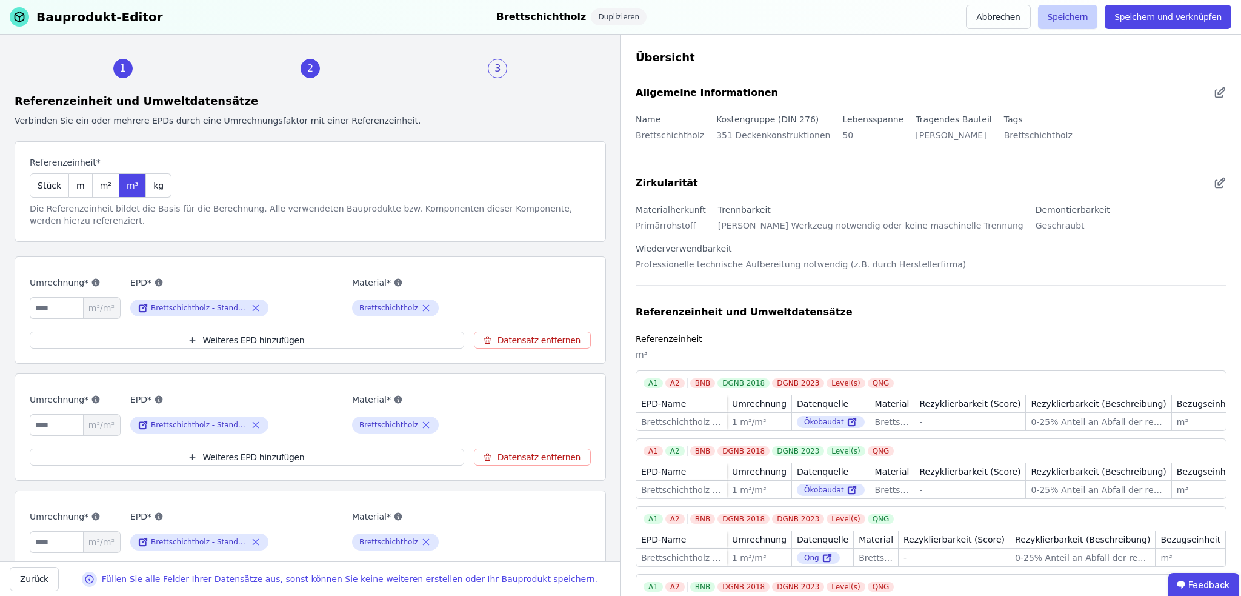
click at [775, 15] on button "Speichern" at bounding box center [1068, 17] width 60 height 24
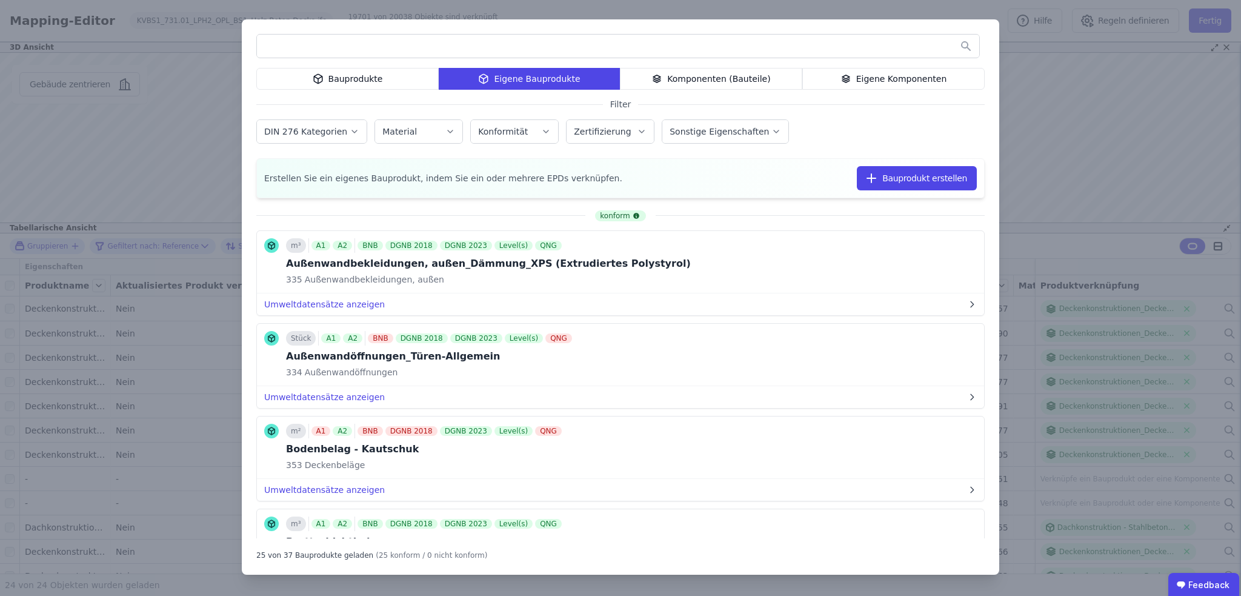
click at [339, 41] on input "text" at bounding box center [618, 46] width 722 height 22
click at [318, 81] on icon at bounding box center [318, 79] width 11 height 15
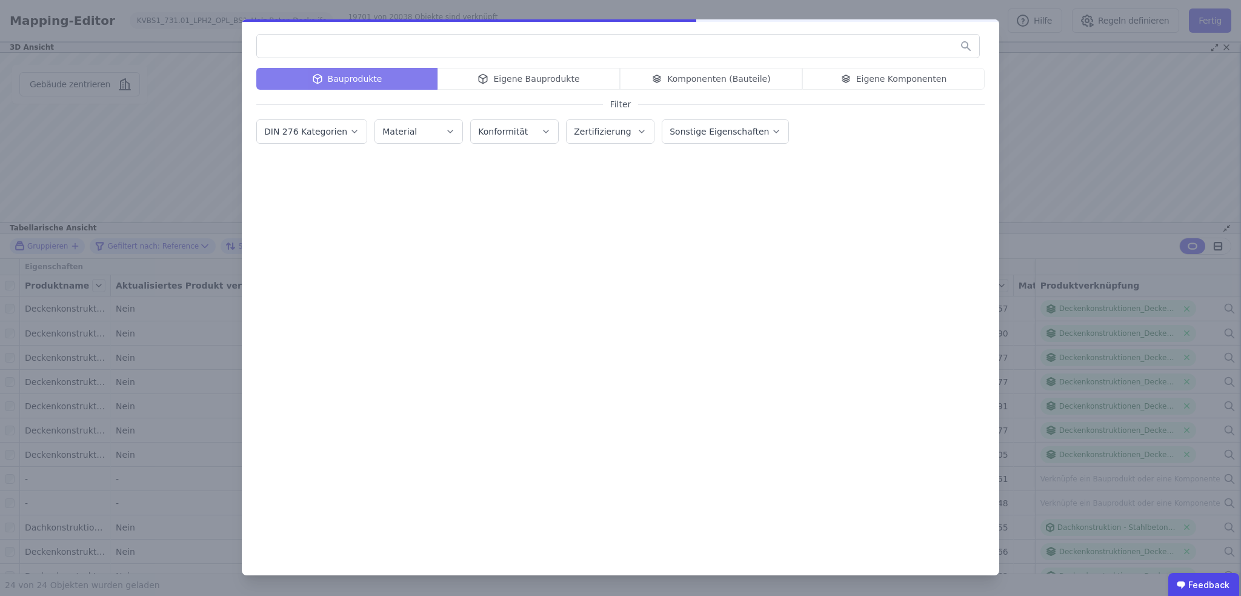
click at [308, 49] on input "text" at bounding box center [618, 46] width 722 height 22
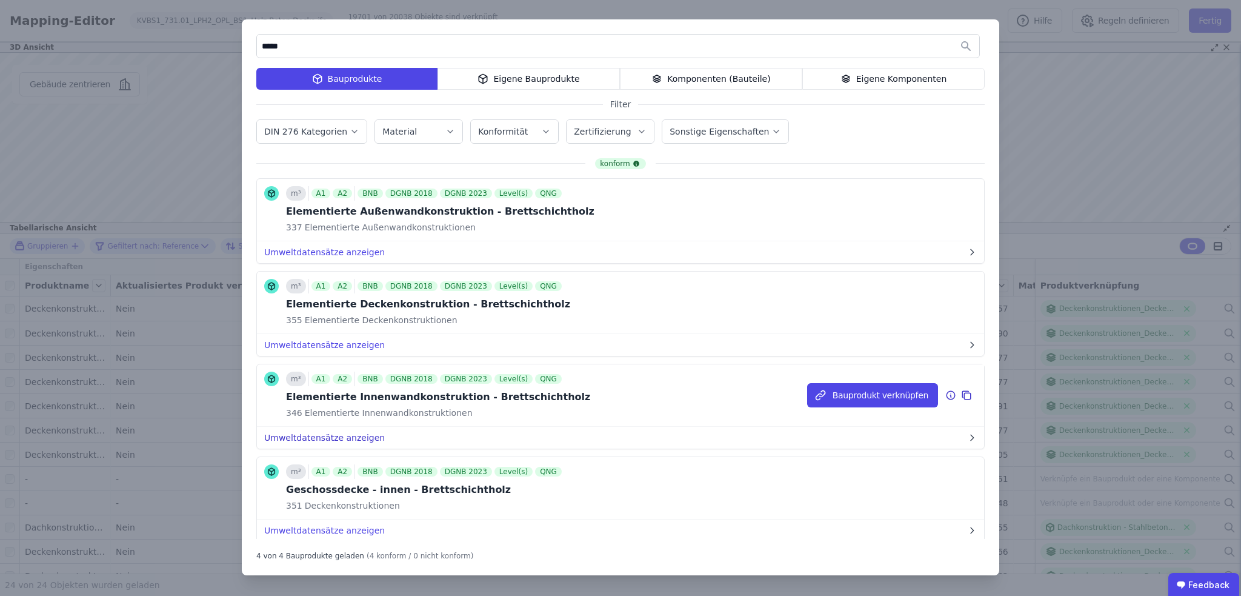
scroll to position [25, 0]
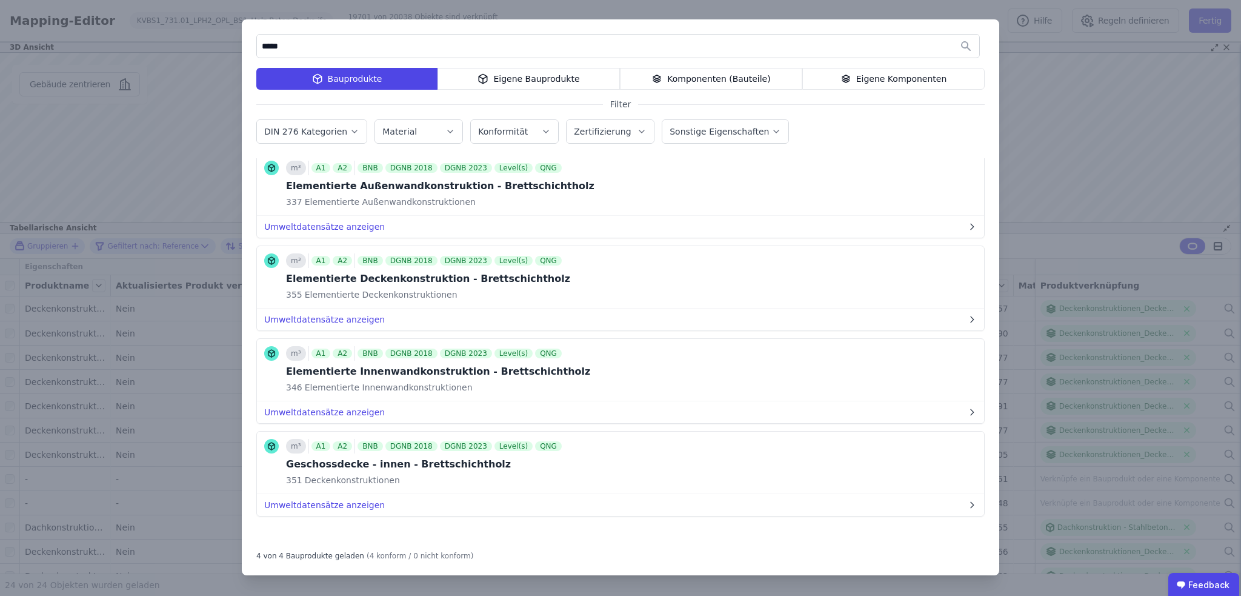
type input "*****"
click at [775, 73] on div "Eigene Komponenten" at bounding box center [893, 79] width 182 height 22
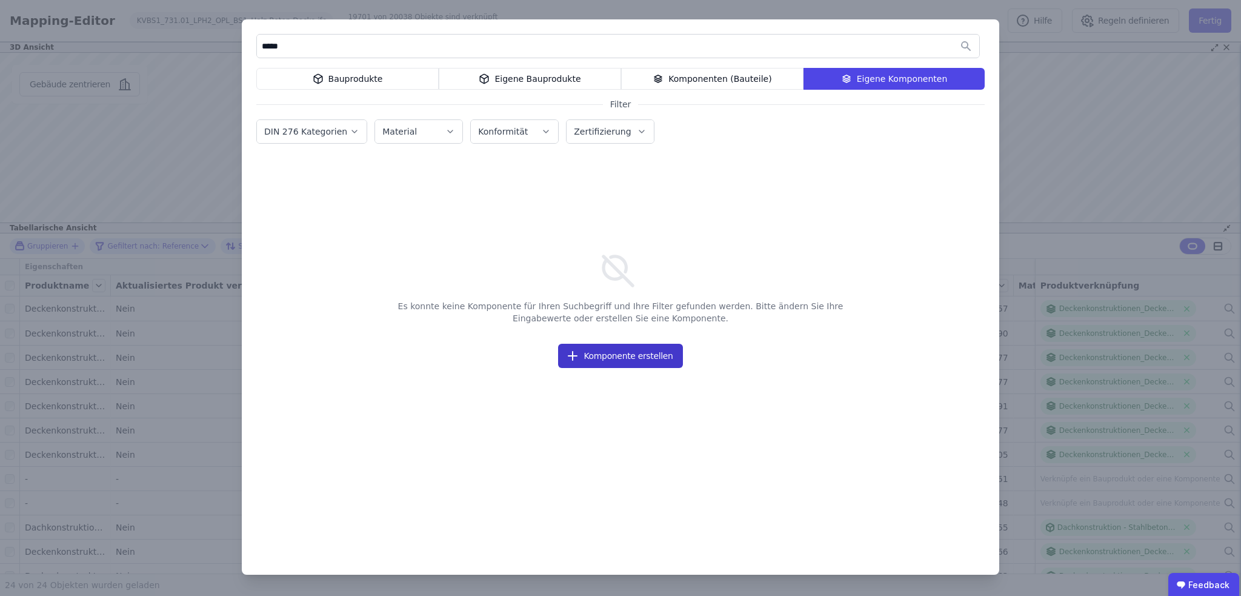
click at [648, 356] on button "Komponente erstellen" at bounding box center [620, 356] width 124 height 24
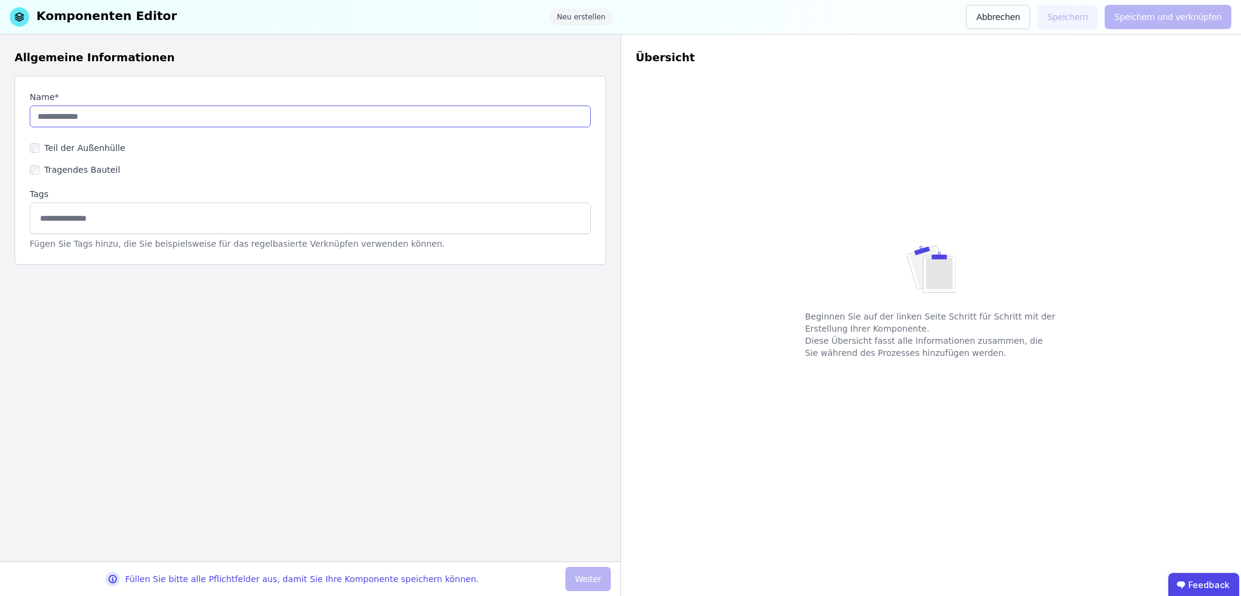
click at [62, 115] on input "string" at bounding box center [310, 116] width 561 height 22
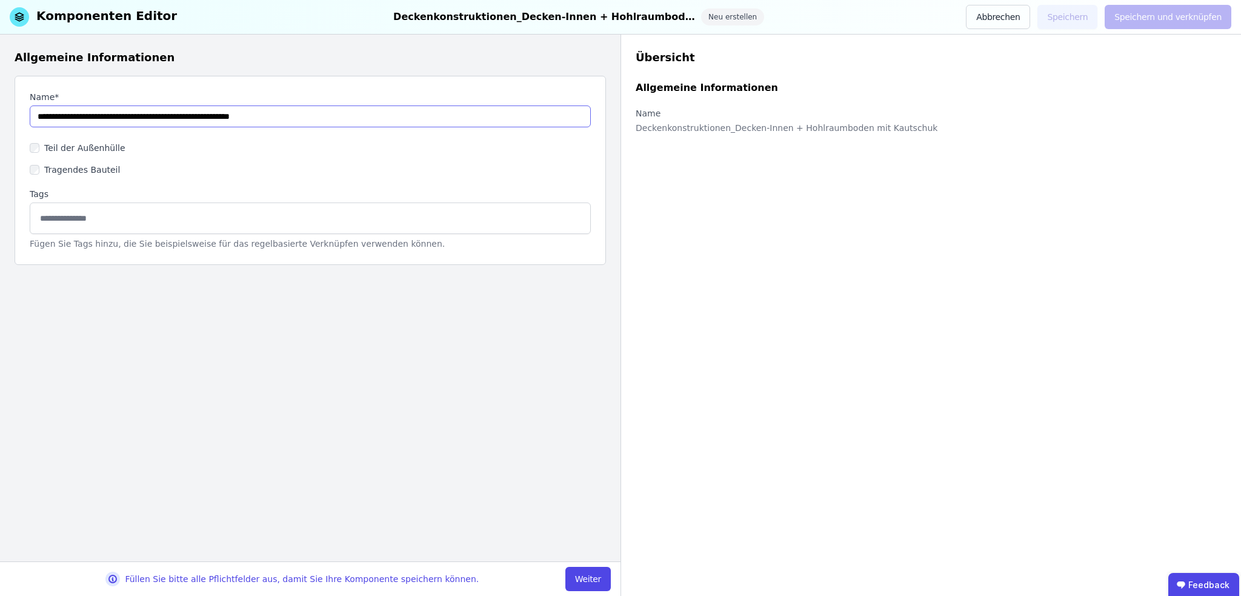
drag, startPoint x: 308, startPoint y: 116, endPoint x: 187, endPoint y: 119, distance: 121.2
click at [187, 119] on input "string" at bounding box center [310, 116] width 561 height 22
type input "**********"
click at [775, 17] on button "Abbrechen" at bounding box center [998, 17] width 64 height 24
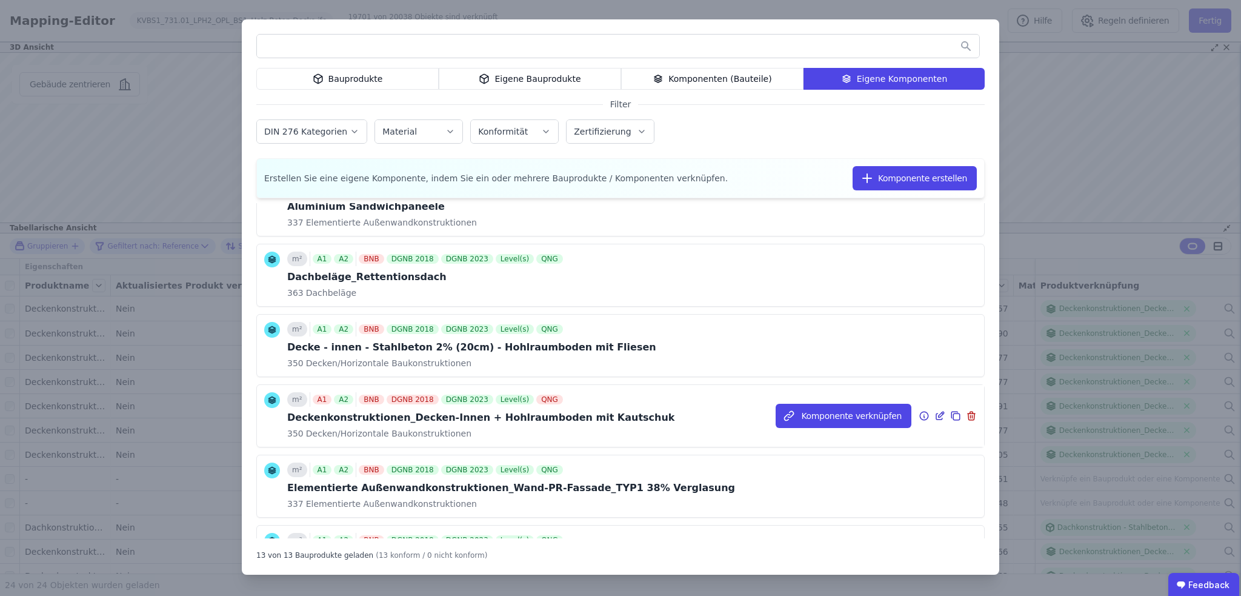
scroll to position [121, 0]
click at [775, 382] on icon at bounding box center [955, 414] width 11 height 15
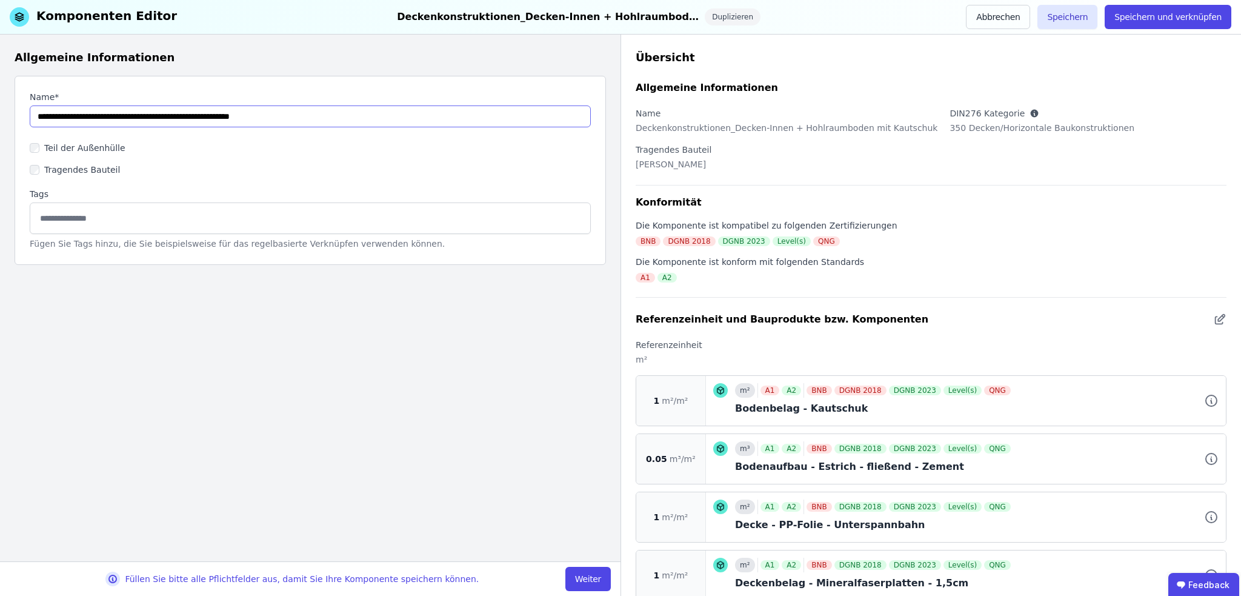
drag, startPoint x: 176, startPoint y: 117, endPoint x: 124, endPoint y: 121, distance: 52.9
click at [124, 121] on input "string" at bounding box center [310, 116] width 561 height 22
type input "**********"
click at [121, 222] on input at bounding box center [310, 217] width 545 height 19
click at [592, 382] on button "Weiter" at bounding box center [587, 579] width 45 height 24
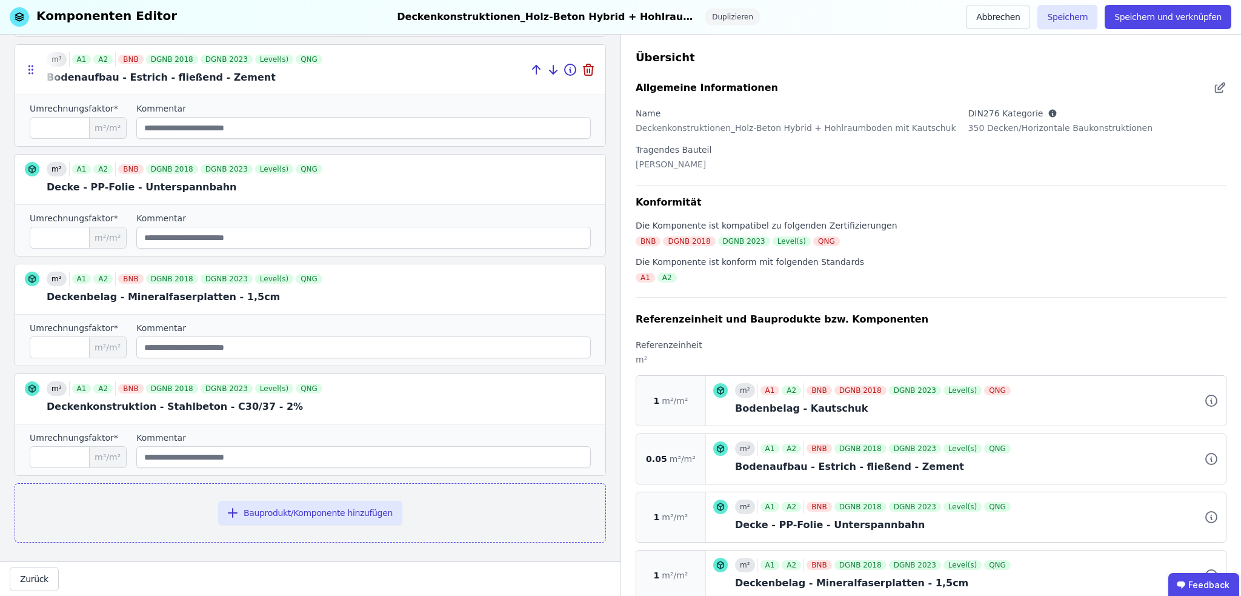
scroll to position [298, 0]
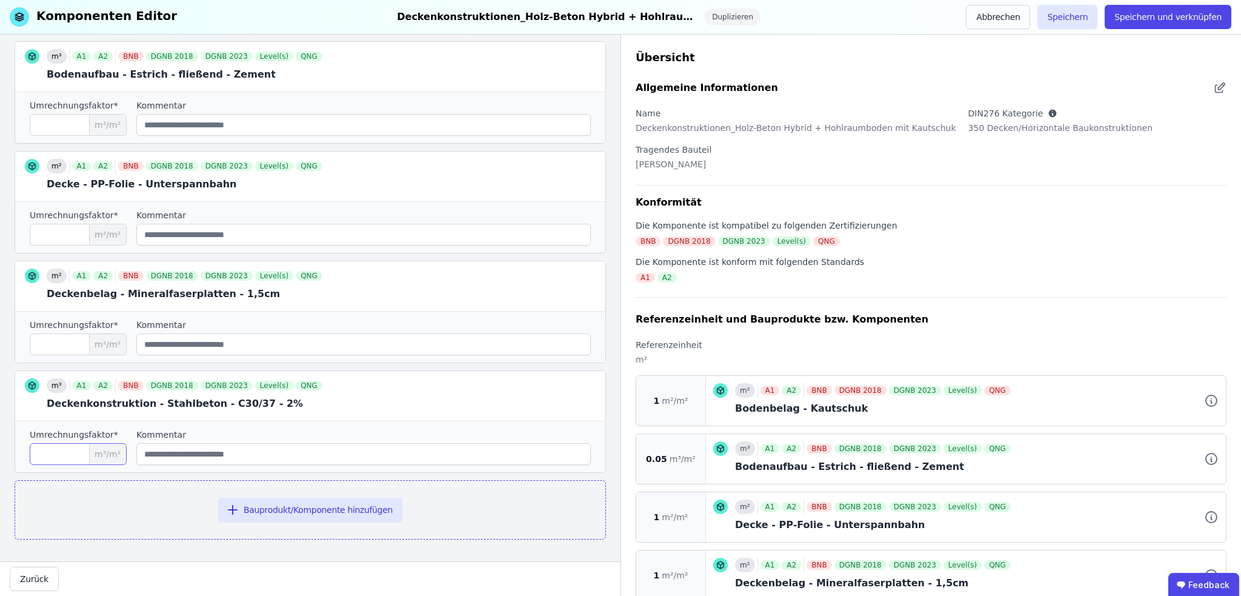
click at [42, 382] on input "***" at bounding box center [78, 454] width 97 height 22
type input "****"
click at [272, 382] on button "Bauprodukt/Komponente hinzufügen" at bounding box center [310, 510] width 184 height 24
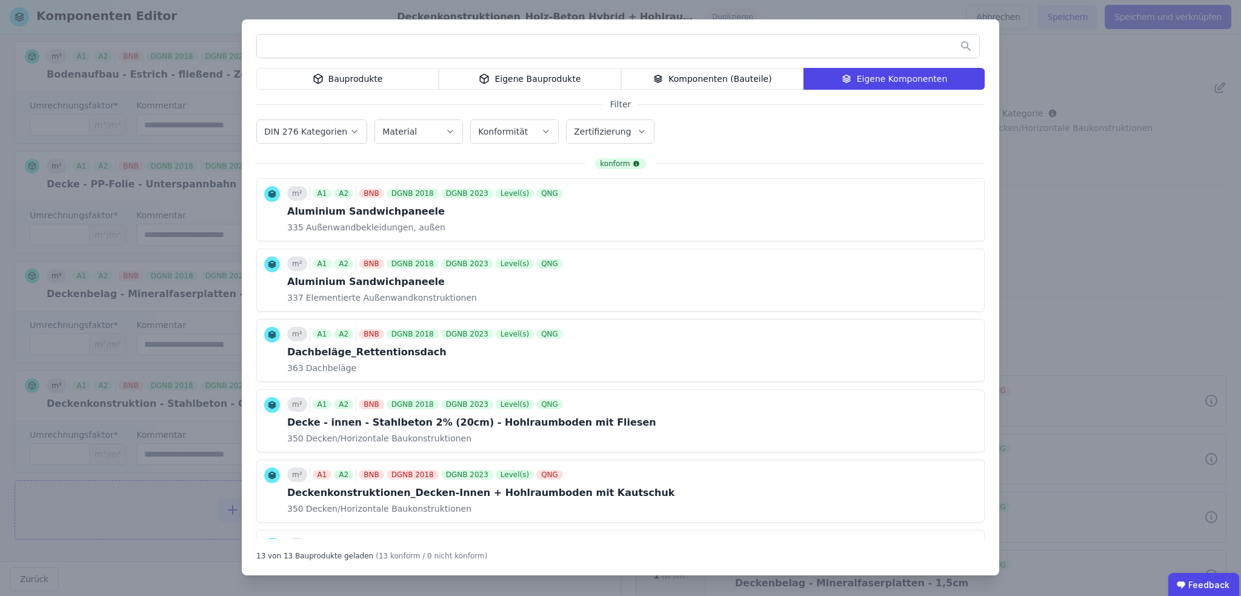
click at [405, 82] on div "Bauprodukte" at bounding box center [347, 79] width 182 height 22
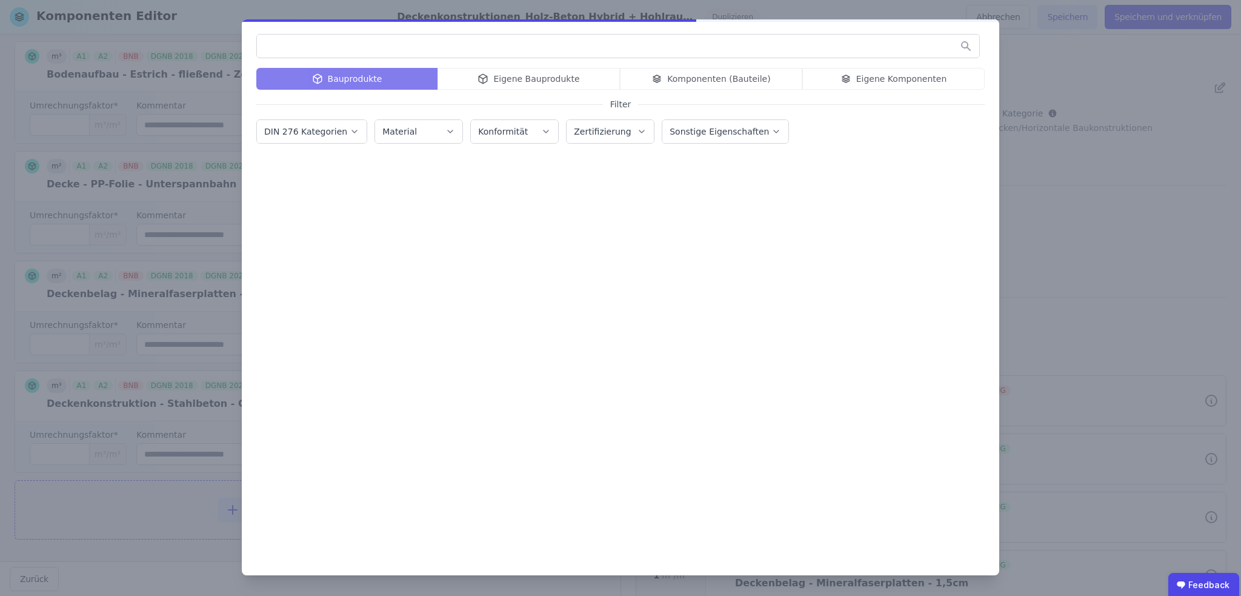
click at [332, 51] on input "text" at bounding box center [618, 46] width 722 height 22
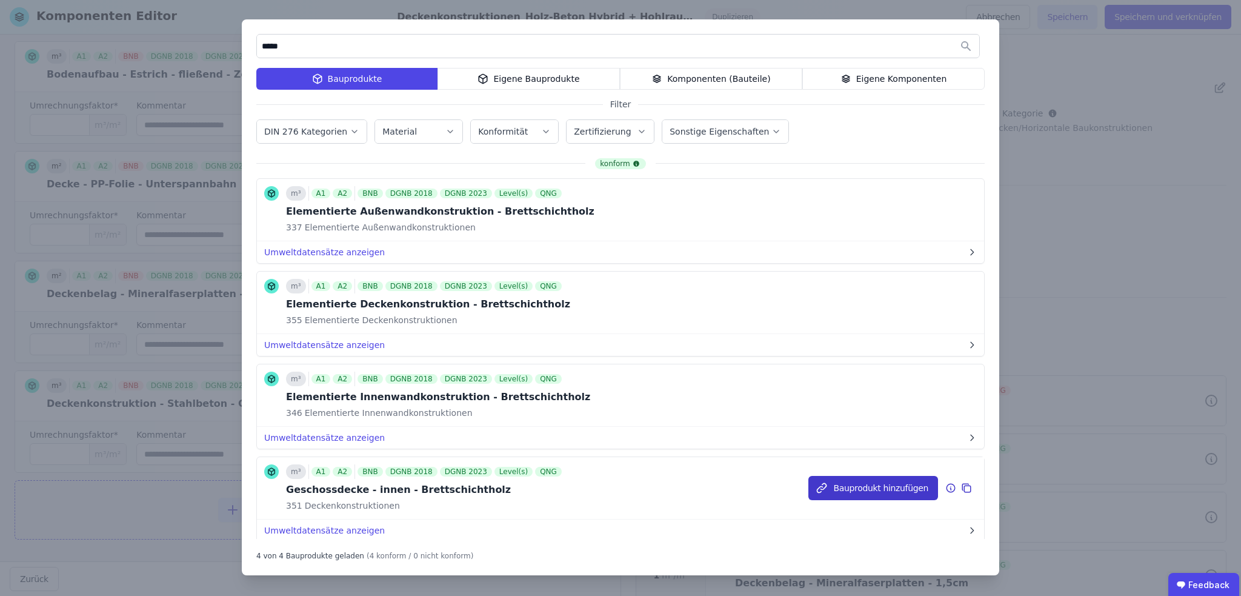
type input "*****"
click at [775, 382] on button "Bauprodukt hinzufügen" at bounding box center [873, 488] width 130 height 24
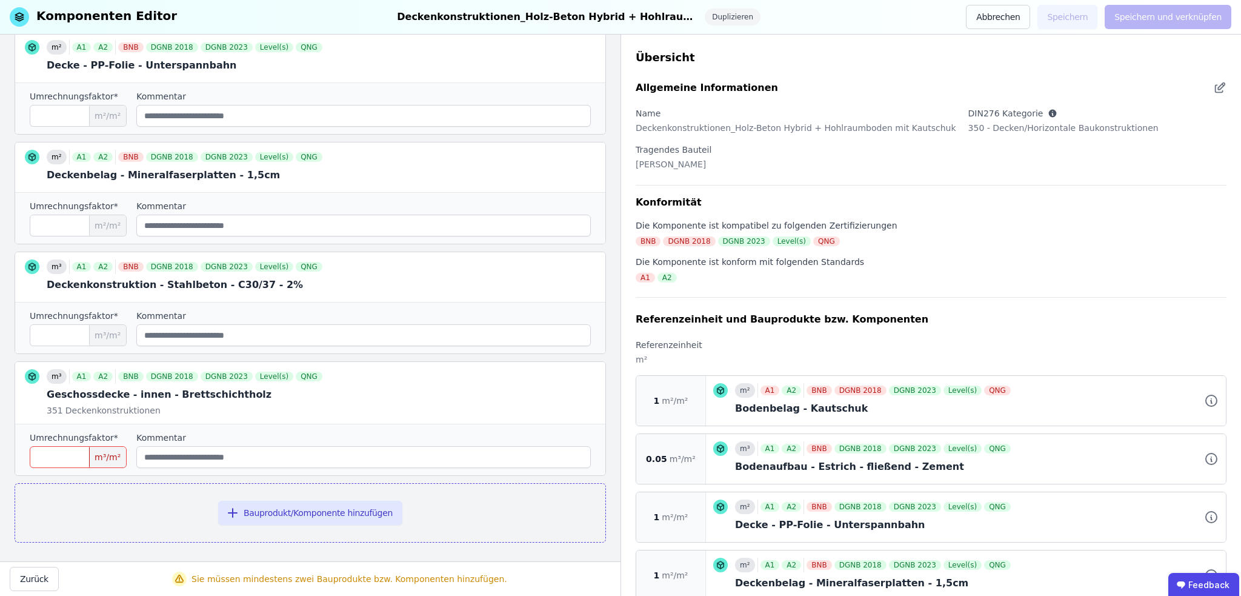
scroll to position [419, 0]
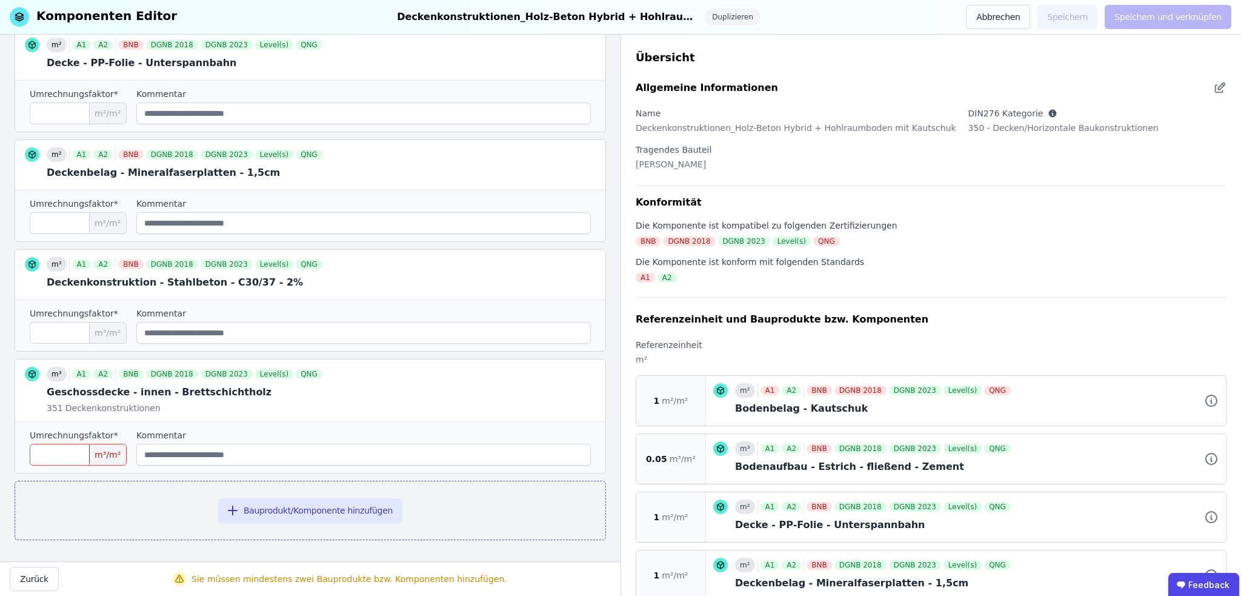
click at [78, 382] on input "number" at bounding box center [78, 455] width 97 height 22
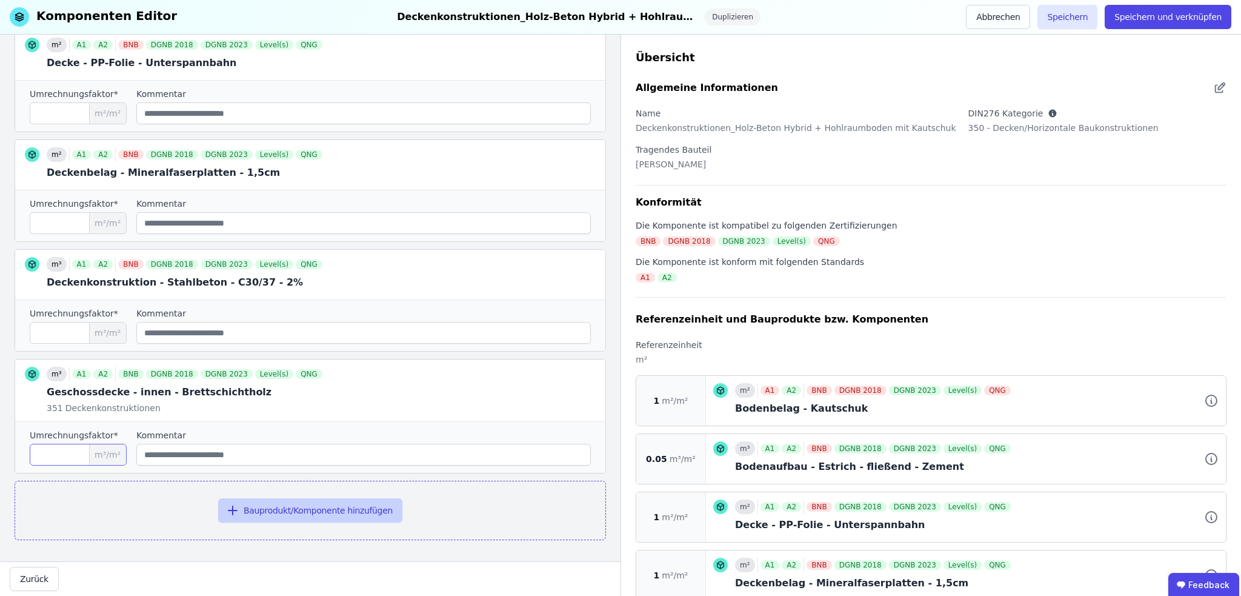
type input "****"
click at [308, 382] on button "Bauprodukt/Komponente hinzufügen" at bounding box center [310, 510] width 184 height 24
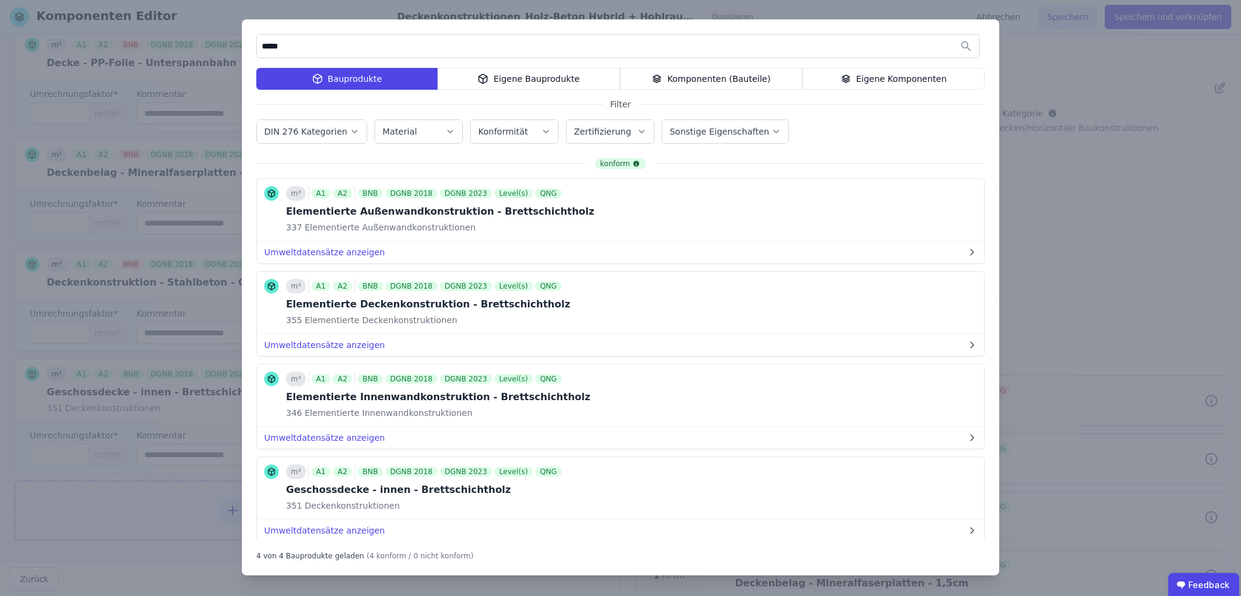
click at [516, 72] on div "Eigene Bauprodukte" at bounding box center [529, 79] width 182 height 22
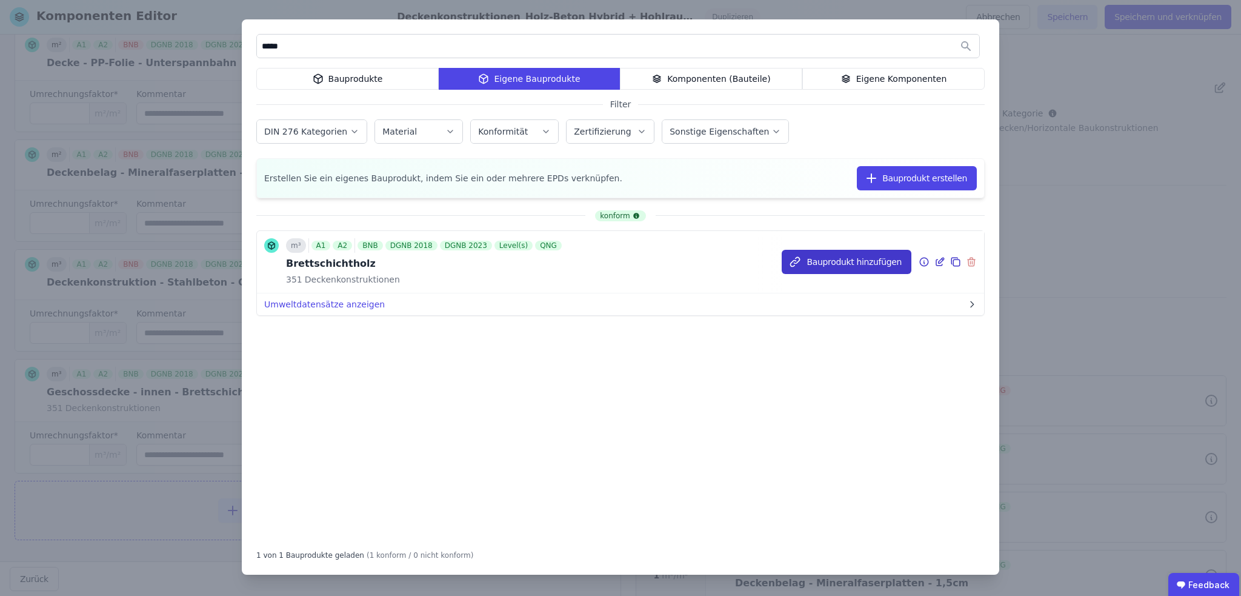
click at [775, 261] on button "Bauprodukt hinzufügen" at bounding box center [847, 262] width 130 height 24
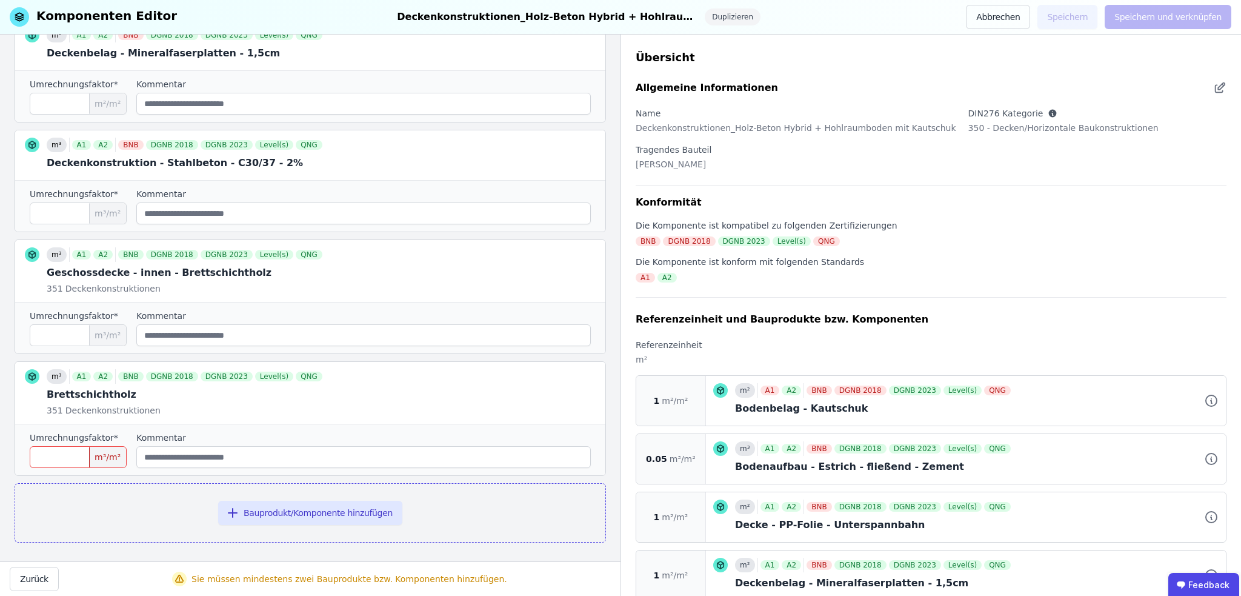
scroll to position [541, 0]
click at [75, 382] on input "number" at bounding box center [78, 455] width 97 height 22
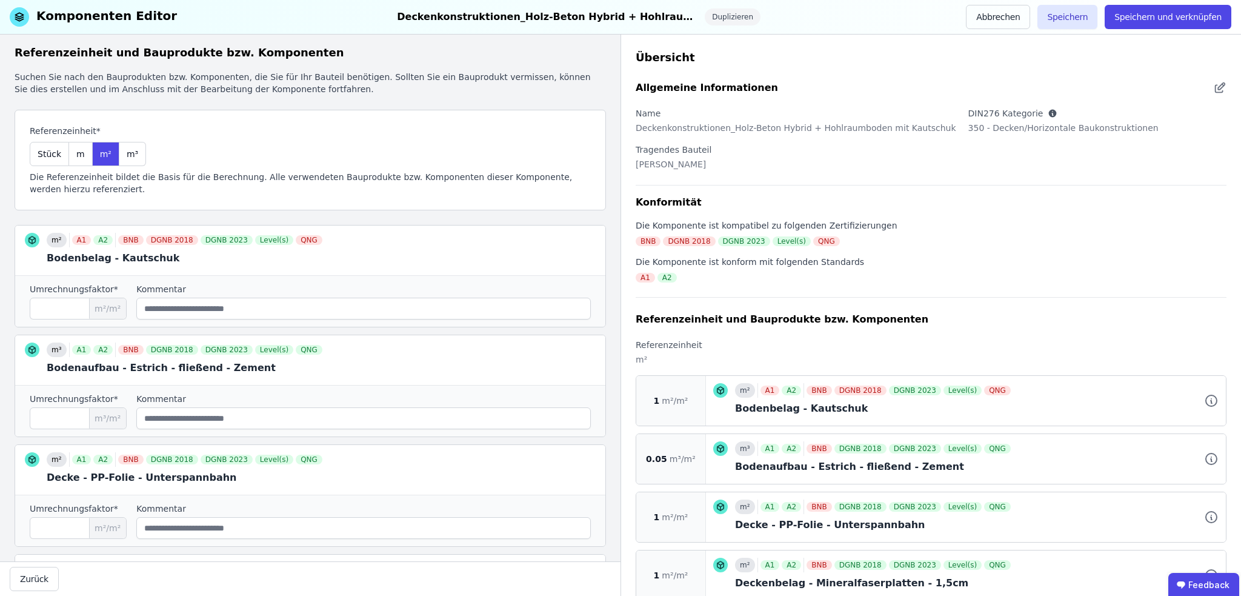
scroll to position [0, 0]
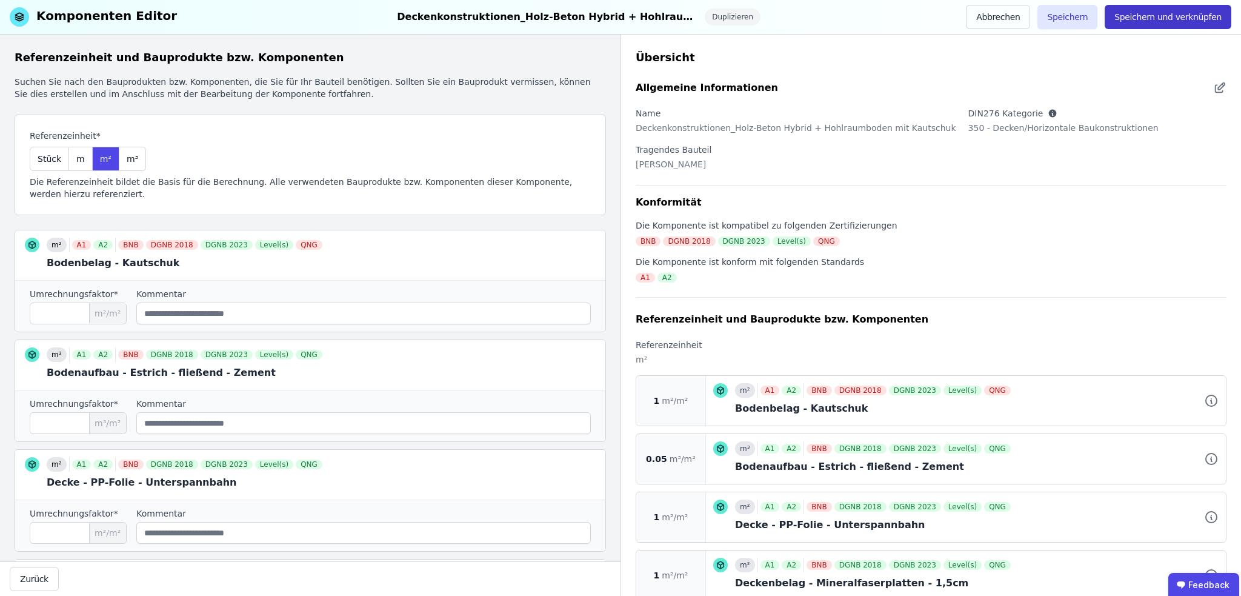
type input "******"
click at [775, 18] on button "Speichern und verknüpfen" at bounding box center [1168, 17] width 127 height 24
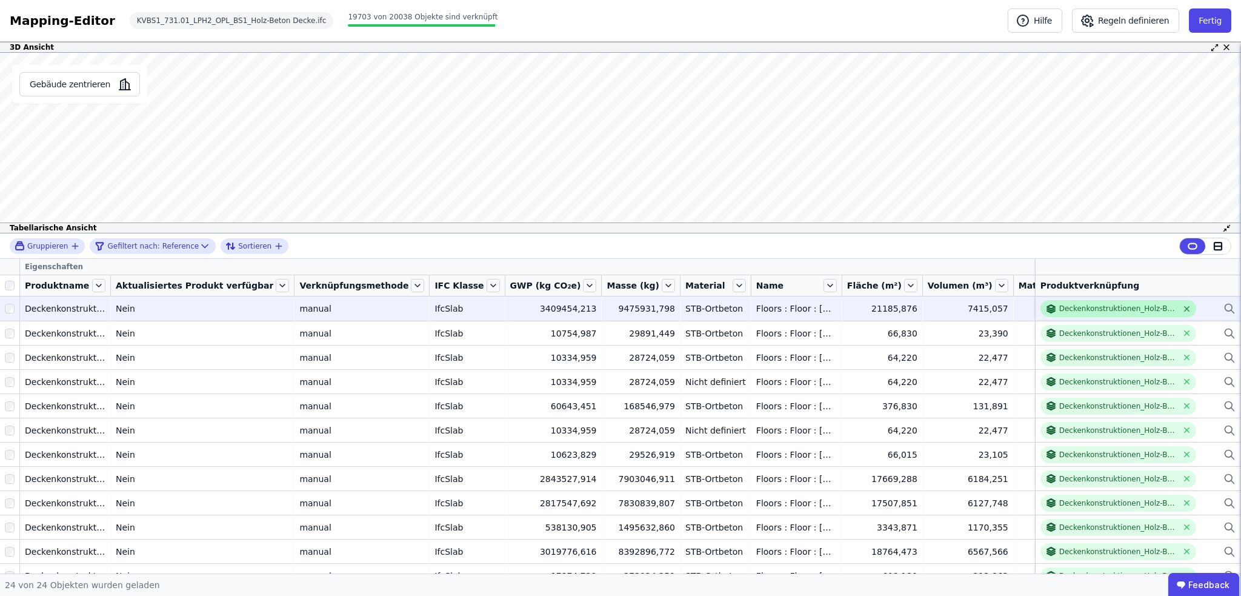
click at [775, 308] on icon at bounding box center [1187, 308] width 5 height 5
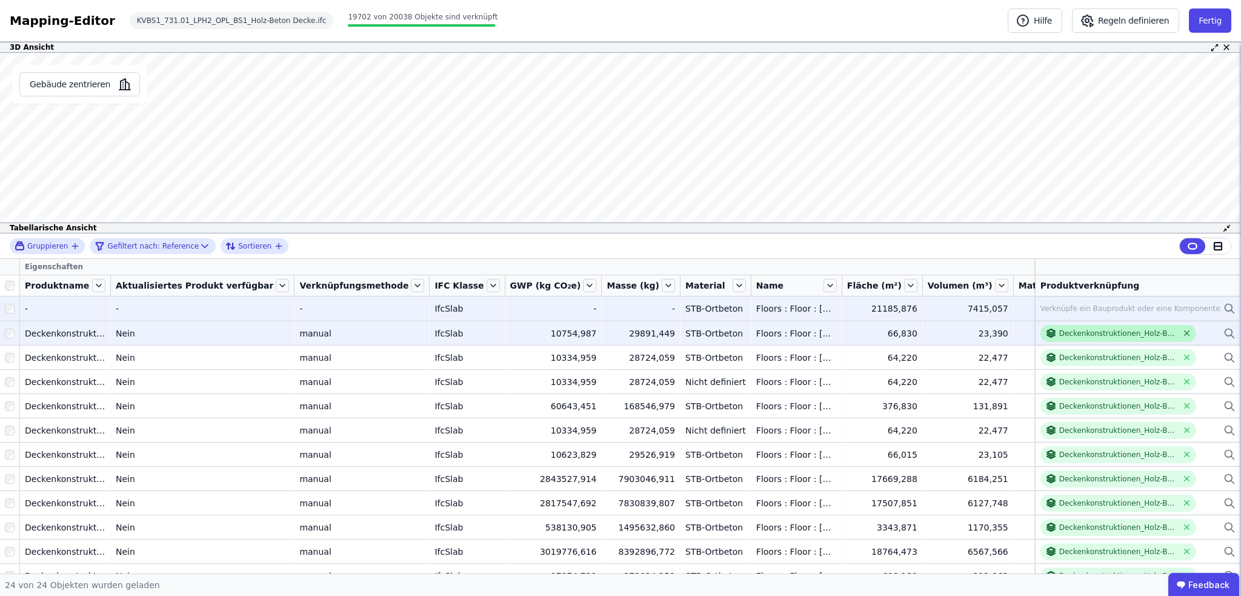
click at [775, 332] on icon at bounding box center [1187, 332] width 9 height 9
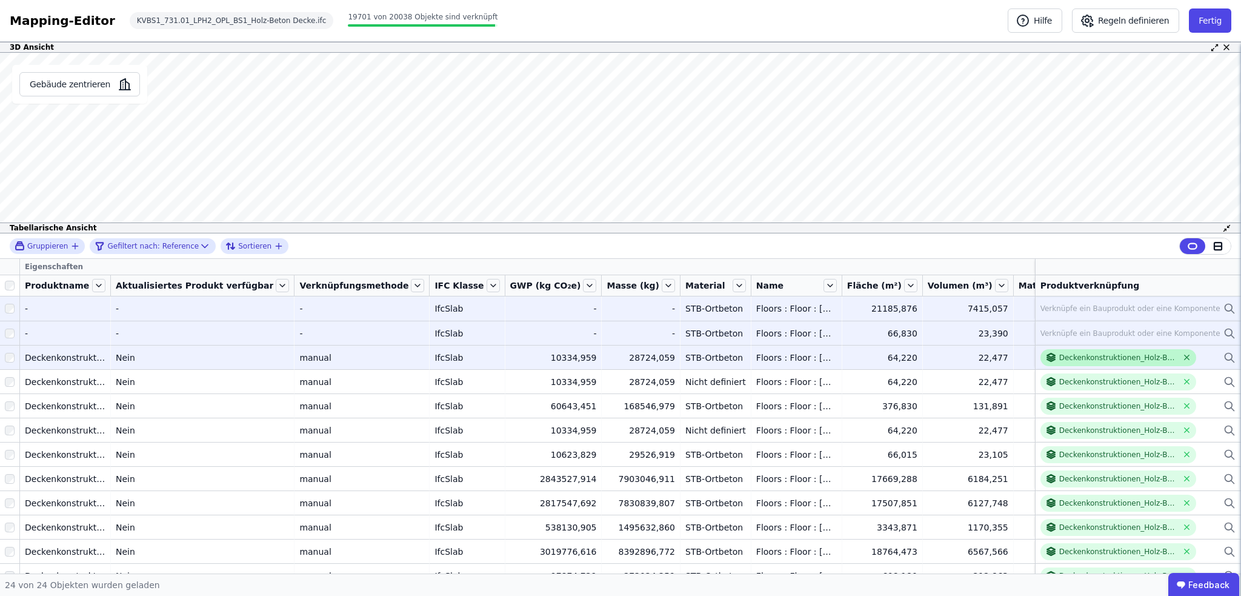
click at [775, 356] on icon at bounding box center [1187, 357] width 9 height 9
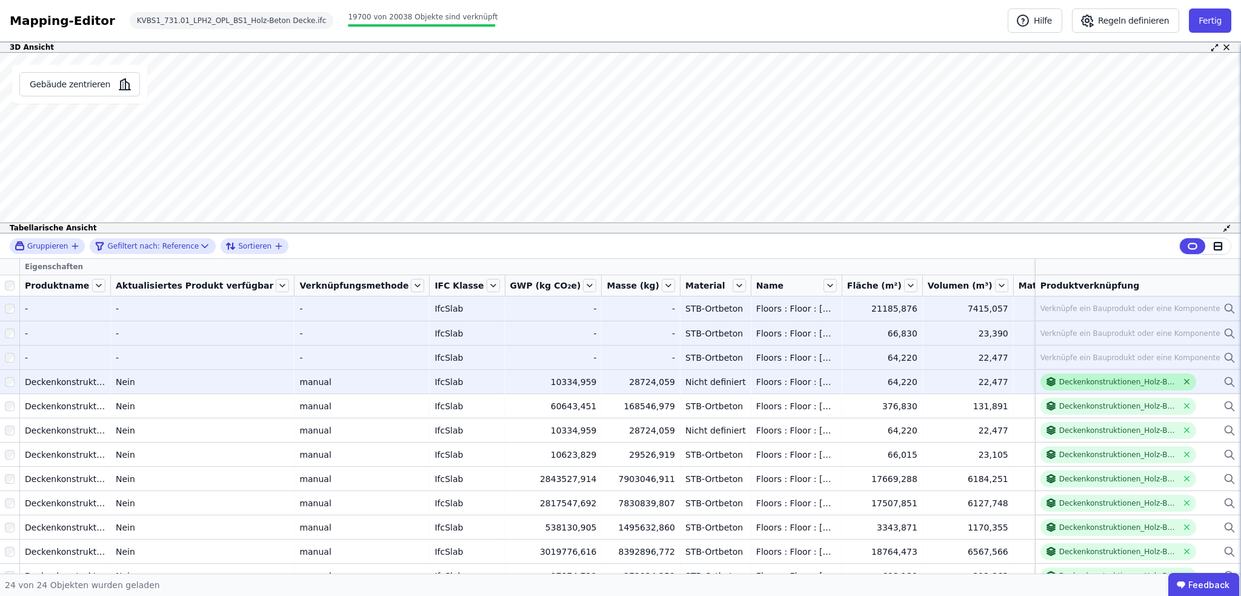
click at [775, 382] on icon at bounding box center [1187, 381] width 5 height 5
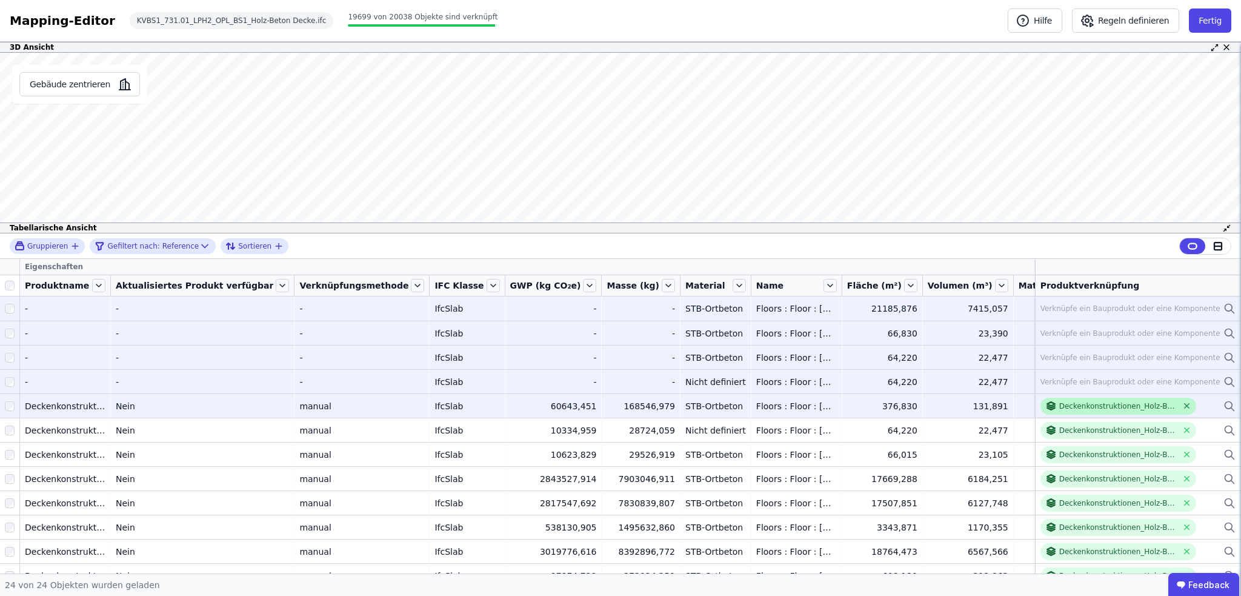
click at [775, 382] on icon at bounding box center [1187, 406] width 5 height 5
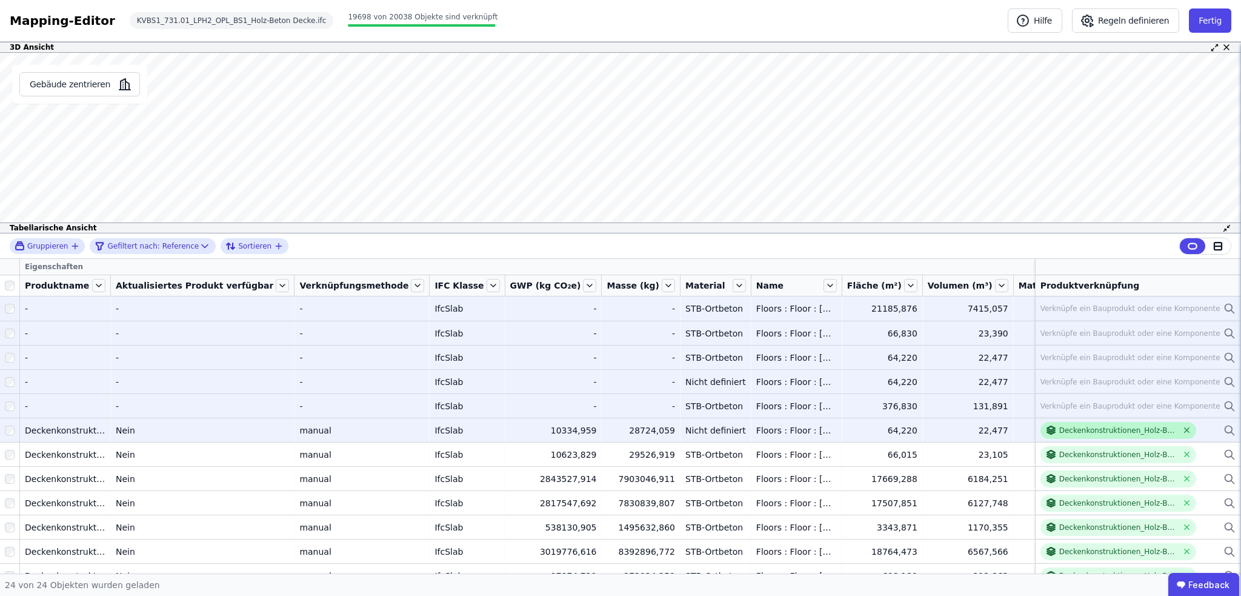
click at [775, 382] on icon at bounding box center [1187, 429] width 9 height 9
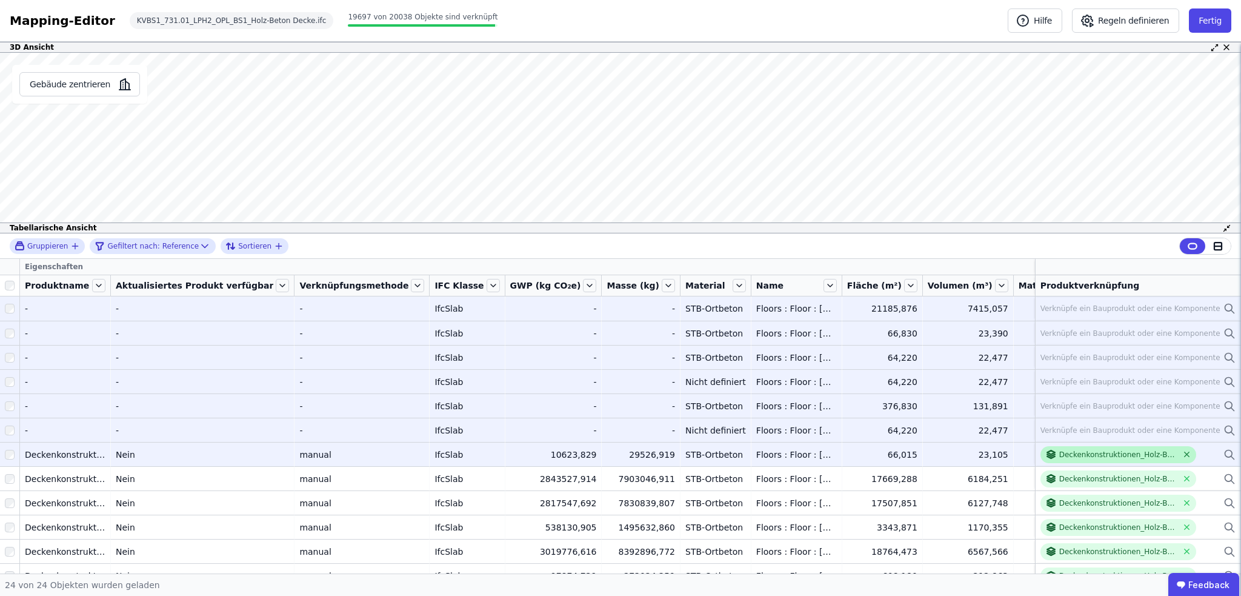
click at [775, 382] on icon at bounding box center [1187, 454] width 9 height 9
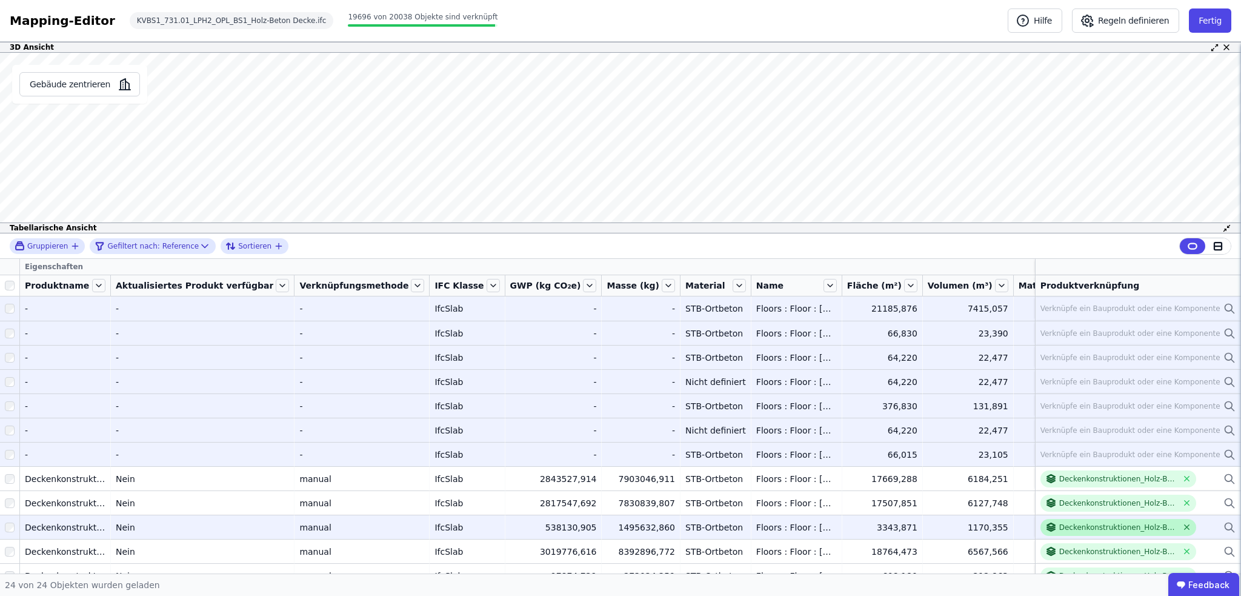
click at [775, 382] on icon at bounding box center [1187, 526] width 9 height 9
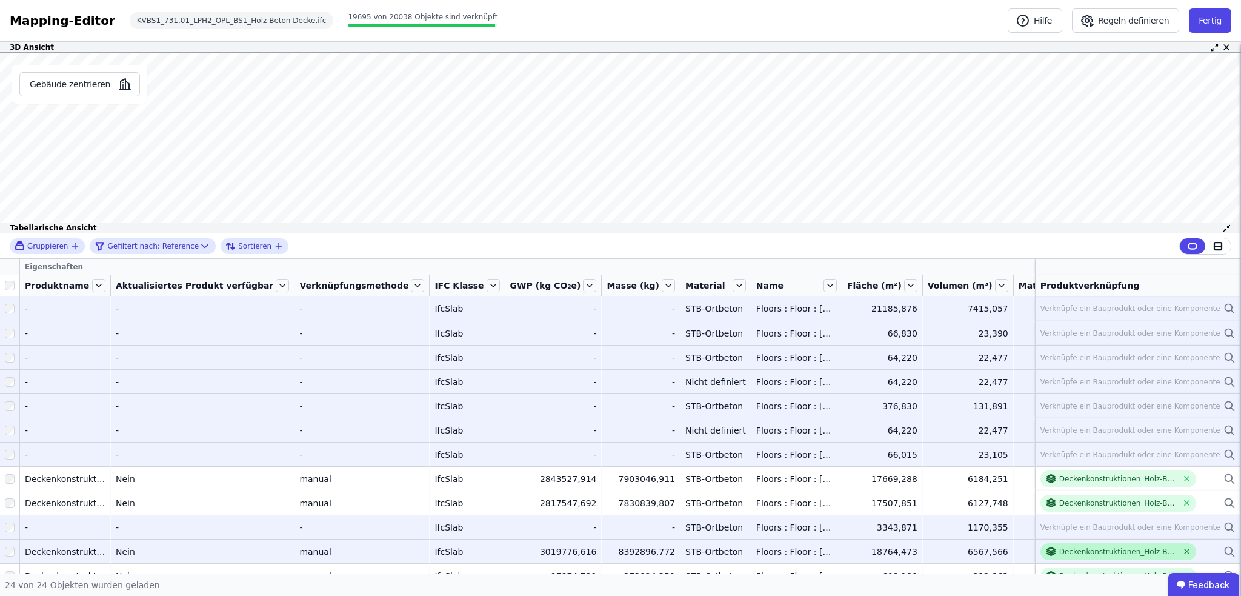
click at [775, 382] on icon at bounding box center [1187, 551] width 5 height 5
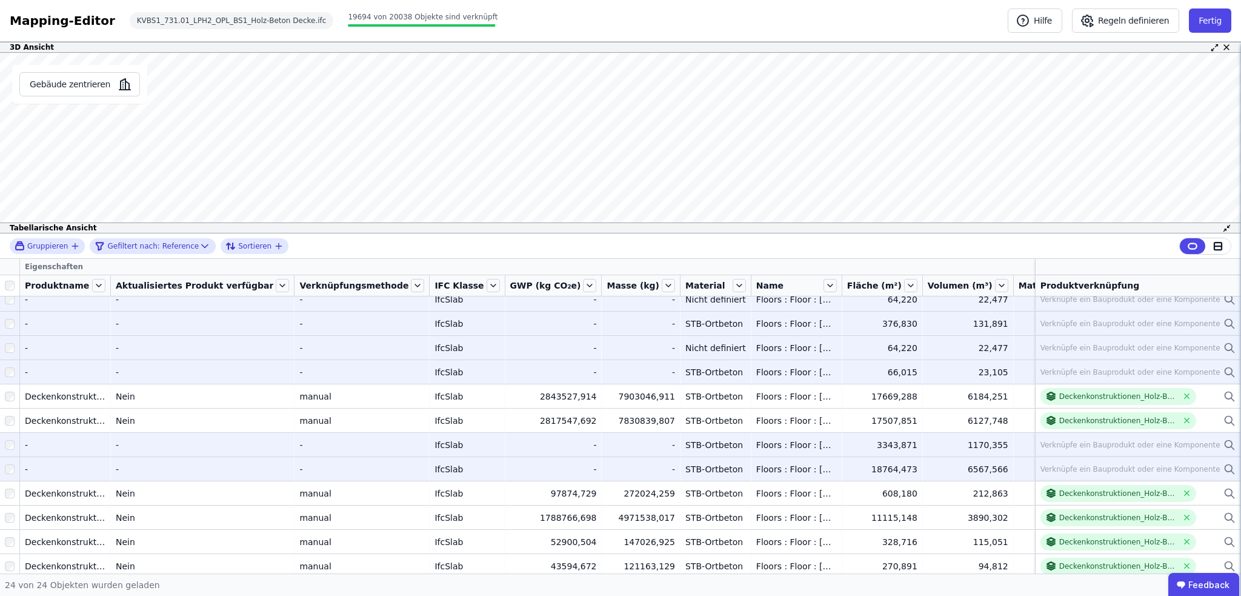
scroll to position [121, 0]
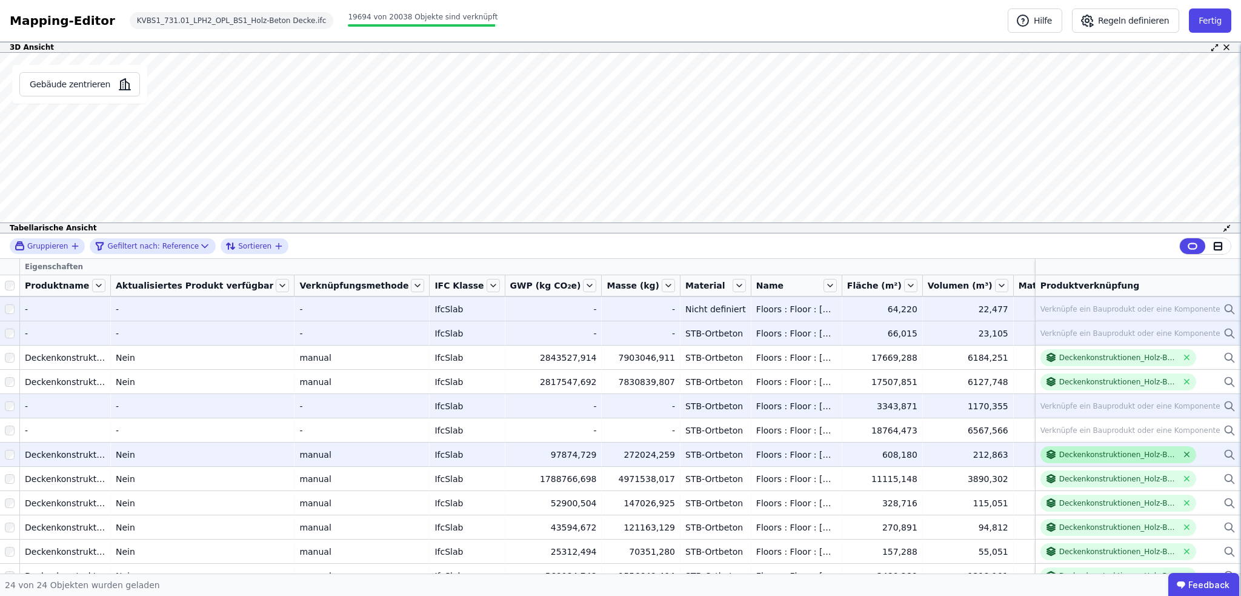
click at [775, 382] on icon at bounding box center [1187, 454] width 5 height 5
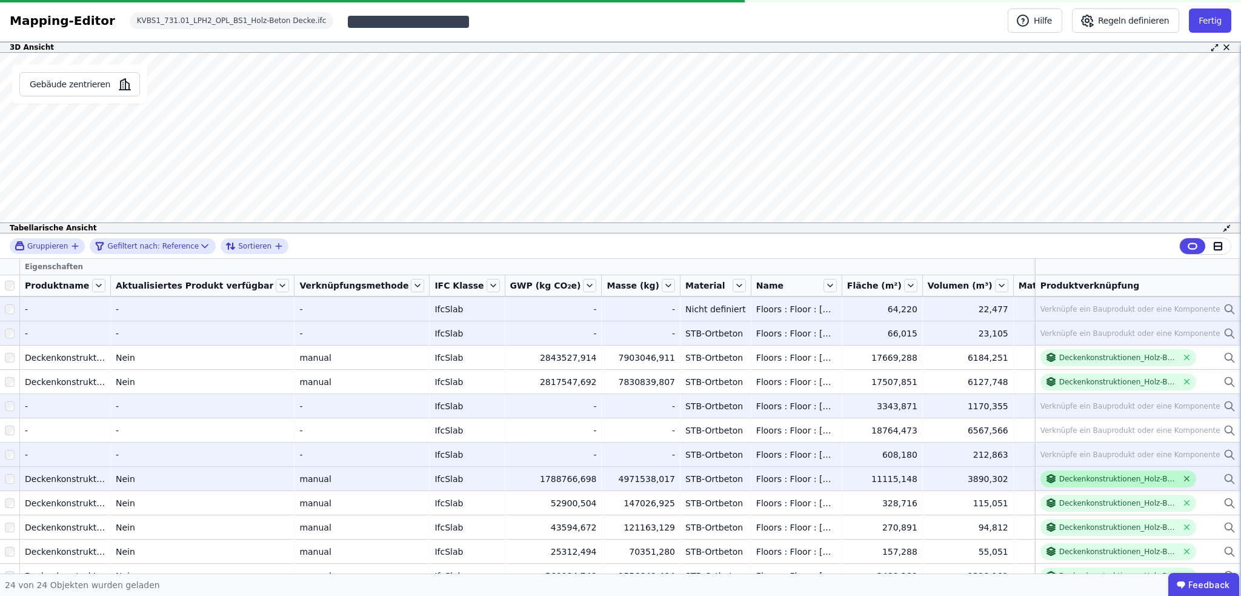
click at [775, 382] on icon at bounding box center [1187, 478] width 9 height 9
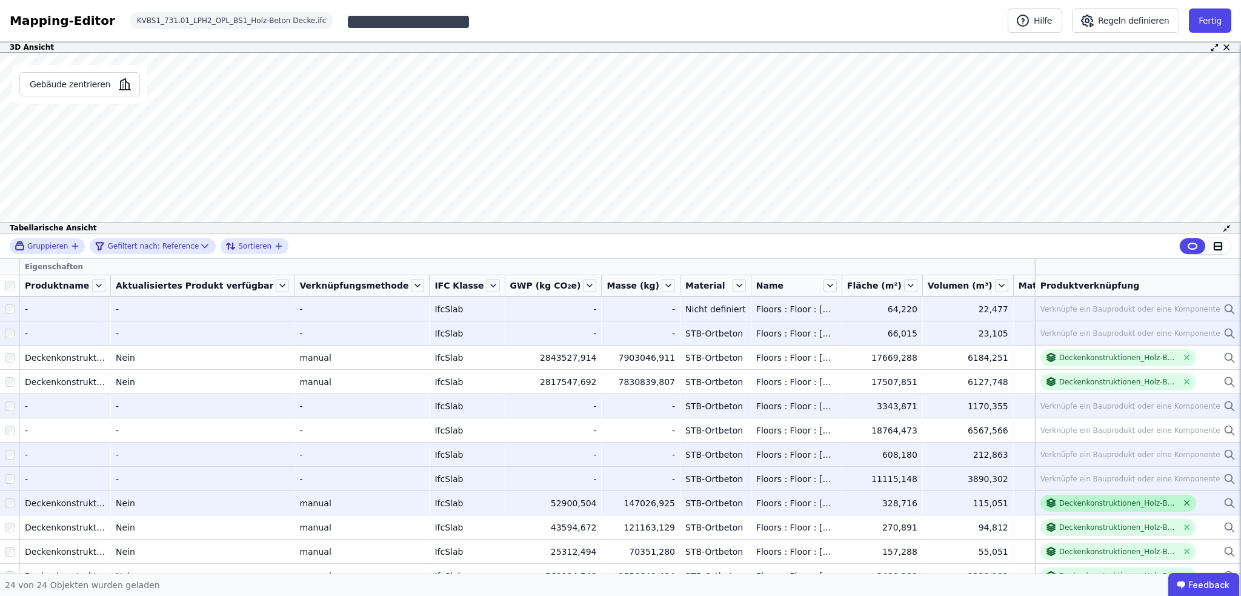
click at [775, 382] on icon at bounding box center [1187, 502] width 9 height 9
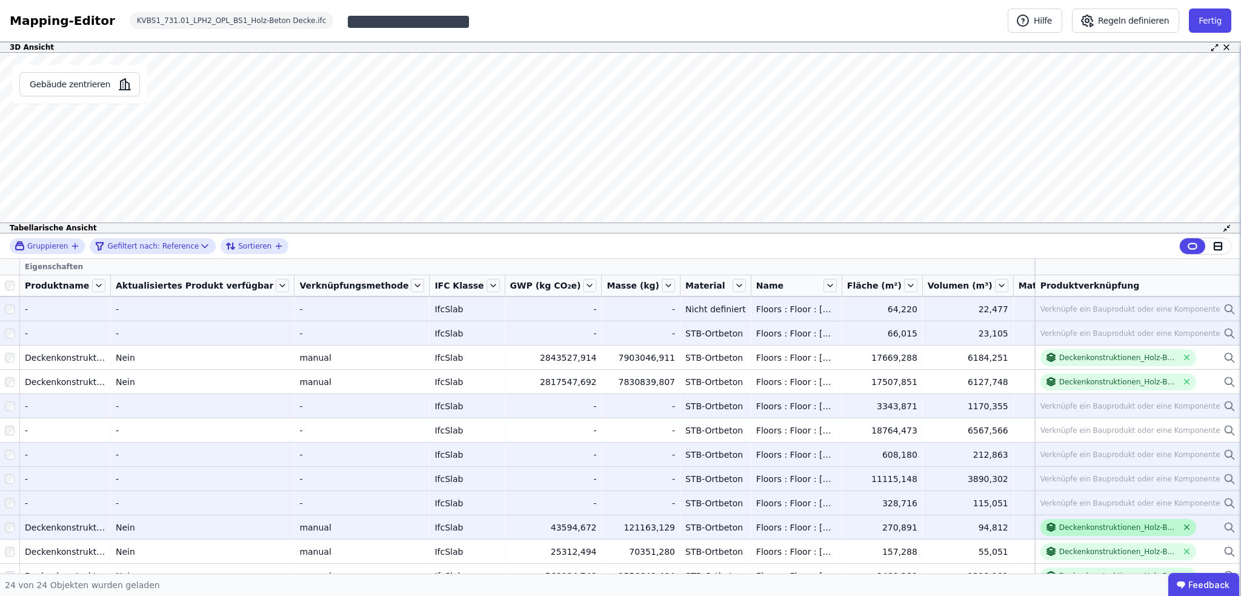
click at [775, 382] on icon at bounding box center [1187, 526] width 9 height 9
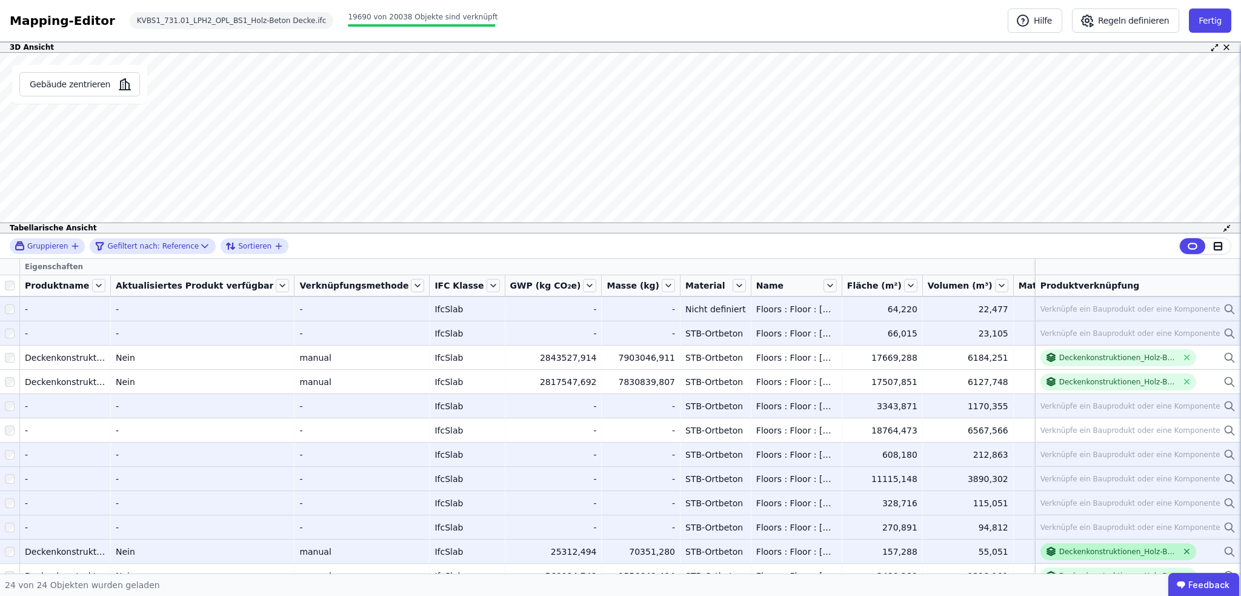
click at [775, 382] on icon at bounding box center [1187, 551] width 5 height 5
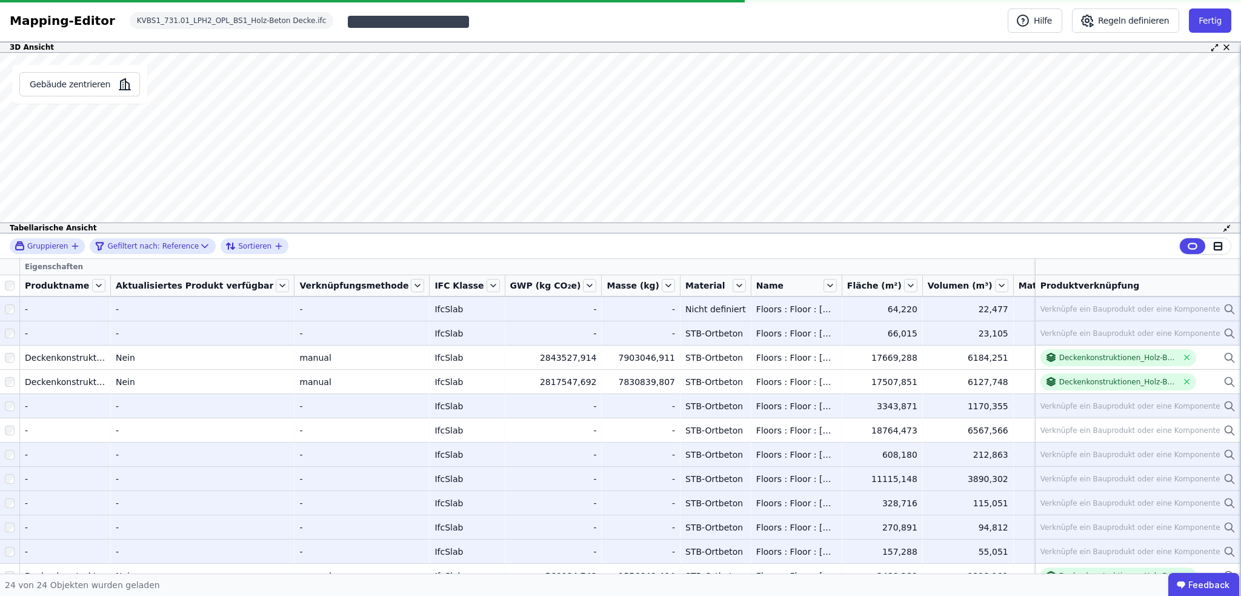
scroll to position [242, 0]
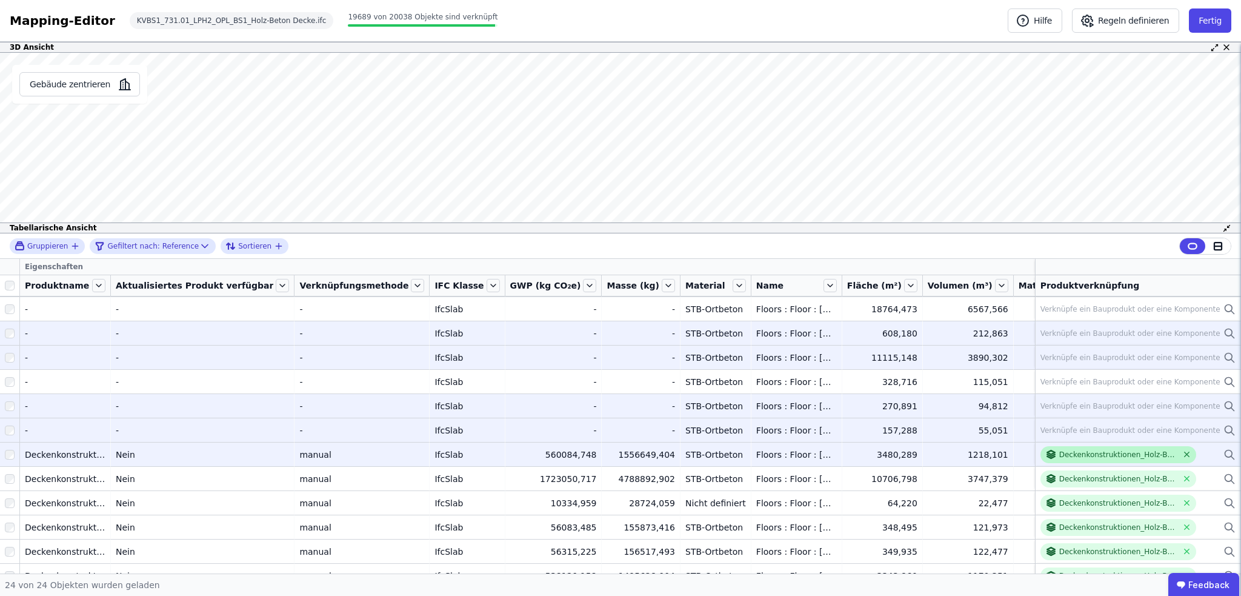
click at [775, 382] on icon at bounding box center [1187, 454] width 9 height 9
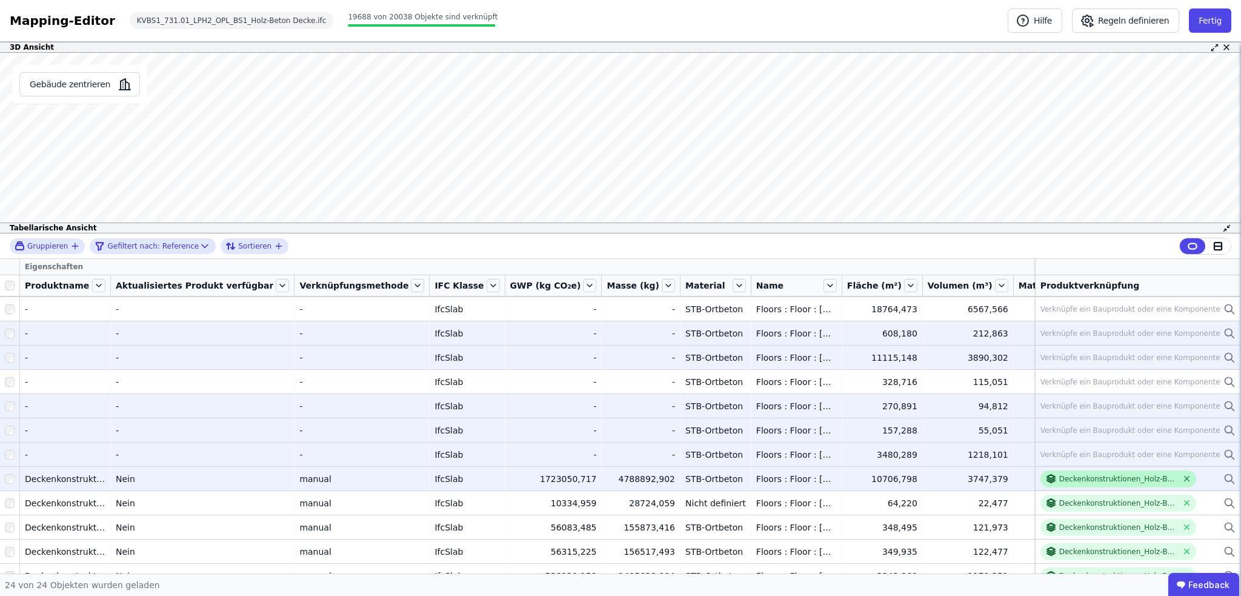
click at [775, 382] on icon at bounding box center [1187, 478] width 9 height 9
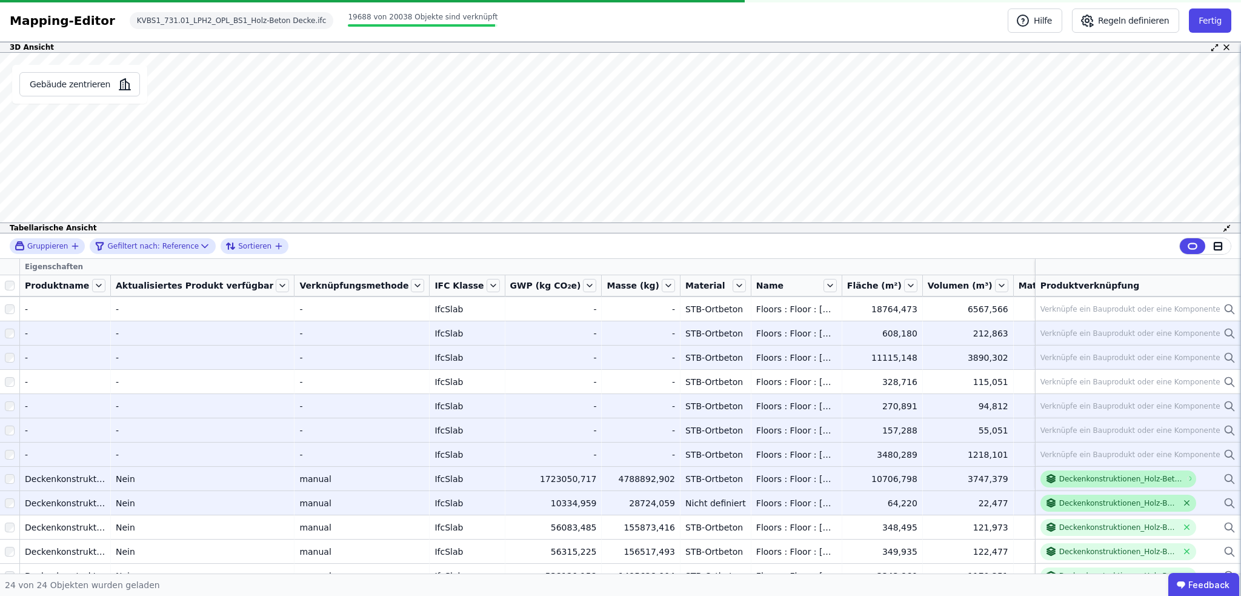
click at [775, 382] on icon at bounding box center [1187, 502] width 9 height 9
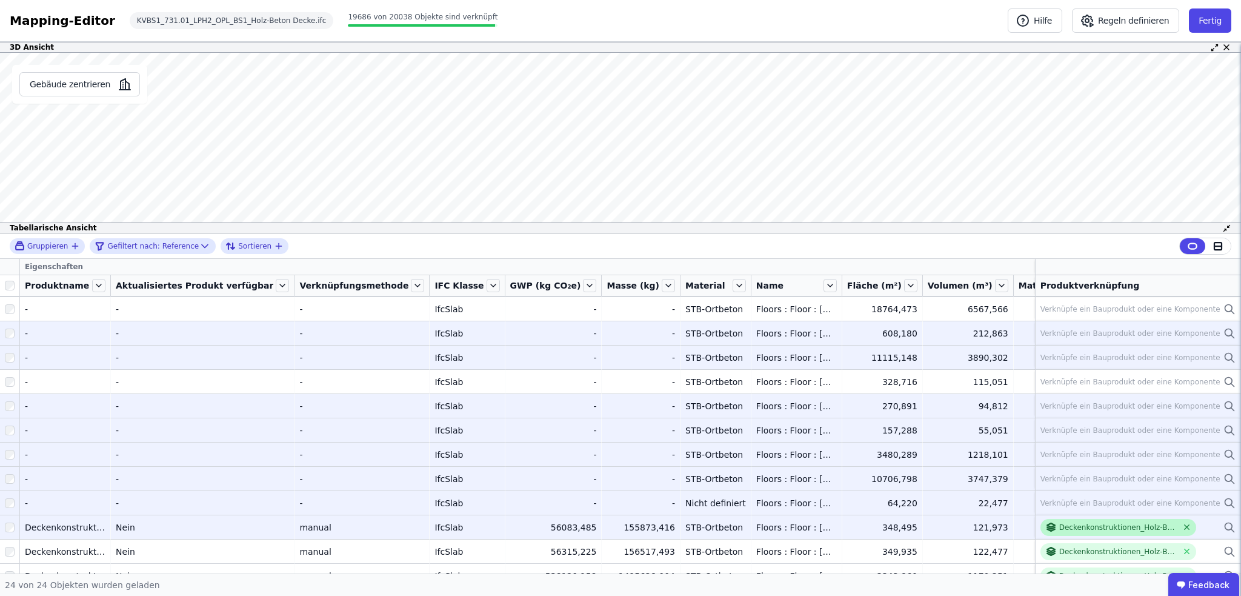
click at [775, 382] on icon at bounding box center [1187, 526] width 9 height 9
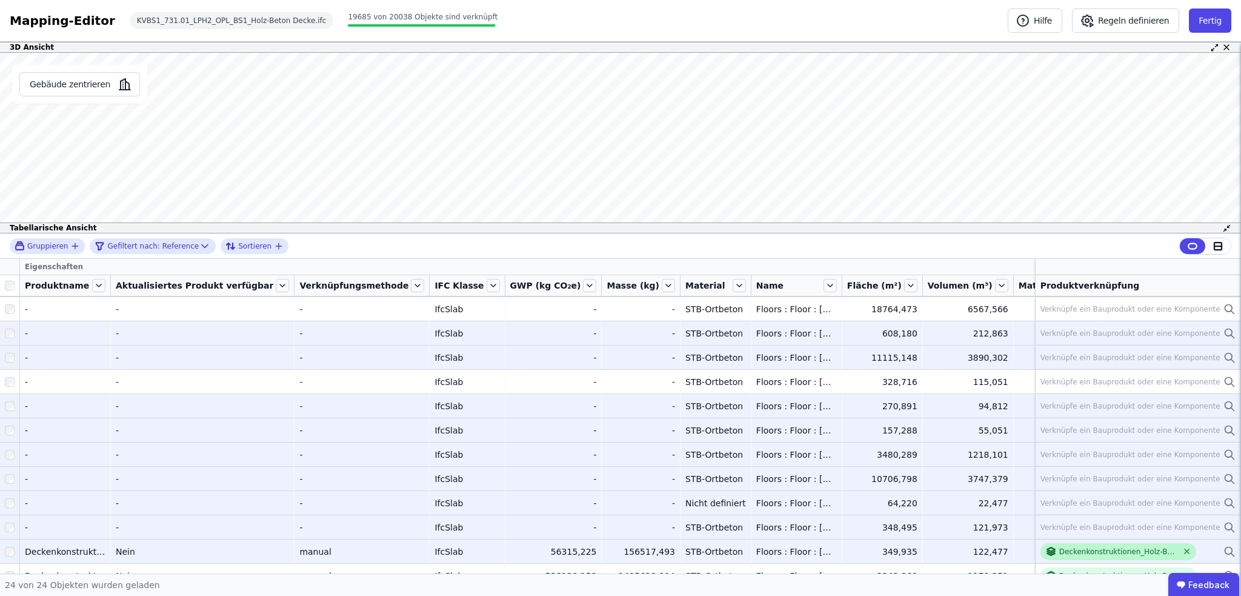
click at [775, 382] on icon at bounding box center [1187, 551] width 9 height 9
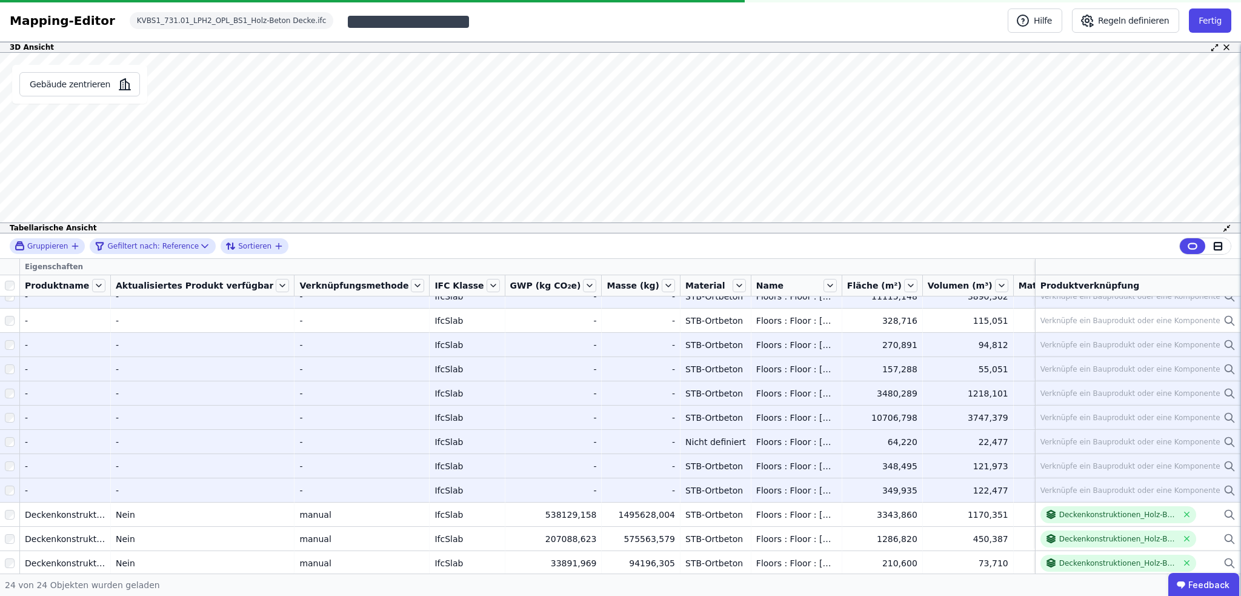
scroll to position [304, 0]
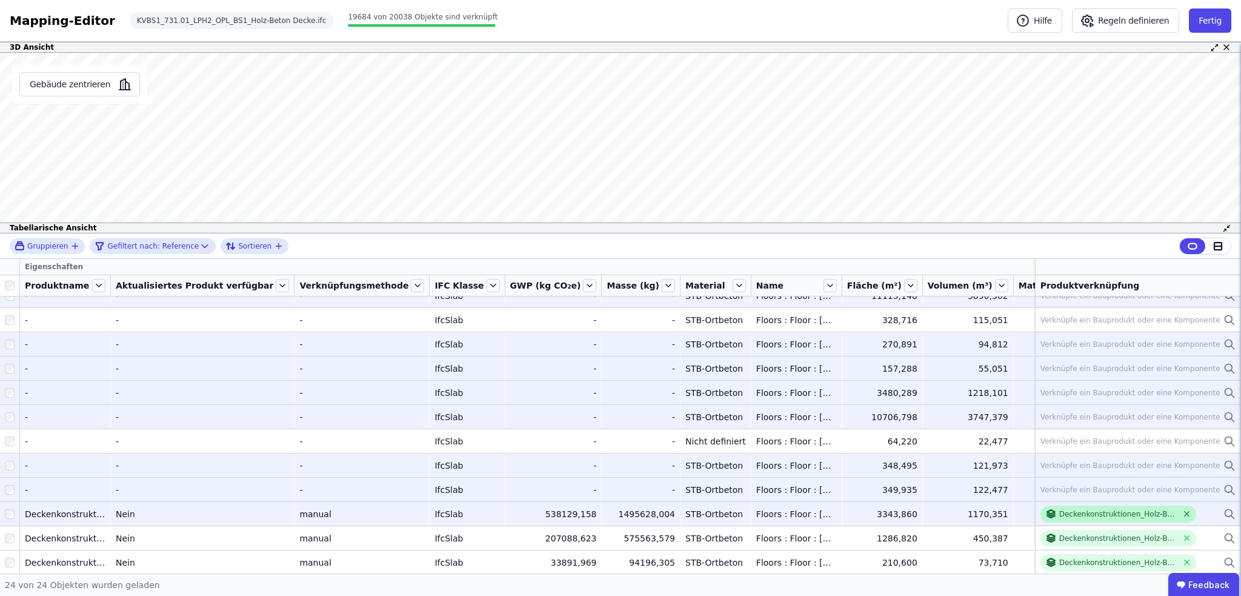
click at [775, 382] on icon at bounding box center [1187, 513] width 9 height 9
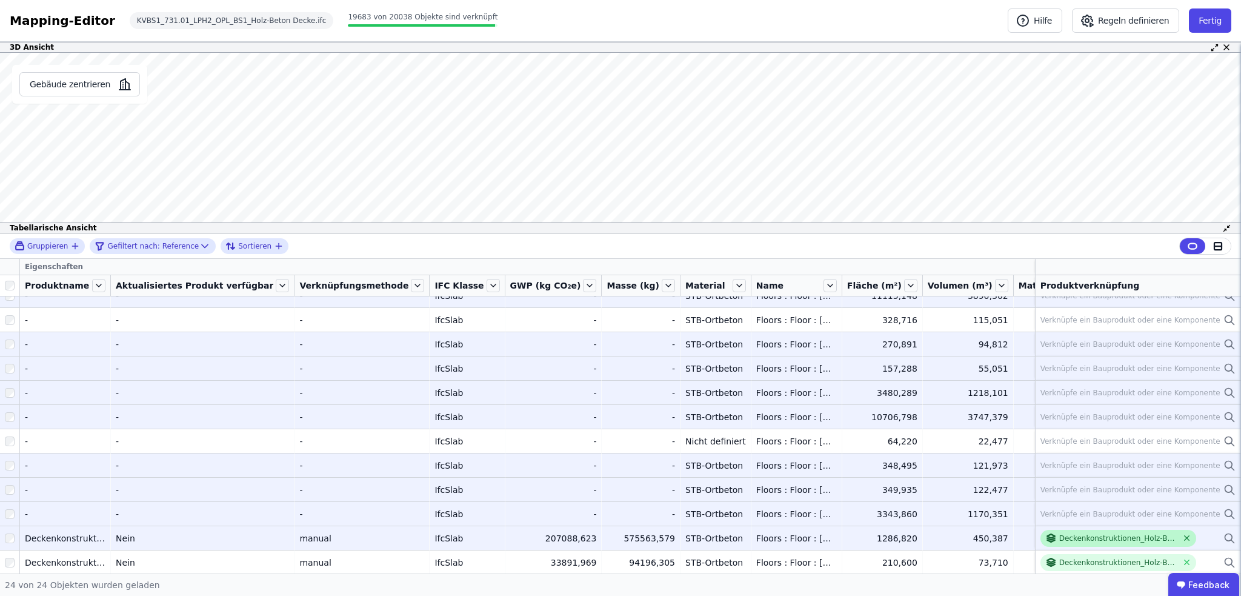
click at [775, 382] on icon at bounding box center [1187, 537] width 9 height 9
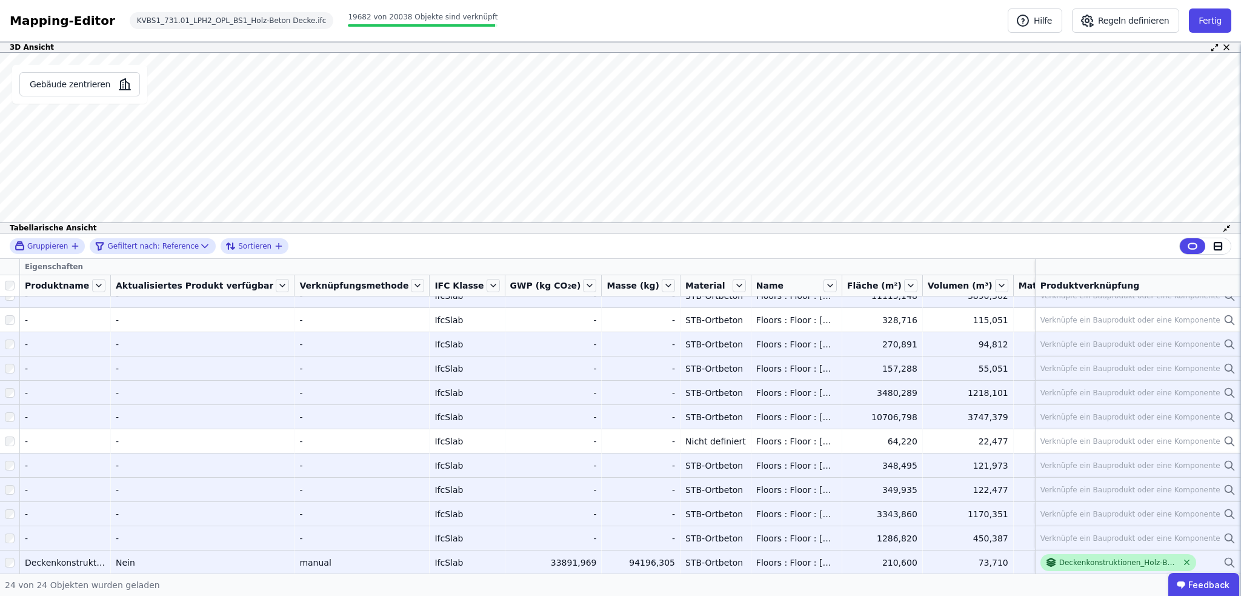
click at [775, 382] on icon at bounding box center [1187, 562] width 5 height 5
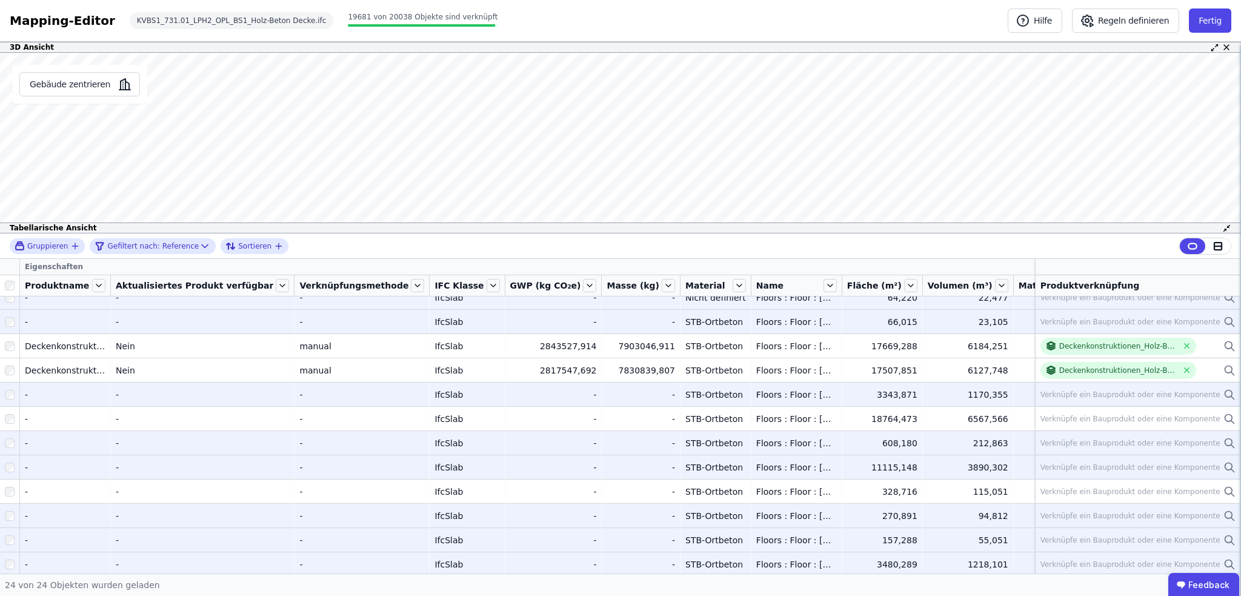
scroll to position [0, 0]
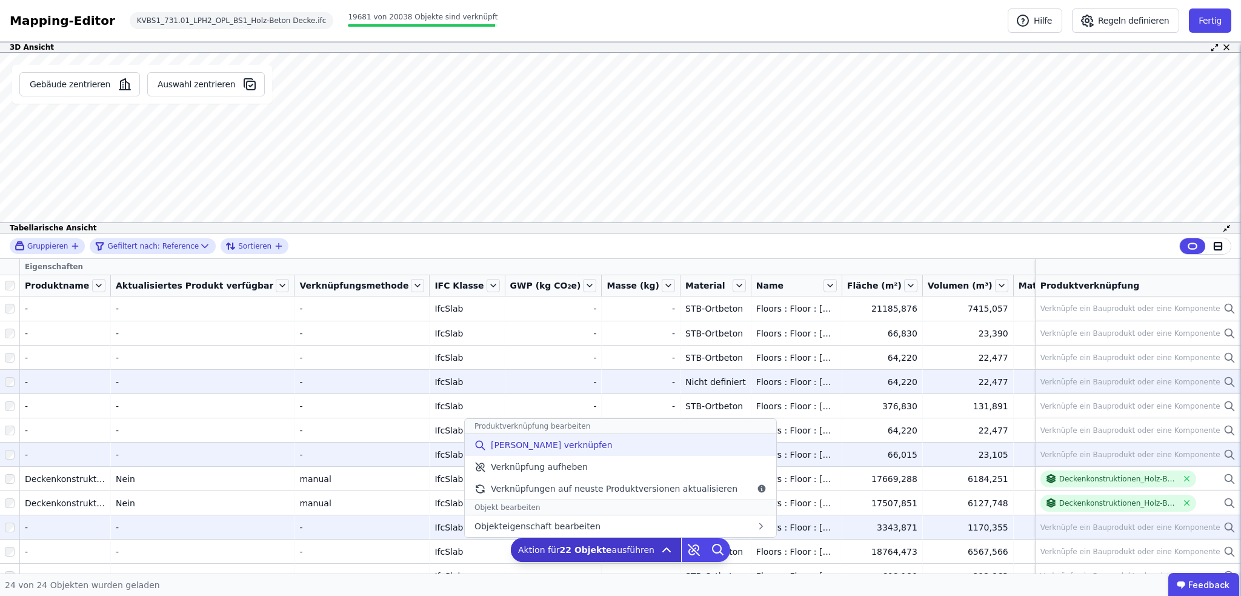
click at [538, 382] on span "[PERSON_NAME] verknüpfen" at bounding box center [552, 445] width 122 height 12
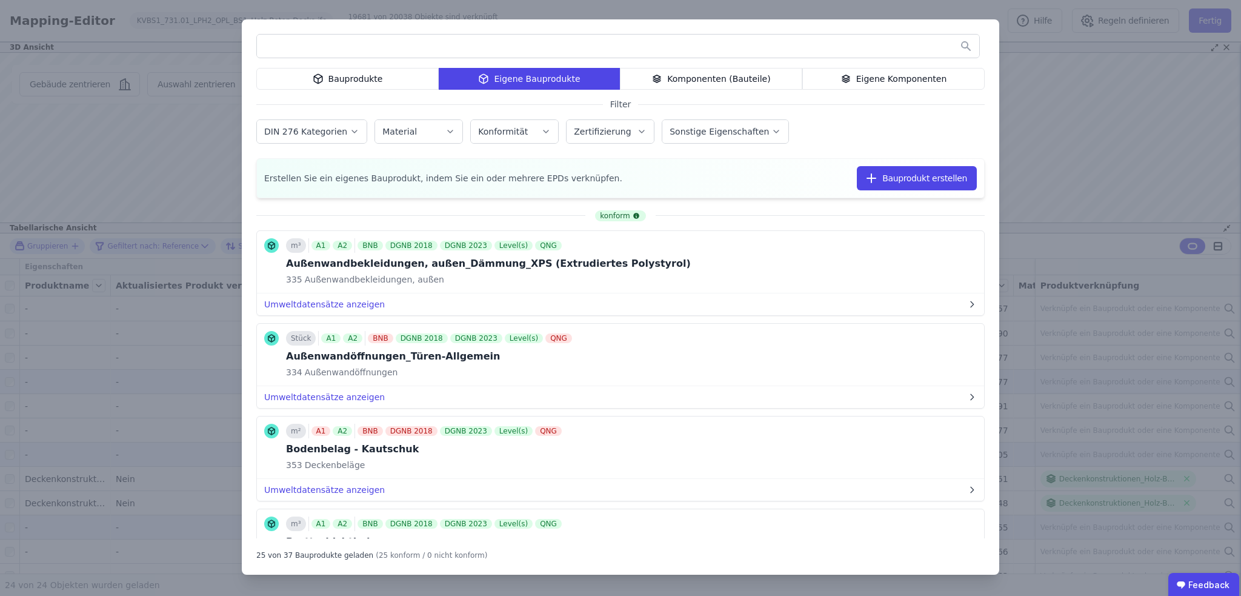
click at [775, 75] on div "Eigene Komponenten" at bounding box center [893, 79] width 182 height 22
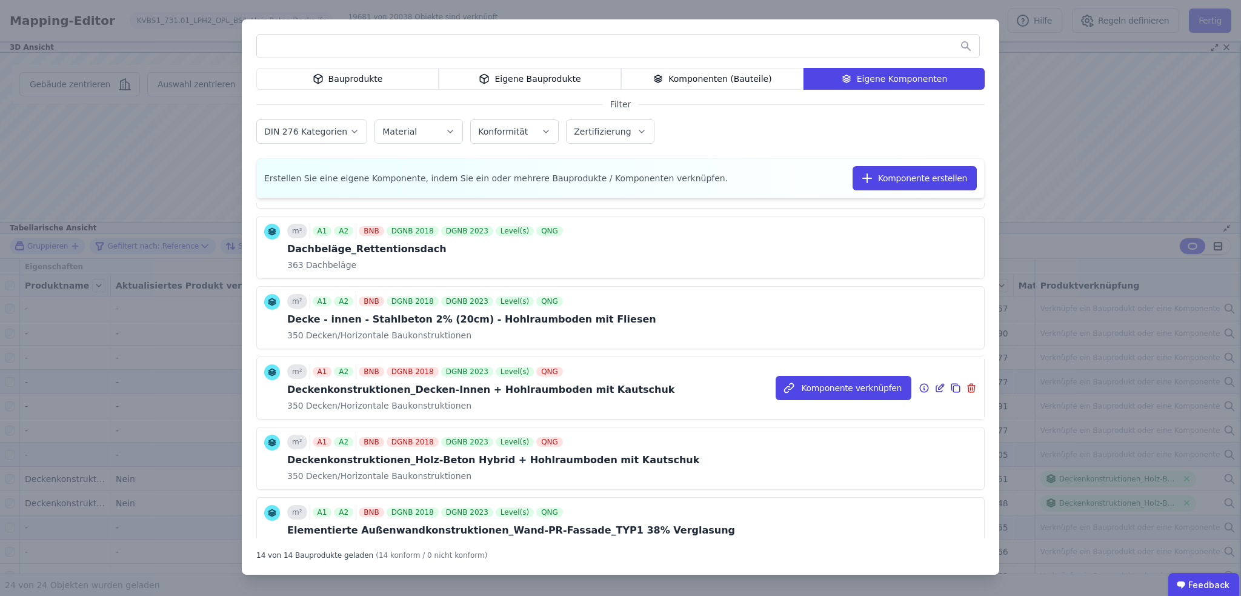
scroll to position [182, 0]
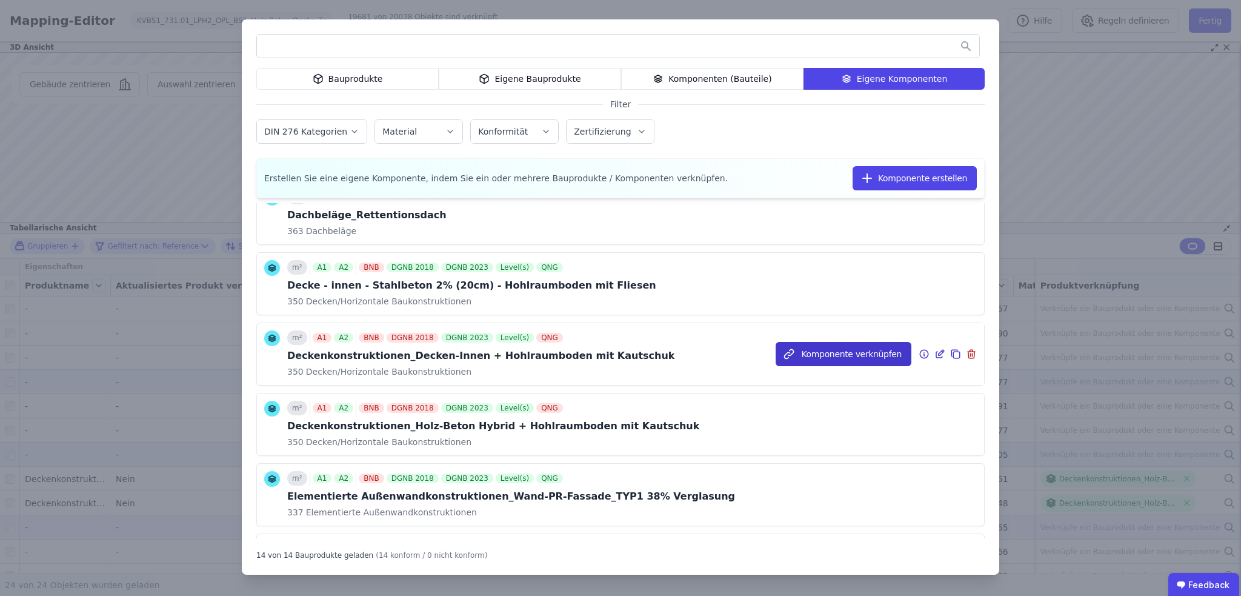
click at [775, 354] on button "Komponente verknüpfen" at bounding box center [844, 354] width 136 height 24
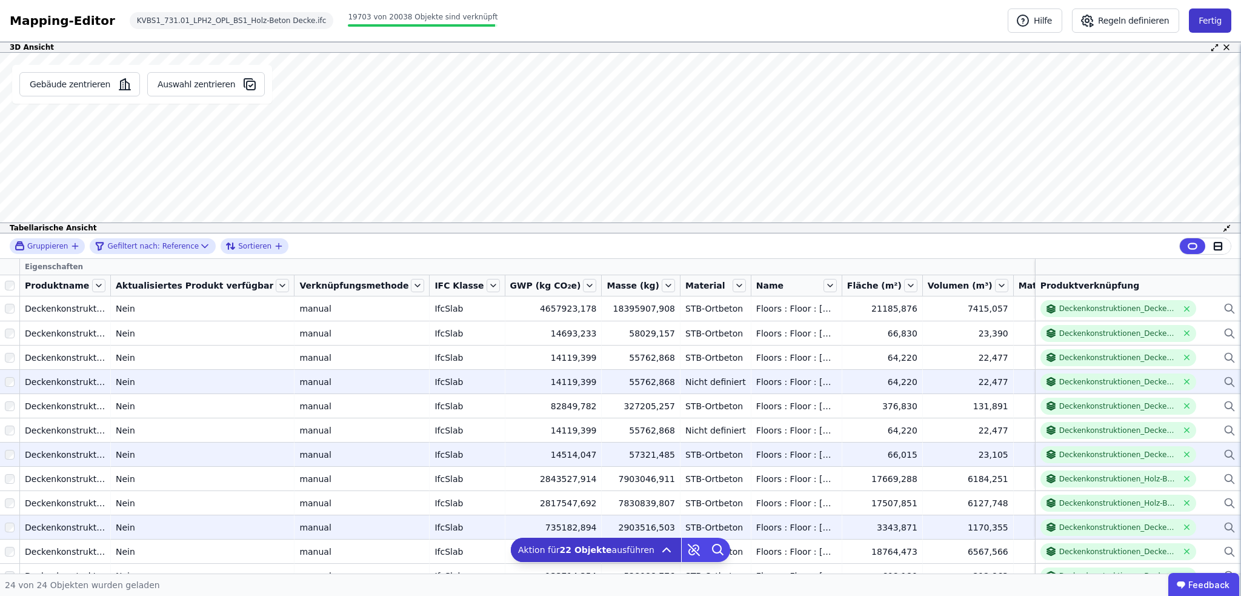
click at [775, 16] on button "Fertig" at bounding box center [1210, 20] width 42 height 24
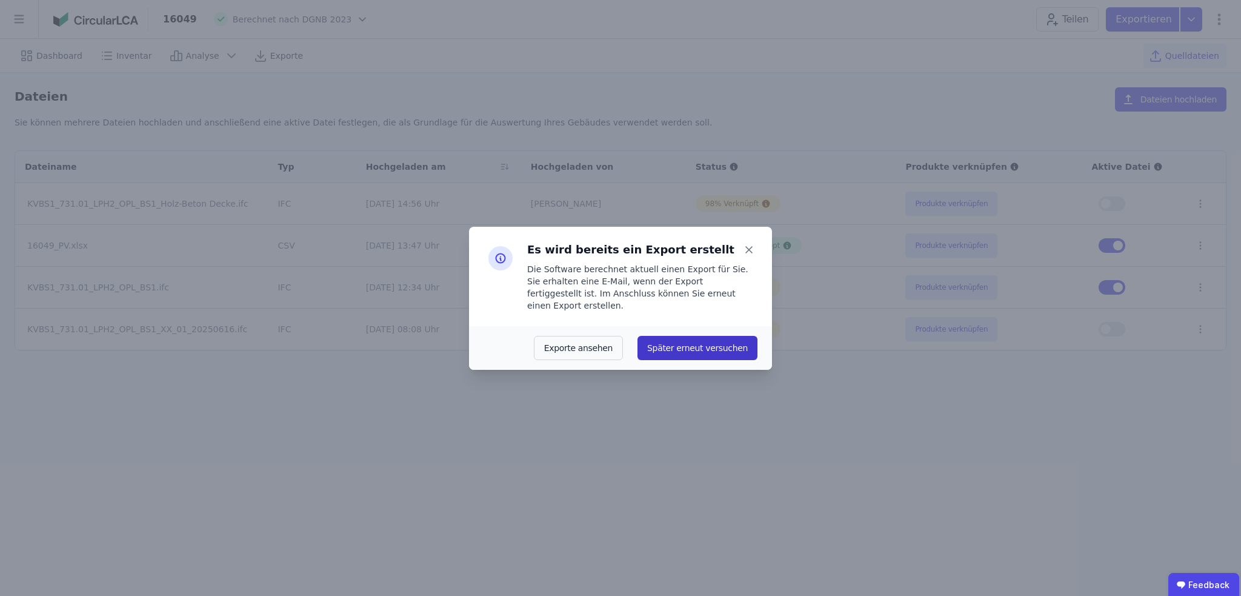
click at [710, 346] on button "Später erneut versuchen" at bounding box center [698, 348] width 120 height 24
click at [747, 255] on icon at bounding box center [749, 249] width 17 height 17
click at [748, 253] on icon at bounding box center [749, 250] width 6 height 6
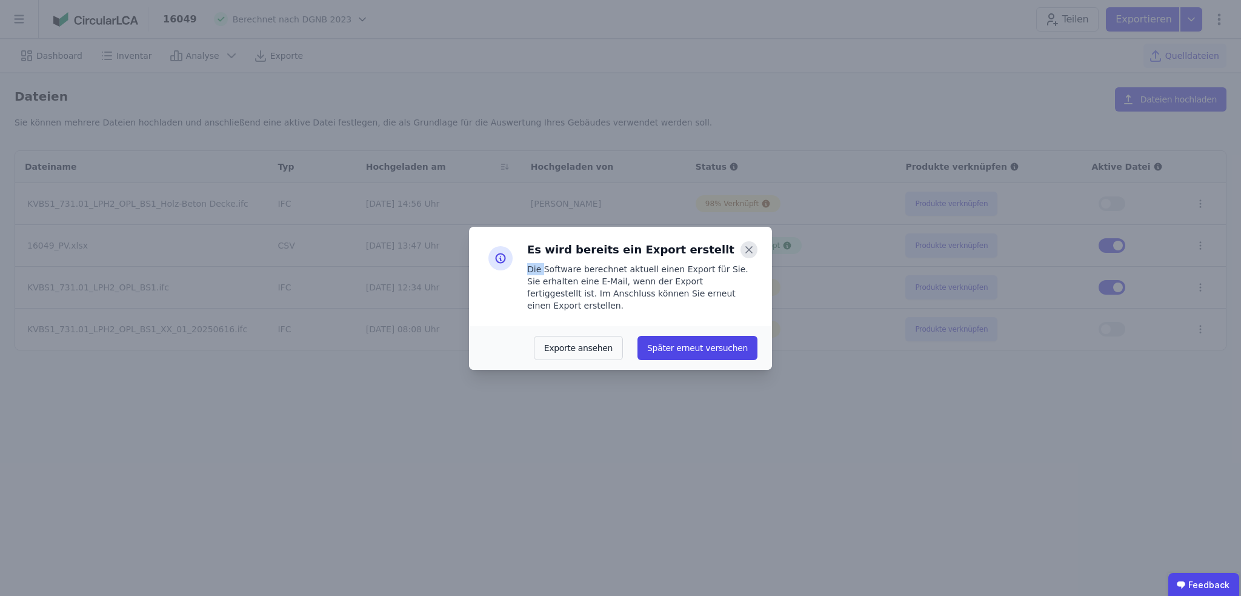
click at [748, 253] on icon at bounding box center [749, 250] width 6 height 6
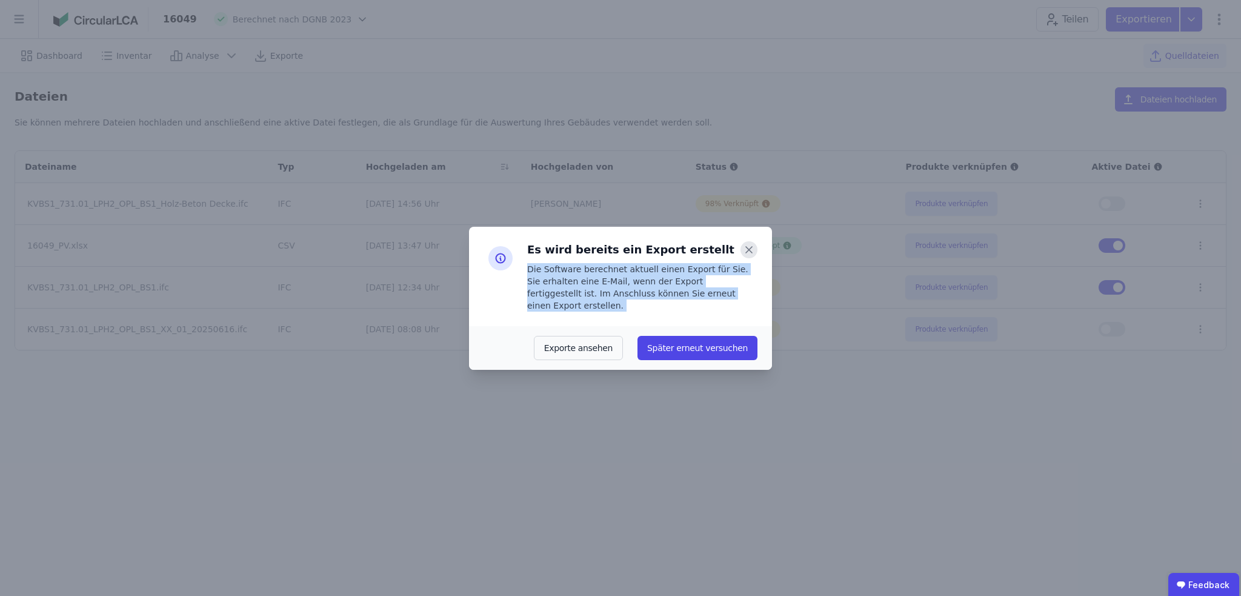
click at [748, 253] on icon at bounding box center [749, 250] width 6 height 6
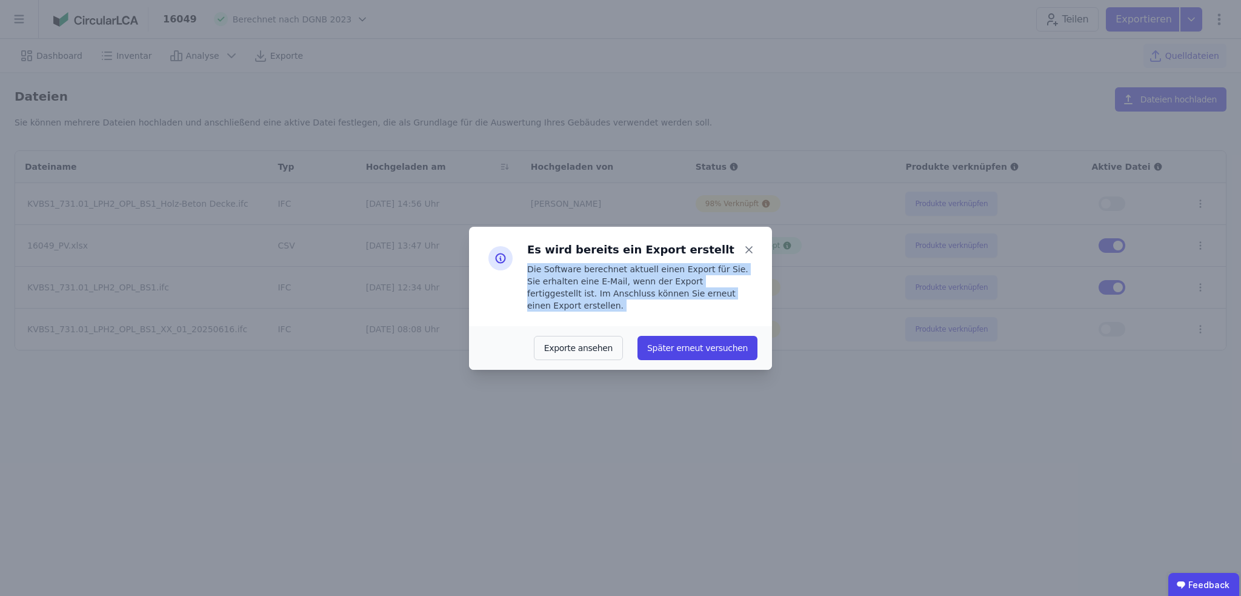
click at [775, 382] on div "Es wird bereits ein Export erstellt Die Software berechnet aktuell einen Export…" at bounding box center [620, 298] width 1241 height 596
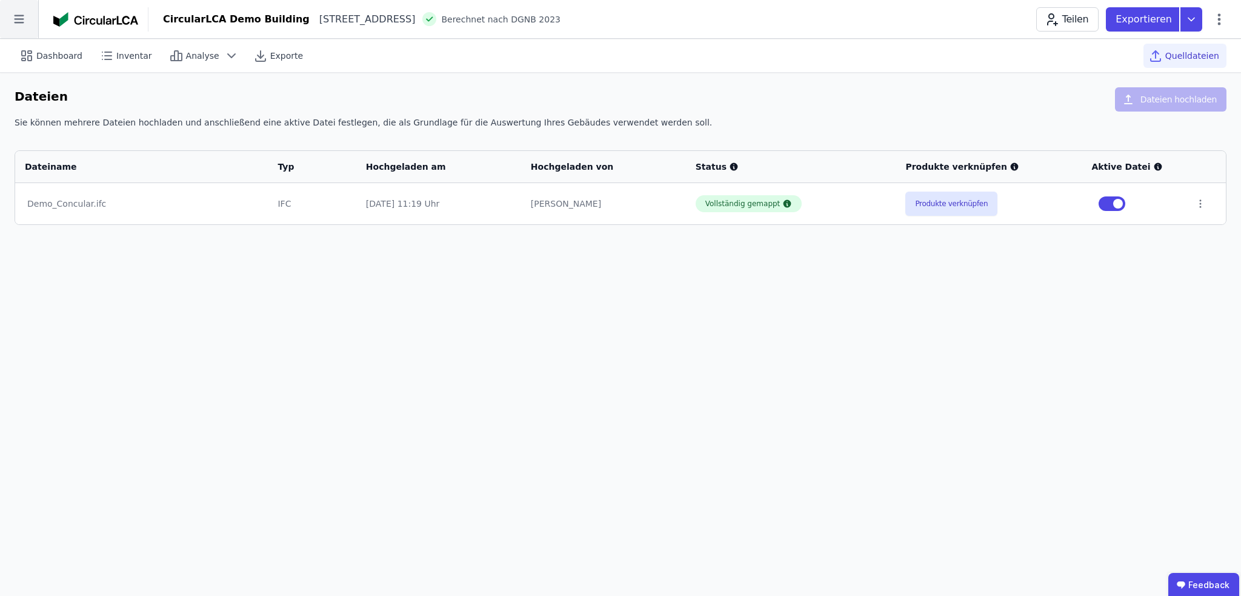
click at [15, 19] on icon at bounding box center [19, 19] width 10 height 8
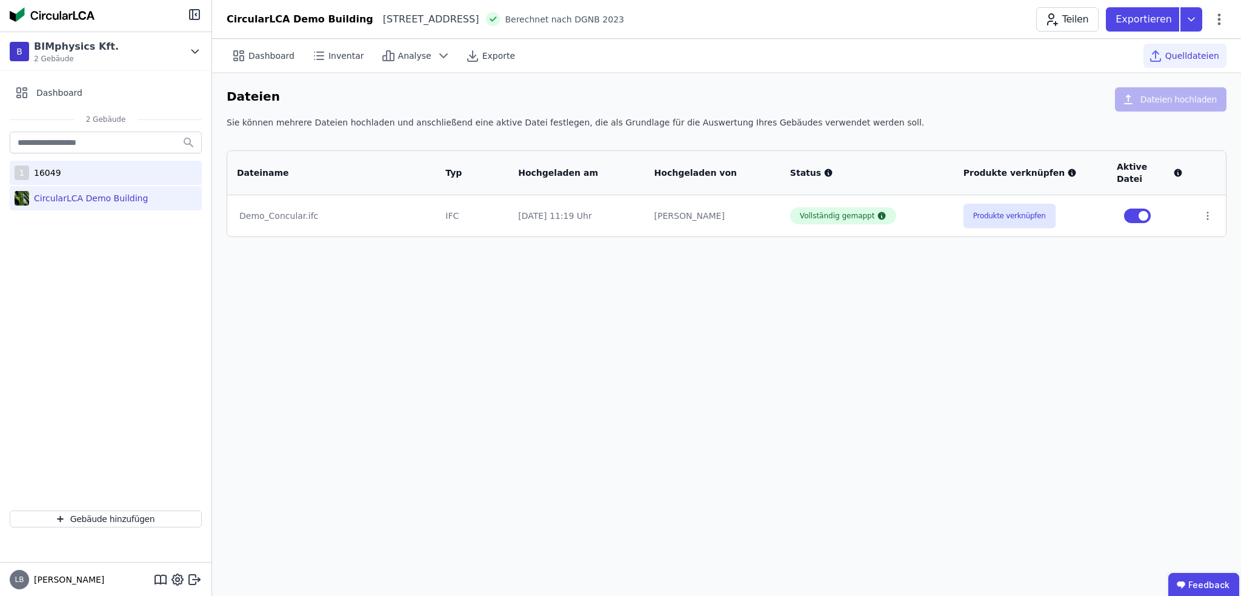
click at [48, 173] on div "16049" at bounding box center [45, 173] width 32 height 12
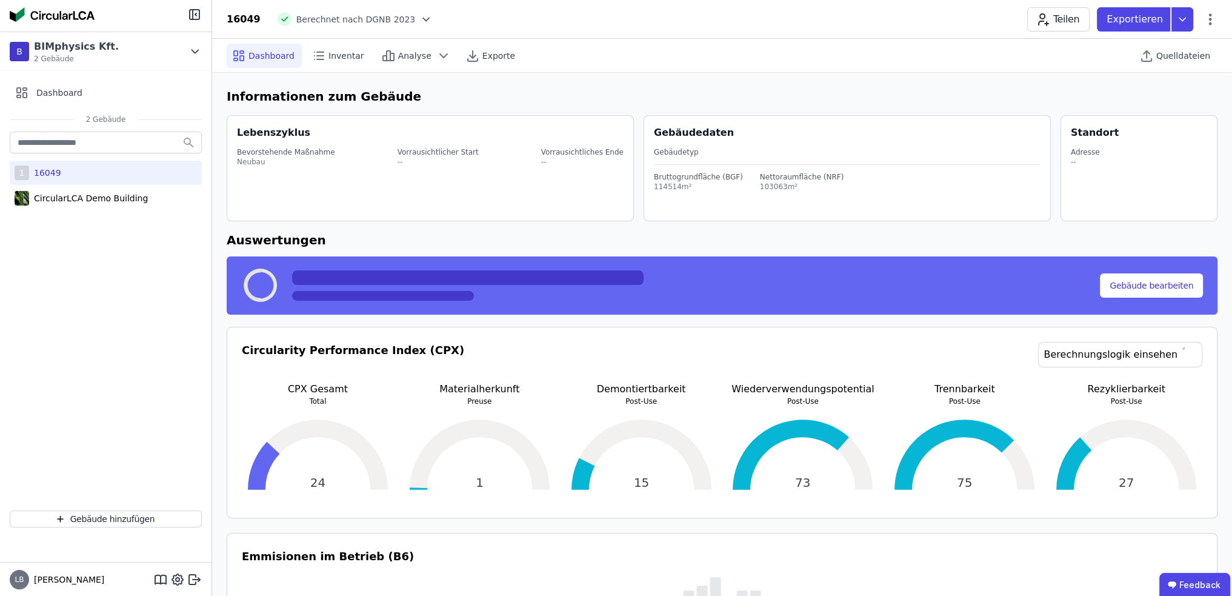
select select "*"
click at [1188, 62] on div "Quelldateien" at bounding box center [1176, 56] width 83 height 24
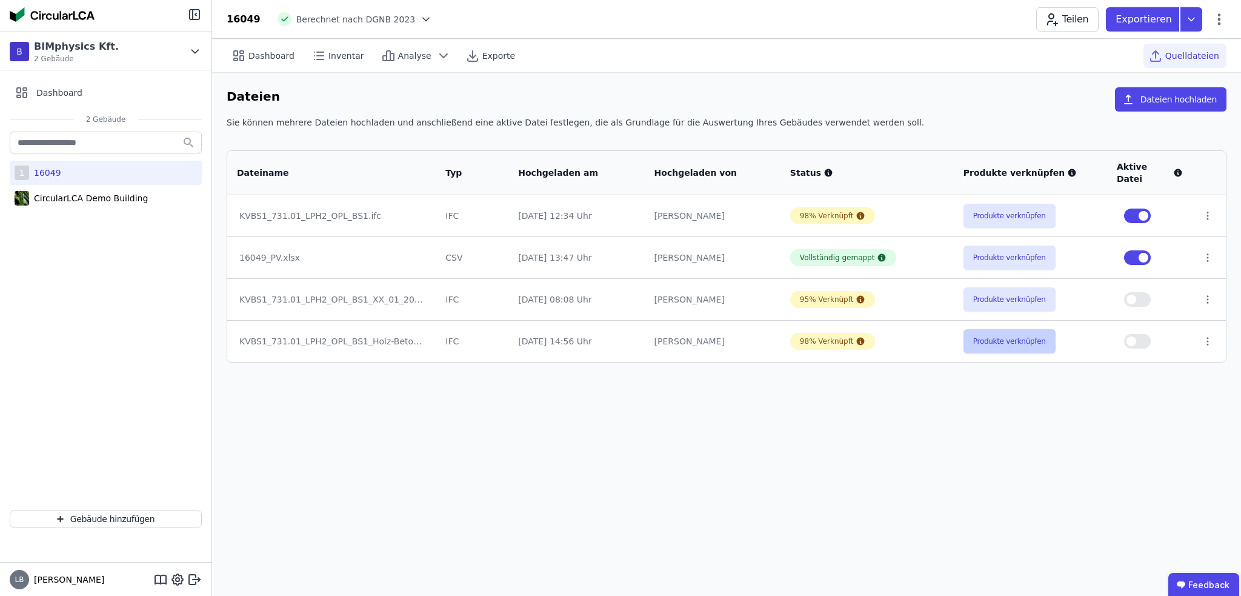
click at [1006, 332] on button "Produkte verknüpfen" at bounding box center [1010, 341] width 92 height 24
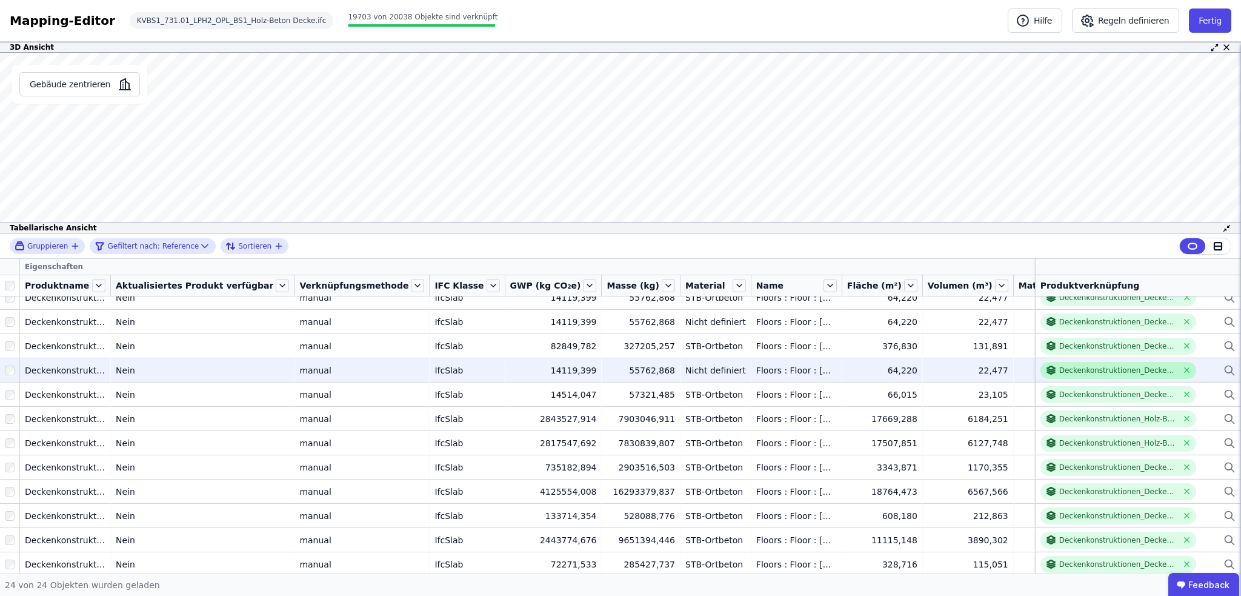
scroll to position [61, 0]
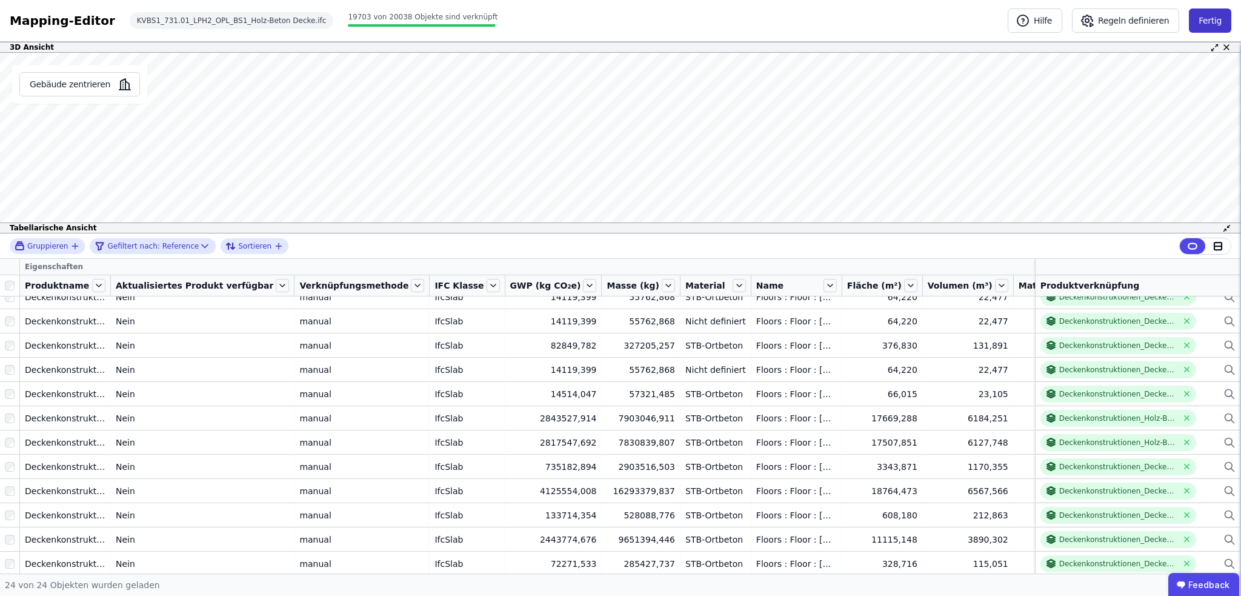
click at [1210, 21] on button "Fertig" at bounding box center [1210, 20] width 42 height 24
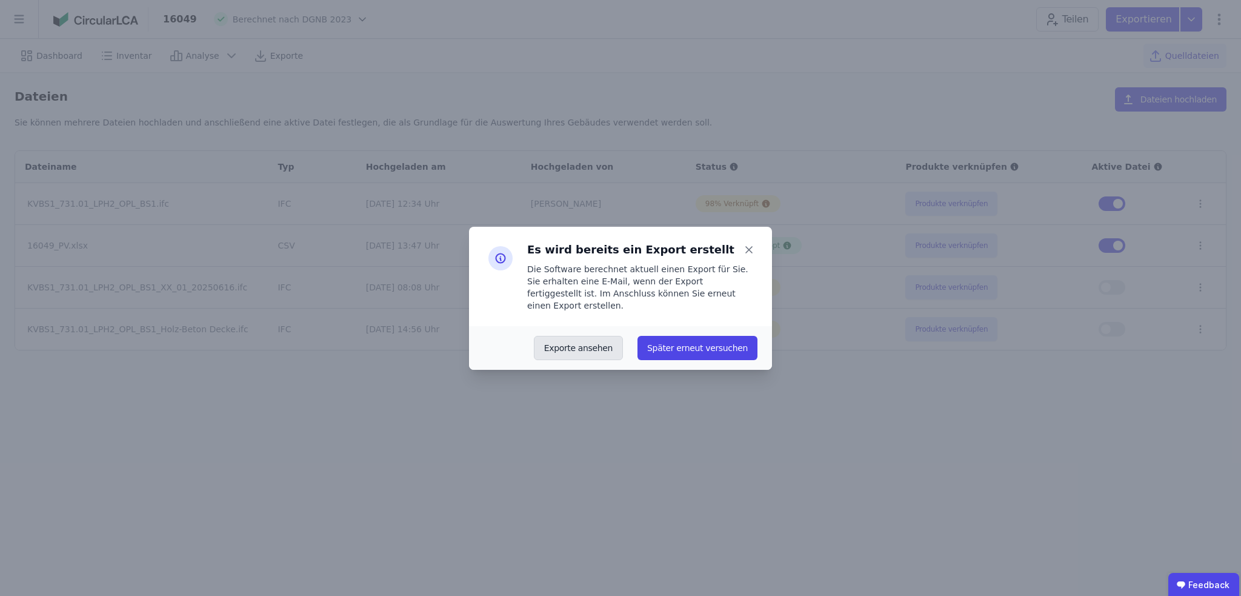
click at [603, 337] on button "Exporte ansehen" at bounding box center [578, 348] width 89 height 24
click at [761, 469] on div "Es wird bereits ein Export erstellt Die Software berechnet aktuell einen Export…" at bounding box center [620, 298] width 1241 height 596
click at [869, 45] on div "Es wird bereits ein Export erstellt Die Software berechnet aktuell einen Export…" at bounding box center [620, 298] width 1241 height 596
click at [1190, 101] on div "Es wird bereits ein Export erstellt Die Software berechnet aktuell einen Export…" at bounding box center [620, 298] width 1241 height 596
click at [1174, 51] on div "Es wird bereits ein Export erstellt Die Software berechnet aktuell einen Export…" at bounding box center [620, 298] width 1241 height 596
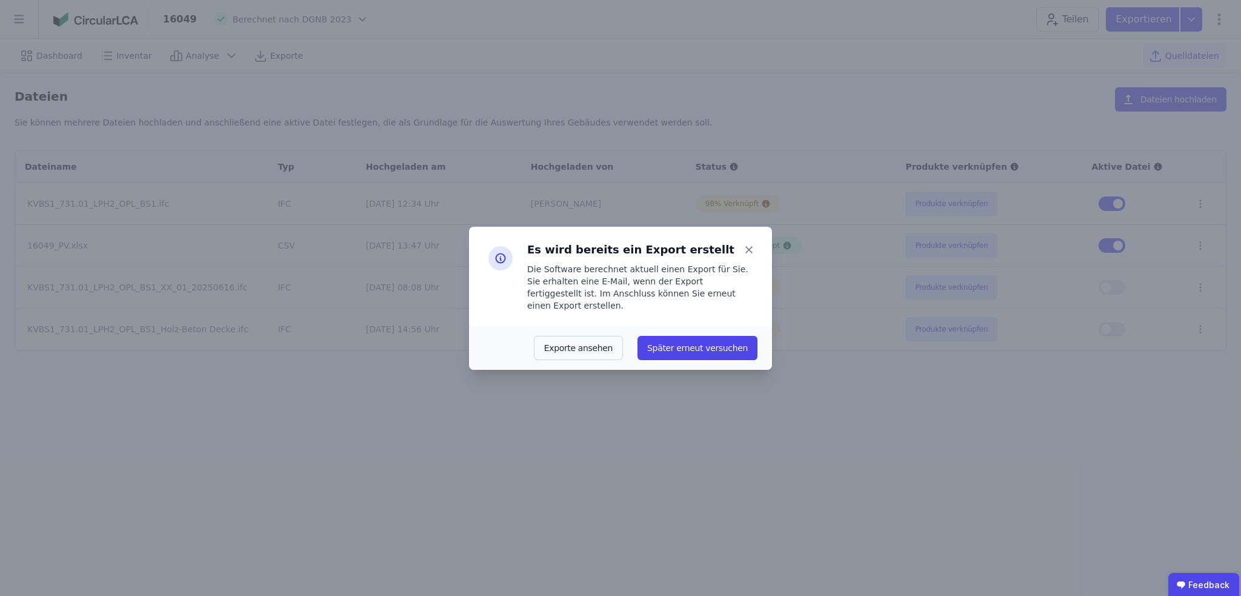
click at [1130, 527] on div "Es wird bereits ein Export erstellt Die Software berechnet aktuell einen Export…" at bounding box center [620, 298] width 1241 height 596
click at [965, 200] on div "Es wird bereits ein Export erstellt Die Software berechnet aktuell einen Export…" at bounding box center [620, 298] width 1241 height 596
click at [751, 252] on icon at bounding box center [749, 249] width 17 height 17
click at [933, 405] on div "Es wird bereits ein Export erstellt Die Software berechnet aktuell einen Export…" at bounding box center [620, 298] width 1241 height 596
click at [499, 264] on icon at bounding box center [500, 258] width 24 height 24
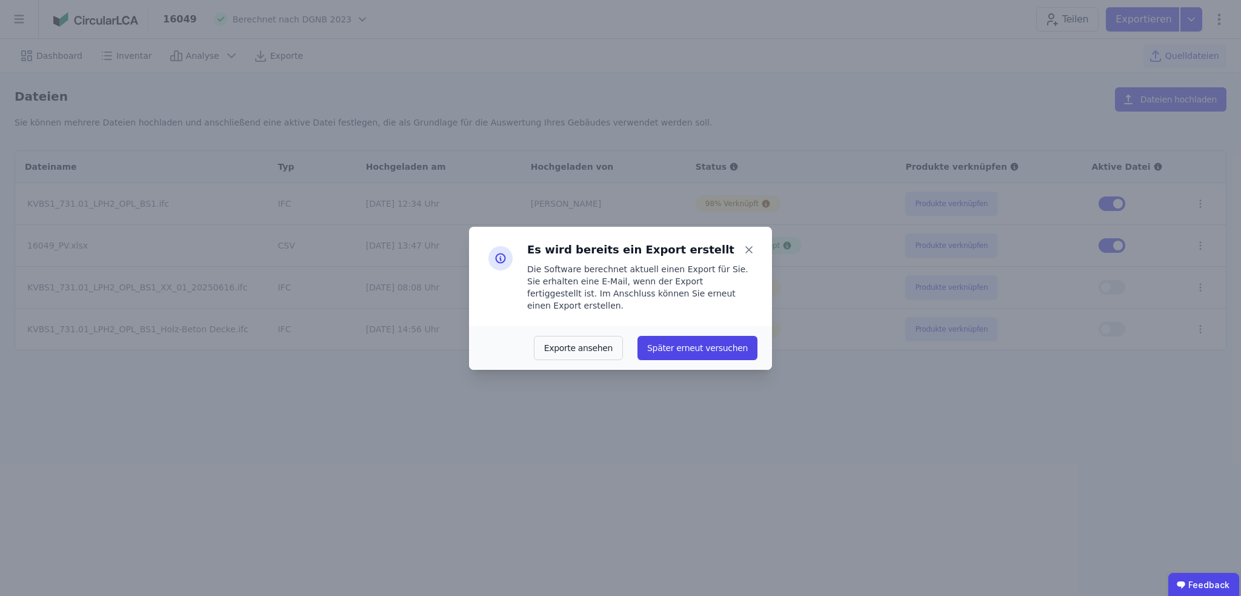
click at [502, 261] on icon at bounding box center [500, 258] width 24 height 24
click at [579, 338] on button "Exporte ansehen" at bounding box center [578, 348] width 89 height 24
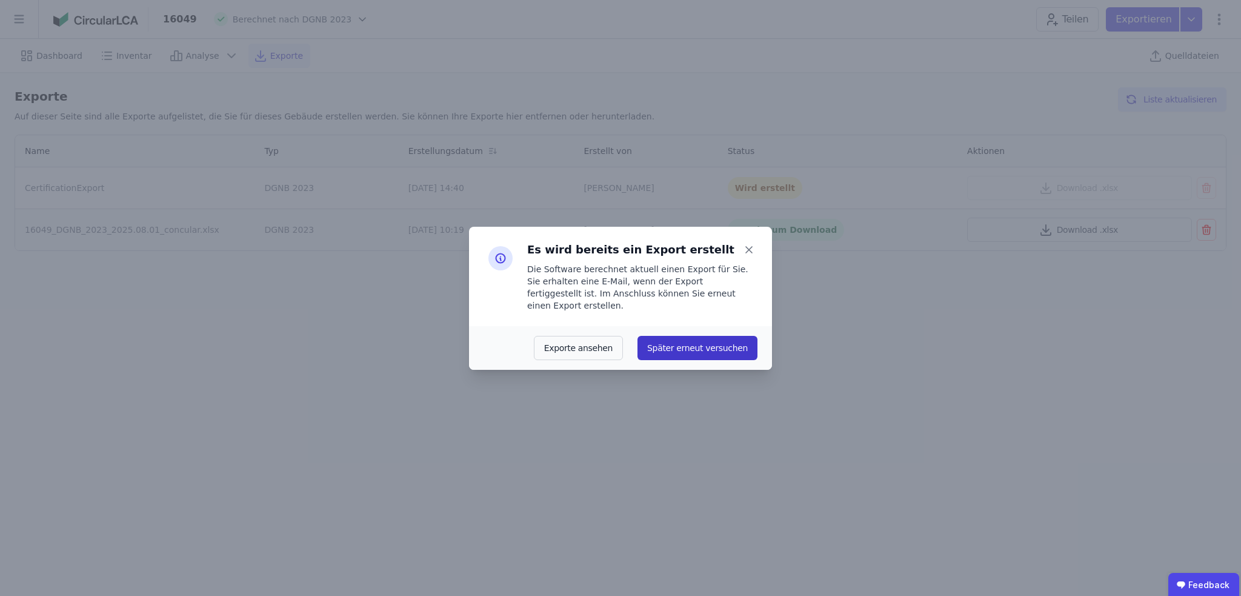
click at [672, 346] on button "Später erneut versuchen" at bounding box center [698, 348] width 120 height 24
click at [732, 344] on button "Später erneut versuchen" at bounding box center [698, 348] width 120 height 24
click at [749, 257] on icon at bounding box center [749, 249] width 17 height 17
click at [749, 253] on icon at bounding box center [749, 250] width 6 height 6
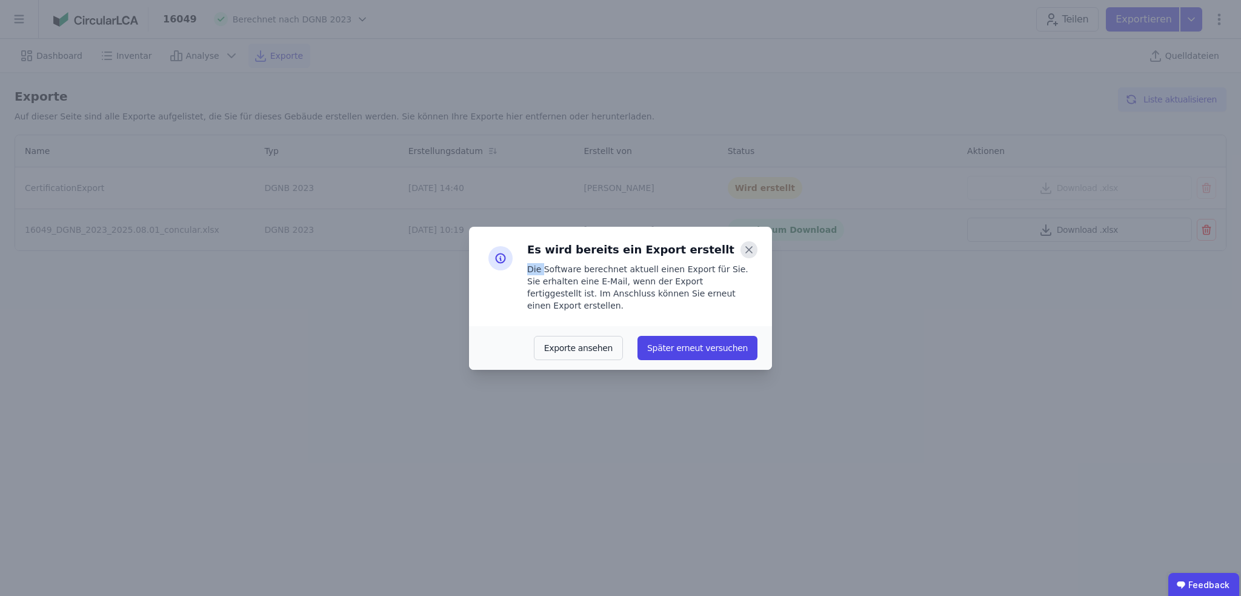
click at [749, 253] on icon at bounding box center [749, 250] width 6 height 6
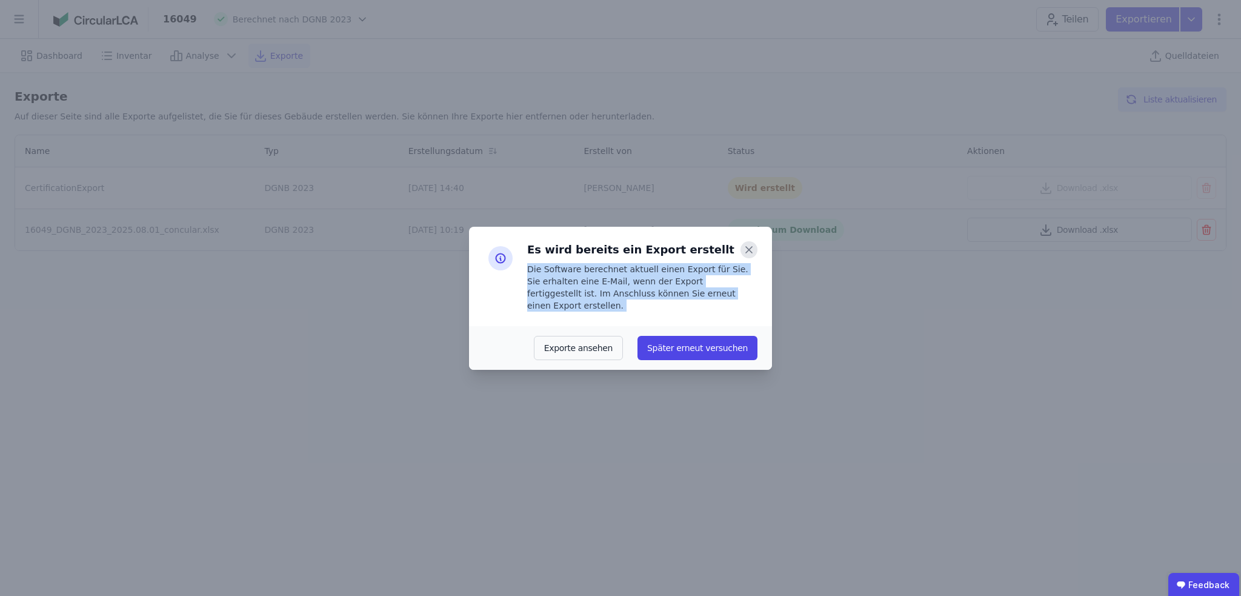
click at [749, 253] on icon at bounding box center [749, 250] width 6 height 6
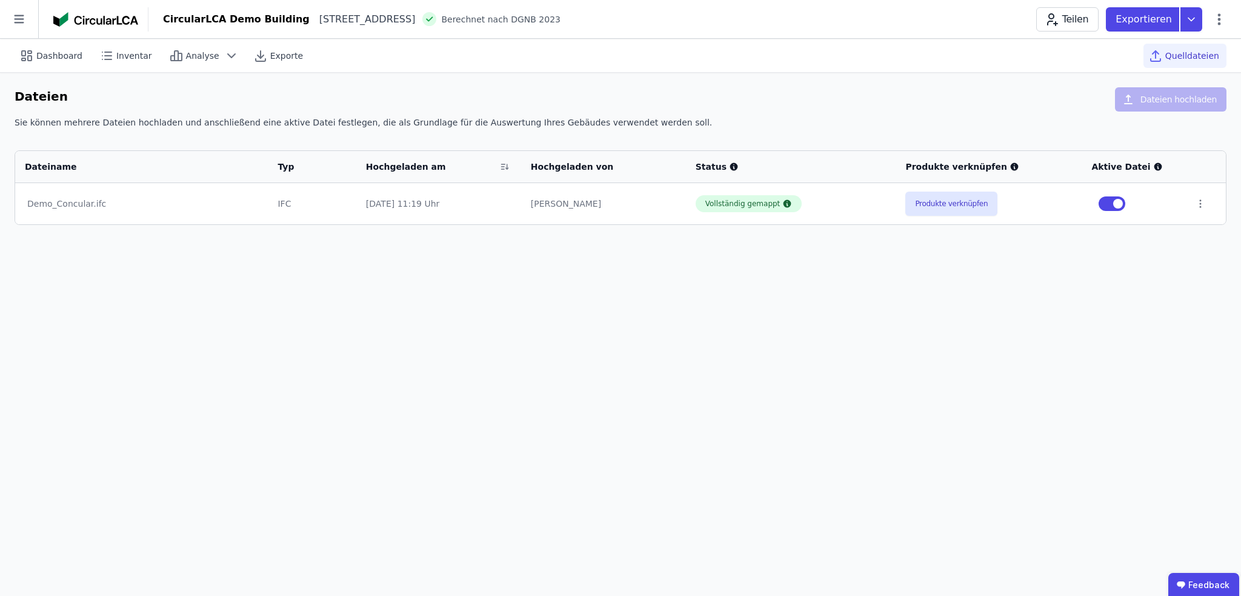
click at [19, 23] on icon at bounding box center [19, 19] width 38 height 38
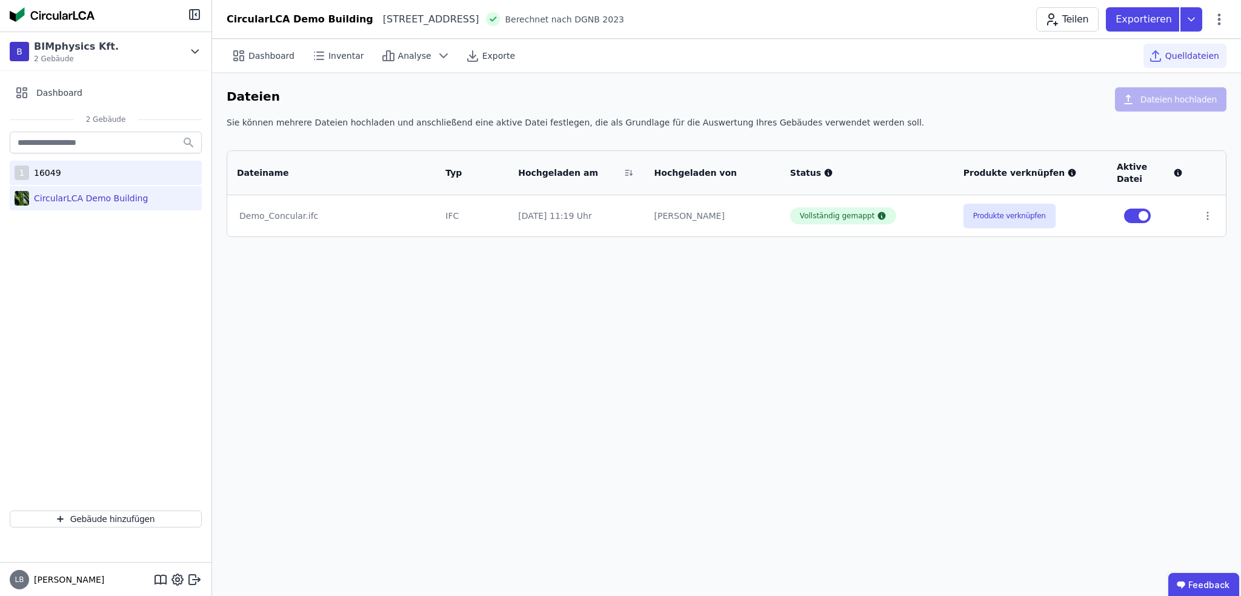
click at [52, 167] on div "16049" at bounding box center [45, 173] width 32 height 12
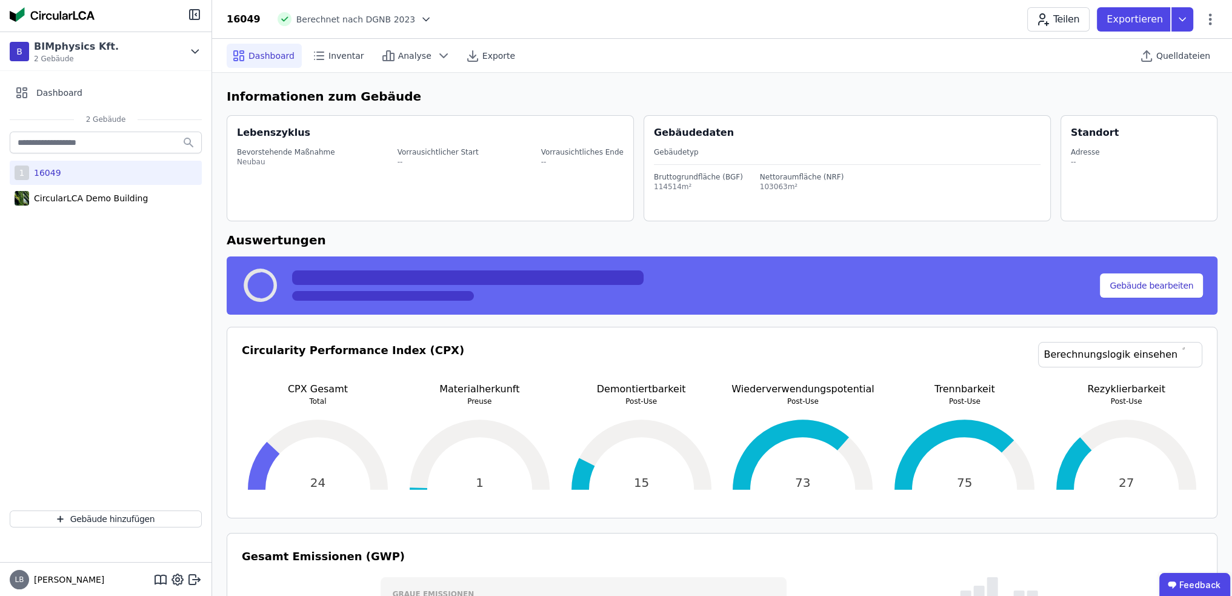
select select "*"
click at [1170, 52] on span "Quelldateien" at bounding box center [1183, 56] width 54 height 12
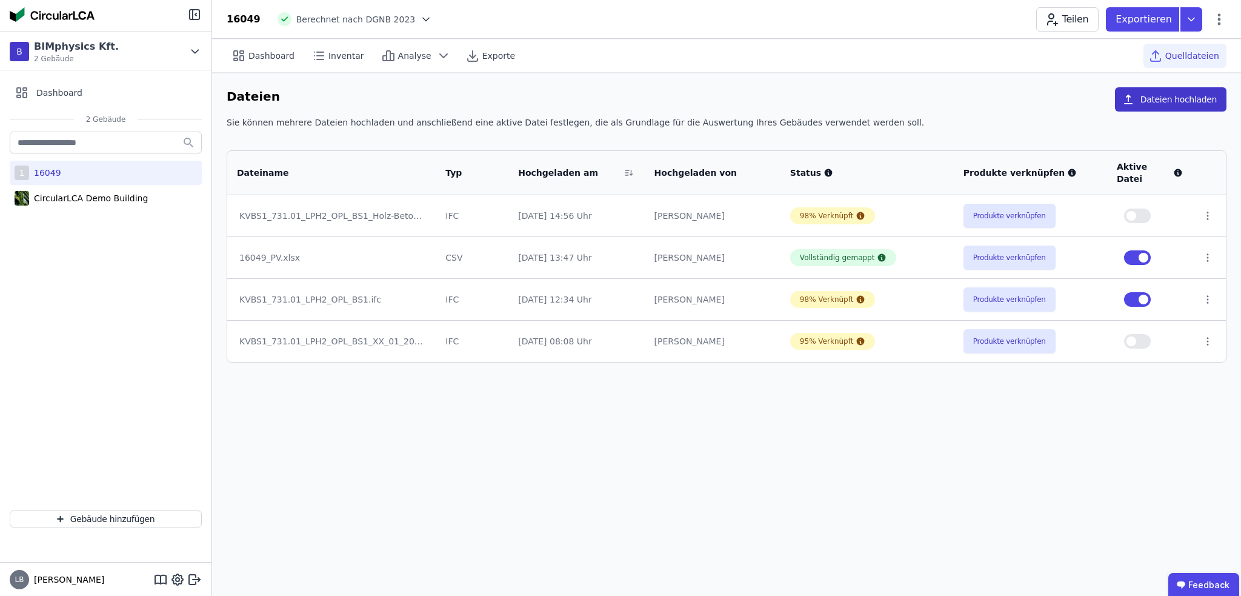
click at [1204, 101] on button "Dateien hochladen" at bounding box center [1171, 99] width 112 height 24
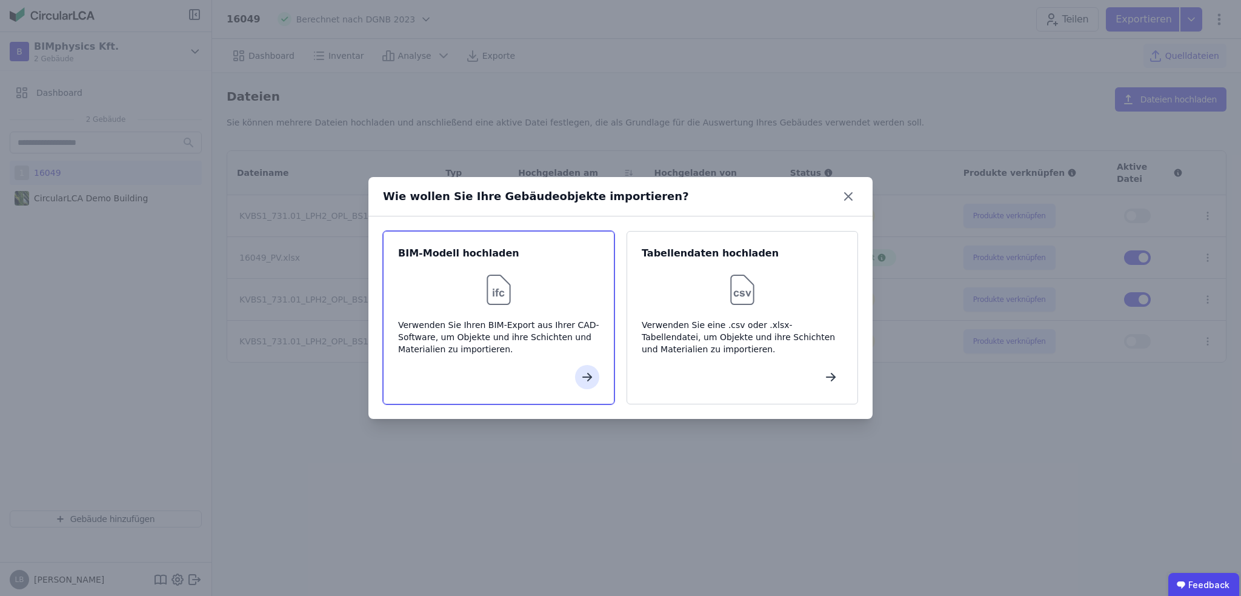
click at [576, 370] on div at bounding box center [498, 377] width 201 height 24
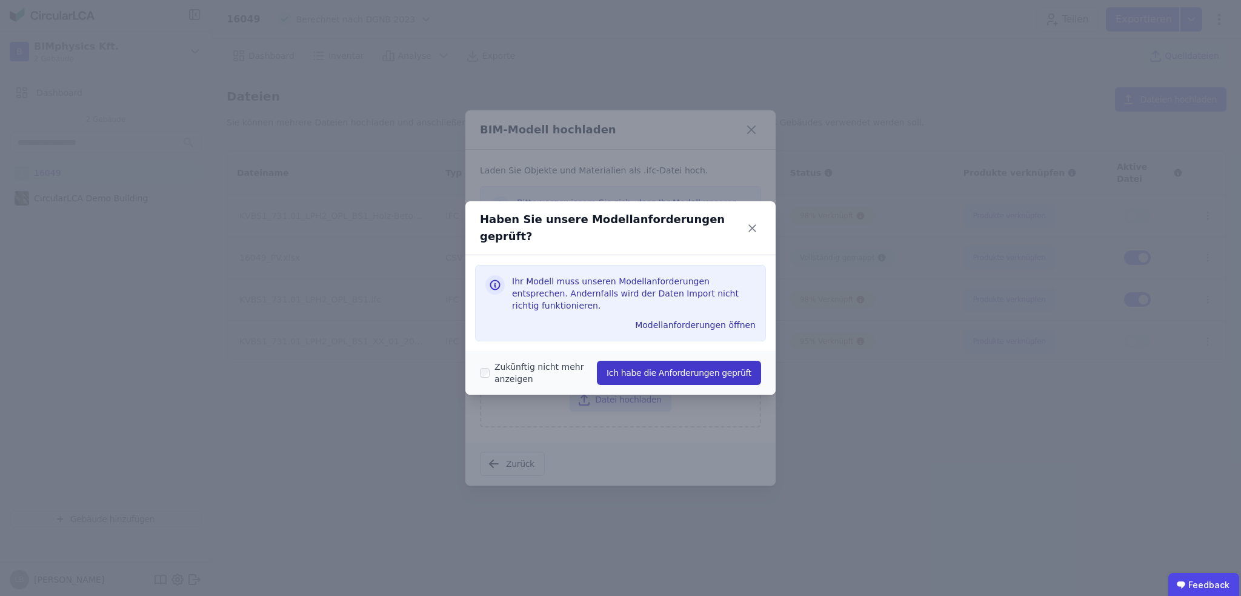
click at [644, 361] on button "Ich habe die Anforderungen geprüft" at bounding box center [679, 373] width 164 height 24
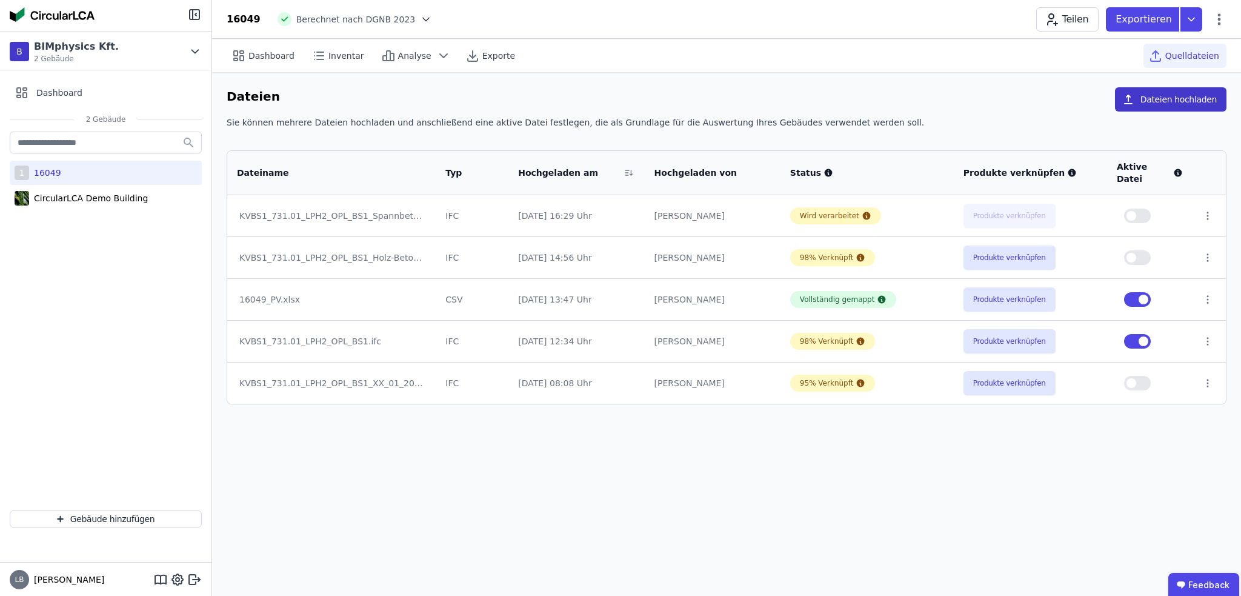
click at [1185, 101] on button "Dateien hochladen" at bounding box center [1171, 99] width 112 height 24
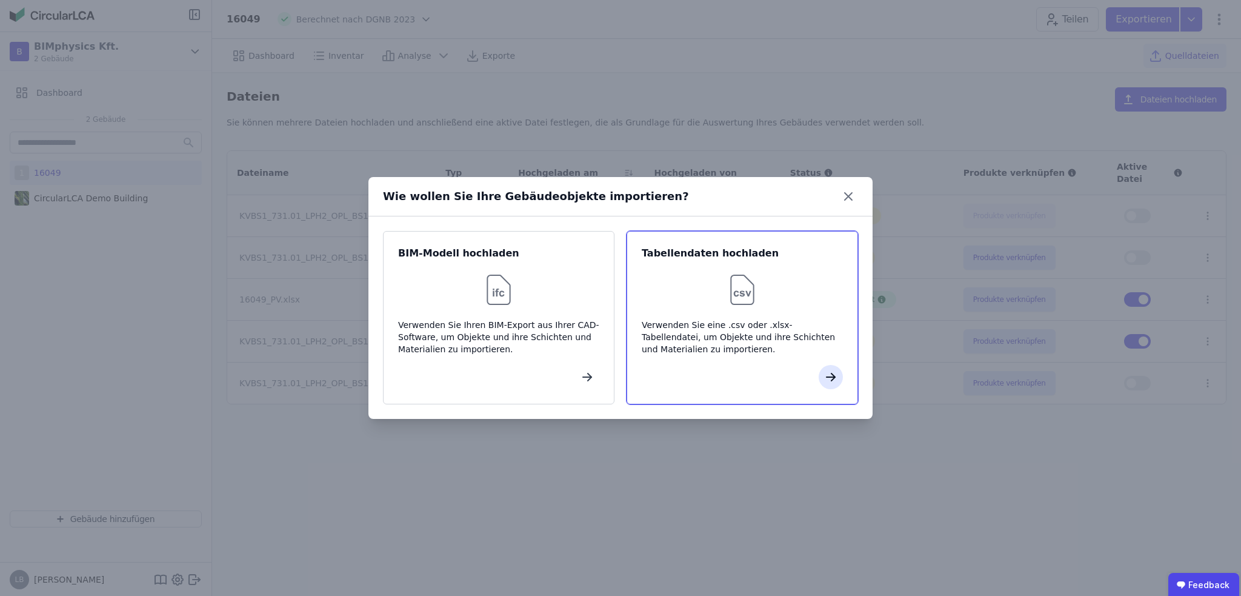
click at [829, 370] on icon "button" at bounding box center [831, 377] width 15 height 15
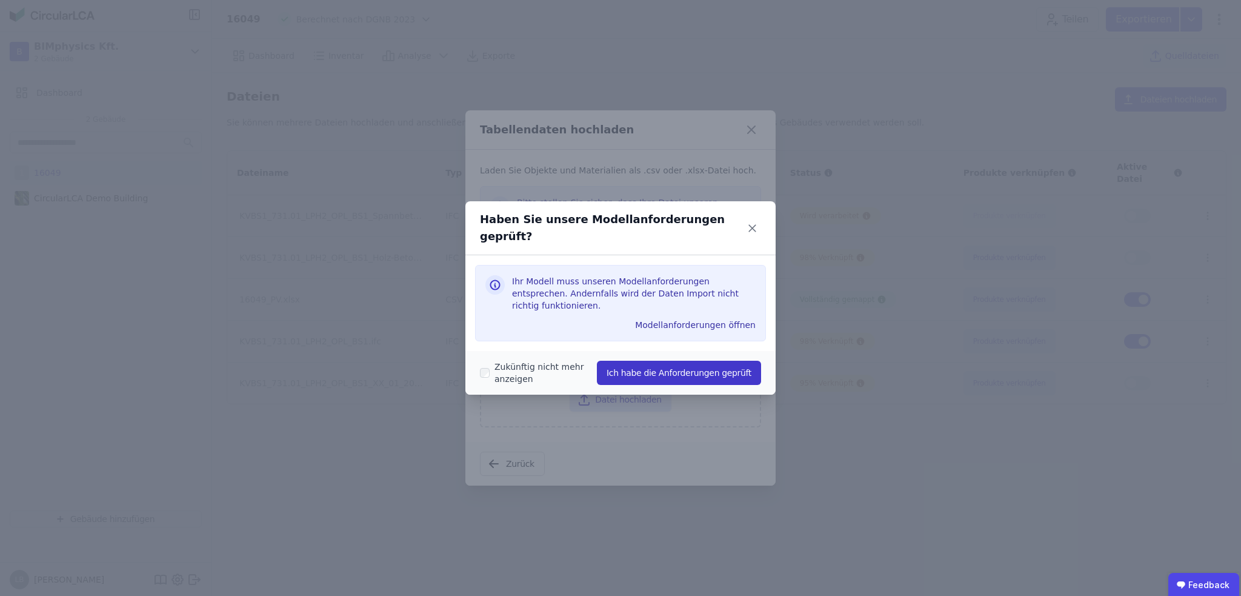
click at [645, 362] on button "Ich habe die Anforderungen geprüft" at bounding box center [679, 373] width 164 height 24
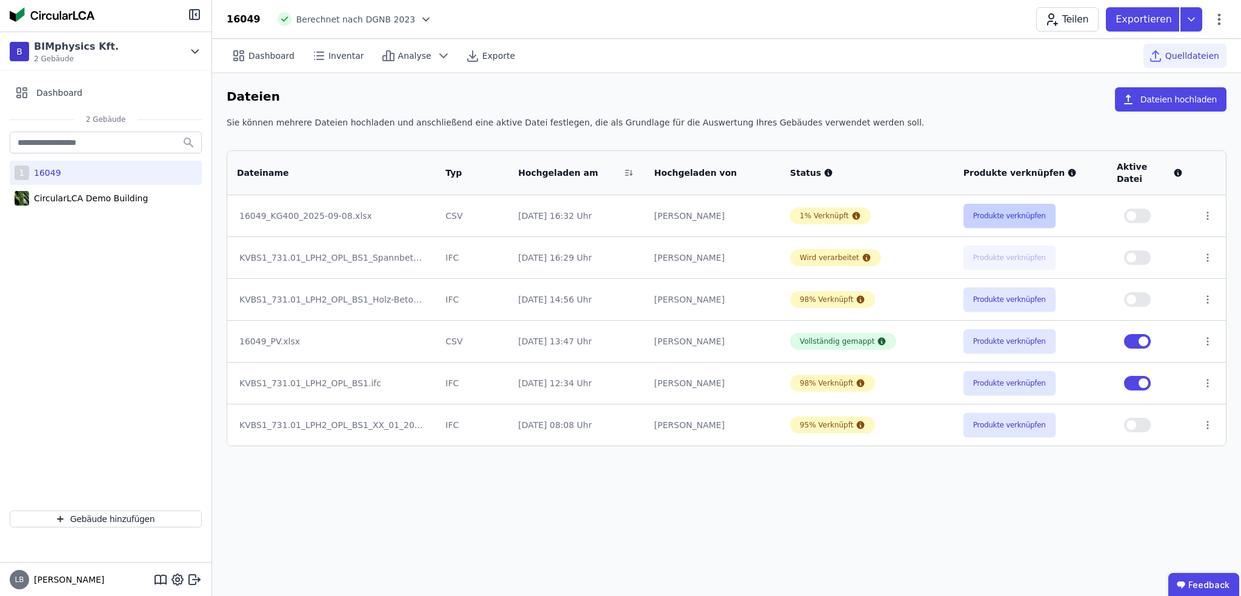
click at [1021, 204] on button "Produkte verknüpfen" at bounding box center [1010, 216] width 92 height 24
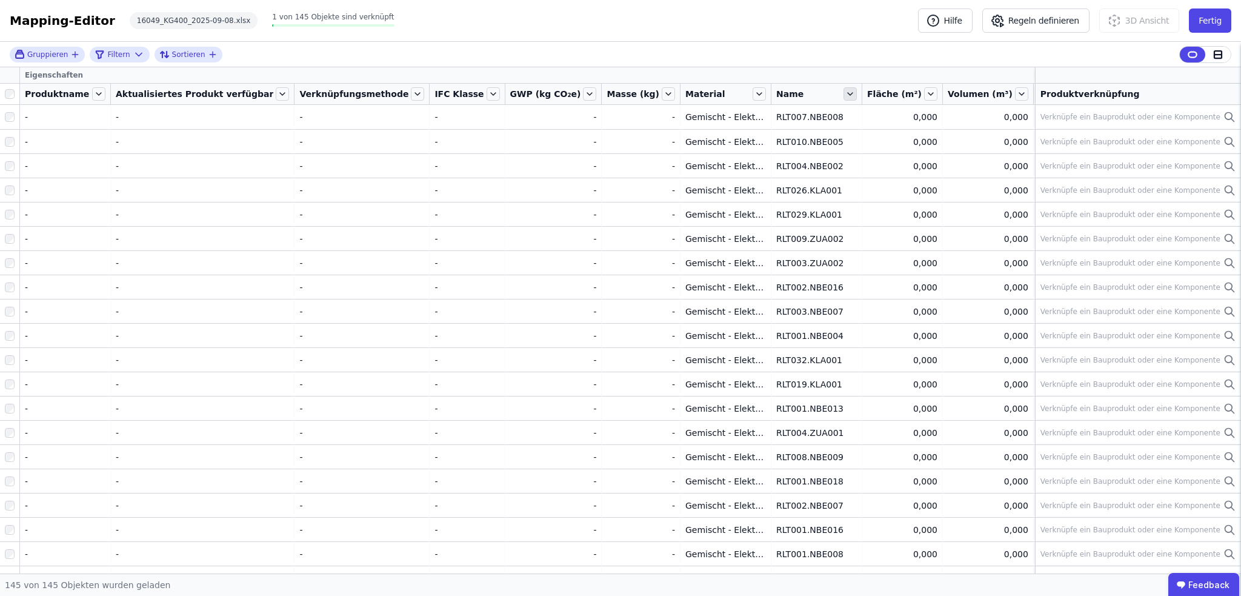
click at [844, 93] on icon at bounding box center [850, 93] width 13 height 13
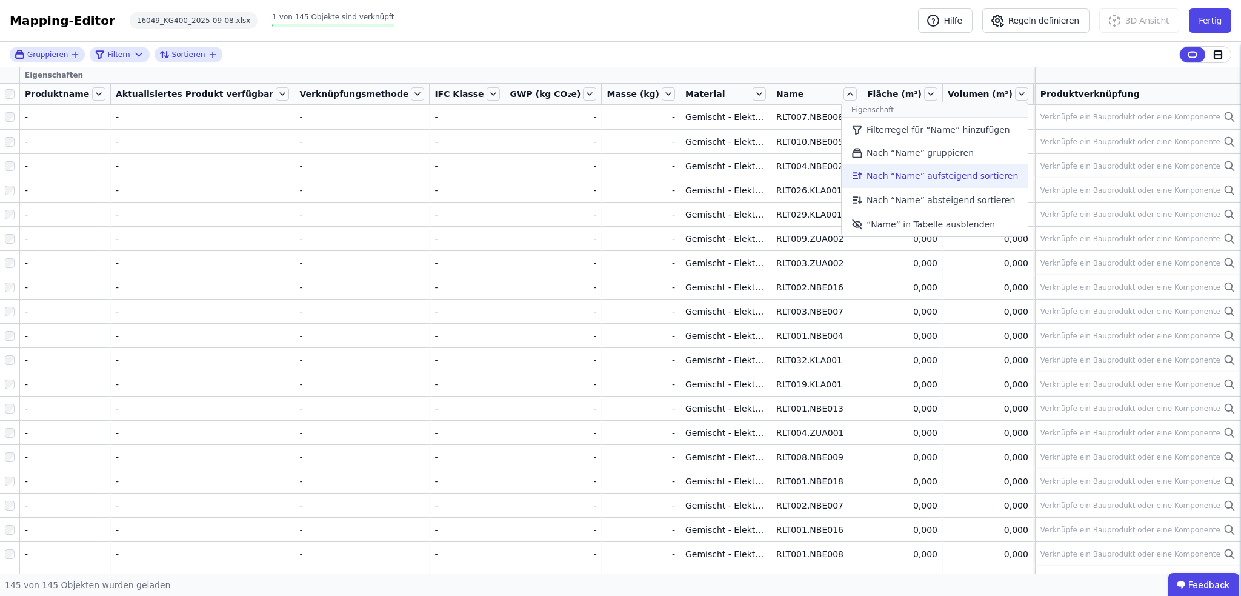
click at [842, 169] on li "Nach “Name” aufsteigend sortieren" at bounding box center [935, 176] width 186 height 24
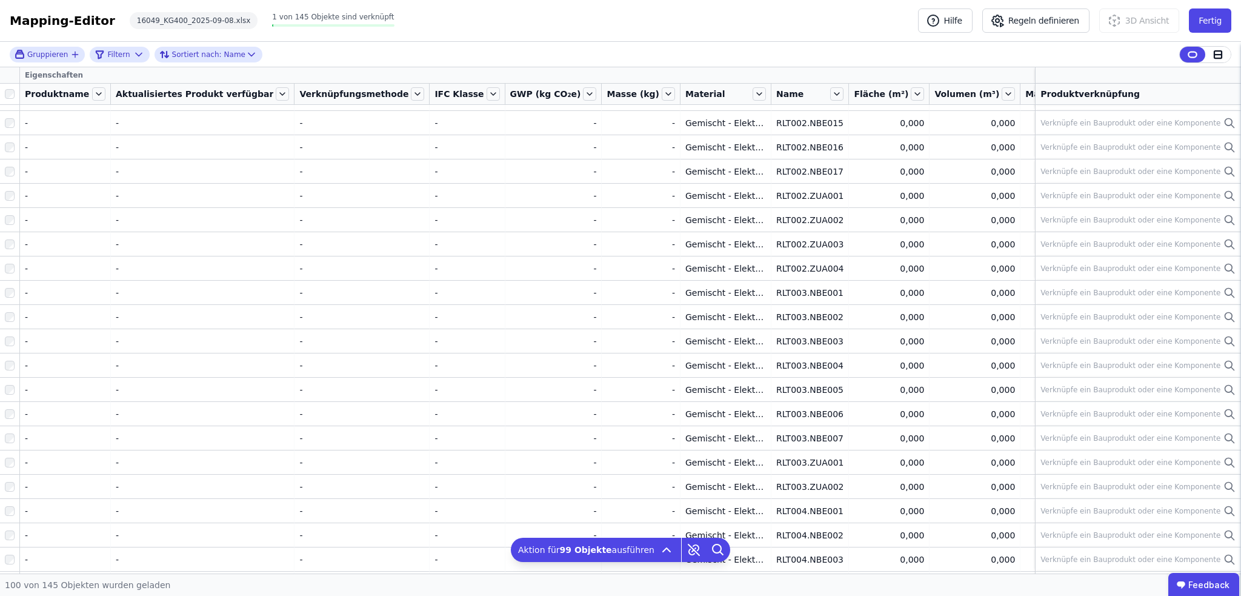
scroll to position [970, 0]
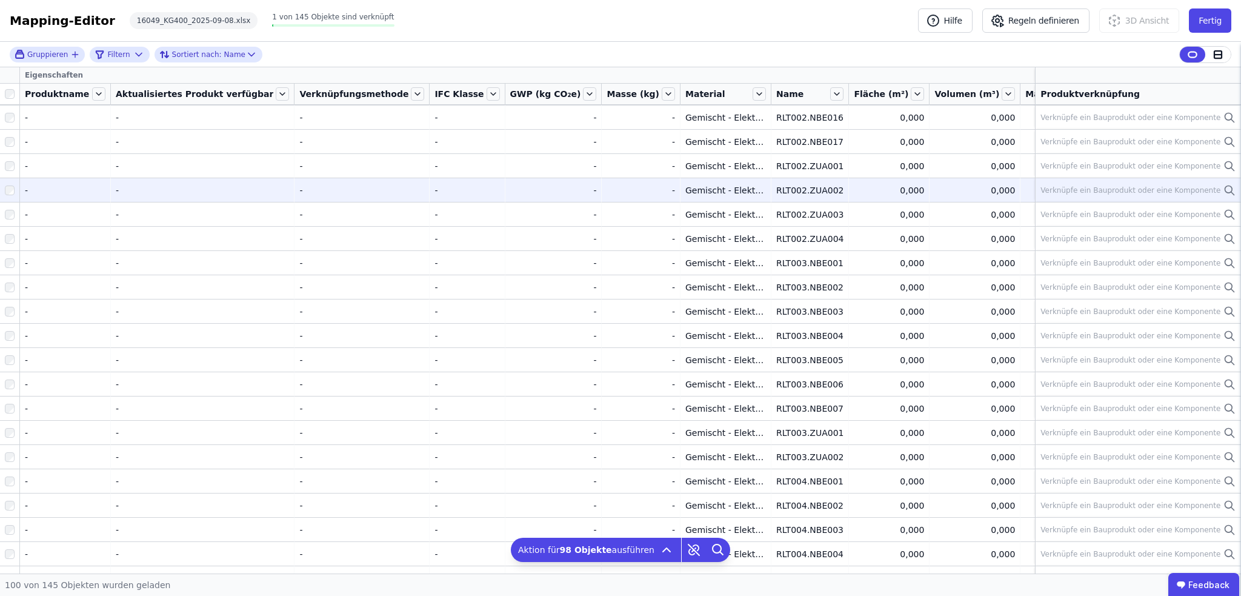
click at [12, 196] on div at bounding box center [9, 190] width 19 height 22
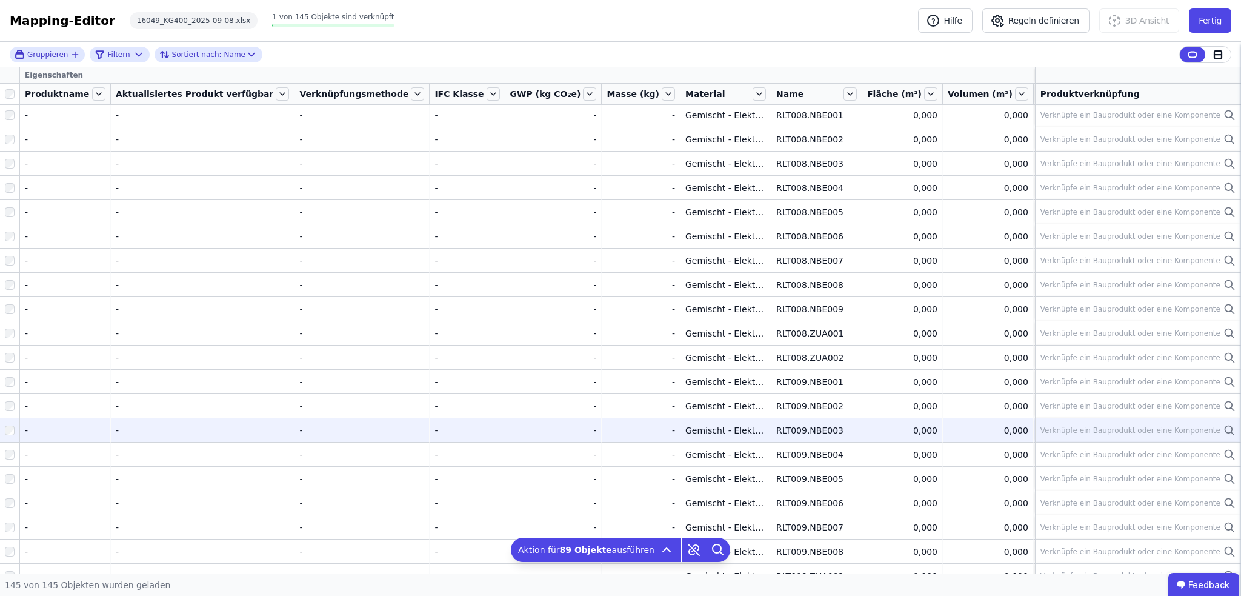
scroll to position [2258, 0]
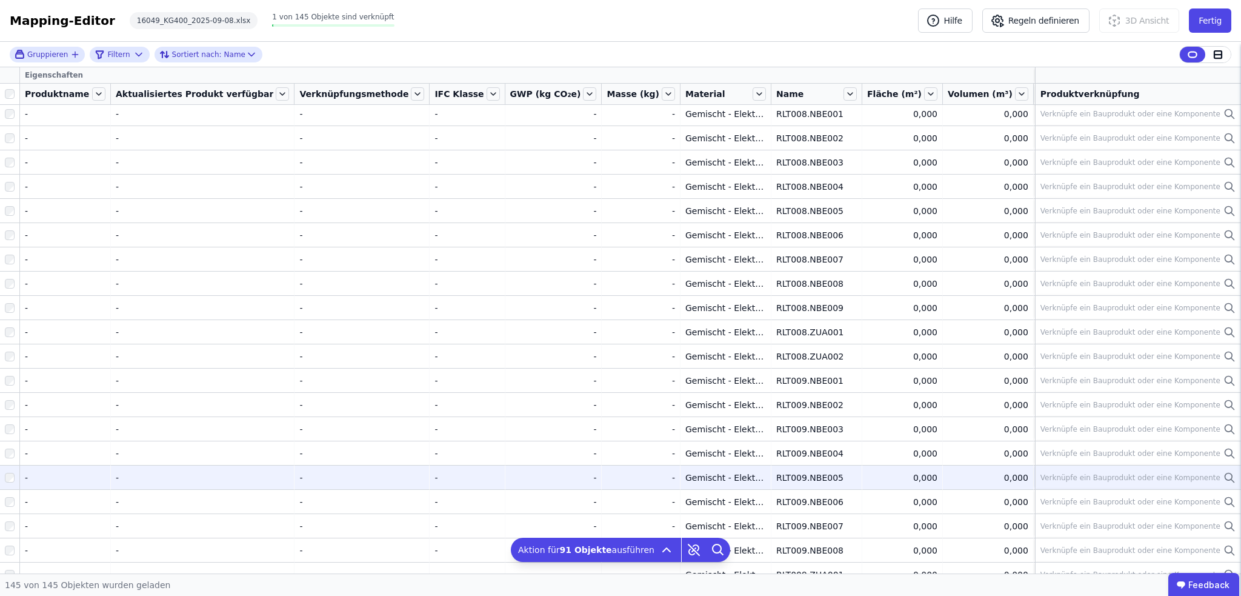
click at [11, 469] on div at bounding box center [9, 478] width 19 height 22
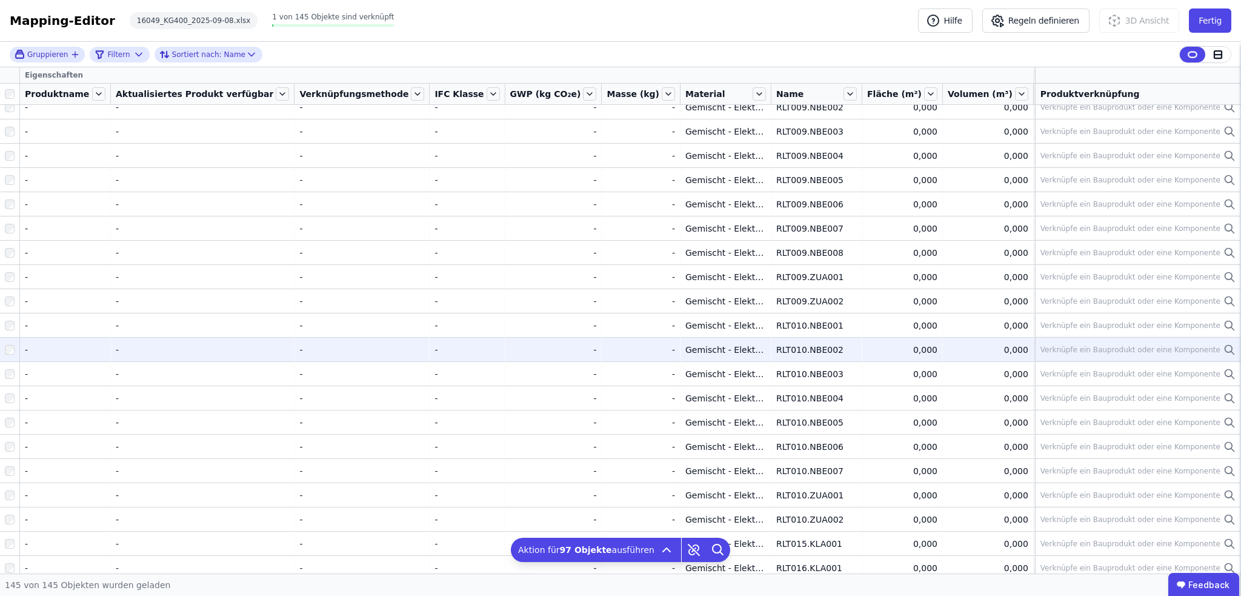
scroll to position [2561, 0]
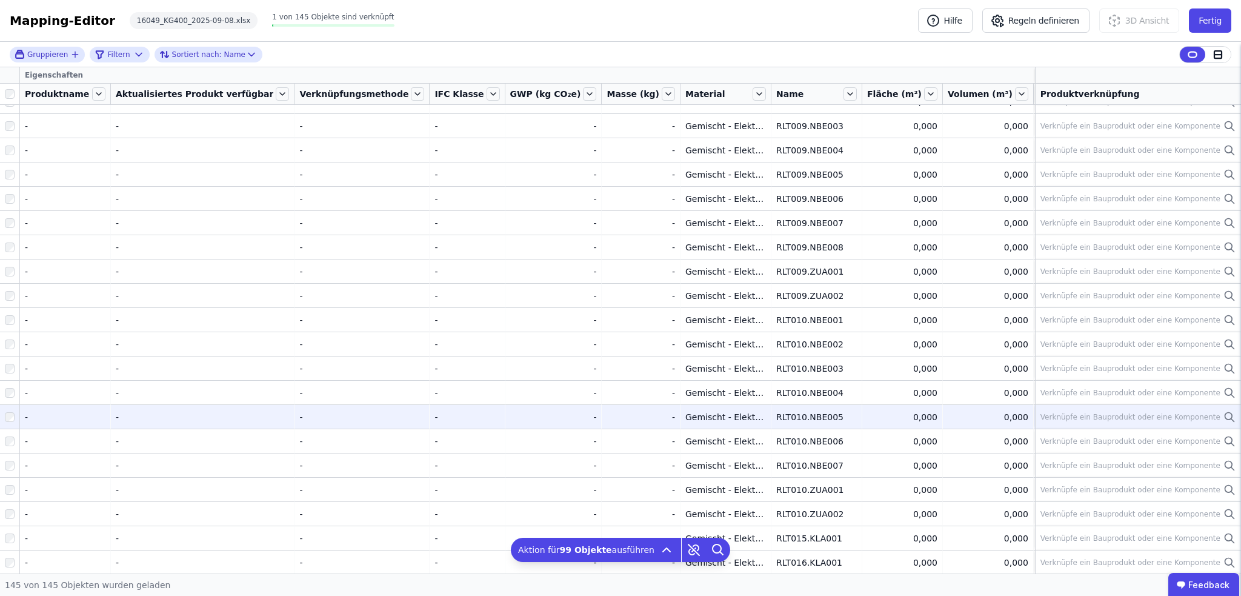
click at [9, 407] on div at bounding box center [9, 417] width 19 height 22
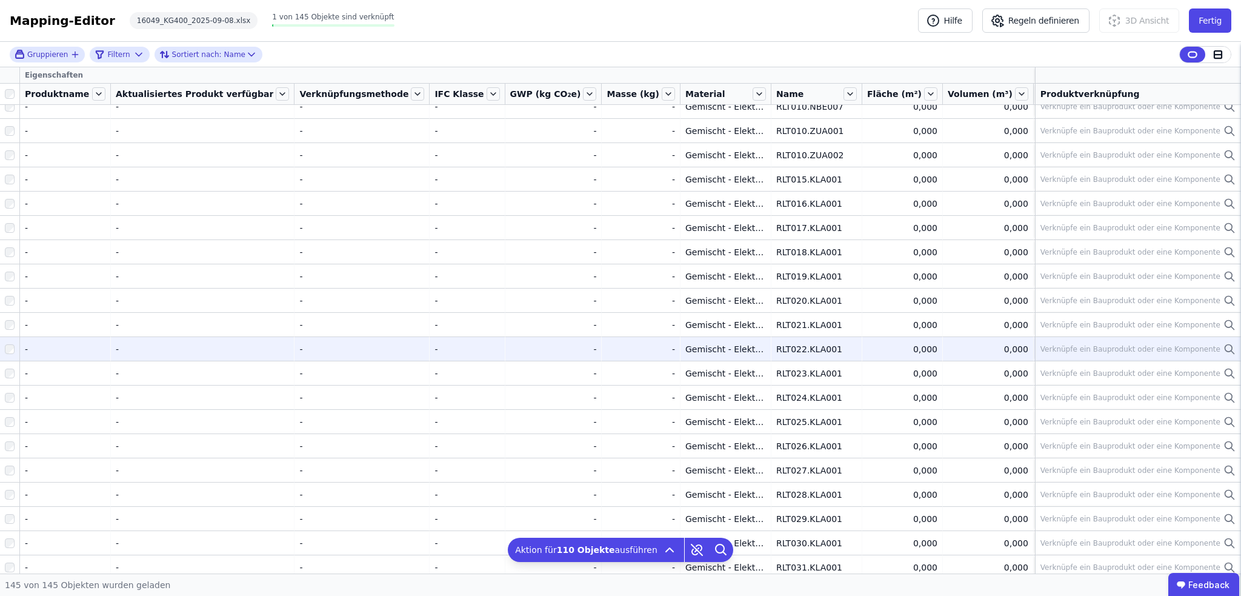
scroll to position [2925, 0]
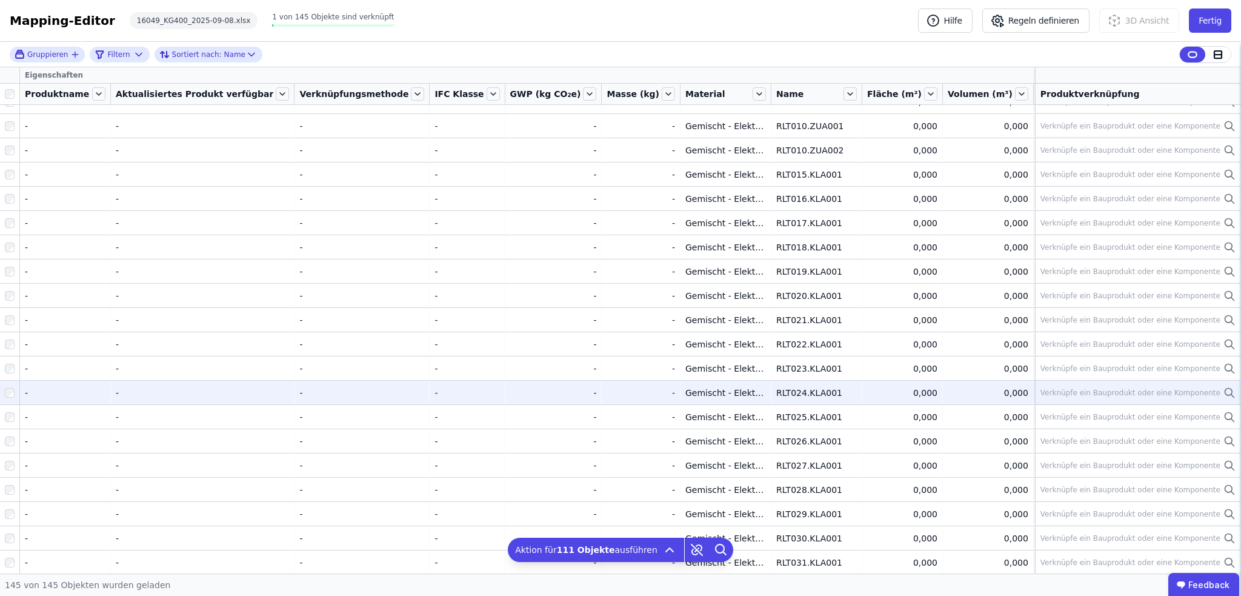
click at [7, 402] on div at bounding box center [9, 393] width 19 height 22
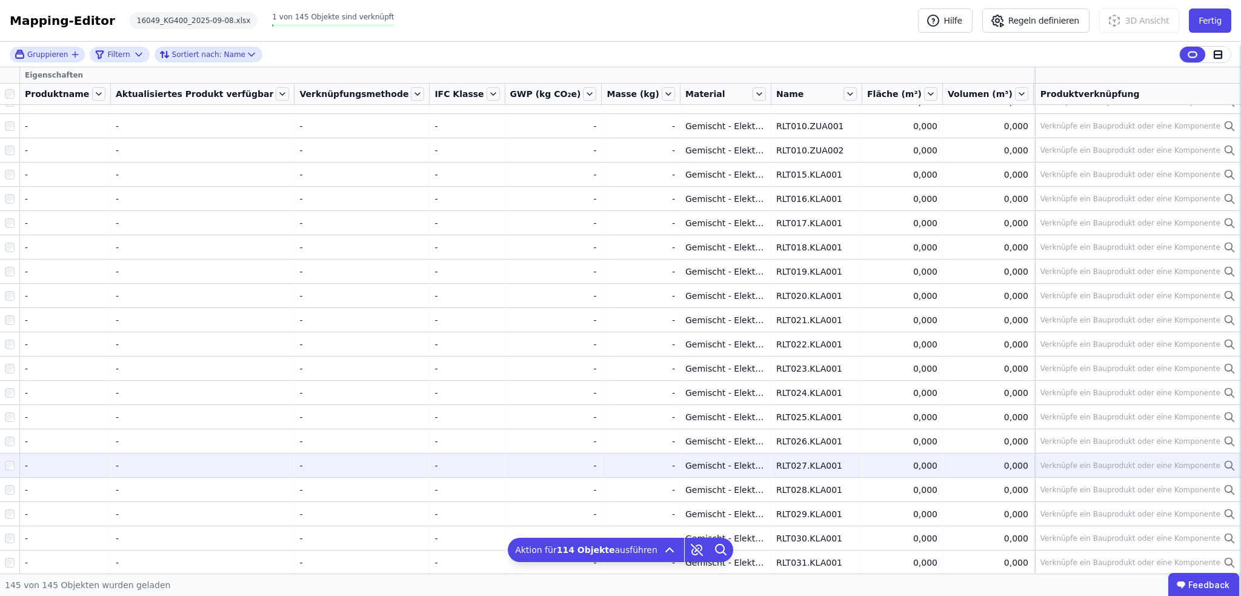
click at [8, 458] on div at bounding box center [9, 466] width 19 height 22
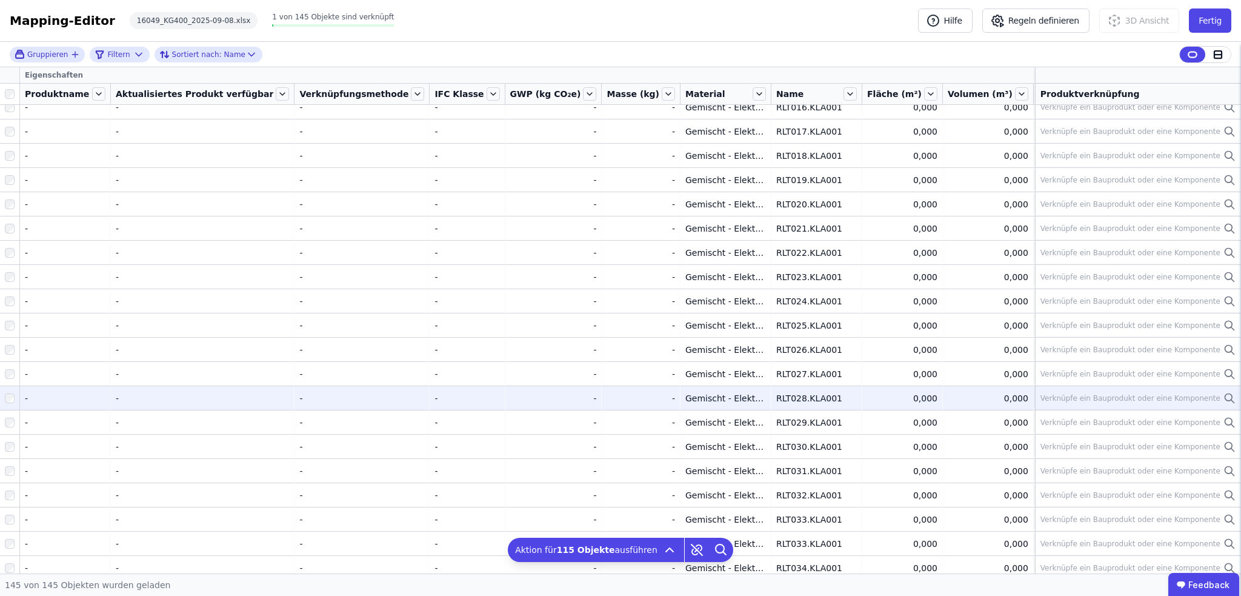
scroll to position [3046, 0]
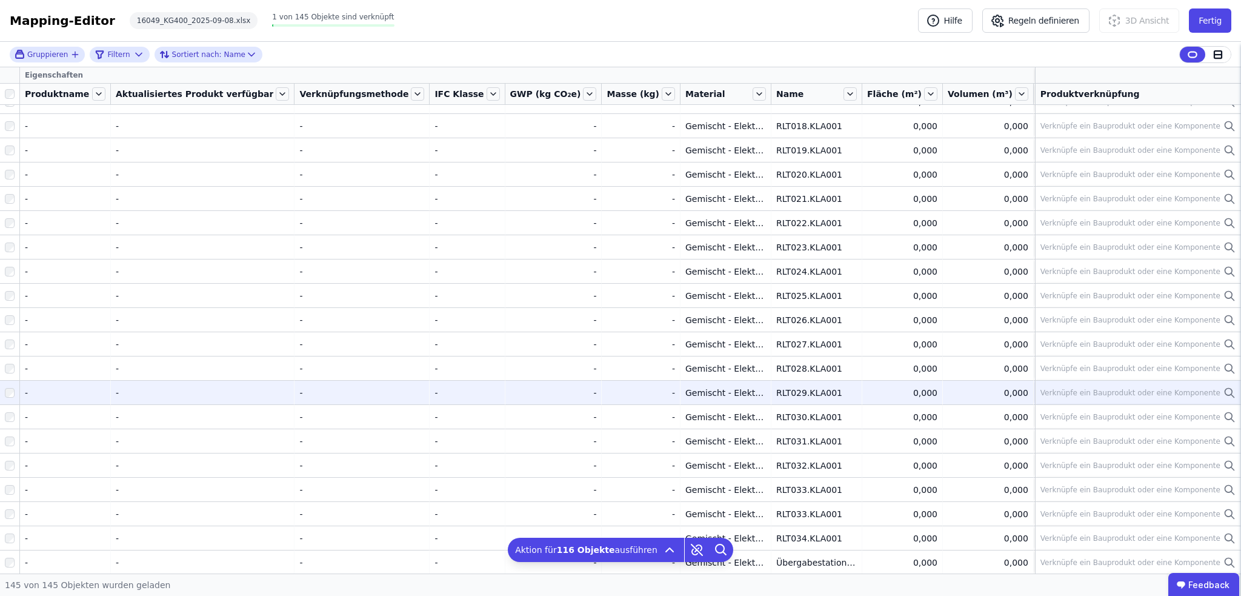
click at [11, 397] on div at bounding box center [9, 393] width 19 height 22
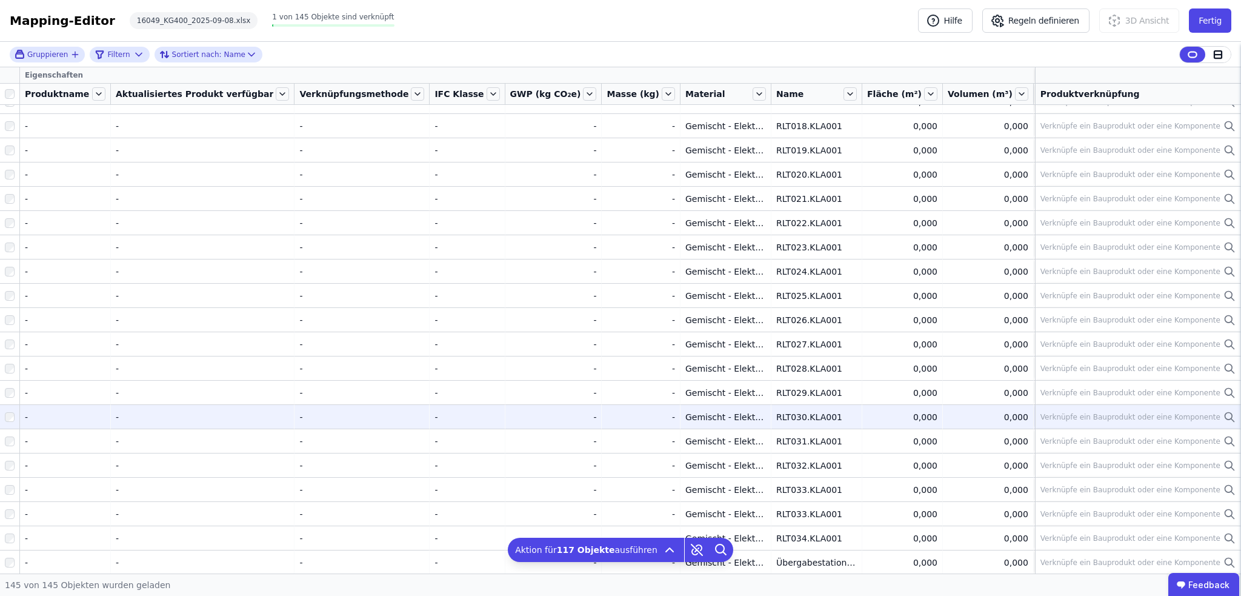
click at [10, 410] on div at bounding box center [9, 417] width 19 height 22
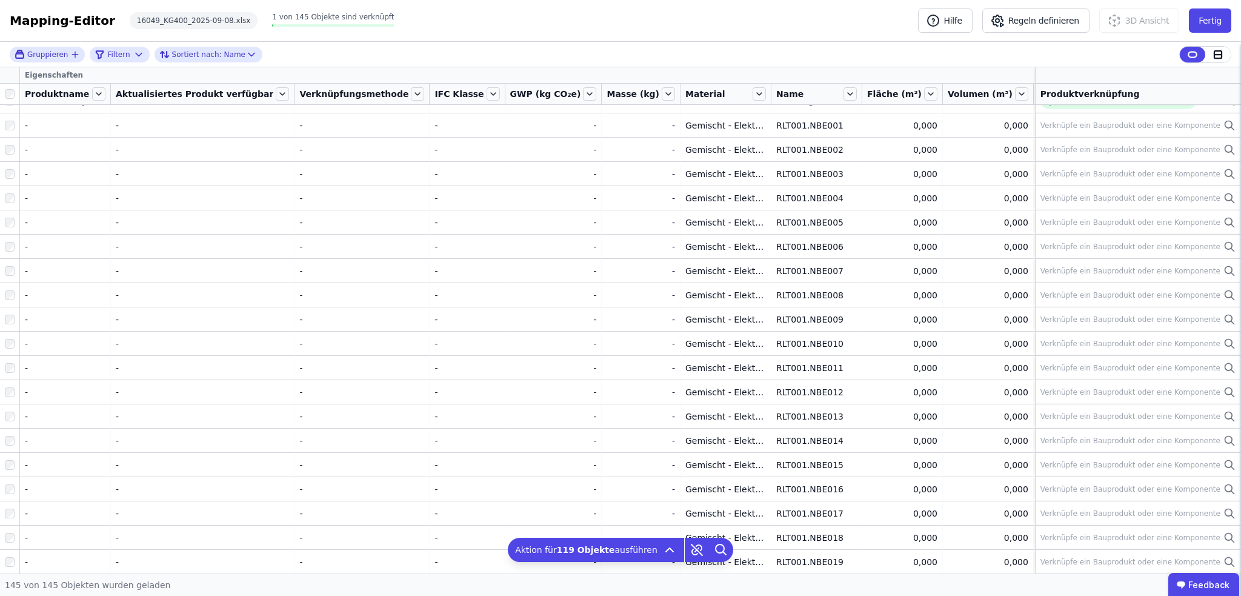
scroll to position [0, 0]
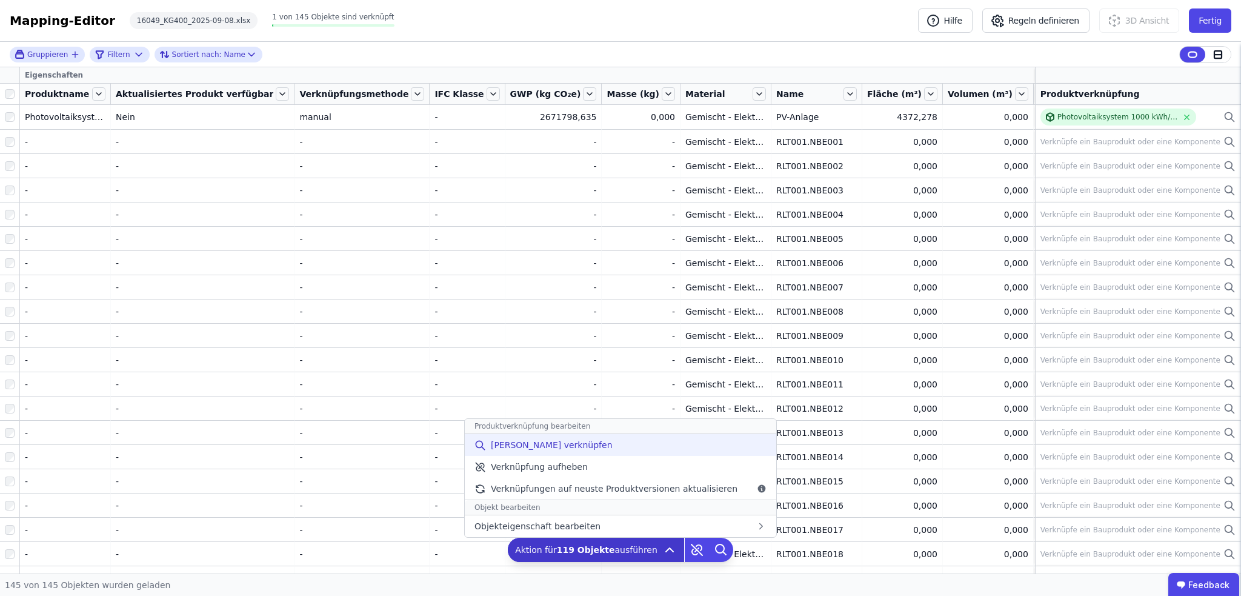
click at [538, 445] on span "Manuell verknüpfen" at bounding box center [552, 445] width 122 height 12
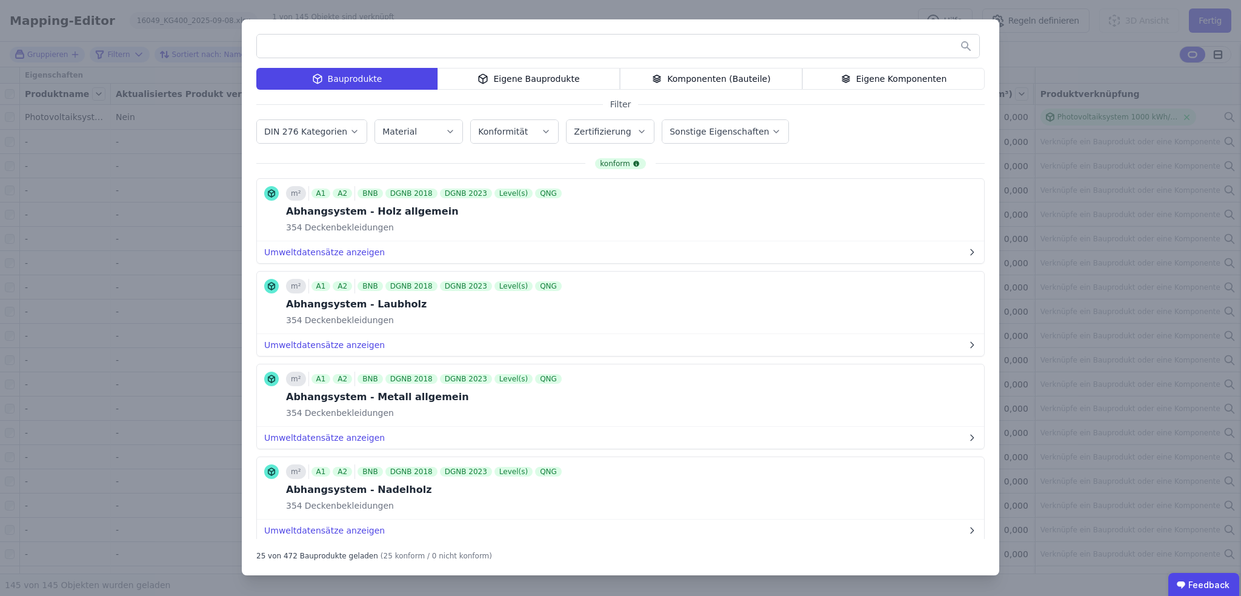
click at [352, 132] on icon "button" at bounding box center [354, 131] width 5 height 2
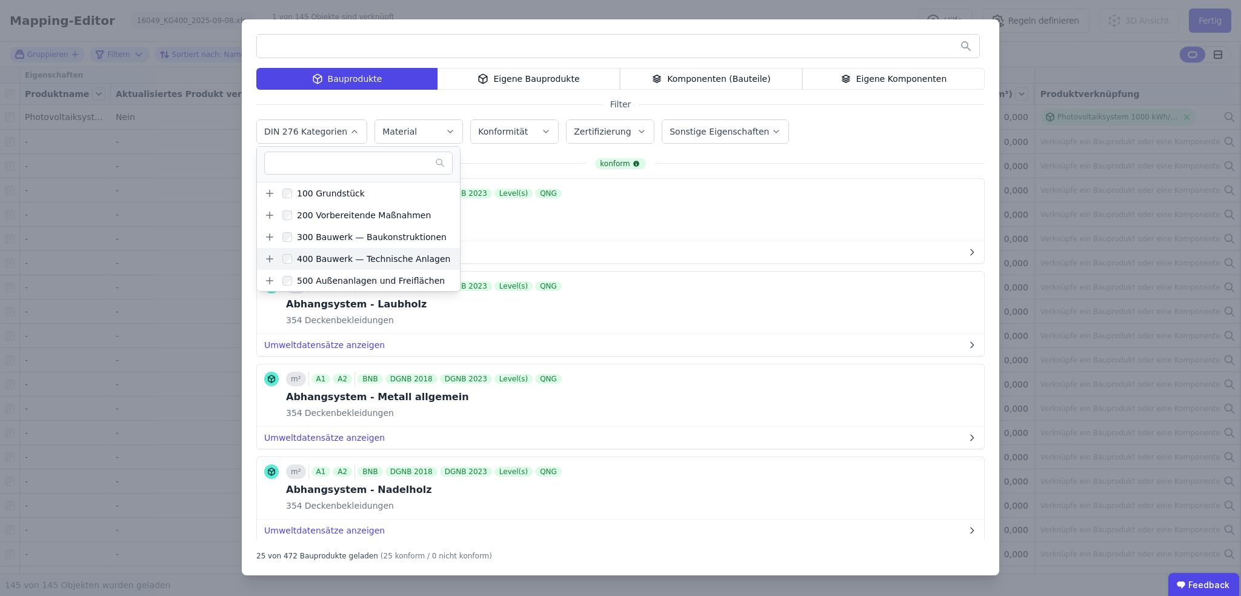
click at [270, 261] on icon at bounding box center [269, 258] width 11 height 11
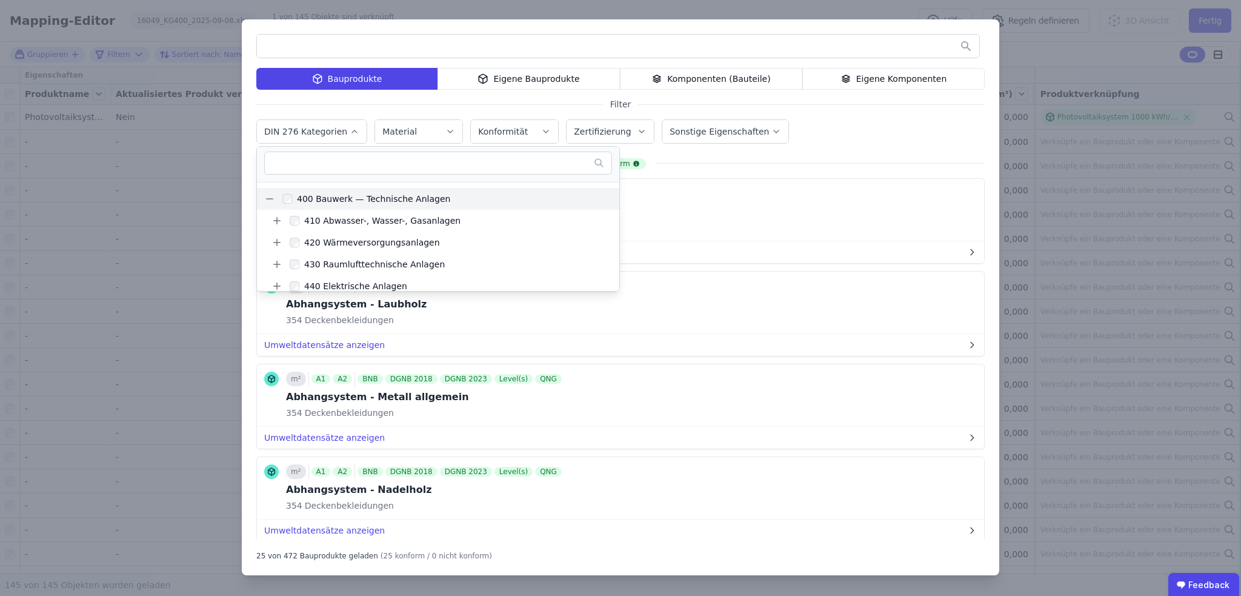
scroll to position [61, 0]
click at [273, 264] on icon at bounding box center [277, 263] width 11 height 11
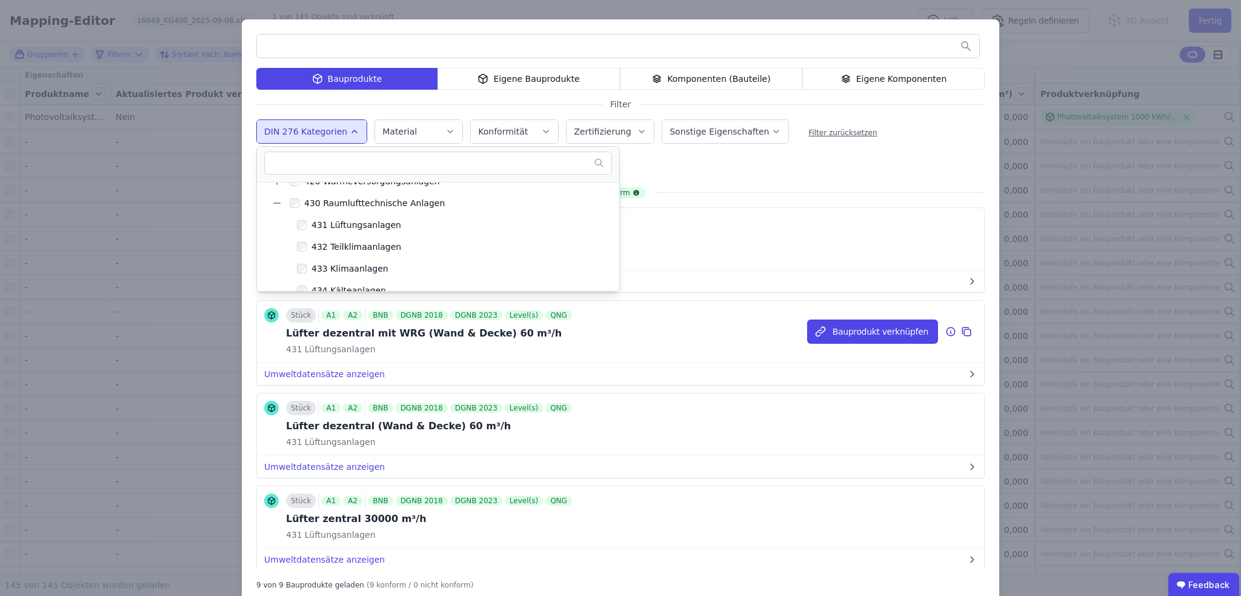
click at [669, 344] on div "Stück A1 A2 BNB DGNB 2018 DGNB 2023 Level(s) QNG Lüfter dezentral mit WRG (Wand…" at bounding box center [620, 332] width 727 height 62
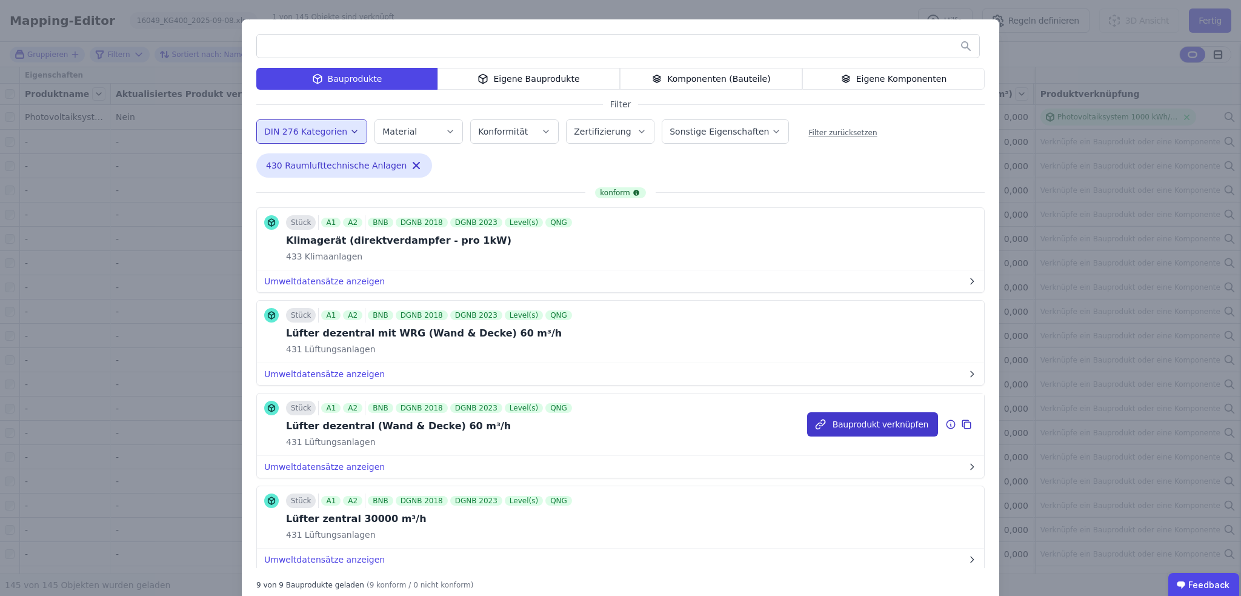
click at [851, 422] on button "Bauprodukt verknüpfen" at bounding box center [872, 424] width 131 height 24
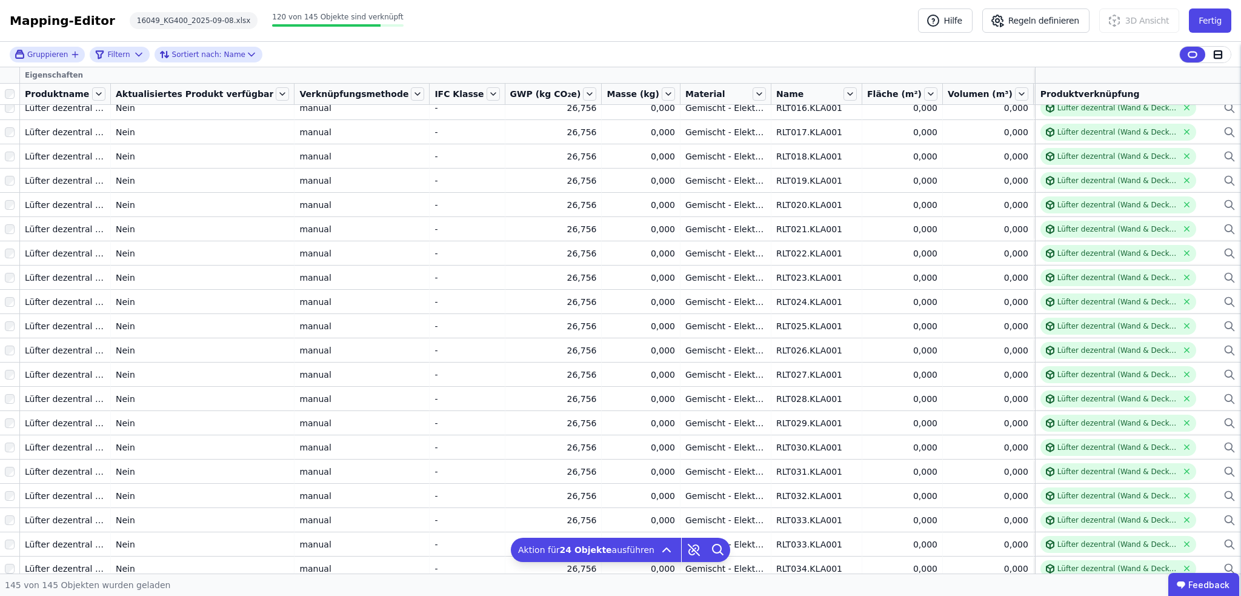
scroll to position [3046, 0]
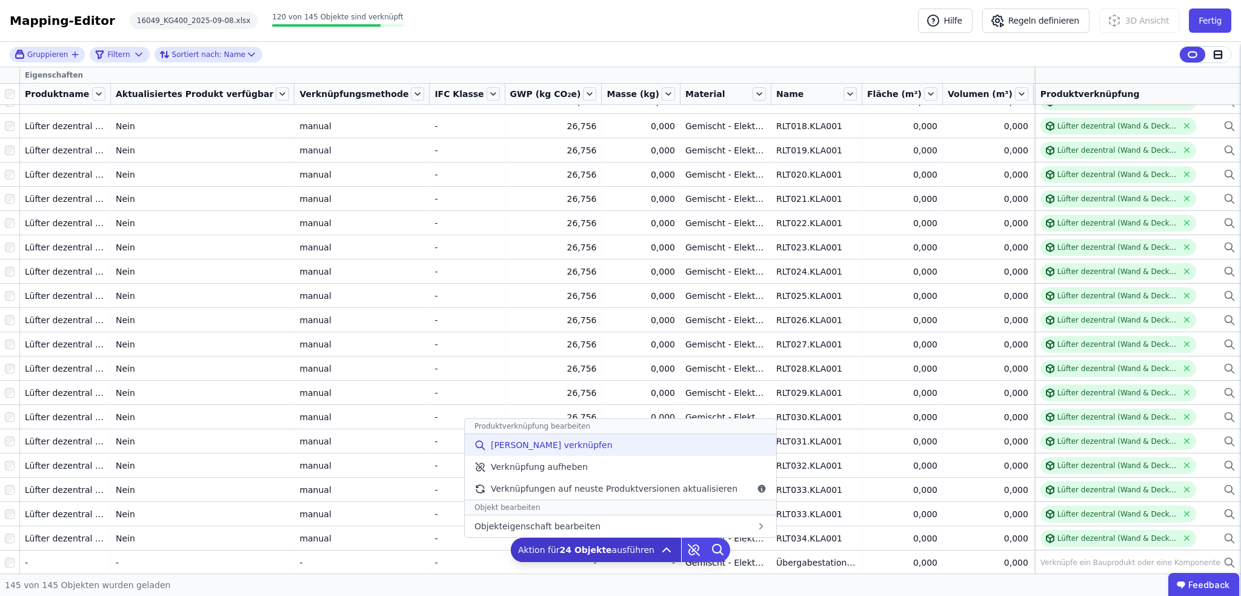
click at [538, 443] on span "[PERSON_NAME] verknüpfen" at bounding box center [552, 445] width 122 height 12
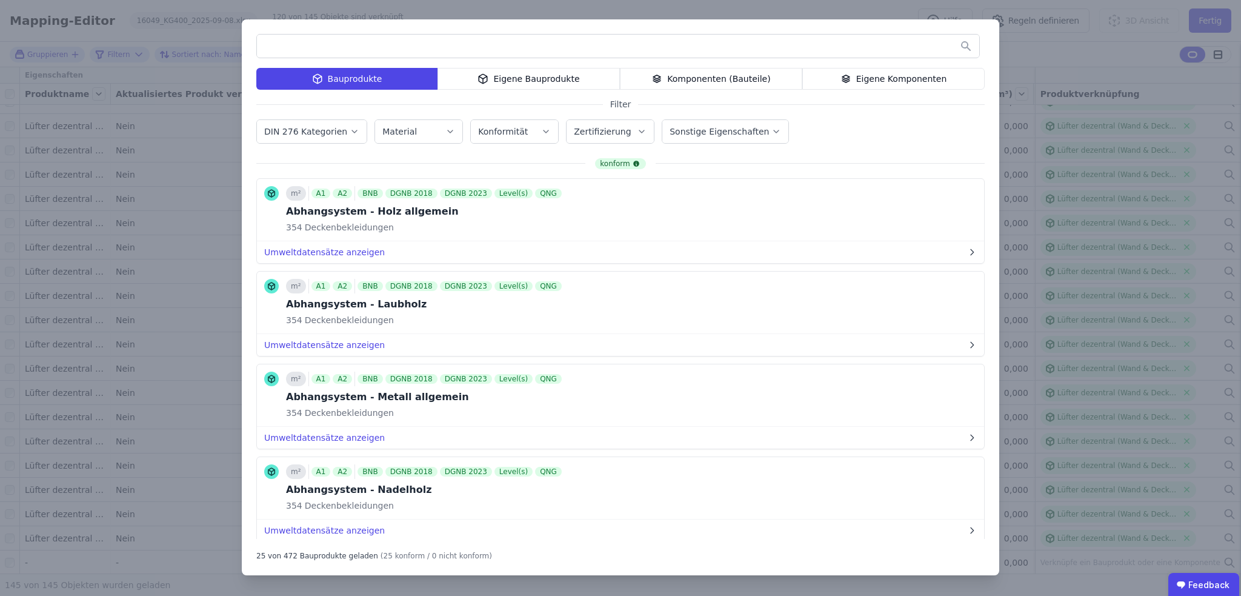
click at [350, 130] on icon "button" at bounding box center [355, 131] width 10 height 12
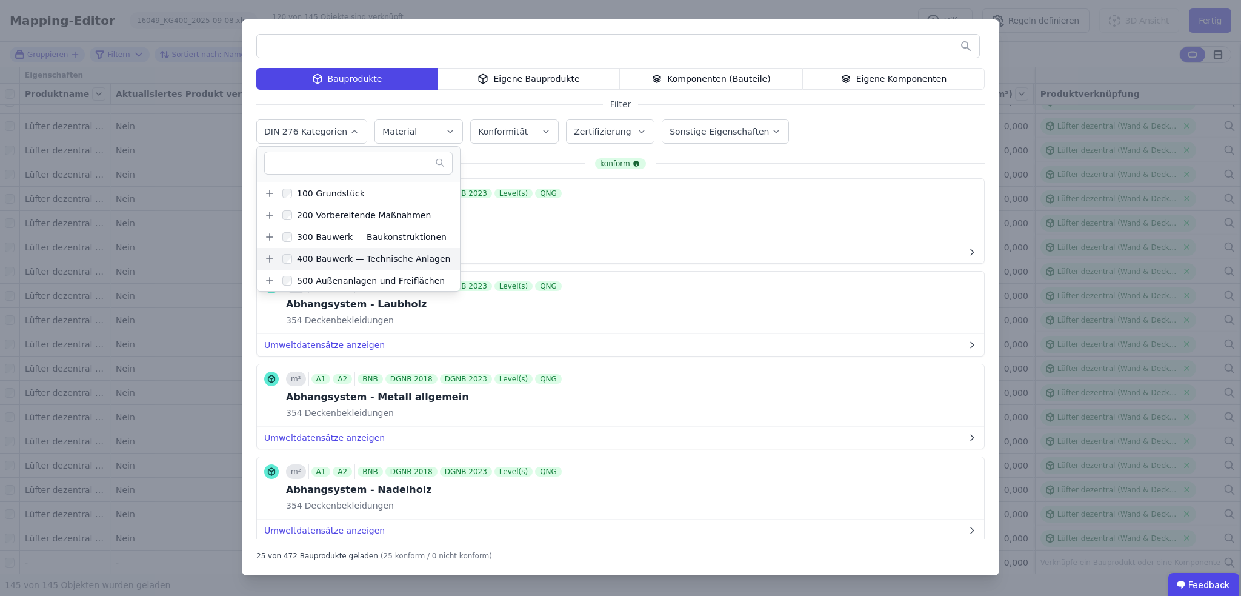
click at [269, 255] on icon at bounding box center [269, 258] width 11 height 11
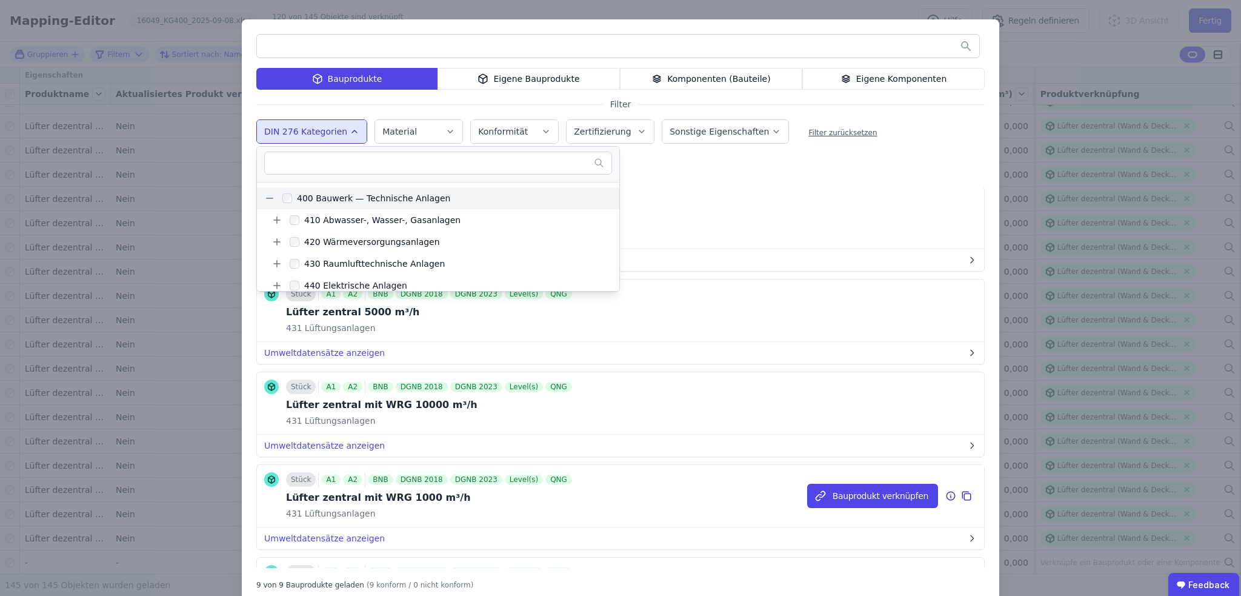
scroll to position [242, 0]
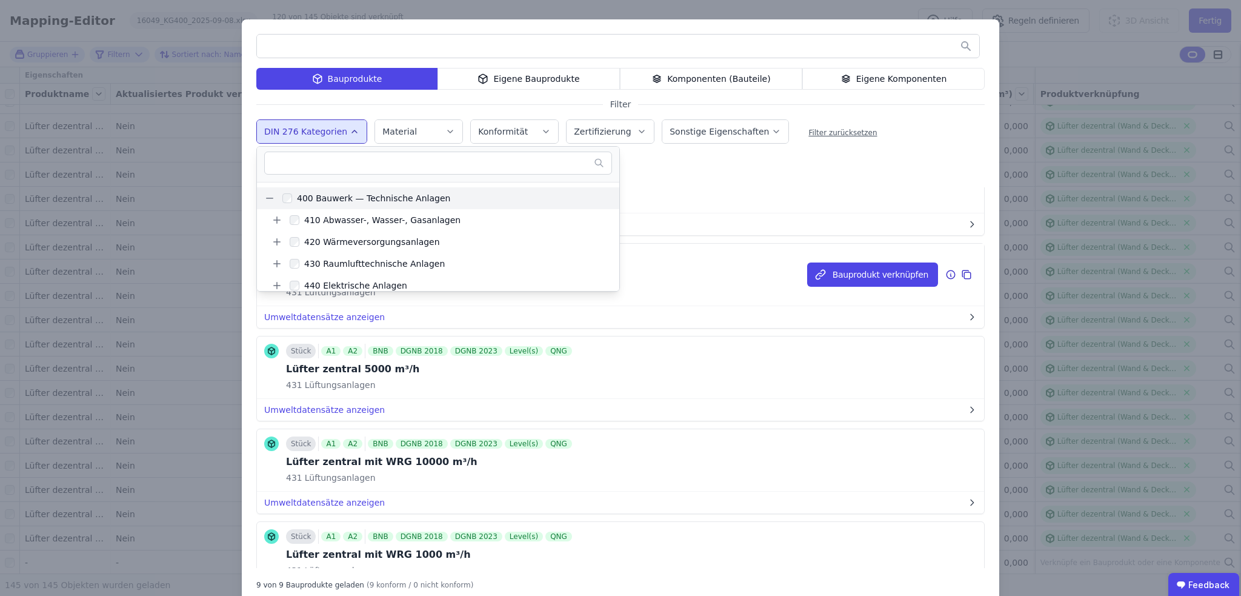
click at [655, 264] on div "Stück A1 A2 BNB DGNB 2018 DGNB 2023 Level(s) QNG Lüfter zentral 30000 m³/h 431 …" at bounding box center [620, 275] width 727 height 62
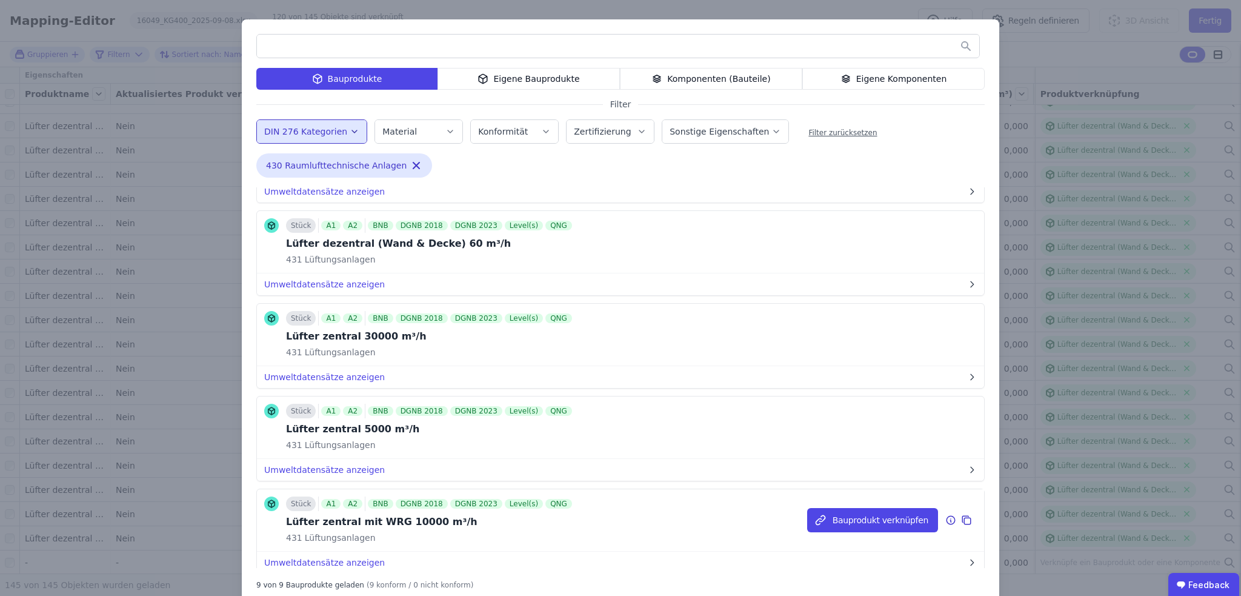
scroll to position [182, 0]
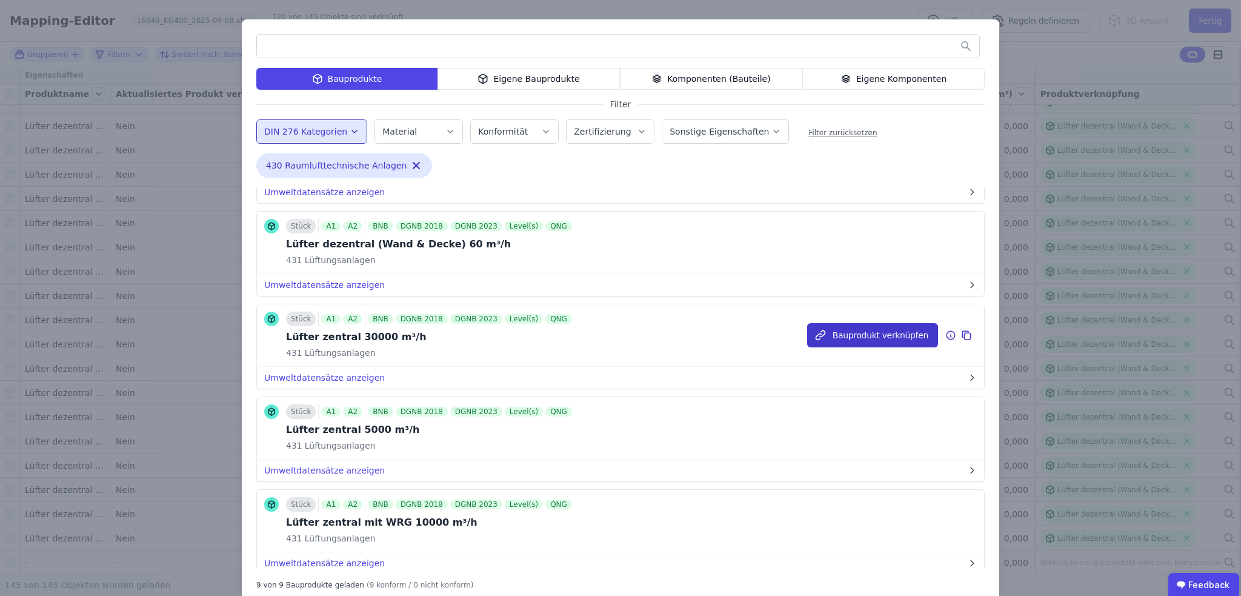
click at [847, 332] on button "Bauprodukt verknüpfen" at bounding box center [872, 335] width 131 height 24
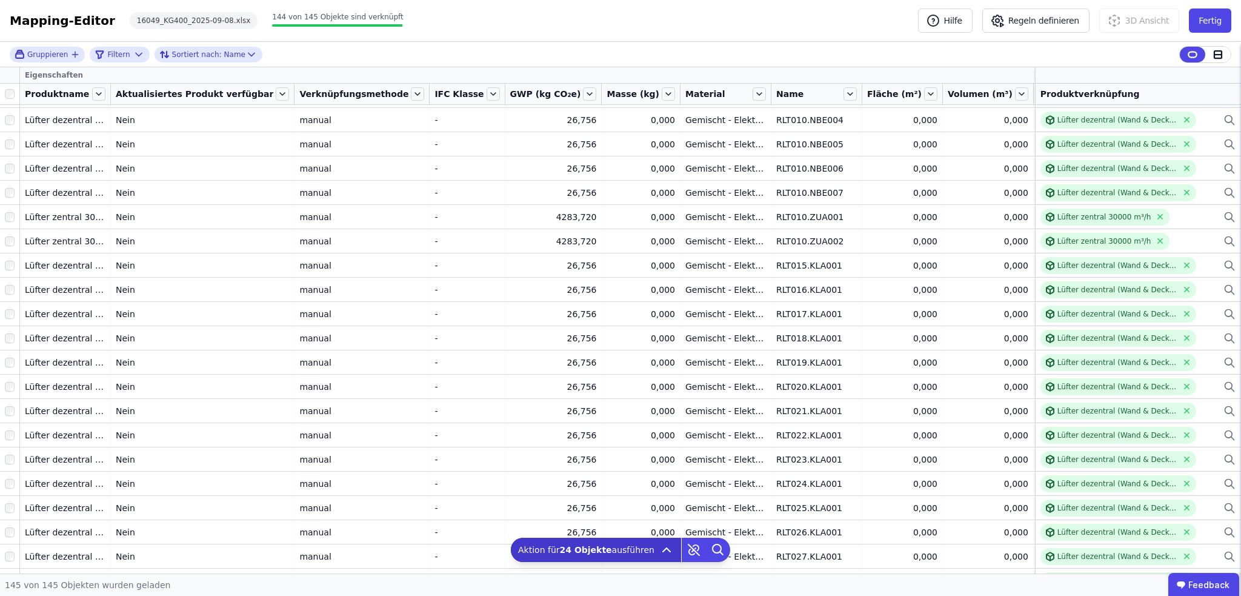
scroll to position [2804, 0]
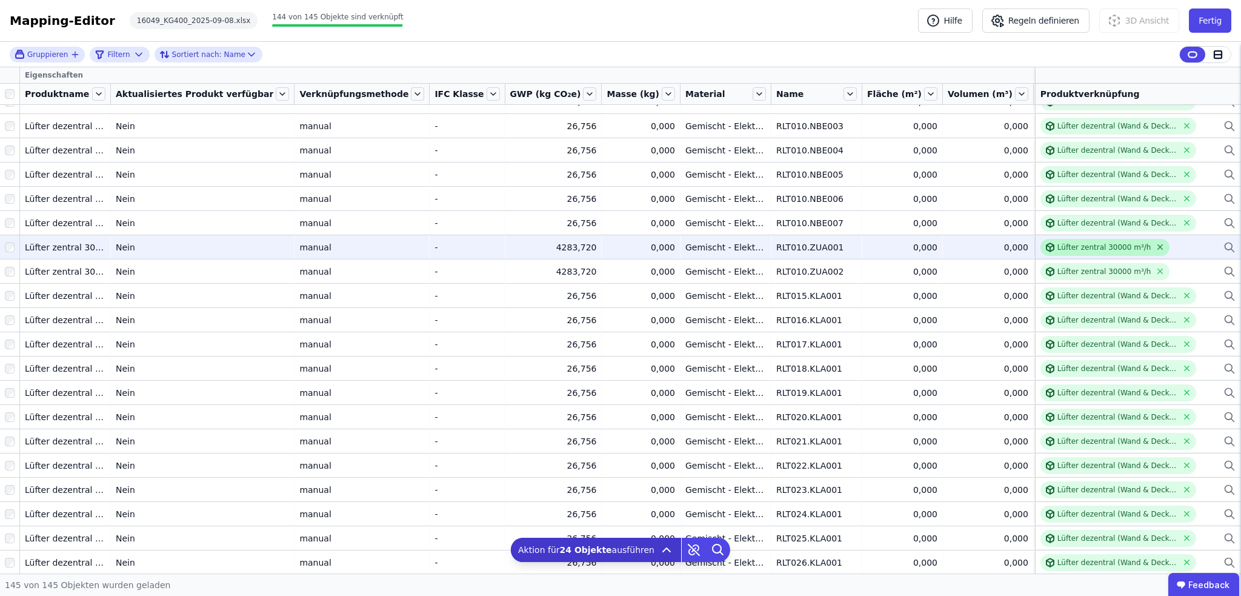
click at [1156, 247] on icon at bounding box center [1160, 246] width 9 height 9
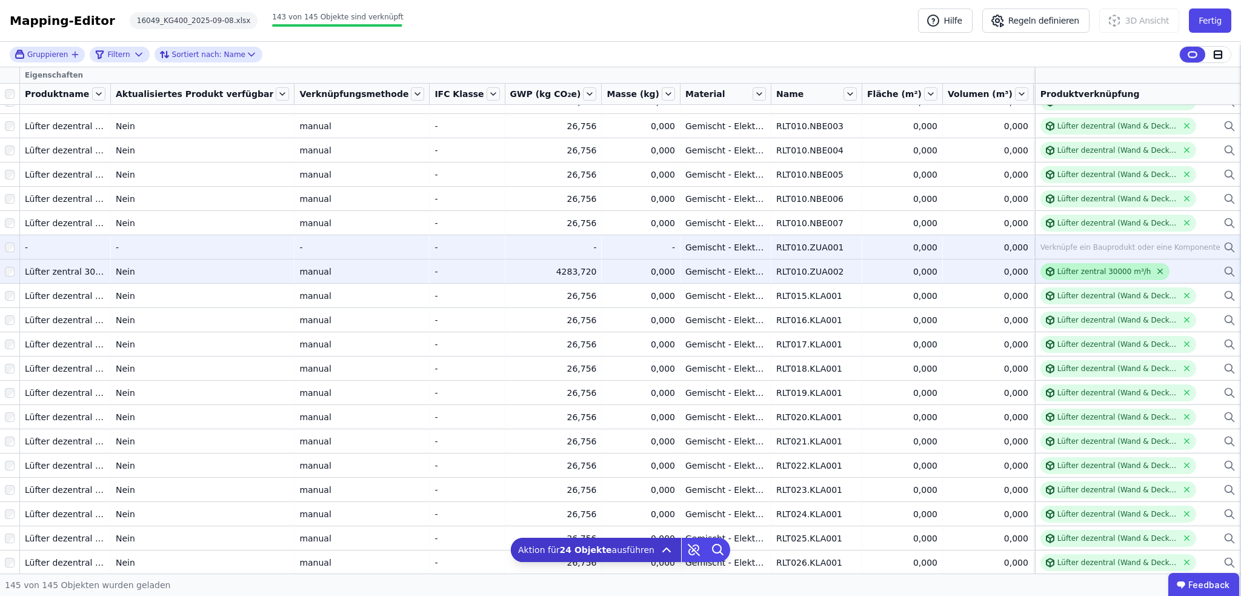
click at [1156, 269] on icon at bounding box center [1160, 271] width 9 height 9
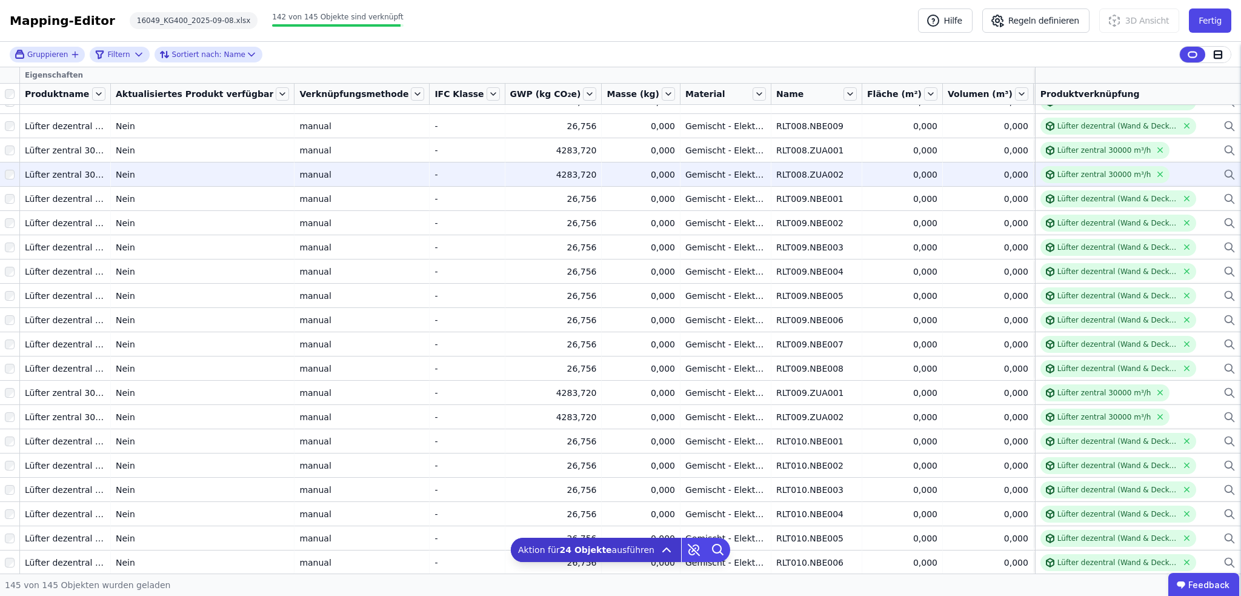
scroll to position [2379, 0]
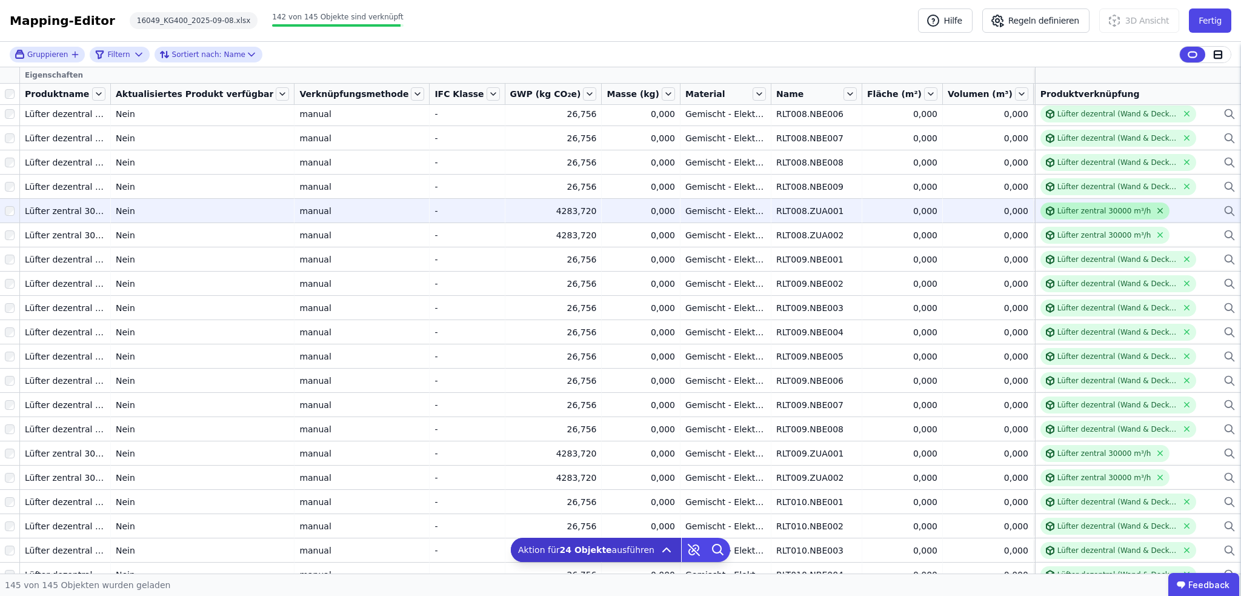
click at [1158, 208] on icon at bounding box center [1160, 210] width 5 height 5
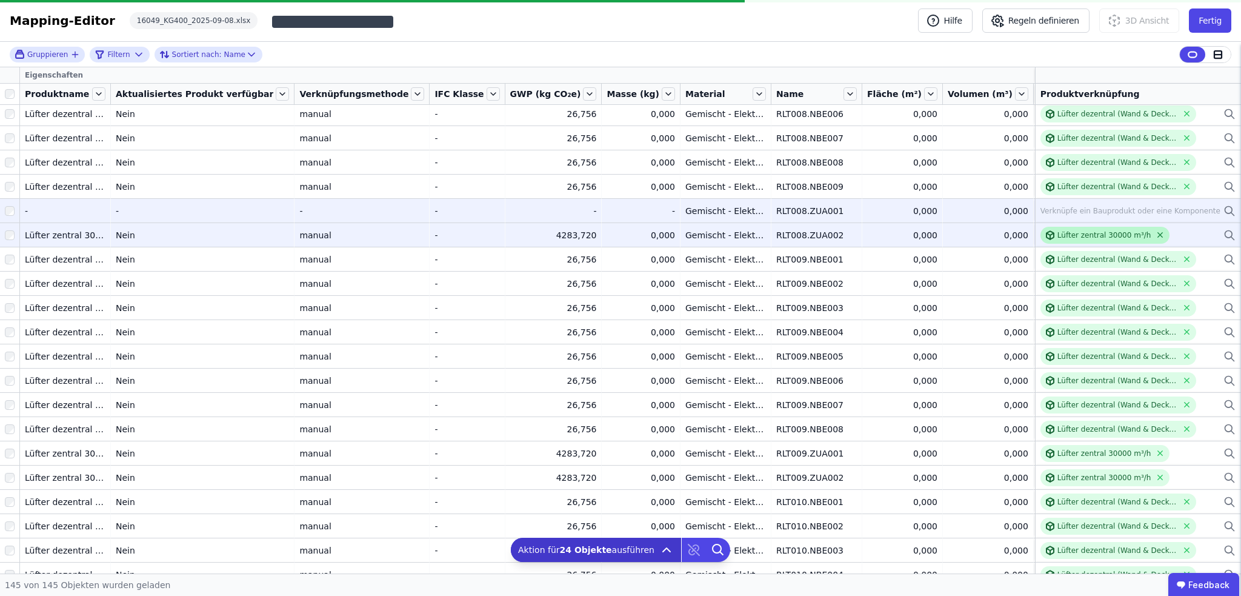
click at [1158, 233] on icon at bounding box center [1160, 235] width 5 height 5
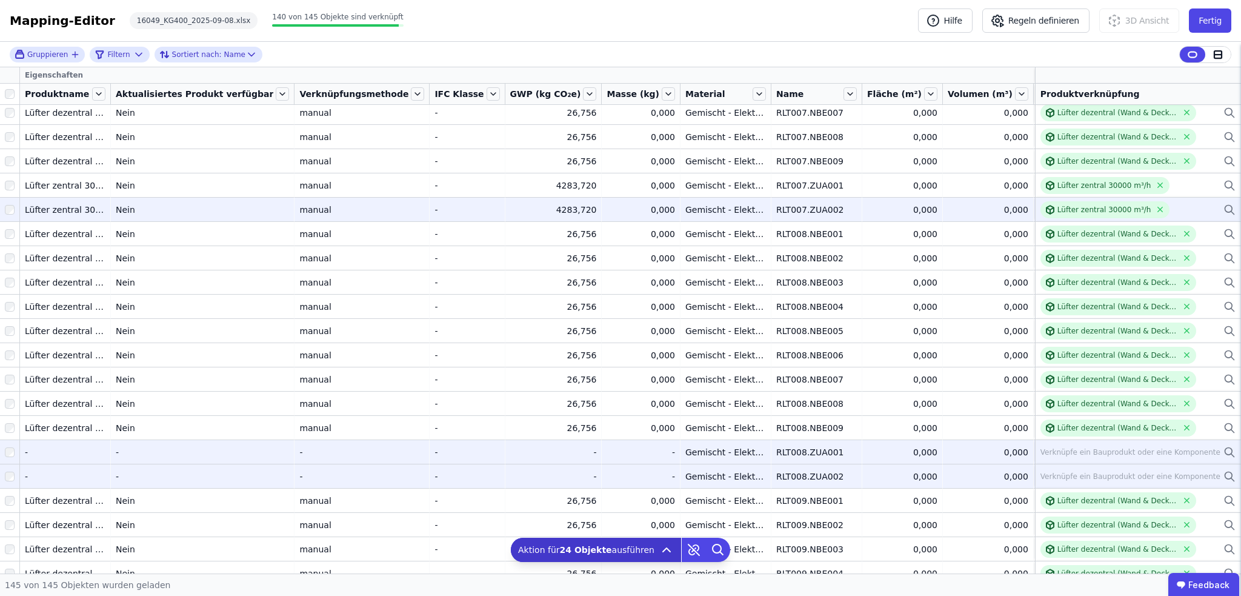
scroll to position [2137, 0]
click at [1156, 207] on icon at bounding box center [1160, 210] width 9 height 9
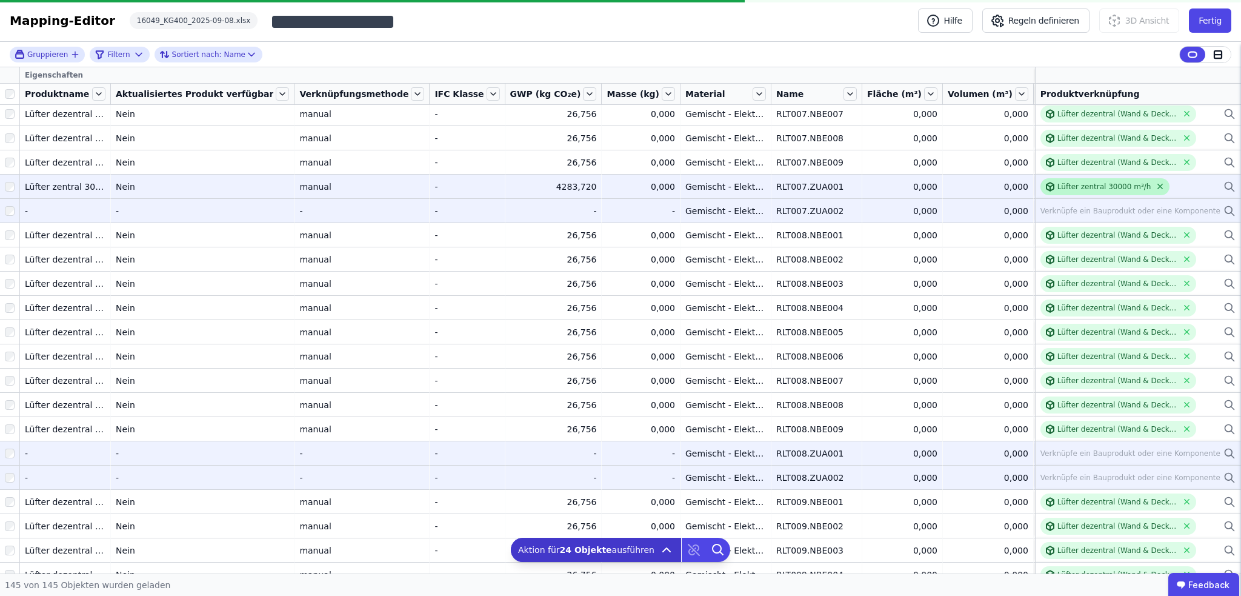
click at [1158, 186] on icon at bounding box center [1160, 186] width 5 height 5
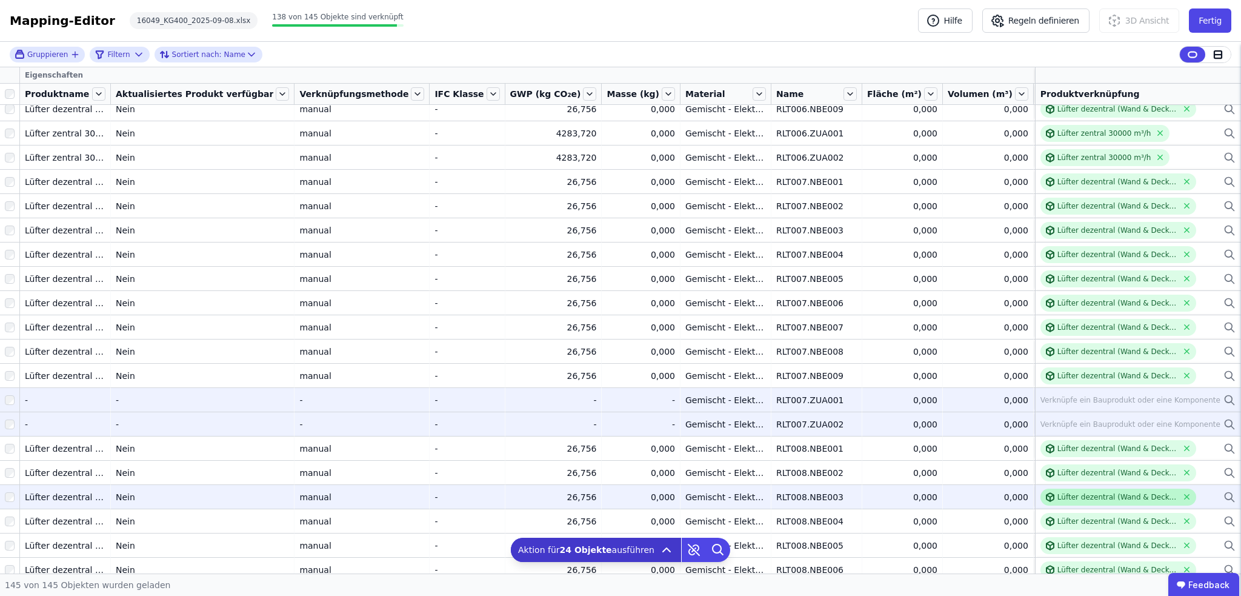
scroll to position [1895, 0]
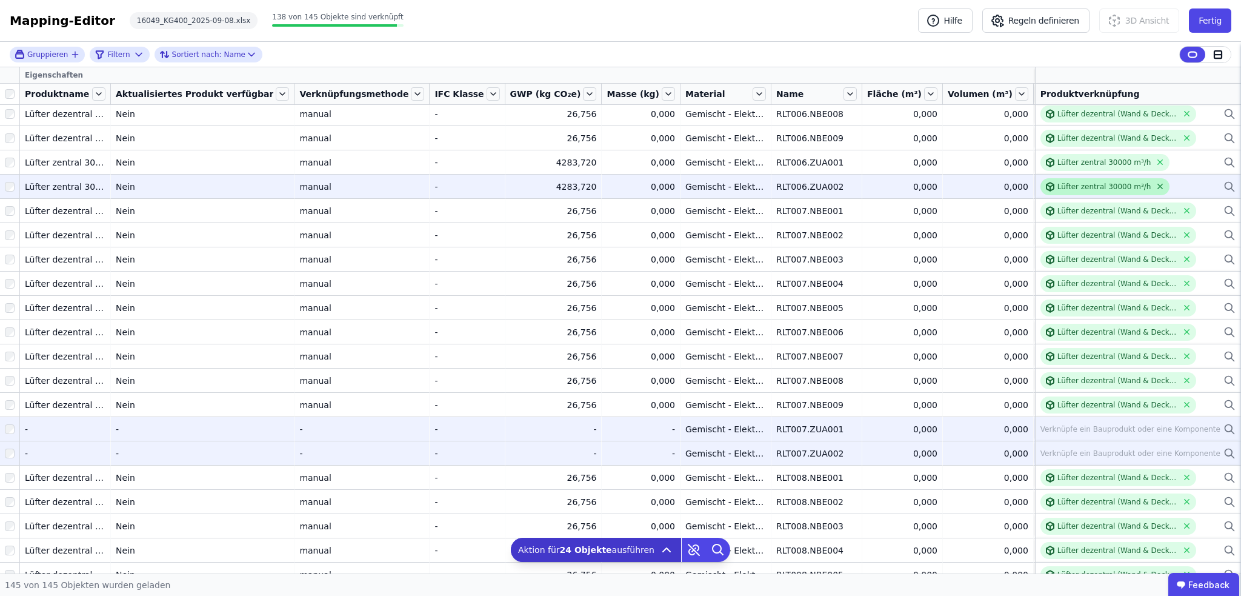
click at [1156, 186] on icon at bounding box center [1160, 186] width 9 height 9
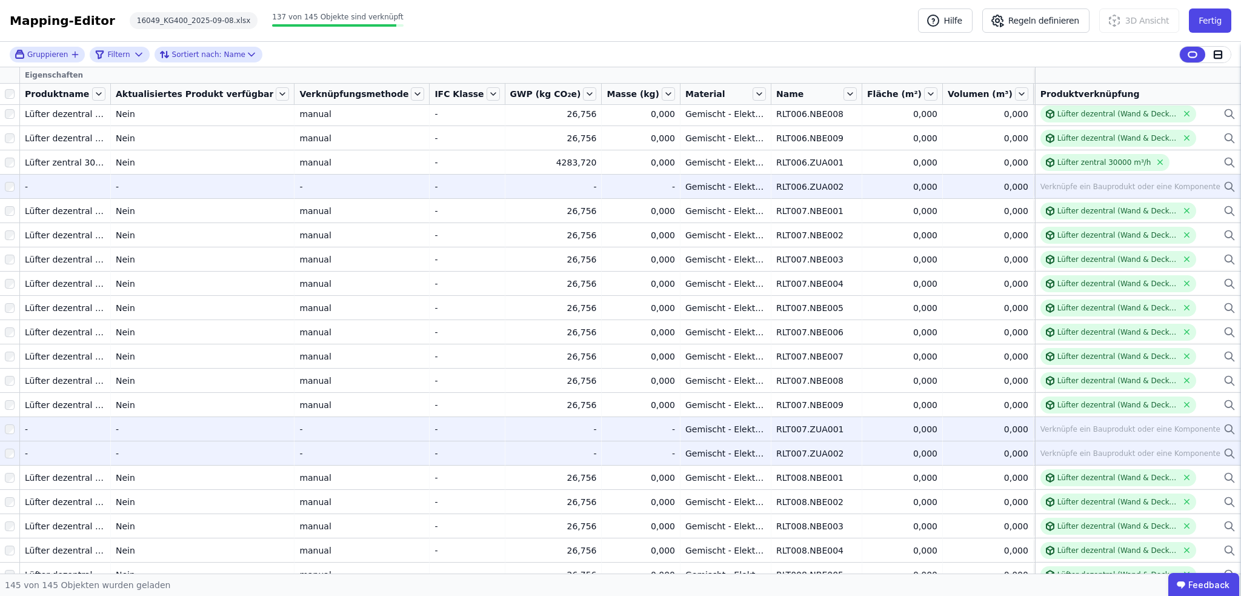
click at [15, 186] on div at bounding box center [9, 187] width 19 height 22
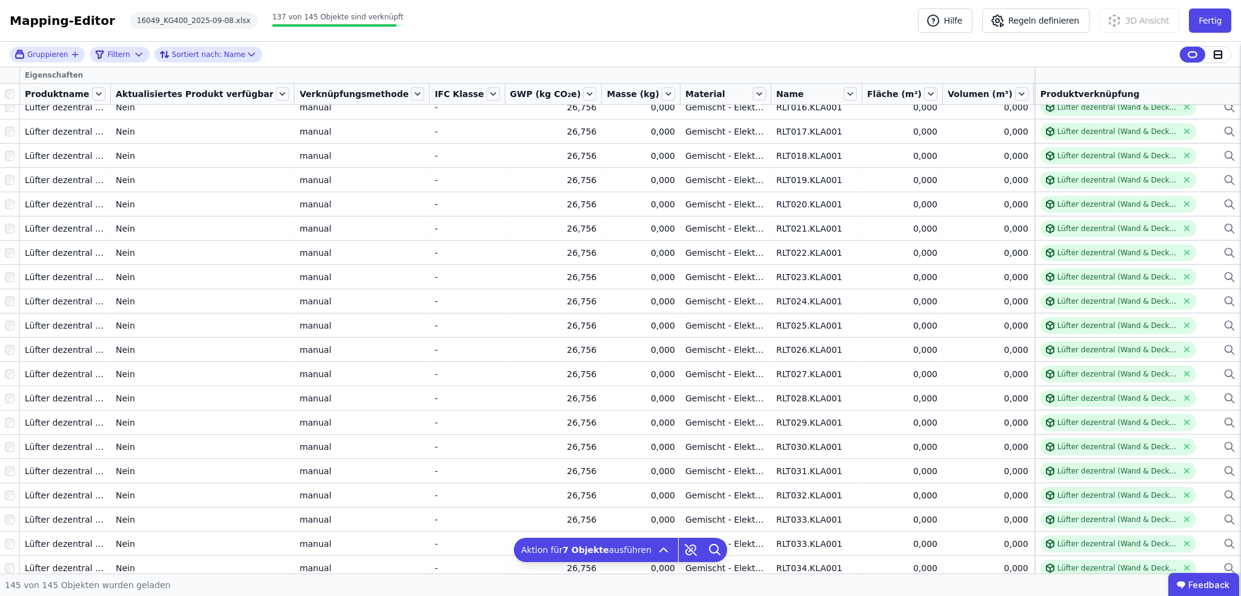
scroll to position [3046, 0]
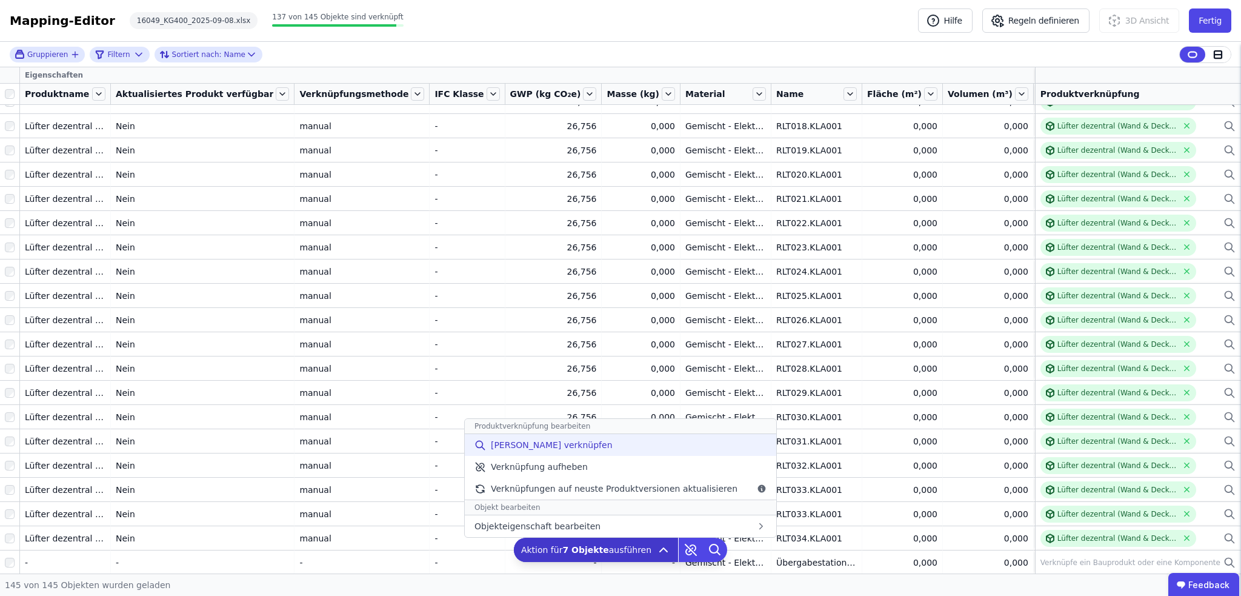
click at [546, 441] on span "Manuell verknüpfen" at bounding box center [552, 445] width 122 height 12
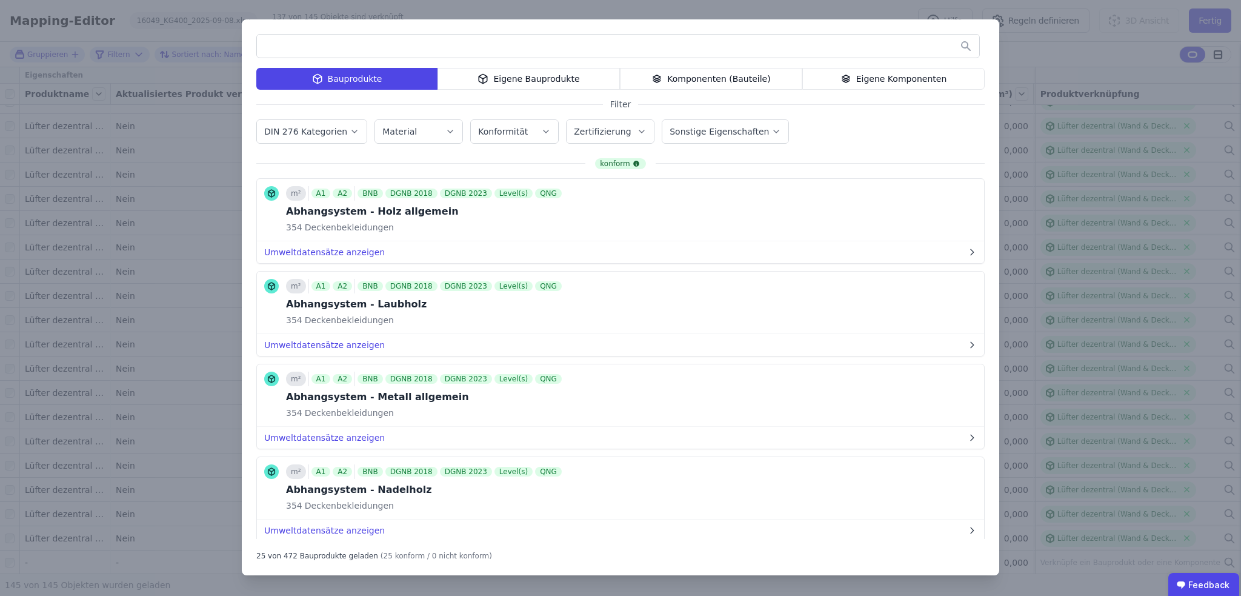
click at [350, 130] on icon "button" at bounding box center [355, 131] width 10 height 12
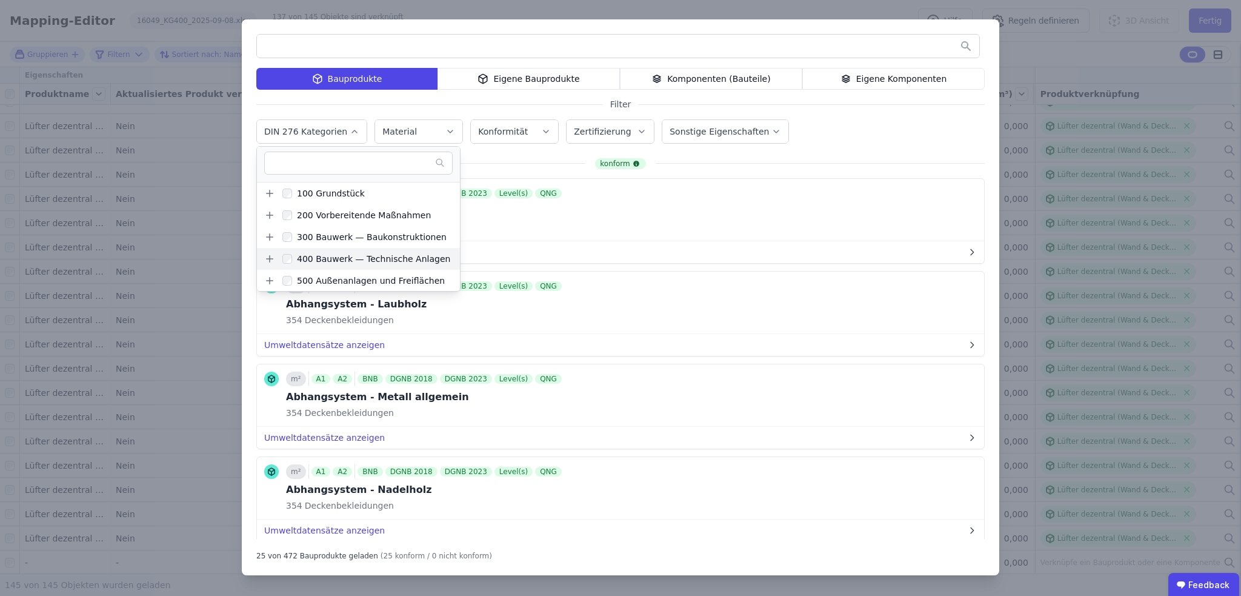
click at [271, 257] on icon at bounding box center [269, 258] width 11 height 11
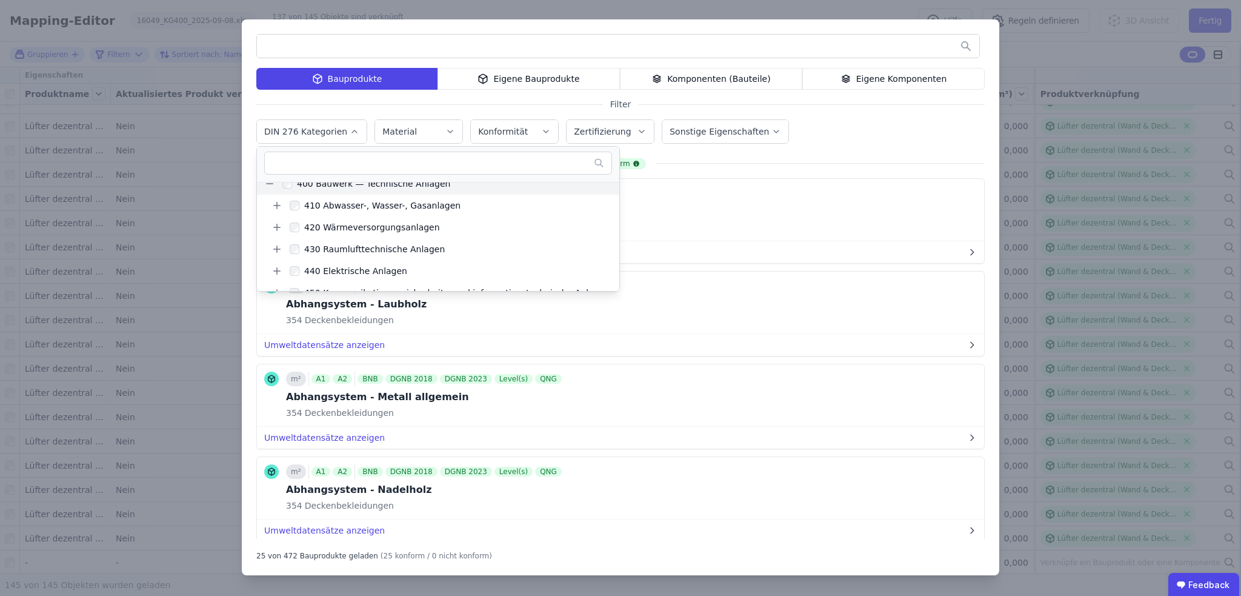
scroll to position [121, 0]
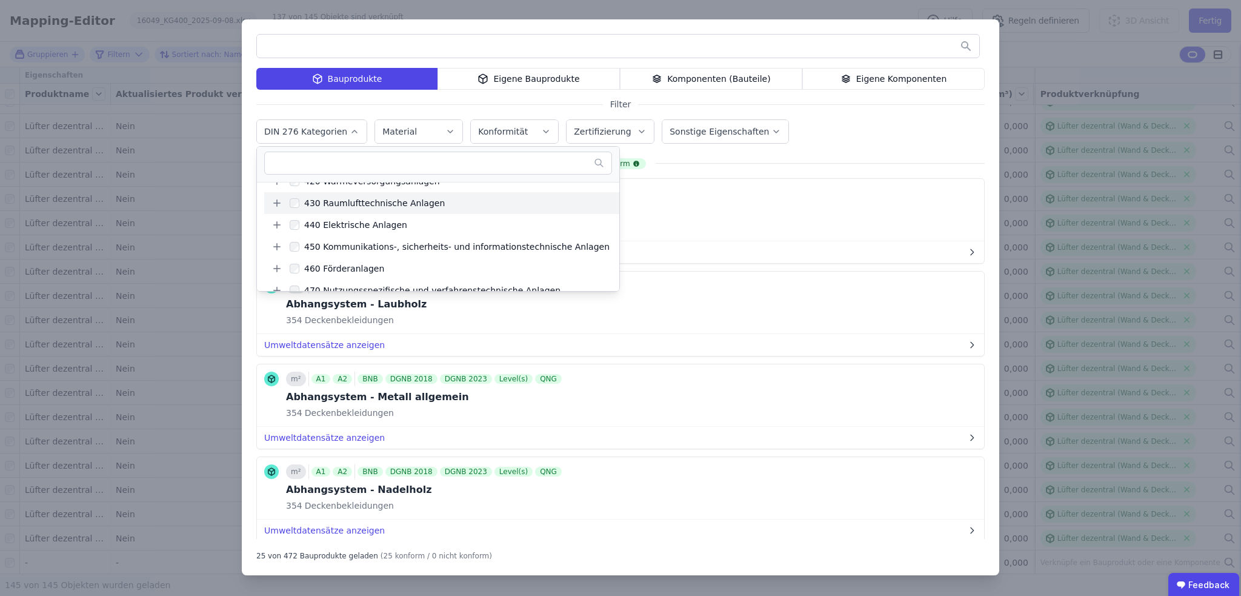
click at [278, 201] on icon at bounding box center [277, 203] width 11 height 11
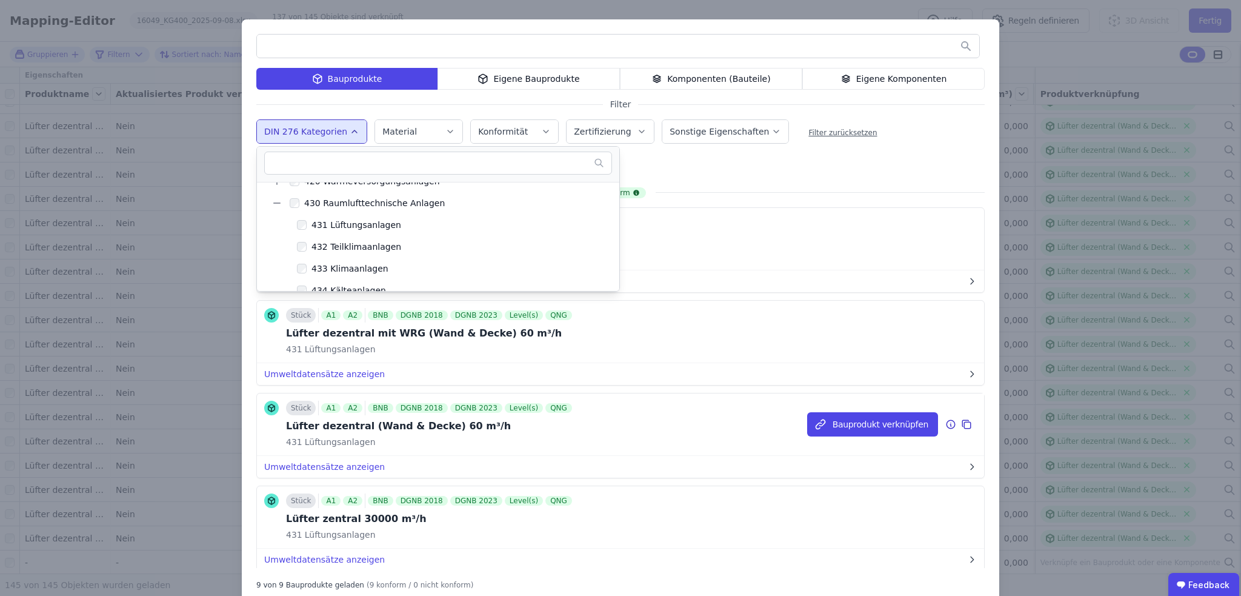
click at [605, 413] on div "Stück A1 A2 BNB DGNB 2018 DGNB 2023 Level(s) QNG Lüfter dezentral (Wand & Decke…" at bounding box center [620, 424] width 727 height 62
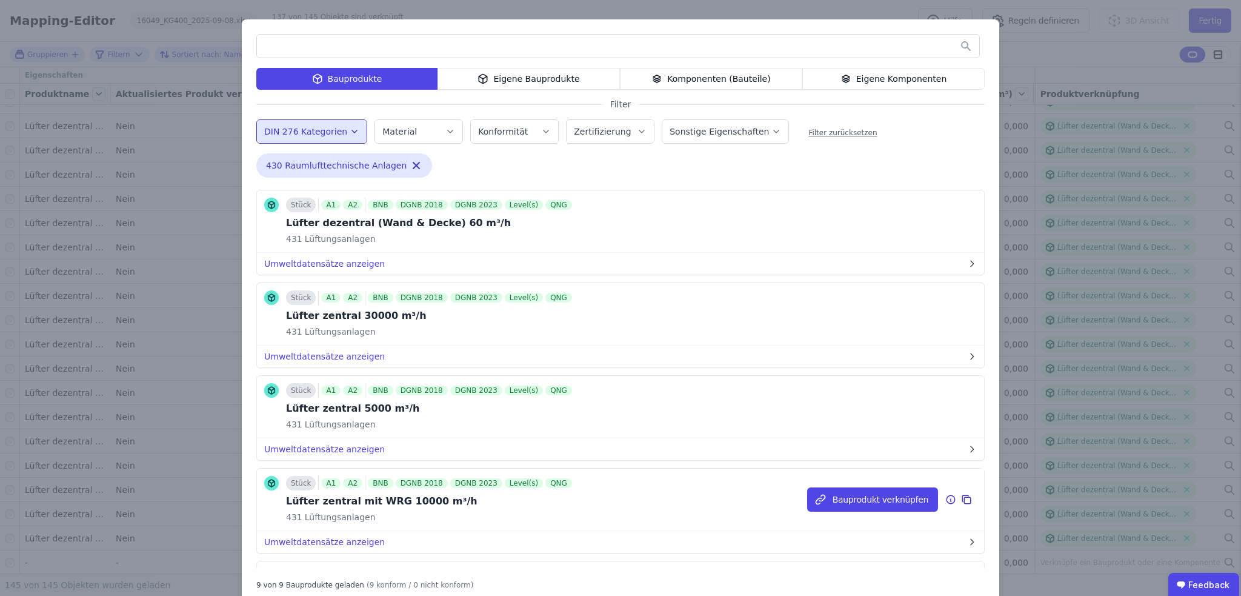
scroll to position [242, 0]
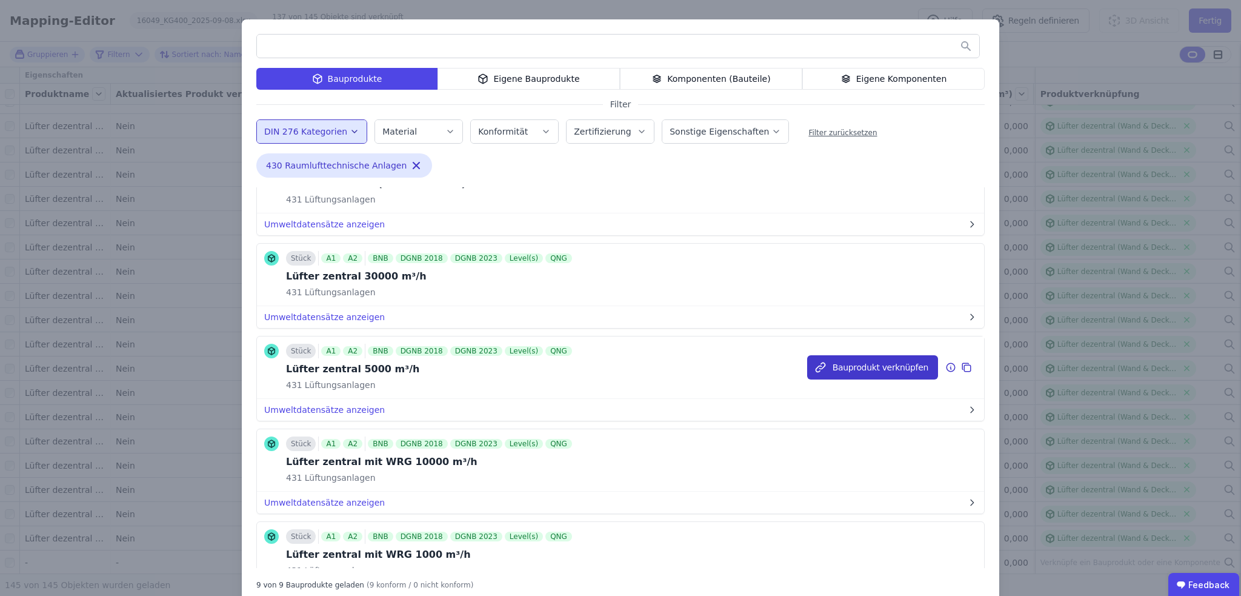
click at [845, 360] on button "Bauprodukt verknüpfen" at bounding box center [872, 367] width 131 height 24
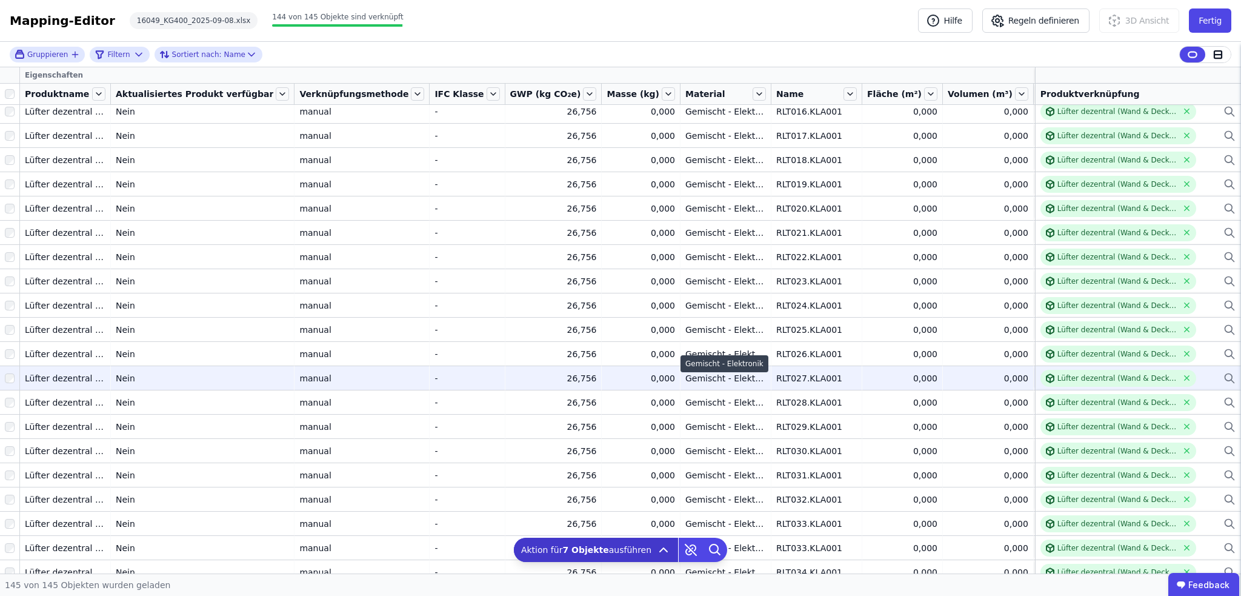
scroll to position [3046, 0]
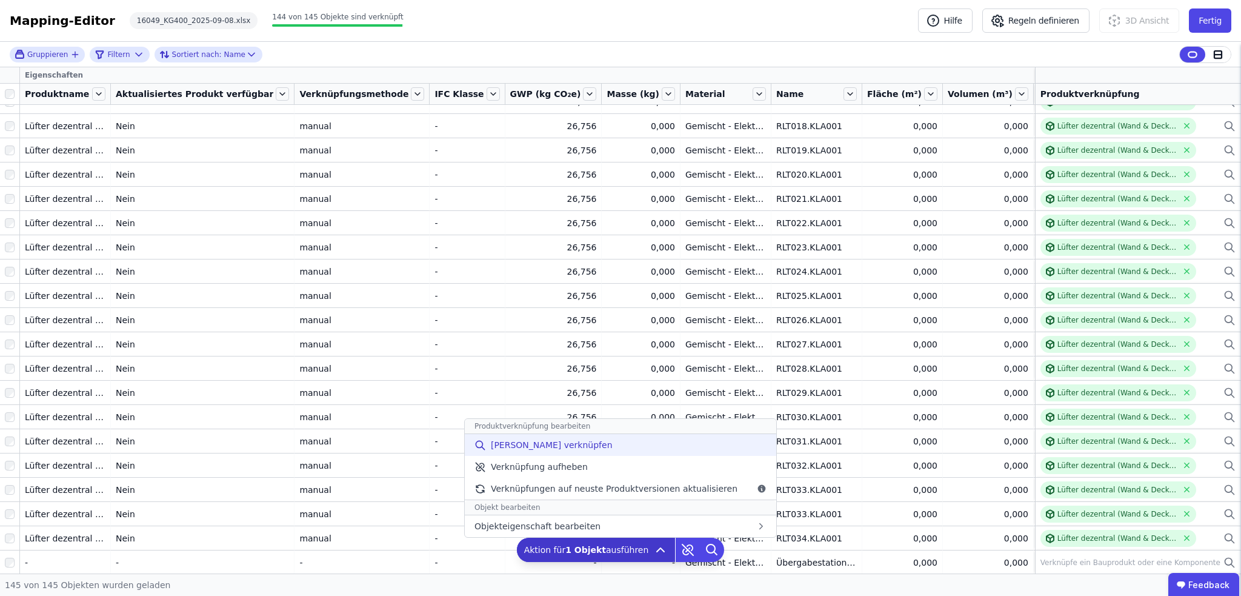
click at [533, 443] on span "Manuell verknüpfen" at bounding box center [552, 445] width 122 height 12
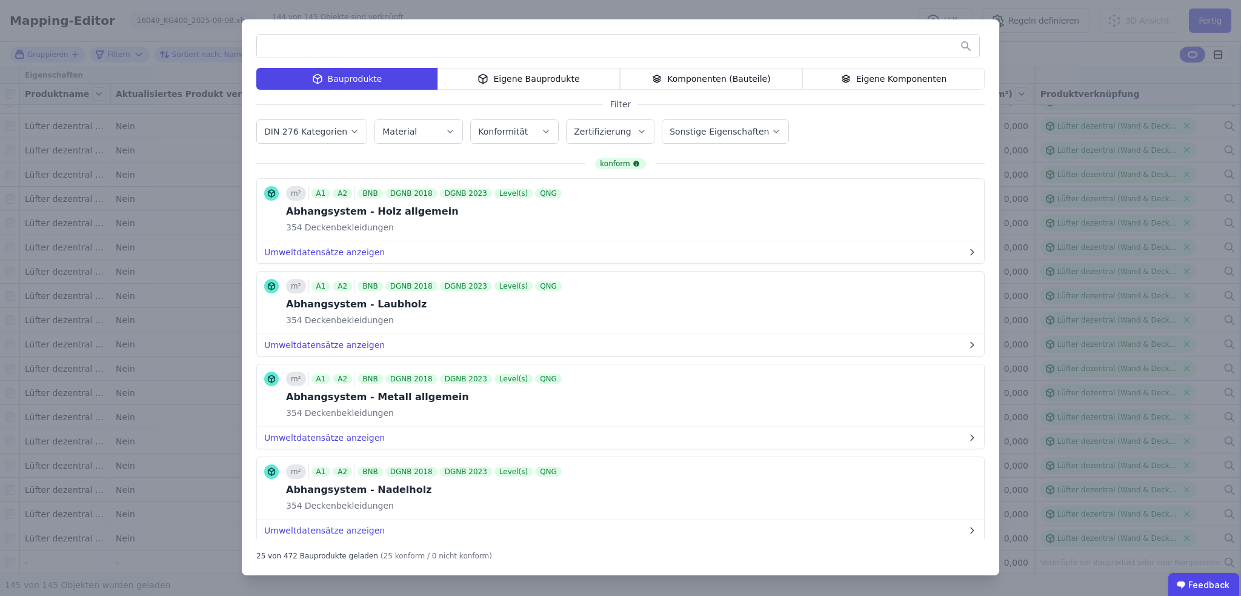
click at [1045, 432] on div "Bauprodukte Eigene Bauprodukte Komponenten (Bauteile) Eigene Komponenten Filter…" at bounding box center [620, 298] width 1241 height 596
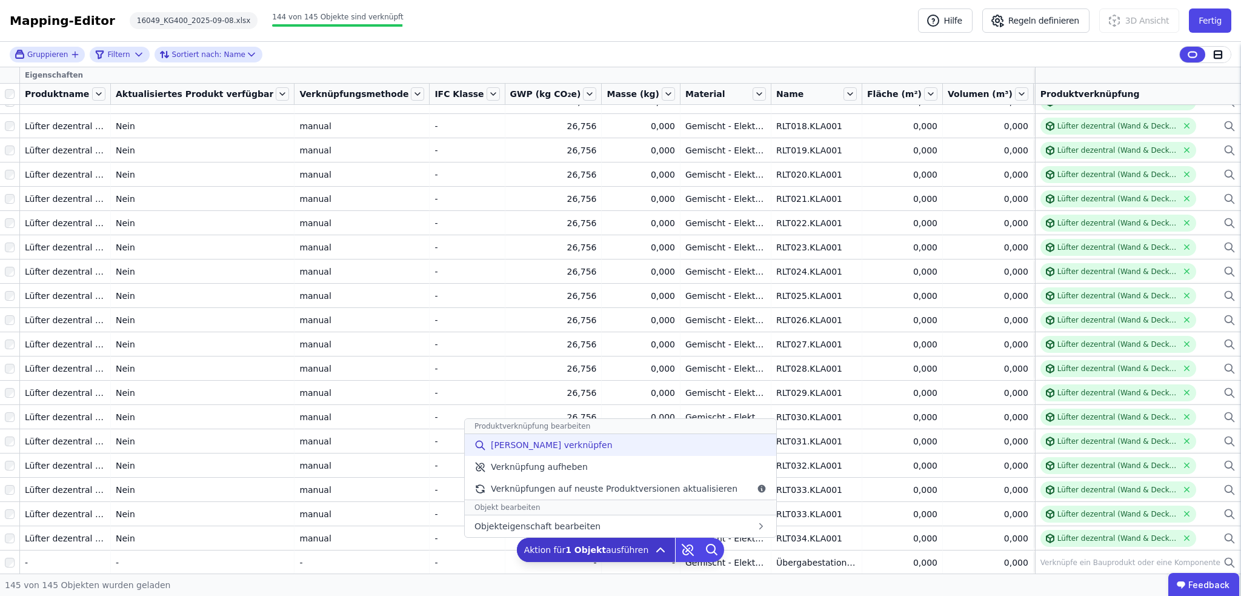
click at [531, 434] on div "Manuell verknüpfen" at bounding box center [621, 445] width 312 height 22
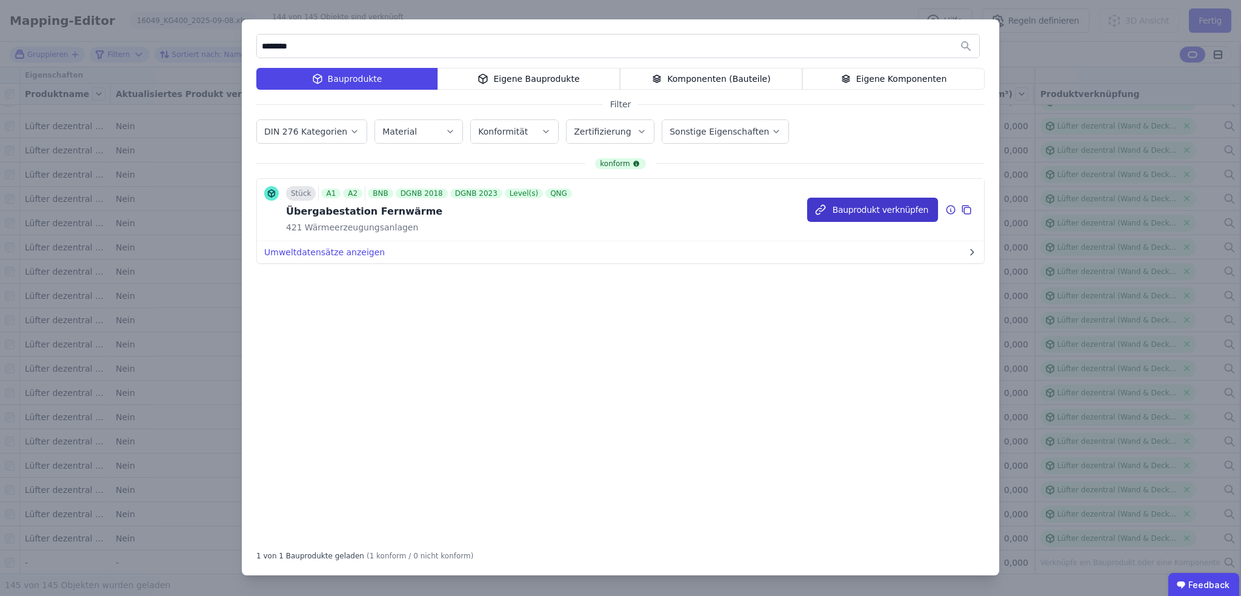
type input "********"
click at [897, 212] on button "Bauprodukt verknüpfen" at bounding box center [872, 210] width 131 height 24
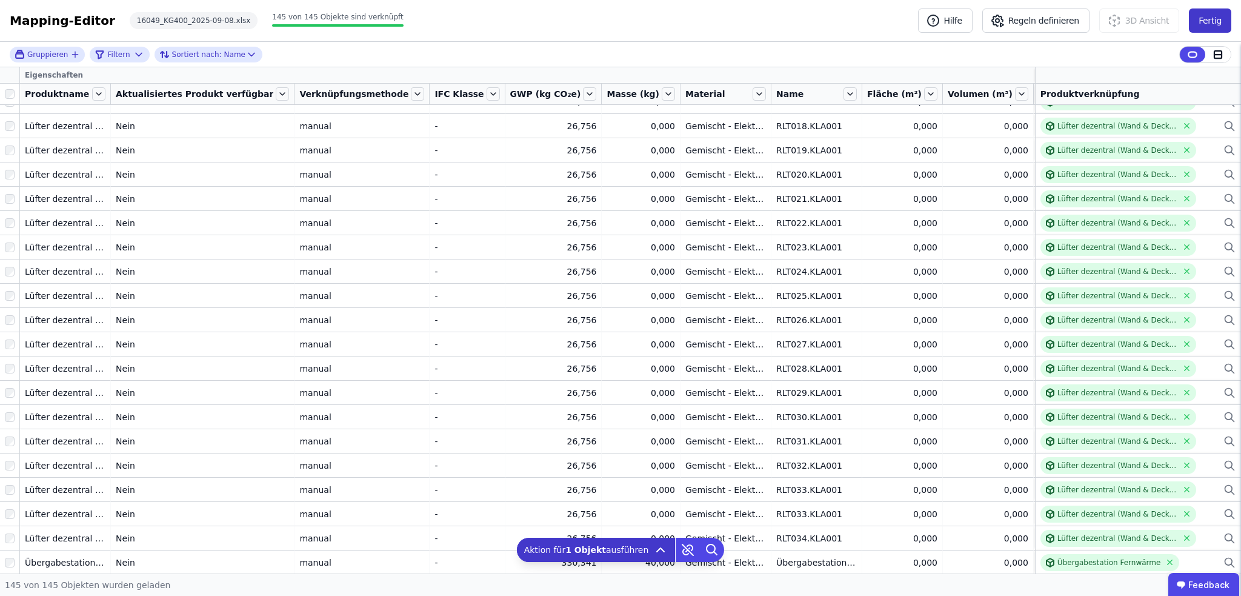
click at [1217, 21] on button "Fertig" at bounding box center [1210, 20] width 42 height 24
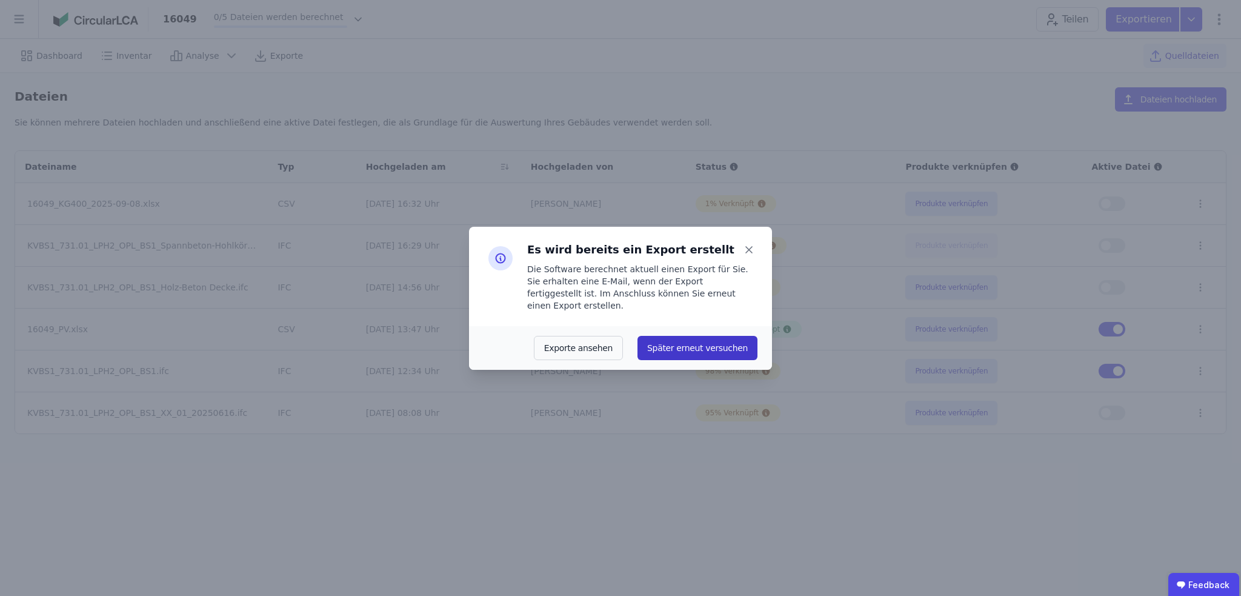
click at [709, 336] on button "Später erneut versuchen" at bounding box center [698, 348] width 120 height 24
click at [748, 251] on icon at bounding box center [749, 249] width 17 height 17
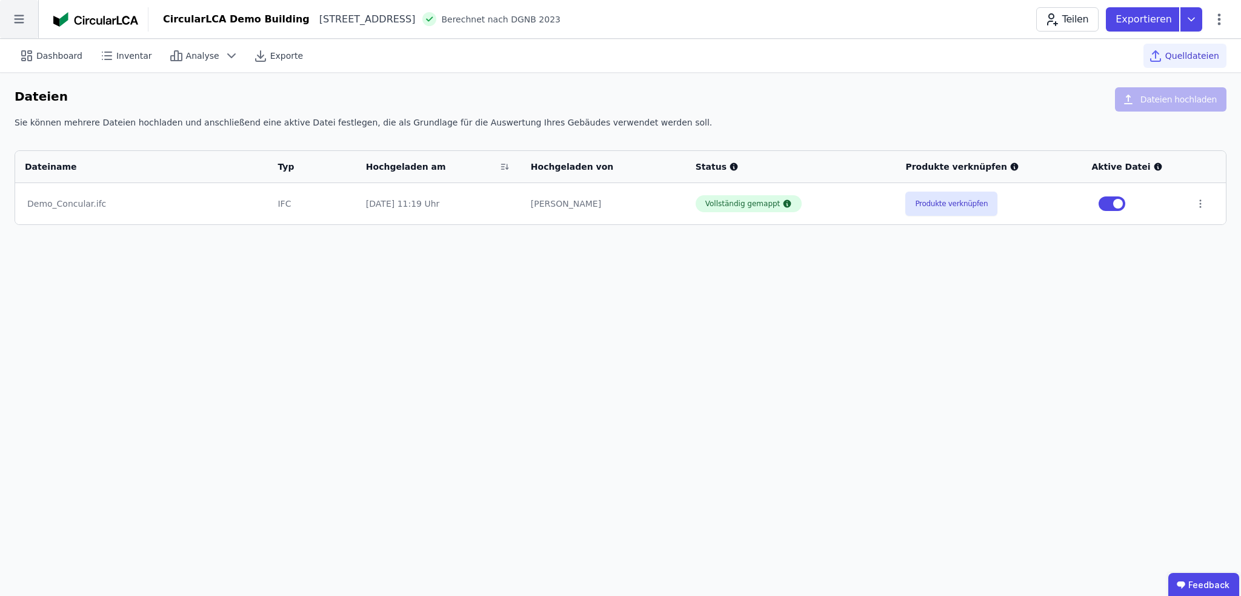
click at [5, 19] on icon at bounding box center [19, 19] width 38 height 38
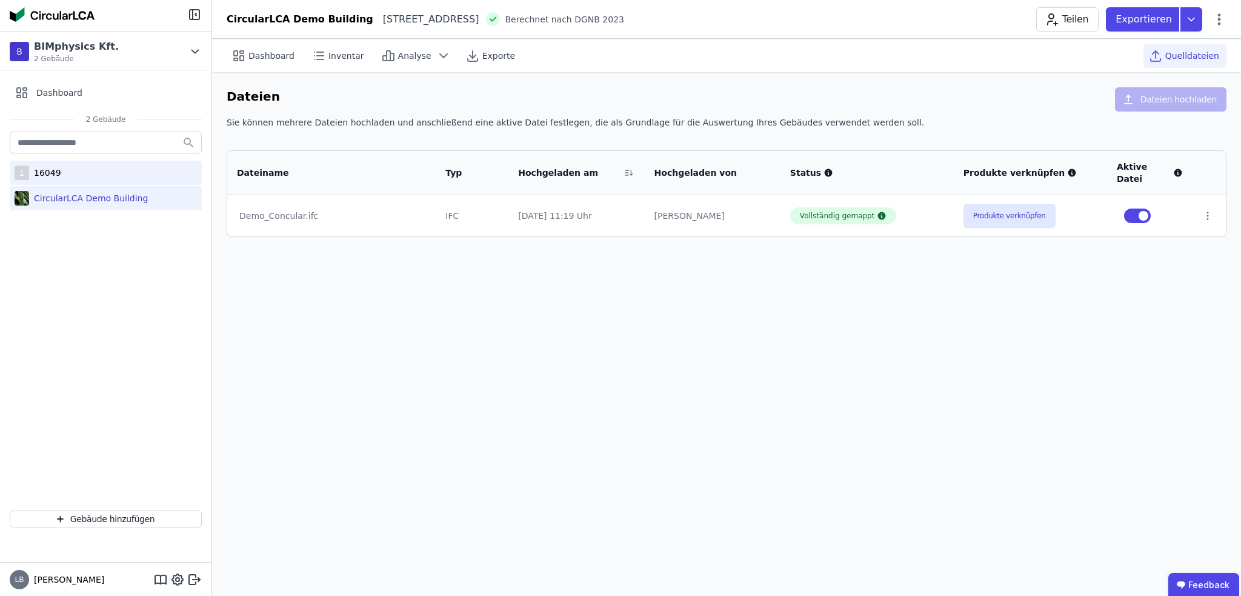
click at [49, 172] on div "16049" at bounding box center [45, 173] width 32 height 12
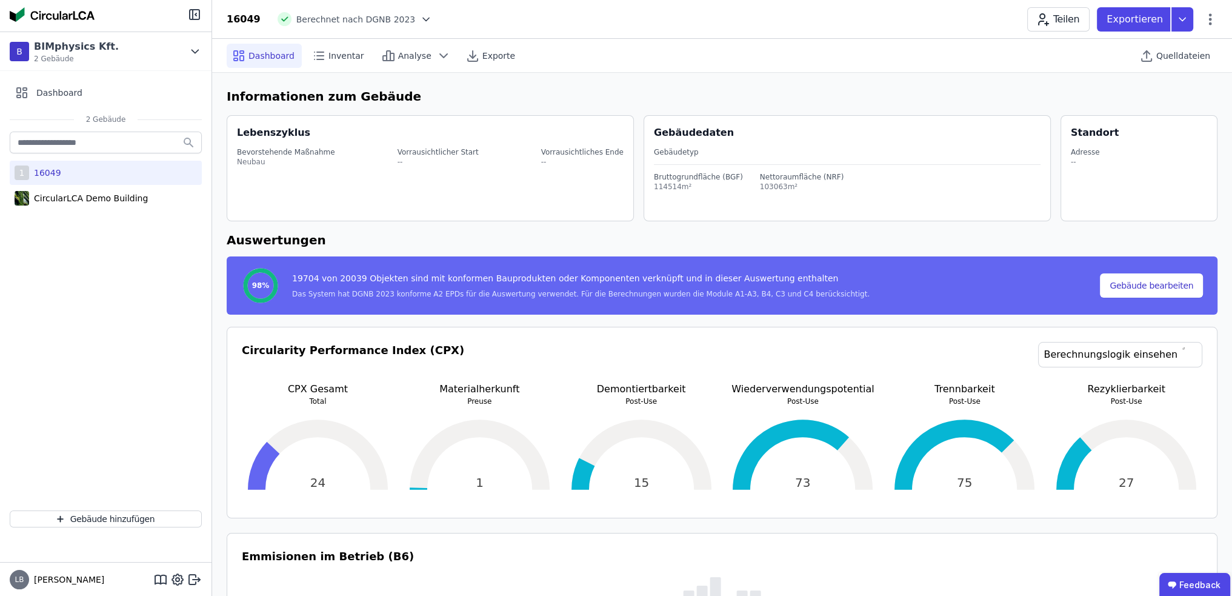
select select "*"
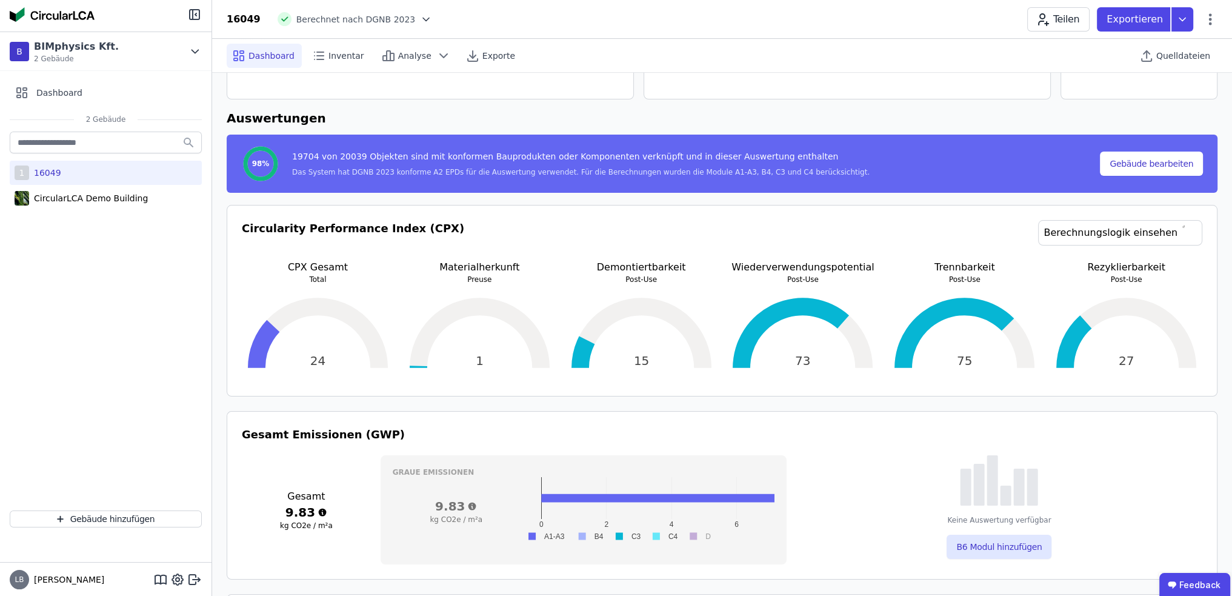
scroll to position [121, 0]
click at [1165, 58] on span "Quelldateien" at bounding box center [1183, 56] width 54 height 12
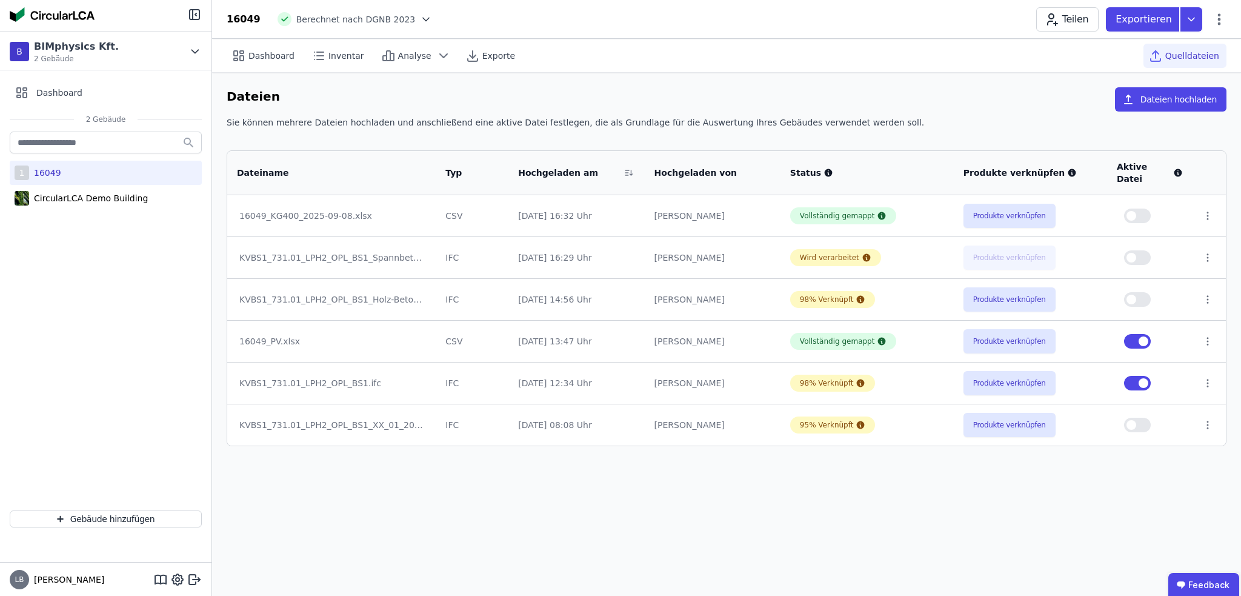
click at [1142, 336] on span "button" at bounding box center [1144, 341] width 10 height 10
click at [1135, 211] on span "button" at bounding box center [1132, 216] width 10 height 10
click at [1204, 336] on icon at bounding box center [1207, 341] width 11 height 11
click at [1124, 329] on div "Löschen" at bounding box center [1144, 338] width 121 height 19
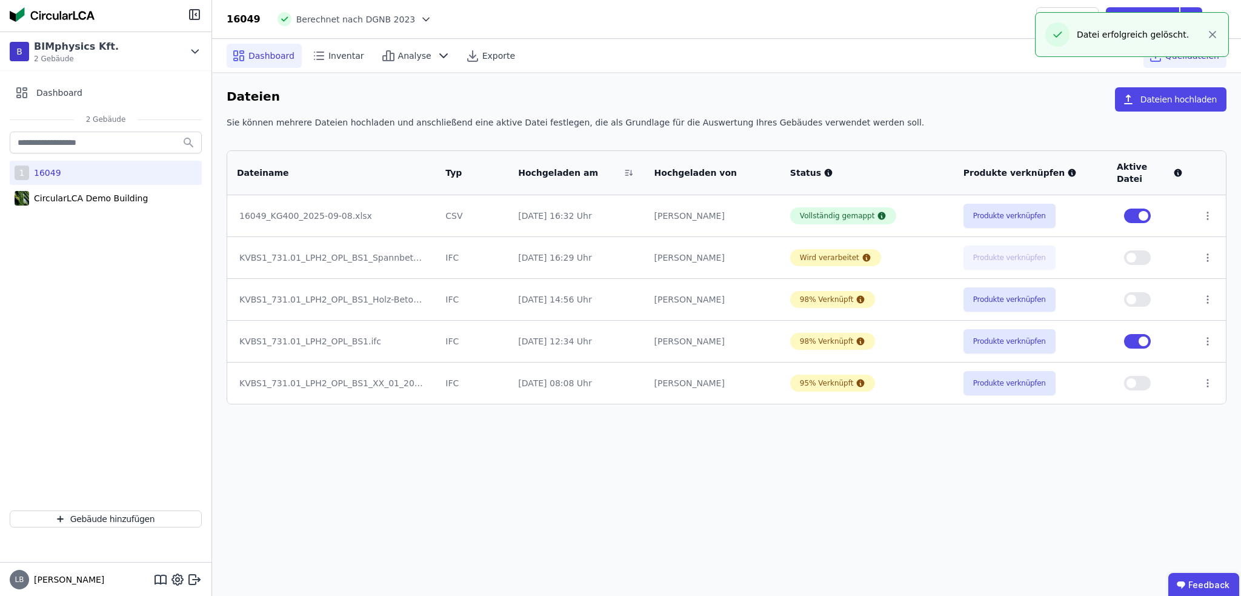
click at [273, 55] on span "Dashboard" at bounding box center [271, 56] width 46 height 12
select select "*"
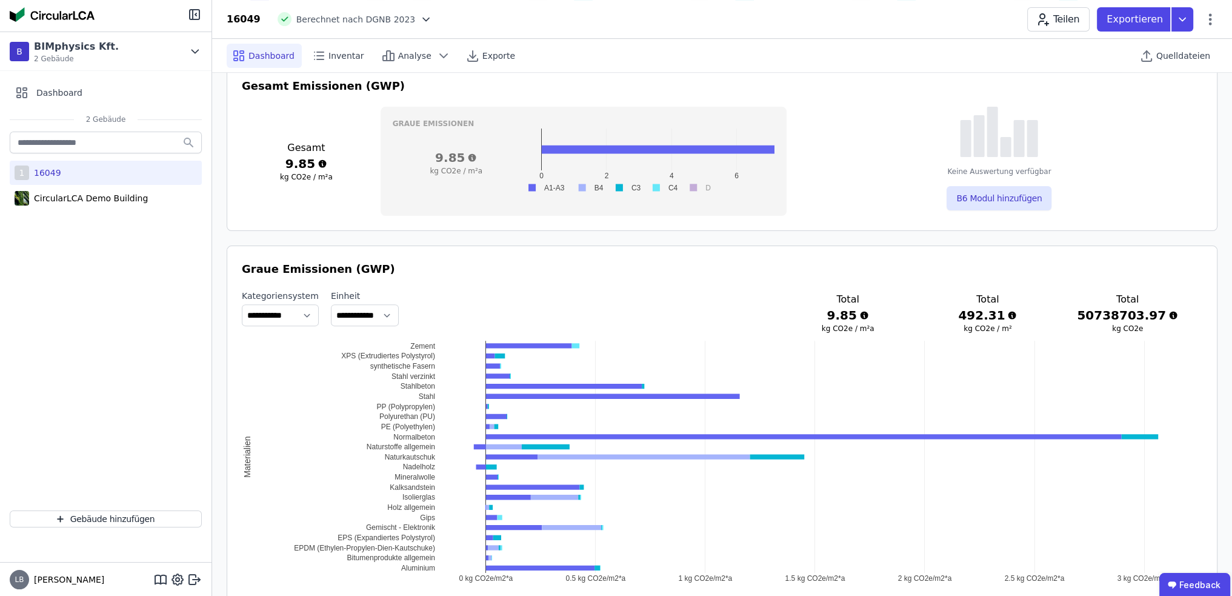
scroll to position [485, 0]
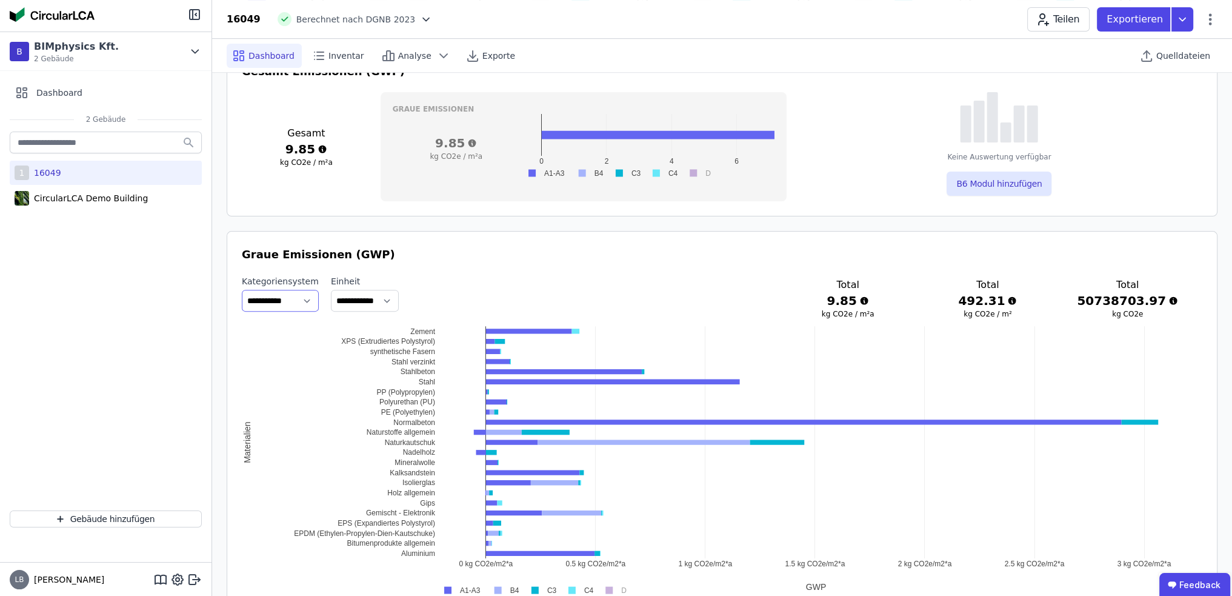
click at [305, 299] on select "**********" at bounding box center [280, 301] width 77 height 22
select select "**********"
click at [242, 290] on select "**********" at bounding box center [280, 301] width 77 height 22
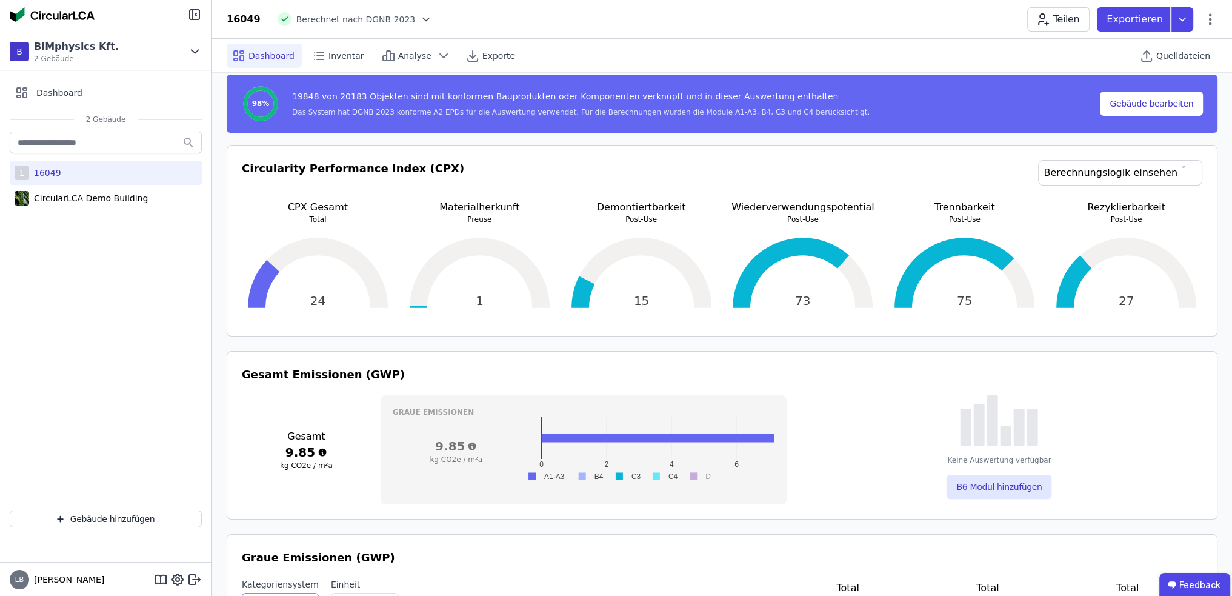
scroll to position [182, 0]
click at [1182, 60] on span "Quelldateien" at bounding box center [1183, 56] width 54 height 12
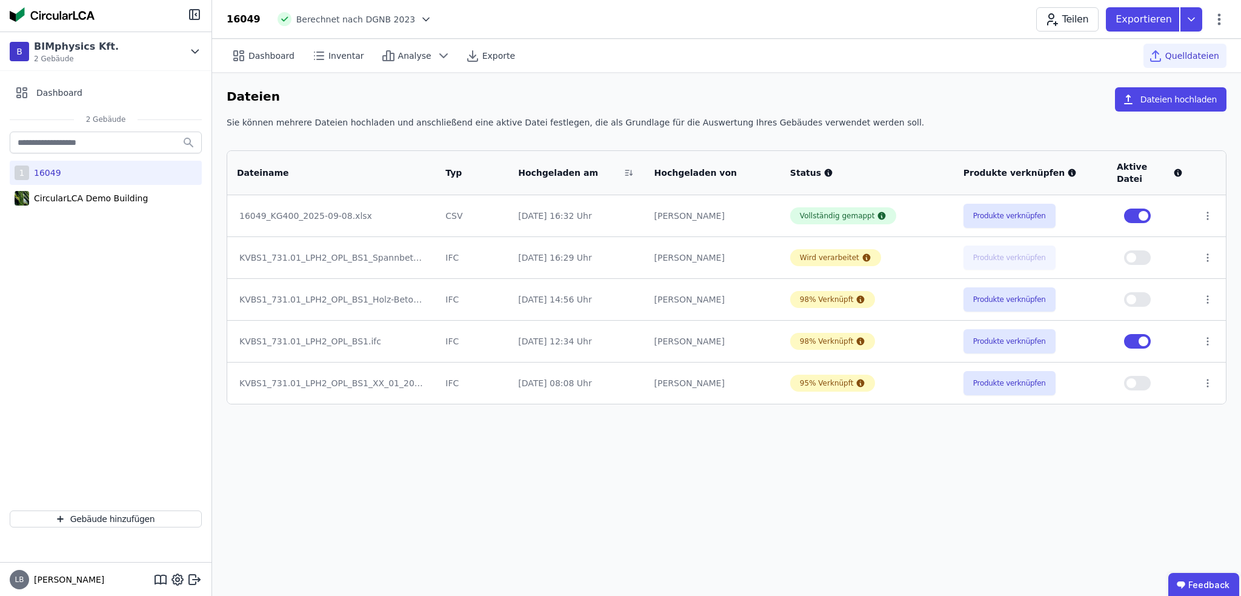
click at [1140, 334] on button "button" at bounding box center [1137, 341] width 27 height 15
click at [1144, 336] on span "button" at bounding box center [1144, 341] width 10 height 10
click at [1131, 295] on span "button" at bounding box center [1132, 300] width 10 height 10
click at [278, 56] on span "Dashboard" at bounding box center [271, 56] width 46 height 12
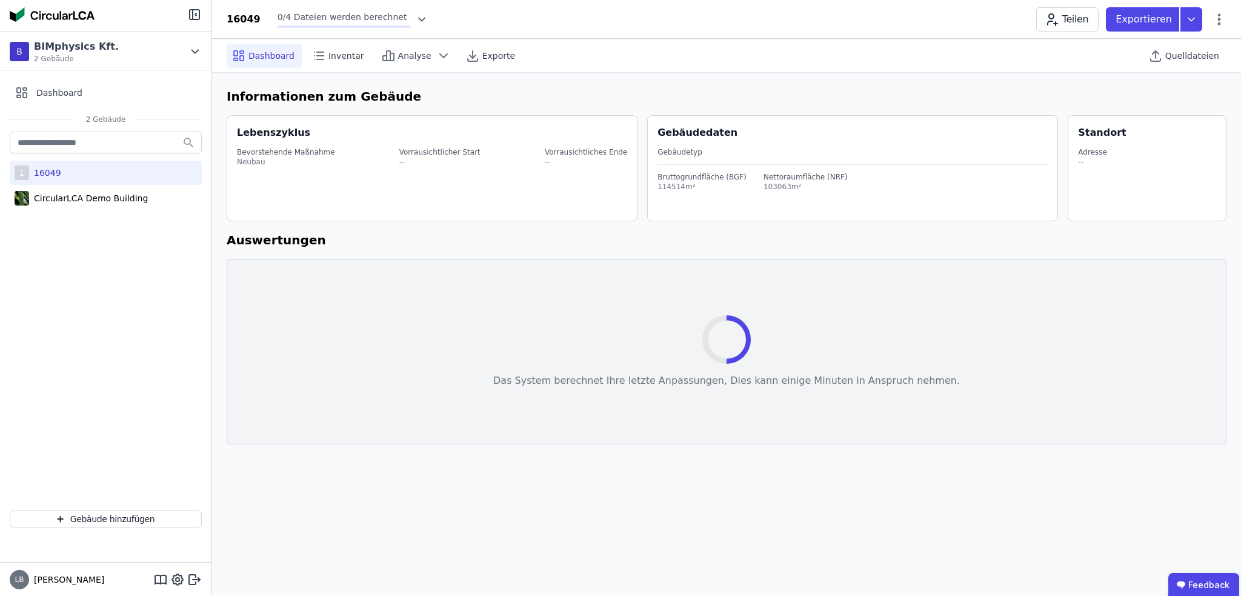
select select "**********"
select select "*"
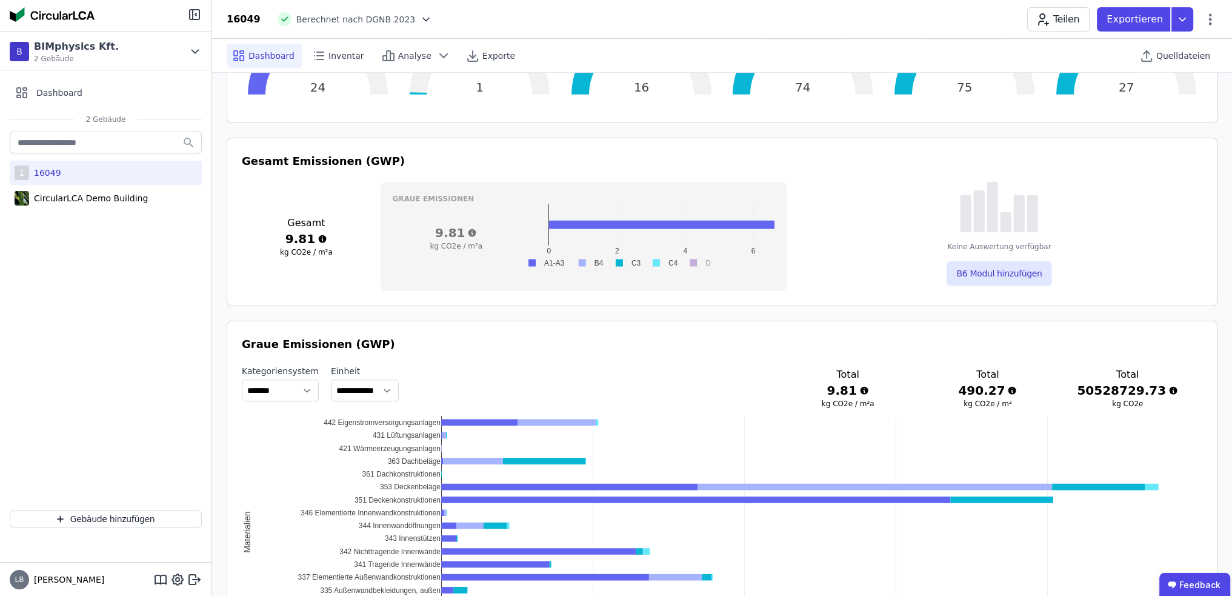
scroll to position [424, 0]
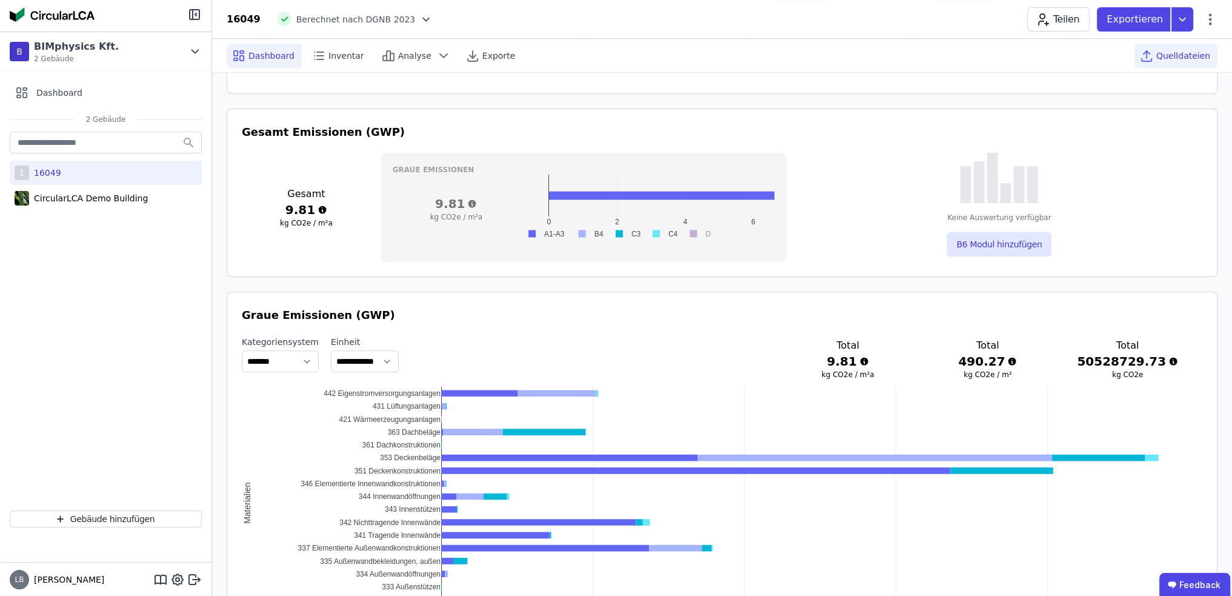
click at [1185, 56] on span "Quelldateien" at bounding box center [1183, 56] width 54 height 12
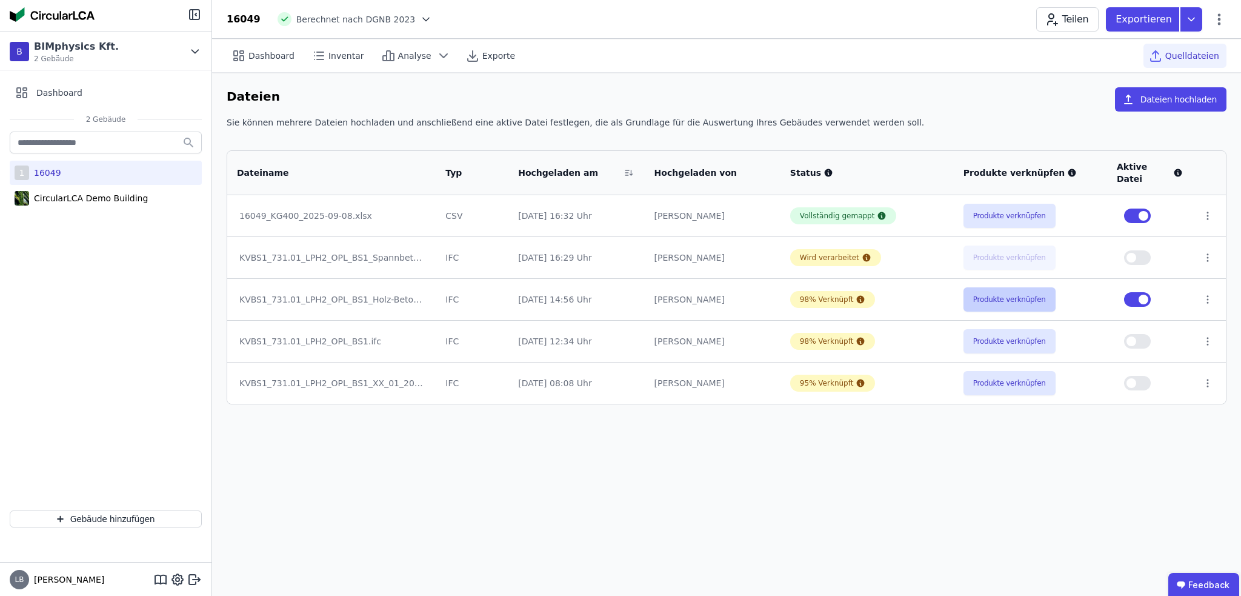
click at [1030, 291] on button "Produkte verknüpfen" at bounding box center [1010, 299] width 92 height 24
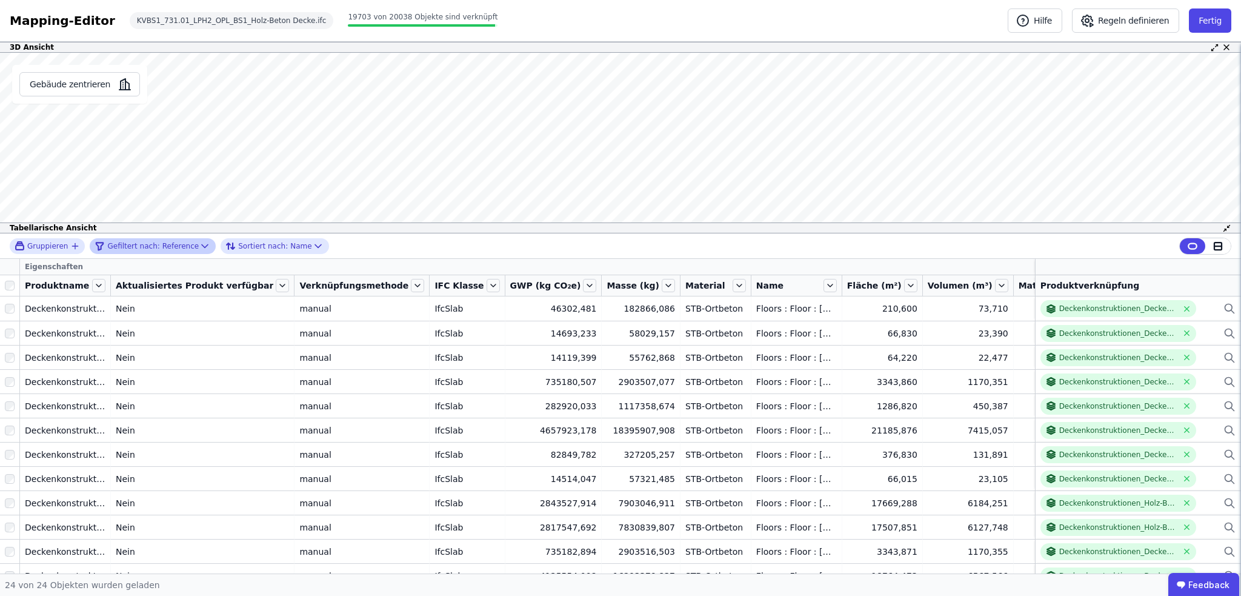
click at [199, 242] on icon at bounding box center [205, 246] width 12 height 12
select select "******"
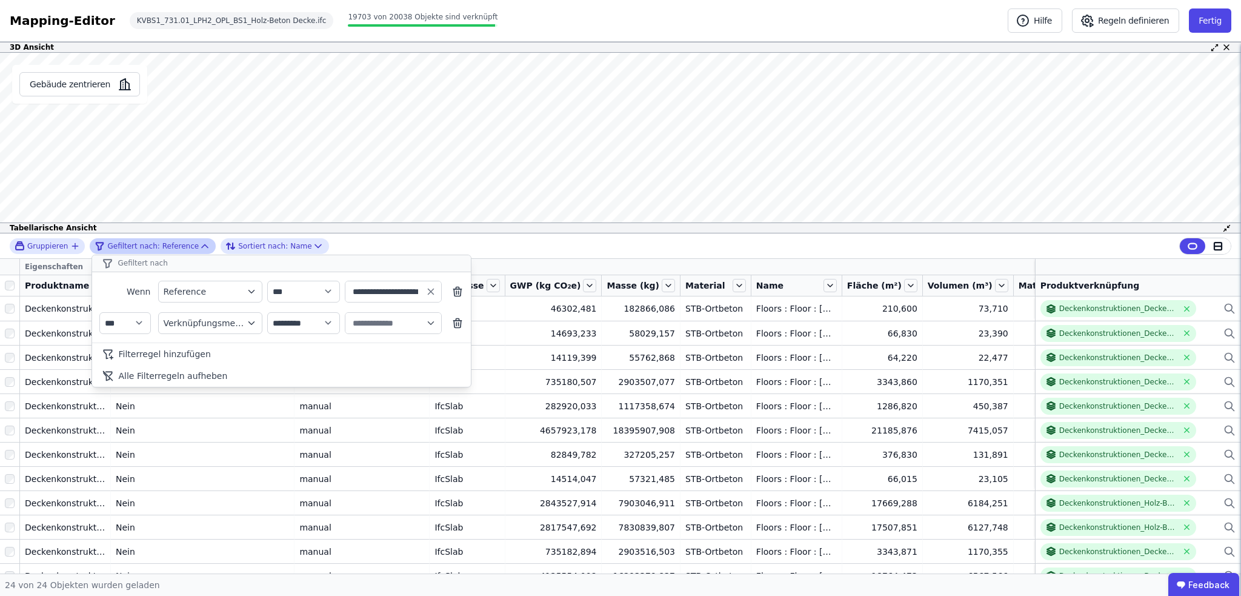
click at [199, 242] on icon at bounding box center [205, 246] width 12 height 12
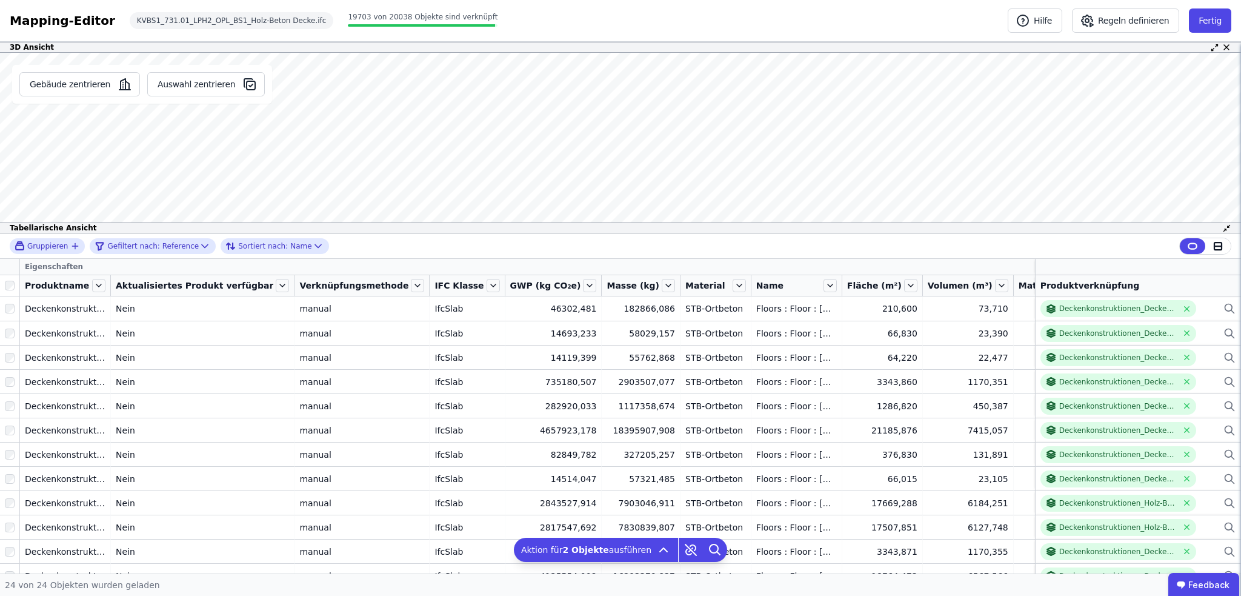
click at [223, 183] on div "Gebäude zentrieren Auswahl zentrieren Es sind keine Objektdaten verfügbar Diese…" at bounding box center [620, 143] width 1241 height 181
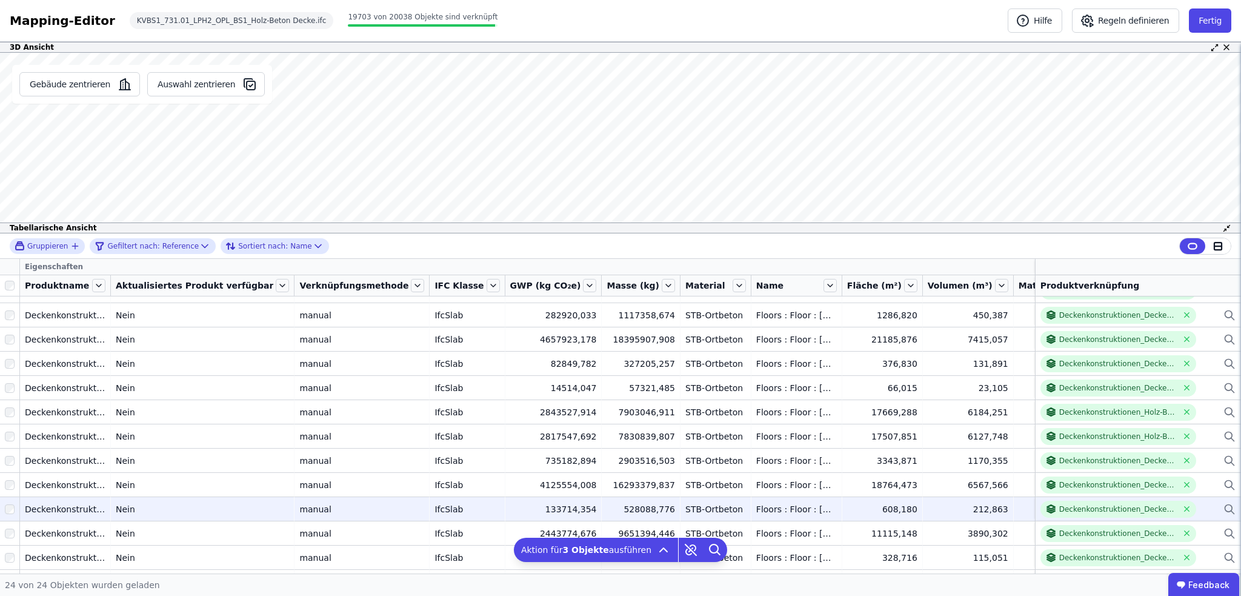
scroll to position [121, 0]
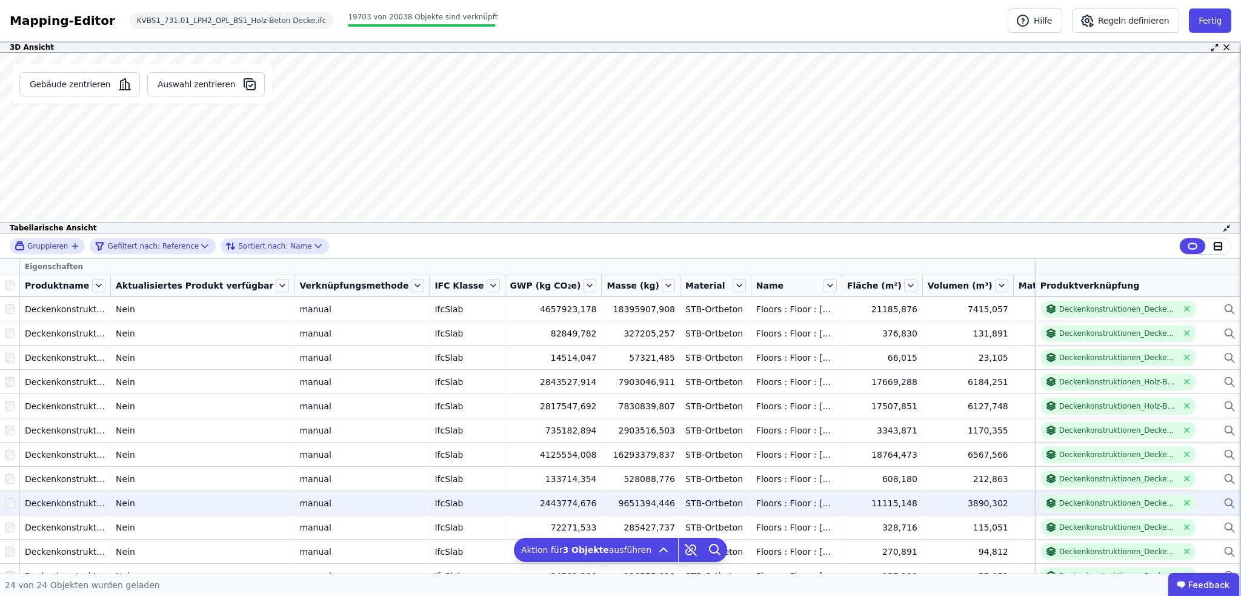
click at [5, 496] on div at bounding box center [9, 503] width 19 height 22
click at [1183, 501] on icon at bounding box center [1187, 502] width 9 height 9
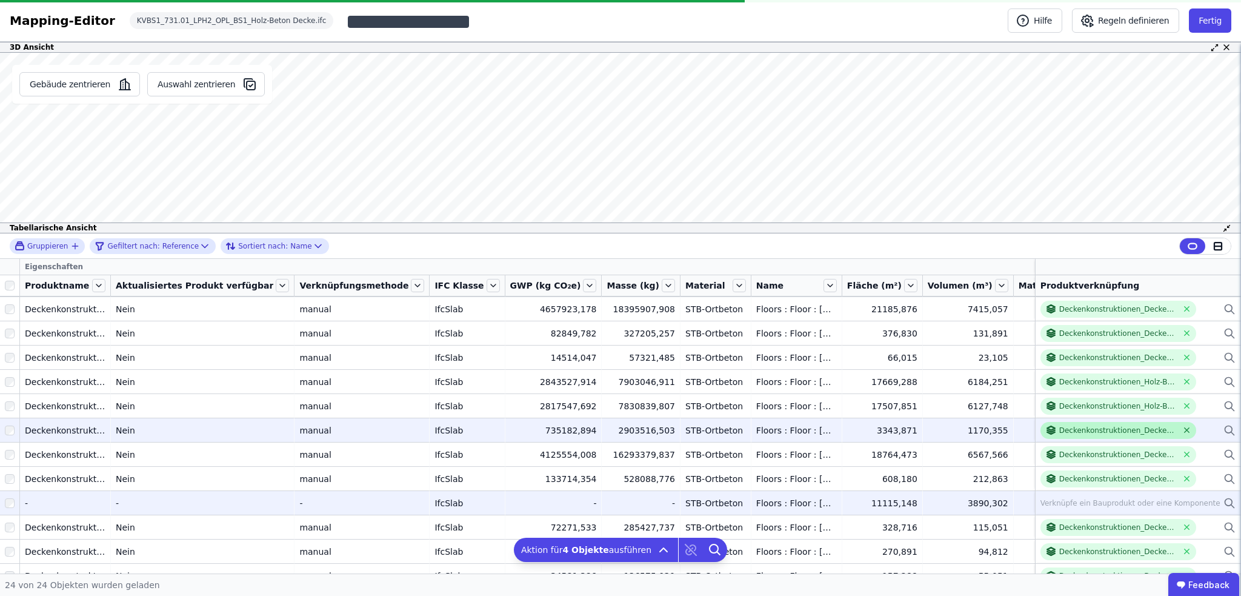
click at [1183, 428] on icon at bounding box center [1187, 429] width 9 height 9
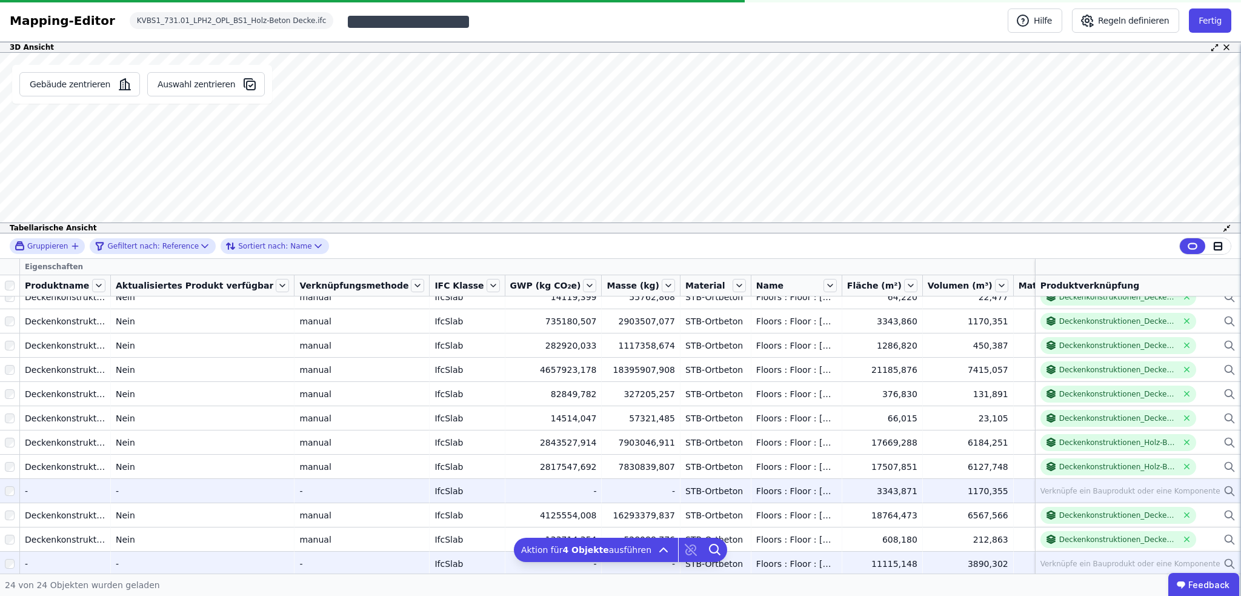
scroll to position [0, 0]
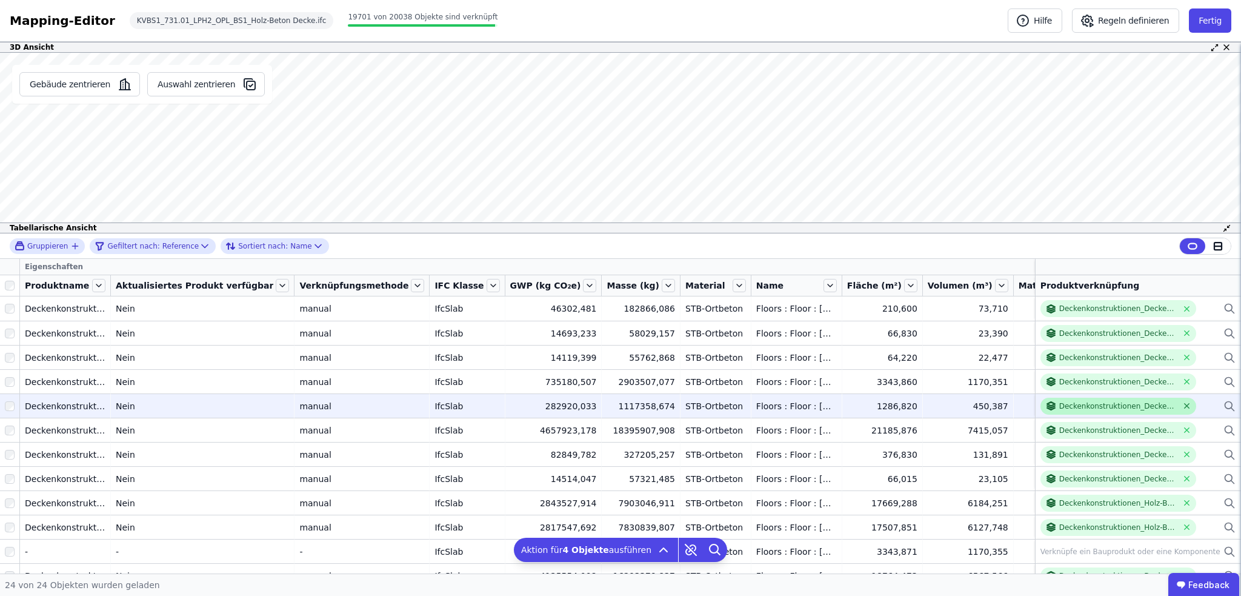
click at [1185, 404] on icon at bounding box center [1187, 406] width 5 height 5
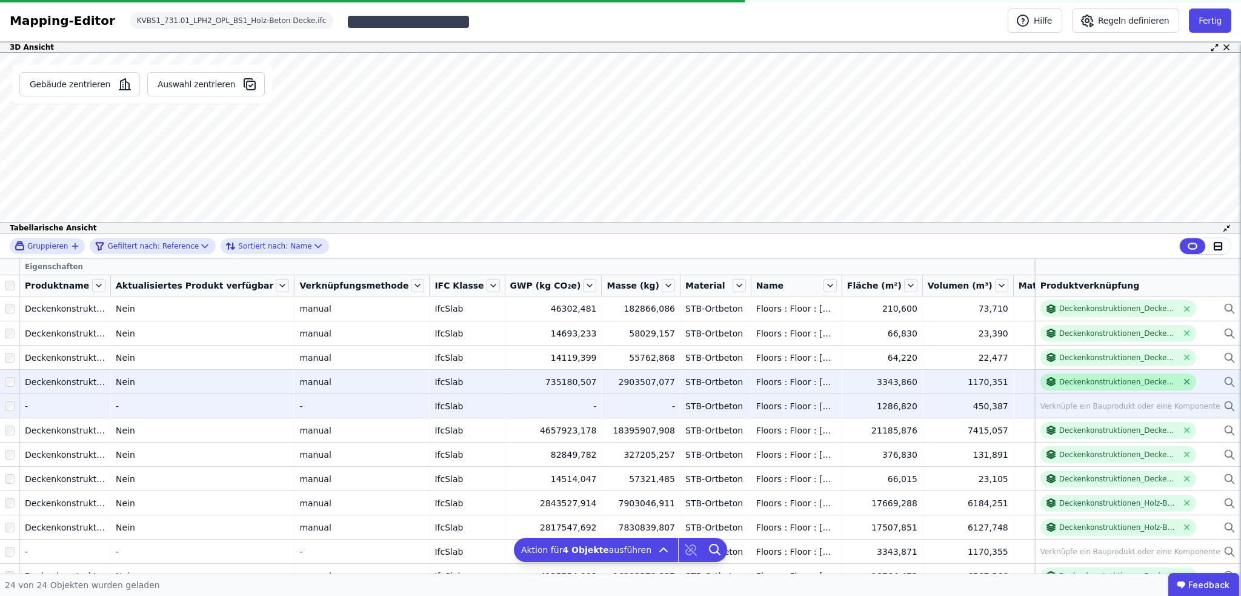
click at [1183, 379] on icon at bounding box center [1187, 381] width 9 height 9
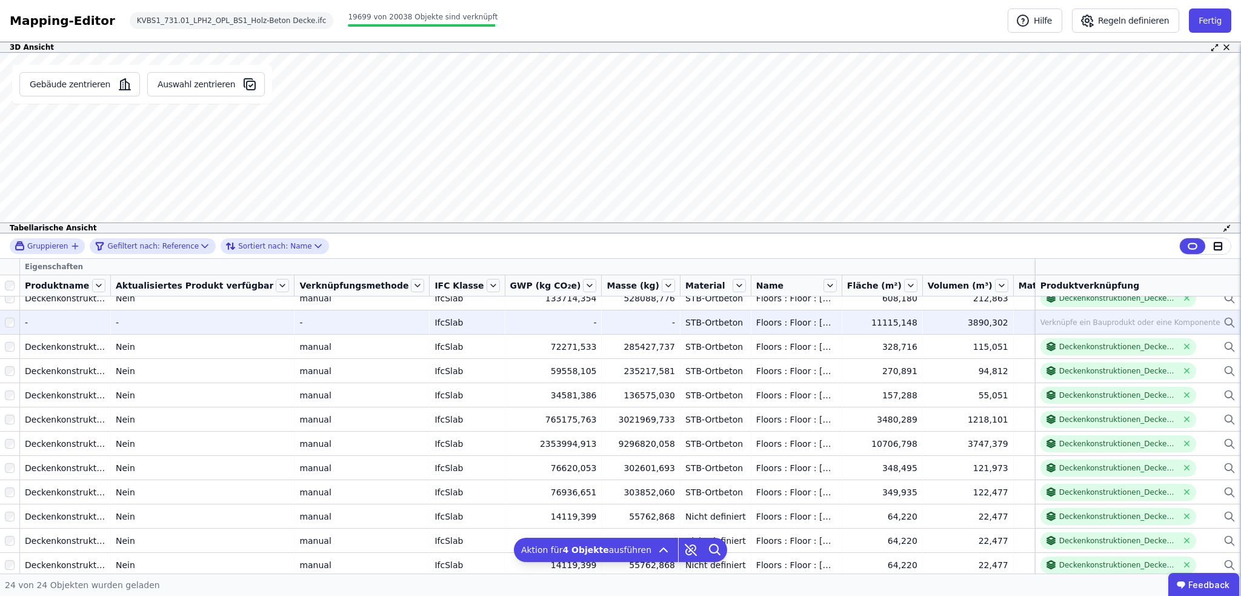
scroll to position [304, 0]
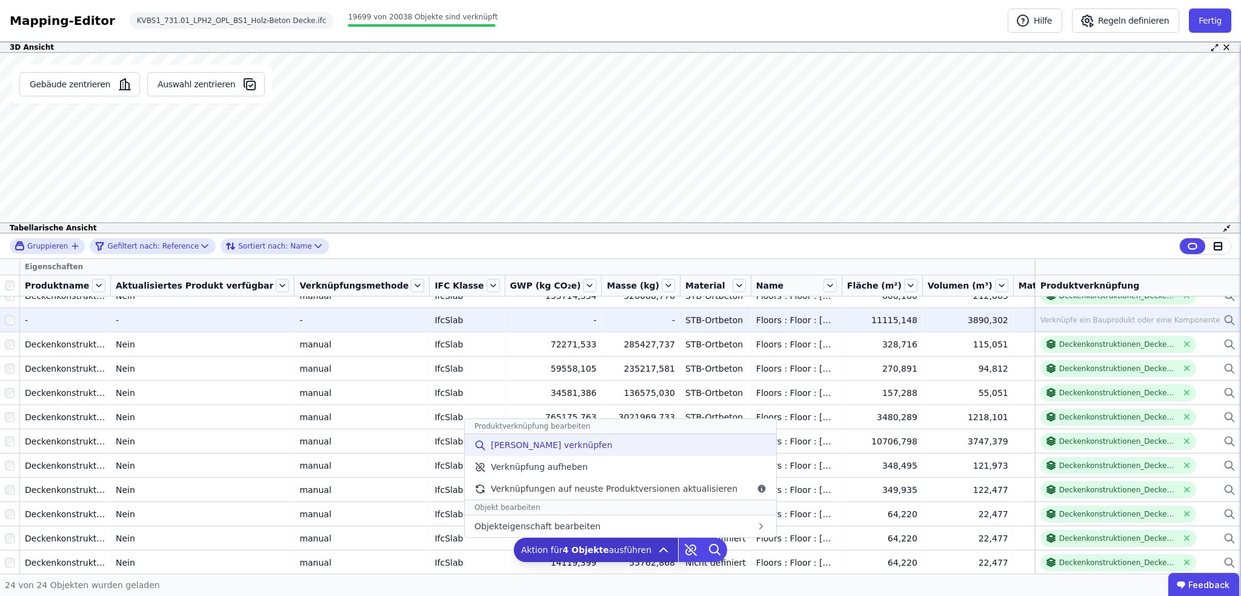
click at [541, 443] on span "[PERSON_NAME] verknüpfen" at bounding box center [552, 445] width 122 height 12
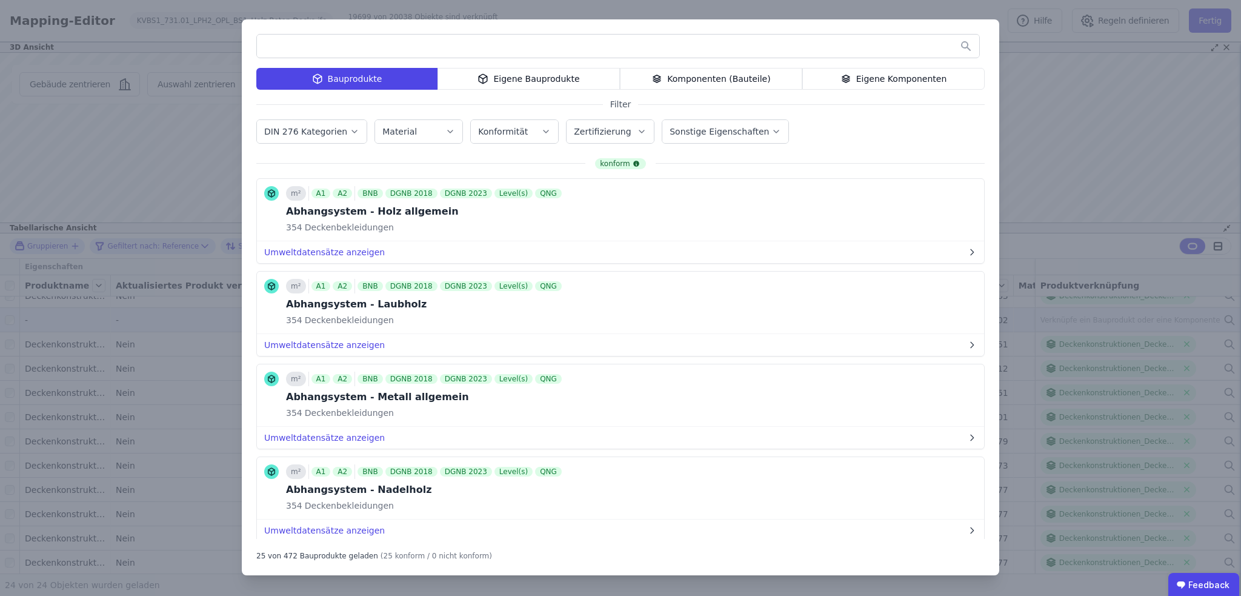
click at [902, 77] on div "Eigene Komponenten" at bounding box center [893, 79] width 182 height 22
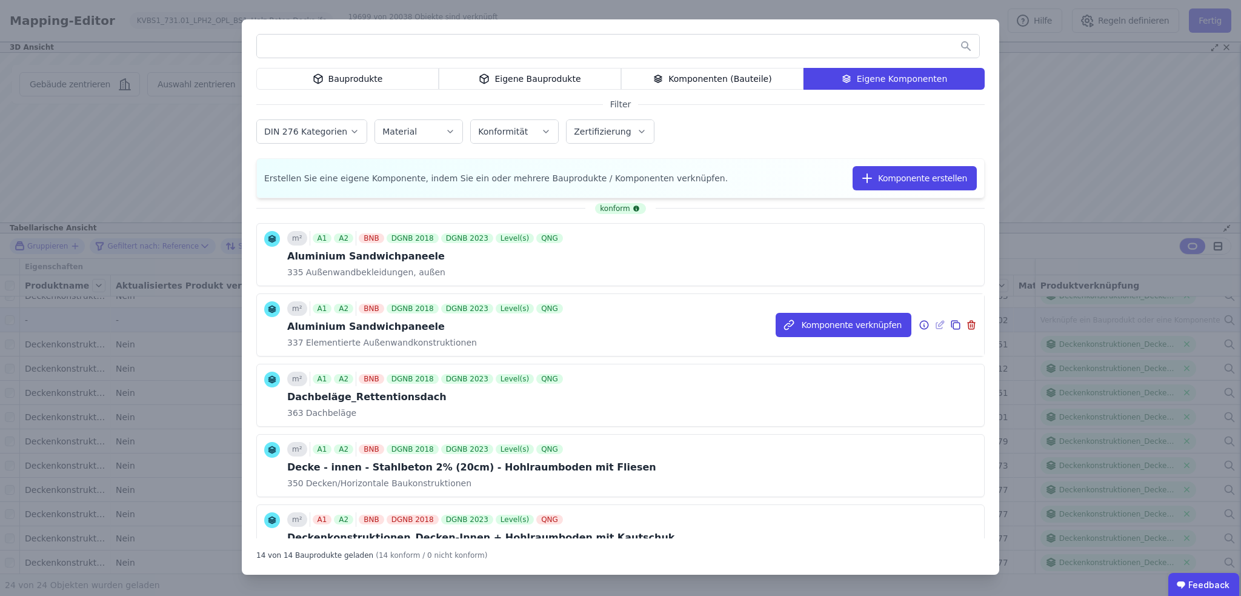
scroll to position [61, 0]
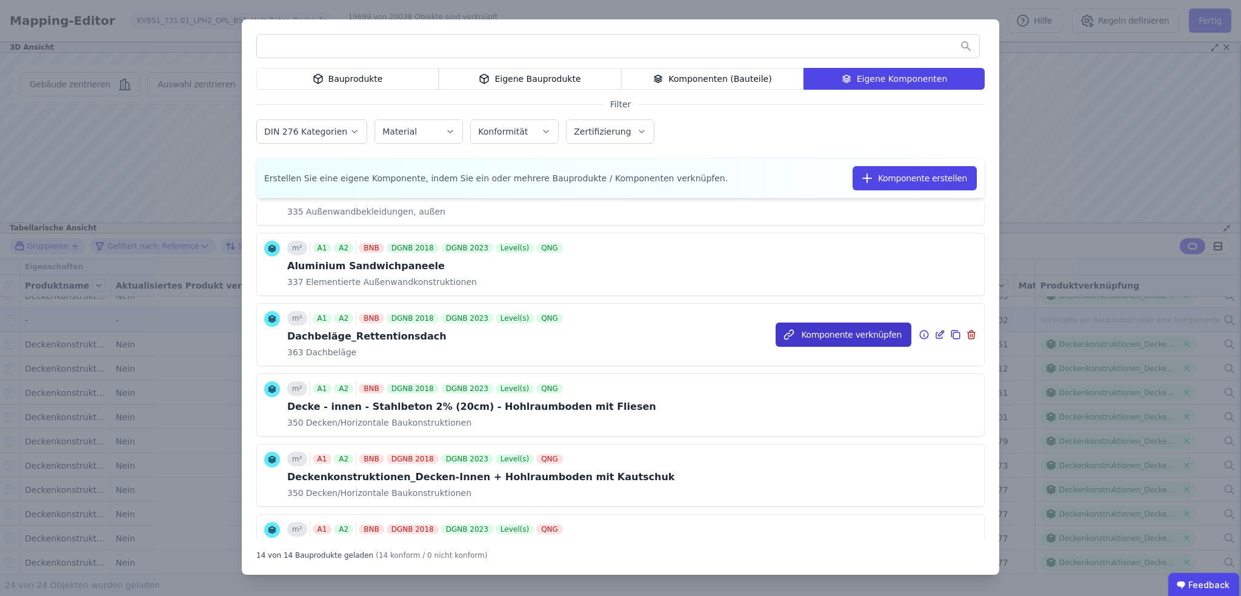
click at [836, 333] on button "Komponente verknüpfen" at bounding box center [844, 334] width 136 height 24
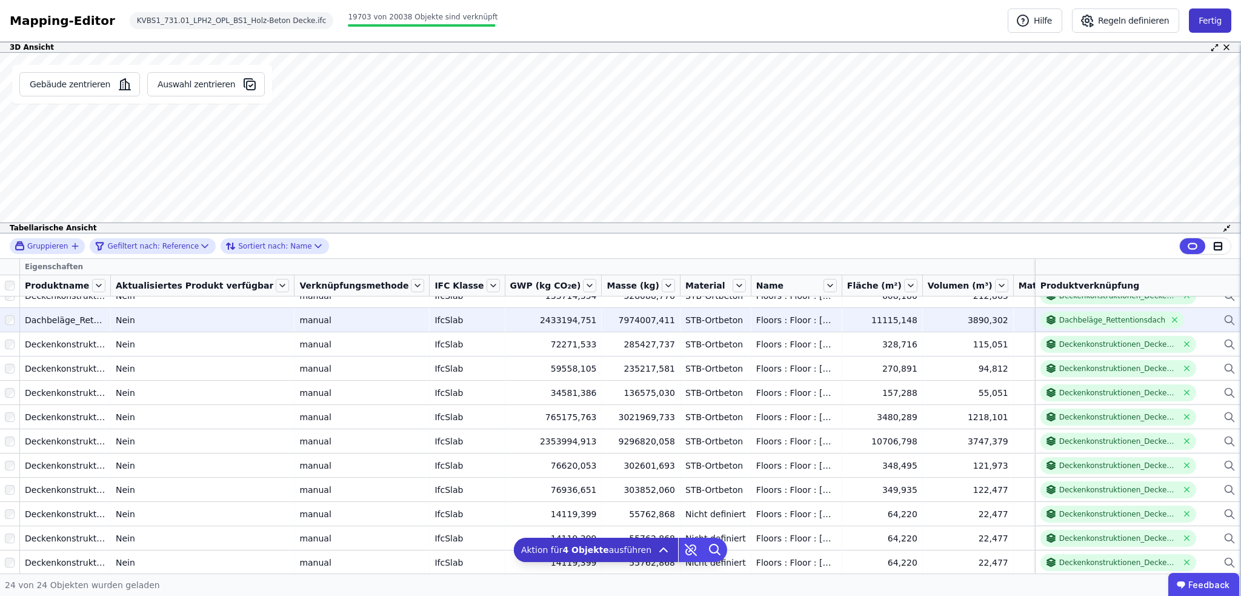
click at [1210, 21] on button "Fertig" at bounding box center [1210, 20] width 42 height 24
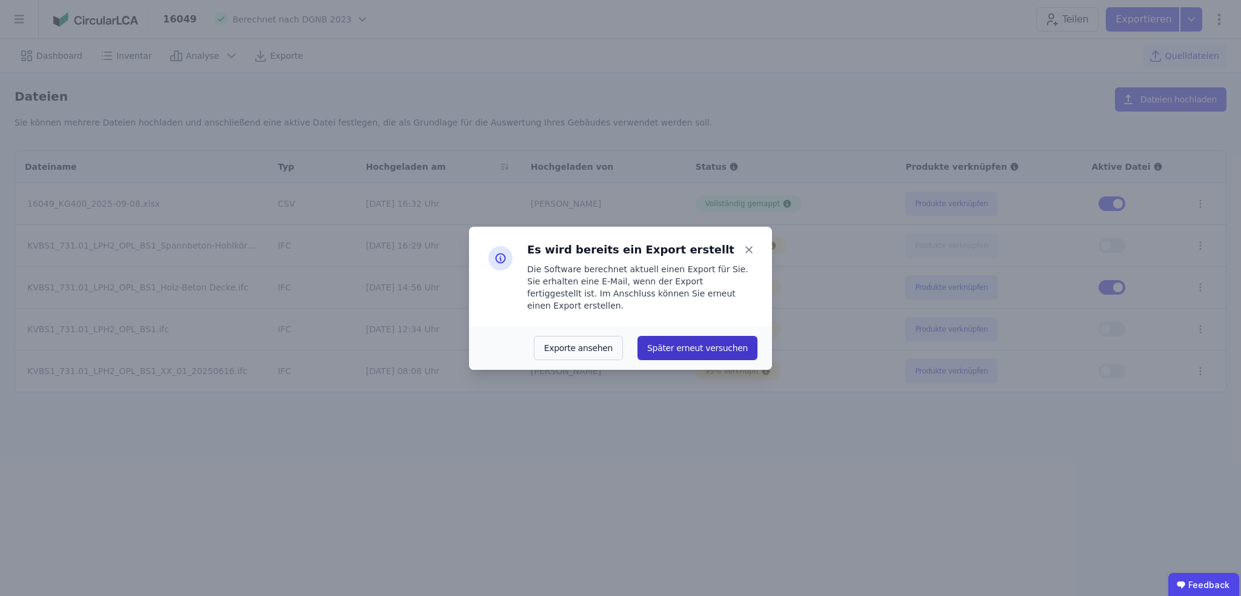
click at [712, 341] on button "Später erneut versuchen" at bounding box center [698, 348] width 120 height 24
click at [746, 254] on icon at bounding box center [749, 249] width 17 height 17
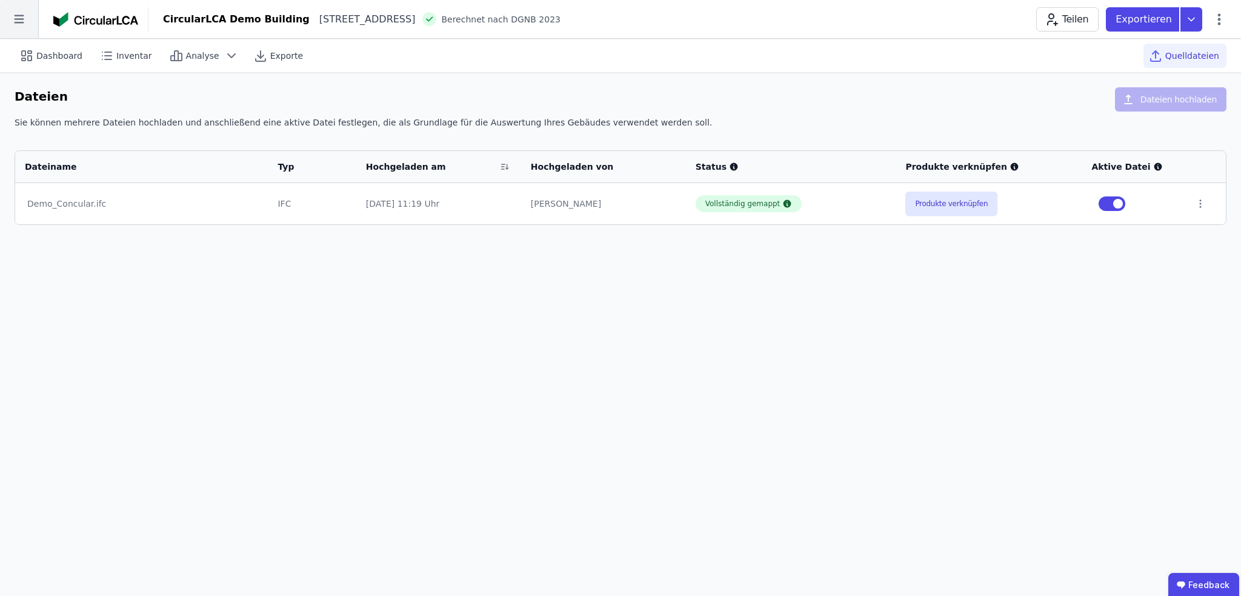
click at [22, 16] on icon at bounding box center [19, 19] width 38 height 38
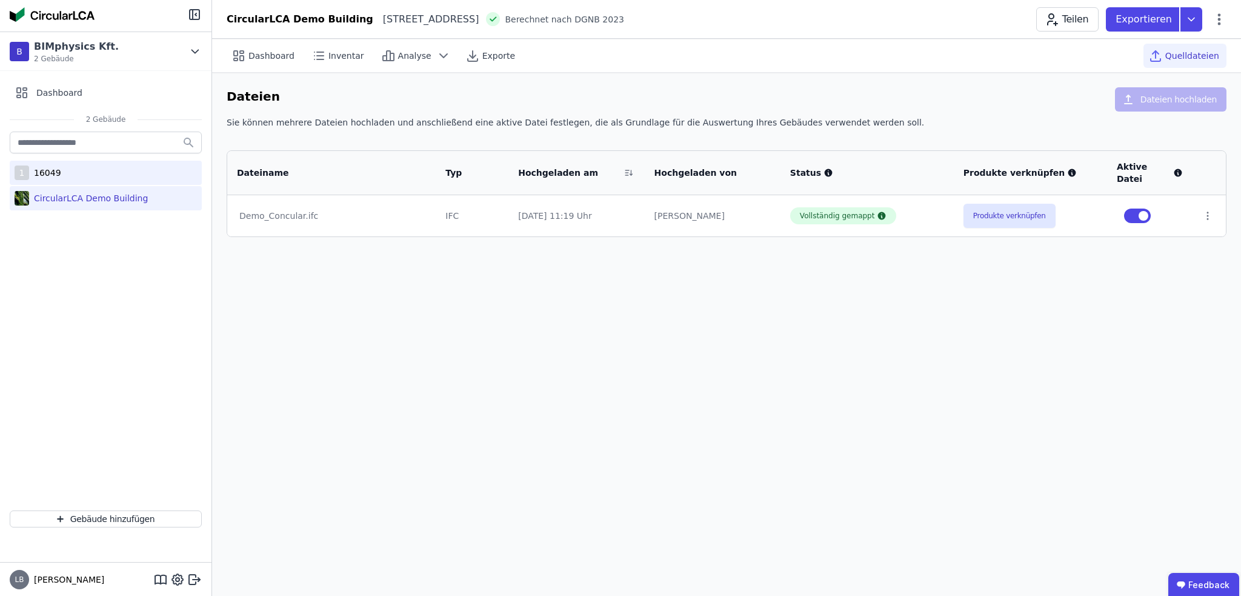
click at [42, 173] on div "16049" at bounding box center [45, 173] width 32 height 12
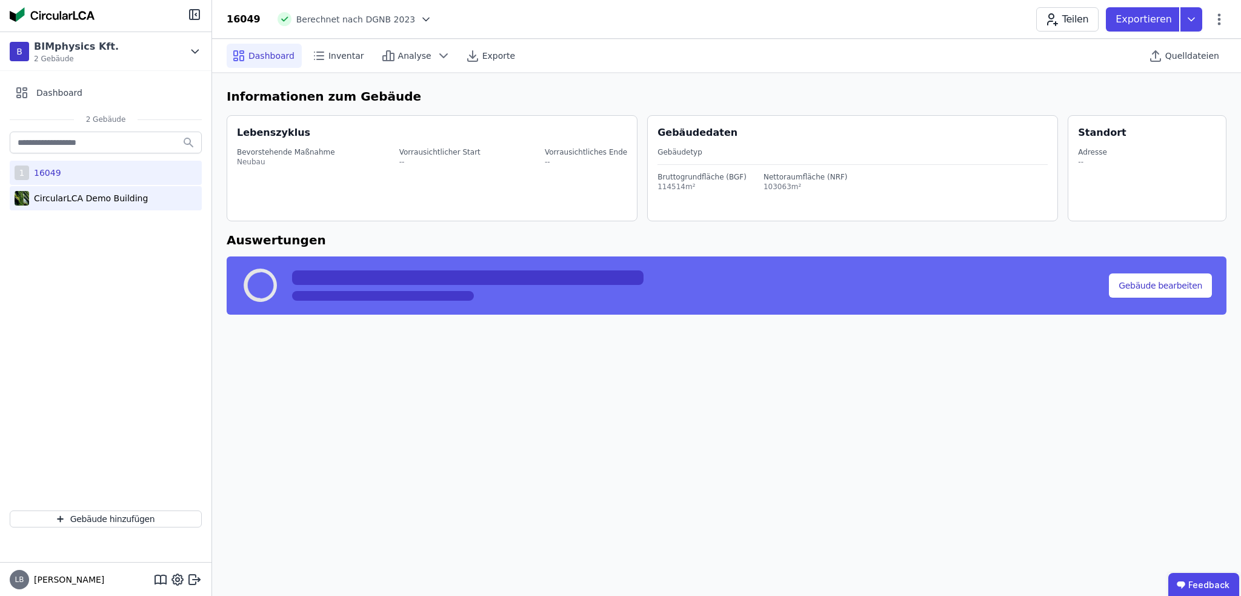
select select "*"
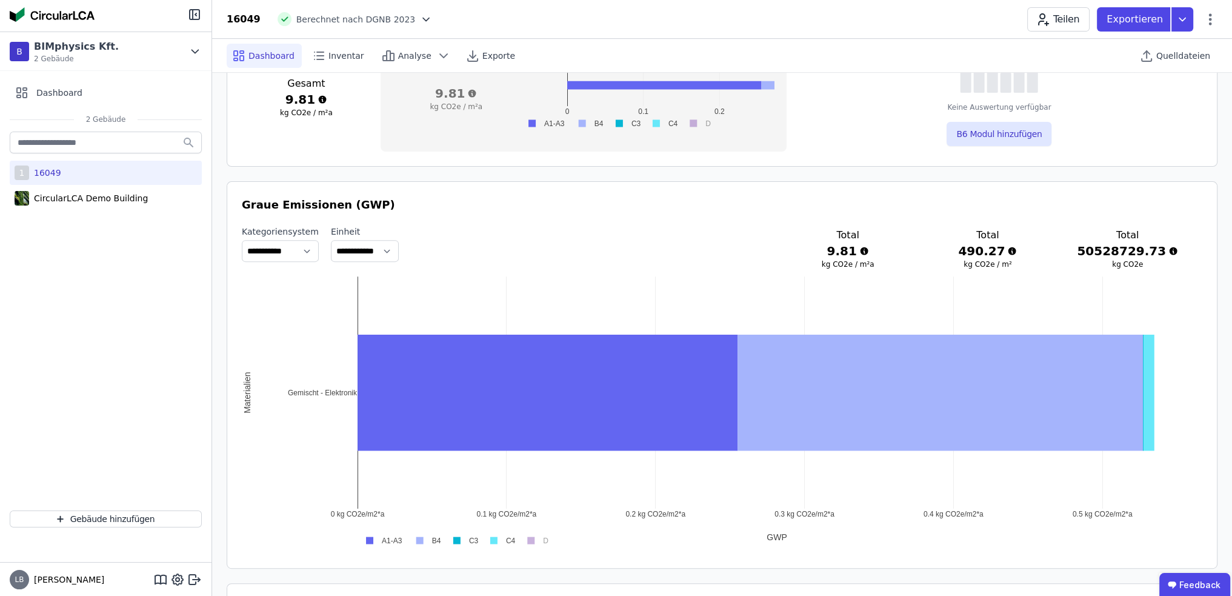
scroll to position [545, 0]
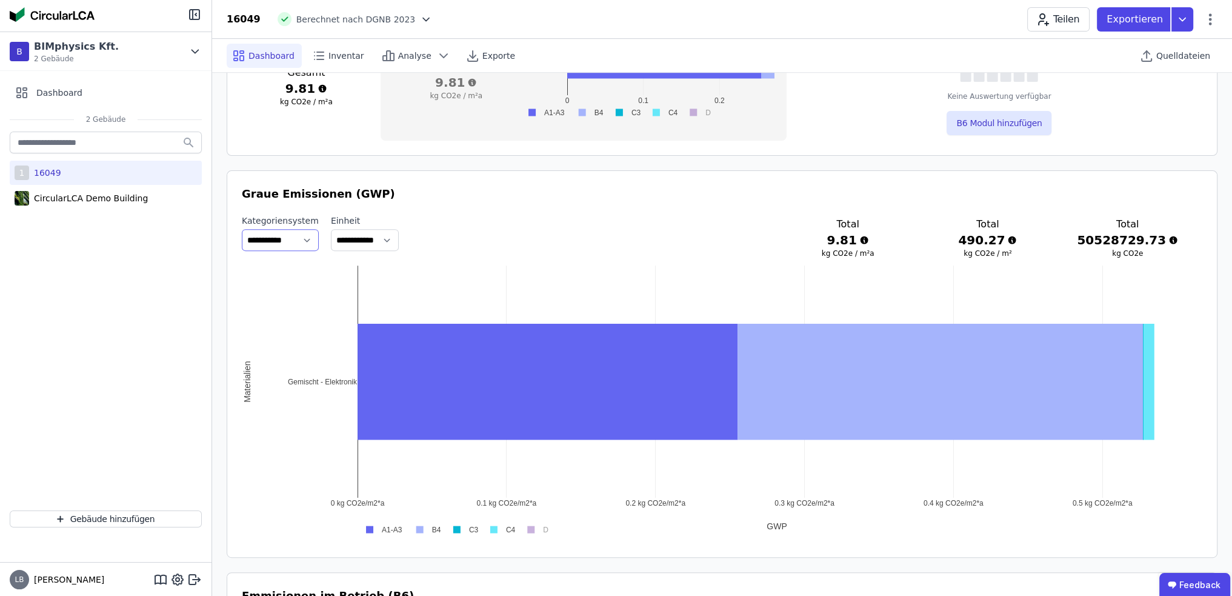
click at [302, 239] on select "**********" at bounding box center [280, 240] width 77 height 22
select select "**********"
click at [242, 229] on select "**********" at bounding box center [280, 240] width 77 height 22
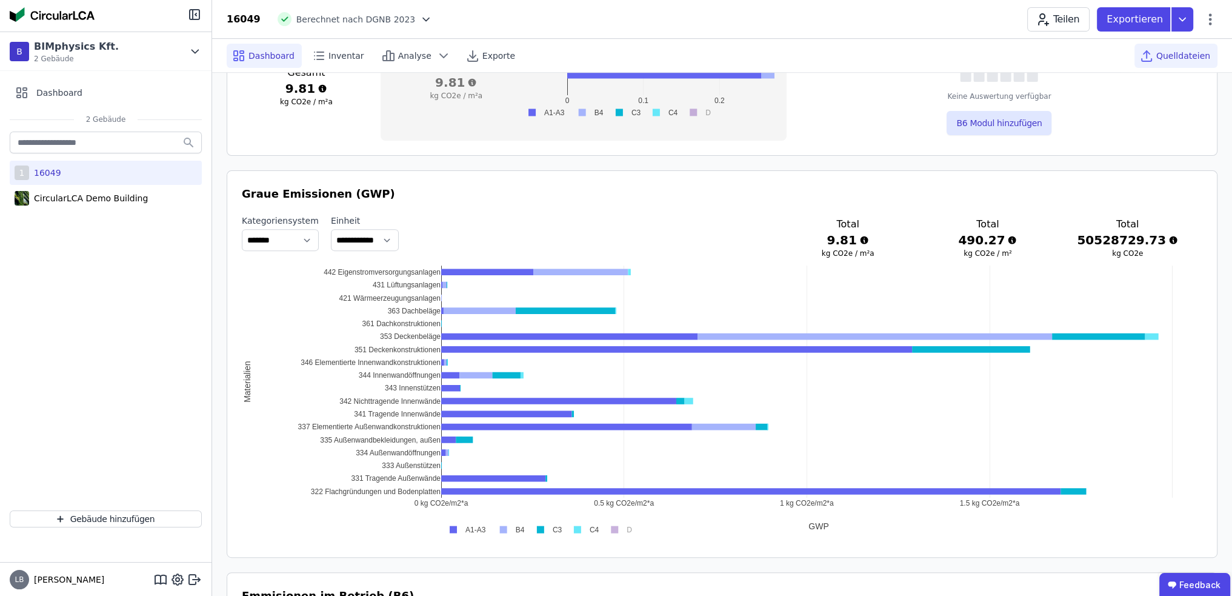
click at [1171, 58] on span "Quelldateien" at bounding box center [1183, 56] width 54 height 12
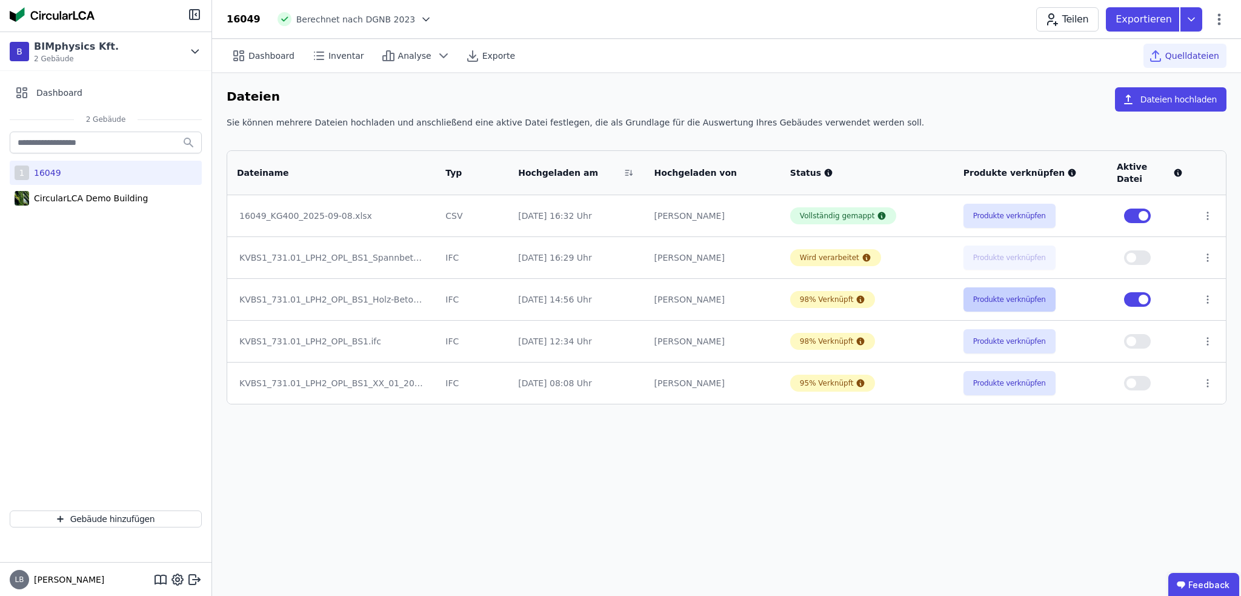
click at [1018, 287] on button "Produkte verknüpfen" at bounding box center [1010, 299] width 92 height 24
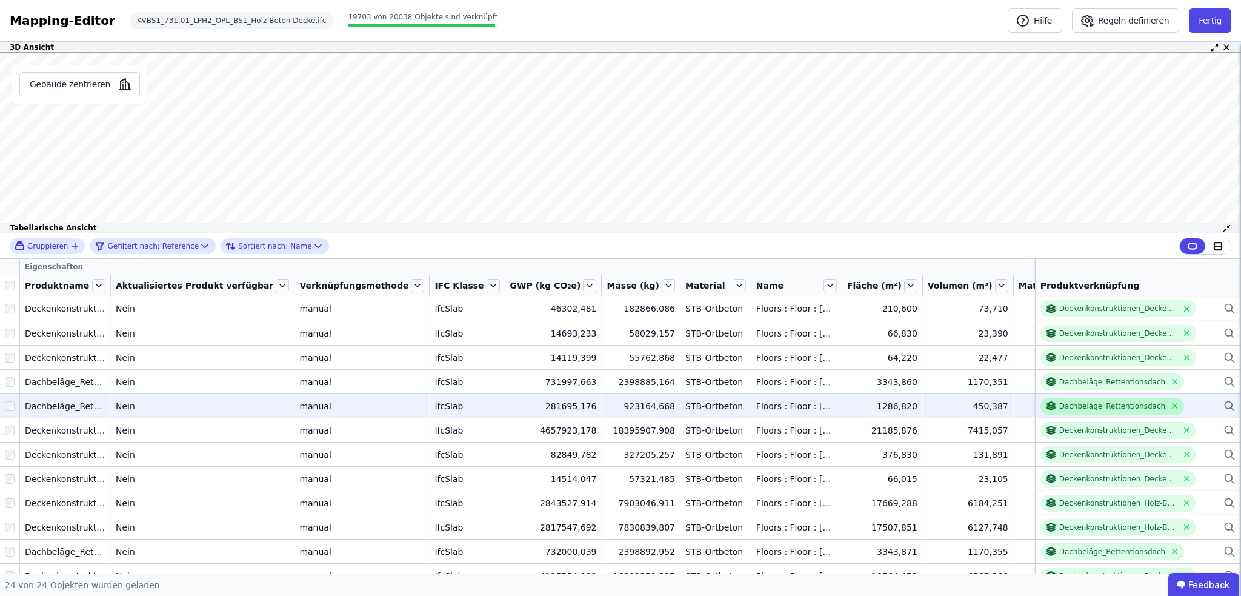
click at [1076, 405] on div "Dachbeläge_Rettentionsdach" at bounding box center [1112, 406] width 106 height 10
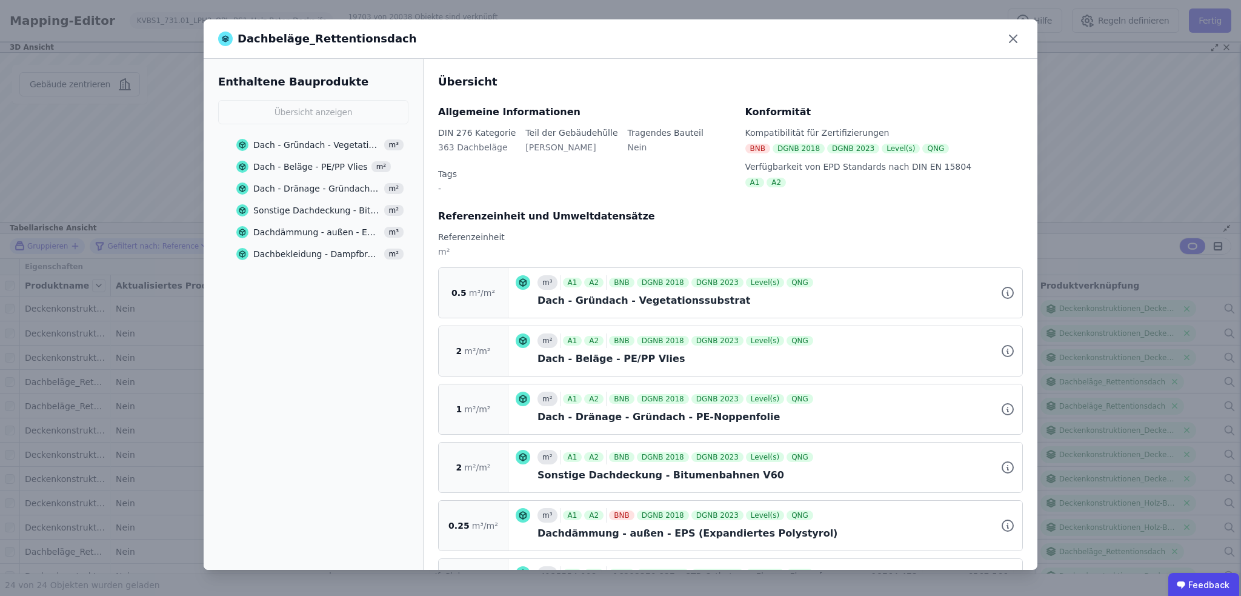
scroll to position [38, 0]
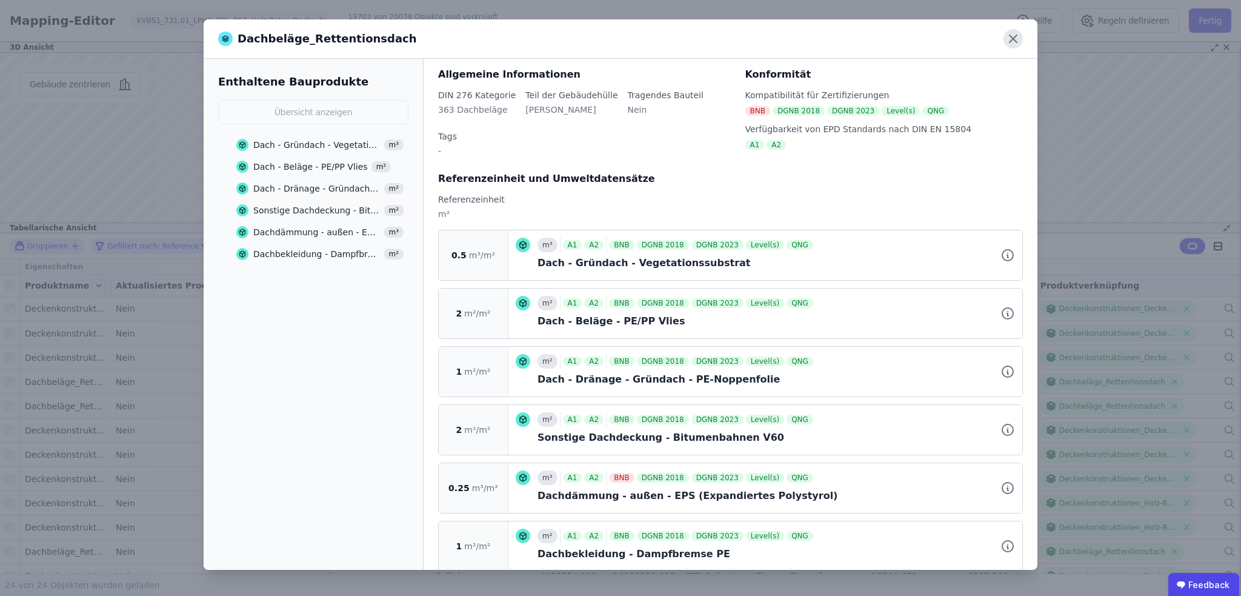
click at [1013, 36] on icon at bounding box center [1013, 38] width 19 height 19
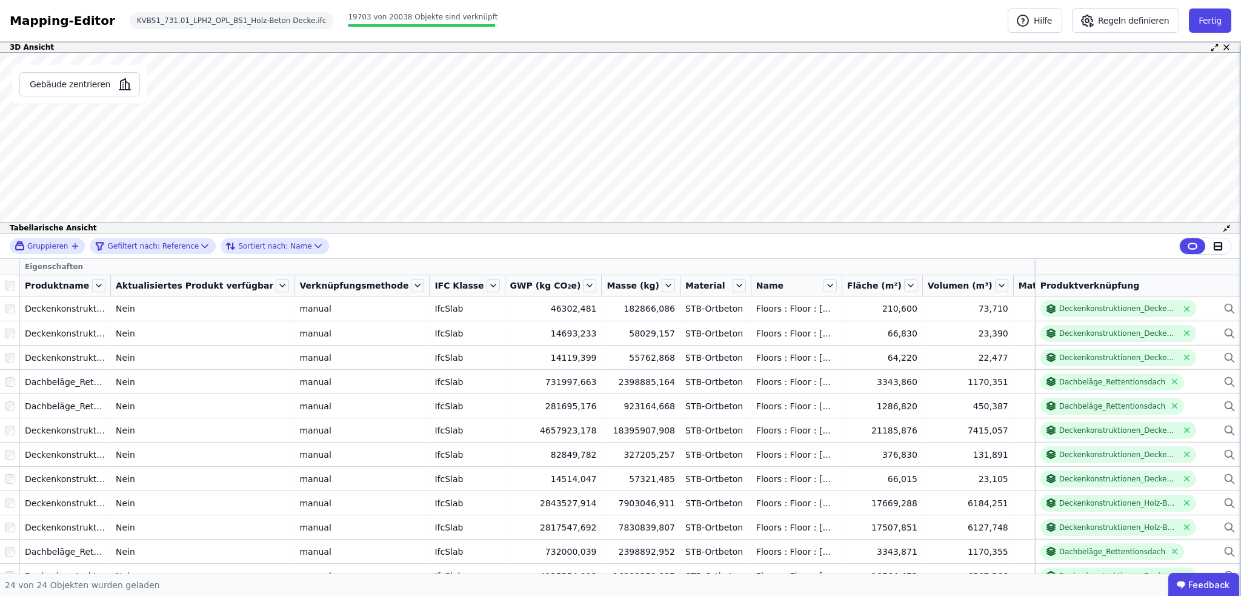
scroll to position [0, 0]
click at [199, 241] on icon at bounding box center [205, 246] width 12 height 12
select select "******"
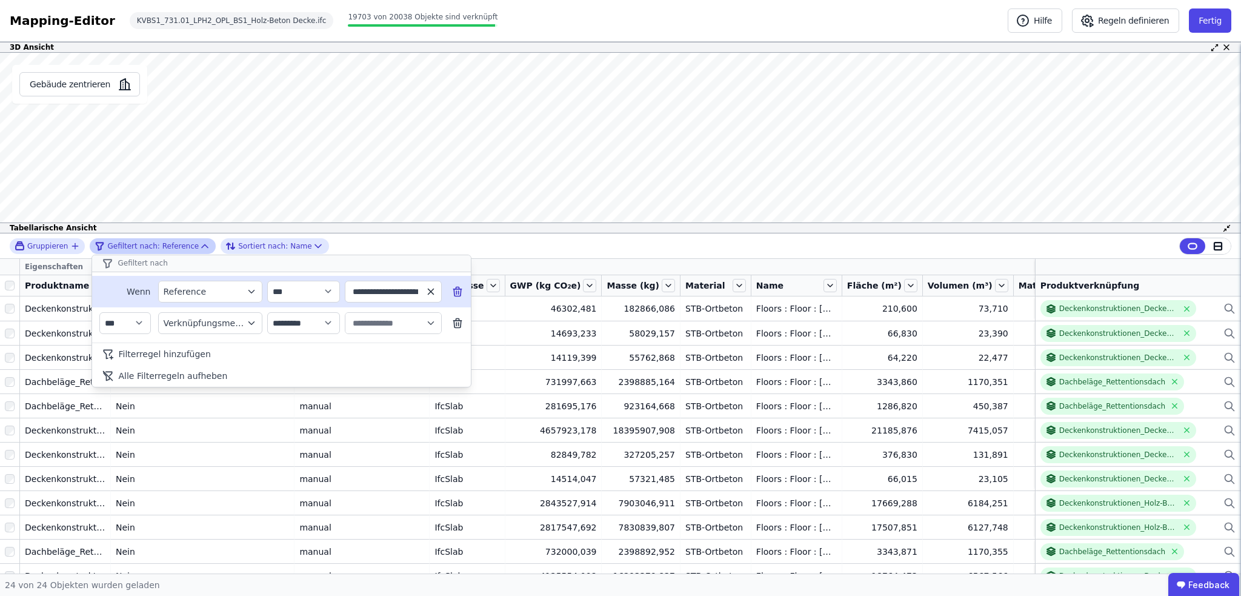
click at [430, 290] on icon "button" at bounding box center [430, 290] width 5 height 5
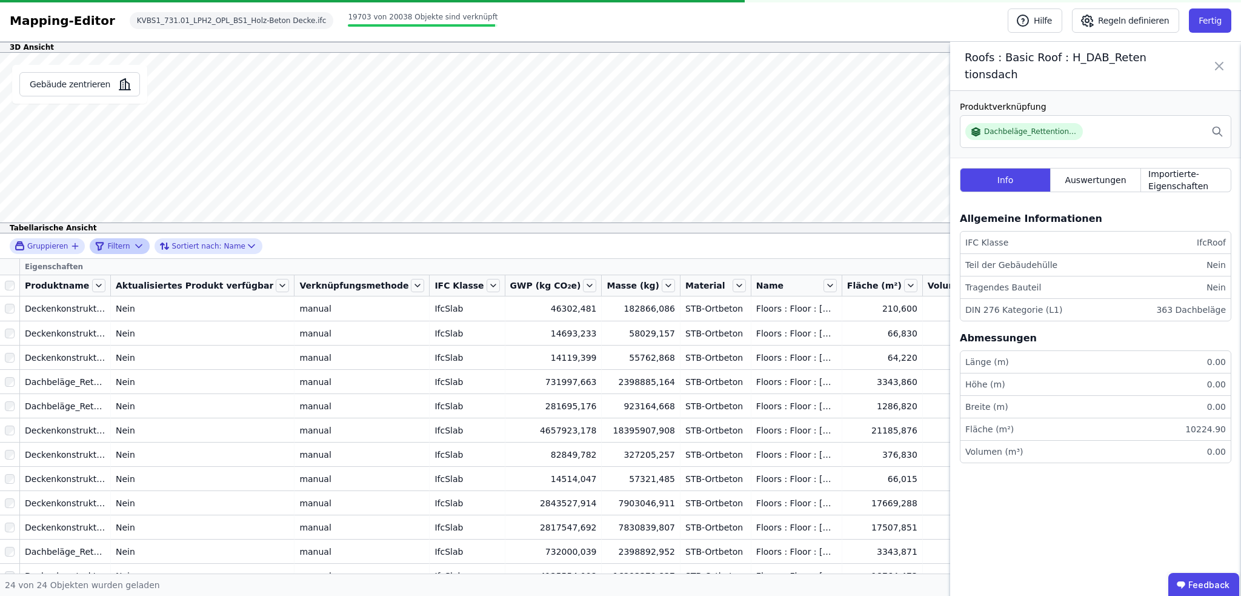
click at [1217, 65] on icon at bounding box center [1219, 66] width 15 height 34
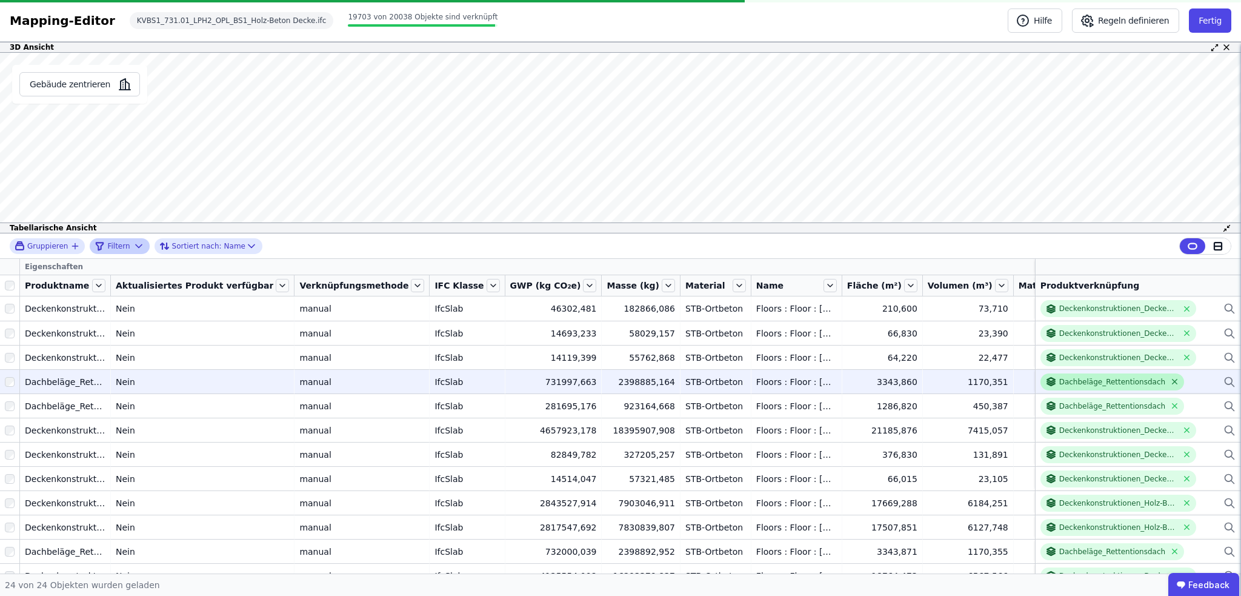
click at [1170, 382] on icon at bounding box center [1174, 381] width 9 height 9
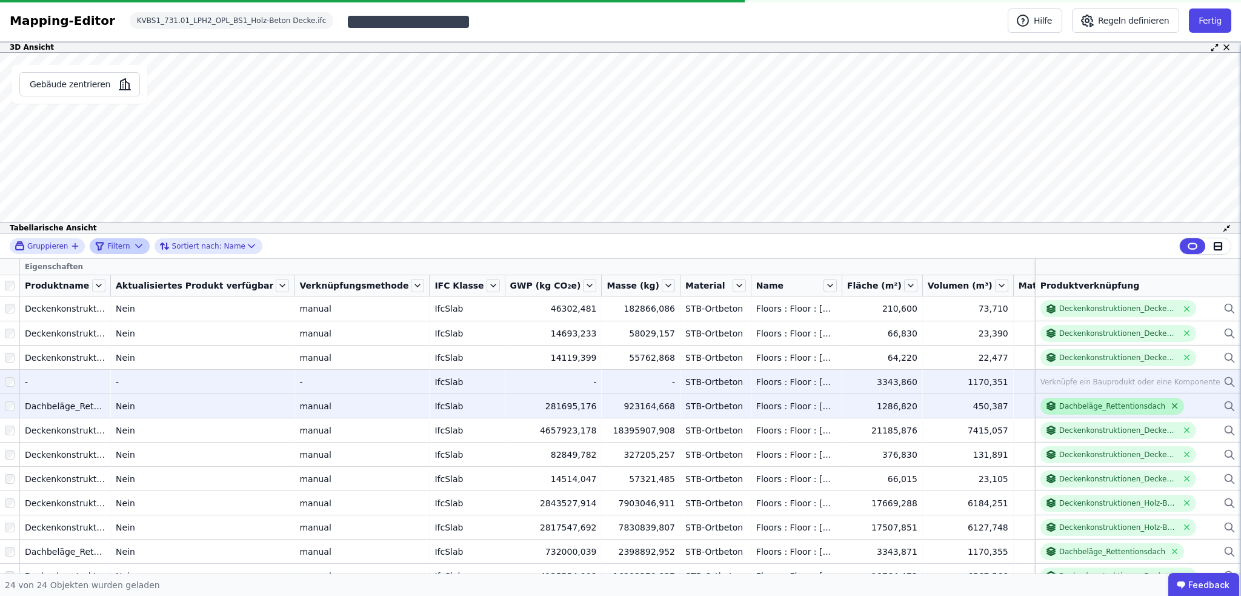
click at [1173, 404] on icon at bounding box center [1175, 406] width 5 height 5
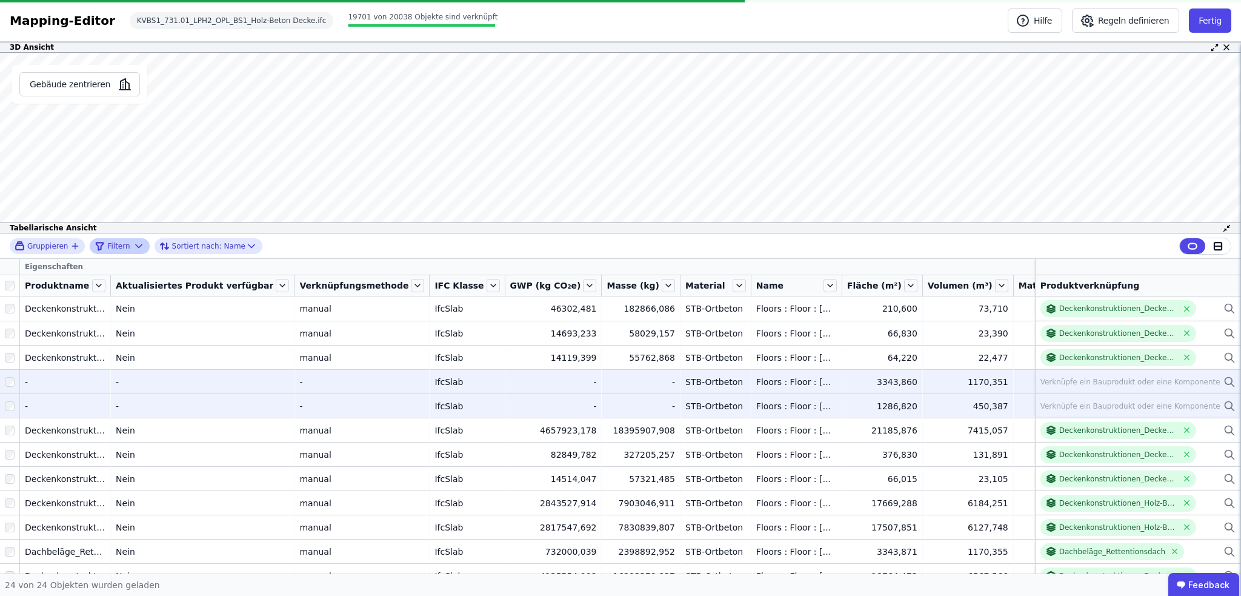
click at [685, 381] on div "STB-Ortbeton" at bounding box center [715, 382] width 61 height 12
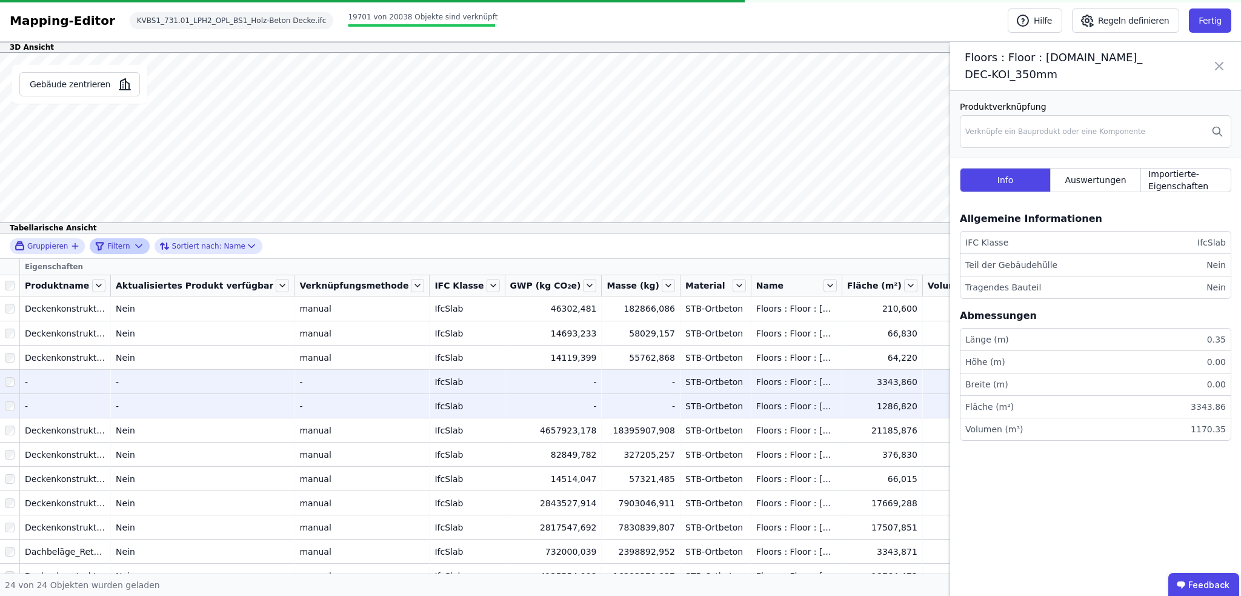
click at [1217, 64] on icon at bounding box center [1219, 65] width 7 height 7
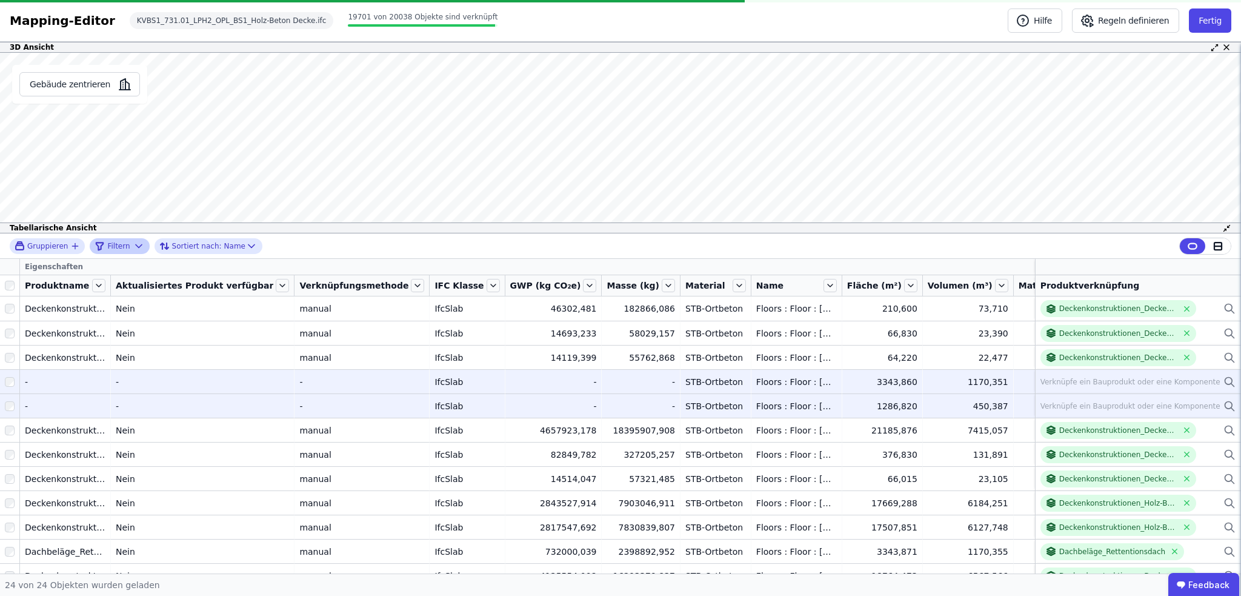
click at [756, 382] on div "Floors : Floor : [DOMAIN_NAME]_DEC-KOI_350mm" at bounding box center [796, 382] width 81 height 12
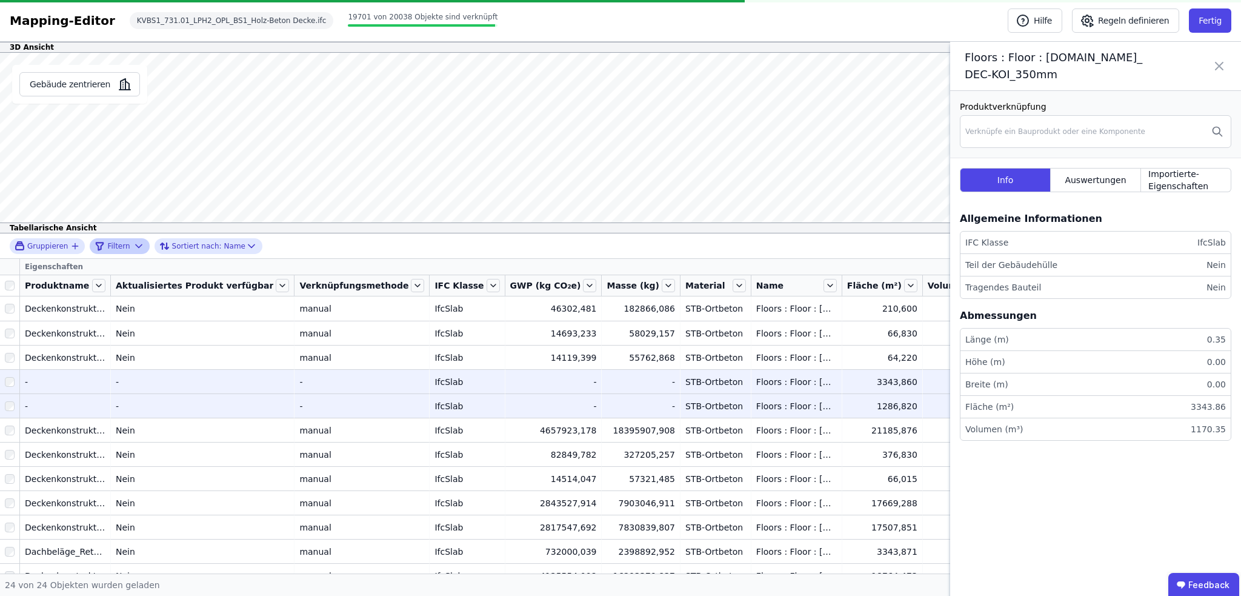
click at [1217, 62] on icon at bounding box center [1219, 66] width 15 height 34
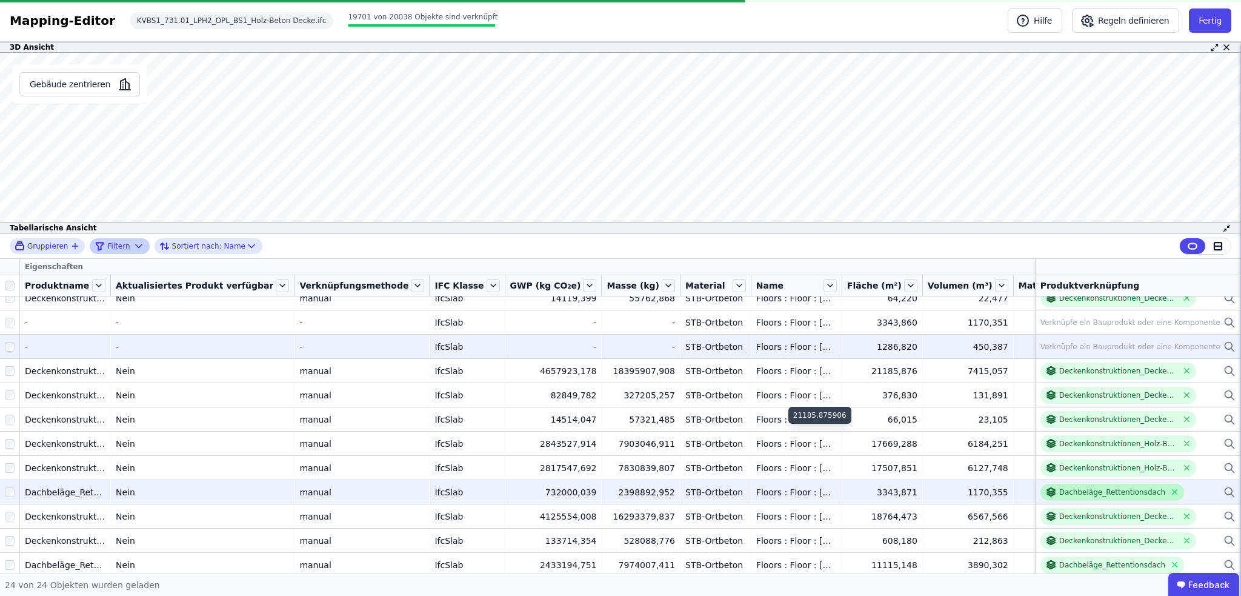
scroll to position [61, 0]
click at [1170, 489] on icon at bounding box center [1174, 490] width 9 height 9
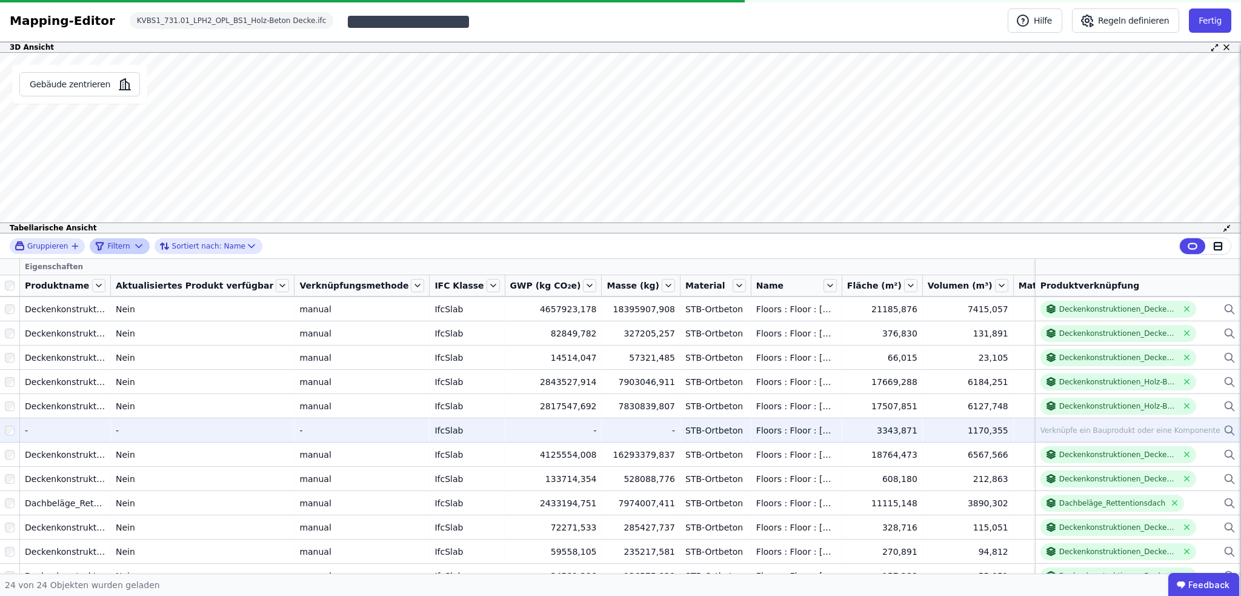
scroll to position [182, 0]
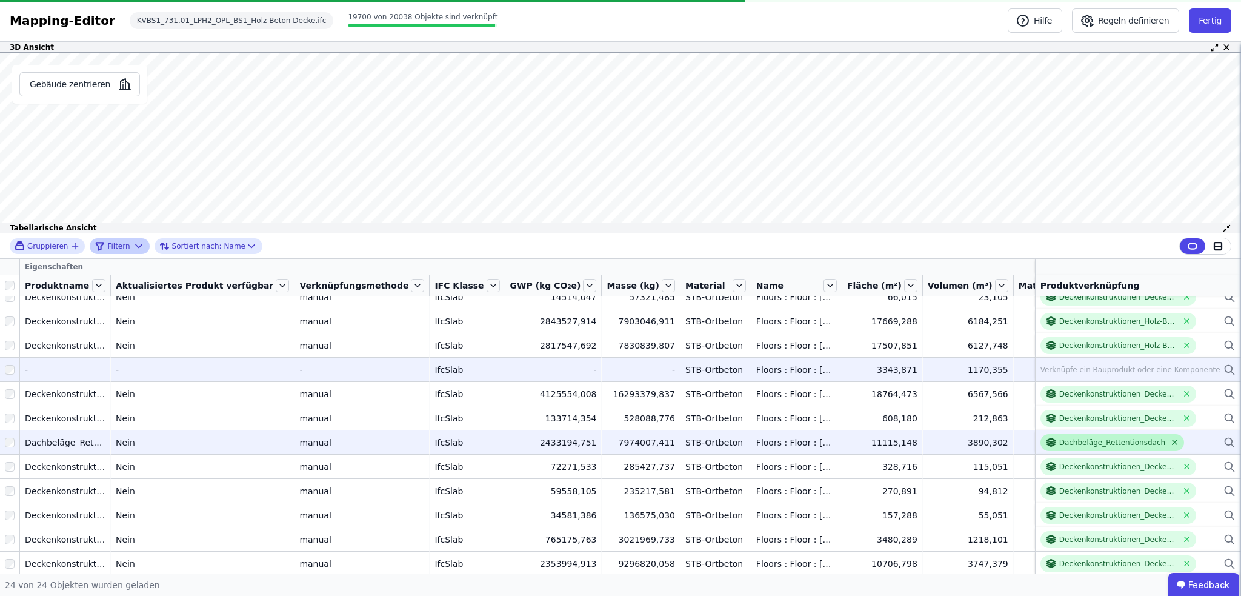
click at [1170, 440] on icon at bounding box center [1174, 442] width 9 height 9
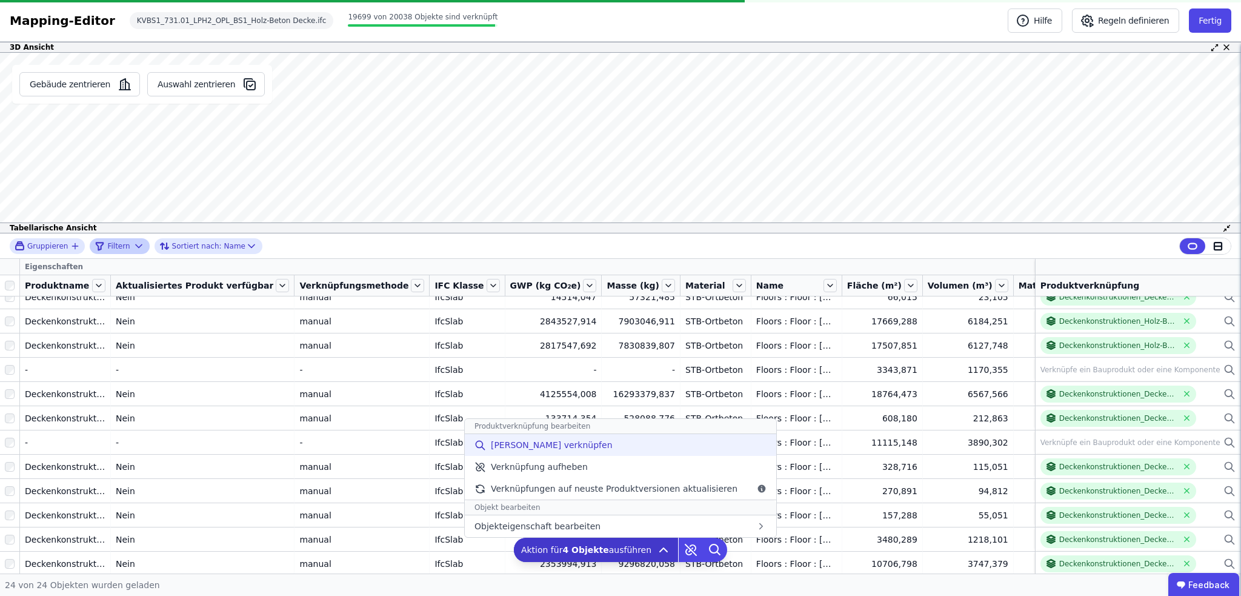
click at [540, 448] on span "Manuell verknüpfen" at bounding box center [552, 445] width 122 height 12
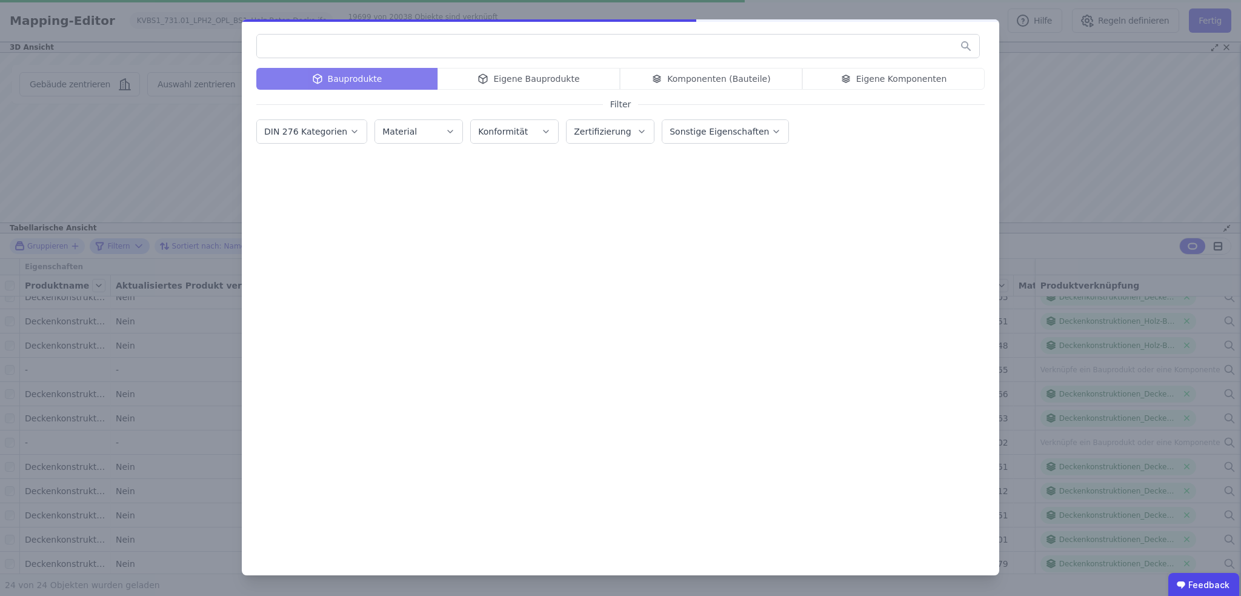
click at [576, 81] on div "Bauprodukte Eigene Bauprodukte Komponenten (Bauteile) Eigene Komponenten" at bounding box center [620, 79] width 728 height 22
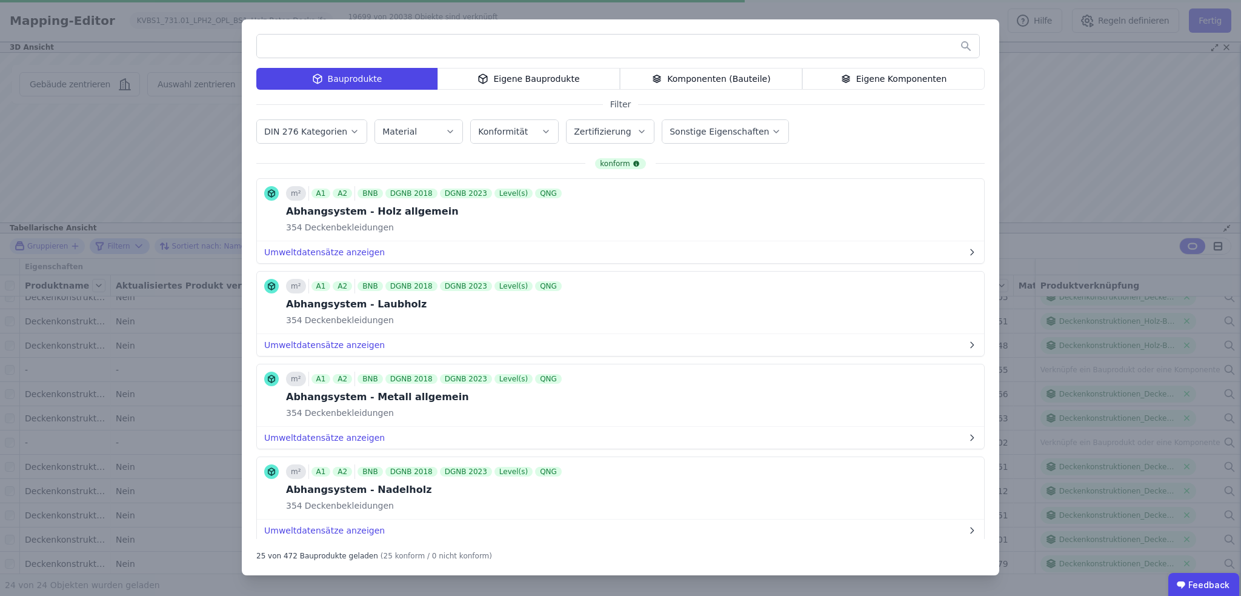
click at [541, 76] on div "Eigene Bauprodukte" at bounding box center [529, 79] width 182 height 22
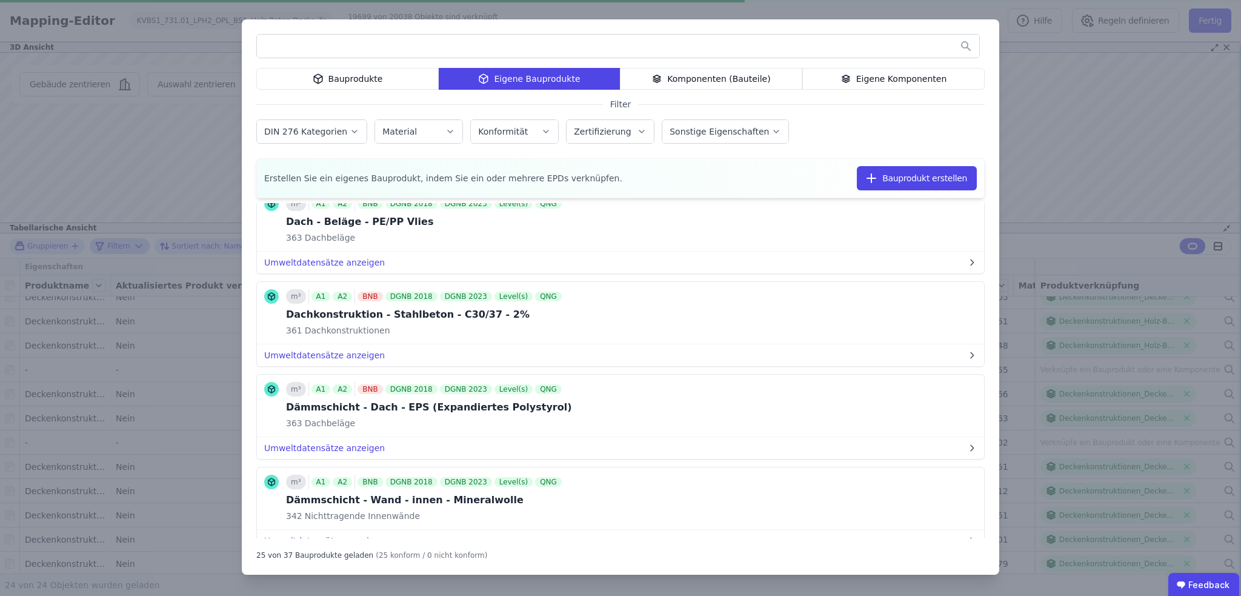
scroll to position [424, 0]
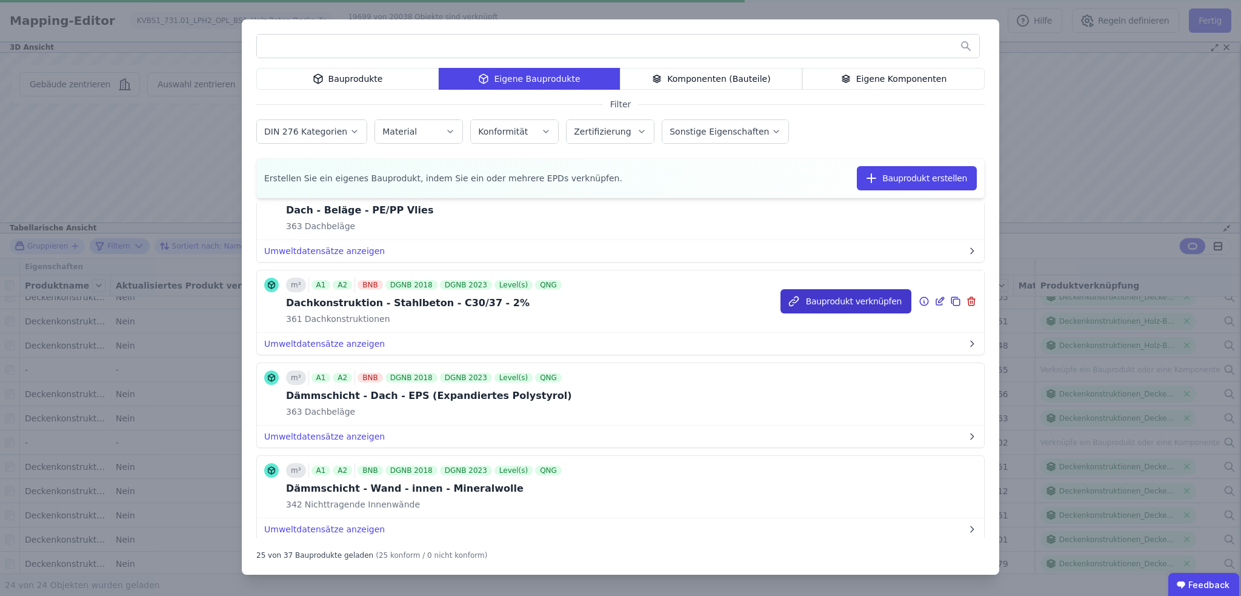
click at [839, 301] on button "Bauprodukt verknüpfen" at bounding box center [846, 301] width 131 height 24
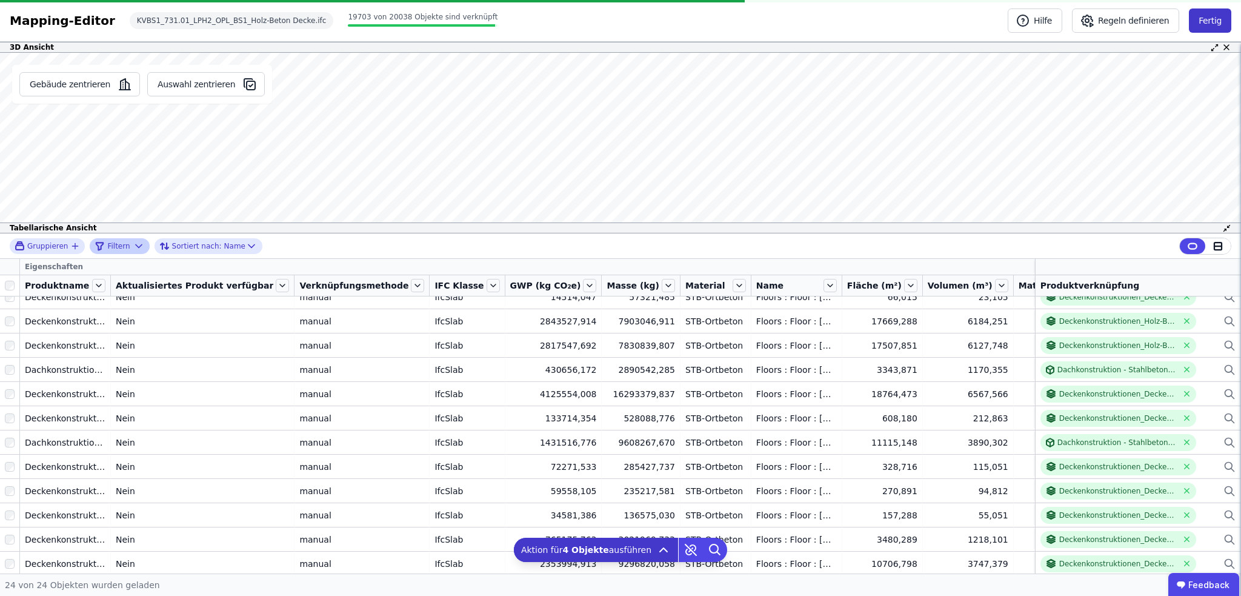
click at [1214, 21] on button "Fertig" at bounding box center [1210, 20] width 42 height 24
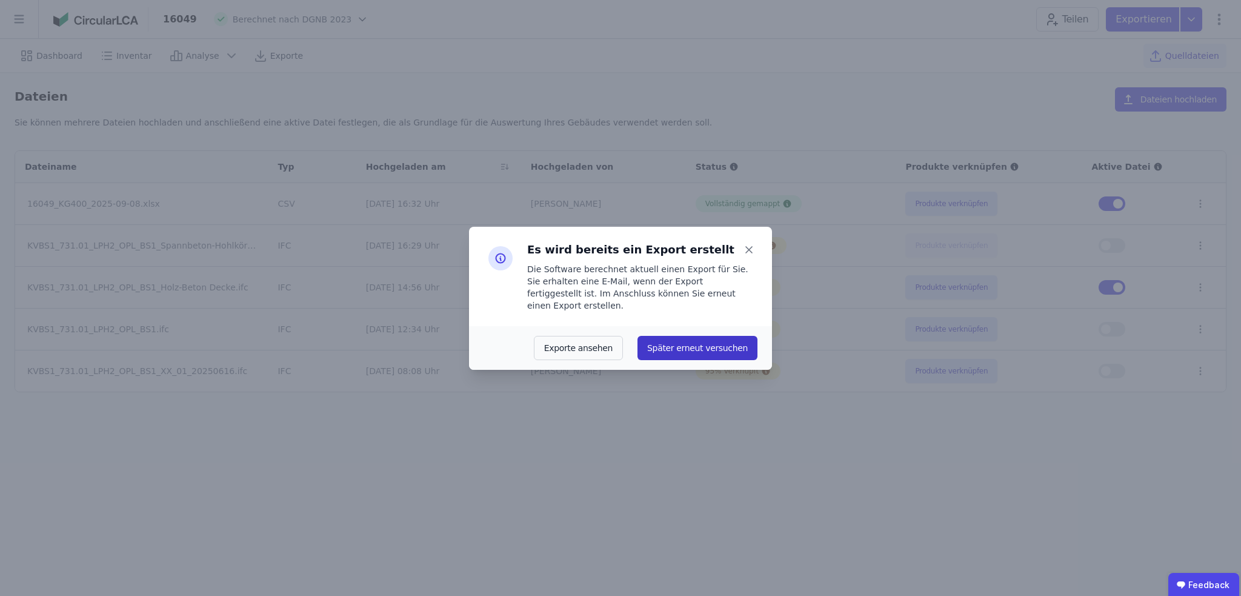
click at [736, 343] on button "Später erneut versuchen" at bounding box center [698, 348] width 120 height 24
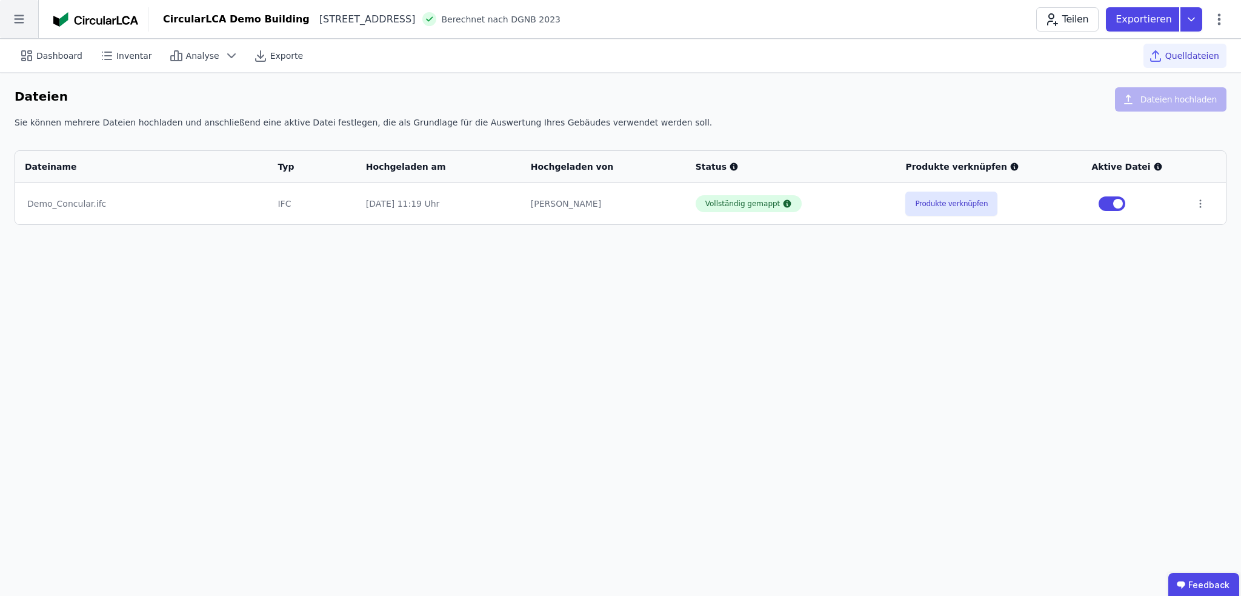
click at [22, 21] on icon at bounding box center [19, 19] width 38 height 38
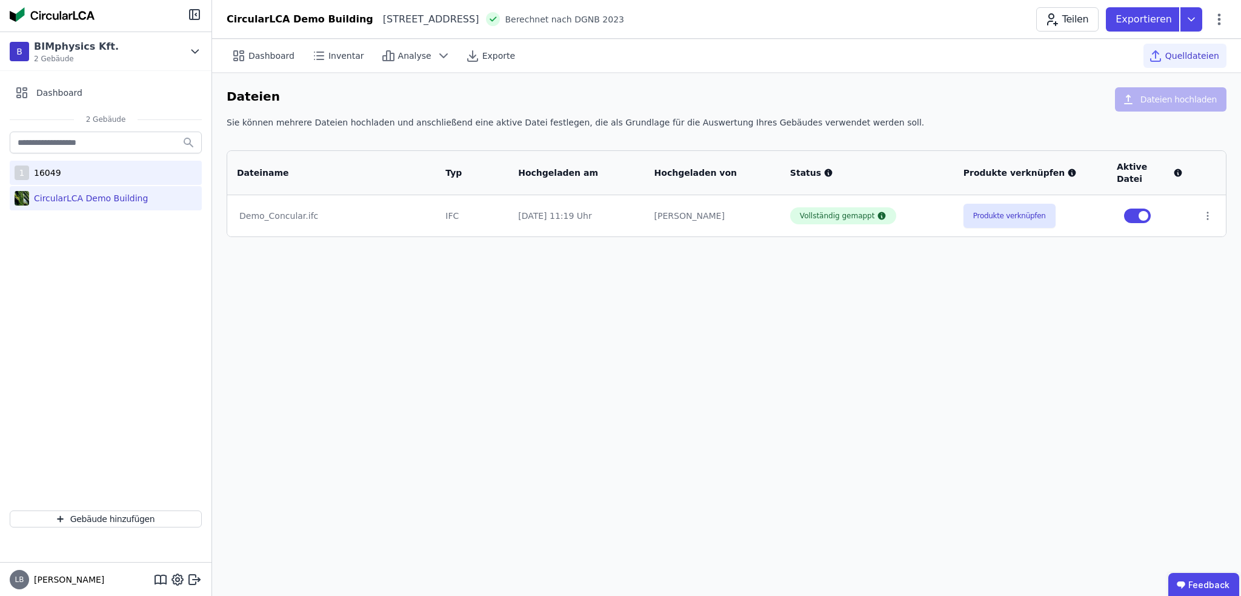
click at [59, 170] on div "1 16049" at bounding box center [106, 173] width 192 height 24
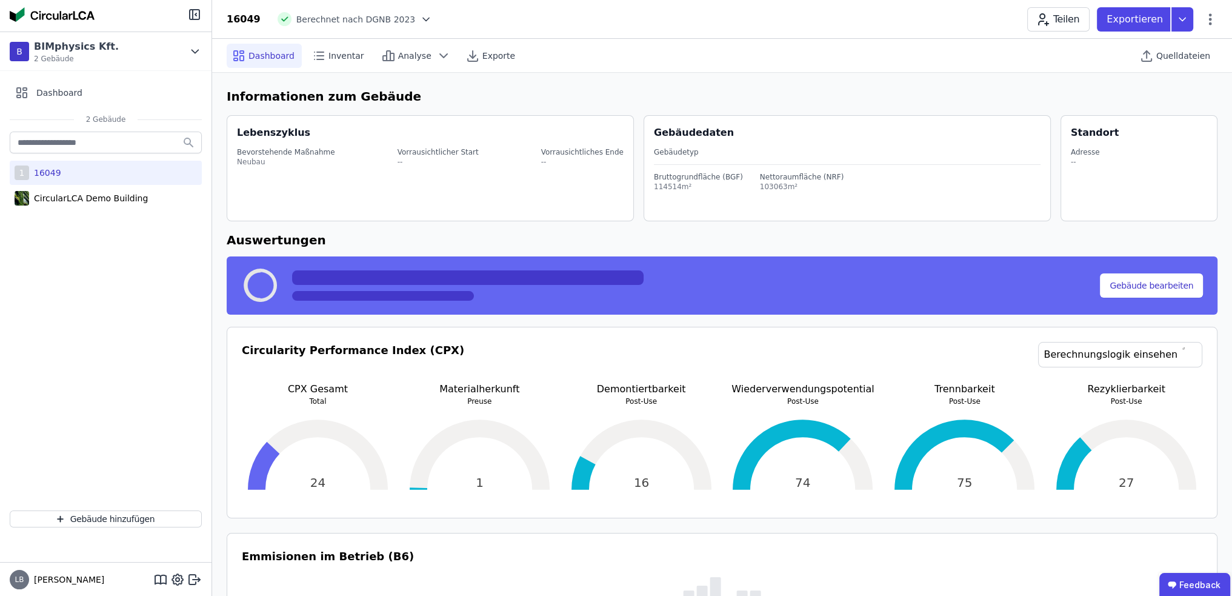
select select "*"
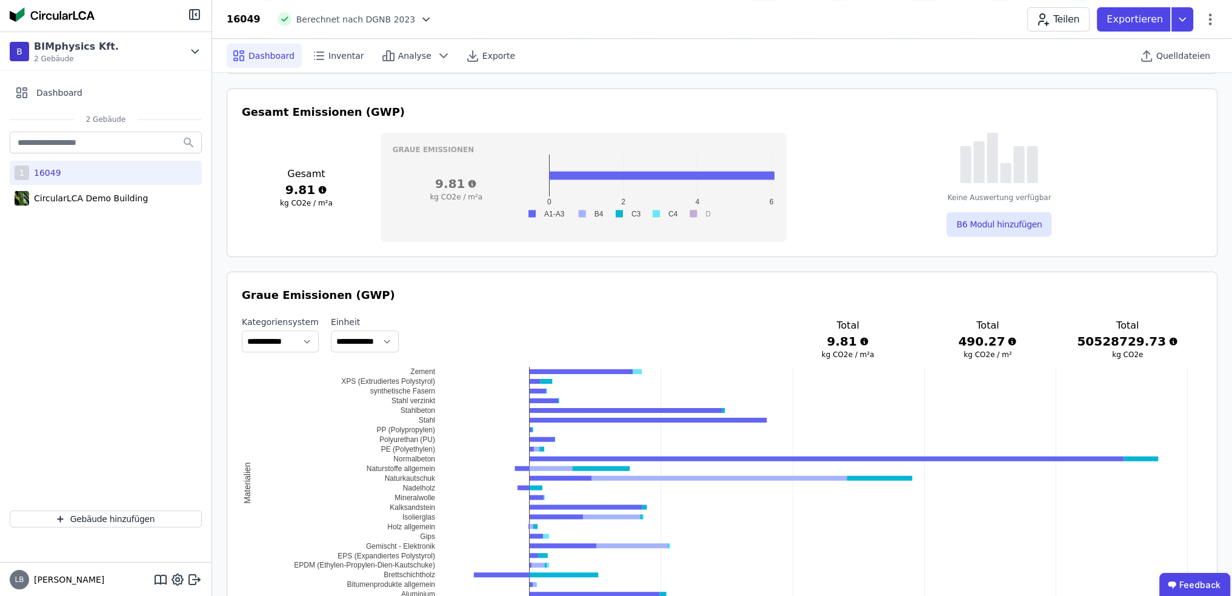
scroll to position [485, 0]
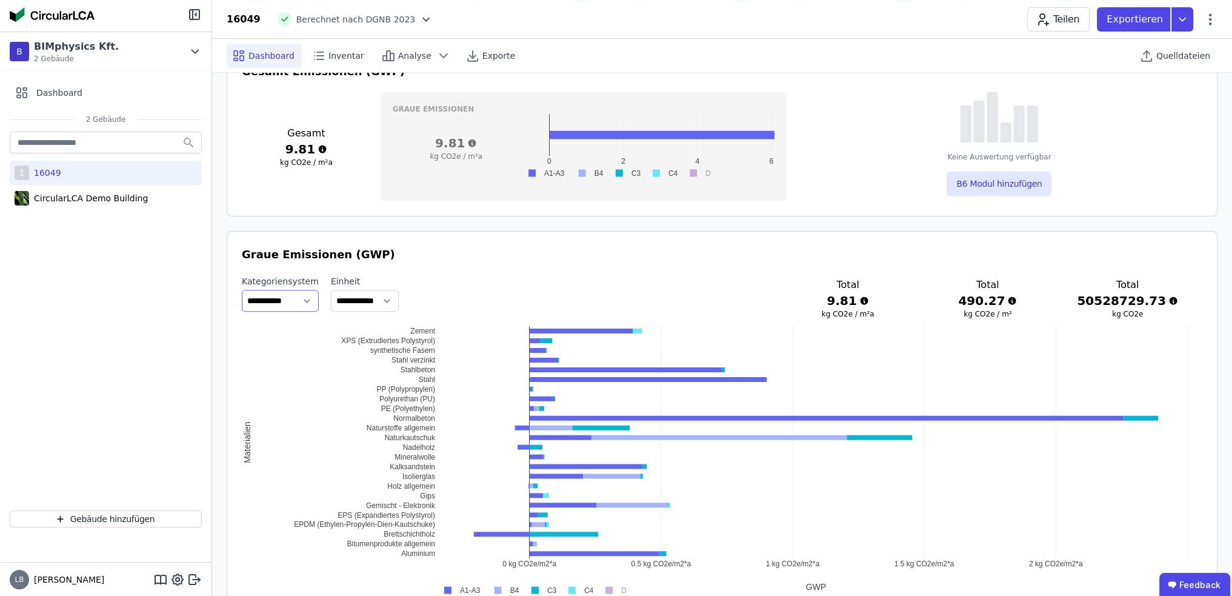
click at [308, 297] on select "**********" at bounding box center [280, 301] width 77 height 22
select select "**********"
click at [242, 290] on select "**********" at bounding box center [280, 301] width 77 height 22
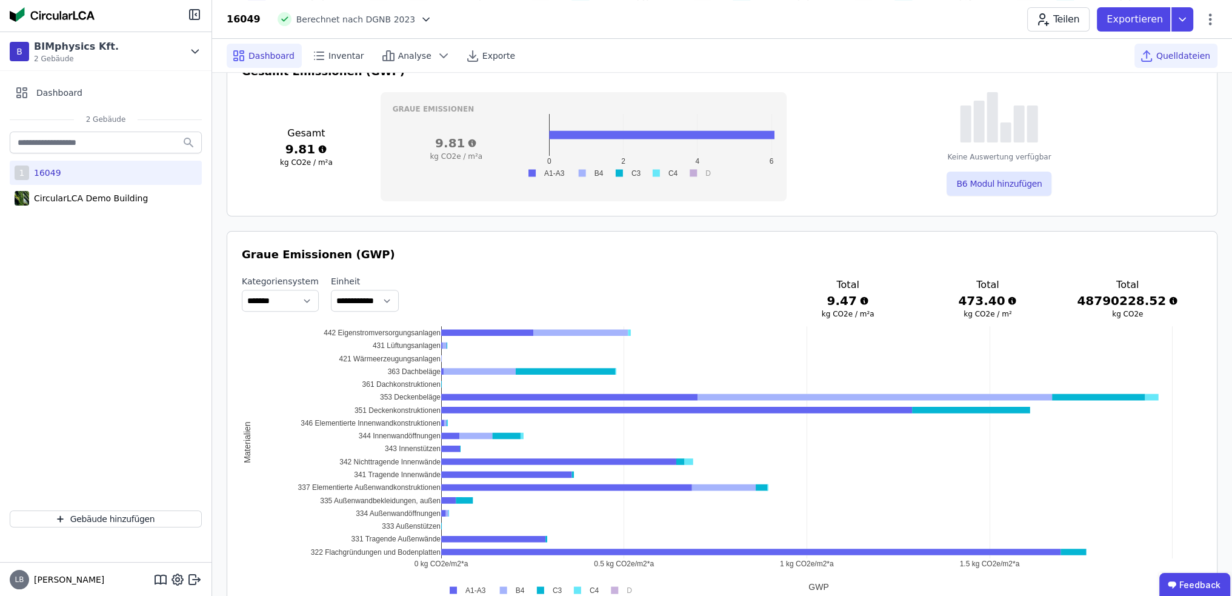
click at [1202, 59] on span "Quelldateien" at bounding box center [1183, 56] width 54 height 12
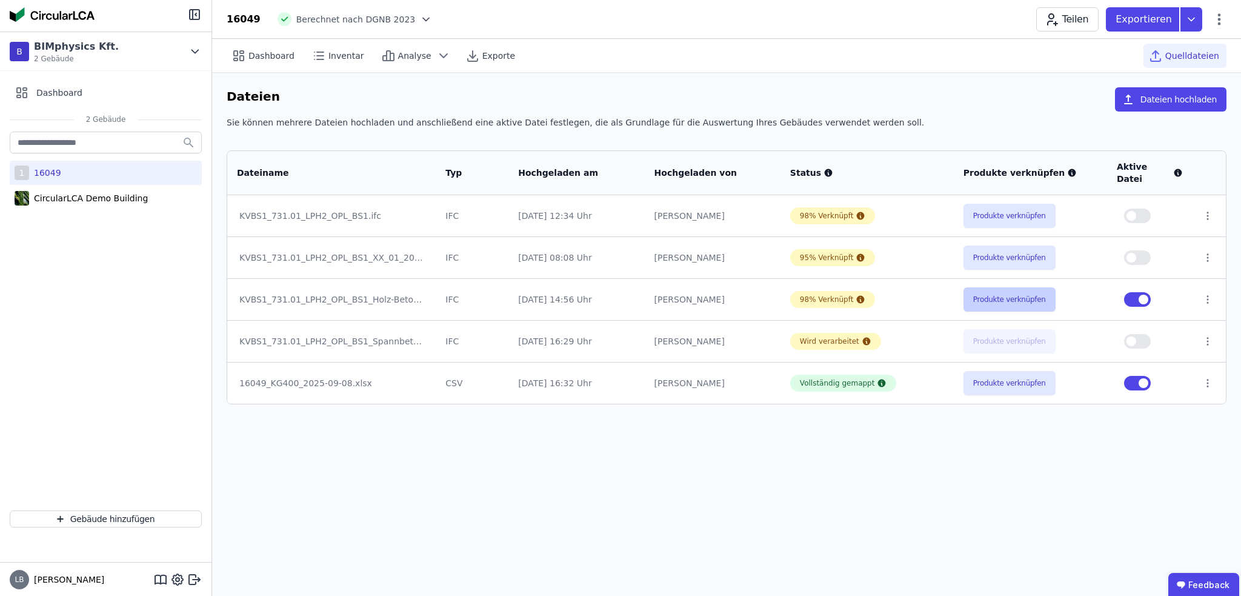
click at [1018, 287] on button "Produkte verknüpfen" at bounding box center [1010, 299] width 92 height 24
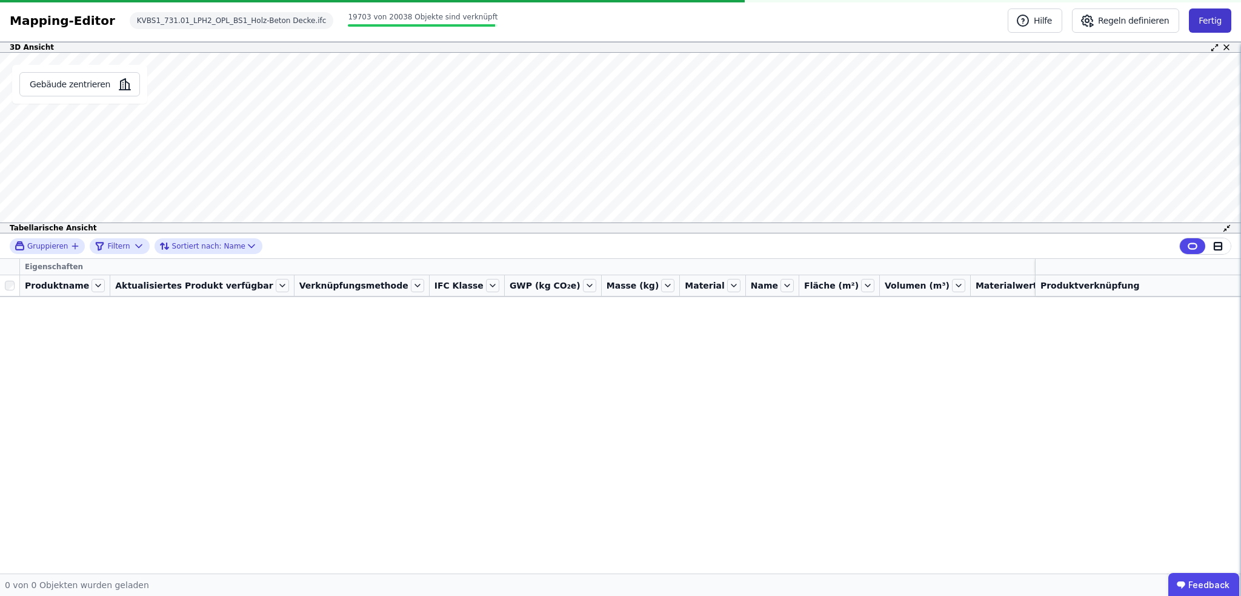
click at [1215, 22] on button "Fertig" at bounding box center [1210, 20] width 42 height 24
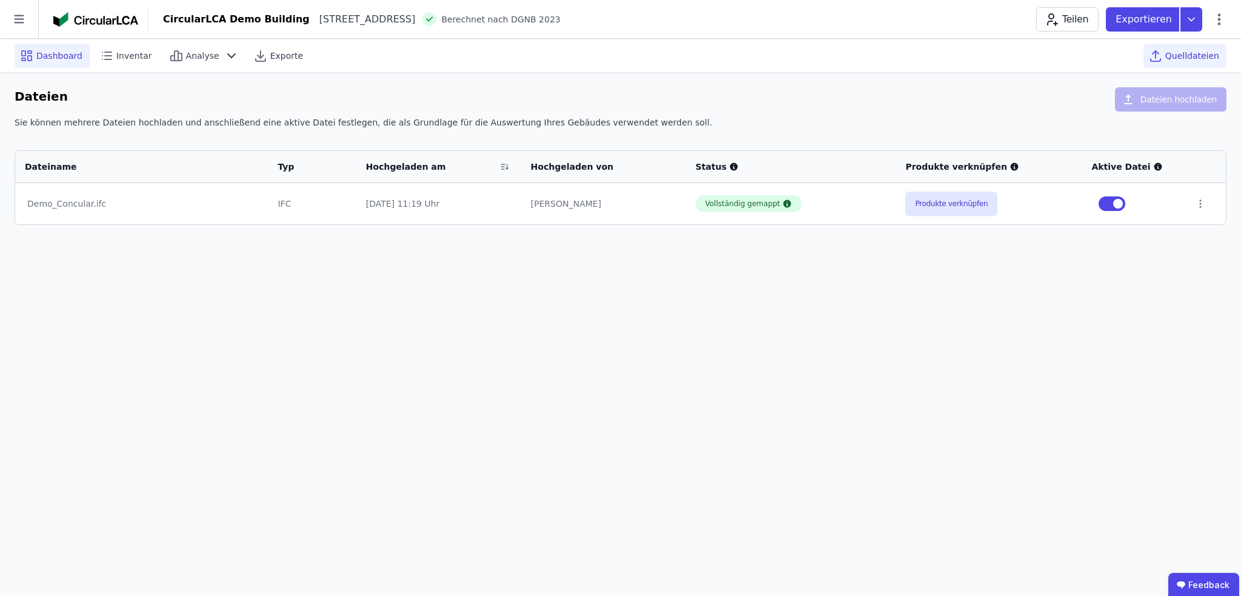
click at [26, 53] on icon at bounding box center [26, 55] width 15 height 15
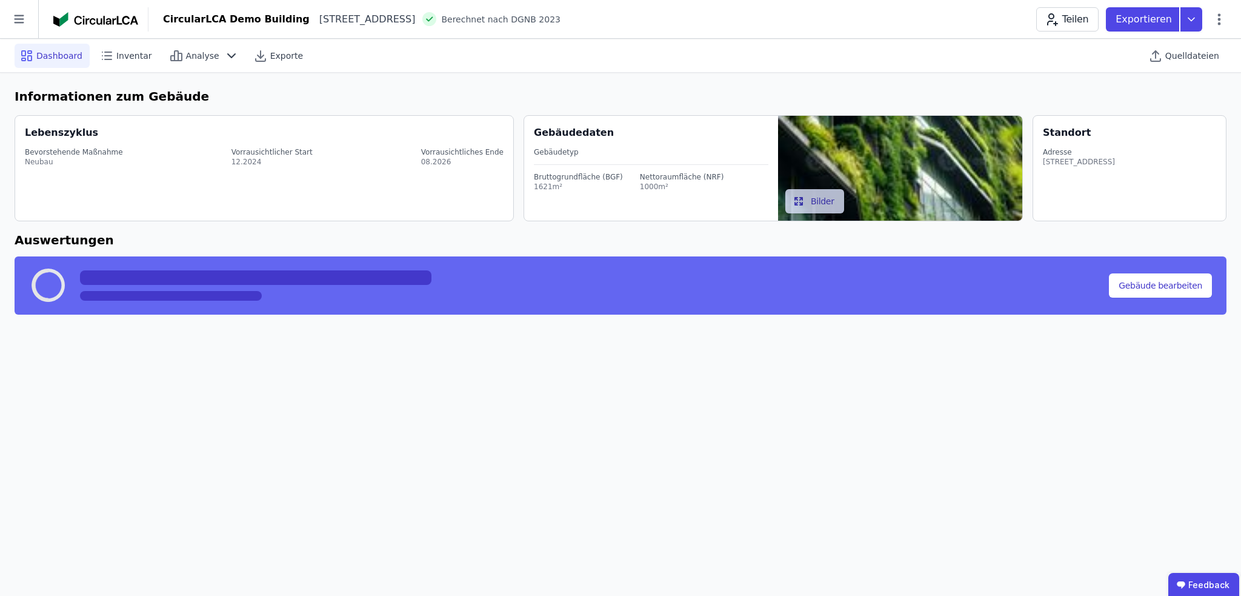
select select "*"
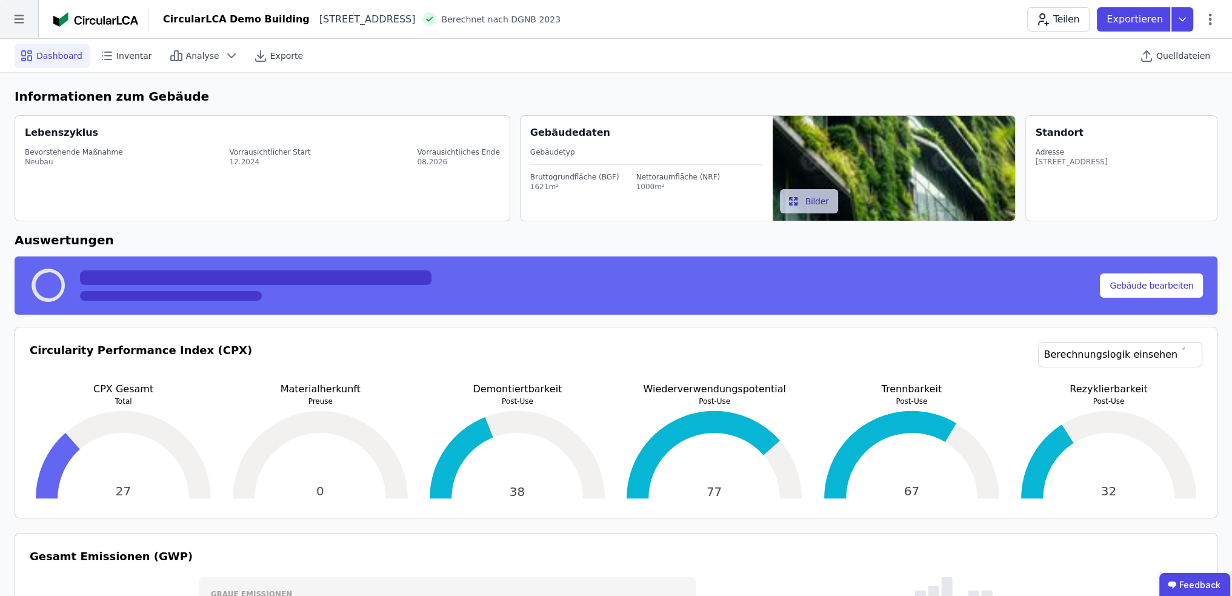
click at [17, 25] on icon at bounding box center [19, 19] width 38 height 38
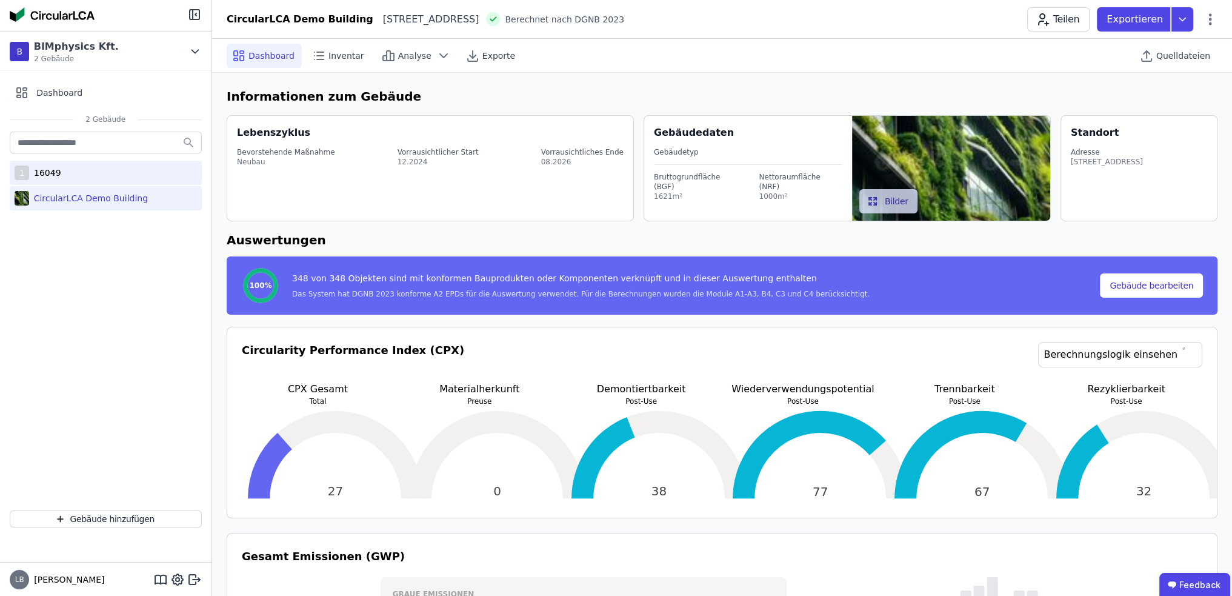
click at [47, 175] on div "16049" at bounding box center [45, 173] width 32 height 12
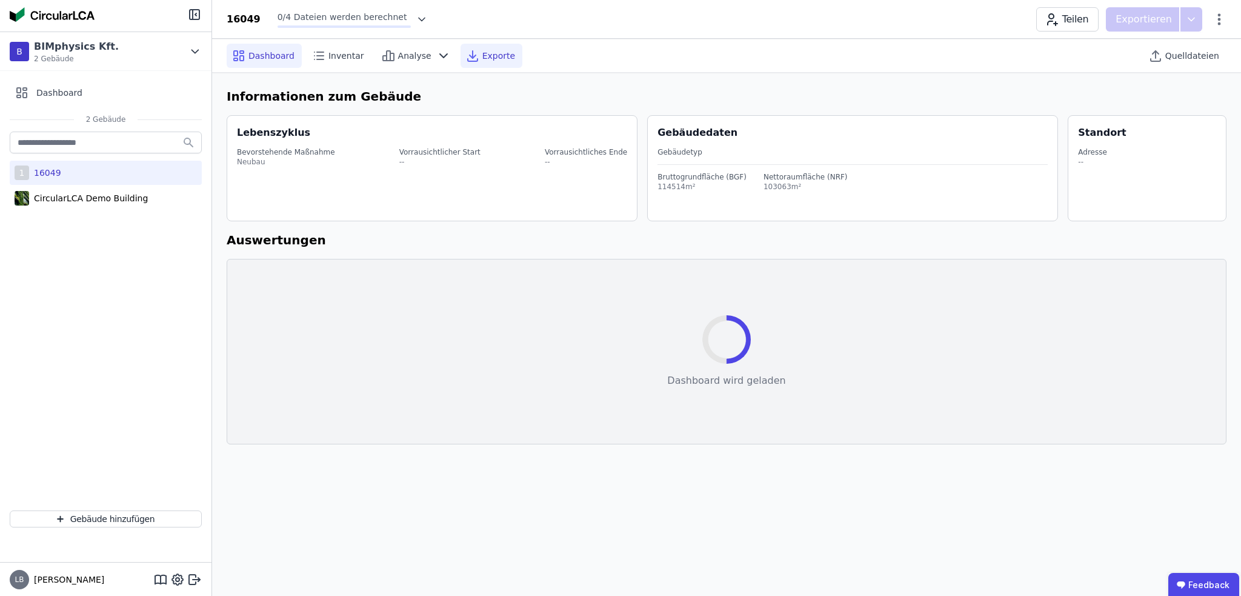
click at [482, 59] on span "Exporte" at bounding box center [498, 56] width 33 height 12
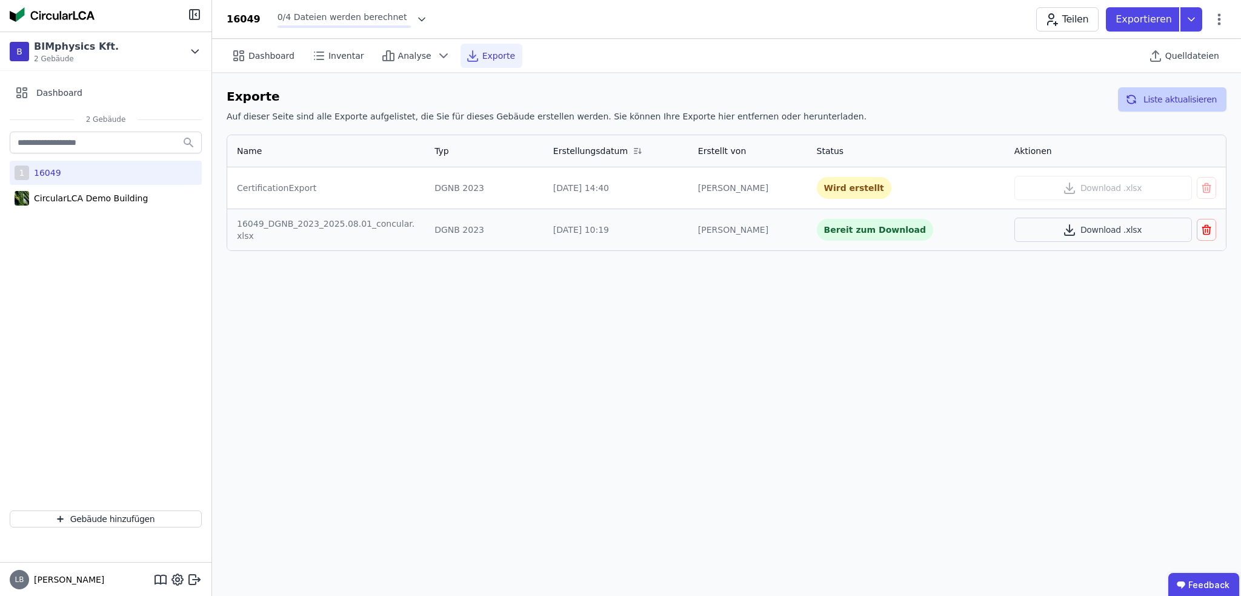
click at [1177, 105] on button "Liste aktualisieren" at bounding box center [1172, 99] width 108 height 24
click at [1177, 100] on button "Liste aktualisieren" at bounding box center [1172, 99] width 108 height 24
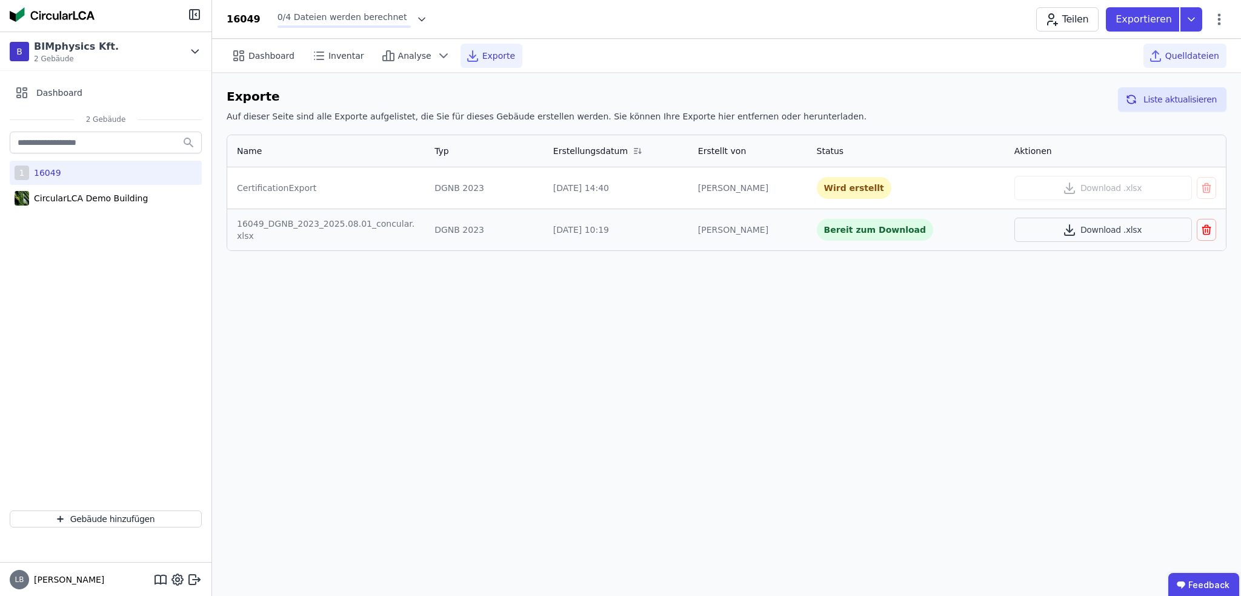
click at [1182, 52] on span "Quelldateien" at bounding box center [1192, 56] width 54 height 12
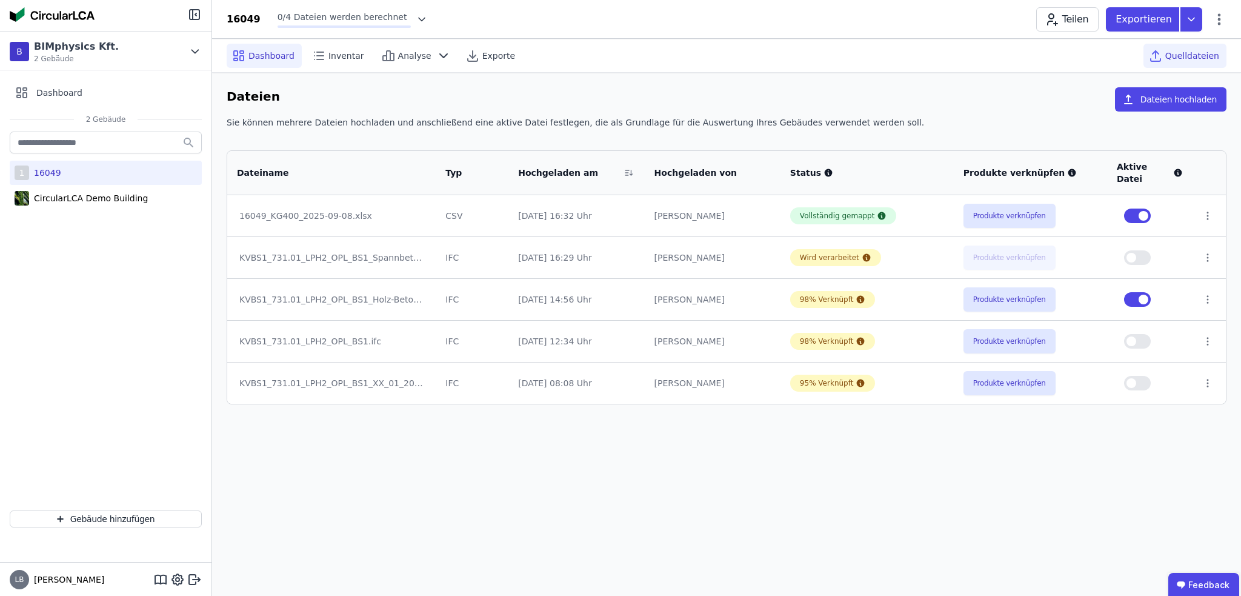
click at [256, 60] on span "Dashboard" at bounding box center [271, 56] width 46 height 12
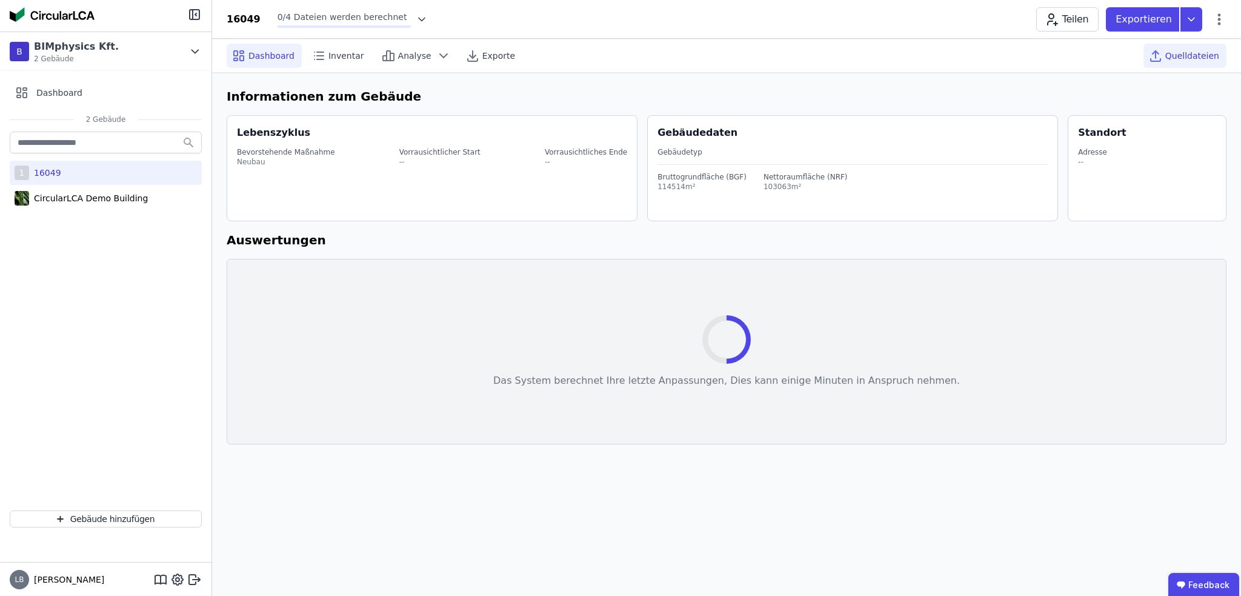
click at [1202, 55] on span "Quelldateien" at bounding box center [1192, 56] width 54 height 12
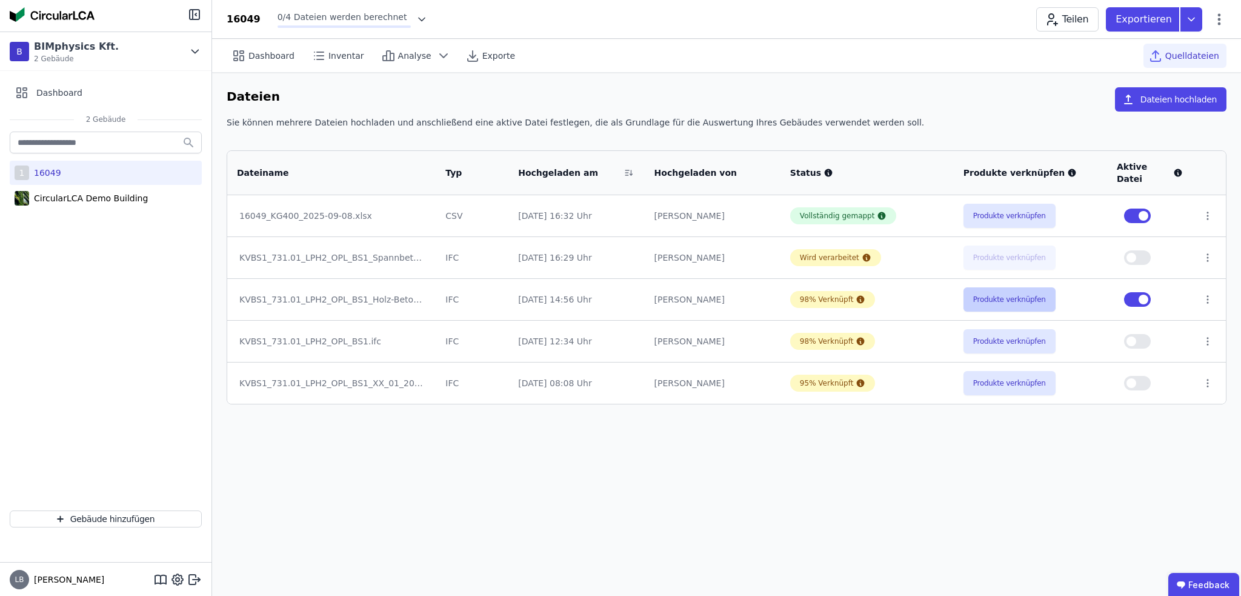
click at [1026, 287] on button "Produkte verknüpfen" at bounding box center [1010, 299] width 92 height 24
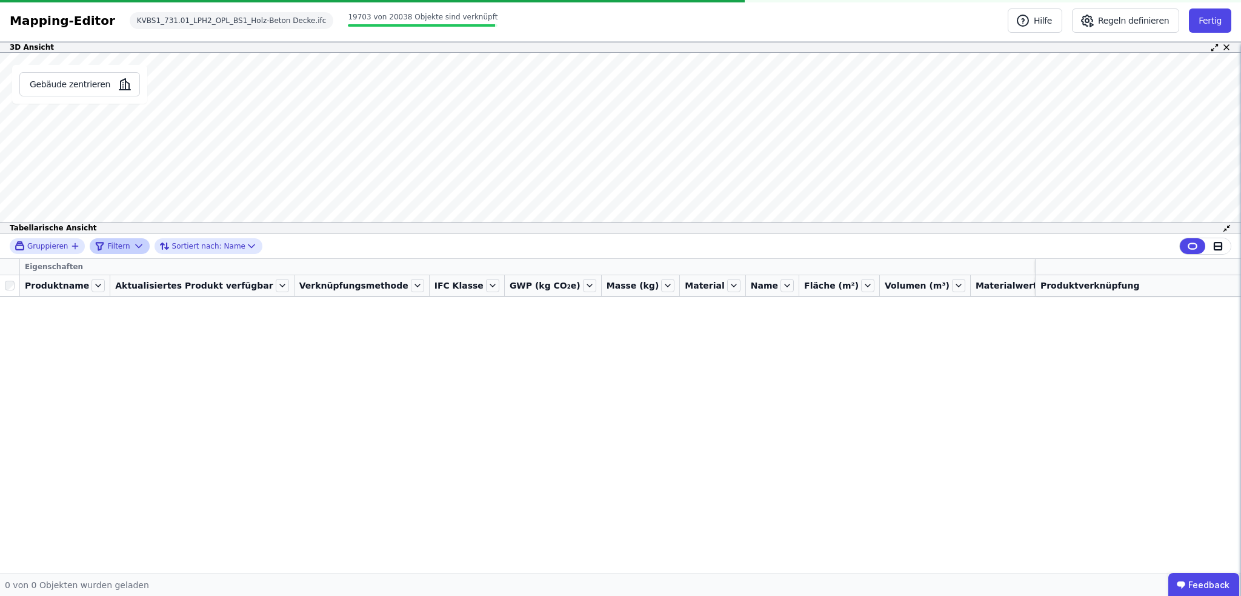
click at [135, 249] on icon at bounding box center [139, 246] width 12 height 12
select select "******"
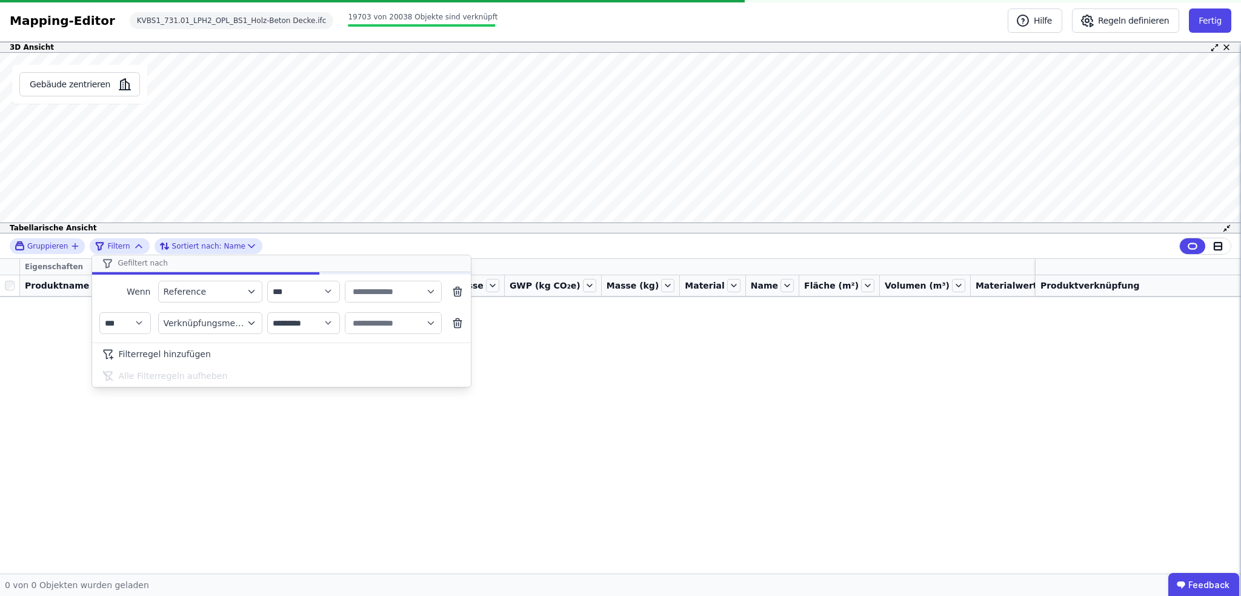
click at [584, 419] on div "**********" at bounding box center [620, 403] width 1241 height 340
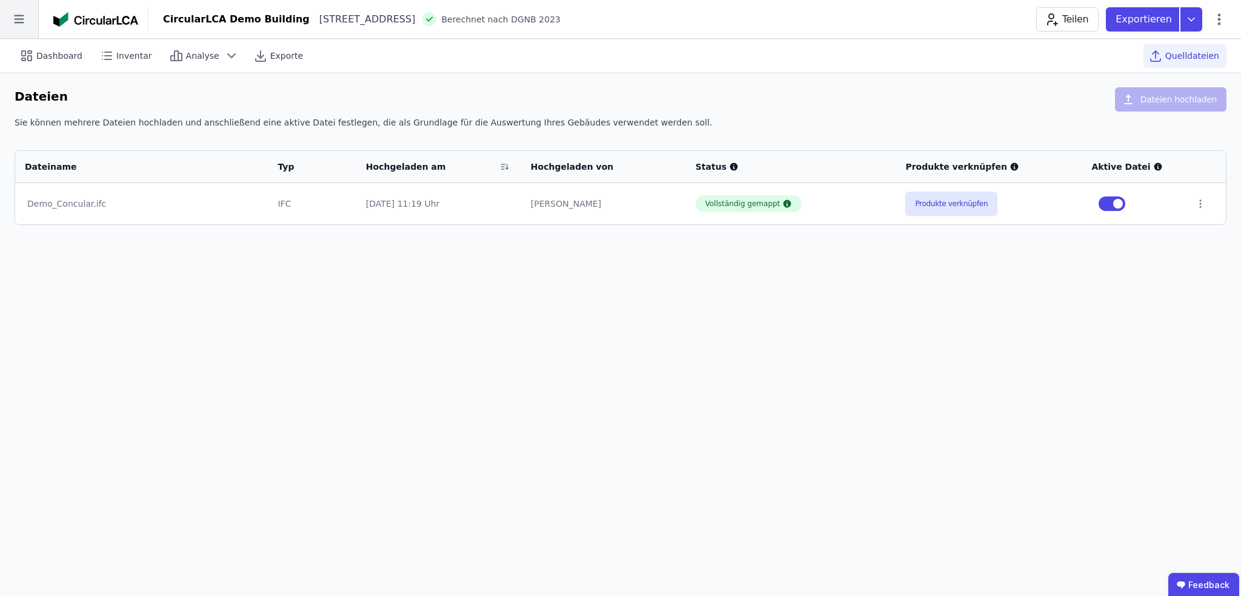
click at [16, 18] on icon at bounding box center [19, 19] width 38 height 38
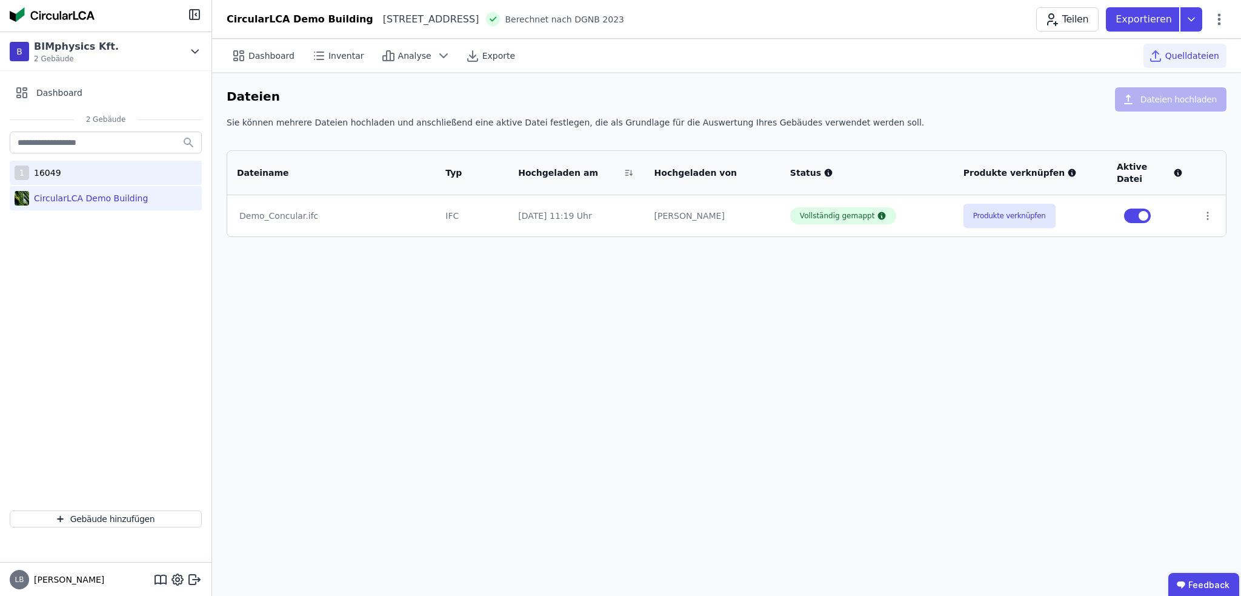
click at [59, 172] on div "1 16049" at bounding box center [106, 173] width 192 height 24
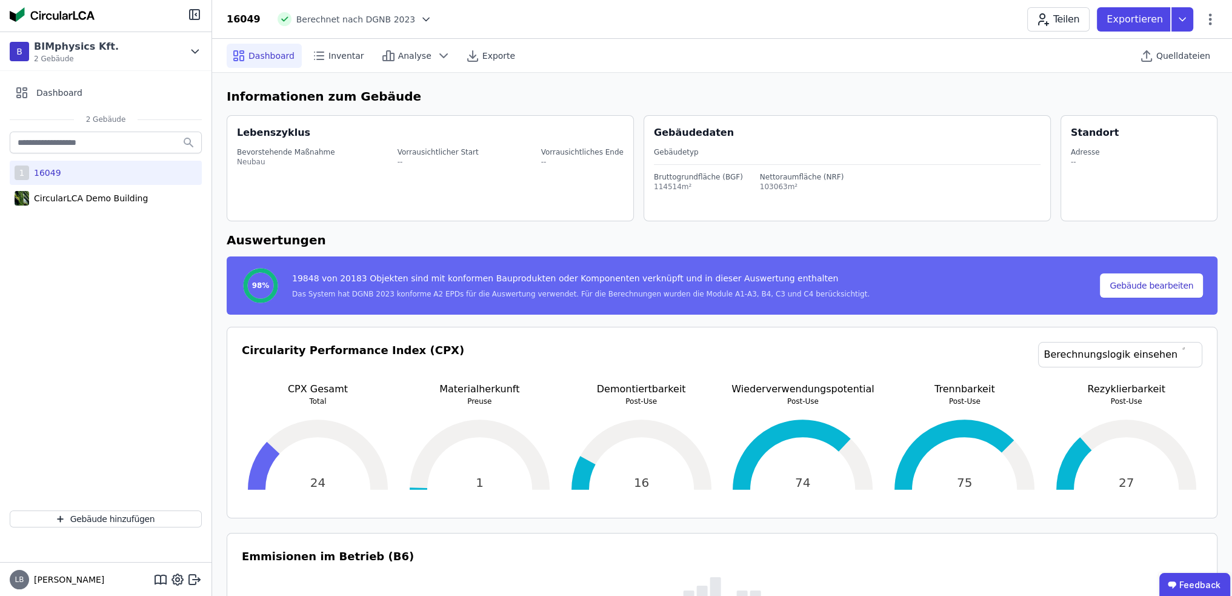
select select "*"
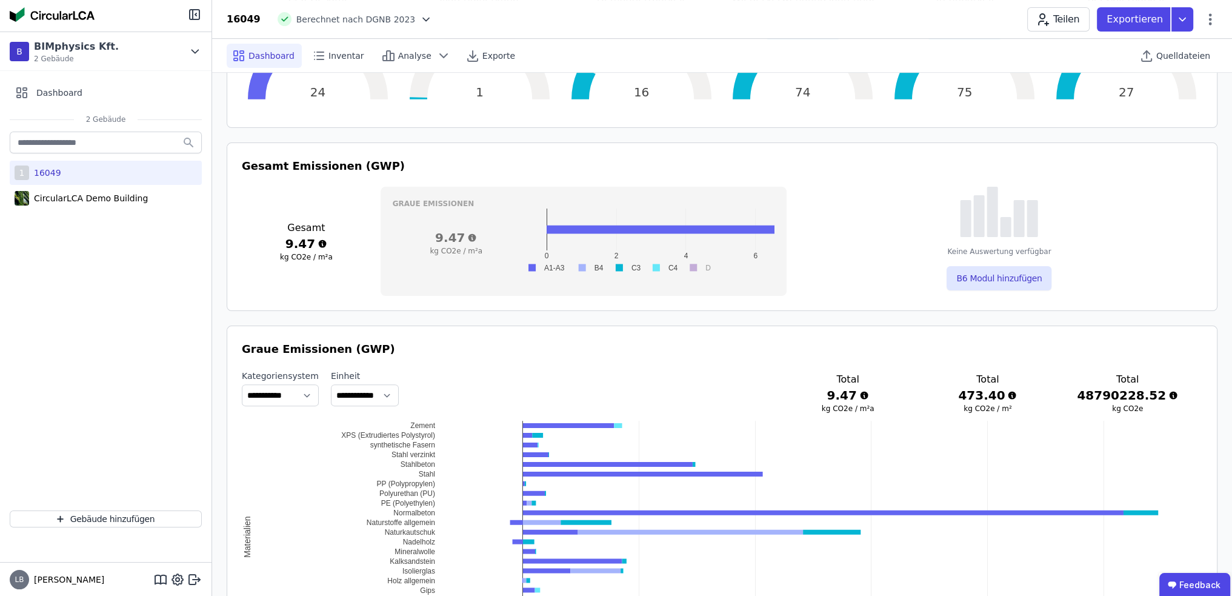
scroll to position [424, 0]
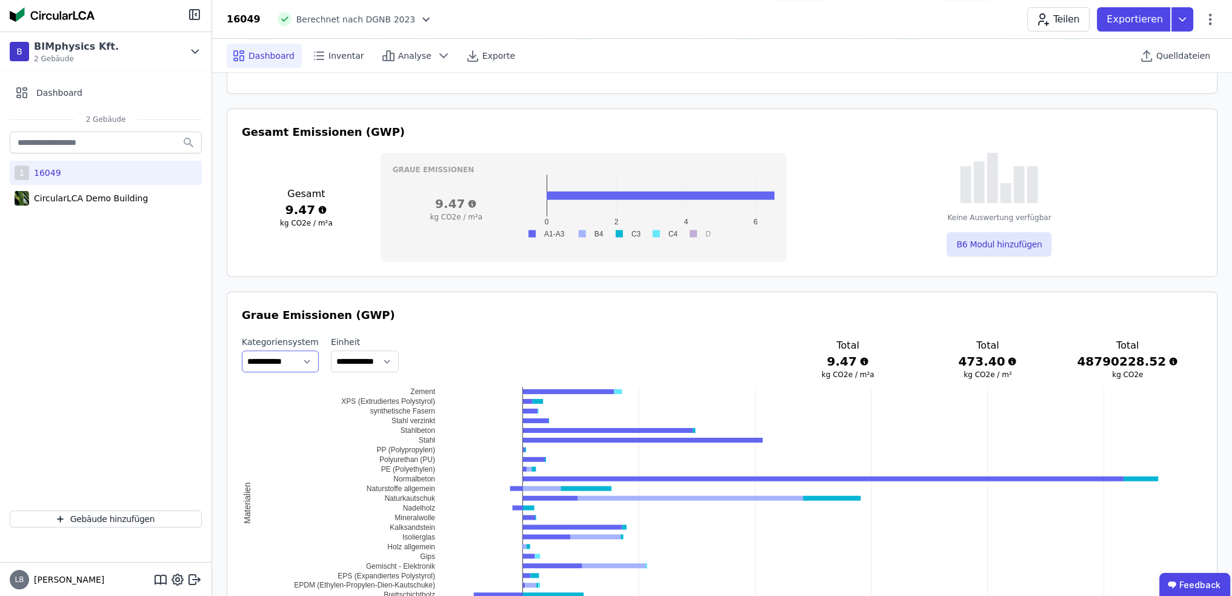
click at [307, 355] on select "**********" at bounding box center [280, 361] width 77 height 22
select select "**********"
click at [242, 350] on select "**********" at bounding box center [280, 361] width 77 height 22
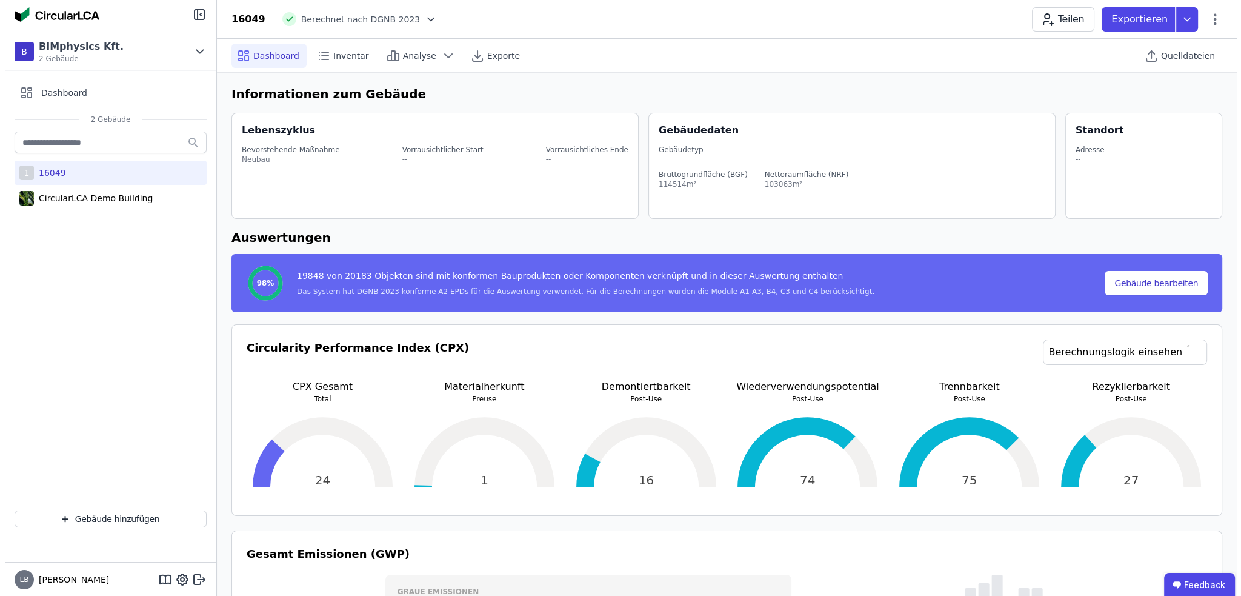
scroll to position [0, 0]
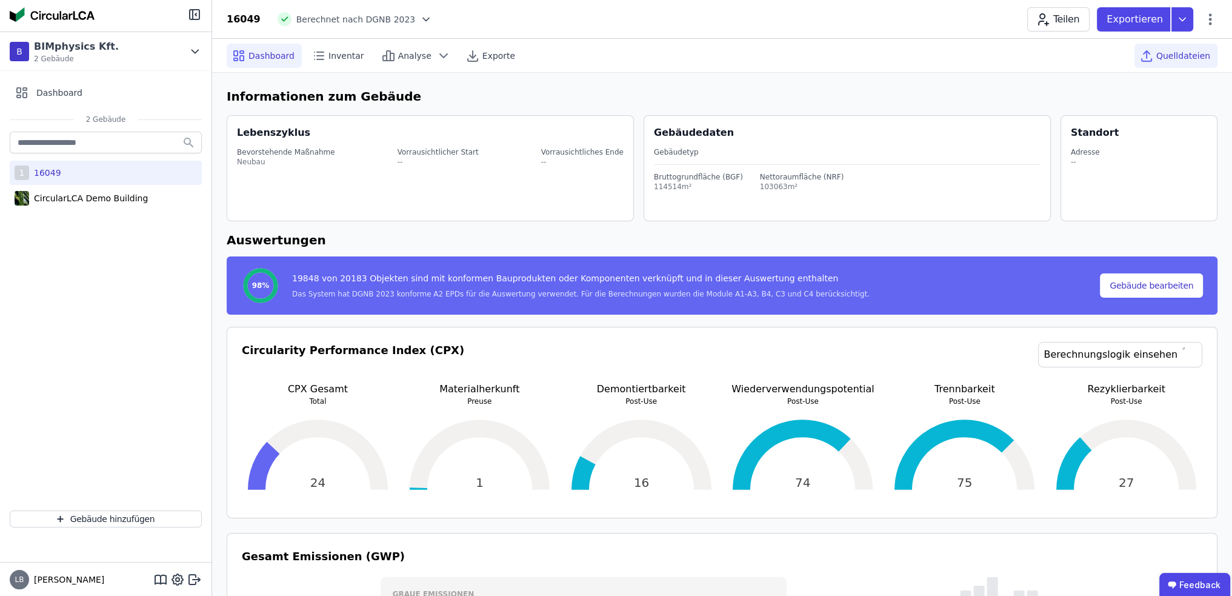
click at [775, 60] on span "Quelldateien" at bounding box center [1183, 56] width 54 height 12
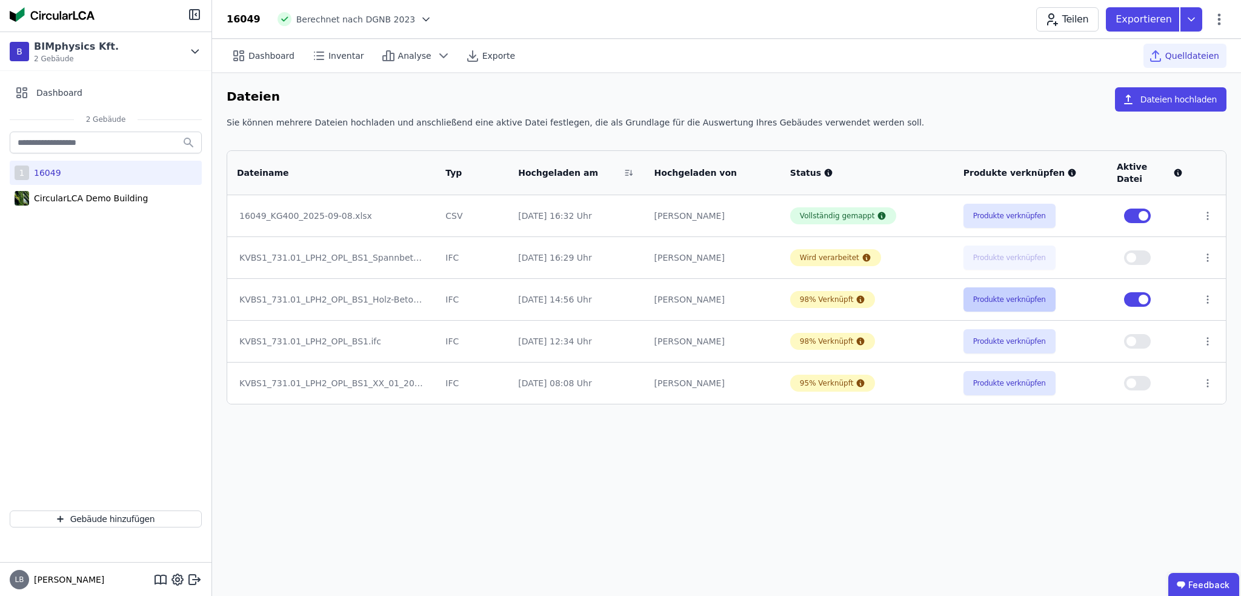
click at [775, 289] on button "Produkte verknüpfen" at bounding box center [1010, 299] width 92 height 24
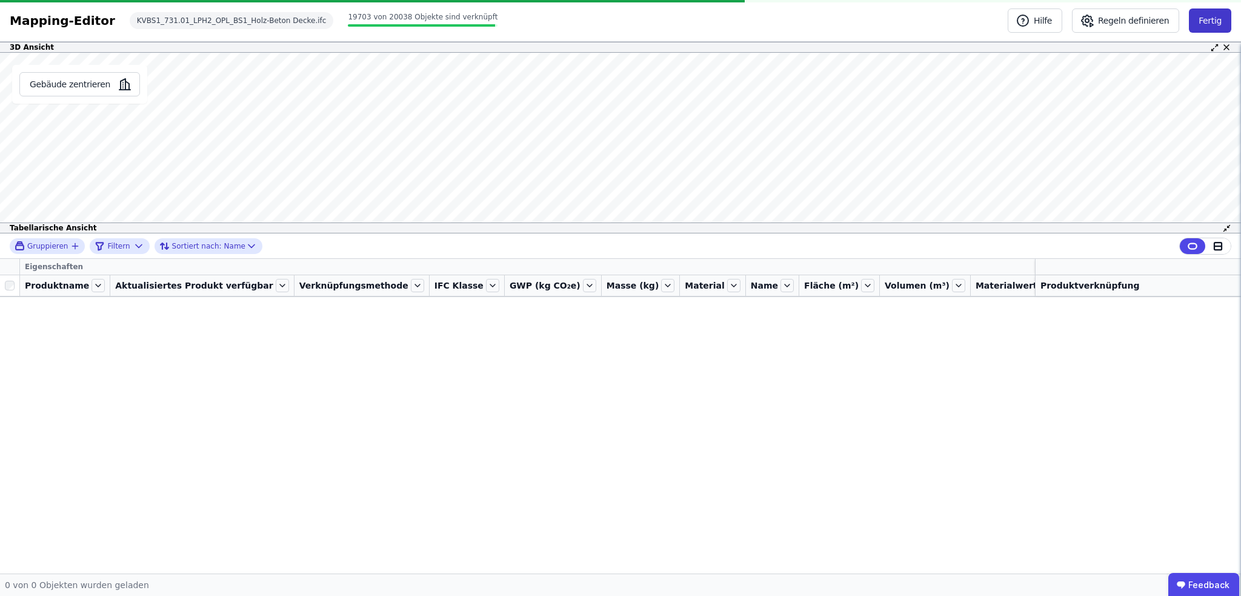
click at [775, 18] on button "Fertig" at bounding box center [1210, 20] width 42 height 24
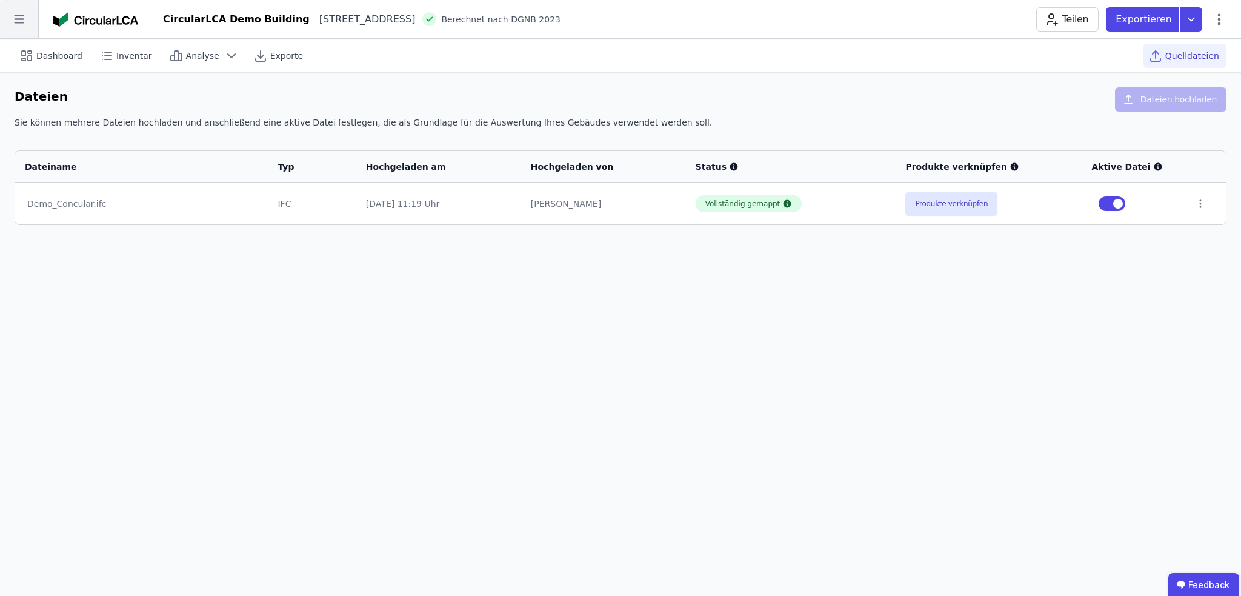
click at [15, 22] on icon at bounding box center [19, 19] width 10 height 8
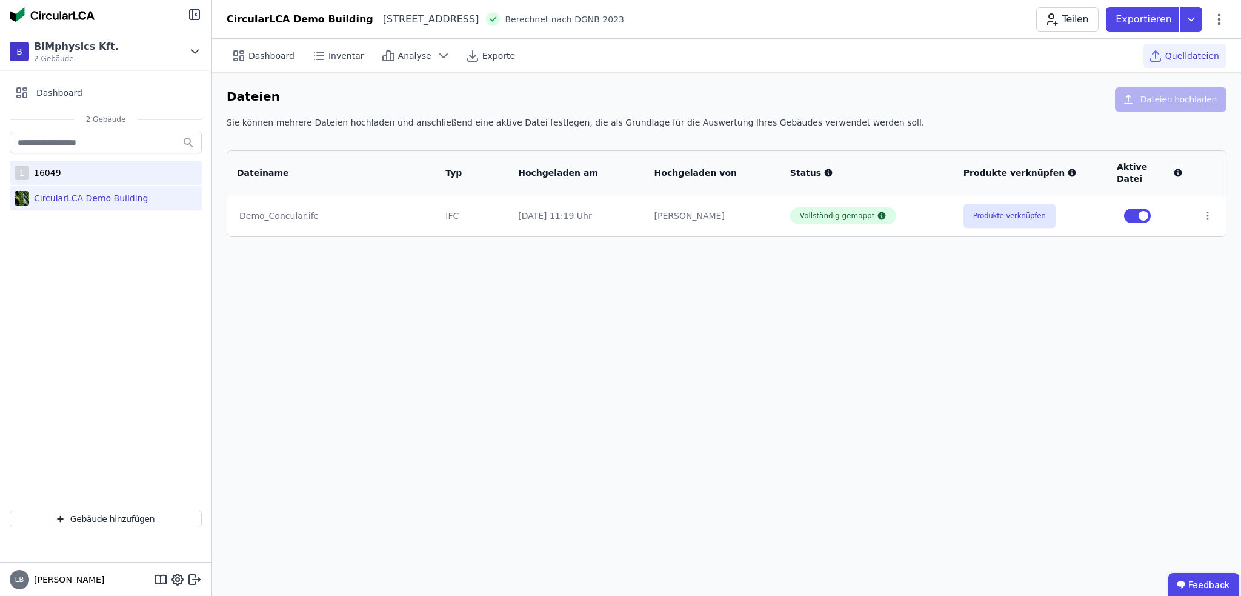
click at [34, 172] on div "16049" at bounding box center [45, 173] width 32 height 12
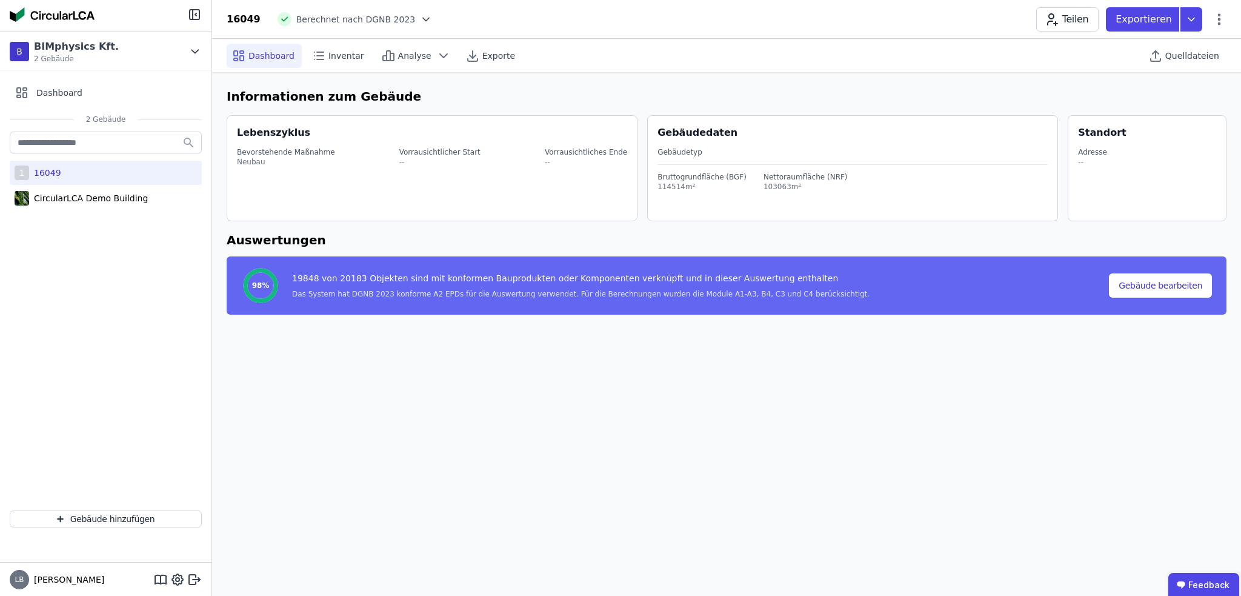
select select "*"
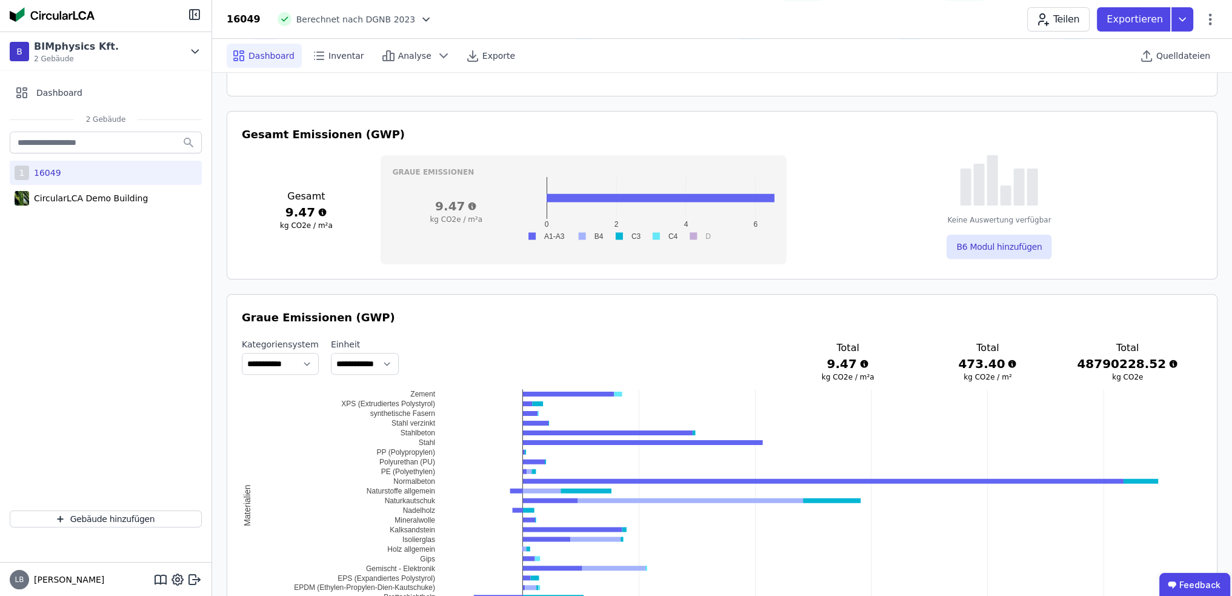
scroll to position [424, 0]
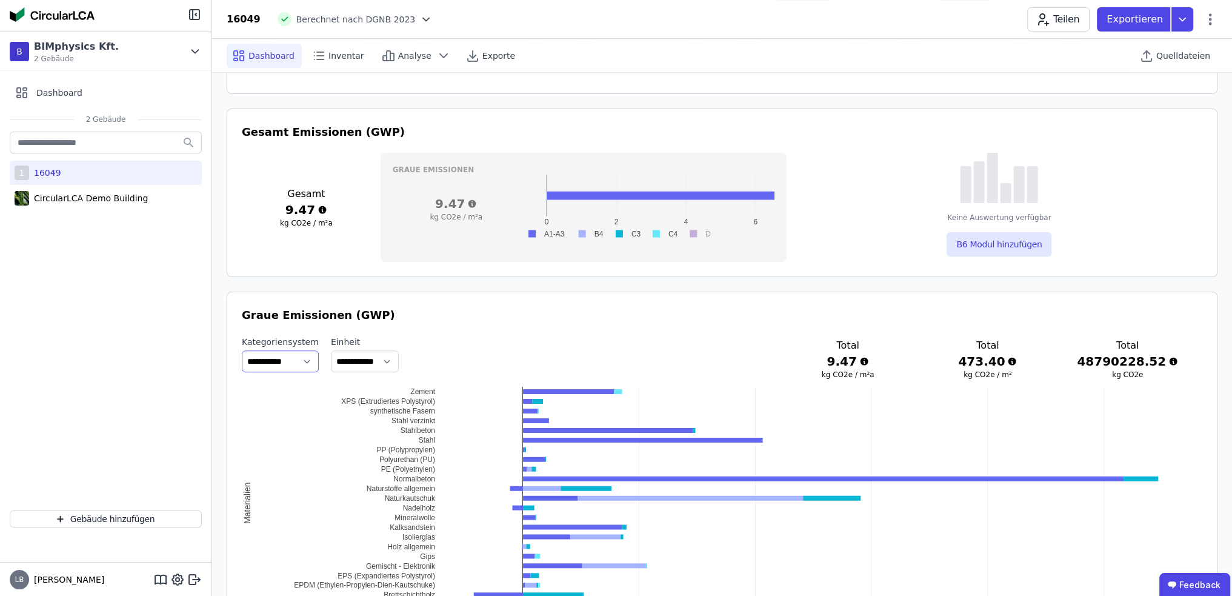
click at [305, 357] on select "**********" at bounding box center [280, 361] width 77 height 22
select select "**********"
click at [242, 350] on select "**********" at bounding box center [280, 361] width 77 height 22
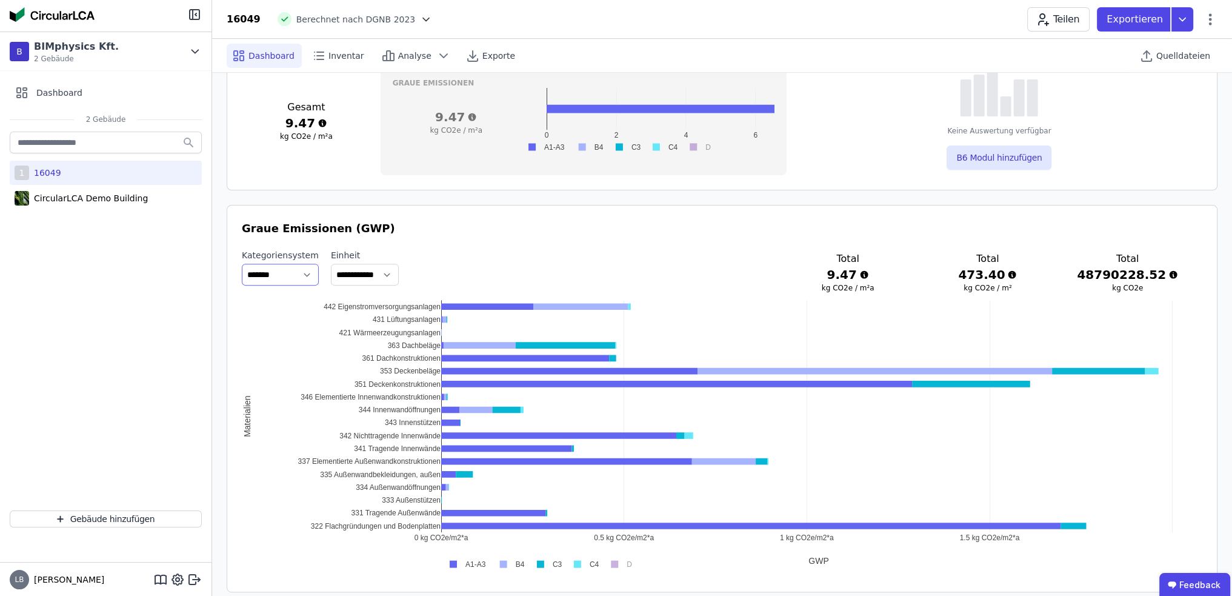
scroll to position [545, 0]
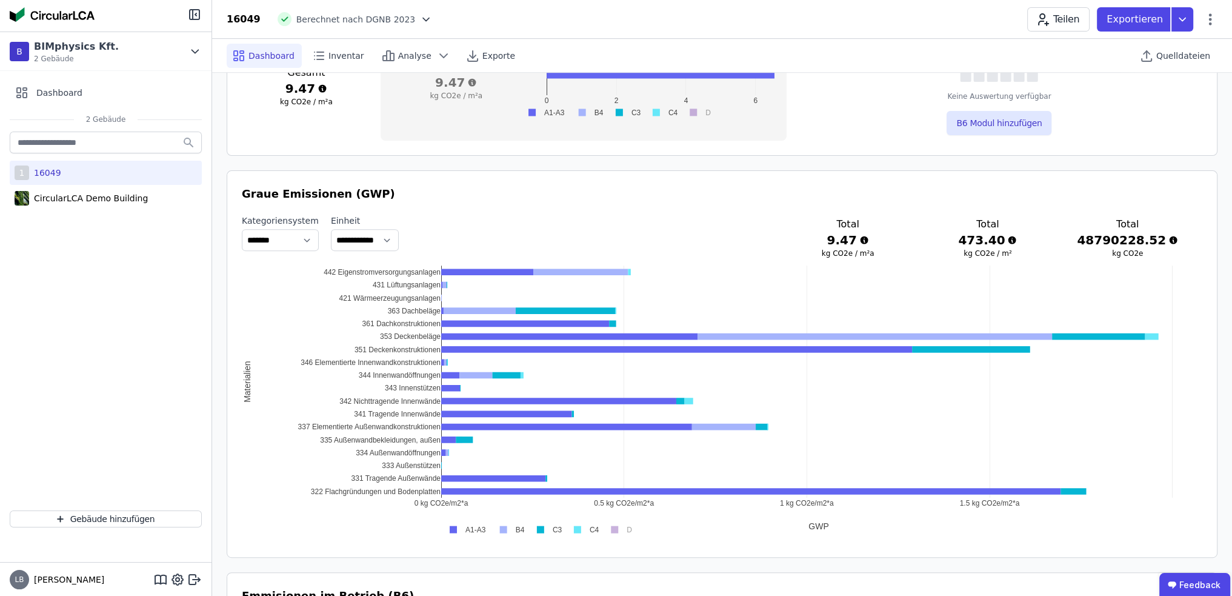
drag, startPoint x: 1022, startPoint y: 185, endPoint x: 943, endPoint y: 189, distance: 78.9
click at [943, 189] on h3 "Graue Emissionen (GWP)" at bounding box center [722, 193] width 961 height 17
click at [939, 195] on h3 "Graue Emissionen (GWP)" at bounding box center [722, 193] width 961 height 17
click at [1171, 56] on span "Quelldateien" at bounding box center [1183, 56] width 54 height 12
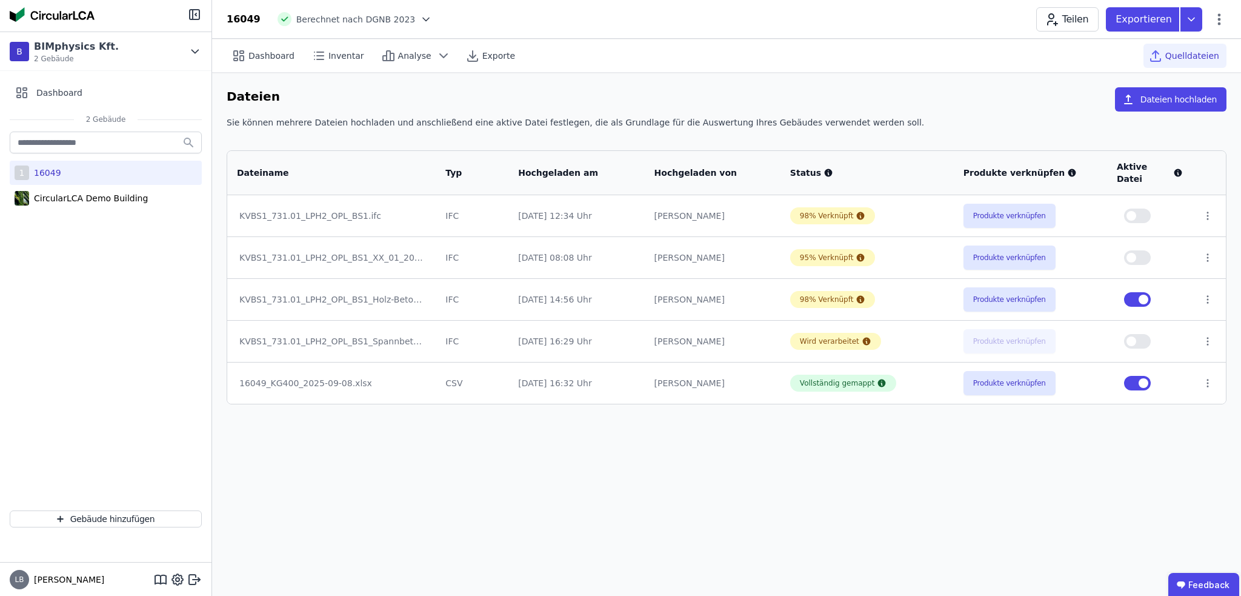
click at [1144, 295] on span "button" at bounding box center [1144, 300] width 10 height 10
click at [1136, 211] on span "button" at bounding box center [1132, 216] width 10 height 10
click at [269, 58] on span "Dashboard" at bounding box center [271, 56] width 46 height 12
select select "**********"
select select "*"
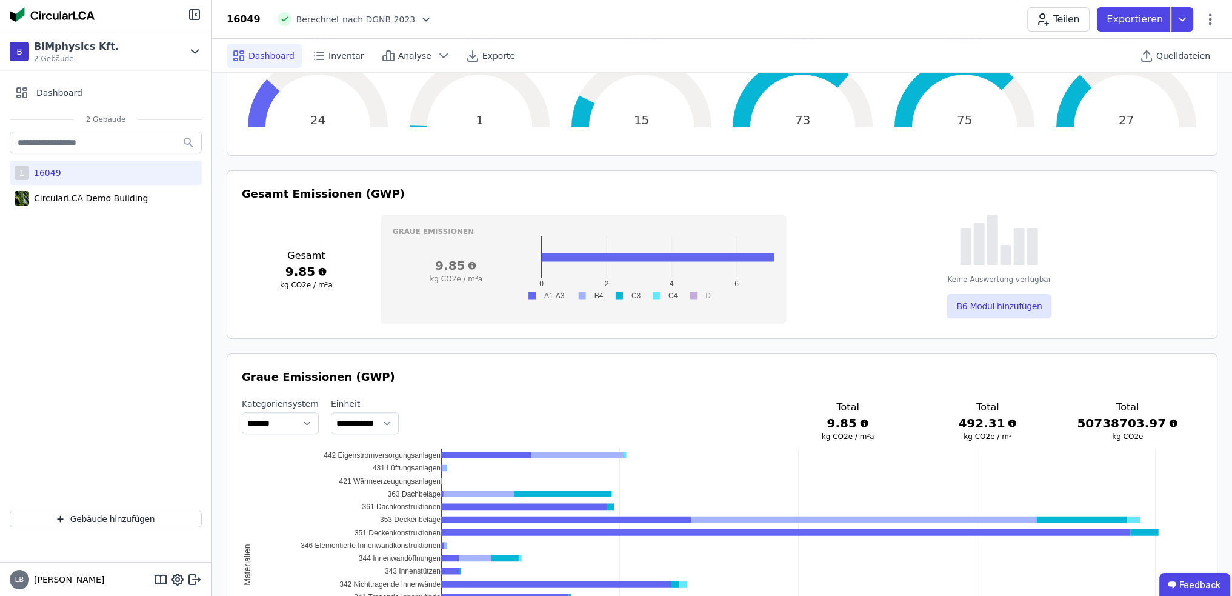
scroll to position [303, 0]
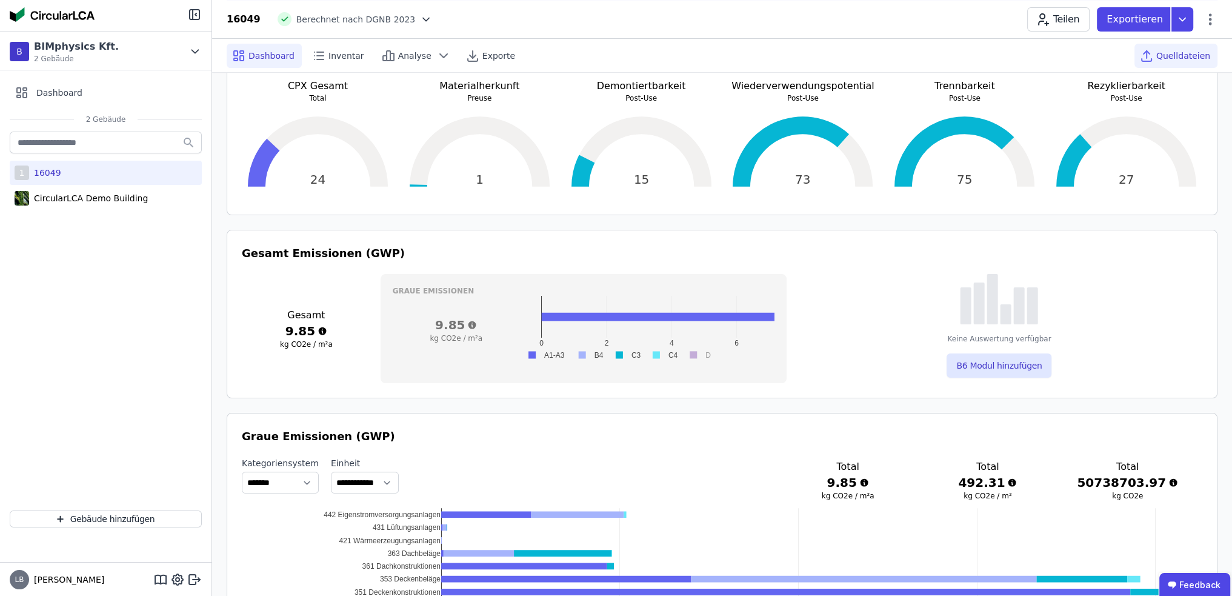
click at [1166, 55] on span "Quelldateien" at bounding box center [1183, 56] width 54 height 12
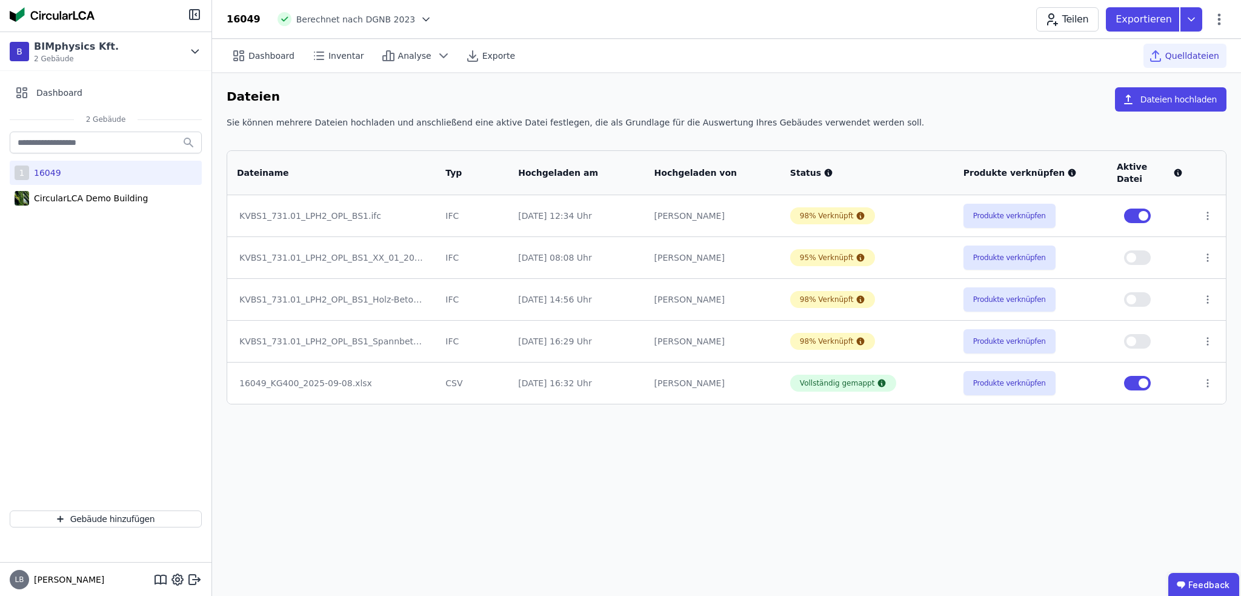
click at [1144, 211] on span "button" at bounding box center [1144, 216] width 10 height 10
click at [1136, 295] on span "button" at bounding box center [1132, 300] width 10 height 10
click at [263, 56] on span "Dashboard" at bounding box center [271, 56] width 46 height 12
select select "**********"
select select "*"
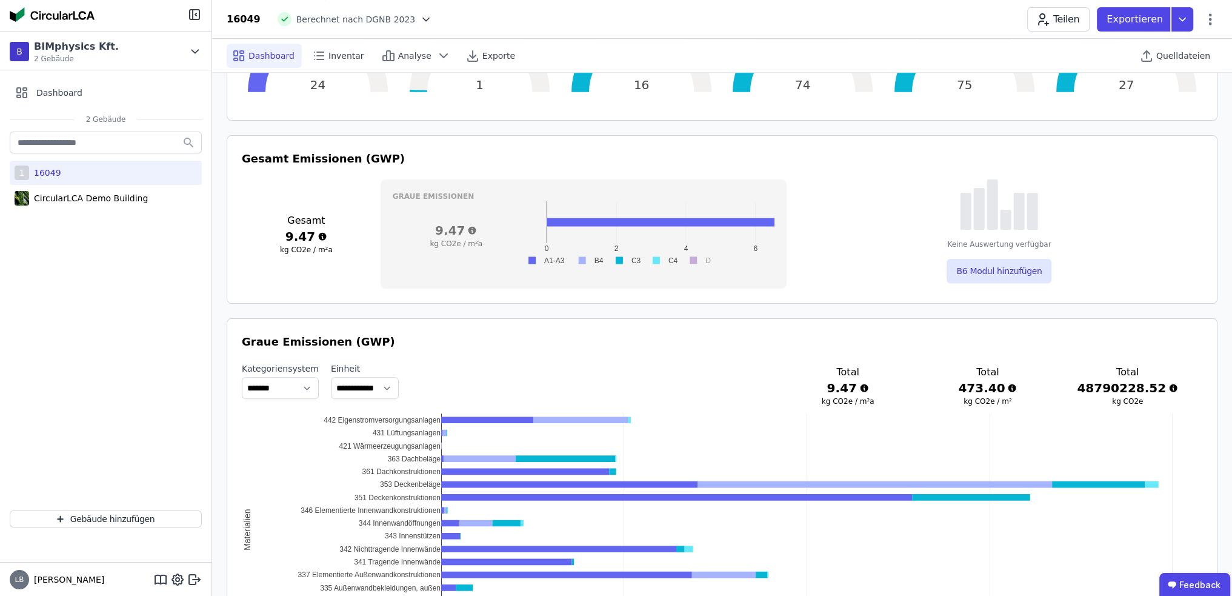
scroll to position [303, 0]
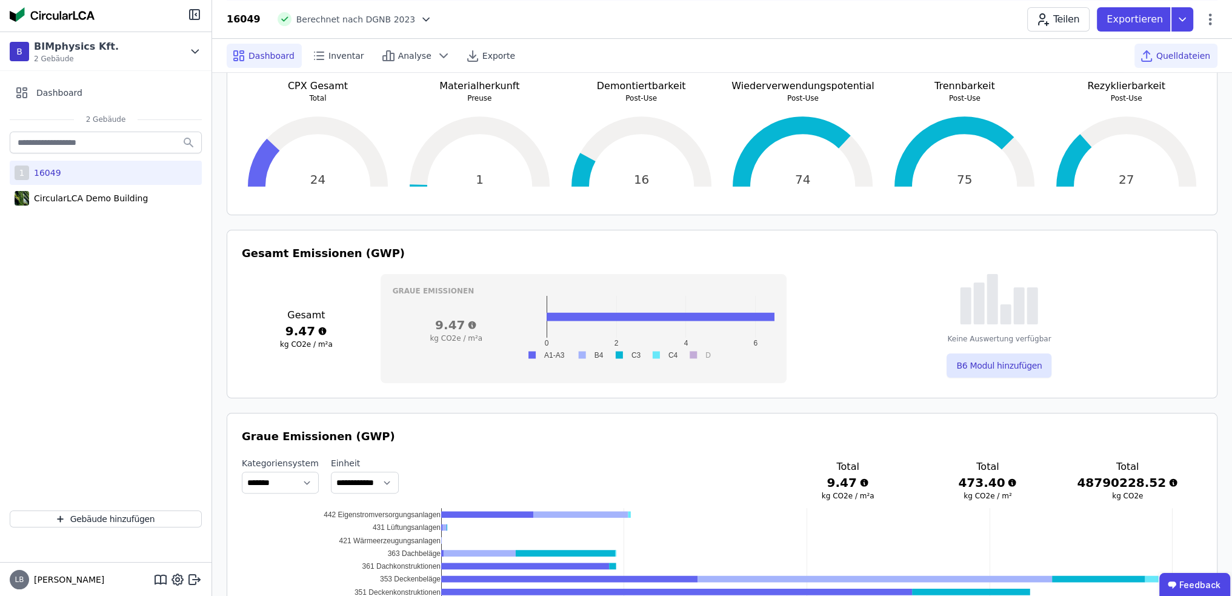
click at [1173, 52] on span "Quelldateien" at bounding box center [1183, 56] width 54 height 12
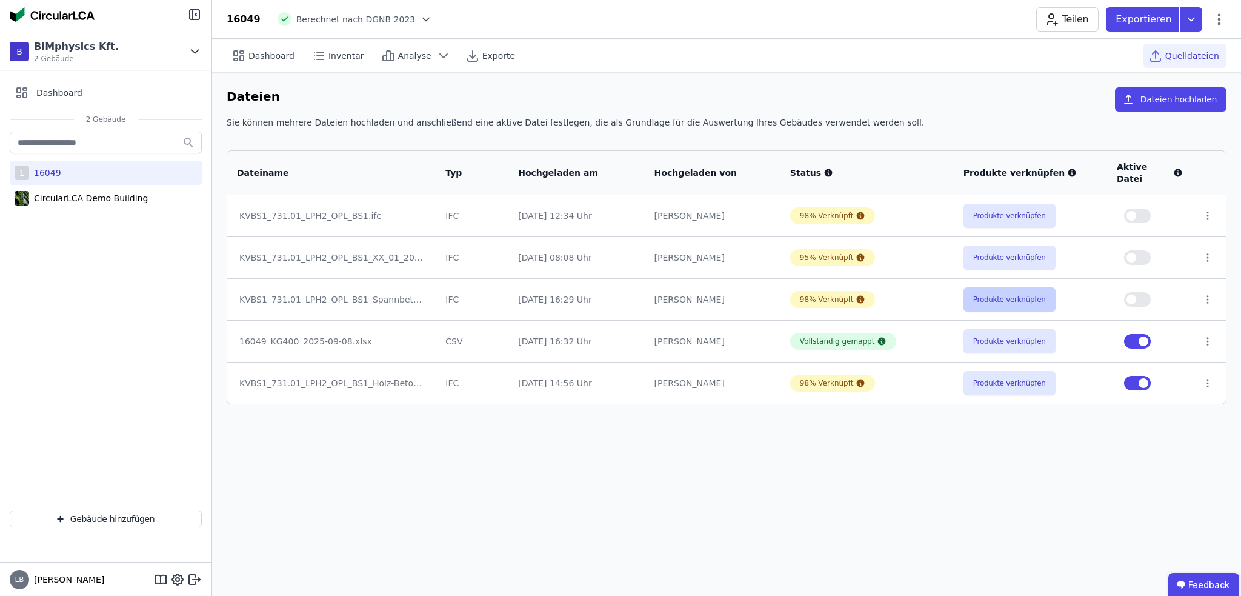
click at [1030, 288] on button "Produkte verknüpfen" at bounding box center [1010, 299] width 92 height 24
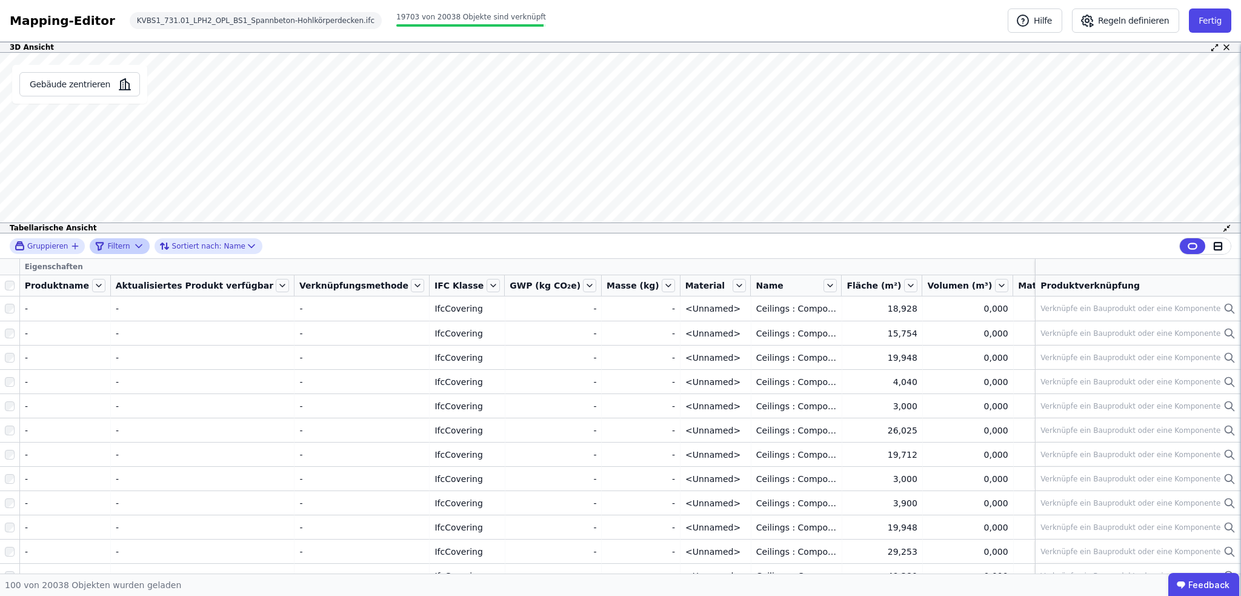
click at [133, 244] on icon at bounding box center [139, 246] width 12 height 12
select select "******"
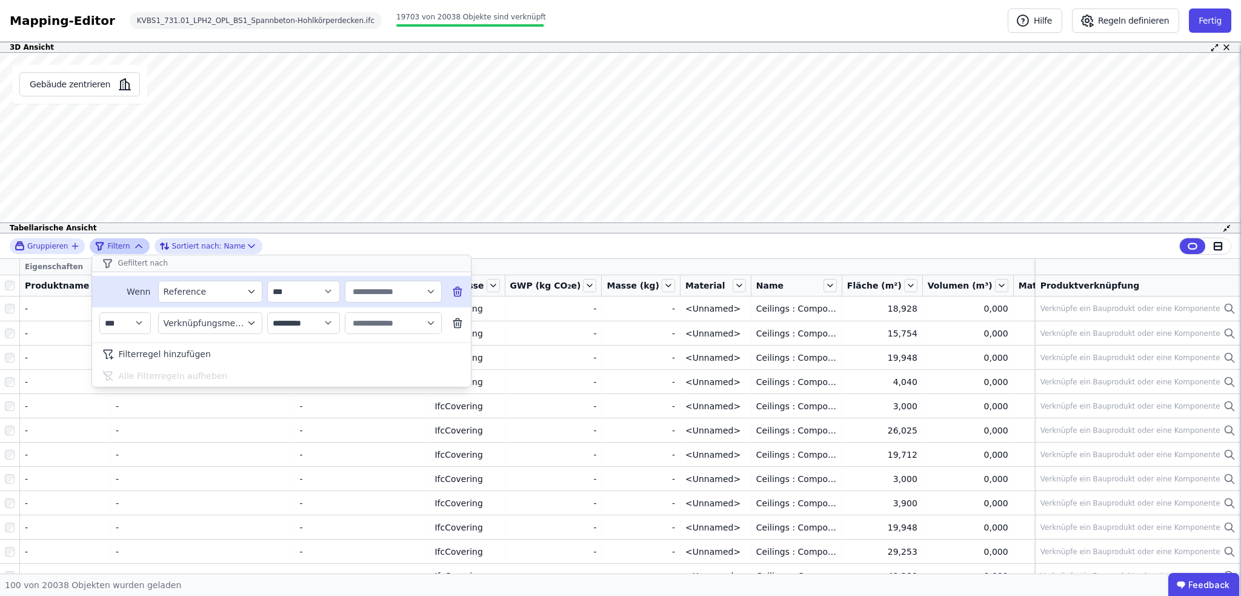
click at [431, 292] on icon "button" at bounding box center [430, 291] width 5 height 3
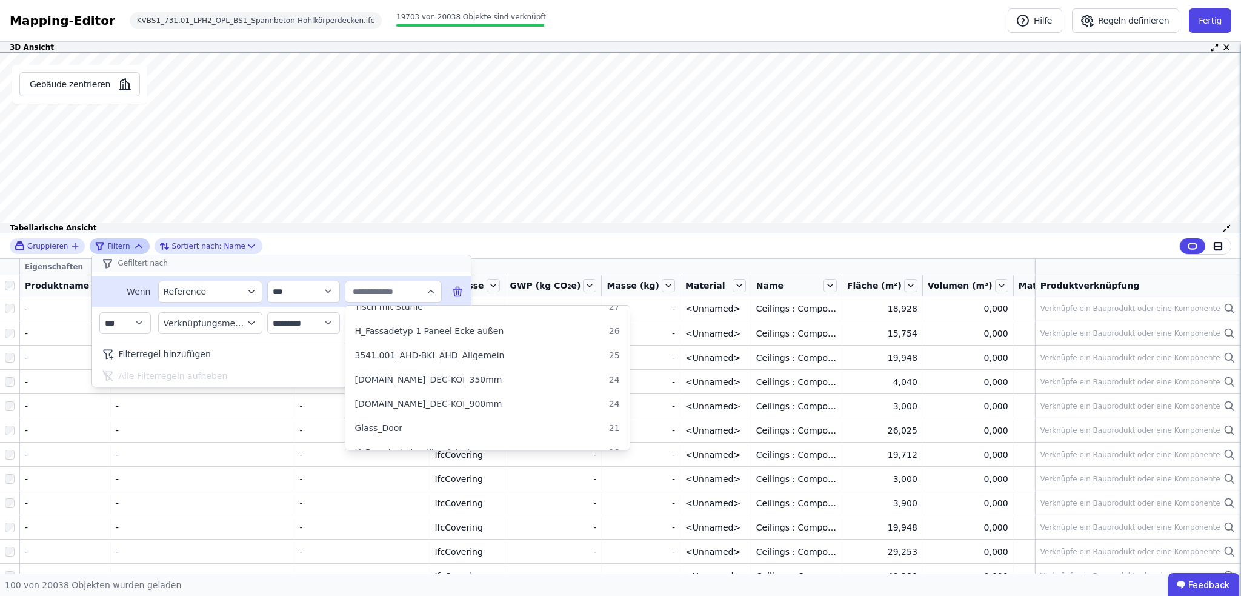
scroll to position [909, 0]
click at [440, 375] on span "3511.xxx_DEC-KOI_350mm" at bounding box center [428, 378] width 147 height 12
type input "**********"
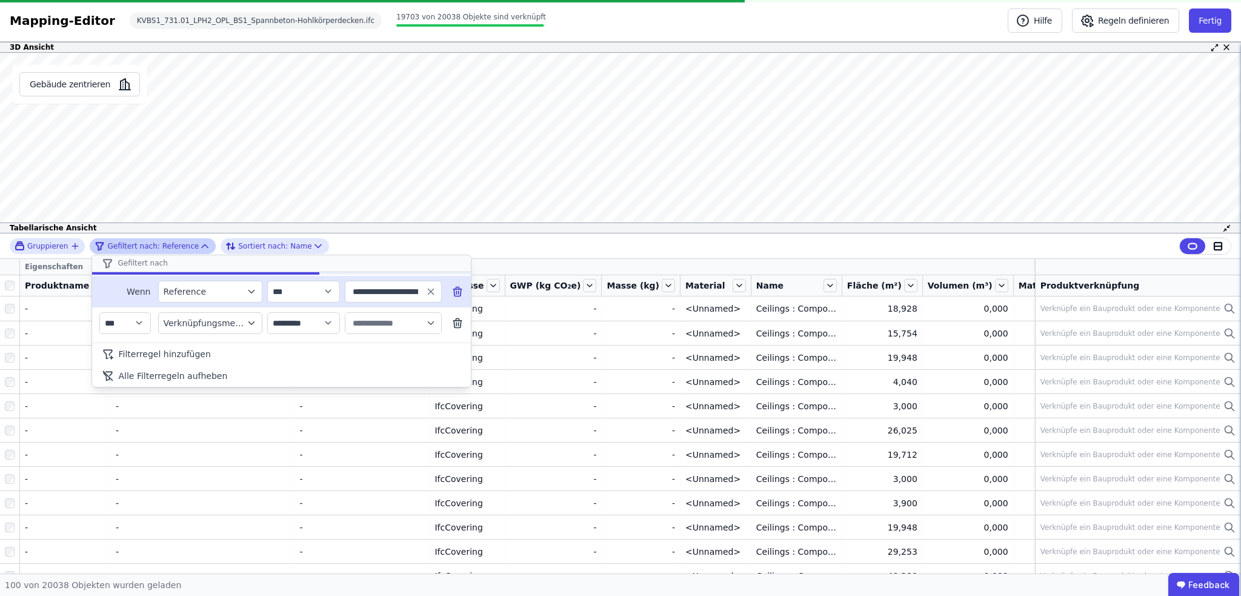
scroll to position [0, 0]
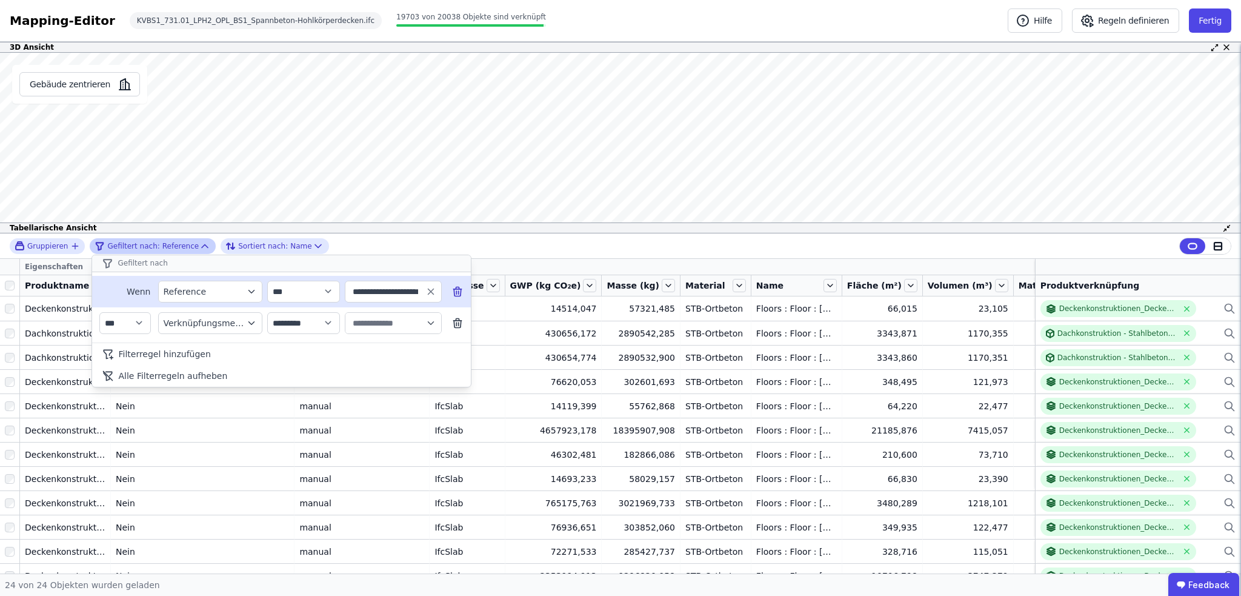
click at [10, 284] on div "**********" at bounding box center [620, 403] width 1241 height 340
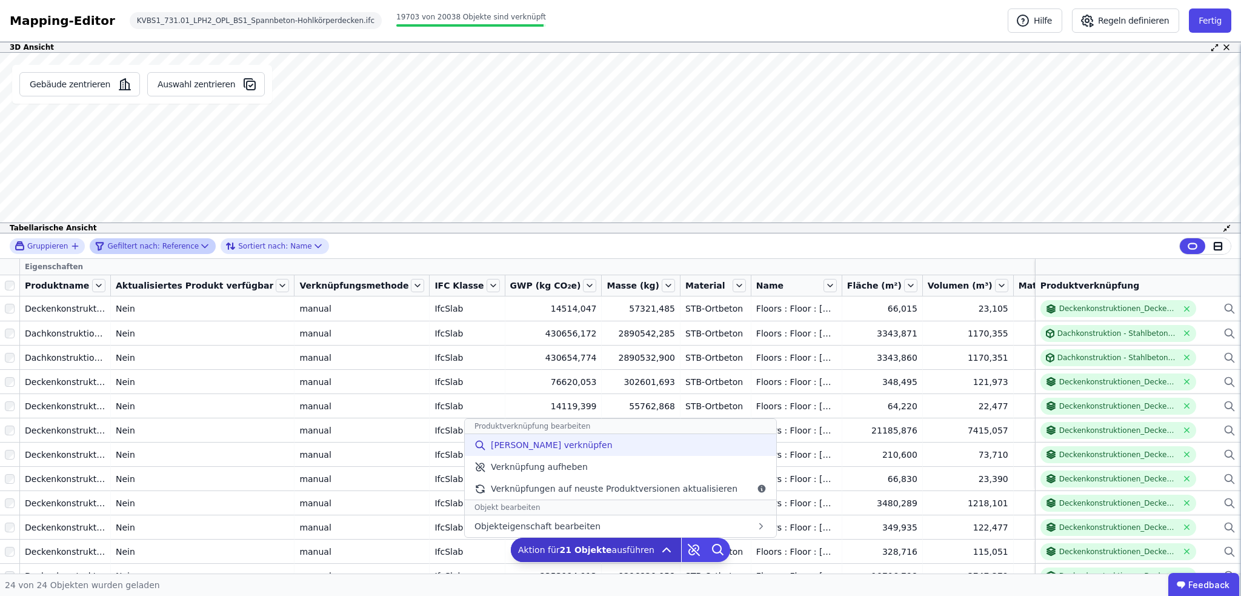
click at [543, 442] on span "Manuell verknüpfen" at bounding box center [552, 445] width 122 height 12
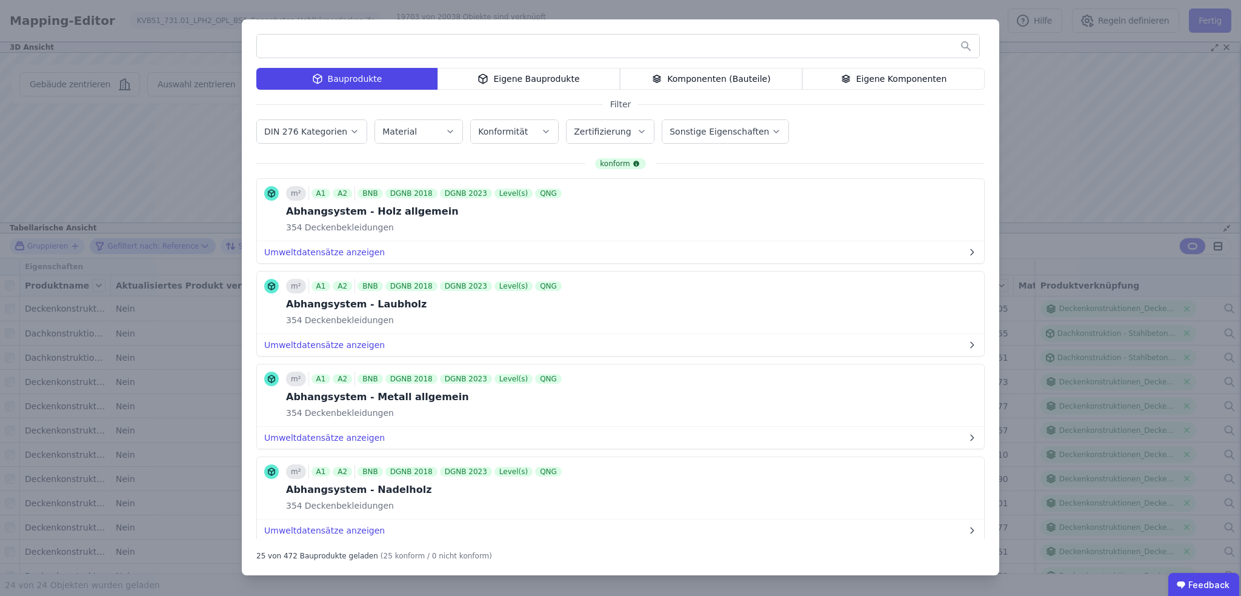
click at [546, 79] on div "Eigene Bauprodukte" at bounding box center [529, 79] width 182 height 22
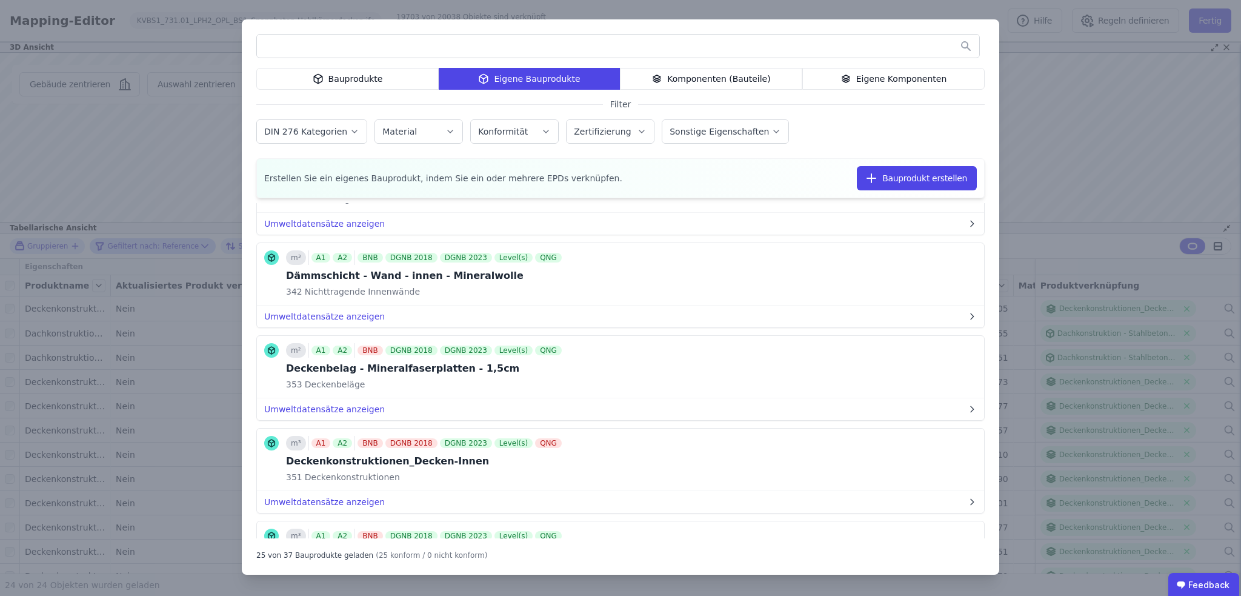
scroll to position [667, 0]
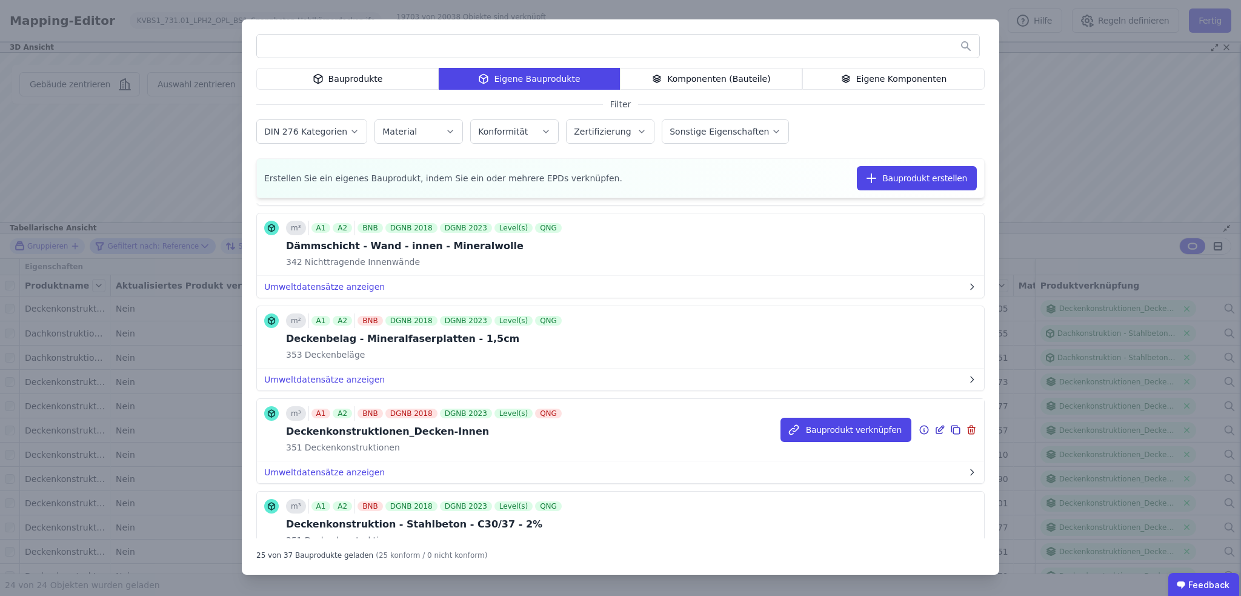
click at [950, 427] on icon at bounding box center [955, 429] width 11 height 15
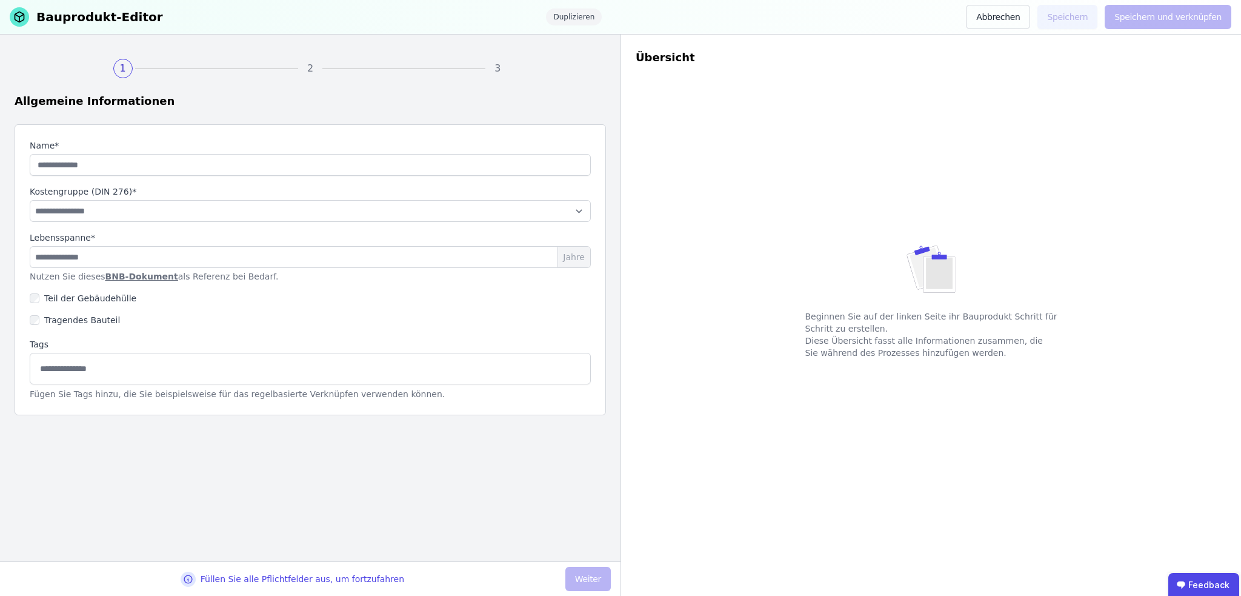
type input "**********"
select select "**********"
type input "**"
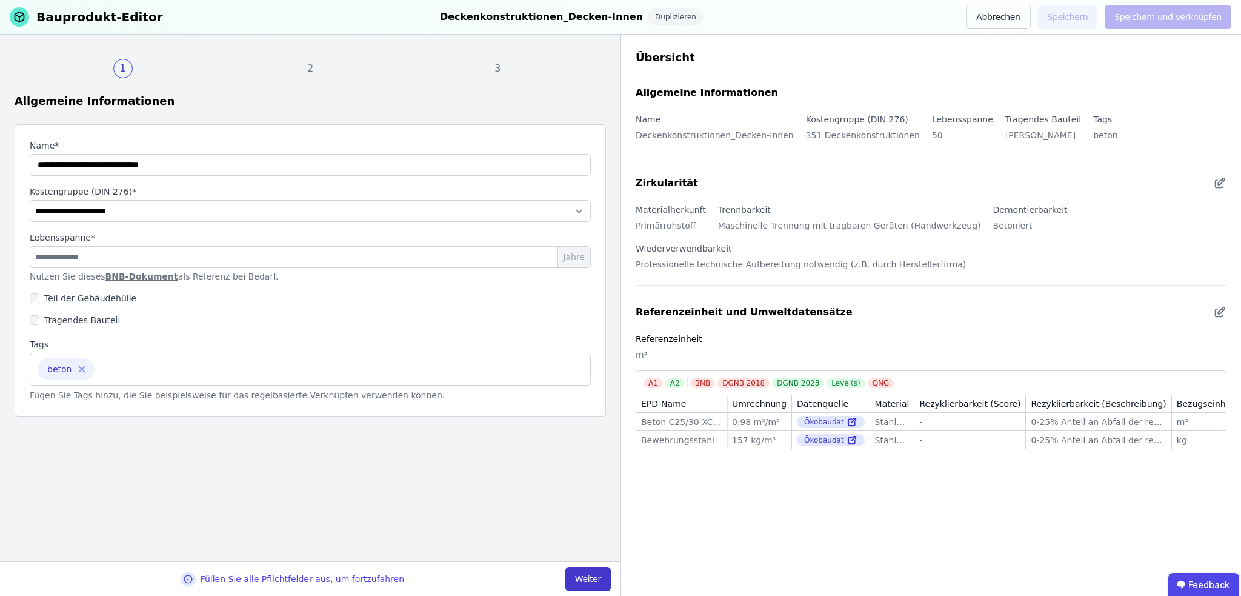
click at [597, 576] on button "Weiter" at bounding box center [587, 579] width 45 height 24
select select "**********"
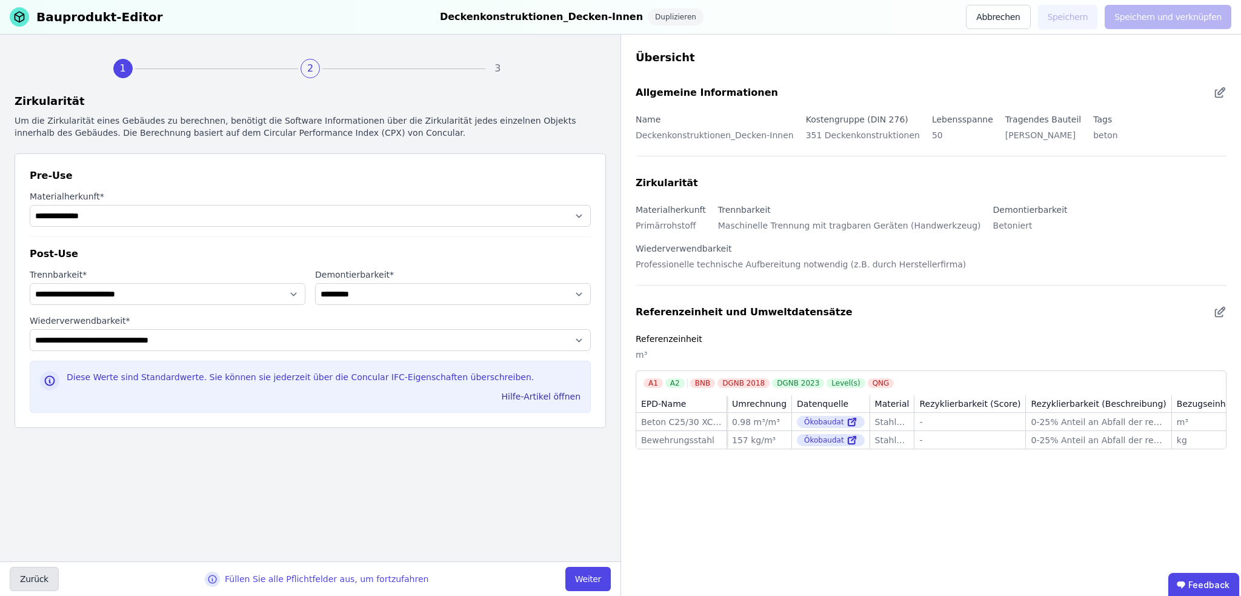
click at [18, 584] on button "Zurück" at bounding box center [34, 579] width 49 height 24
select select "**********"
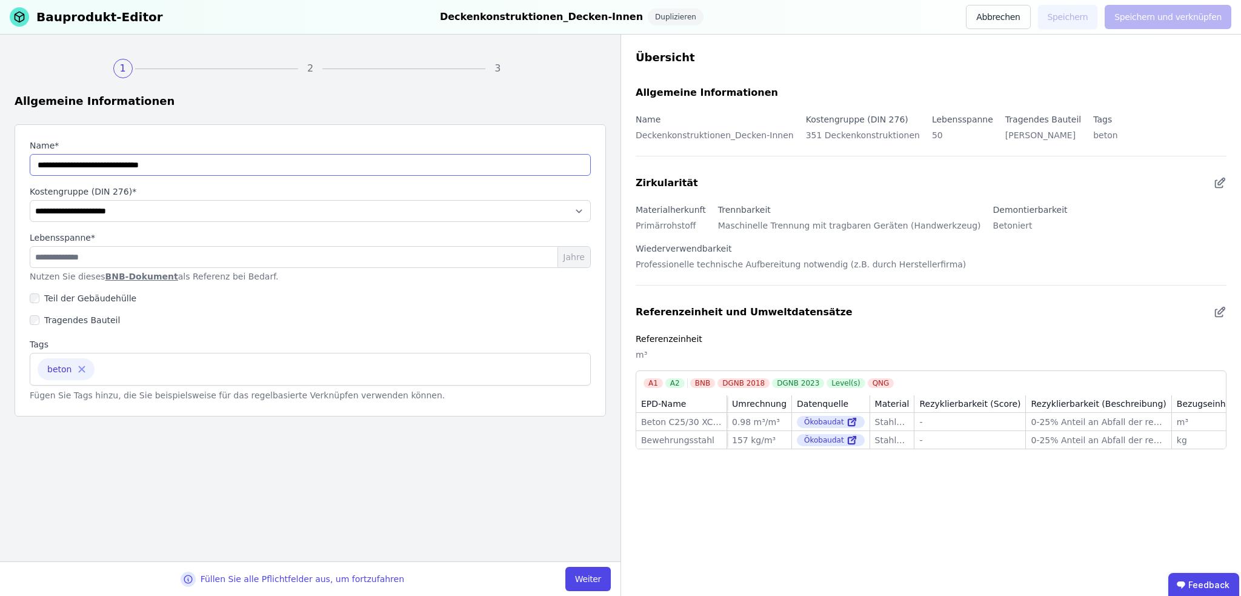
click at [179, 164] on input "string" at bounding box center [310, 165] width 561 height 22
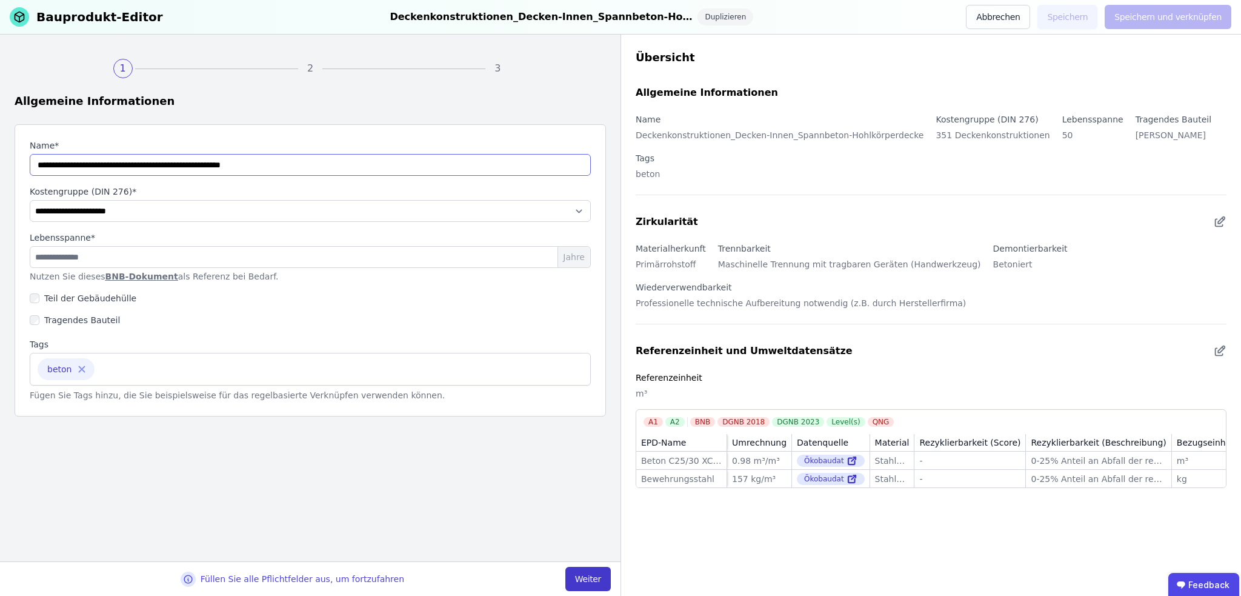
type input "**********"
click at [595, 575] on button "Weiter" at bounding box center [587, 579] width 45 height 24
select select "**********"
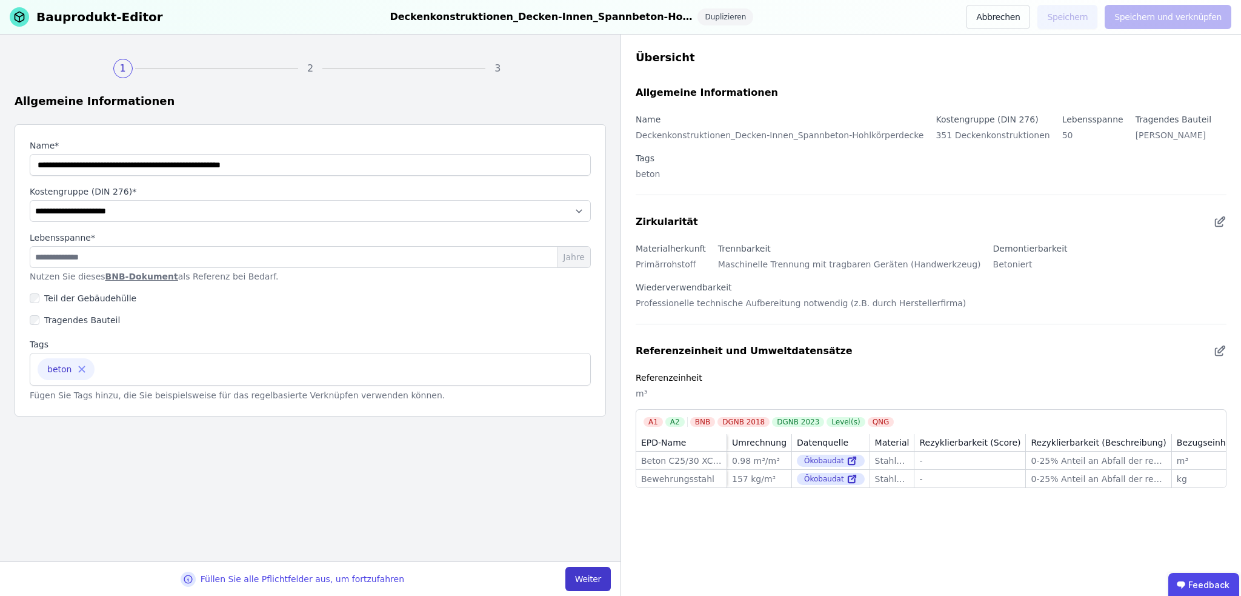
select select "**********"
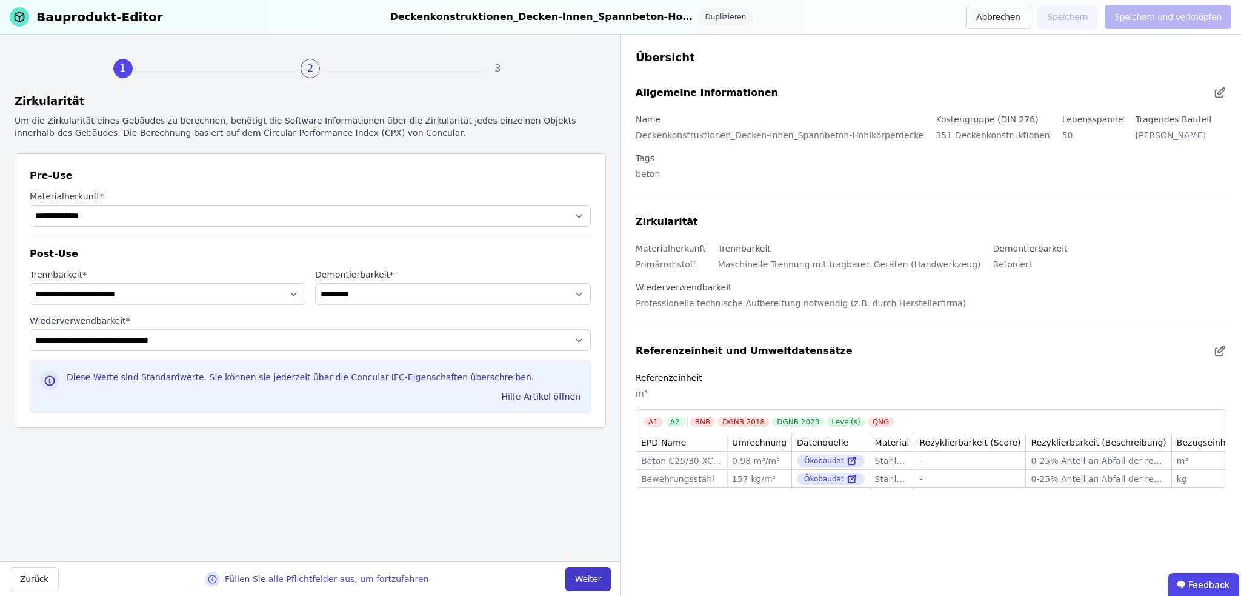
click at [595, 575] on button "Weiter" at bounding box center [587, 579] width 45 height 24
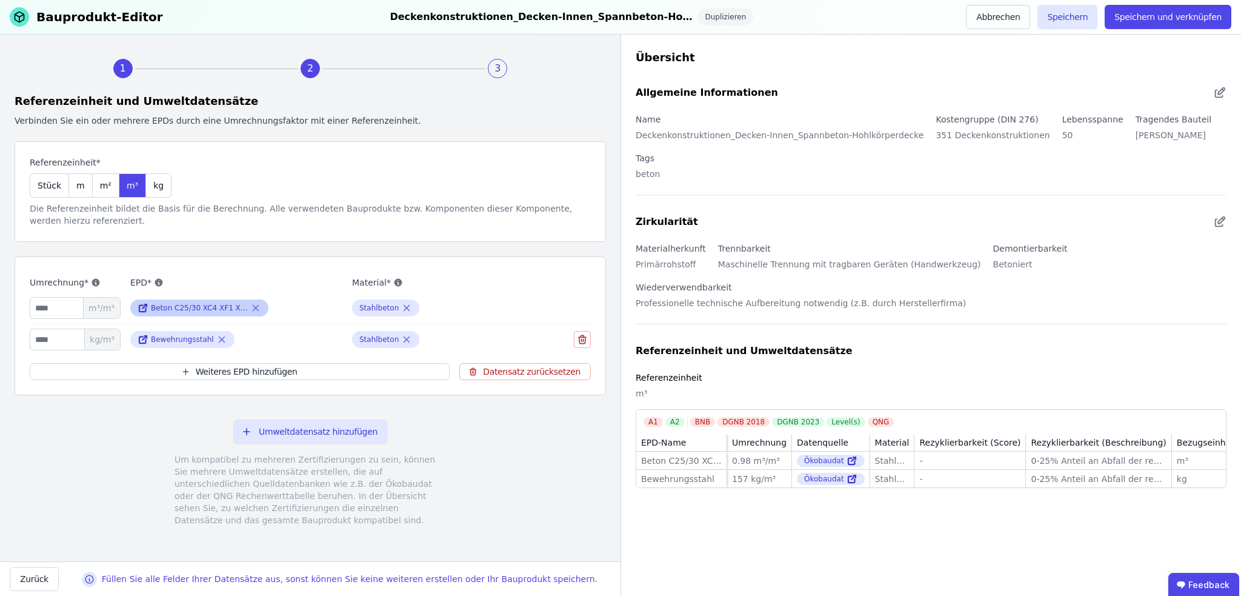
click at [224, 307] on div "Beton C25/30 XC4 XF1 XA1 F3 16 L ECOPact, Rezept Nummer DA4232-DHMK Version 1, …" at bounding box center [199, 308] width 97 height 10
click at [255, 307] on icon at bounding box center [255, 308] width 11 height 15
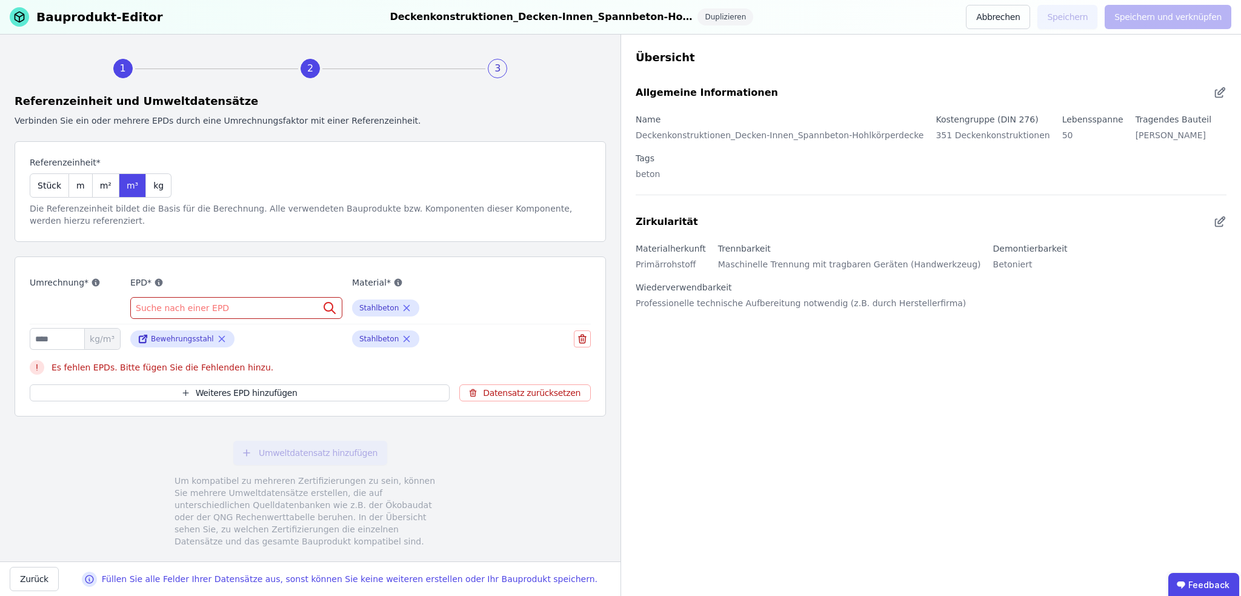
click at [266, 307] on div "Suche nach einer EPD" at bounding box center [236, 308] width 212 height 22
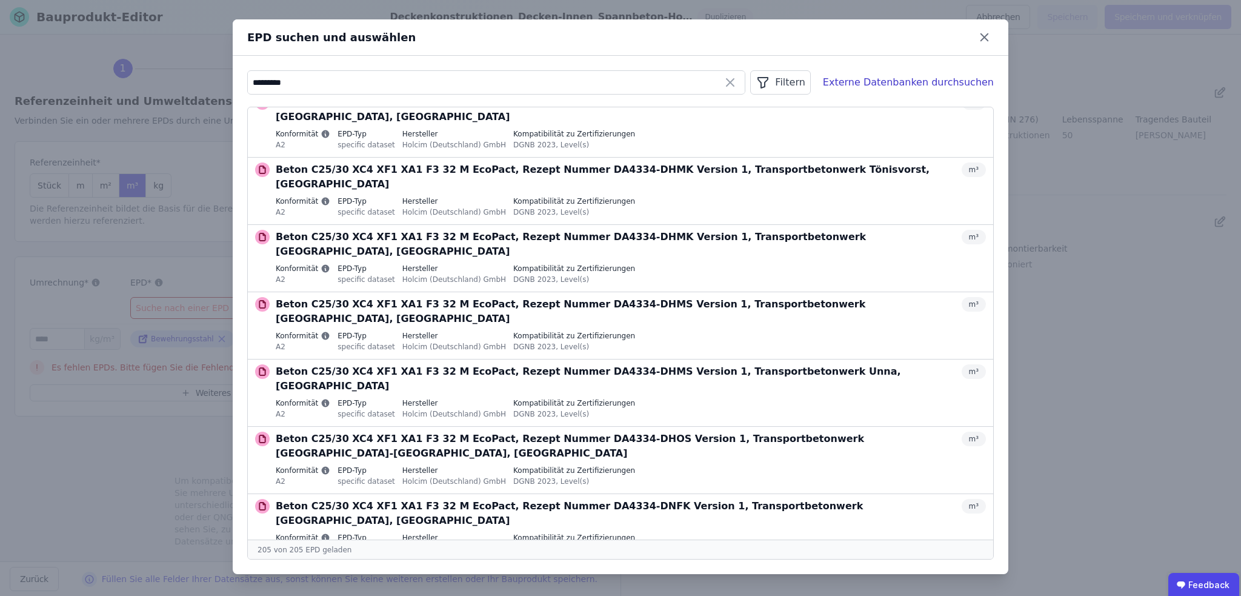
scroll to position [7382, 0]
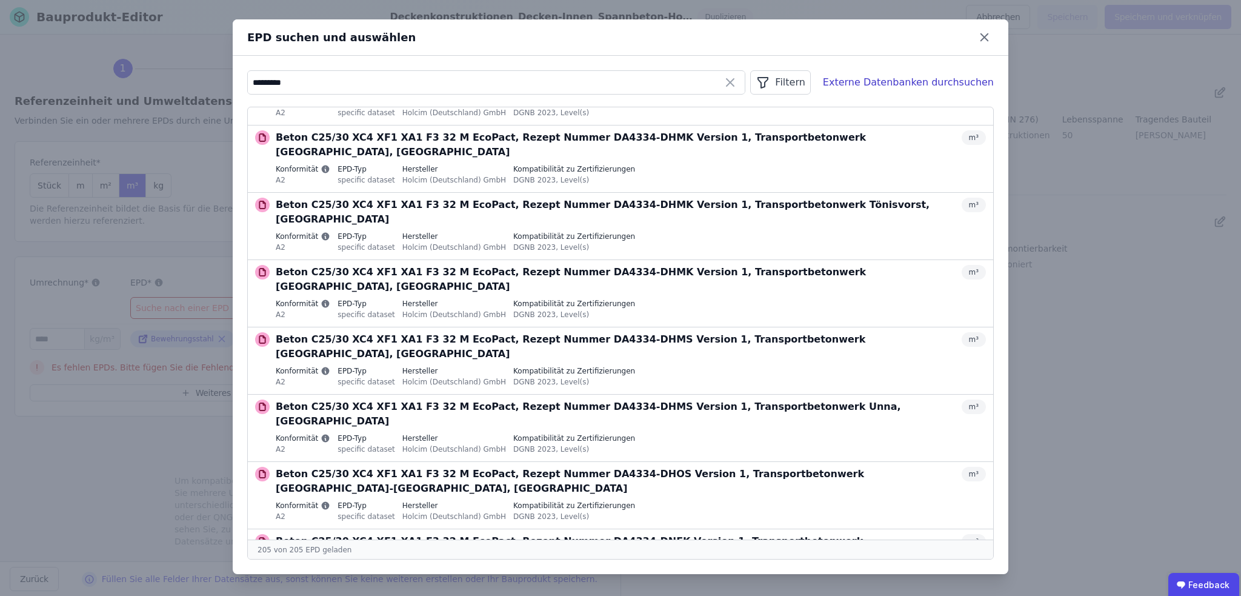
type input "*********"
click at [0, 0] on button "Auswählen" at bounding box center [0, 0] width 0 height 0
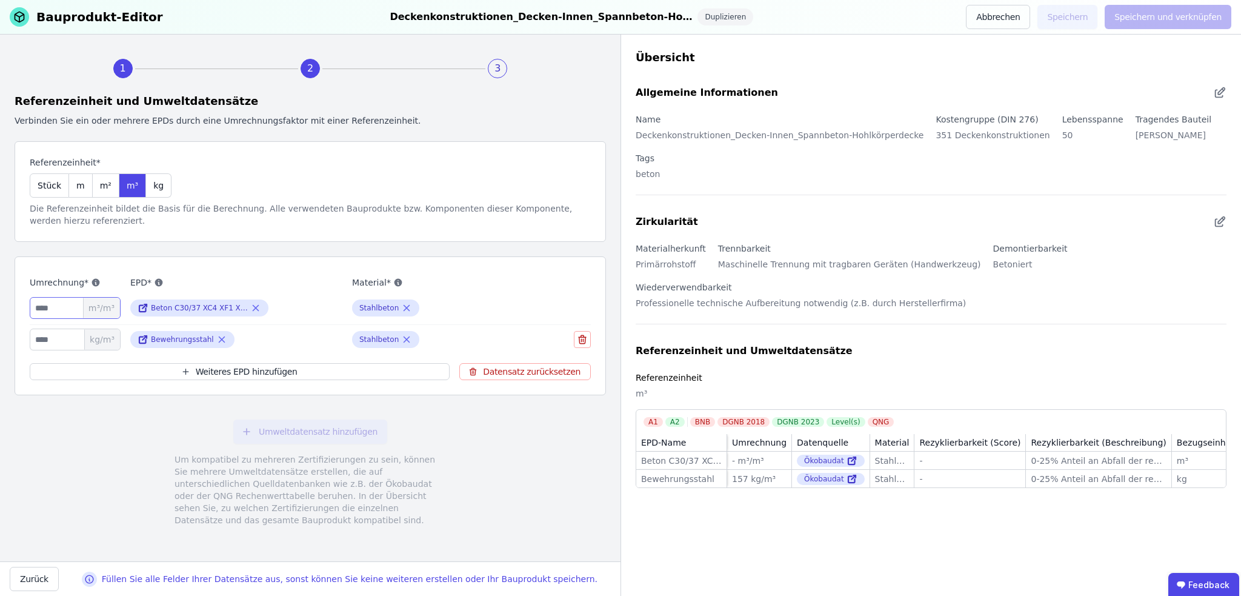
click at [58, 307] on input "number" at bounding box center [75, 308] width 91 height 22
type input "****"
drag, startPoint x: 61, startPoint y: 341, endPoint x: 34, endPoint y: 339, distance: 26.8
click at [34, 339] on input "***" at bounding box center [75, 339] width 91 height 22
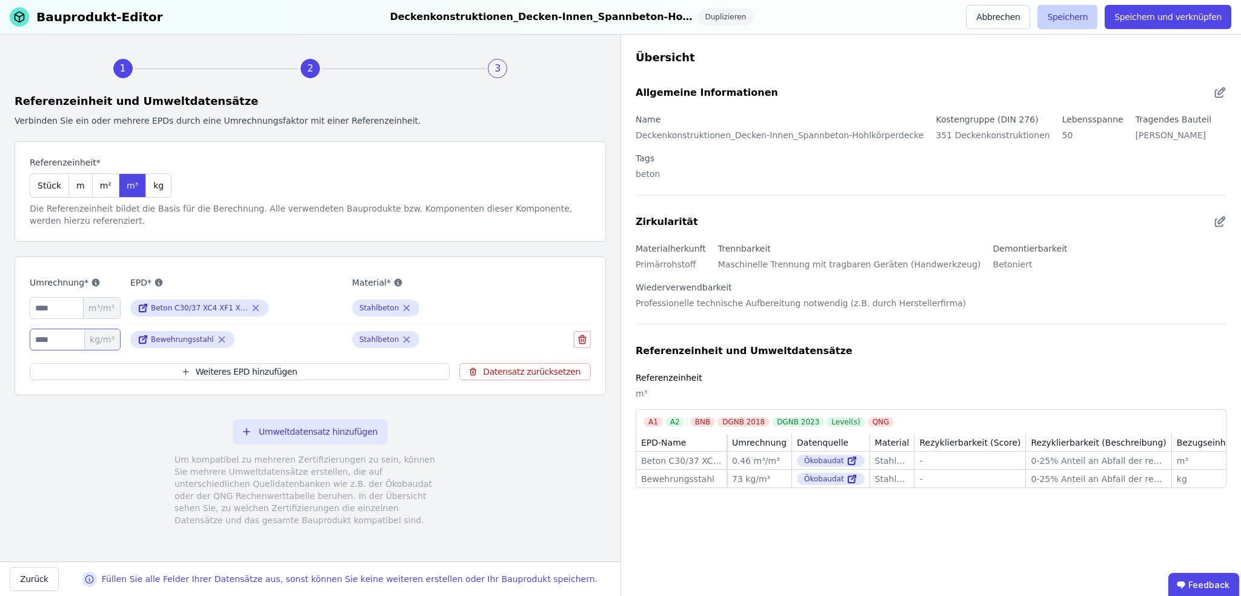
type input "**"
click at [1076, 18] on button "Speichern" at bounding box center [1068, 17] width 60 height 24
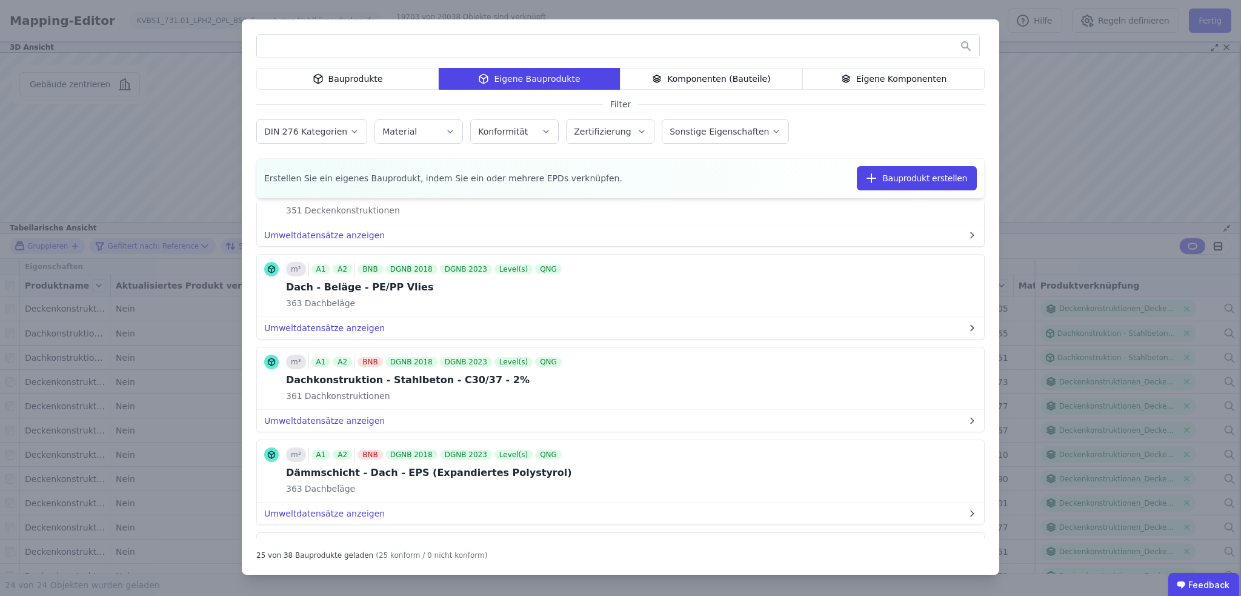
scroll to position [364, 0]
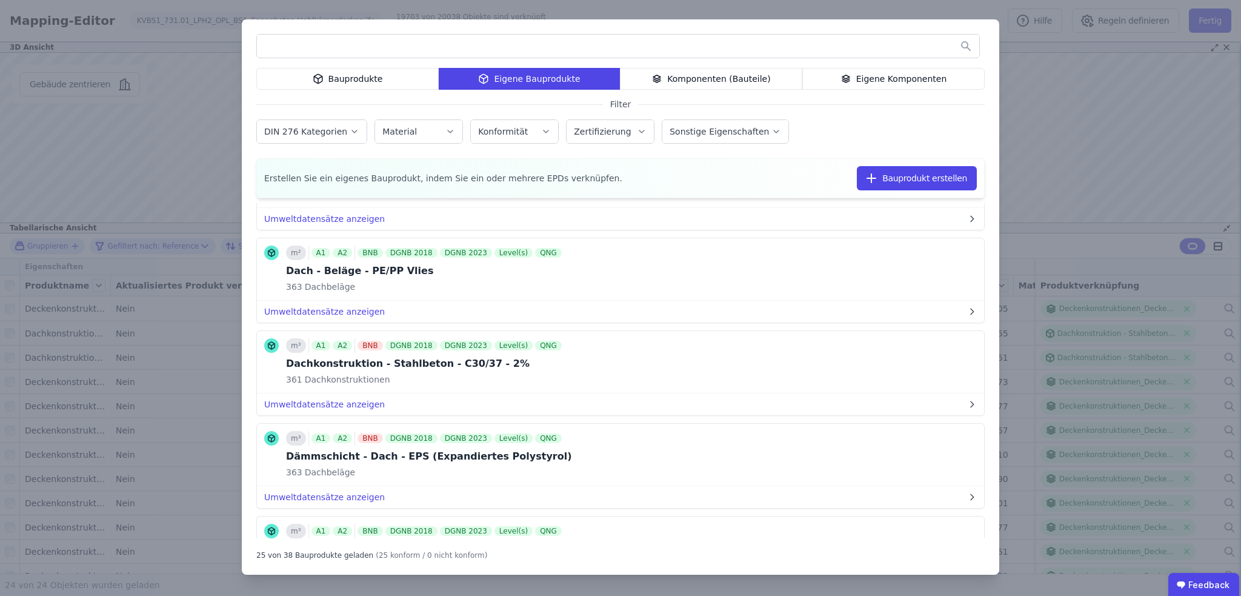
click at [885, 75] on div "Eigene Komponenten" at bounding box center [893, 79] width 182 height 22
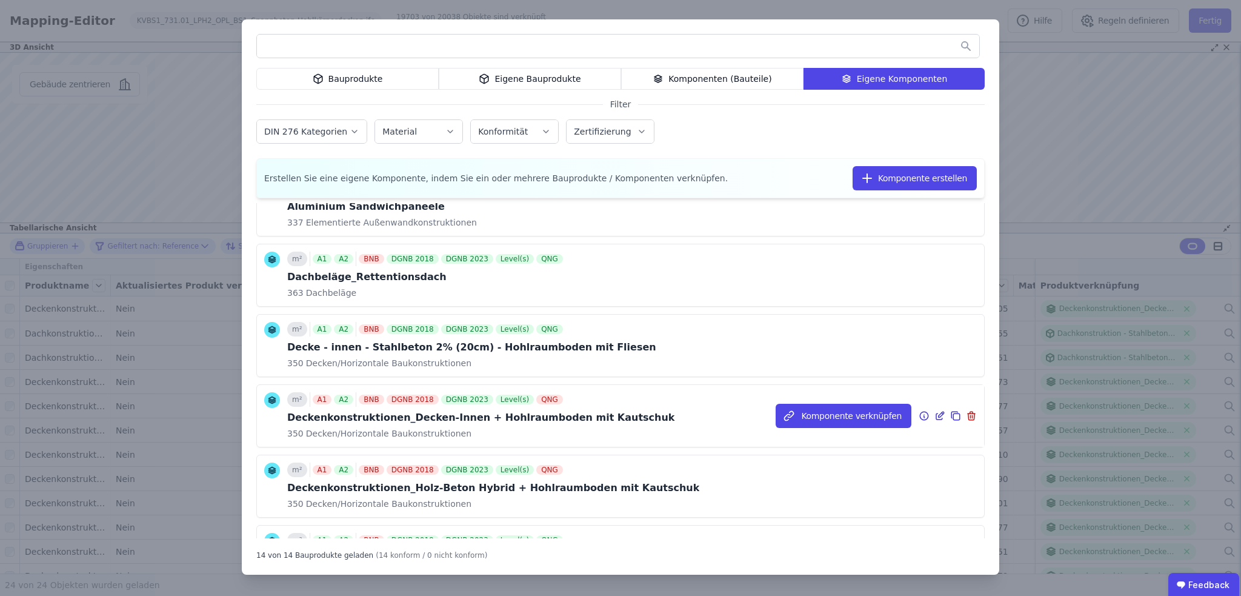
scroll to position [121, 0]
click at [950, 411] on icon at bounding box center [955, 414] width 11 height 15
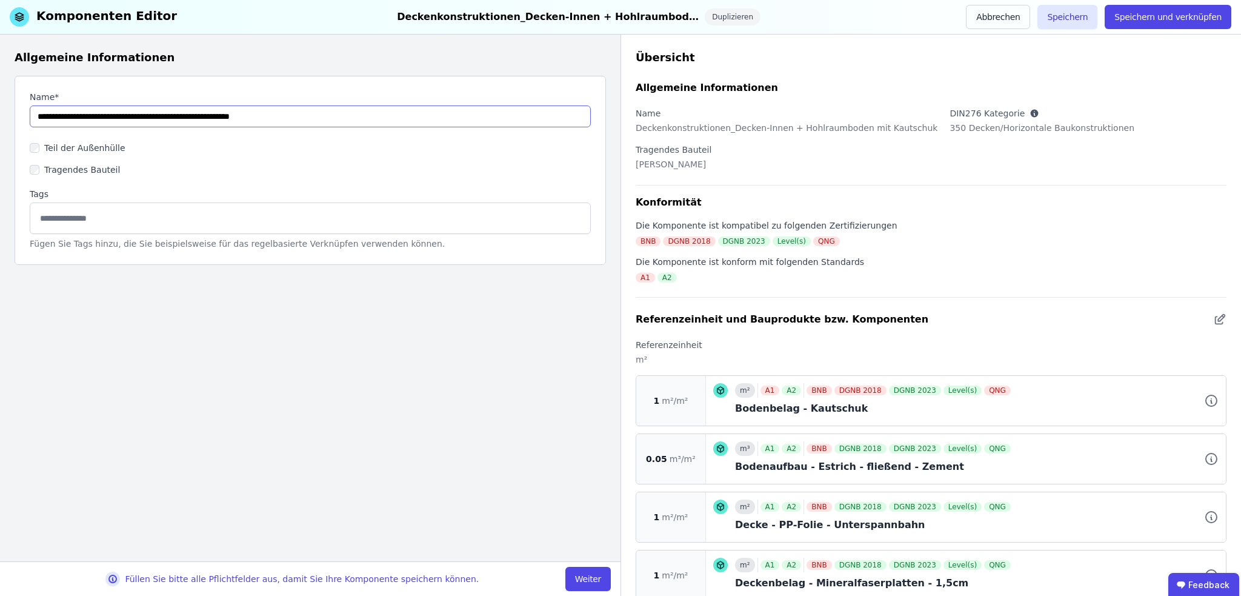
drag, startPoint x: 177, startPoint y: 117, endPoint x: 126, endPoint y: 120, distance: 51.0
click at [126, 120] on input "string" at bounding box center [310, 116] width 561 height 22
type input "**********"
click at [588, 570] on button "Weiter" at bounding box center [587, 579] width 45 height 24
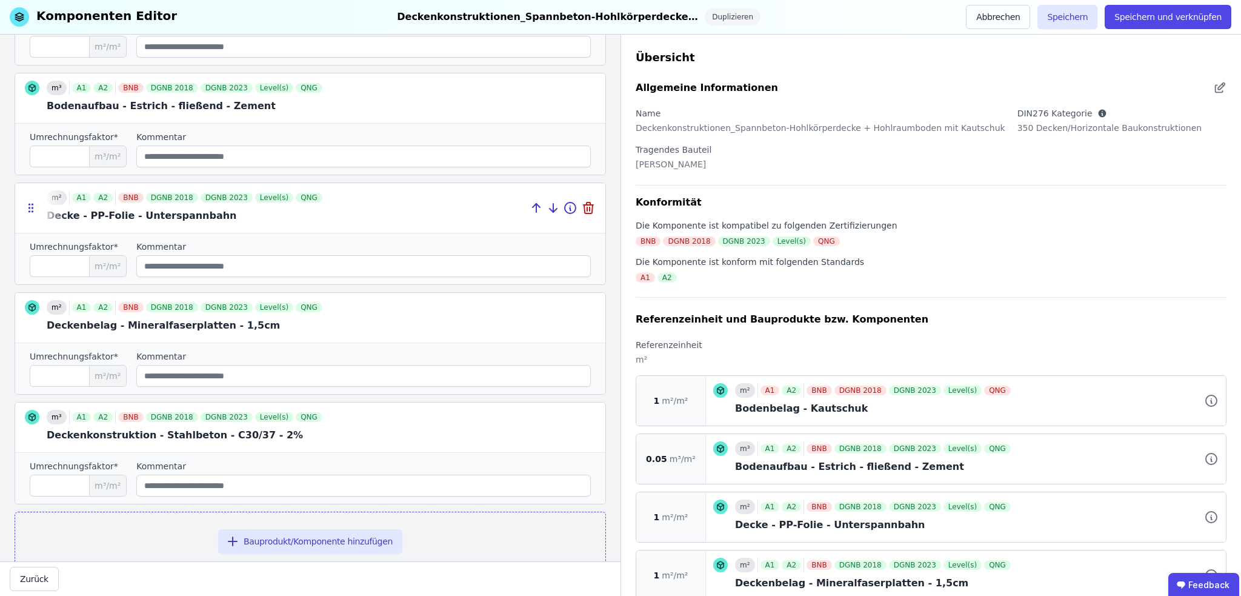
scroll to position [298, 0]
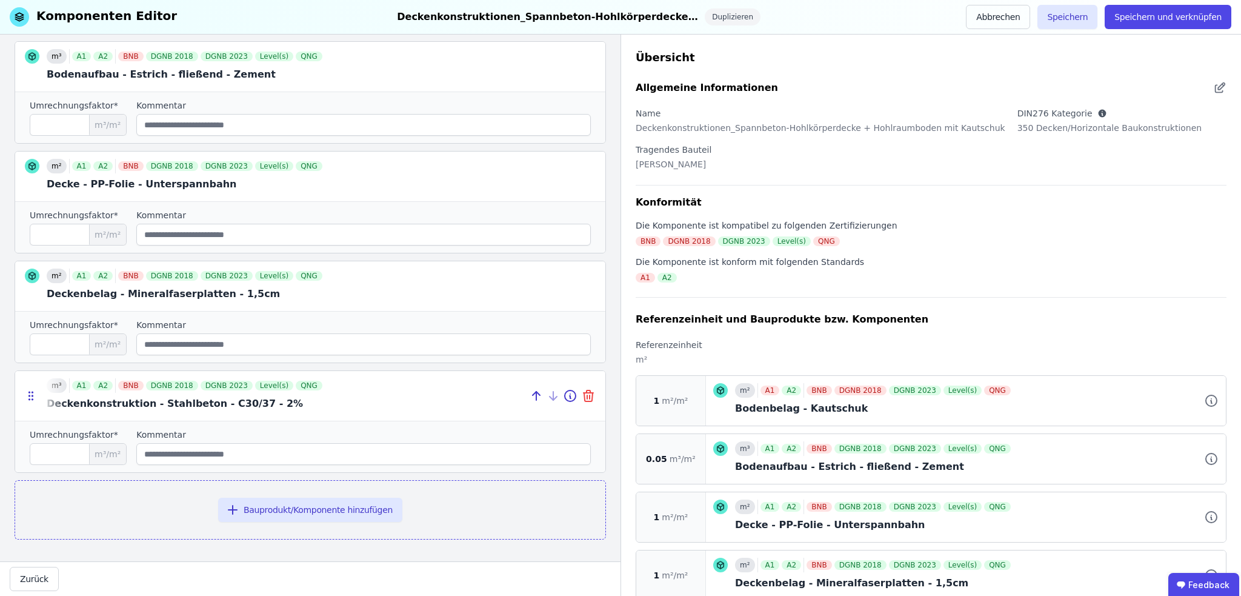
click at [581, 393] on icon at bounding box center [588, 395] width 15 height 15
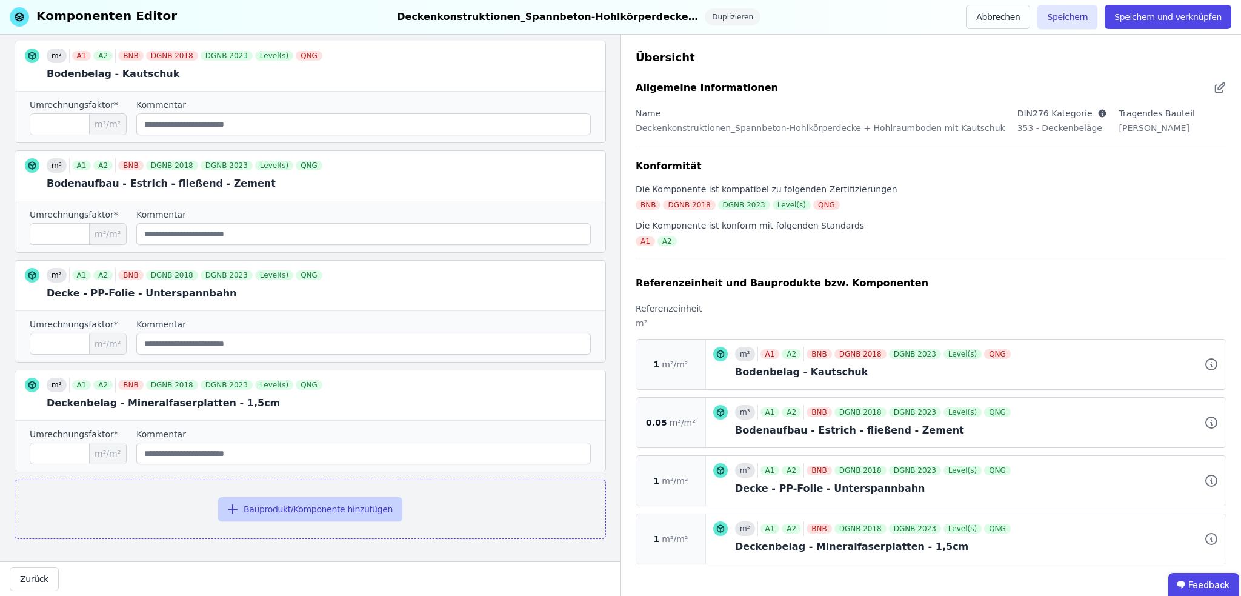
click at [286, 511] on button "Bauprodukt/Komponente hinzufügen" at bounding box center [310, 509] width 184 height 24
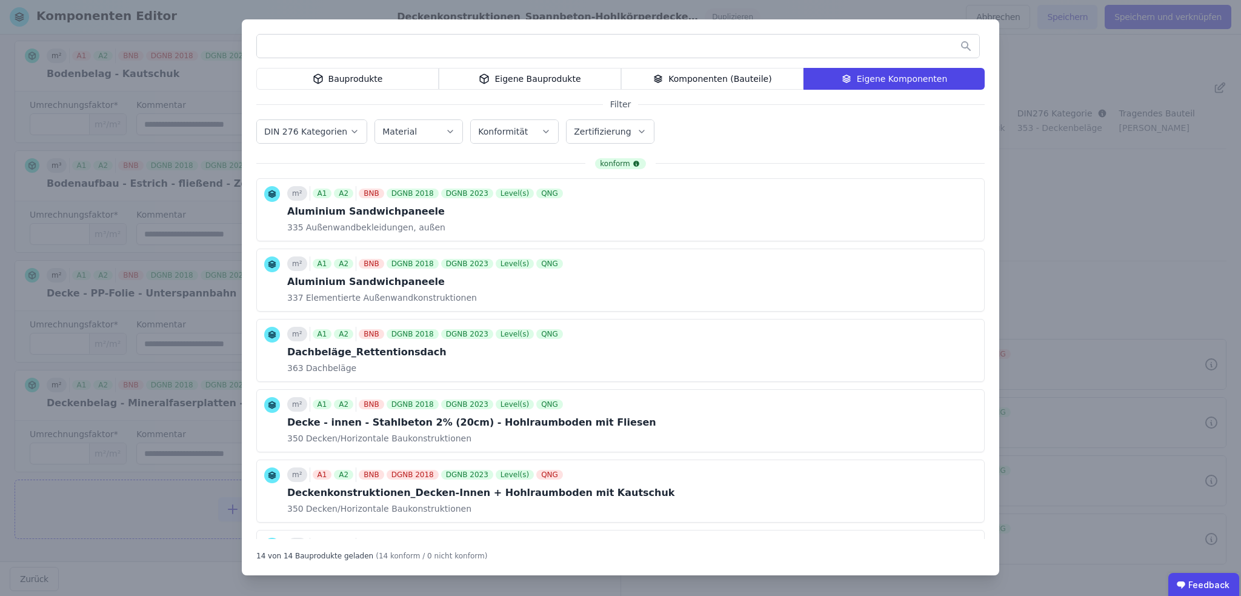
click at [515, 78] on div "Eigene Bauprodukte" at bounding box center [530, 79] width 182 height 22
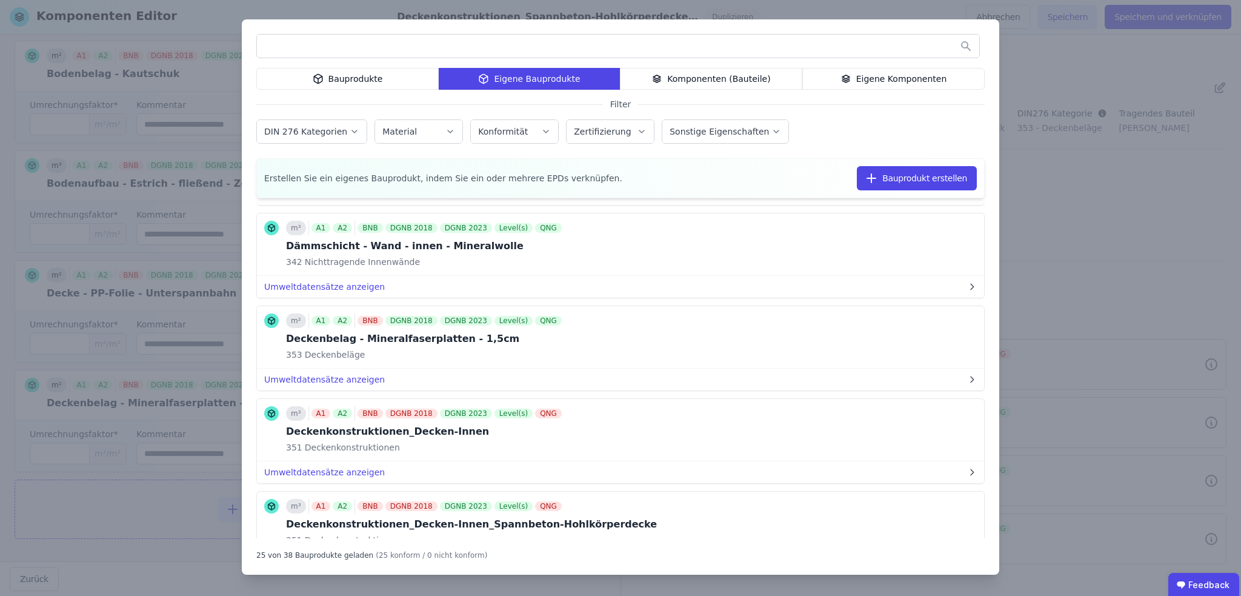
scroll to position [727, 0]
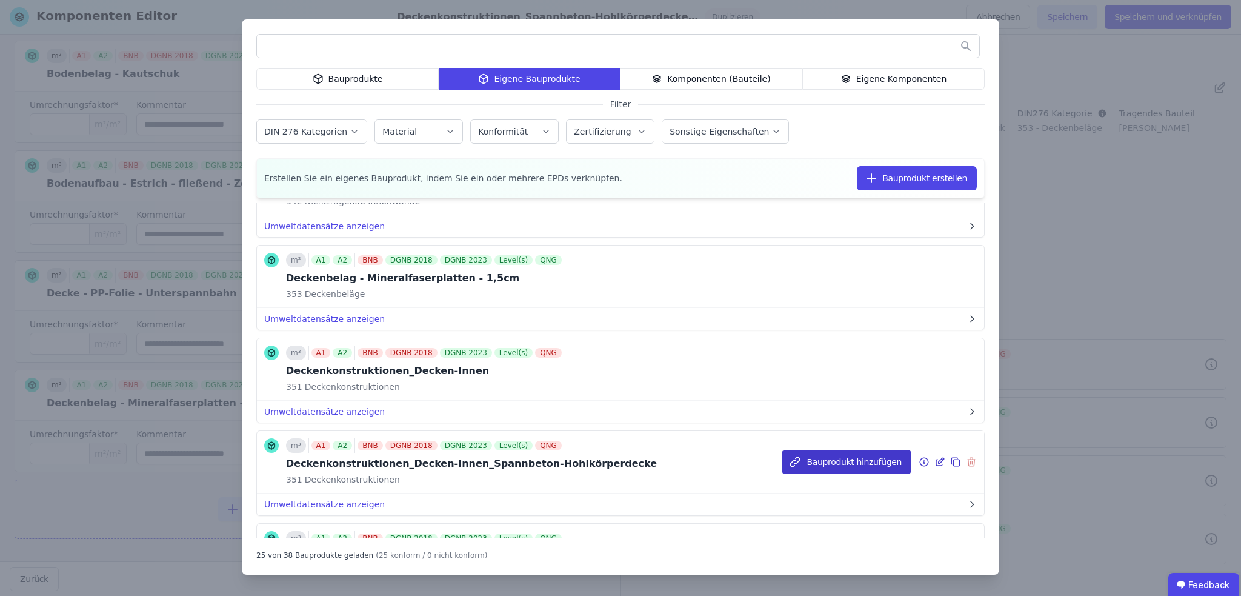
click at [839, 455] on button "Bauprodukt hinzufügen" at bounding box center [847, 462] width 130 height 24
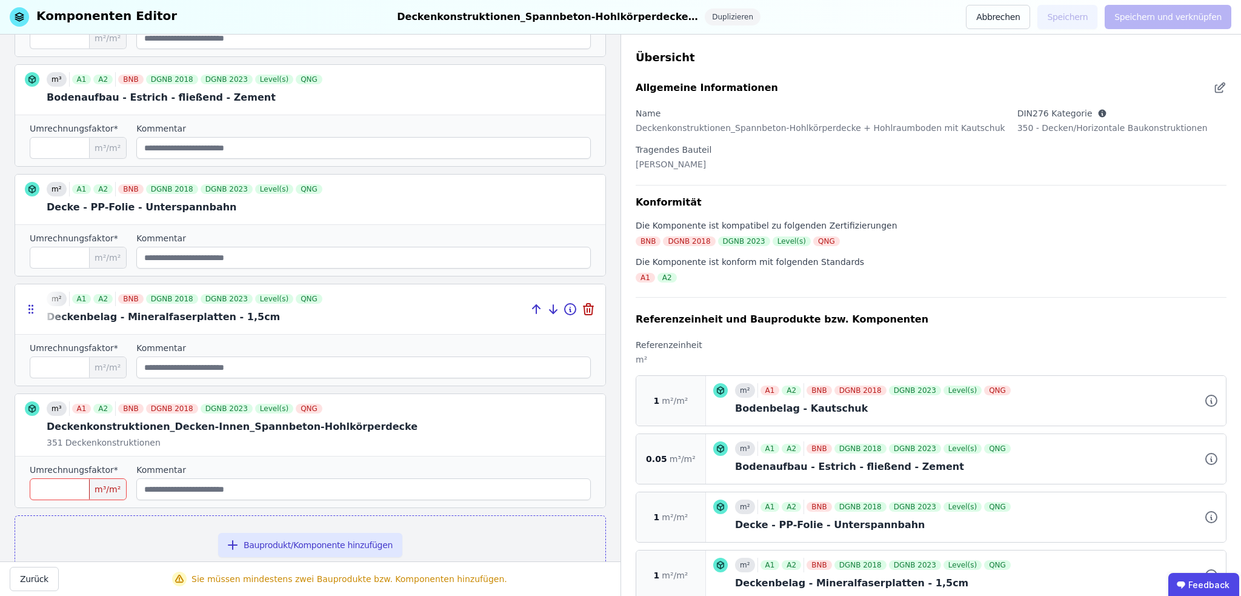
scroll to position [310, 0]
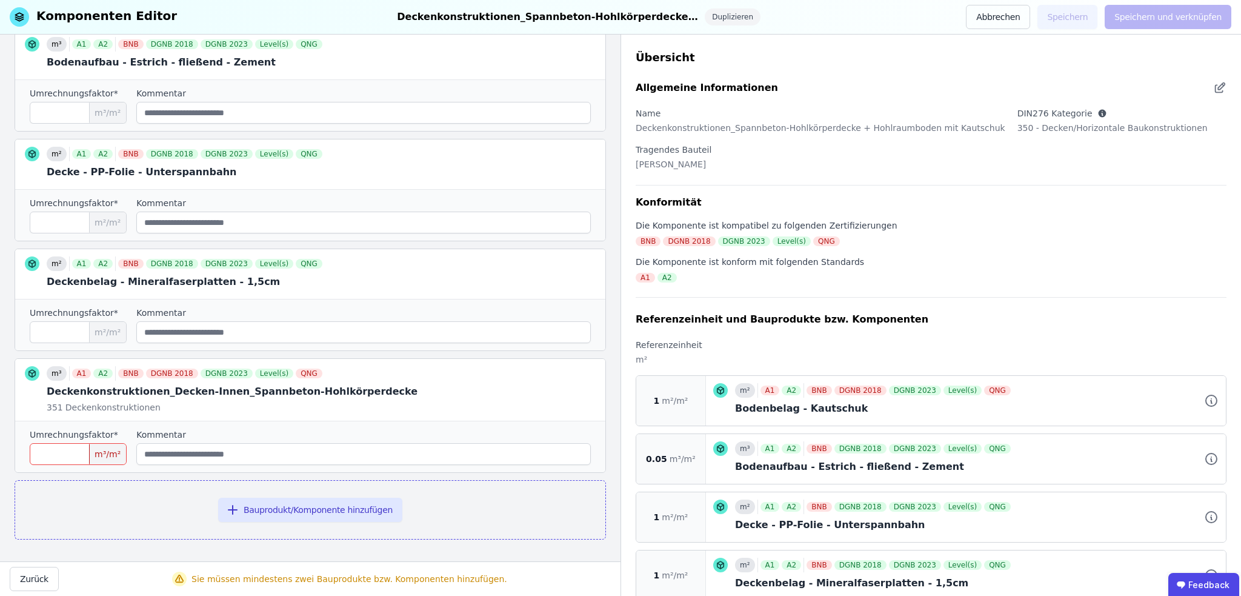
click at [79, 451] on input "number" at bounding box center [78, 454] width 97 height 22
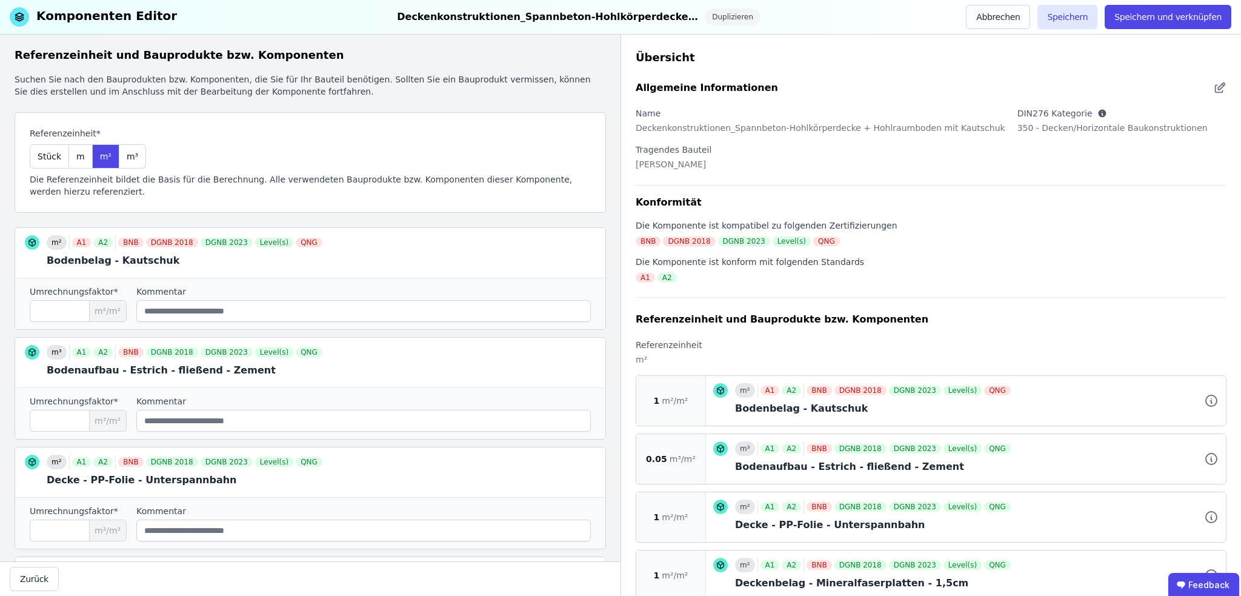
scroll to position [0, 0]
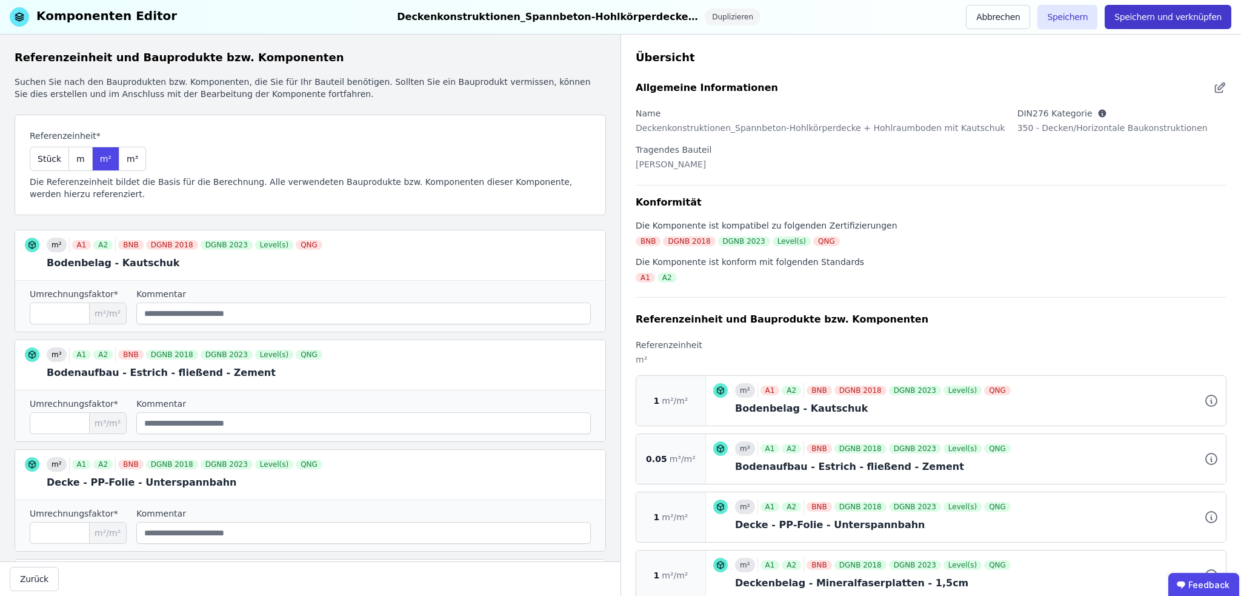
type input "***"
click at [1165, 16] on button "Speichern und verknüpfen" at bounding box center [1168, 17] width 127 height 24
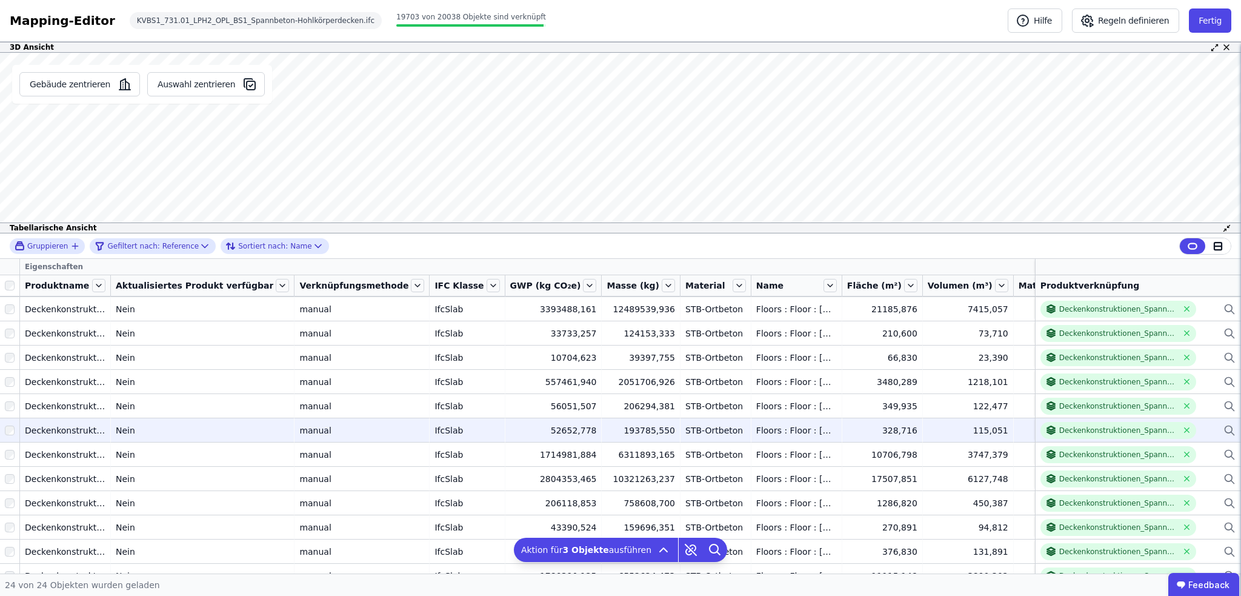
scroll to position [182, 0]
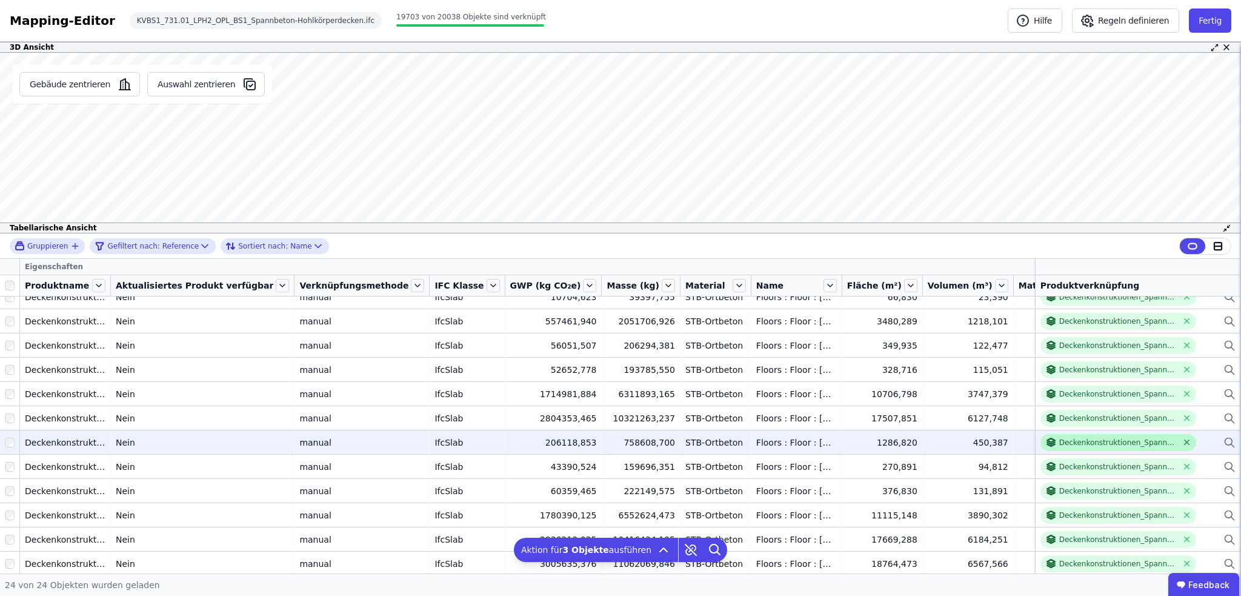
click at [1185, 441] on icon at bounding box center [1187, 442] width 5 height 5
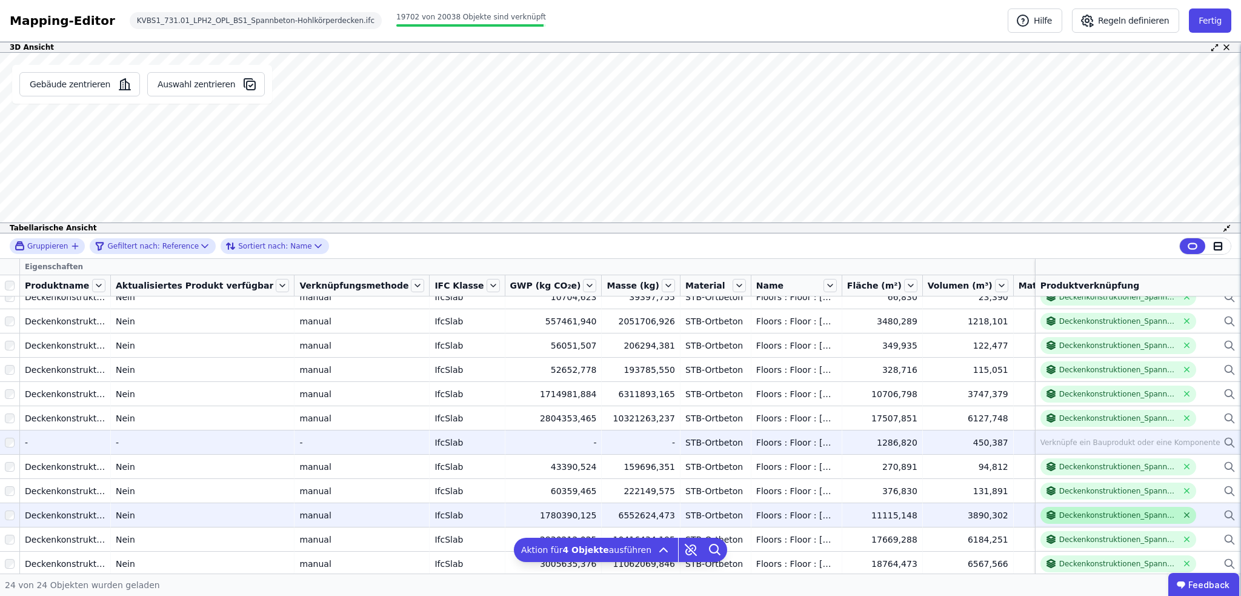
click at [1185, 513] on icon at bounding box center [1187, 515] width 5 height 5
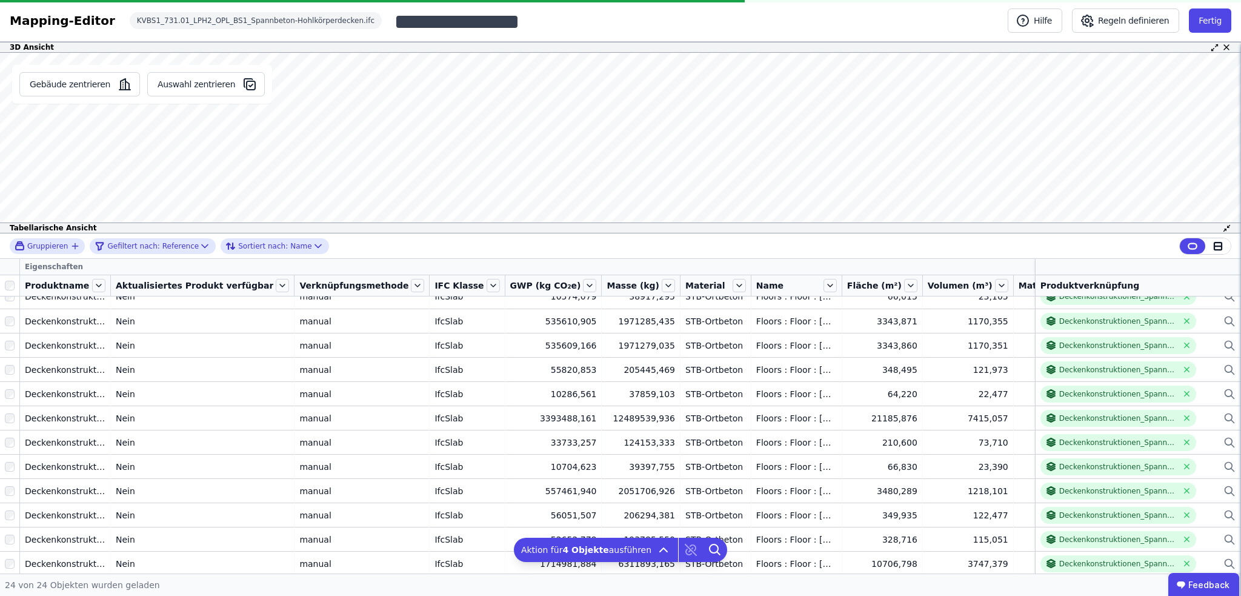
scroll to position [0, 0]
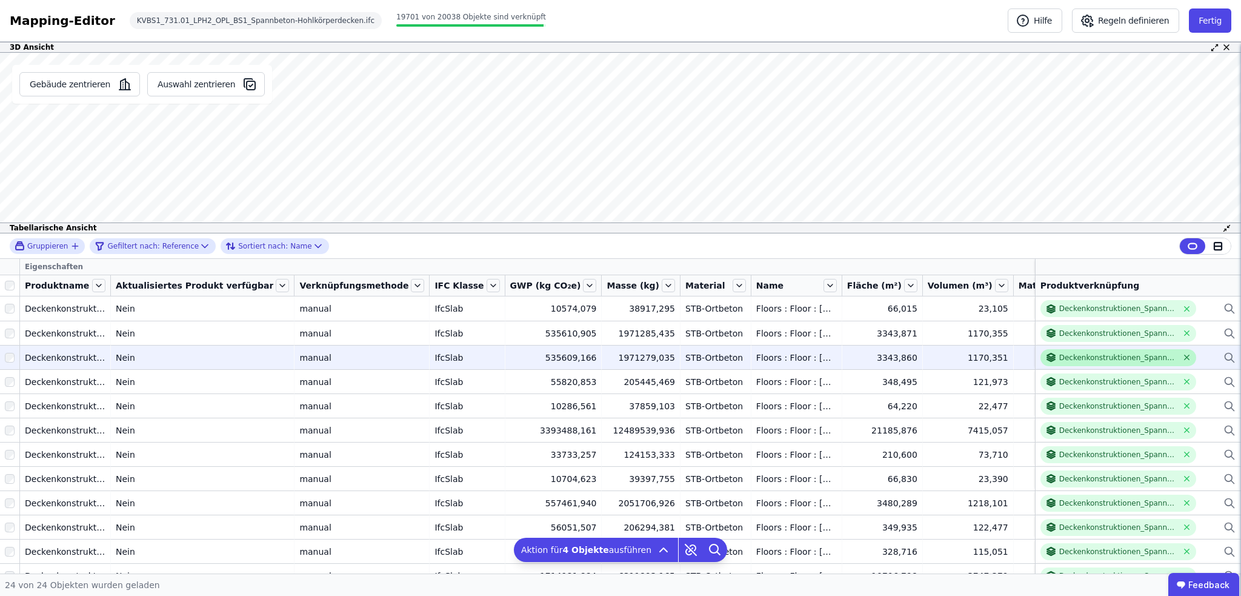
click at [1183, 356] on icon at bounding box center [1187, 357] width 9 height 9
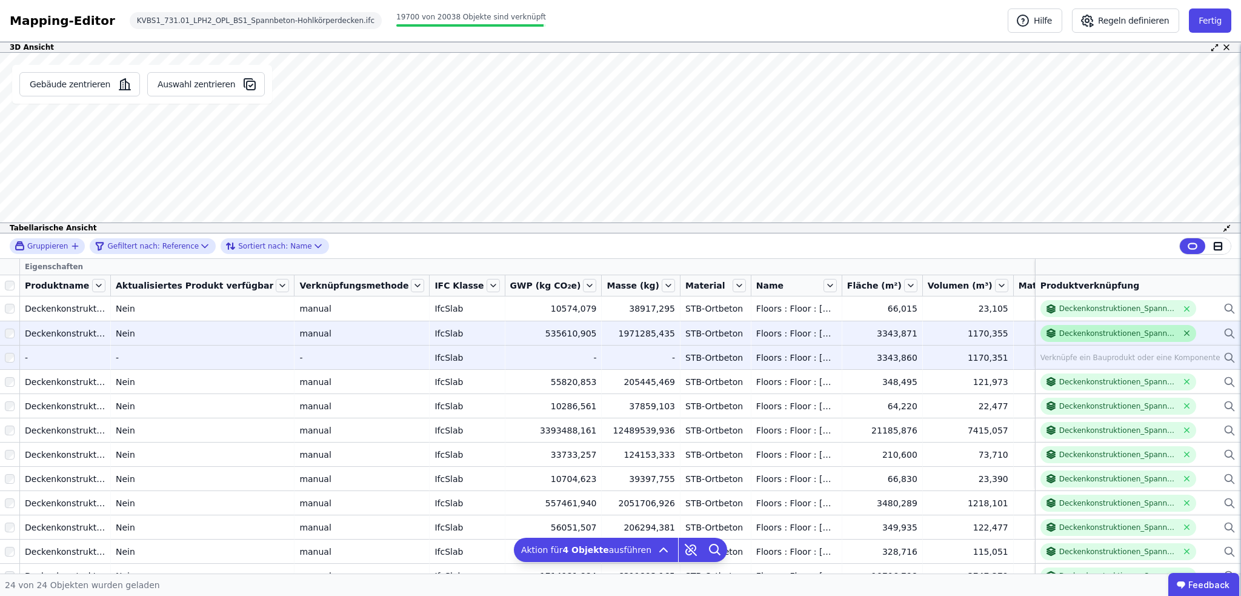
click at [1185, 333] on icon at bounding box center [1187, 333] width 5 height 5
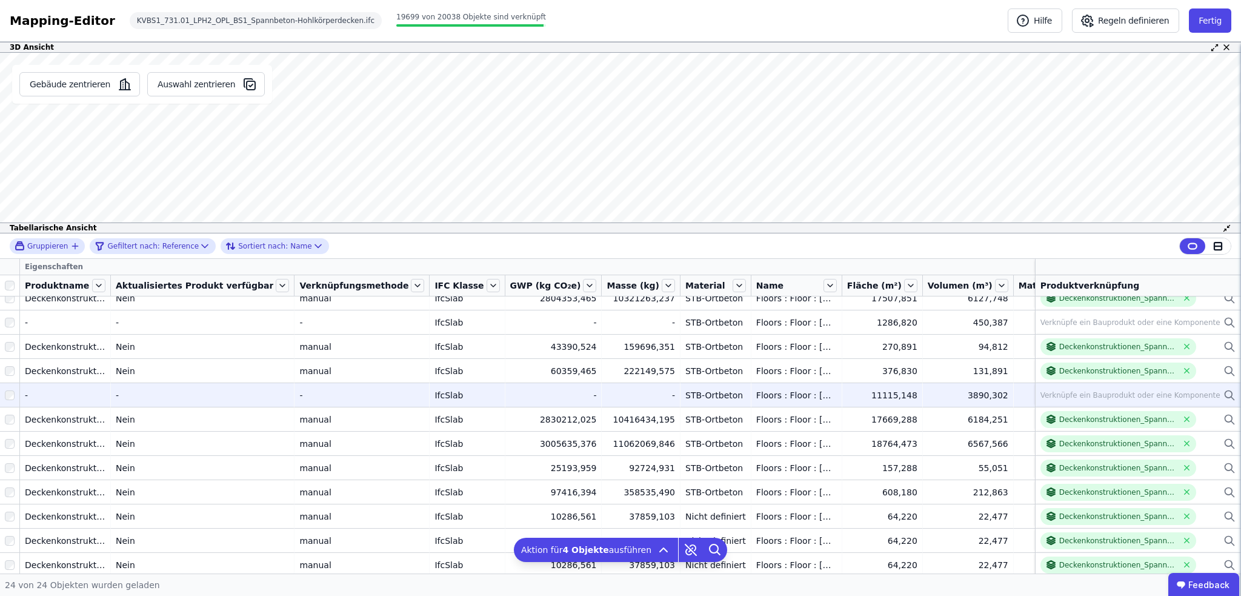
scroll to position [304, 0]
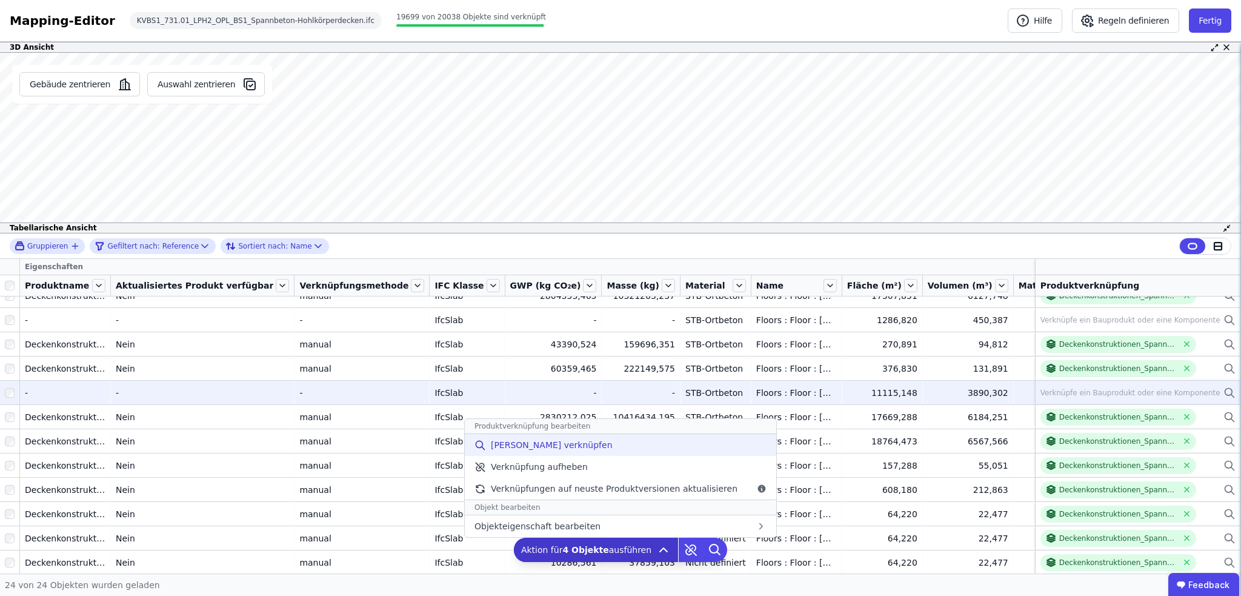
click at [537, 445] on span "Manuell verknüpfen" at bounding box center [552, 445] width 122 height 12
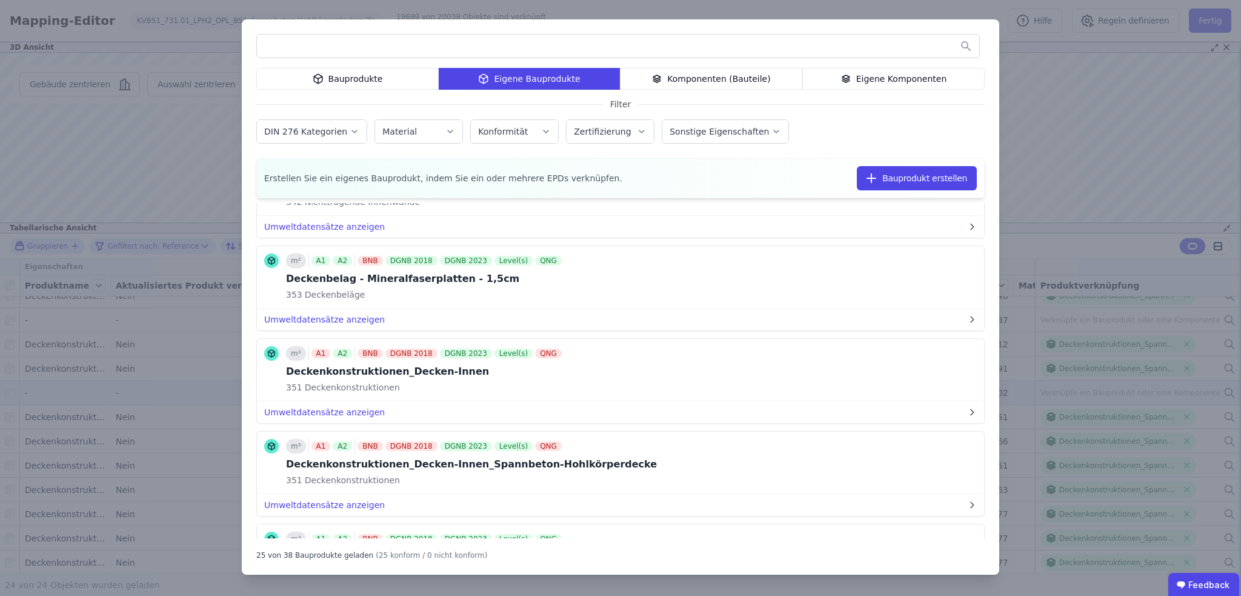
scroll to position [727, 0]
click at [804, 458] on button "Bauprodukt verknüpfen" at bounding box center [846, 462] width 131 height 24
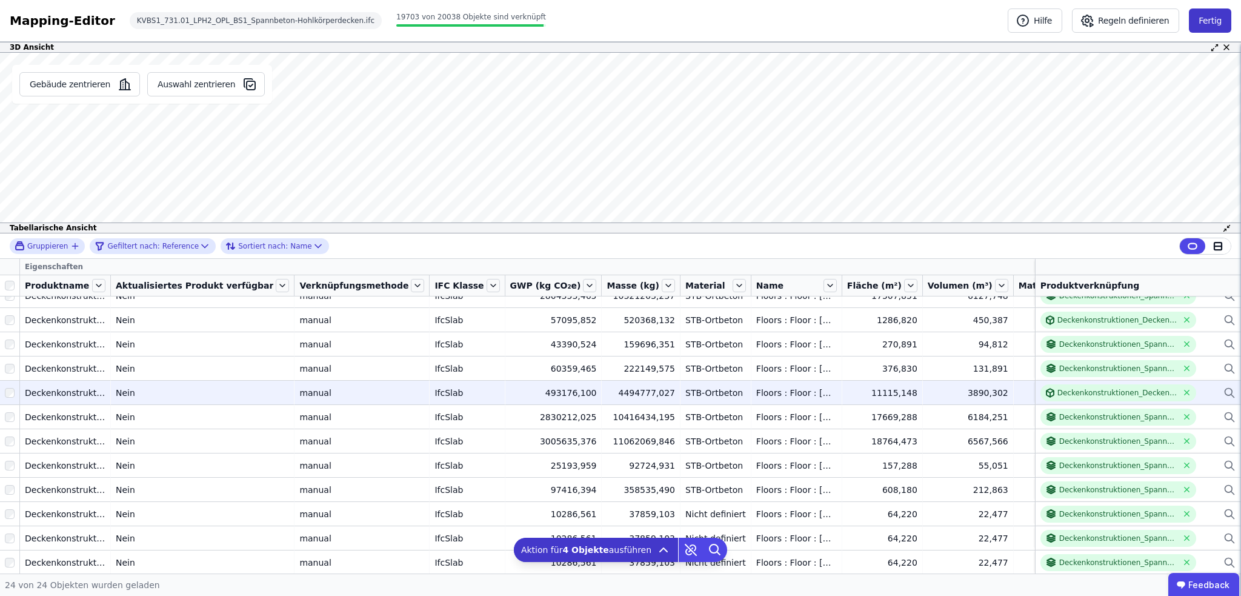
click at [1213, 24] on button "Fertig" at bounding box center [1210, 20] width 42 height 24
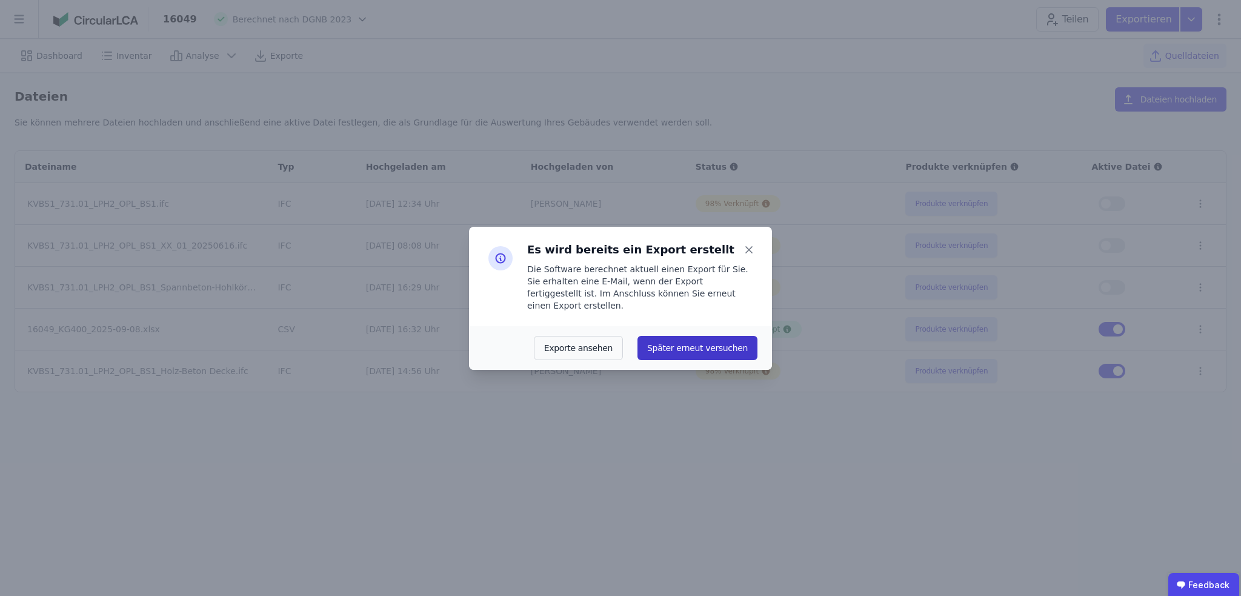
click at [727, 343] on button "Später erneut versuchen" at bounding box center [698, 348] width 120 height 24
click at [456, 487] on div "Es wird bereits ein Export erstellt Die Software berechnet aktuell einen Export…" at bounding box center [620, 298] width 1241 height 596
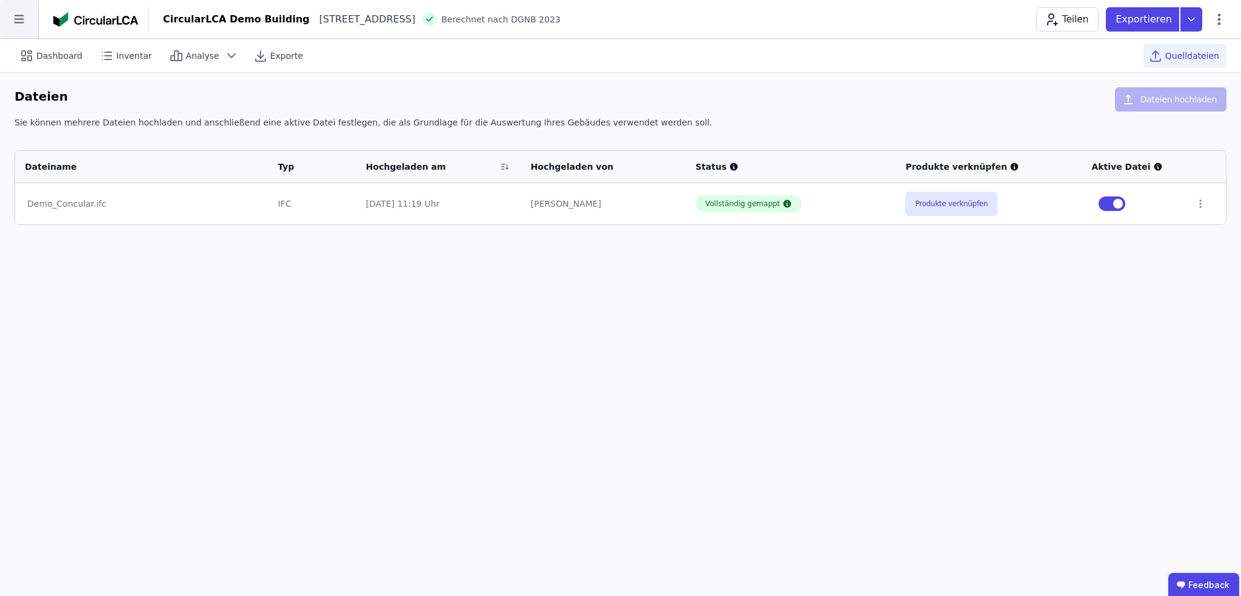
click at [12, 19] on icon at bounding box center [19, 19] width 38 height 38
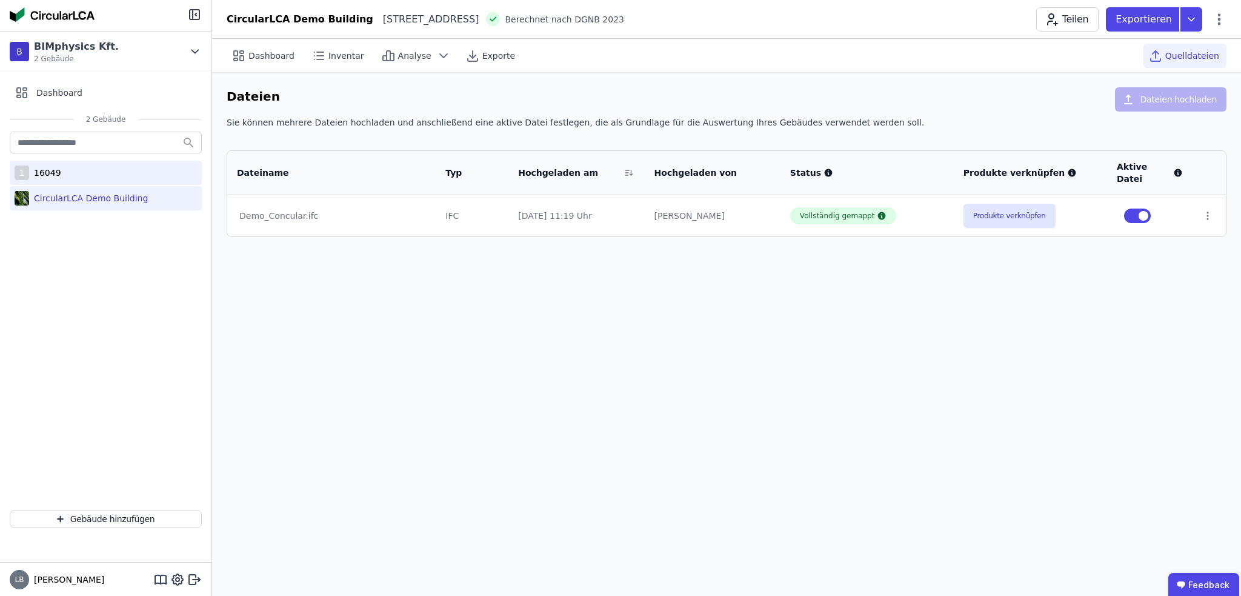
click at [57, 174] on div "1 16049" at bounding box center [106, 173] width 192 height 24
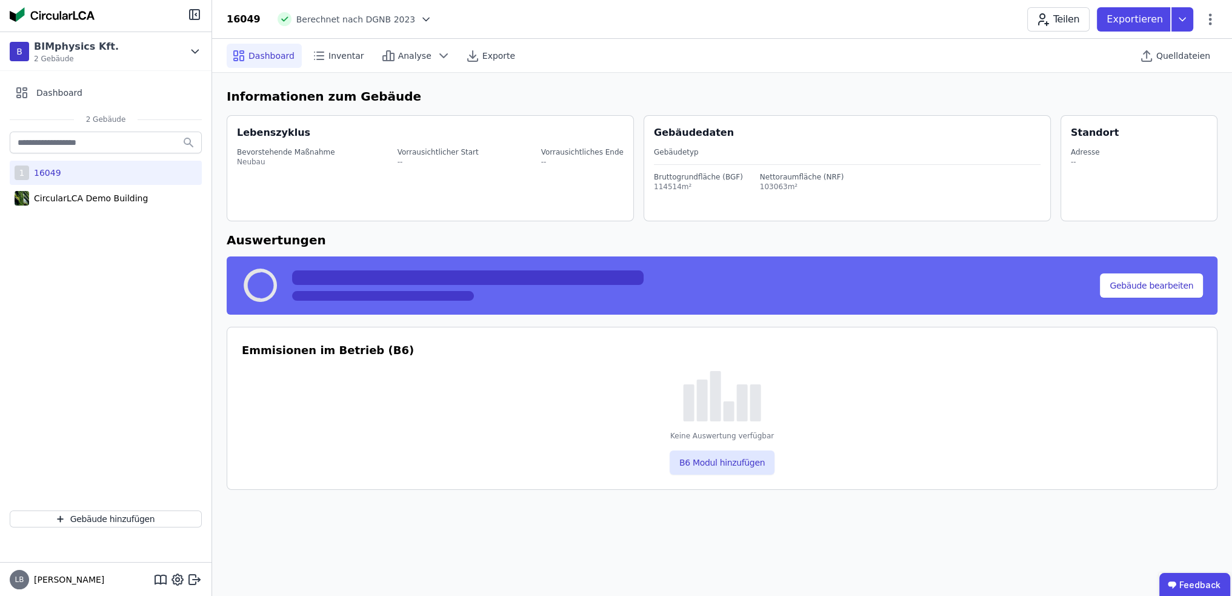
select select "*"
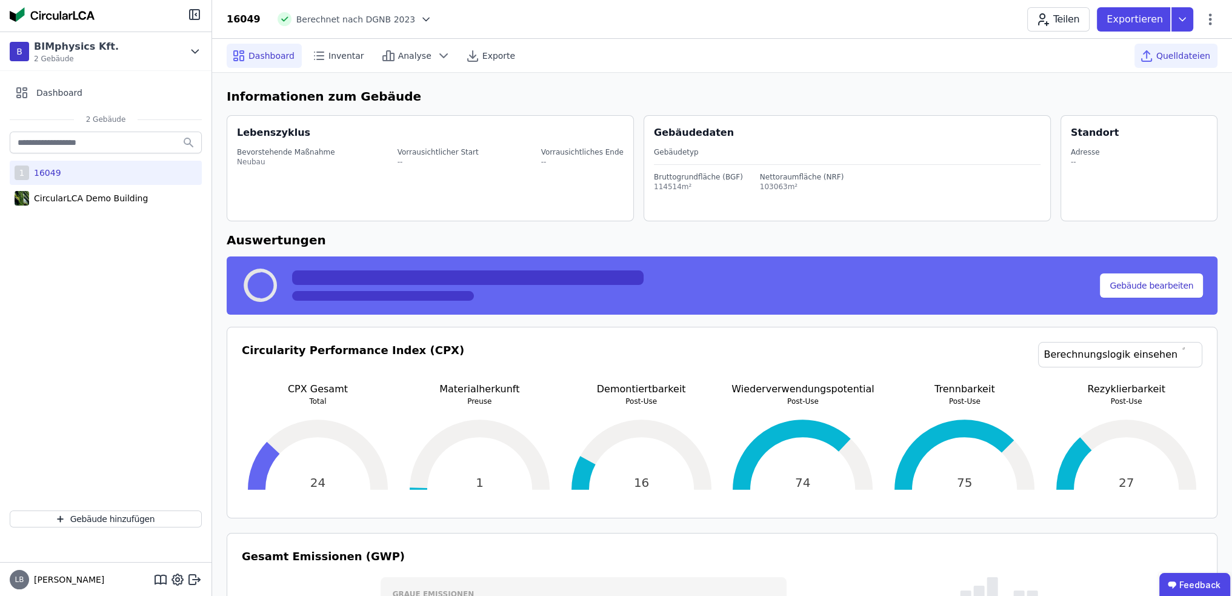
click at [1167, 50] on span "Quelldateien" at bounding box center [1183, 56] width 54 height 12
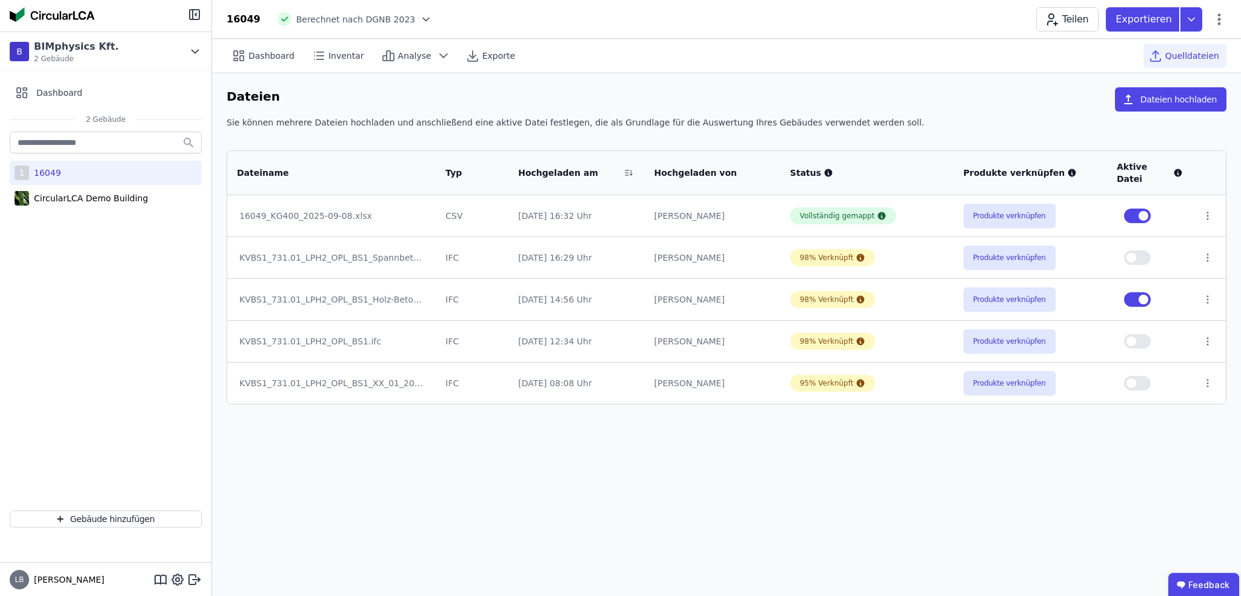
click at [1141, 295] on span "button" at bounding box center [1144, 300] width 10 height 10
click at [1143, 250] on button "button" at bounding box center [1137, 257] width 27 height 15
click at [268, 58] on span "Dashboard" at bounding box center [271, 56] width 46 height 12
select select "*"
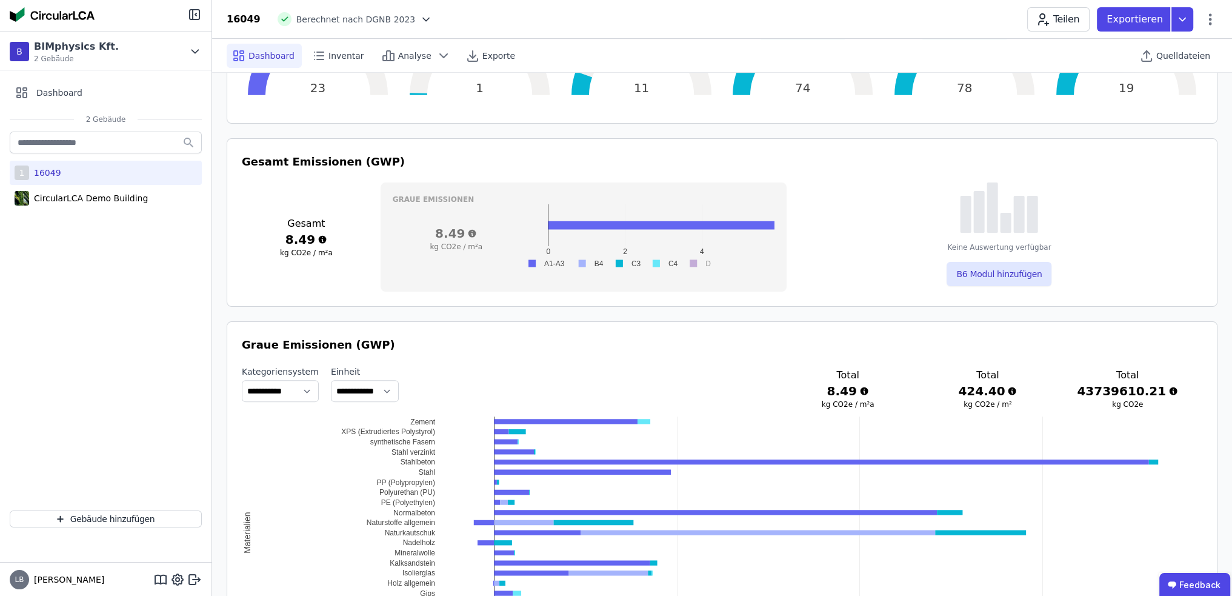
scroll to position [424, 0]
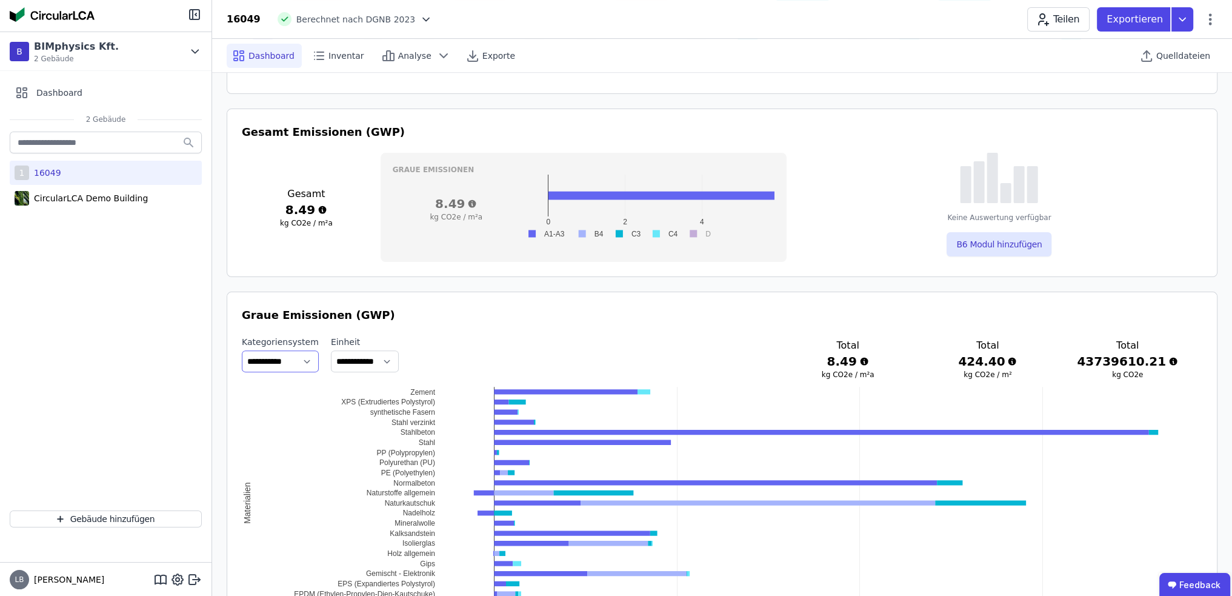
click at [305, 362] on select "**********" at bounding box center [280, 361] width 77 height 22
select select "**********"
click at [242, 350] on select "**********" at bounding box center [280, 361] width 77 height 22
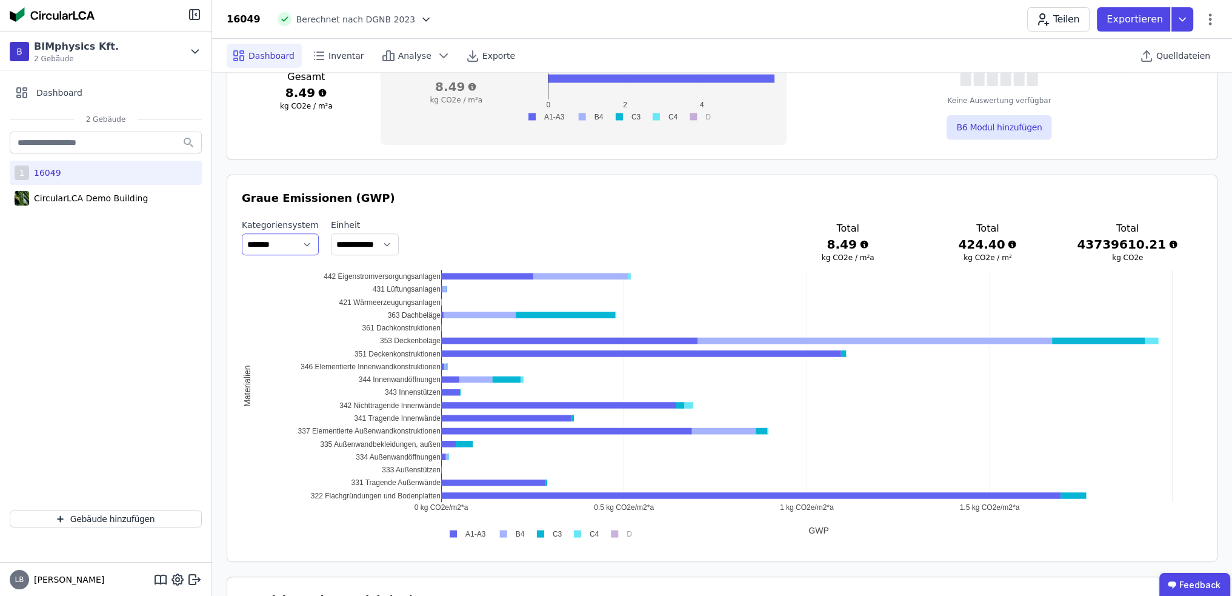
scroll to position [545, 0]
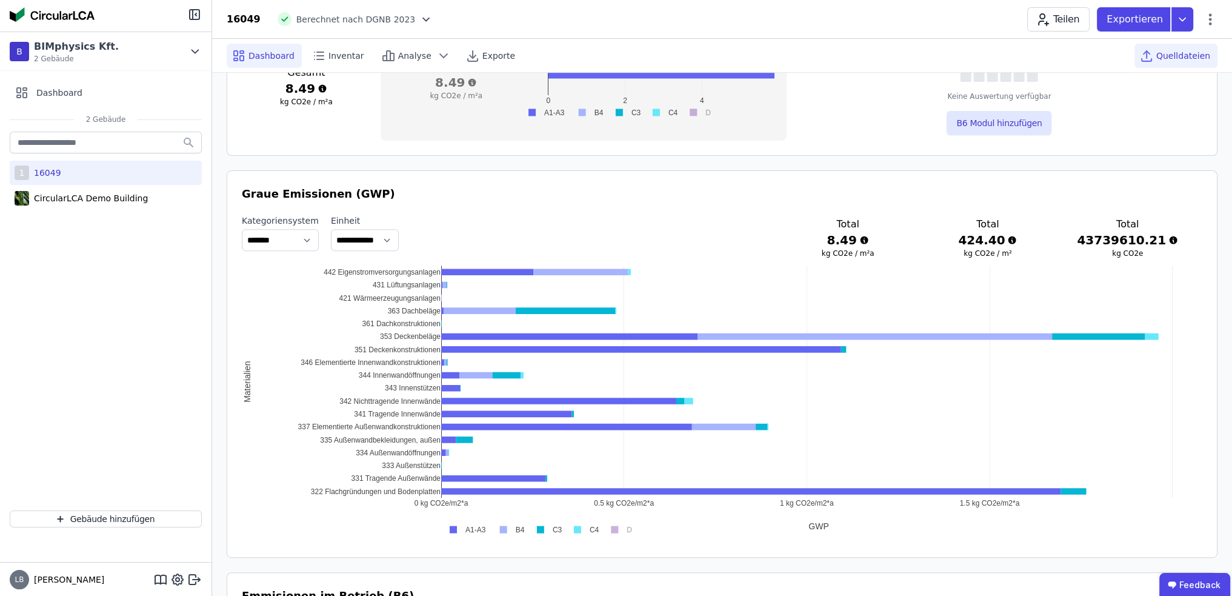
click at [1193, 58] on span "Quelldateien" at bounding box center [1183, 56] width 54 height 12
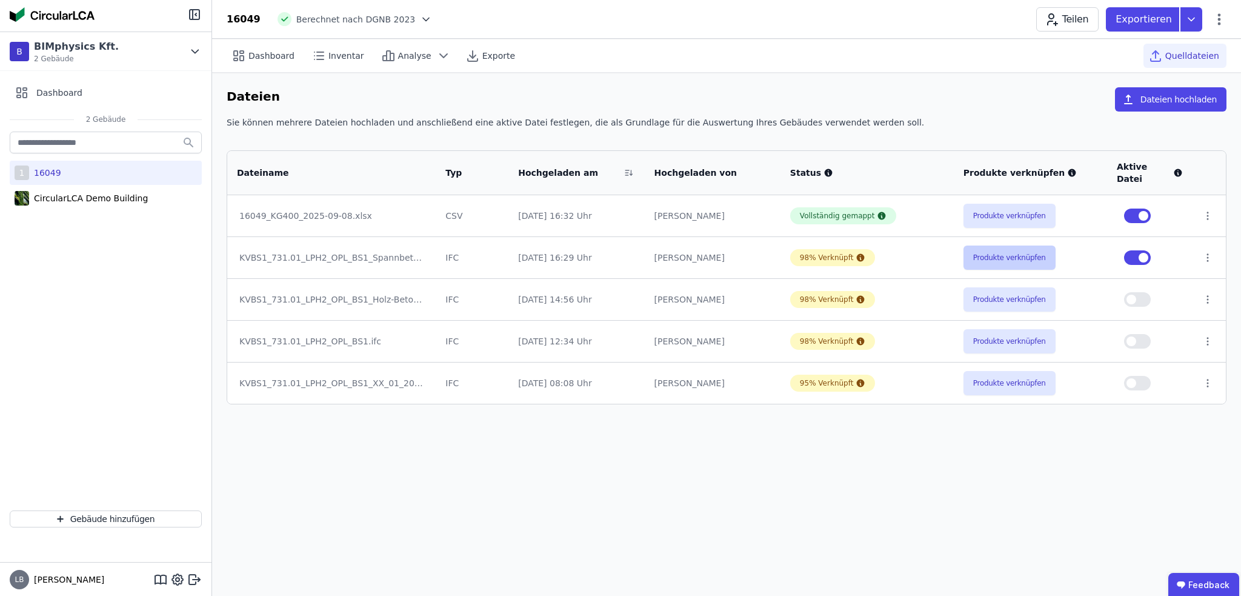
click at [996, 245] on button "Produkte verknüpfen" at bounding box center [1010, 257] width 92 height 24
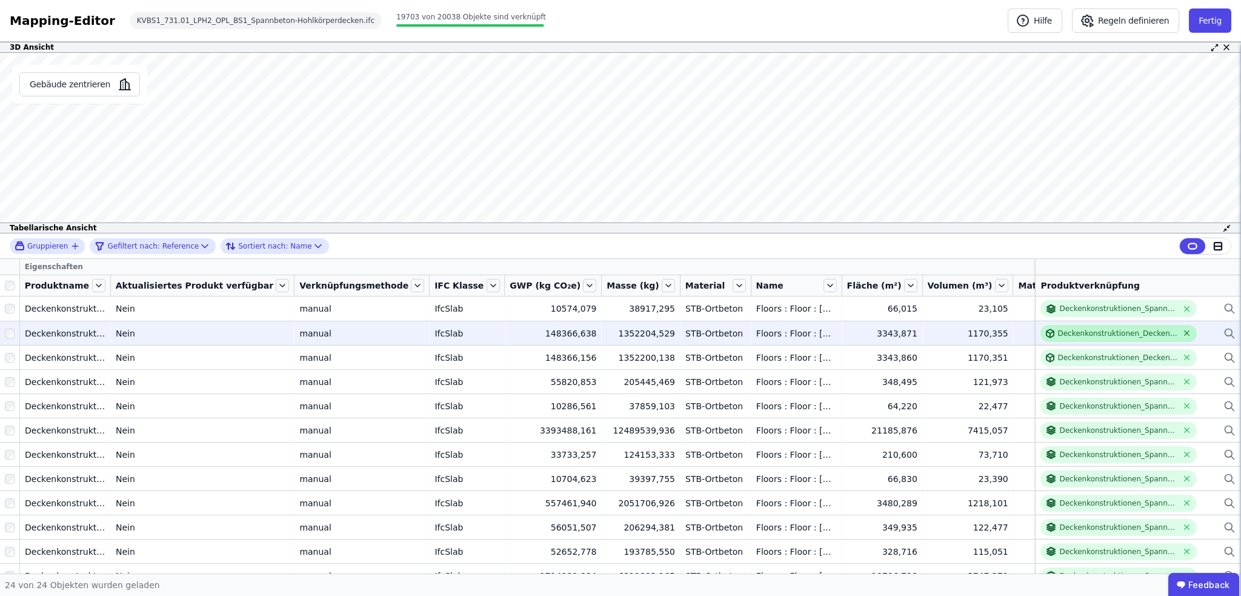
click at [1183, 332] on icon at bounding box center [1187, 332] width 9 height 9
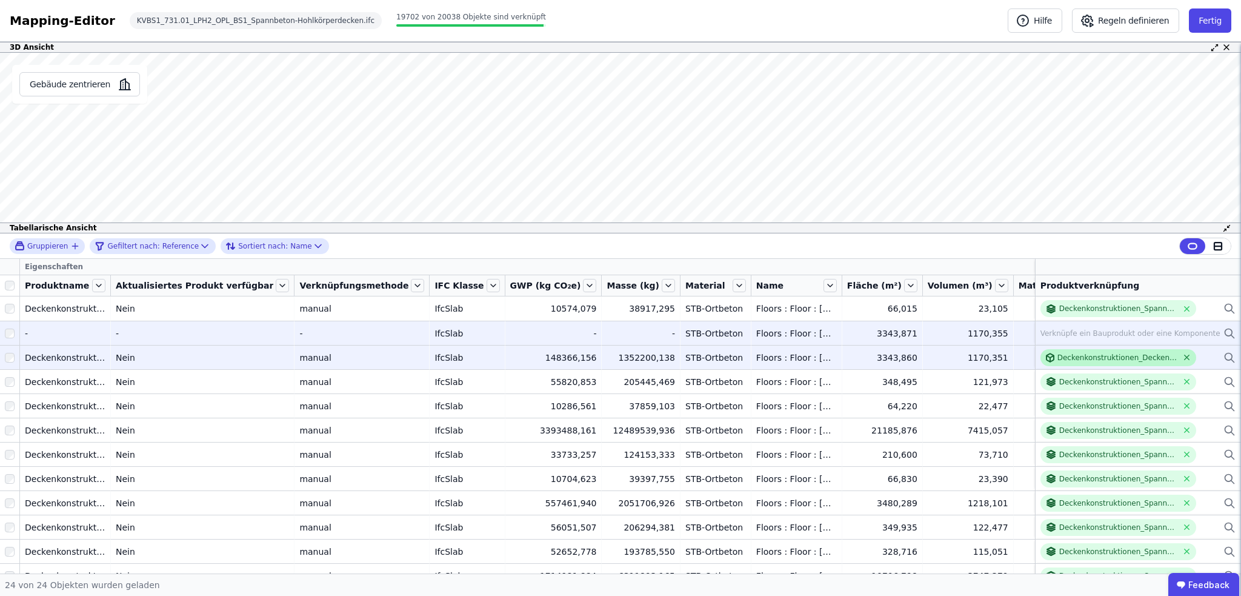
click at [1183, 355] on icon at bounding box center [1187, 357] width 9 height 9
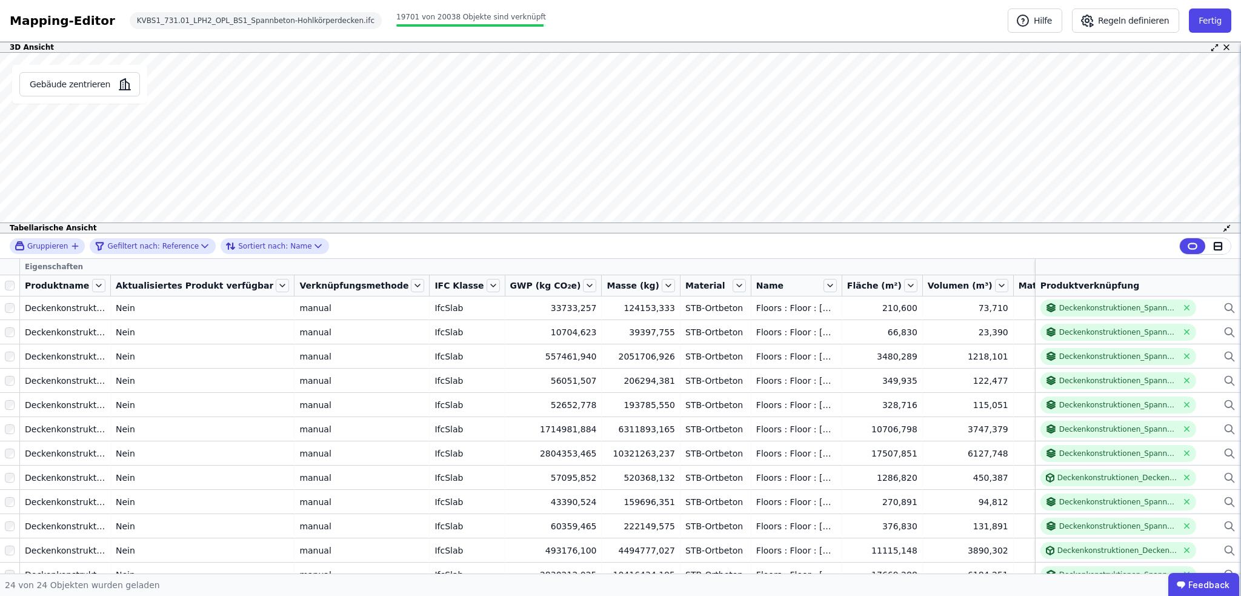
scroll to position [182, 0]
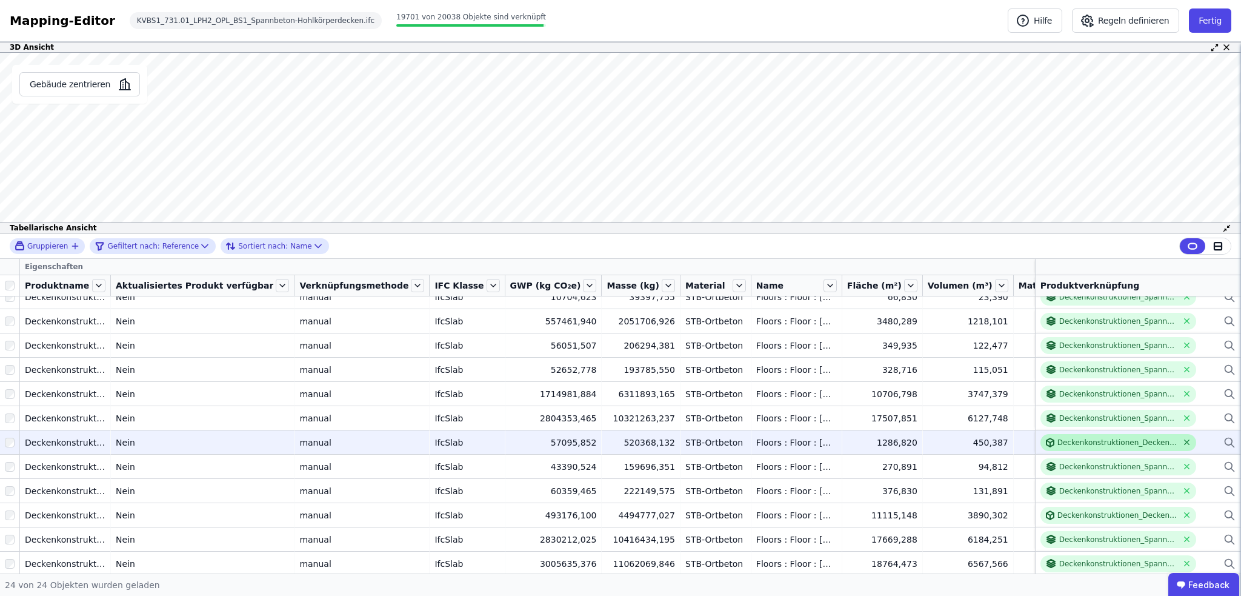
click at [1185, 440] on icon at bounding box center [1187, 442] width 5 height 5
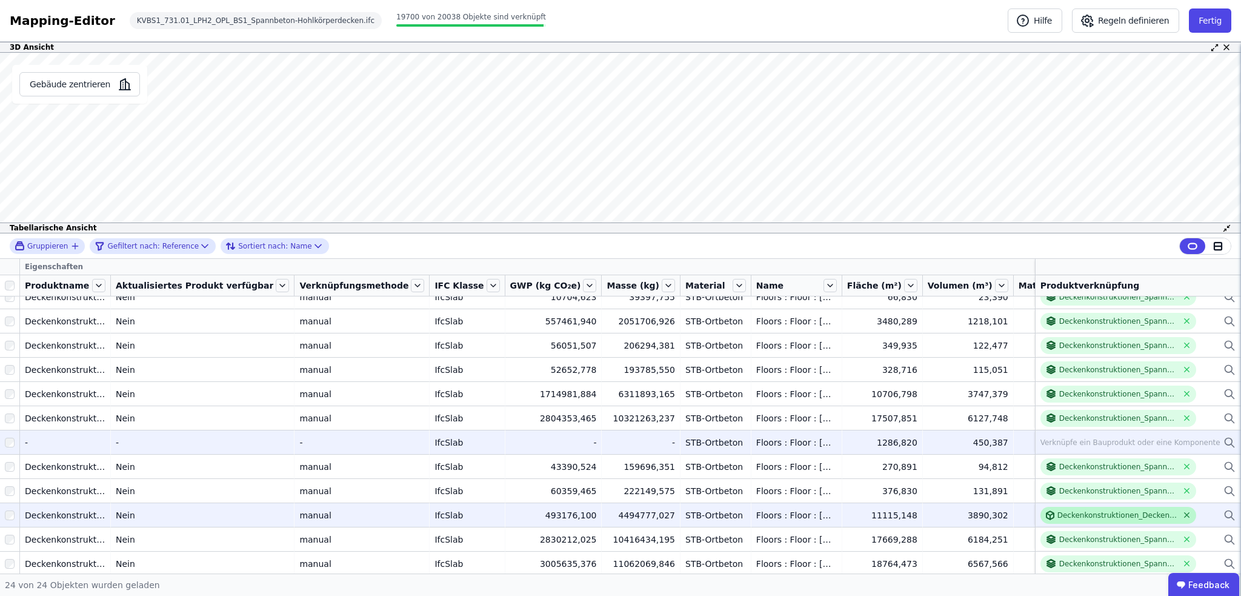
click at [1183, 514] on icon at bounding box center [1187, 514] width 9 height 9
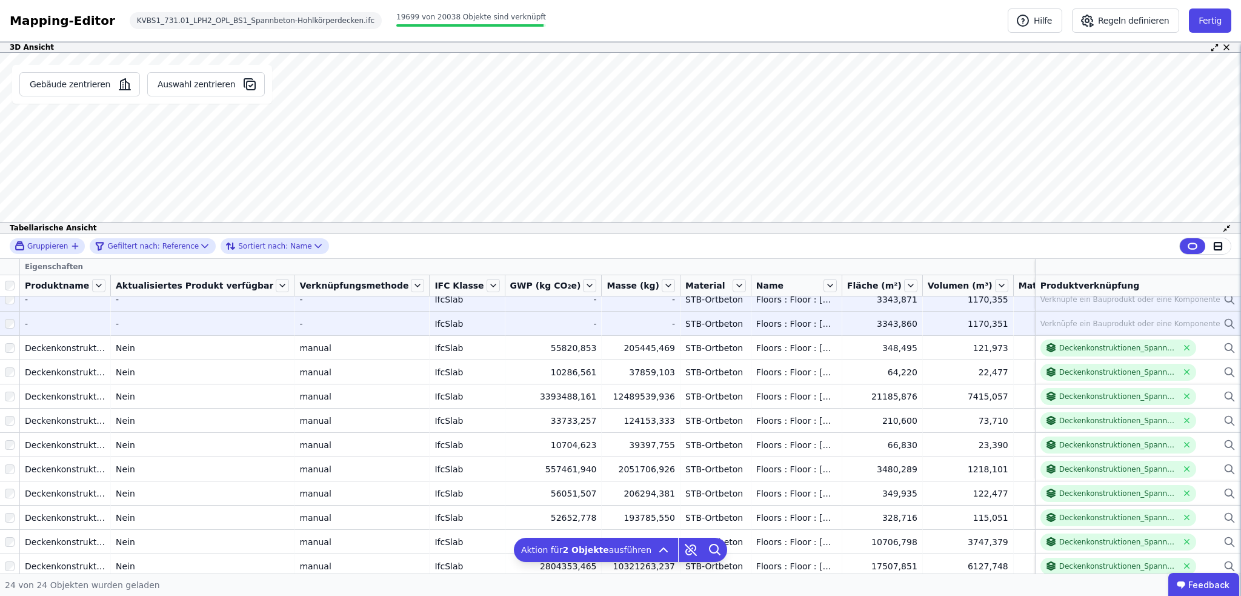
scroll to position [0, 0]
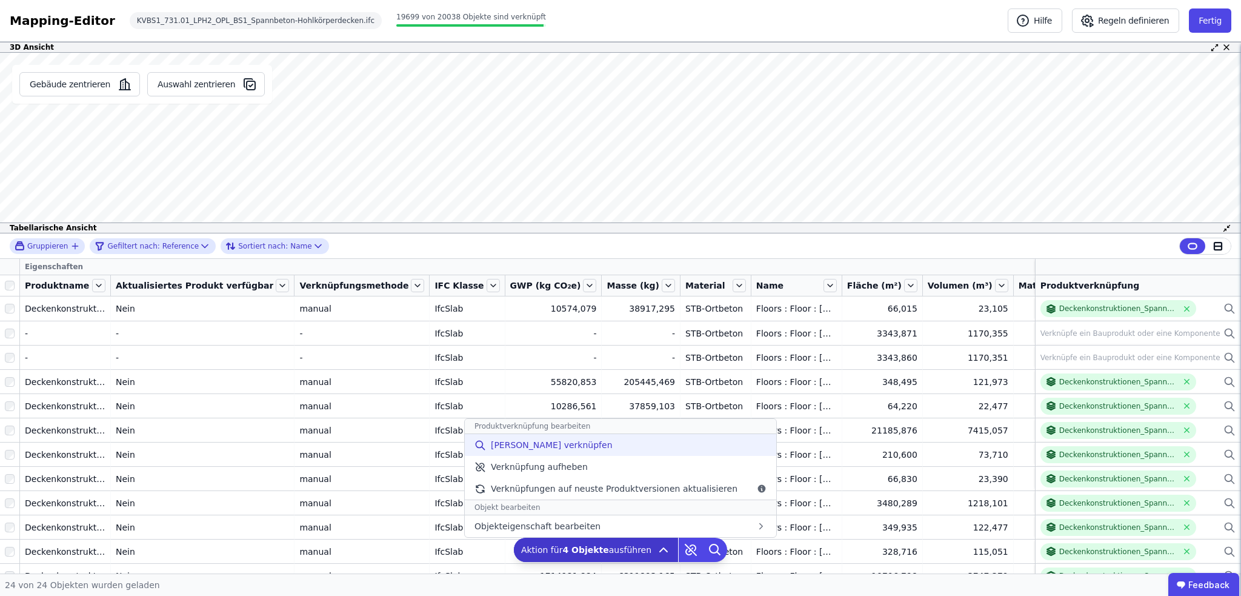
click at [521, 450] on span "[PERSON_NAME] verknüpfen" at bounding box center [552, 445] width 122 height 12
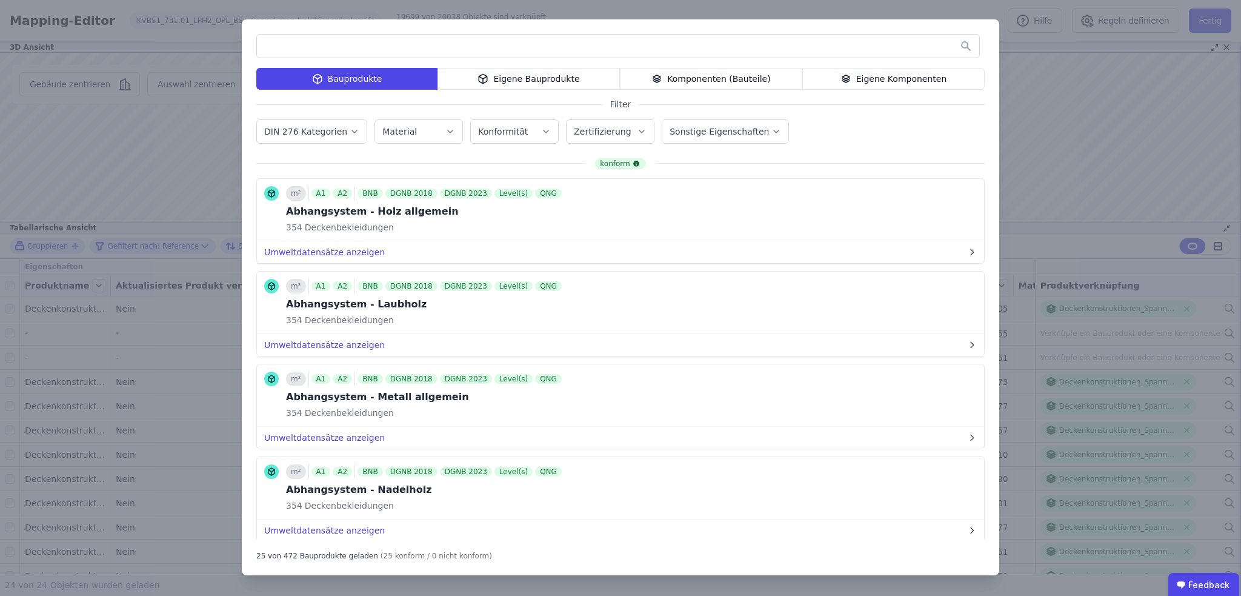
click at [524, 79] on div "Eigene Bauprodukte" at bounding box center [529, 79] width 182 height 22
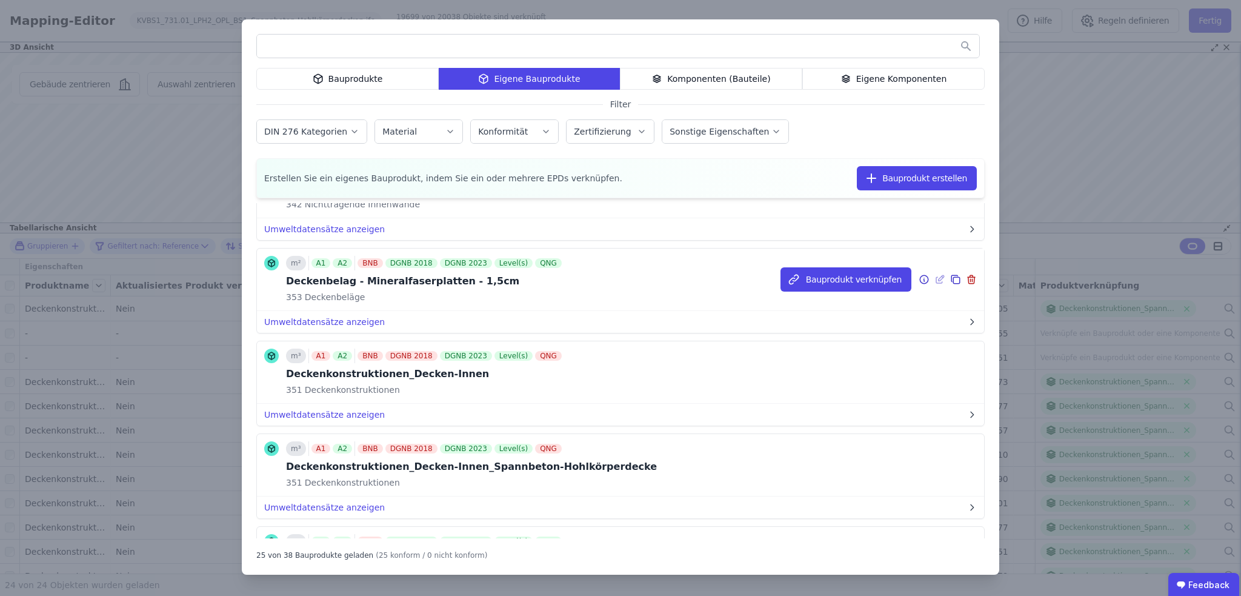
scroll to position [727, 0]
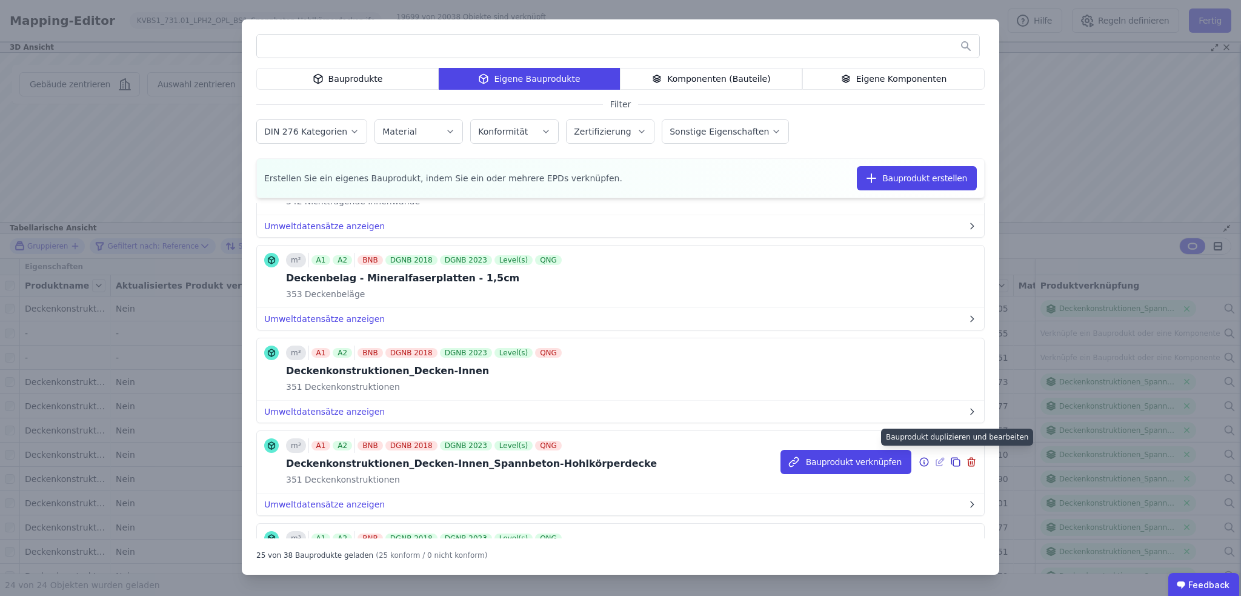
click at [950, 458] on icon at bounding box center [955, 462] width 11 height 15
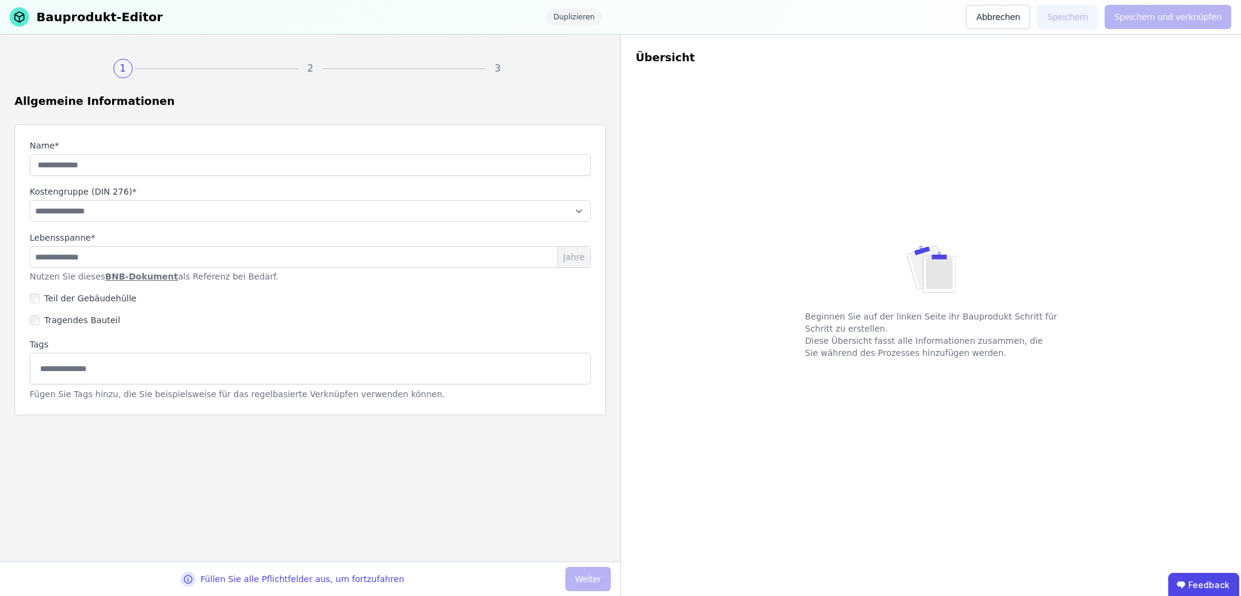
type input "**********"
select select "**********"
type input "**"
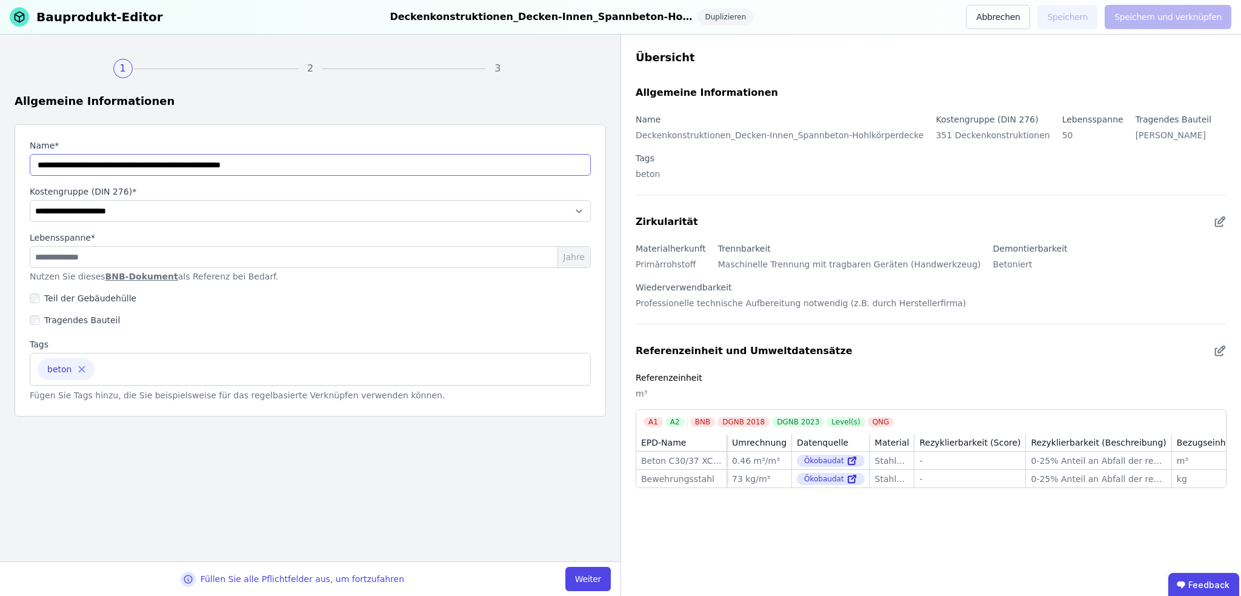
drag, startPoint x: 62, startPoint y: 165, endPoint x: 39, endPoint y: 165, distance: 23.0
click at [39, 165] on input "string" at bounding box center [310, 165] width 561 height 22
type input "**********"
click at [126, 211] on select "**********" at bounding box center [310, 211] width 561 height 22
select select "**********"
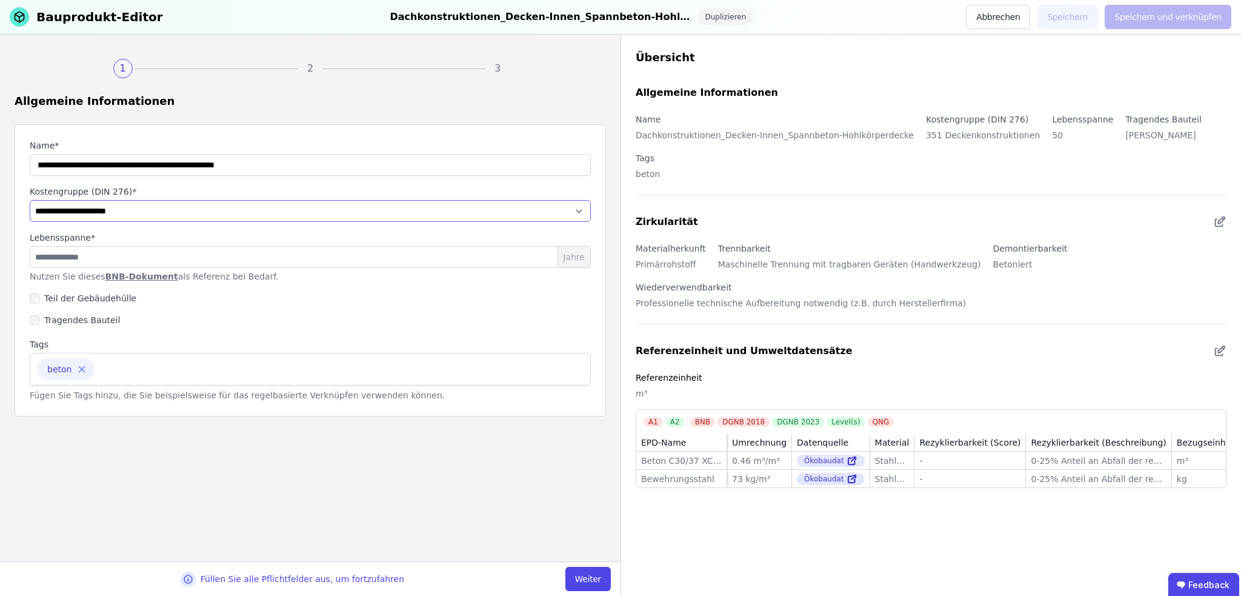
click at [30, 200] on select "**********" at bounding box center [310, 211] width 561 height 22
click at [582, 573] on button "Weiter" at bounding box center [587, 579] width 45 height 24
select select "**********"
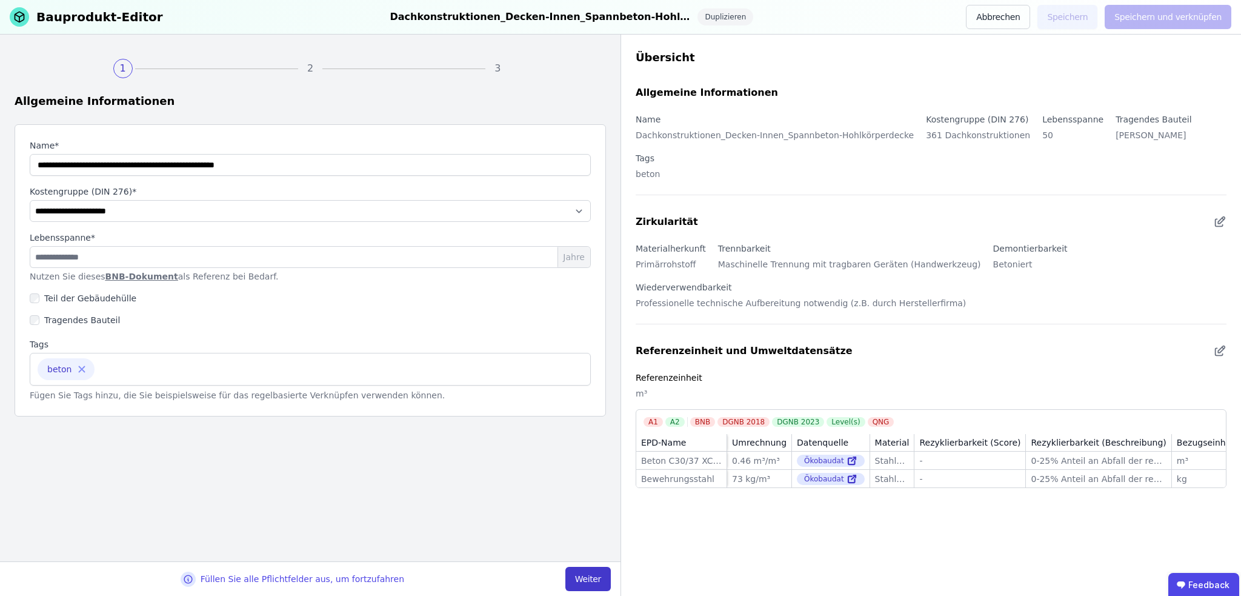
select select "**********"
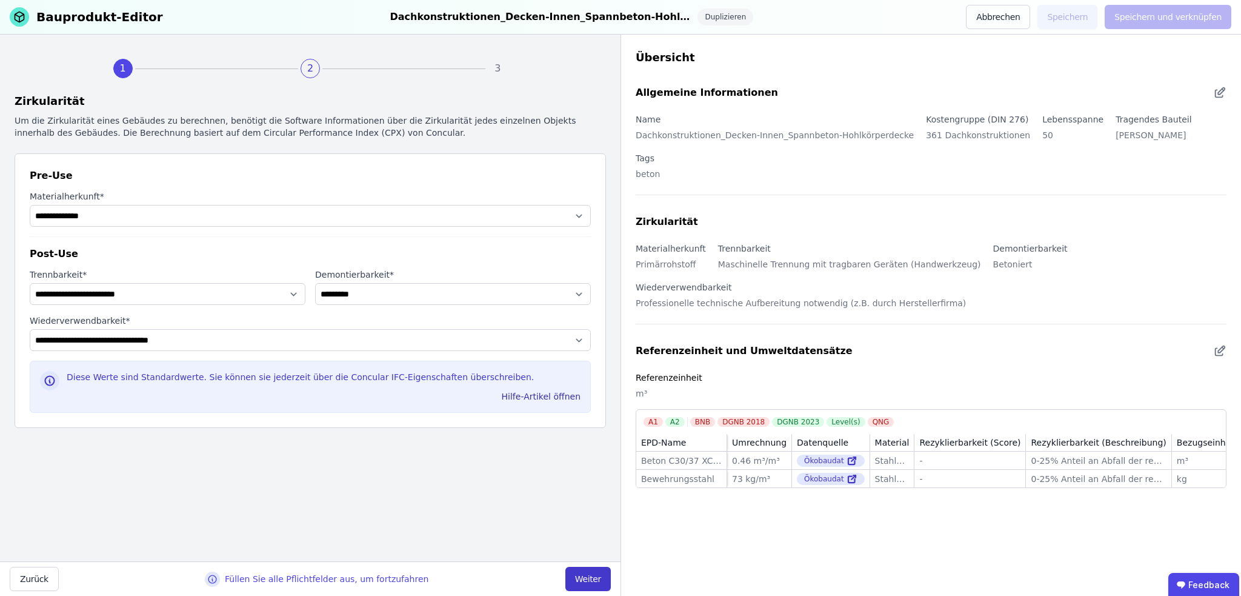
click at [590, 576] on button "Weiter" at bounding box center [587, 579] width 45 height 24
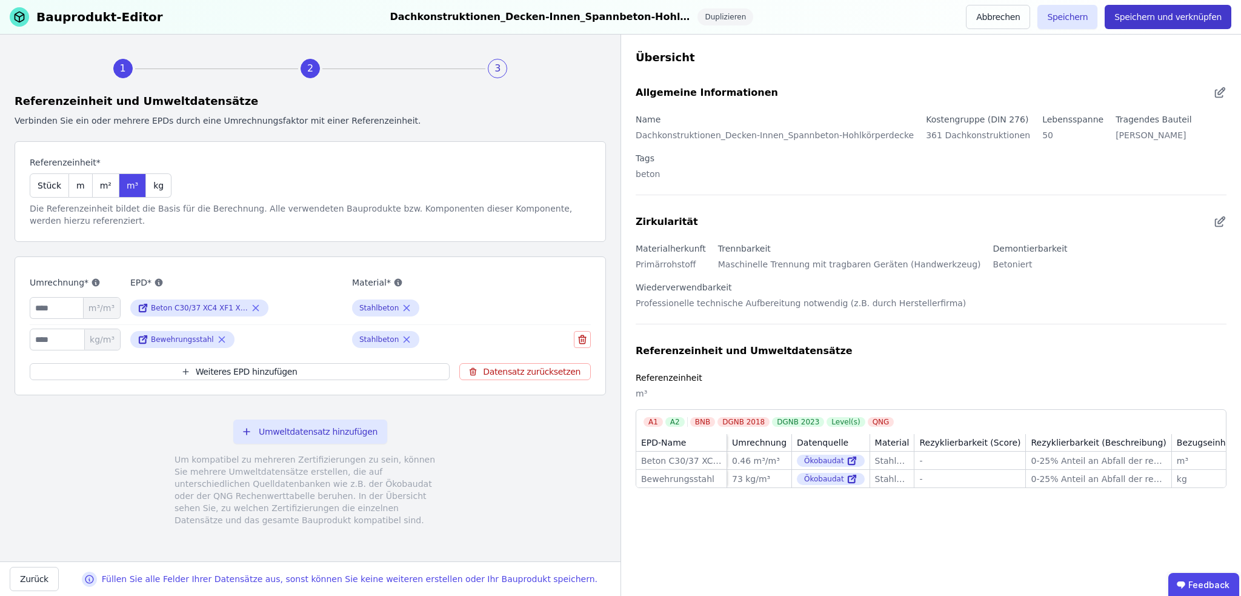
click at [1170, 18] on button "Speichern und verknüpfen" at bounding box center [1168, 17] width 127 height 24
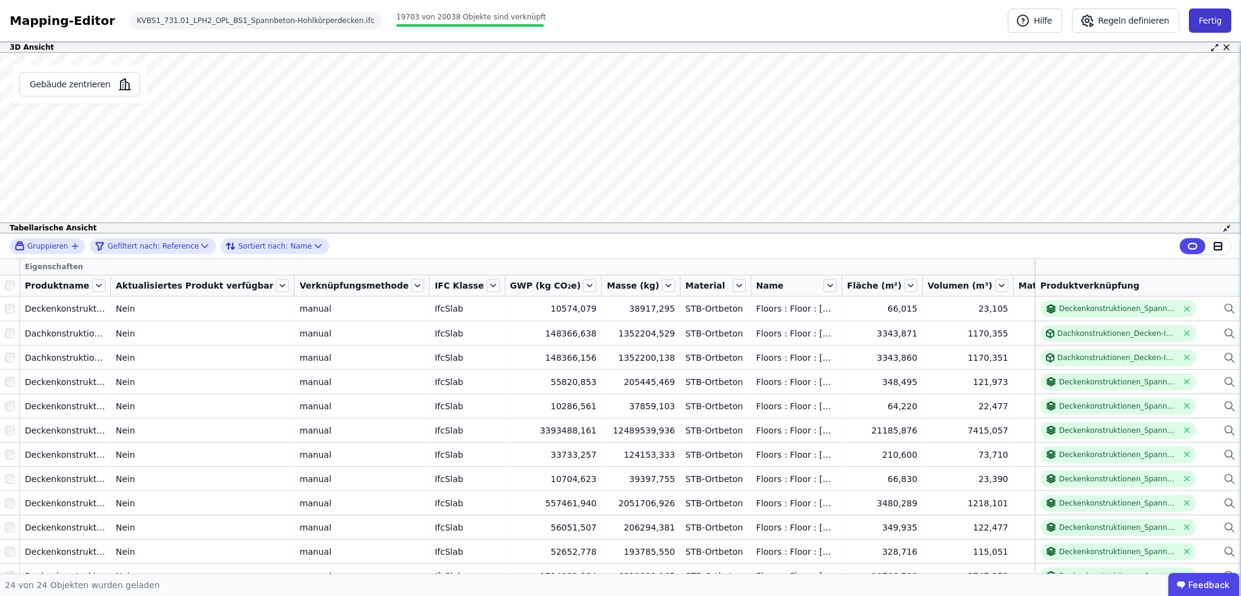
click at [1213, 21] on button "Fertig" at bounding box center [1210, 20] width 42 height 24
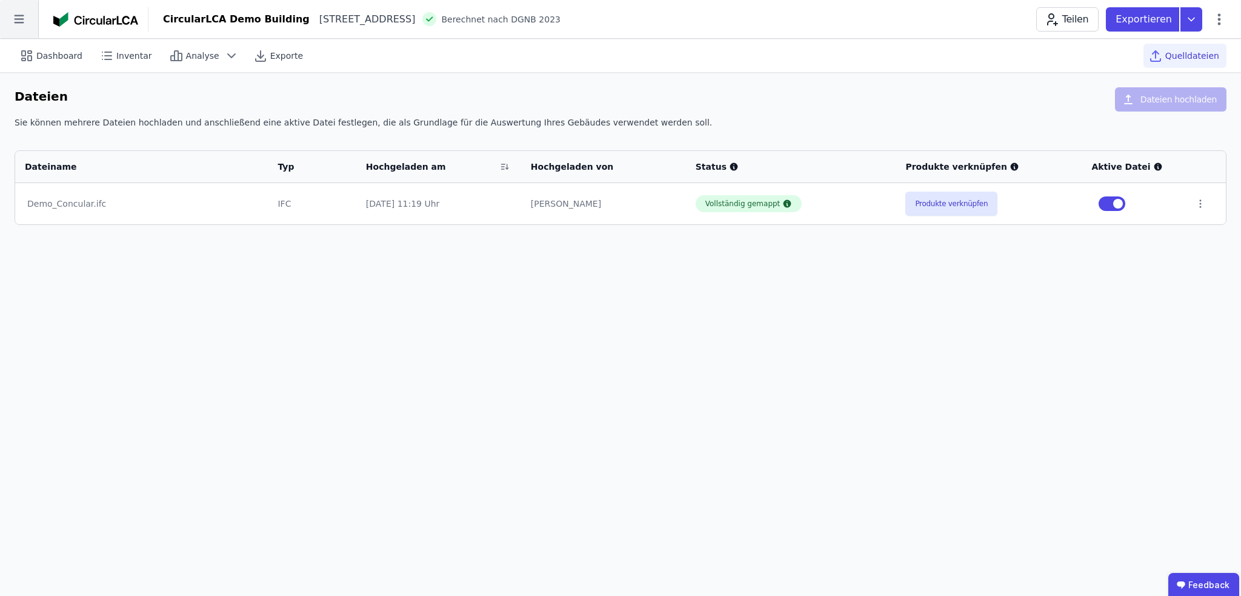
click at [23, 22] on icon at bounding box center [19, 19] width 10 height 8
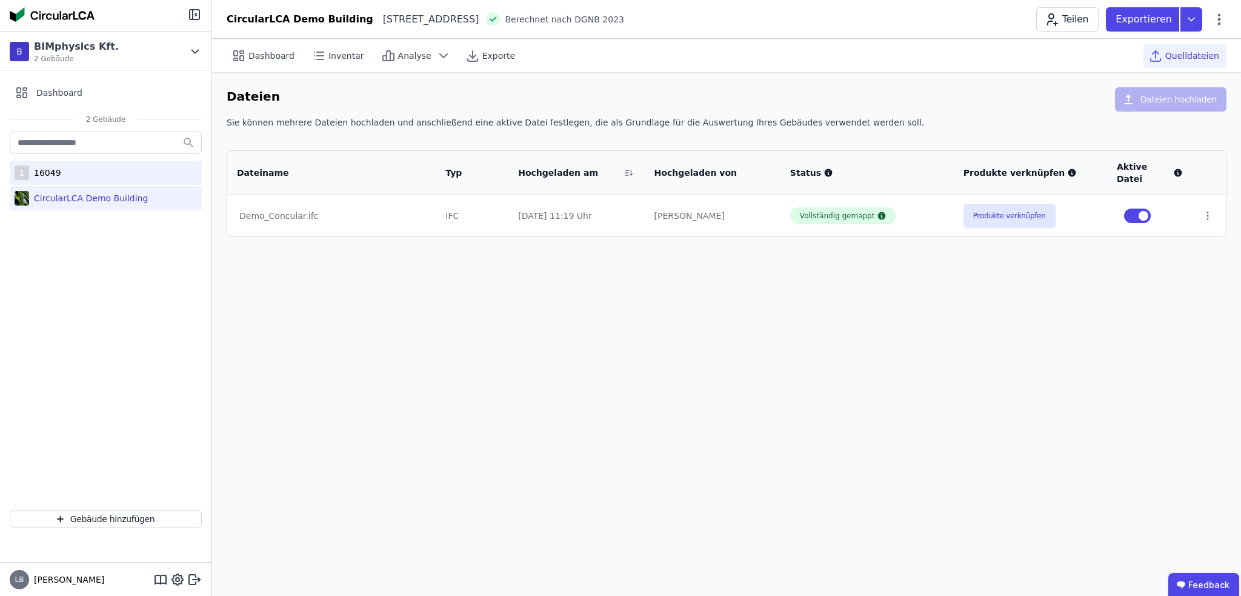
click at [43, 167] on div "16049" at bounding box center [45, 173] width 32 height 12
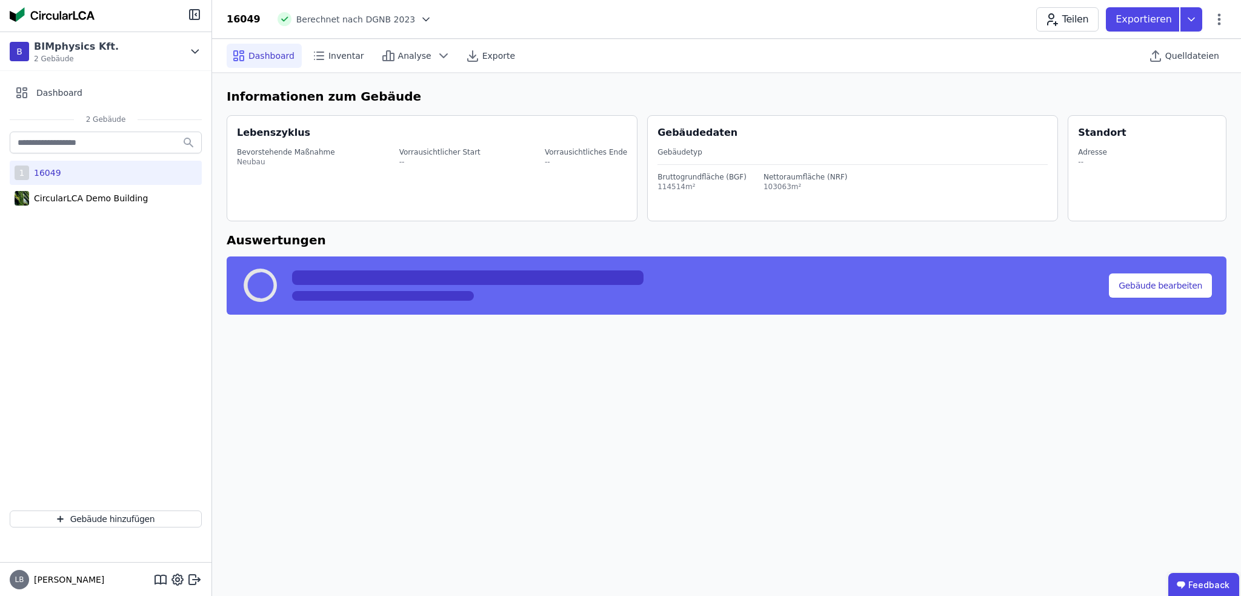
select select "*"
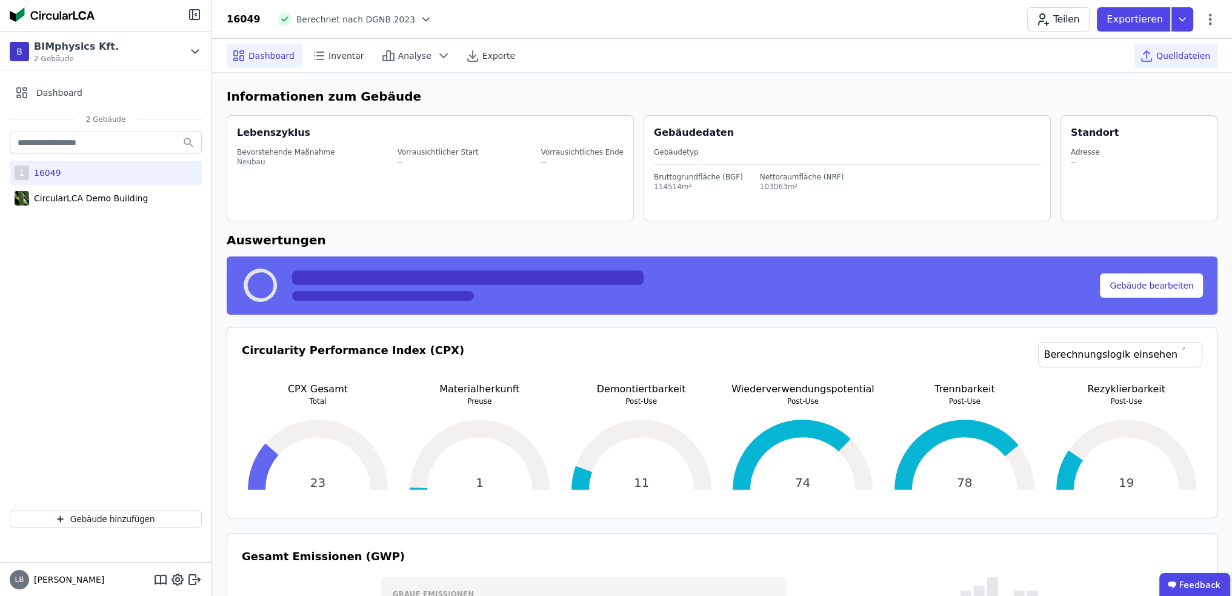
click at [1168, 62] on div "Quelldateien" at bounding box center [1176, 56] width 83 height 24
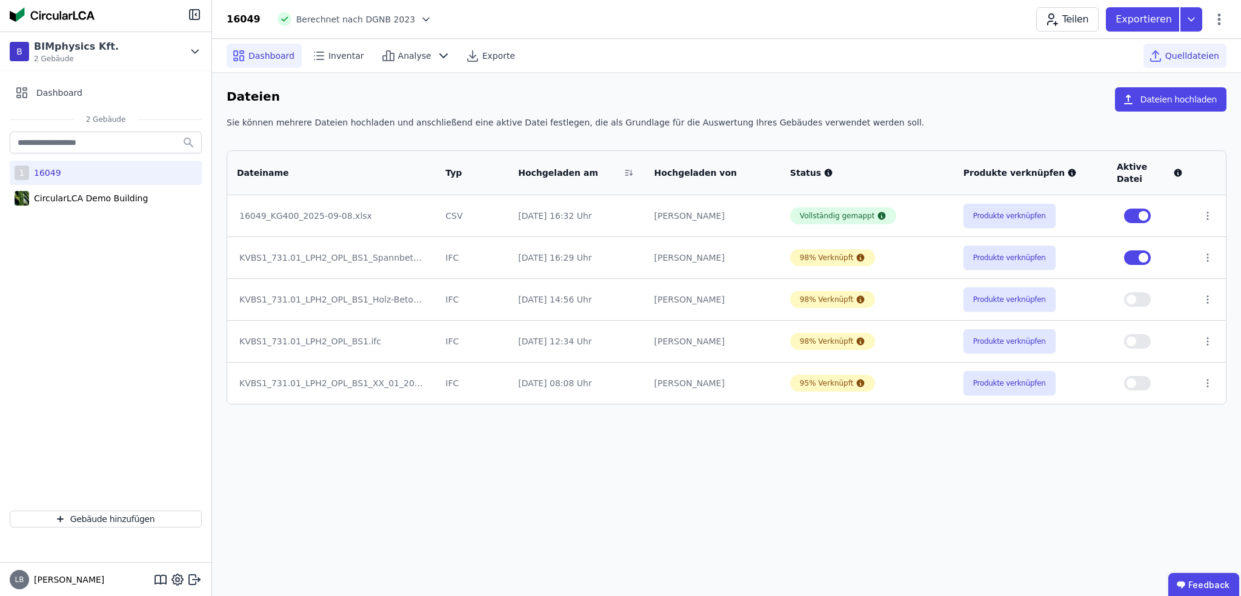
click at [268, 55] on span "Dashboard" at bounding box center [271, 56] width 46 height 12
select select "*"
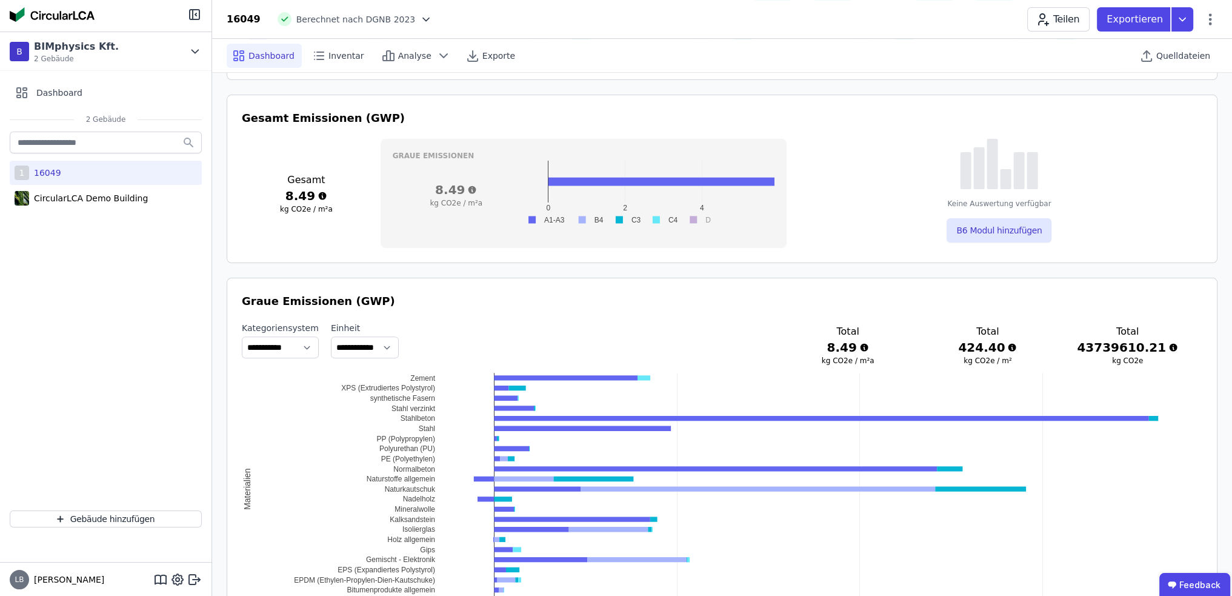
scroll to position [485, 0]
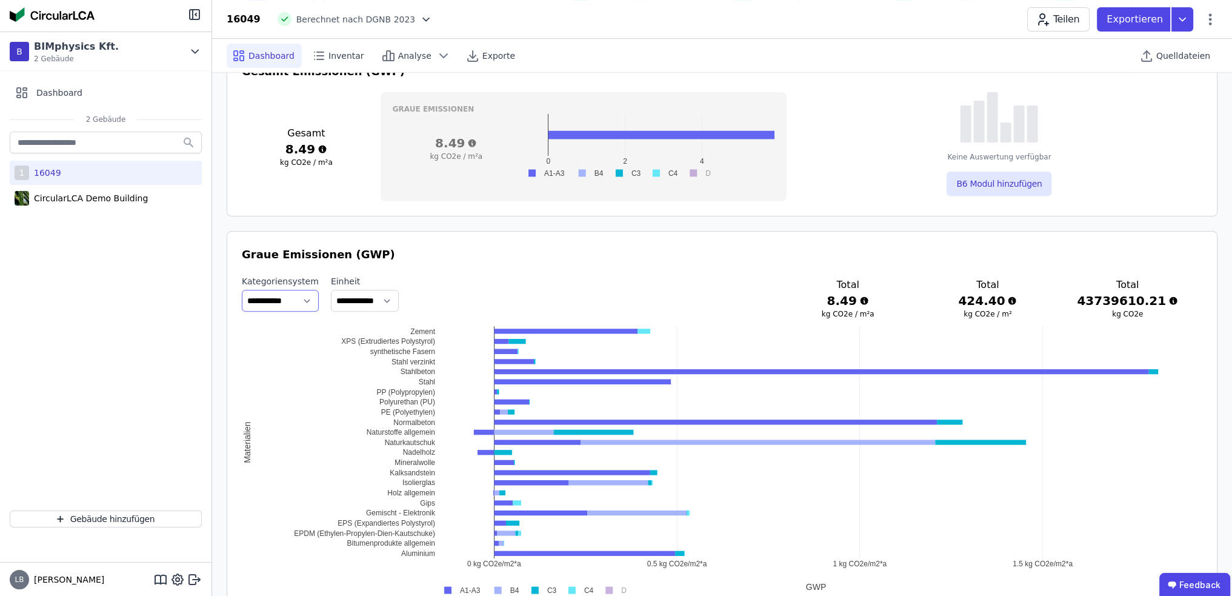
click at [303, 298] on select "**********" at bounding box center [280, 301] width 77 height 22
select select "**********"
click at [242, 290] on select "**********" at bounding box center [280, 301] width 77 height 22
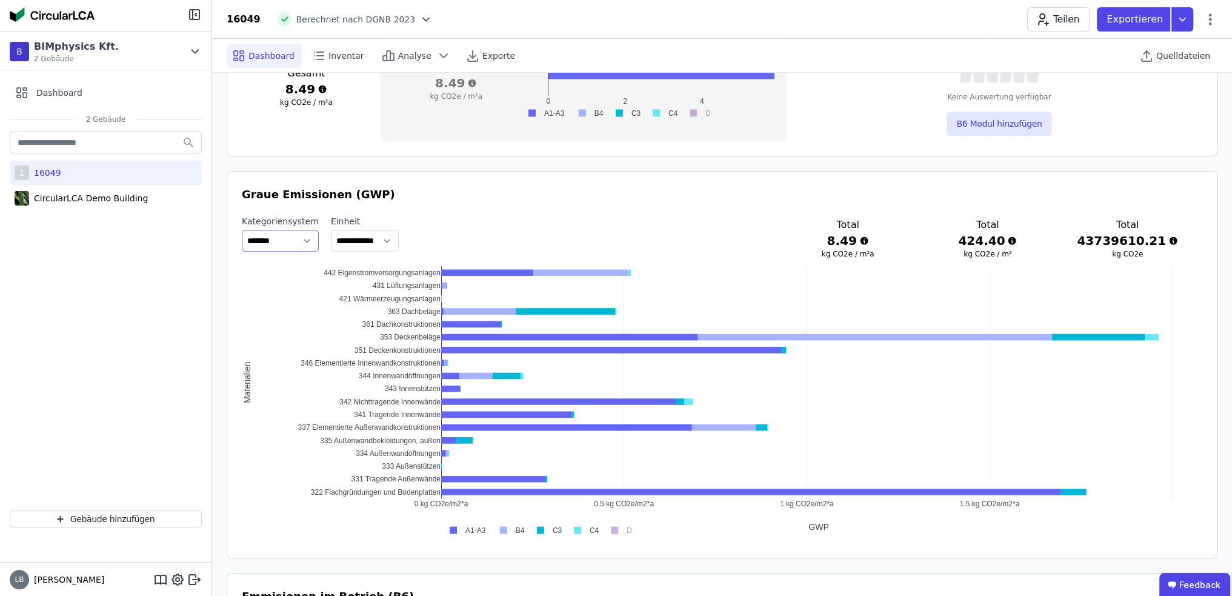
scroll to position [545, 0]
click at [1139, 19] on p "Exportieren" at bounding box center [1136, 19] width 59 height 15
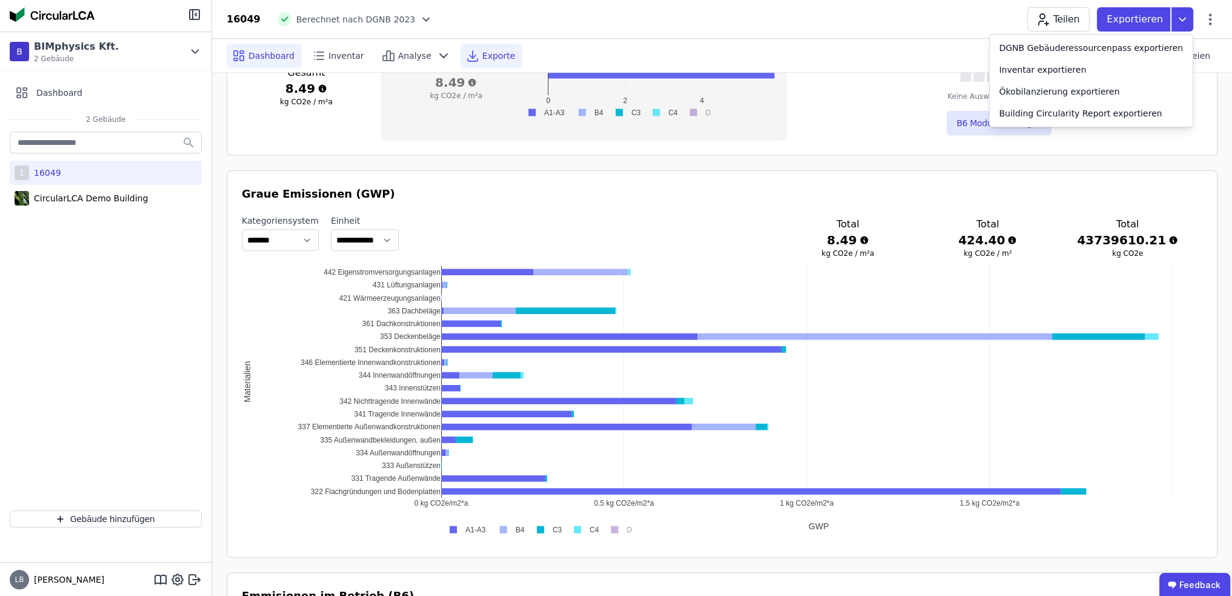
click at [498, 57] on span "Exporte" at bounding box center [498, 56] width 33 height 12
